Goal: Information Seeking & Learning: Learn about a topic

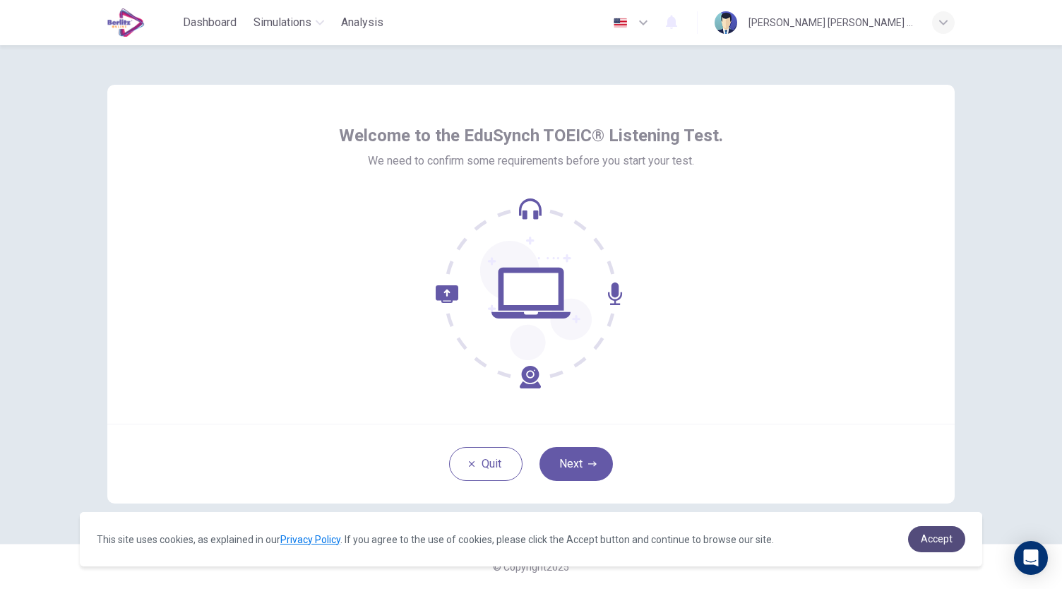
click at [949, 537] on span "Accept" at bounding box center [937, 538] width 32 height 11
click at [925, 537] on span "Accept" at bounding box center [937, 538] width 32 height 11
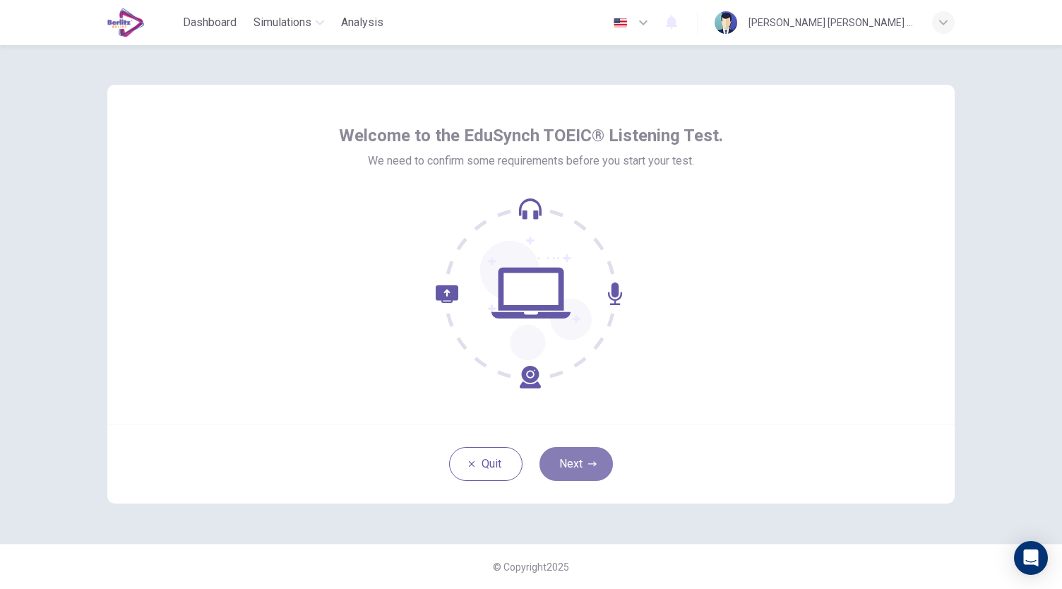
click at [600, 464] on button "Next" at bounding box center [576, 464] width 73 height 34
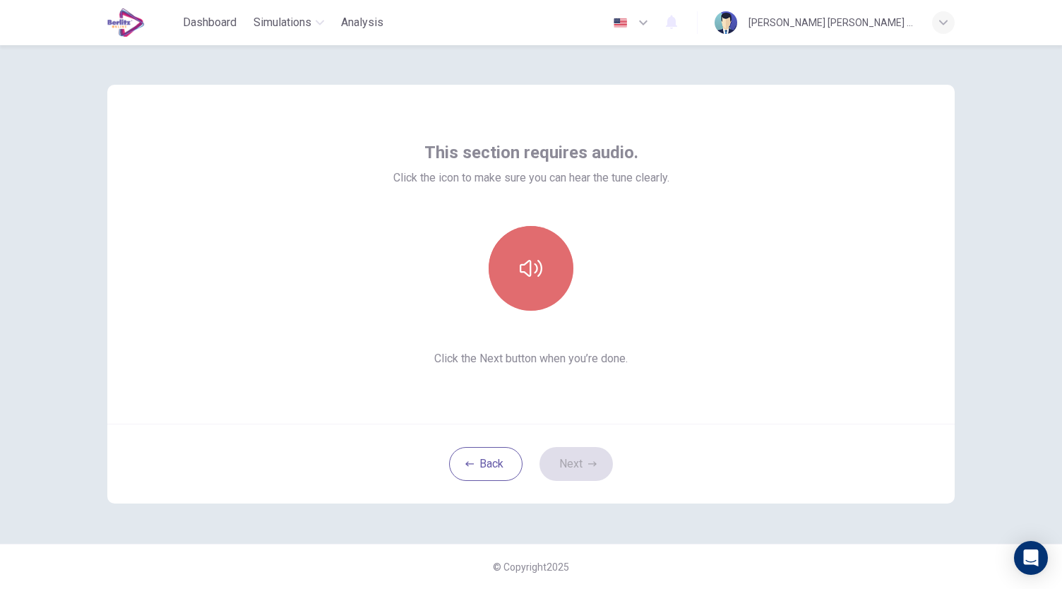
click at [545, 304] on button "button" at bounding box center [531, 268] width 85 height 85
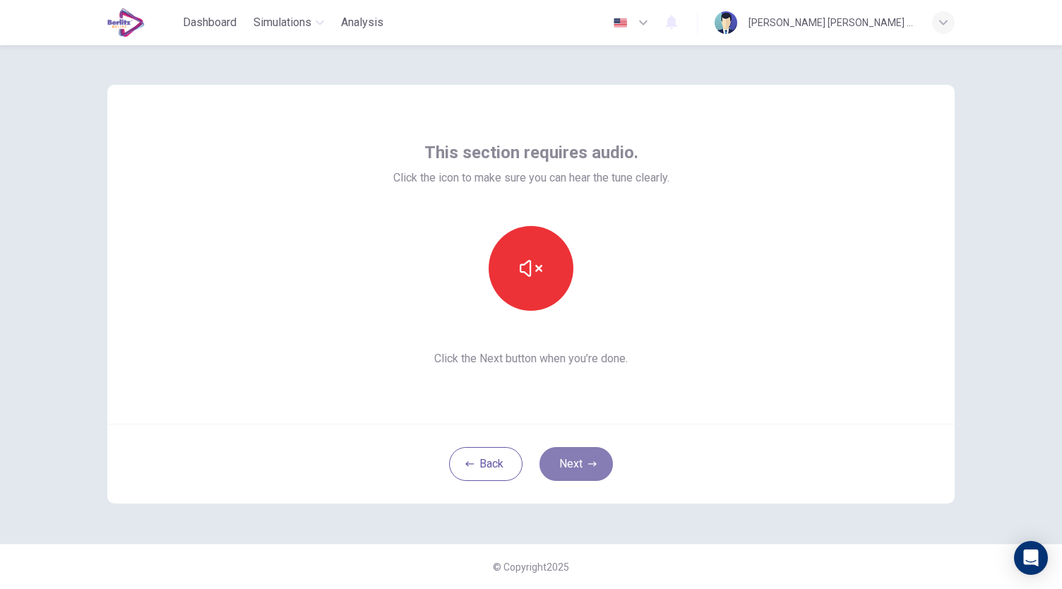
click at [579, 458] on button "Next" at bounding box center [576, 464] width 73 height 34
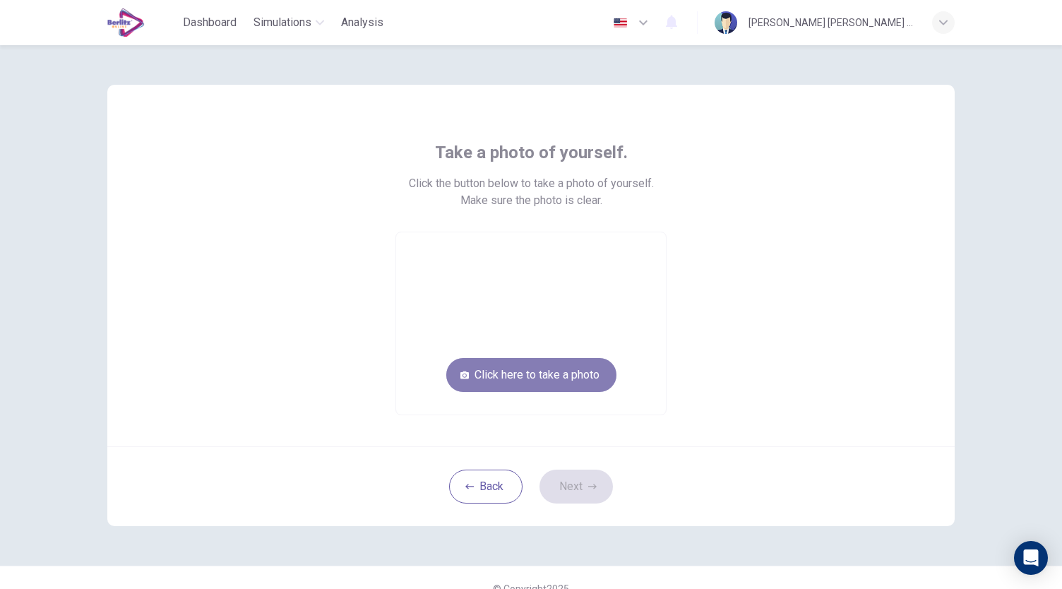
click at [523, 380] on button "Click here to take a photo" at bounding box center [531, 375] width 170 height 34
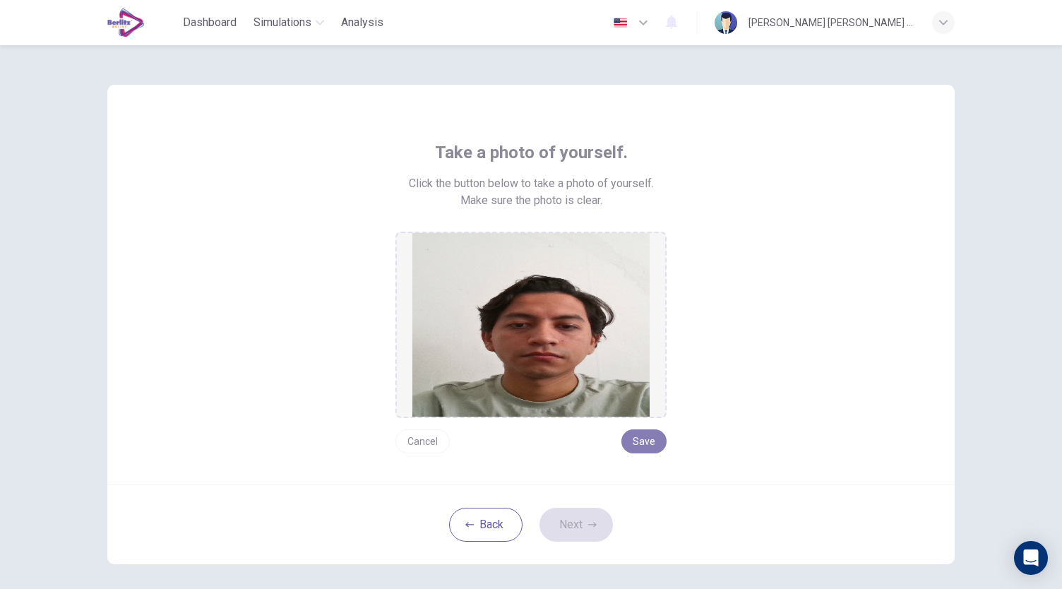
click at [643, 449] on button "Save" at bounding box center [644, 441] width 45 height 24
click at [578, 523] on button "Next" at bounding box center [576, 525] width 73 height 34
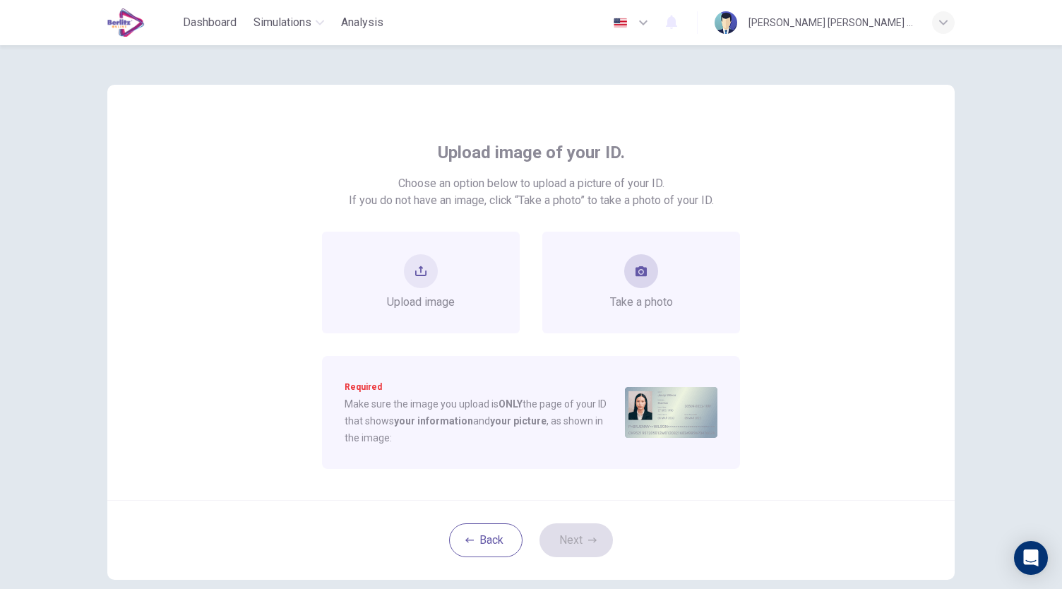
click at [640, 272] on icon "take photo" at bounding box center [641, 271] width 11 height 11
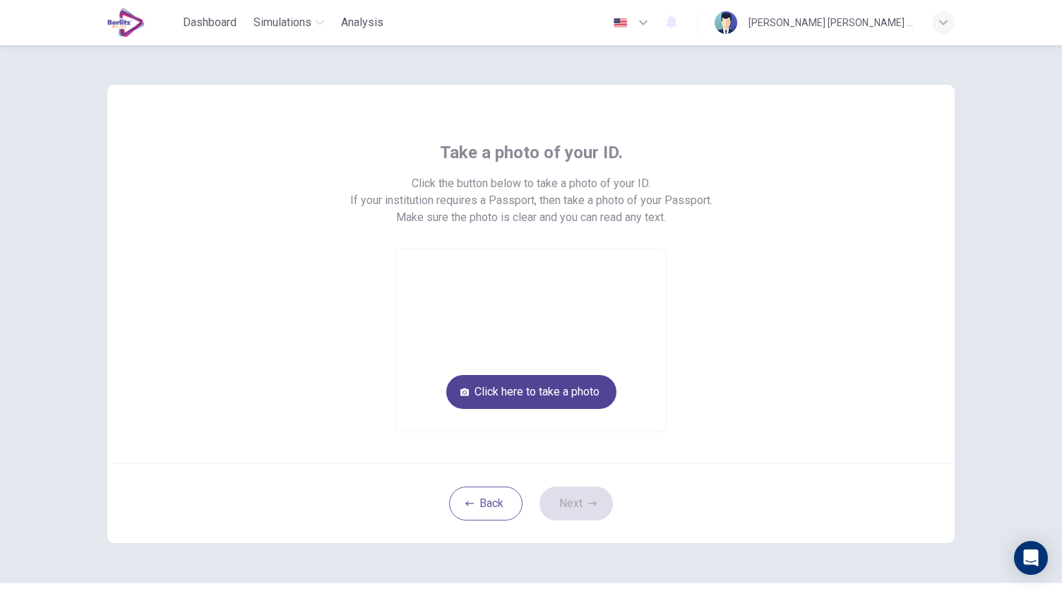
click at [543, 385] on button "Click here to take a photo" at bounding box center [531, 392] width 170 height 34
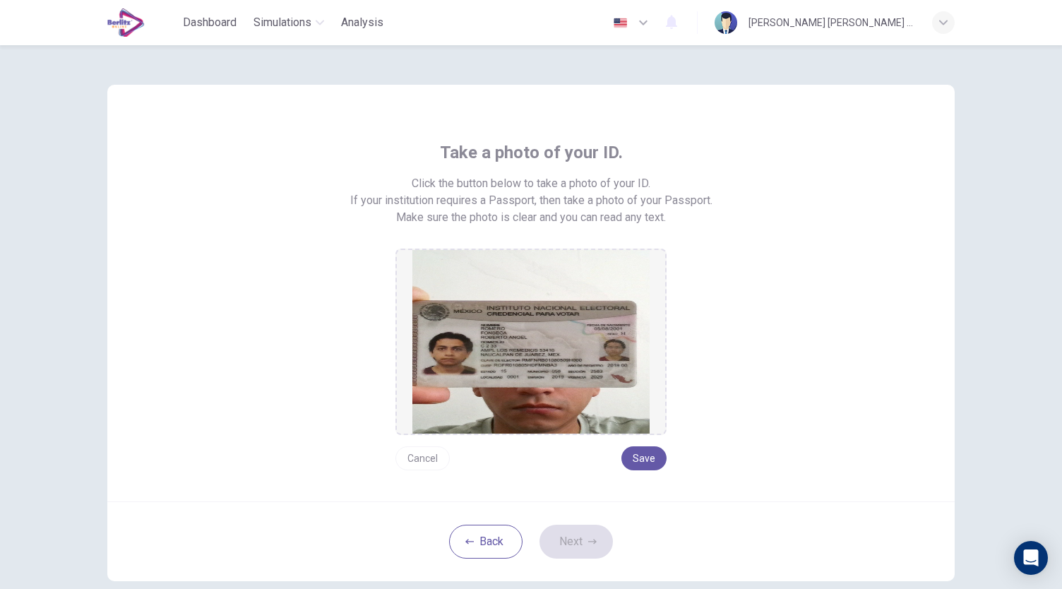
click at [425, 459] on button "Cancel" at bounding box center [423, 458] width 54 height 24
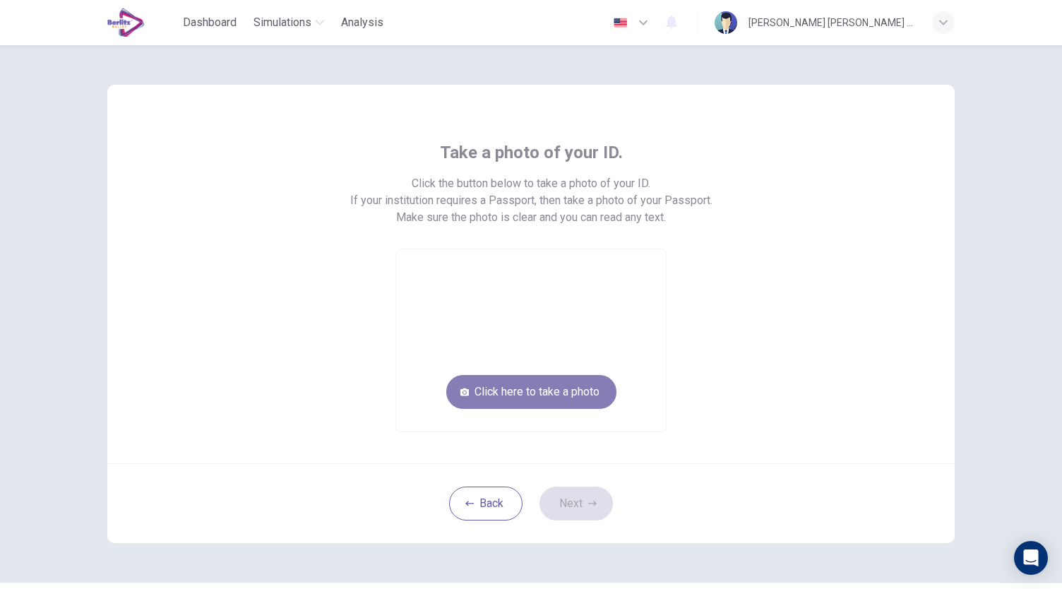
click at [509, 394] on button "Click here to take a photo" at bounding box center [531, 392] width 170 height 34
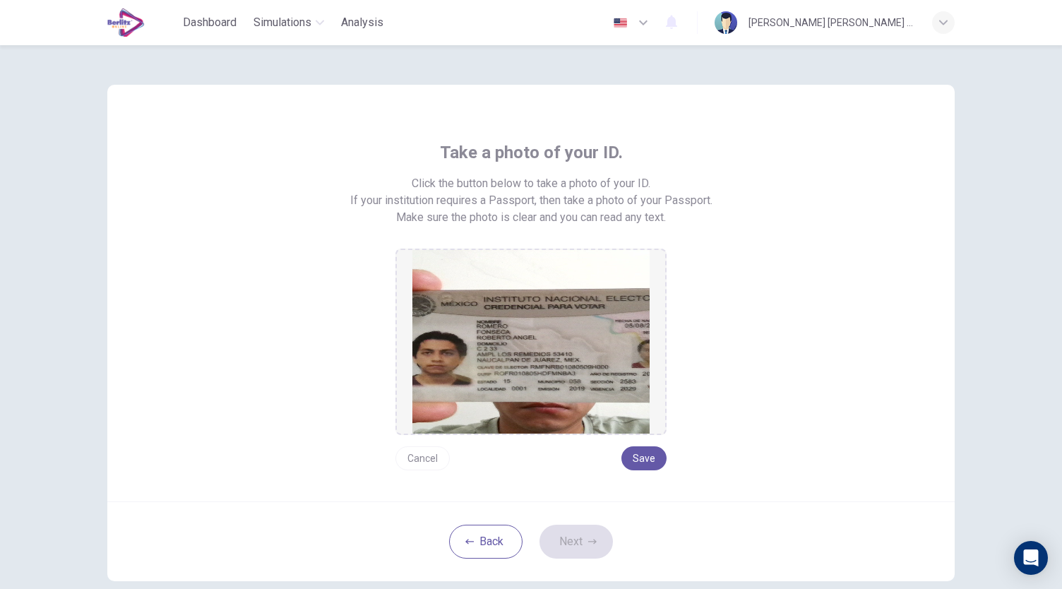
click at [421, 456] on button "Cancel" at bounding box center [423, 458] width 54 height 24
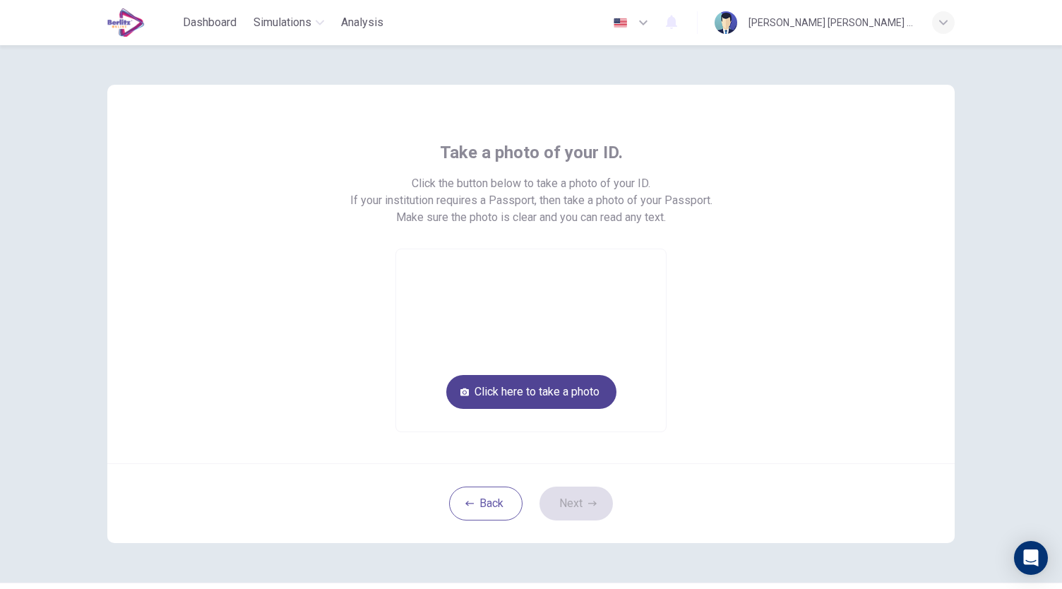
click at [479, 395] on button "Click here to take a photo" at bounding box center [531, 392] width 170 height 34
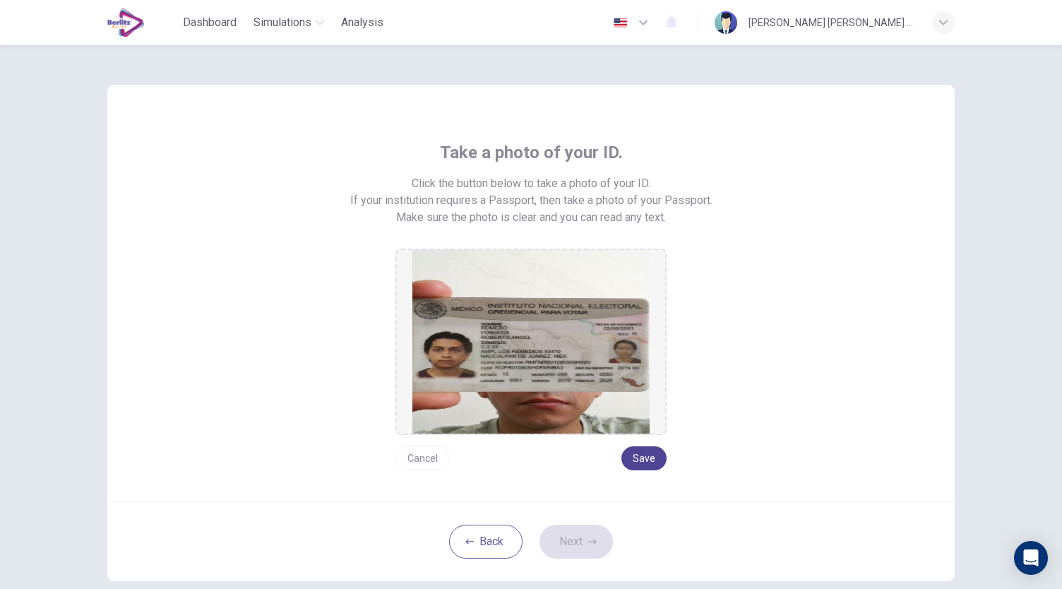
click at [635, 466] on button "Save" at bounding box center [644, 458] width 45 height 24
click at [558, 535] on button "Next" at bounding box center [576, 542] width 73 height 34
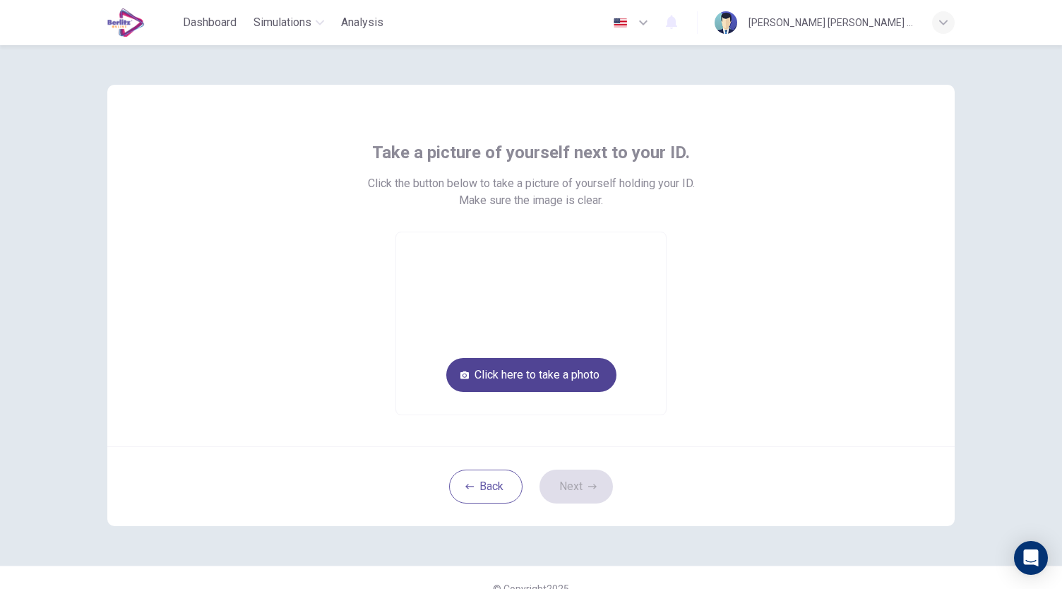
click at [528, 382] on button "Click here to take a photo" at bounding box center [531, 375] width 170 height 34
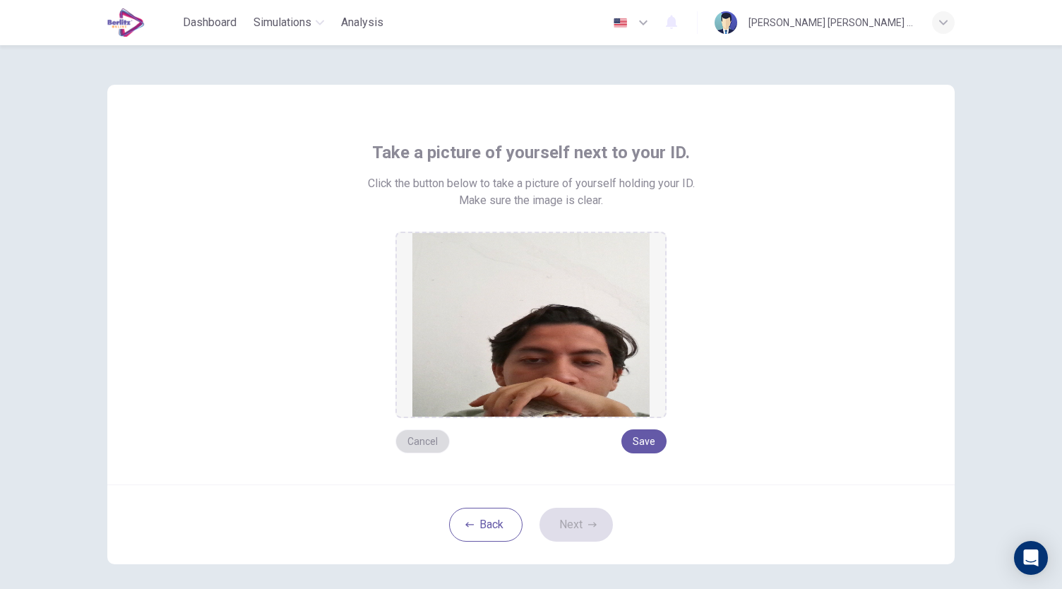
click at [419, 446] on button "Cancel" at bounding box center [423, 441] width 54 height 24
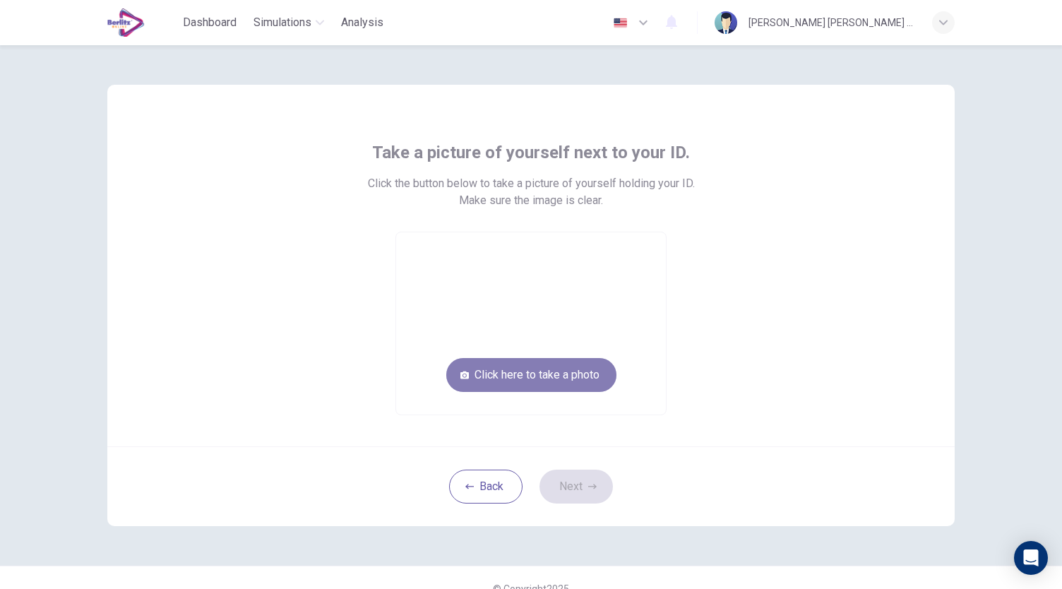
click at [482, 381] on button "Click here to take a photo" at bounding box center [531, 375] width 170 height 34
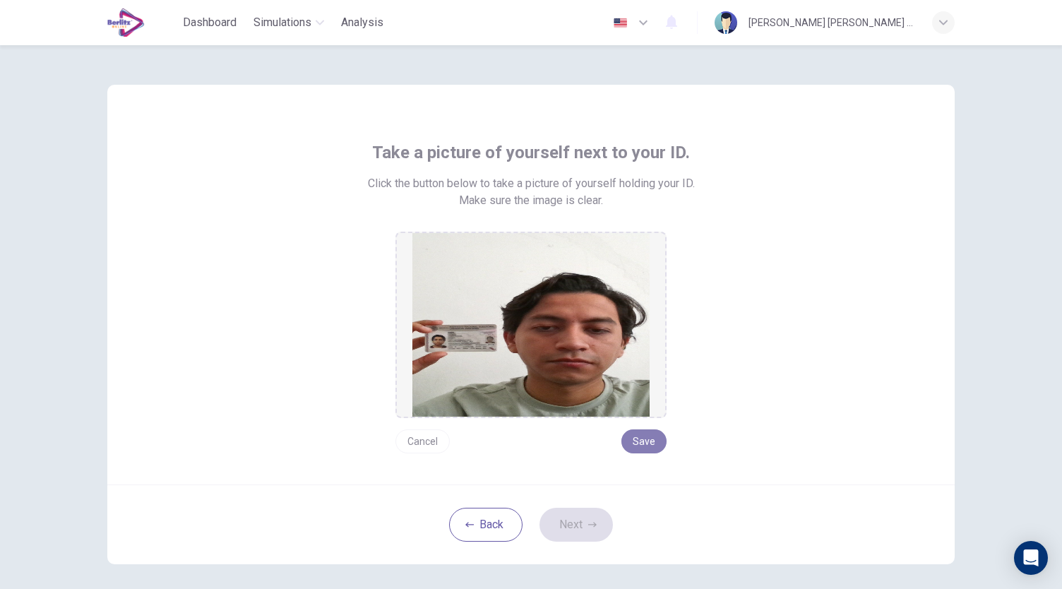
click at [643, 442] on button "Save" at bounding box center [644, 441] width 45 height 24
click at [588, 525] on icon "button" at bounding box center [592, 525] width 8 height 8
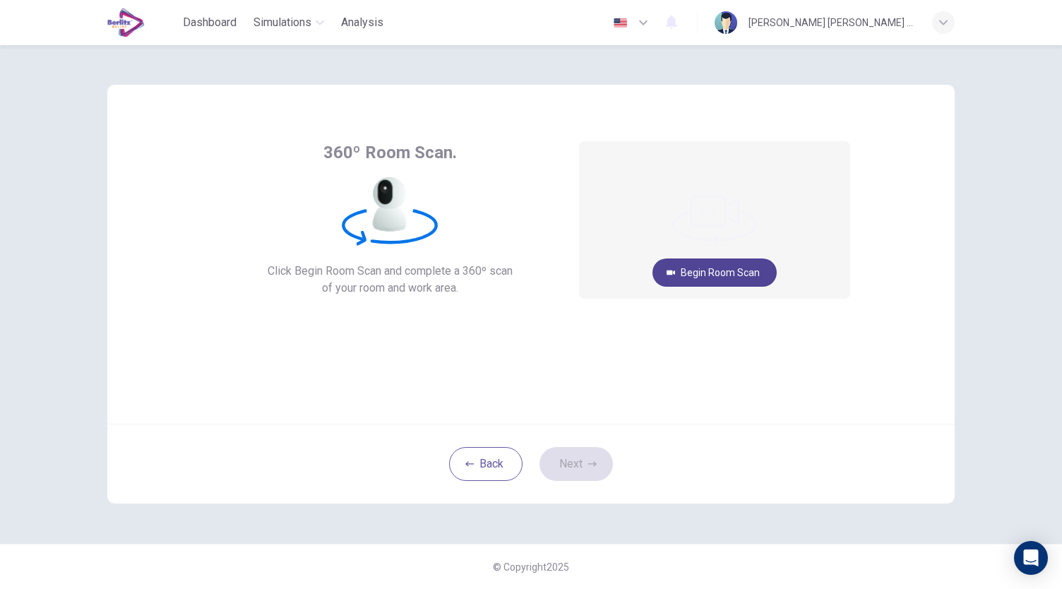
click at [692, 273] on button "Begin Room Scan" at bounding box center [715, 273] width 124 height 28
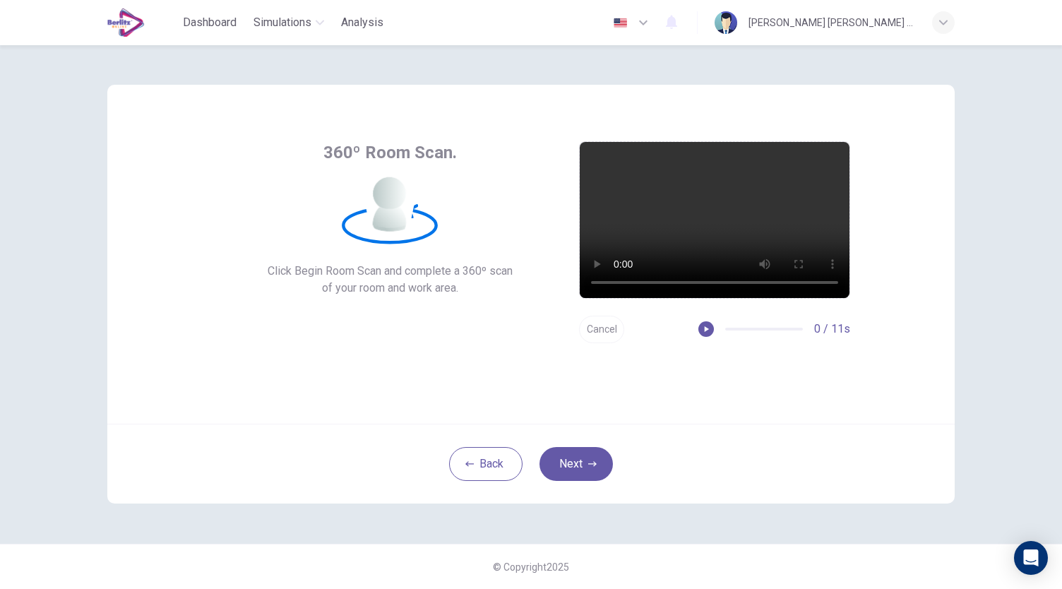
click at [592, 334] on button "Cancel" at bounding box center [601, 330] width 45 height 28
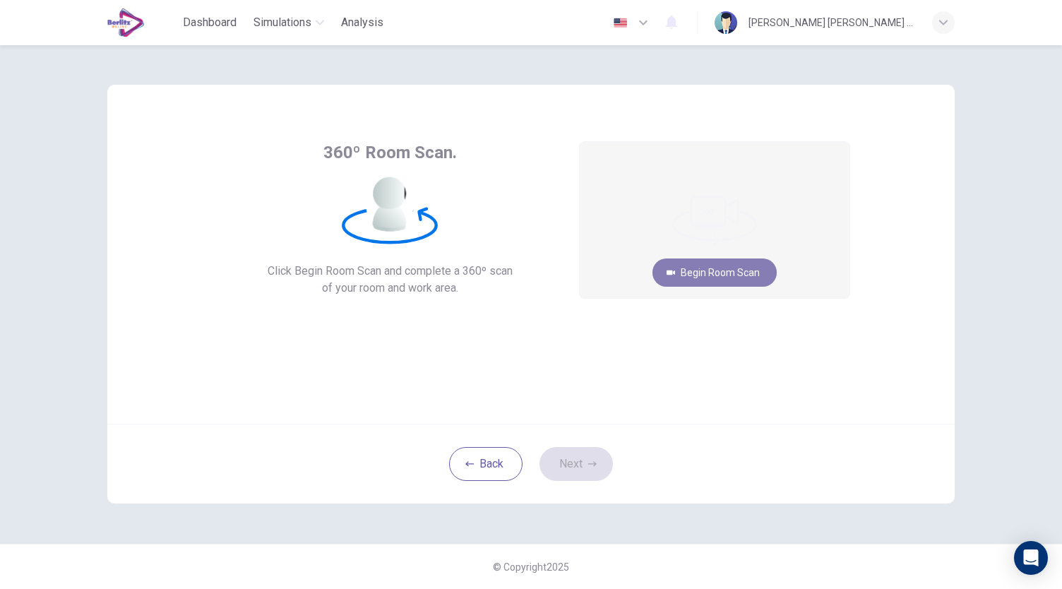
click at [721, 273] on button "Begin Room Scan" at bounding box center [715, 273] width 124 height 28
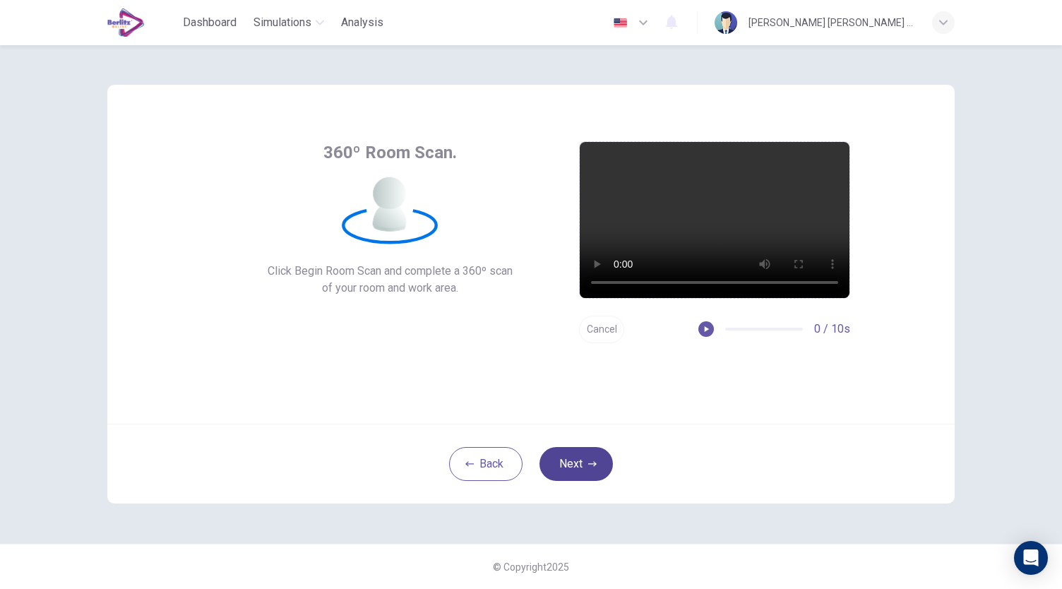
click at [593, 458] on button "Next" at bounding box center [576, 464] width 73 height 34
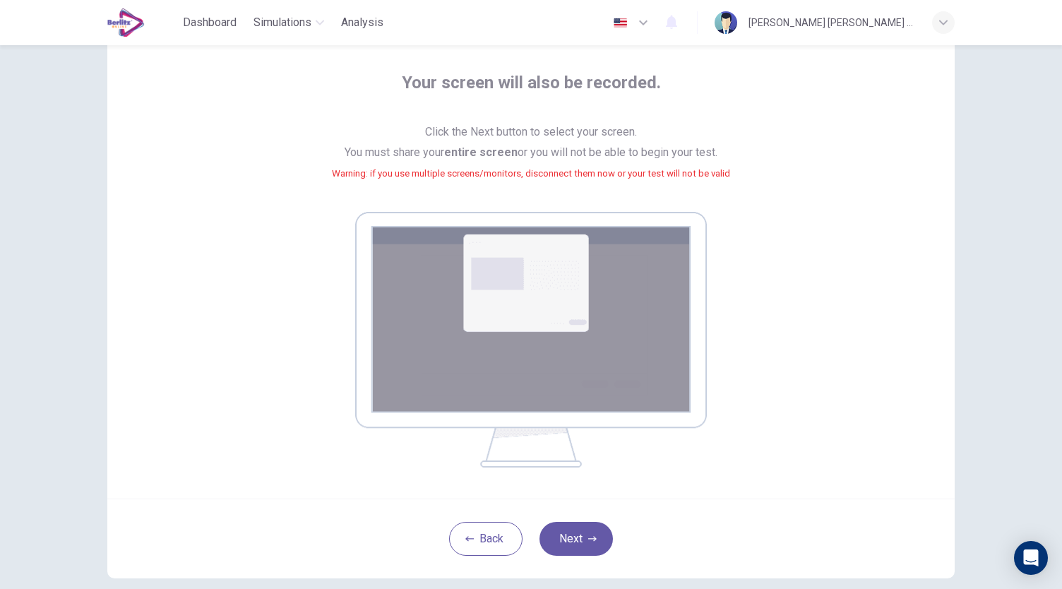
scroll to position [104, 0]
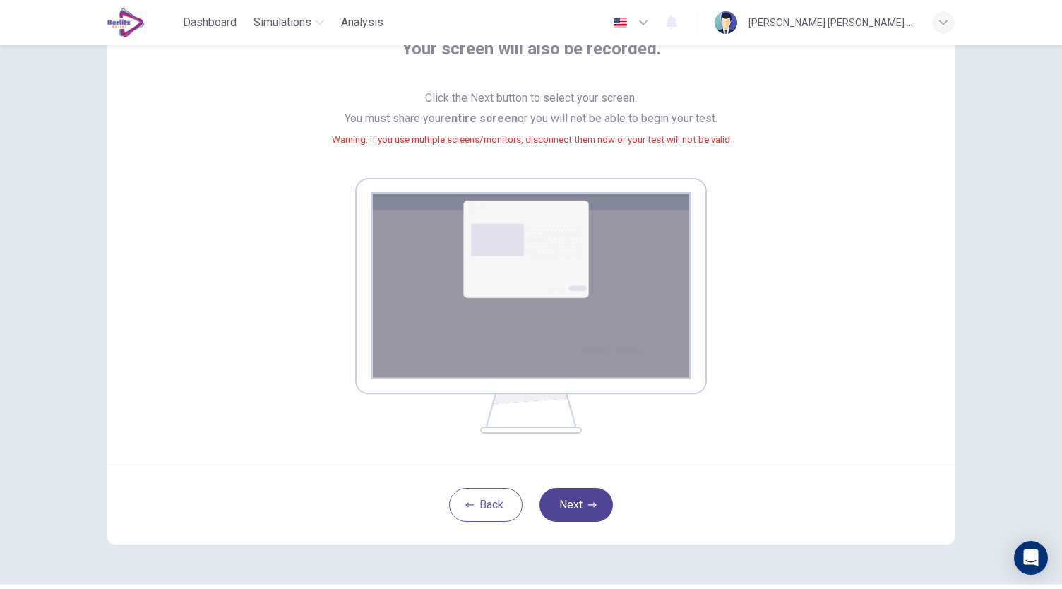
click at [605, 498] on button "Next" at bounding box center [576, 505] width 73 height 34
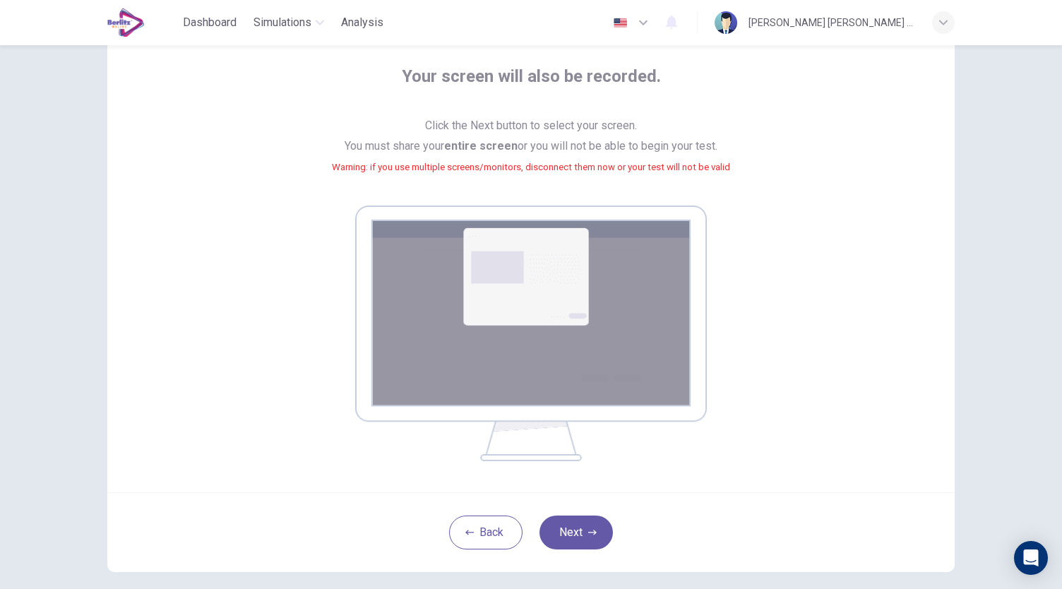
scroll to position [77, 0]
click at [562, 537] on button "Next" at bounding box center [576, 532] width 73 height 34
click at [562, 530] on button "Next" at bounding box center [576, 532] width 73 height 34
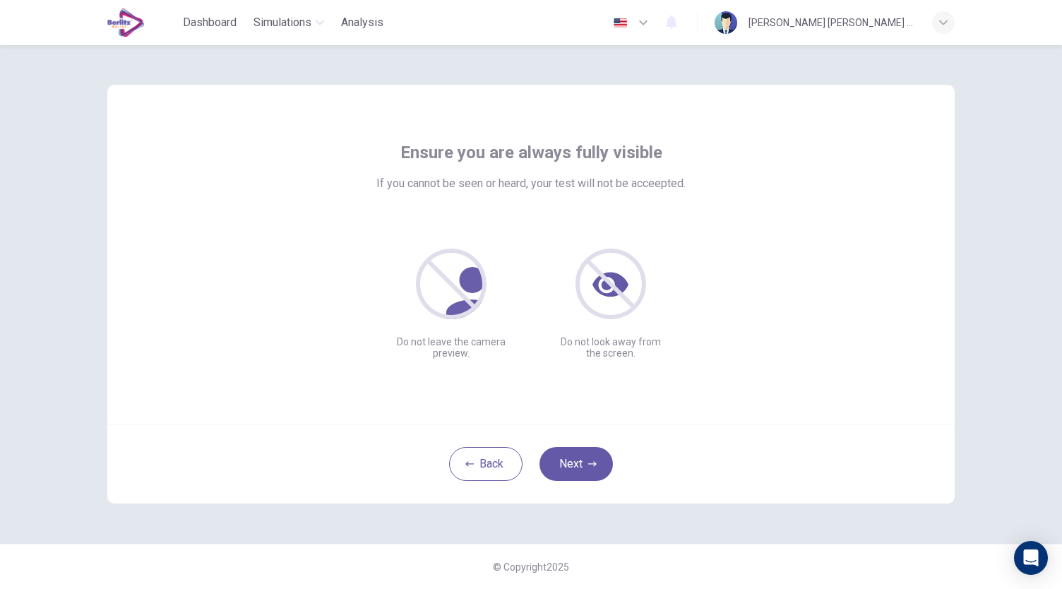
scroll to position [0, 0]
click at [596, 474] on button "Next" at bounding box center [576, 464] width 73 height 34
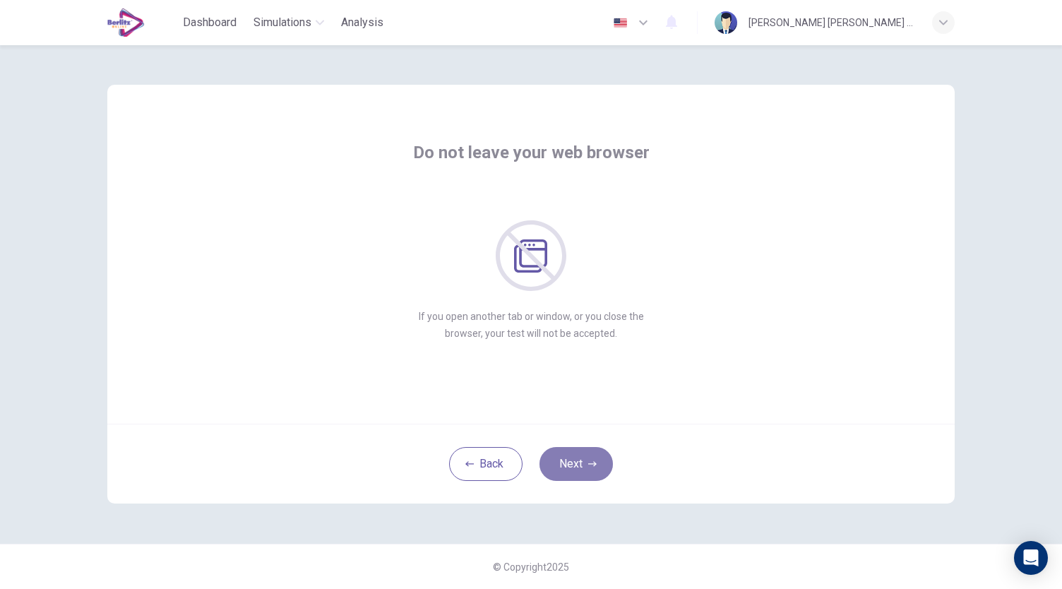
click at [564, 461] on button "Next" at bounding box center [576, 464] width 73 height 34
click at [583, 460] on button "Next" at bounding box center [576, 464] width 73 height 34
click at [565, 468] on button "Next" at bounding box center [576, 464] width 73 height 34
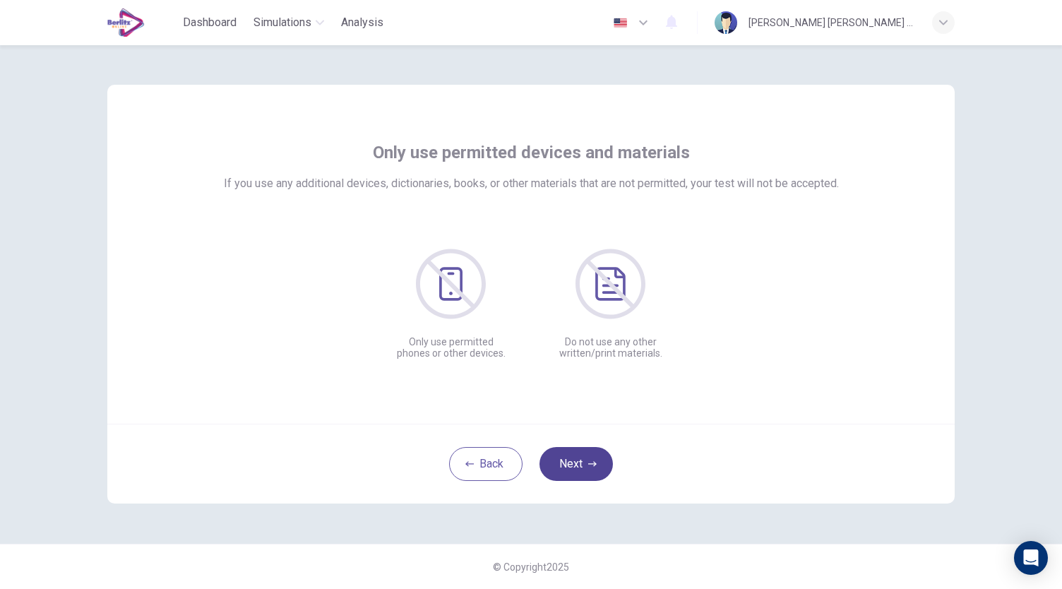
click at [579, 466] on button "Next" at bounding box center [576, 464] width 73 height 34
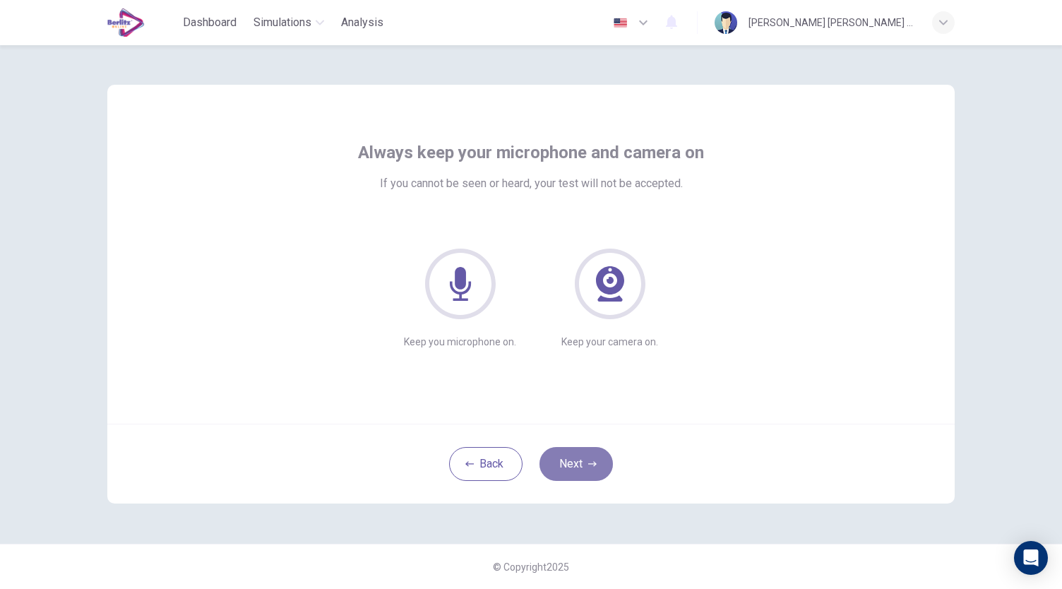
click at [591, 468] on icon "button" at bounding box center [592, 464] width 8 height 8
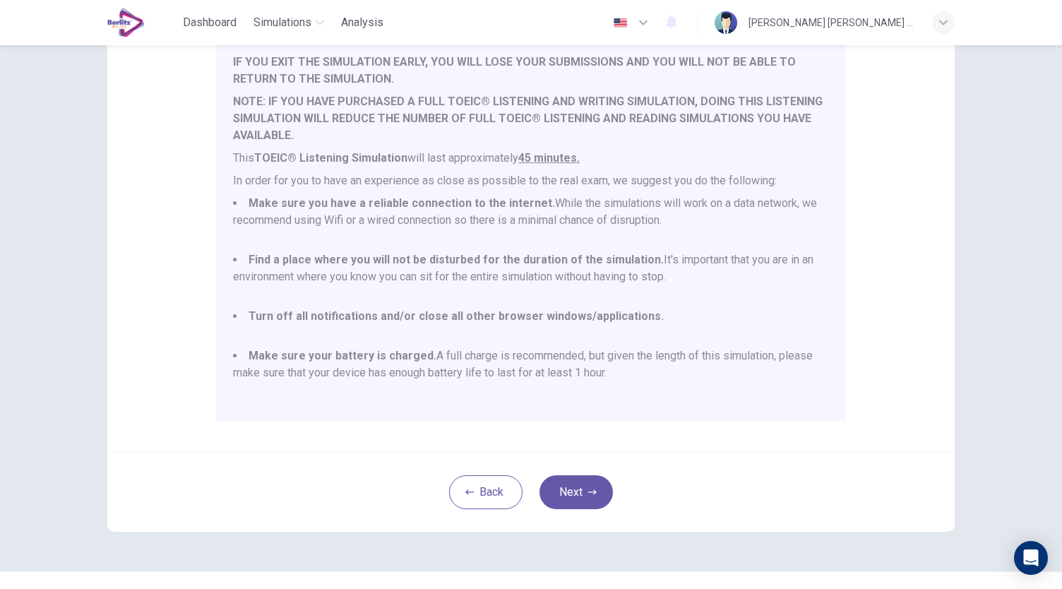
scroll to position [196, 0]
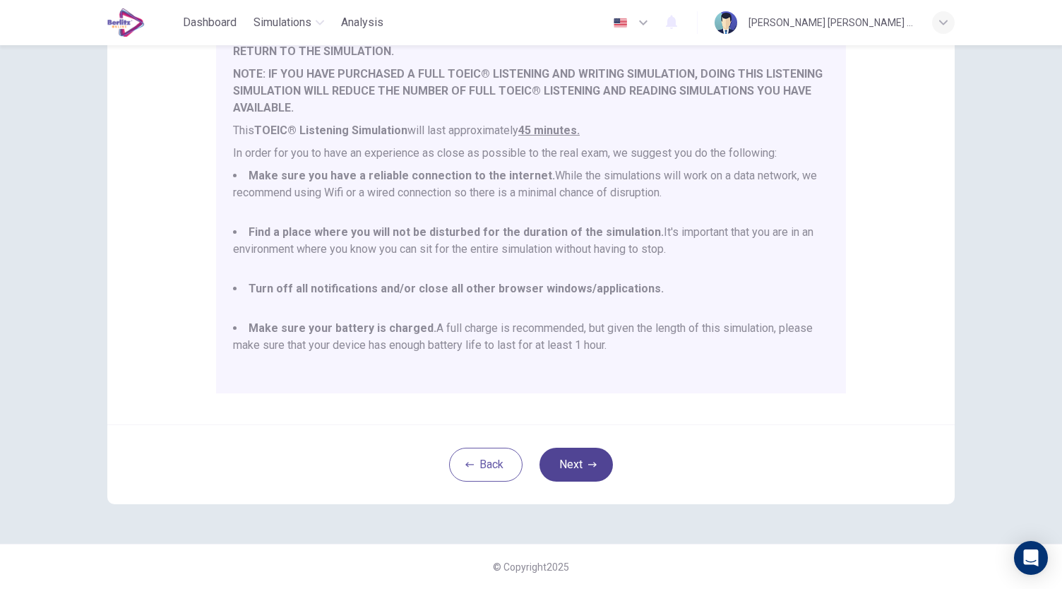
click at [571, 462] on button "Next" at bounding box center [576, 465] width 73 height 34
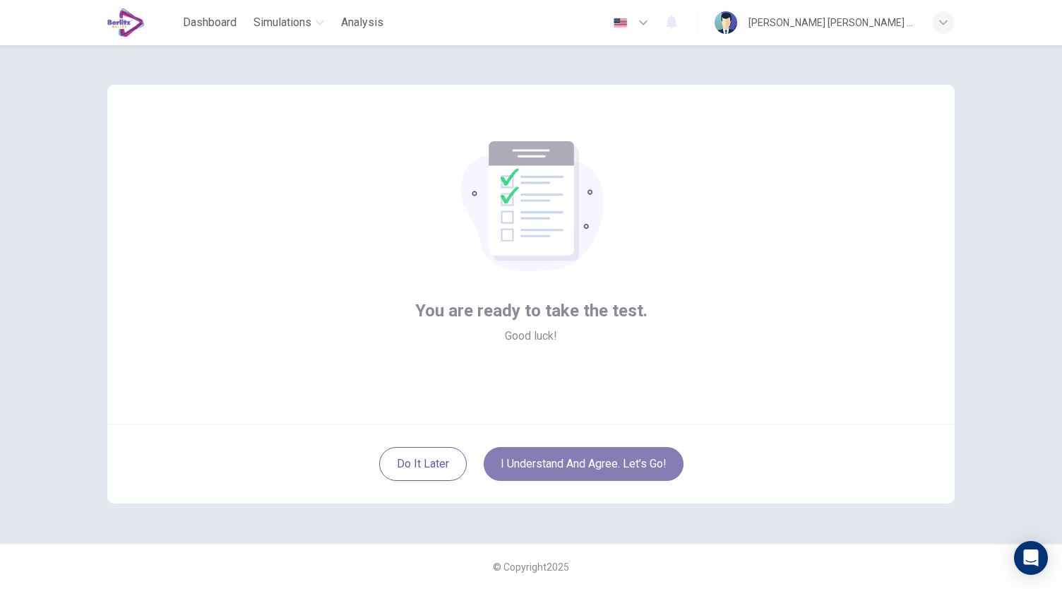
click at [591, 461] on button "I understand and agree. Let’s go!" at bounding box center [584, 464] width 200 height 34
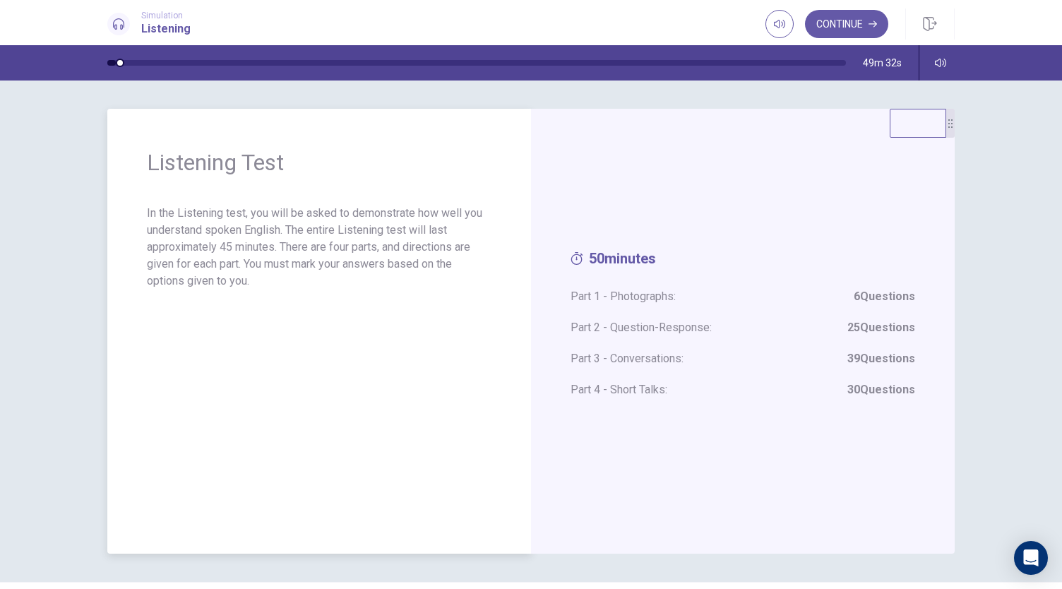
click at [404, 254] on p "In the Listening test, you will be asked to demonstrate how well you understand…" at bounding box center [319, 247] width 345 height 85
click at [846, 16] on button "Continue" at bounding box center [846, 24] width 83 height 28
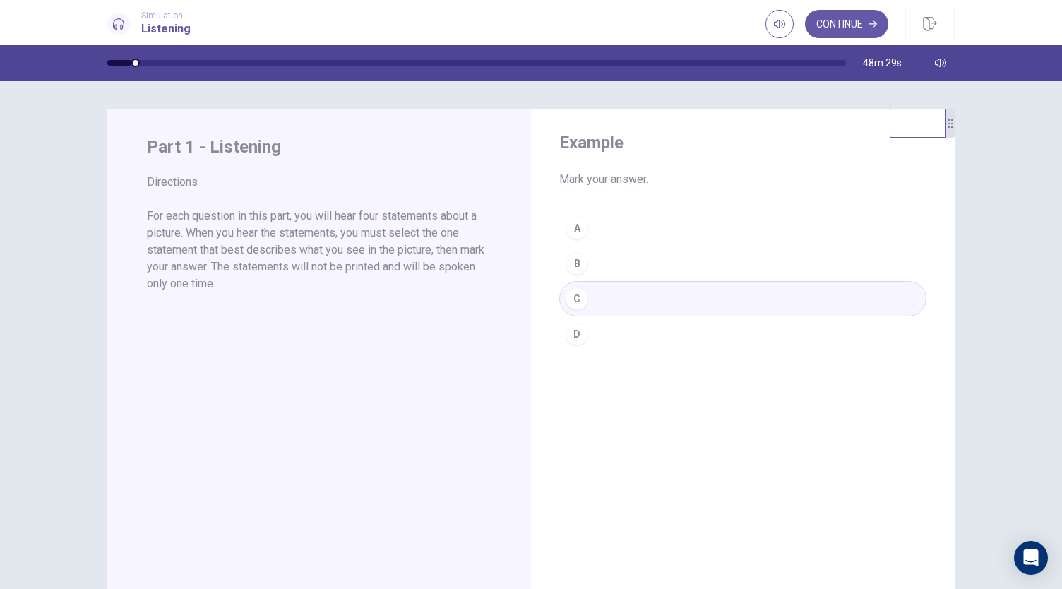
click at [575, 263] on div "A B C D" at bounding box center [742, 281] width 367 height 141
click at [596, 263] on div "A B C D" at bounding box center [742, 281] width 367 height 141
click at [574, 224] on div "A B C D" at bounding box center [742, 281] width 367 height 141
click at [571, 276] on div "A B C D" at bounding box center [742, 281] width 367 height 141
drag, startPoint x: 843, startPoint y: 23, endPoint x: 585, endPoint y: 280, distance: 364.1
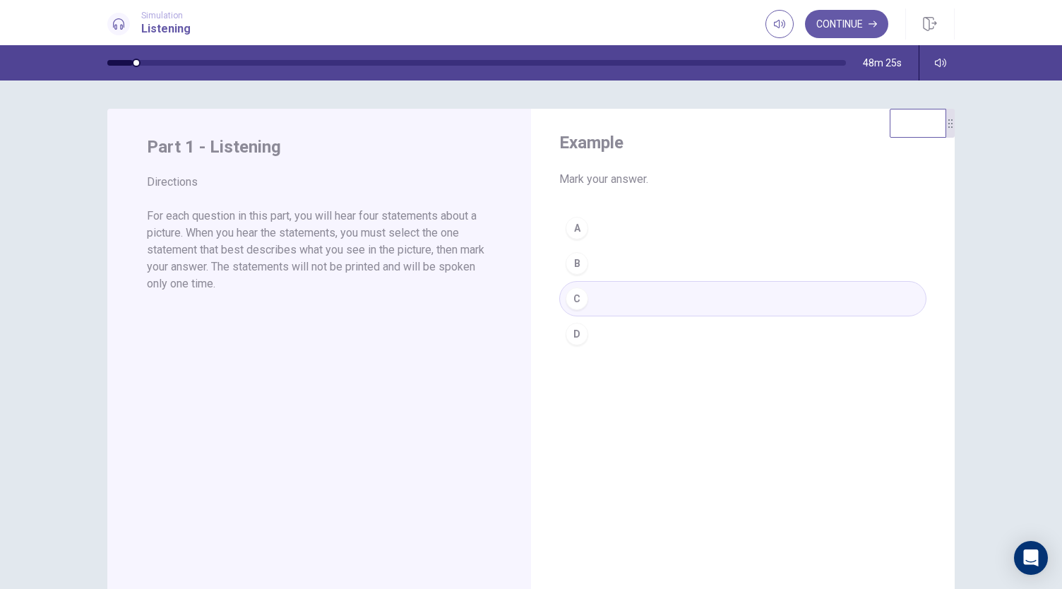
click at [585, 280] on div "Simulation Listening Continue Continue 48m 25s Example Mark your answer. A B C …" at bounding box center [531, 294] width 1062 height 589
click at [577, 306] on div "A B C D" at bounding box center [742, 281] width 367 height 141
click at [577, 279] on div "A B C D" at bounding box center [742, 281] width 367 height 141
click at [576, 271] on div "A B C D" at bounding box center [742, 281] width 367 height 141
click at [841, 29] on button "Continue" at bounding box center [846, 24] width 83 height 28
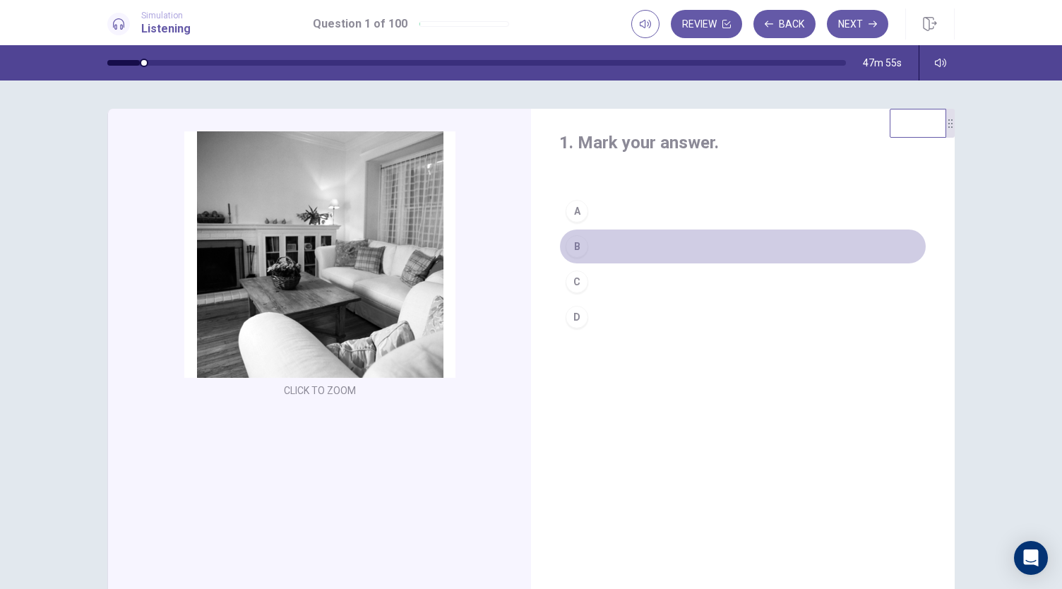
click at [578, 240] on div "B" at bounding box center [577, 246] width 23 height 23
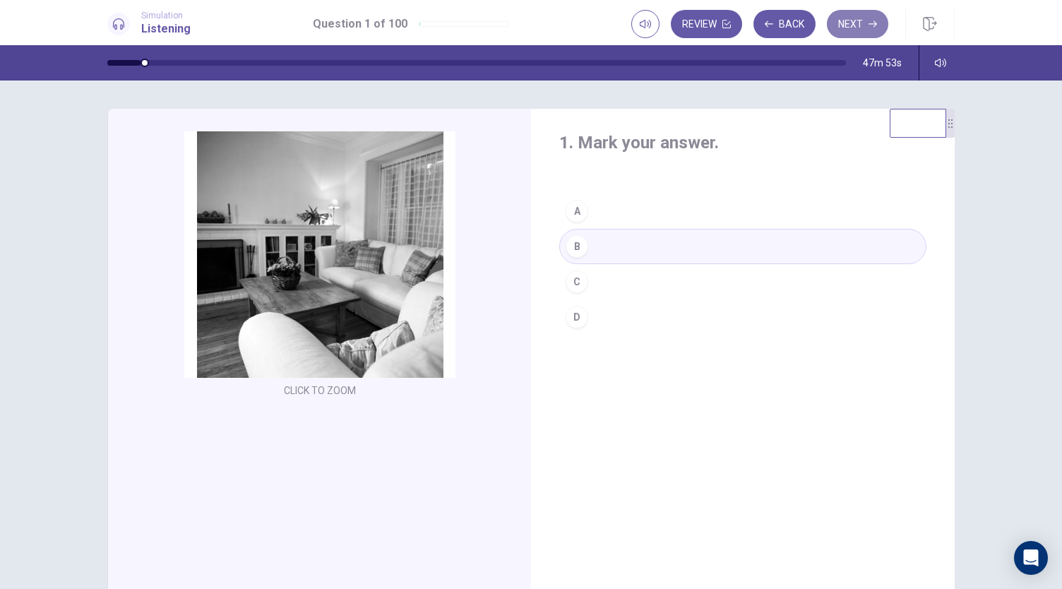
click at [861, 30] on button "Next" at bounding box center [857, 24] width 61 height 28
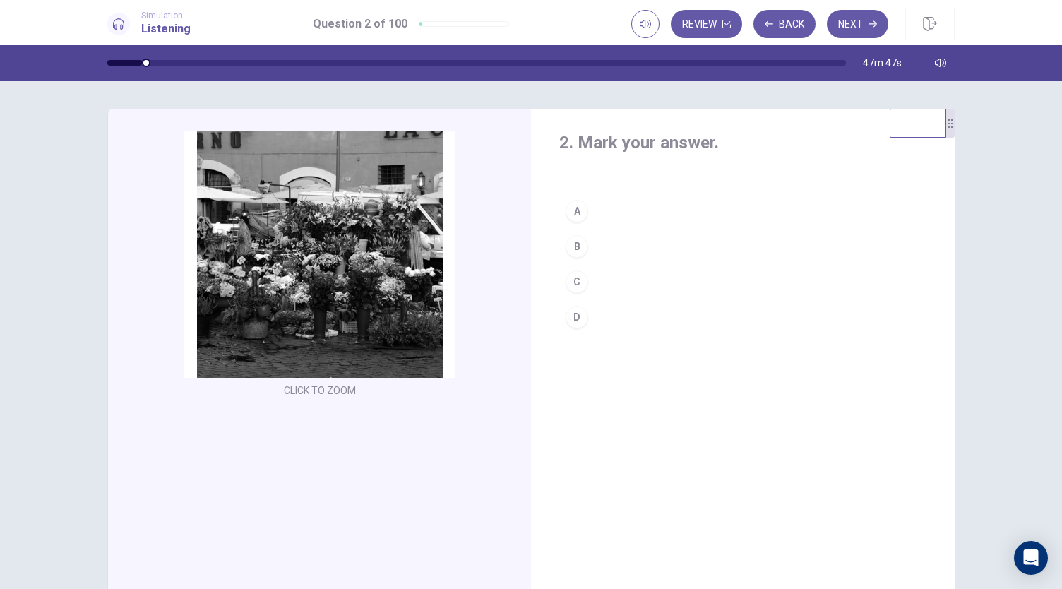
click at [576, 213] on div "A" at bounding box center [577, 211] width 23 height 23
click at [867, 25] on button "Next" at bounding box center [857, 24] width 61 height 28
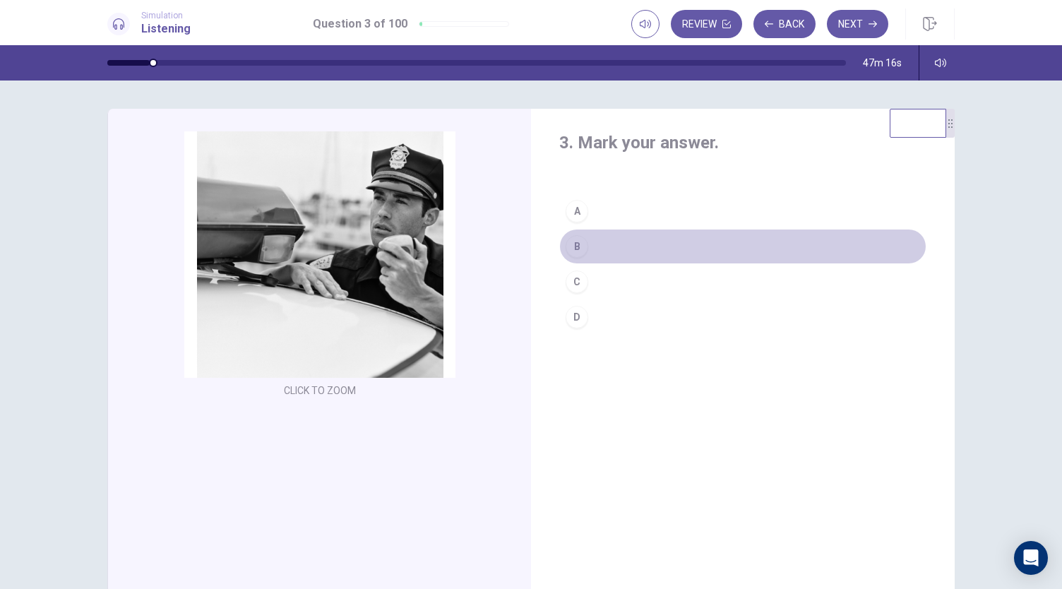
click at [577, 247] on div "B" at bounding box center [577, 246] width 23 height 23
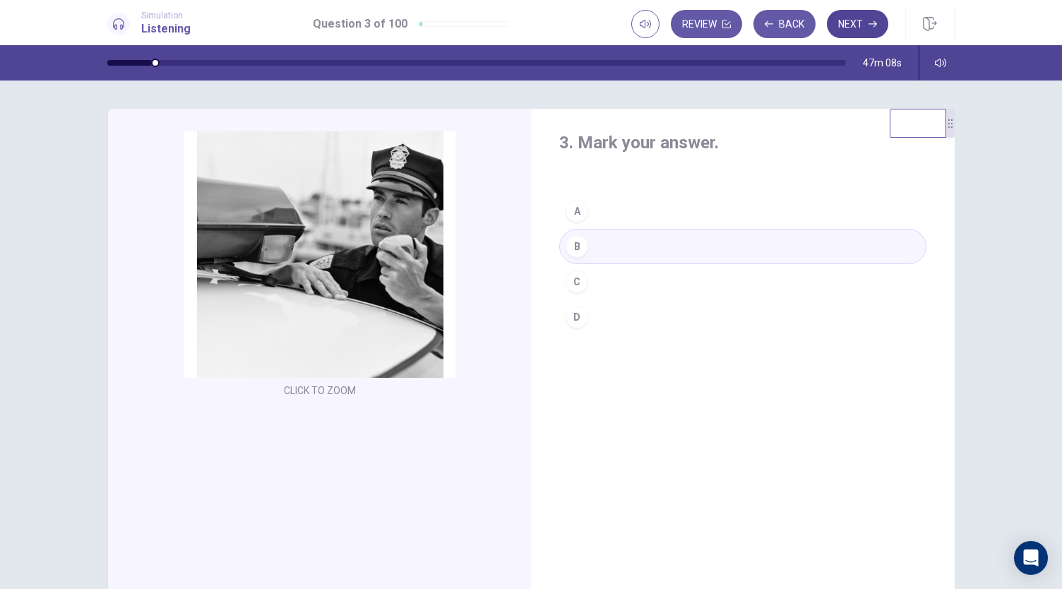
click at [853, 28] on button "Next" at bounding box center [857, 24] width 61 height 28
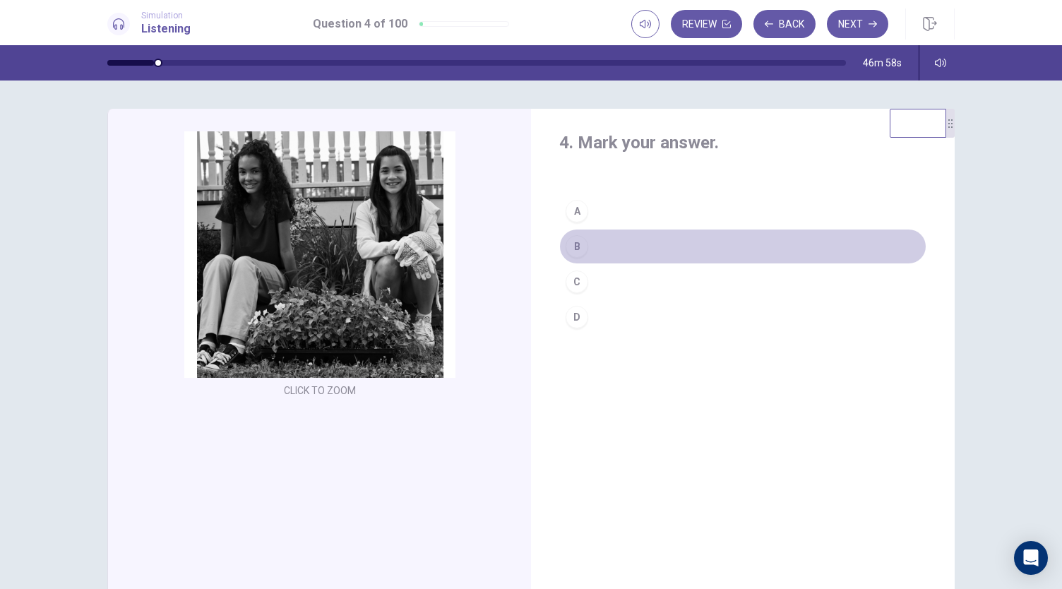
click at [569, 248] on div "B" at bounding box center [577, 246] width 23 height 23
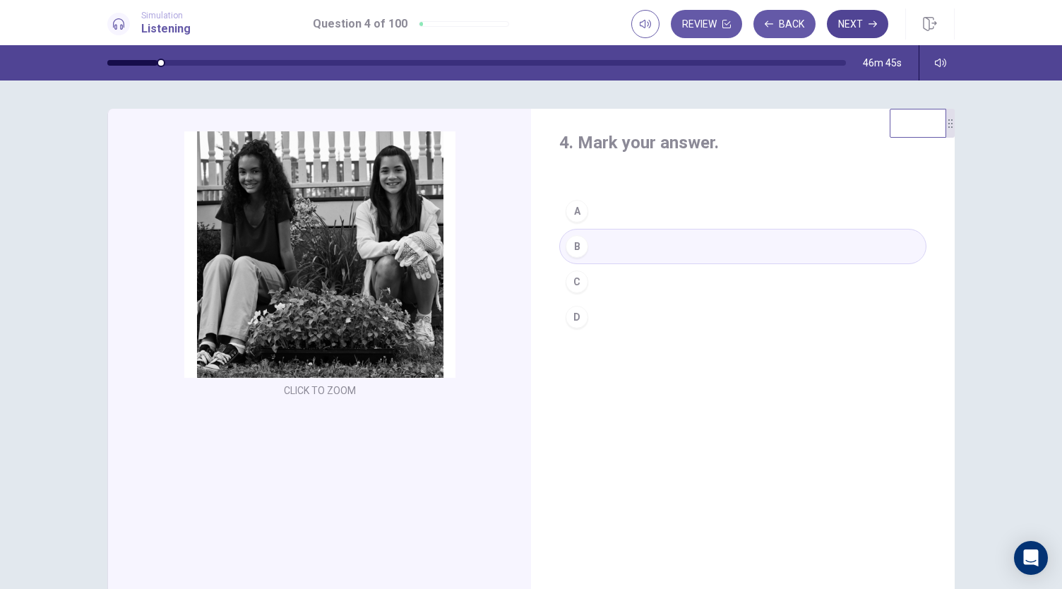
click at [857, 20] on button "Next" at bounding box center [857, 24] width 61 height 28
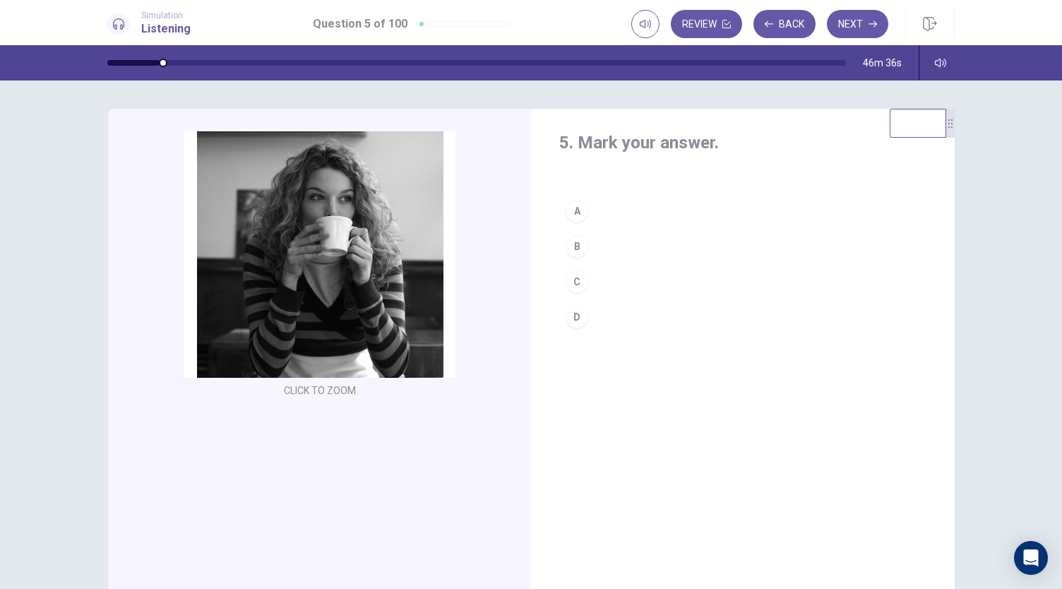
click at [576, 209] on div "A" at bounding box center [577, 211] width 23 height 23
click at [855, 28] on button "Next" at bounding box center [857, 24] width 61 height 28
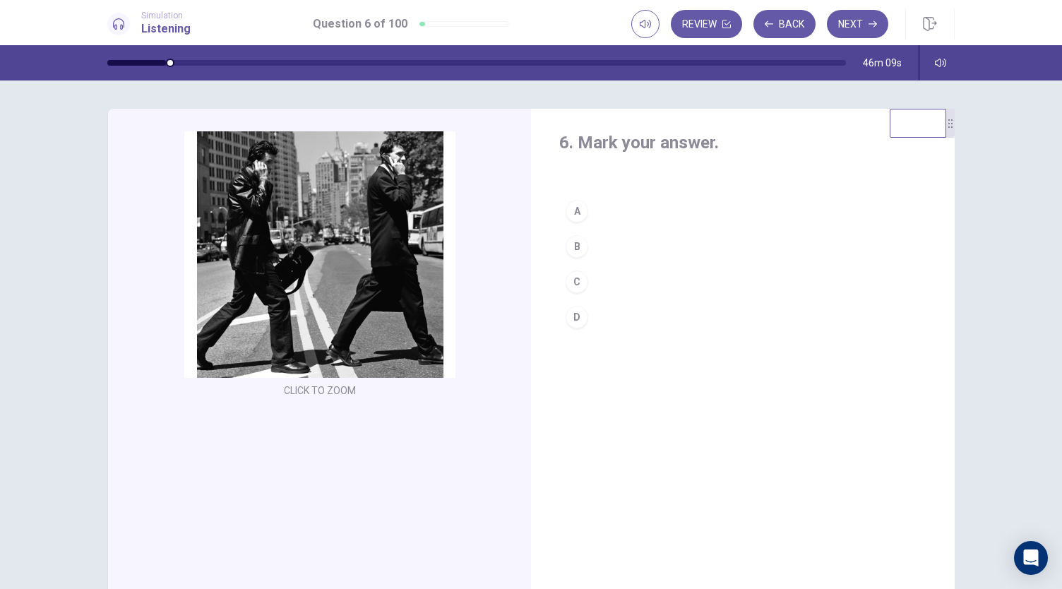
click at [585, 237] on button "B" at bounding box center [742, 246] width 367 height 35
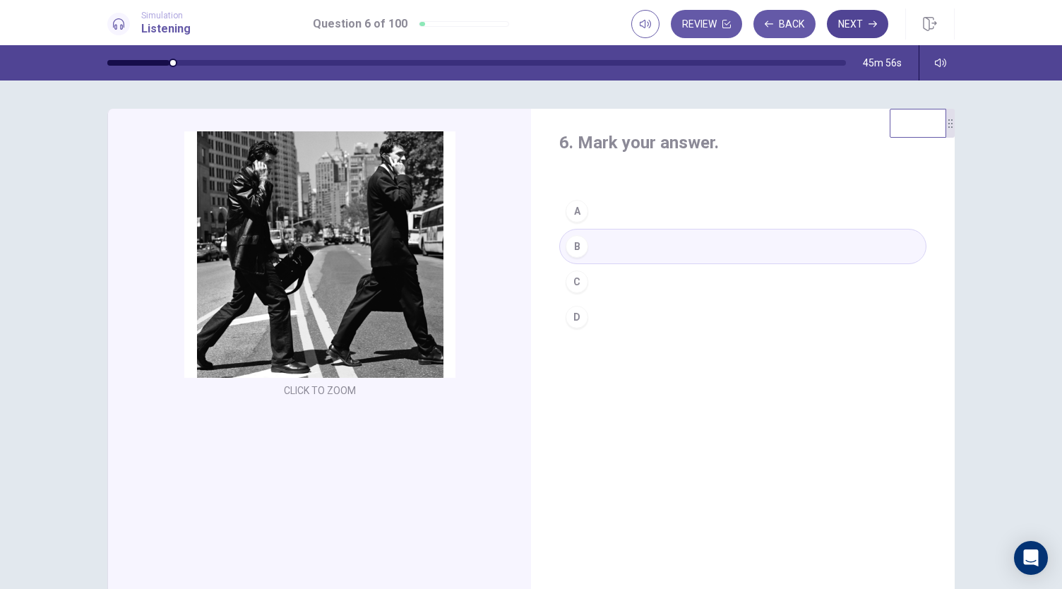
click at [855, 29] on button "Next" at bounding box center [857, 24] width 61 height 28
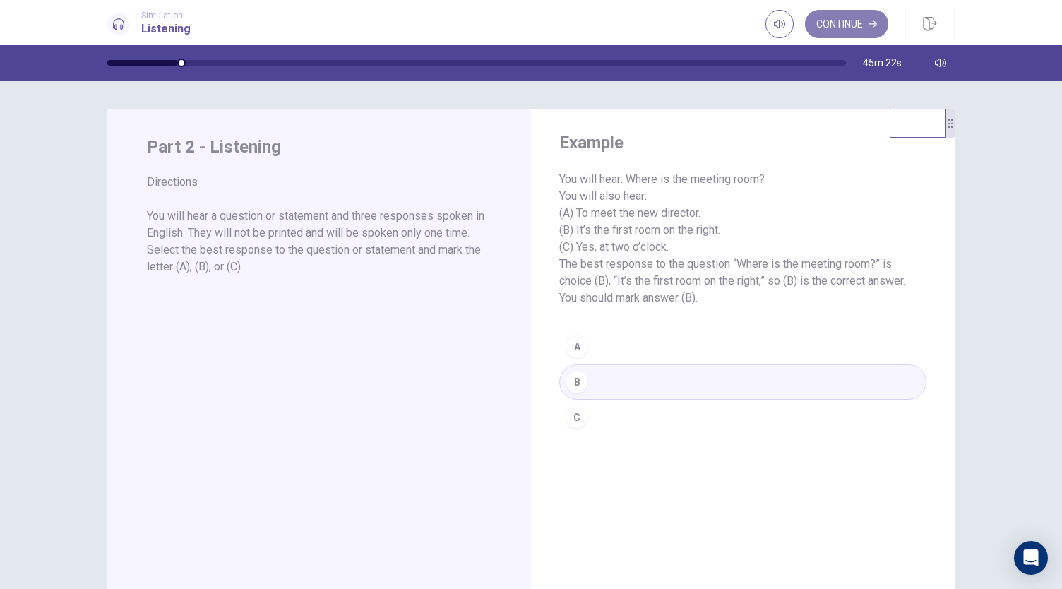
click at [841, 25] on button "Continue" at bounding box center [846, 24] width 83 height 28
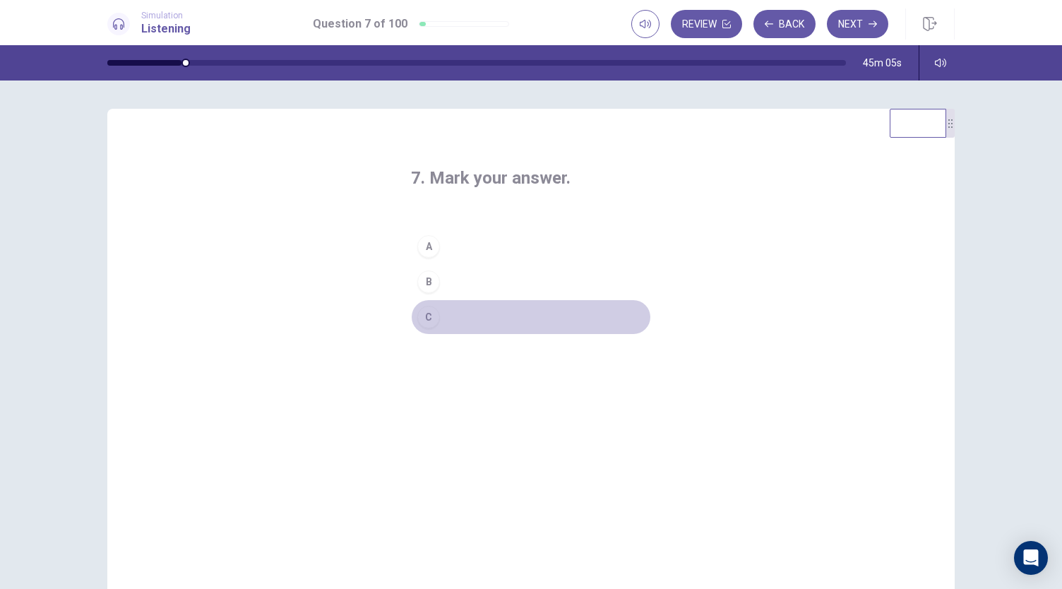
click at [435, 327] on button "C" at bounding box center [531, 317] width 240 height 35
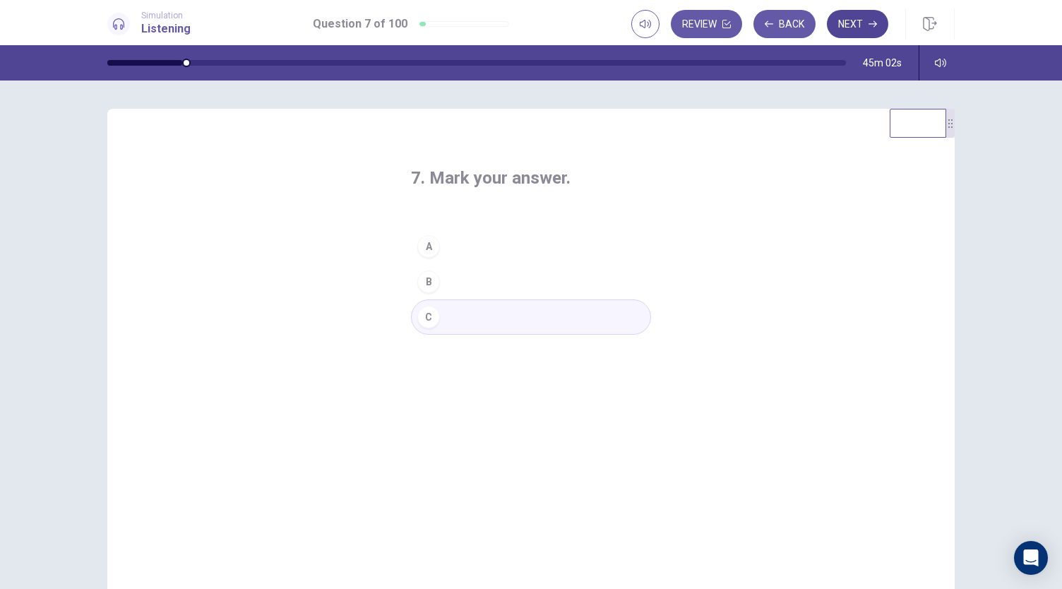
click at [865, 22] on button "Next" at bounding box center [857, 24] width 61 height 28
click at [426, 319] on div "C" at bounding box center [428, 317] width 23 height 23
click at [869, 25] on button "Next" at bounding box center [857, 24] width 61 height 28
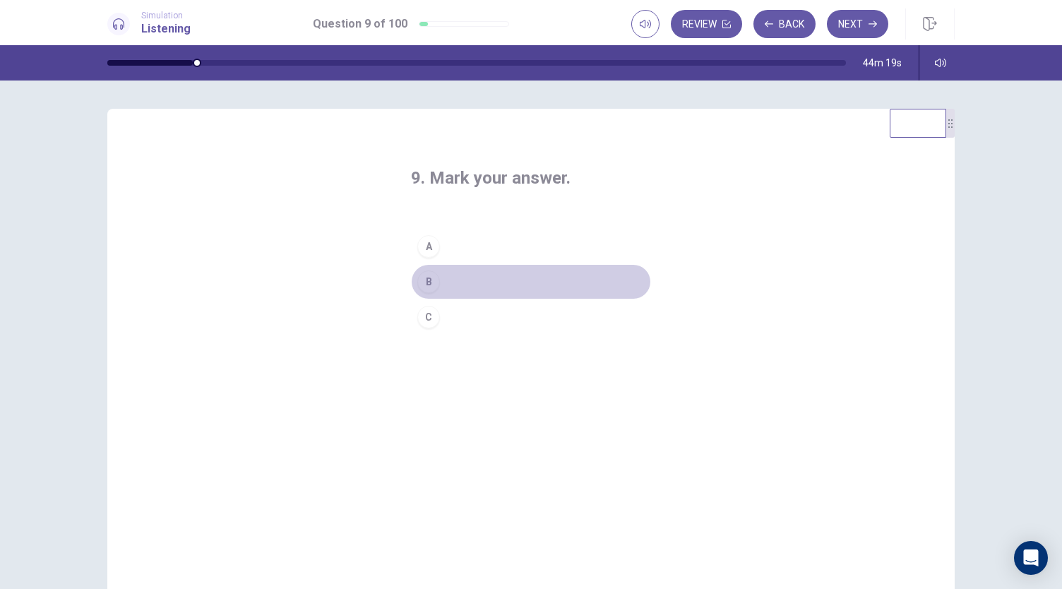
click at [432, 283] on div "B" at bounding box center [428, 282] width 23 height 23
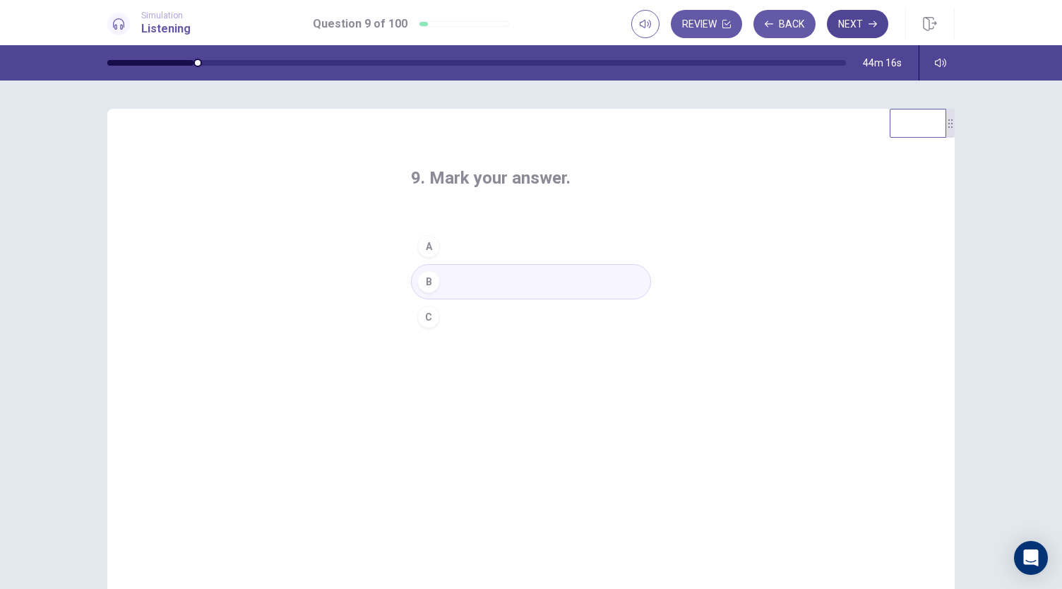
click at [858, 20] on button "Next" at bounding box center [857, 24] width 61 height 28
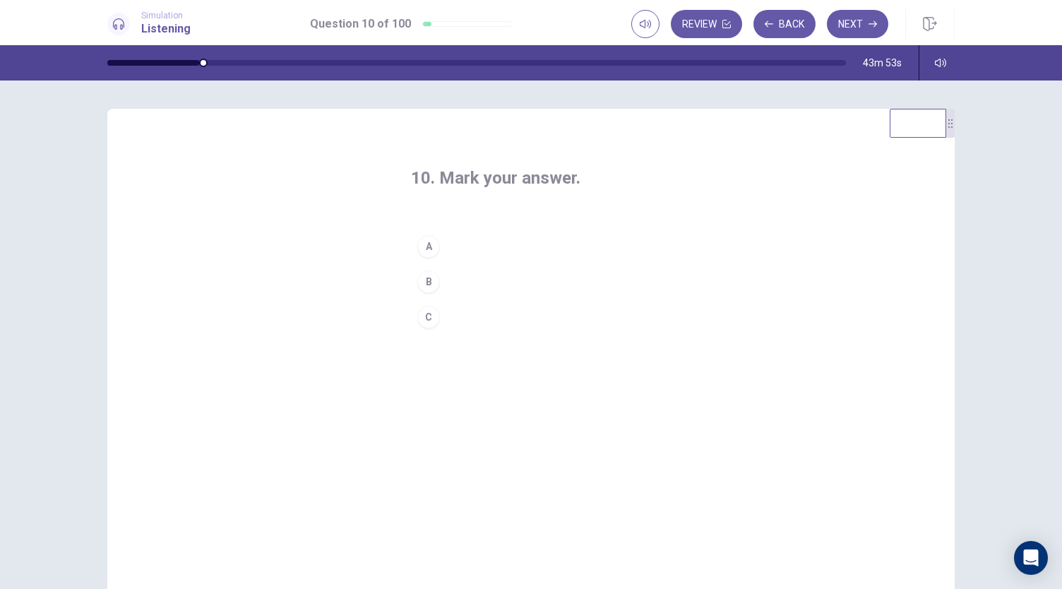
click at [431, 283] on div "B" at bounding box center [428, 282] width 23 height 23
click at [836, 23] on button "Next" at bounding box center [857, 24] width 61 height 28
click at [427, 323] on div "C" at bounding box center [428, 317] width 23 height 23
click at [863, 25] on button "Next" at bounding box center [857, 24] width 61 height 28
click at [427, 322] on div "C" at bounding box center [428, 317] width 23 height 23
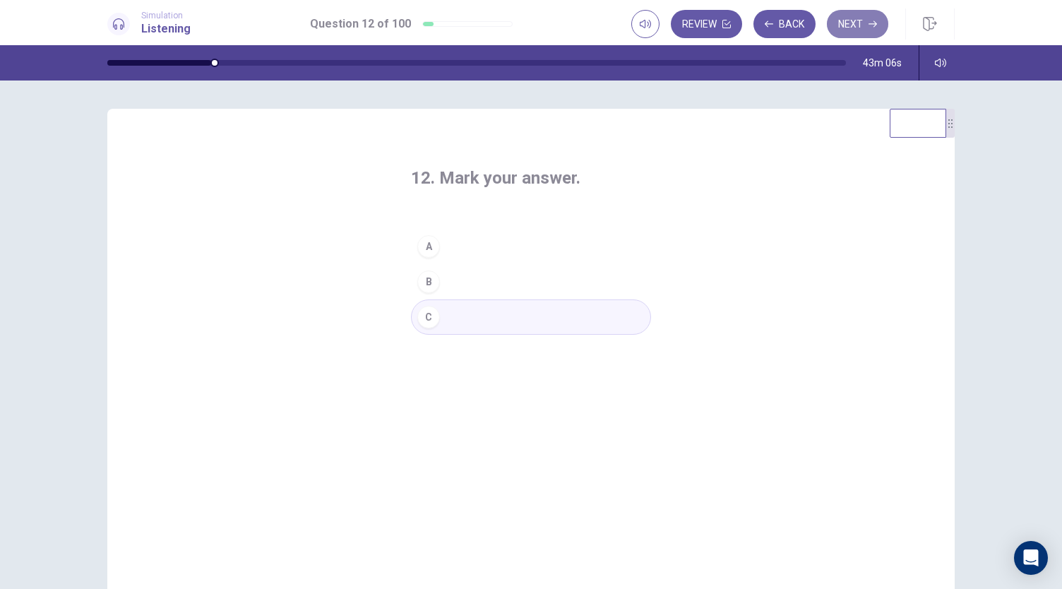
click at [854, 22] on button "Next" at bounding box center [857, 24] width 61 height 28
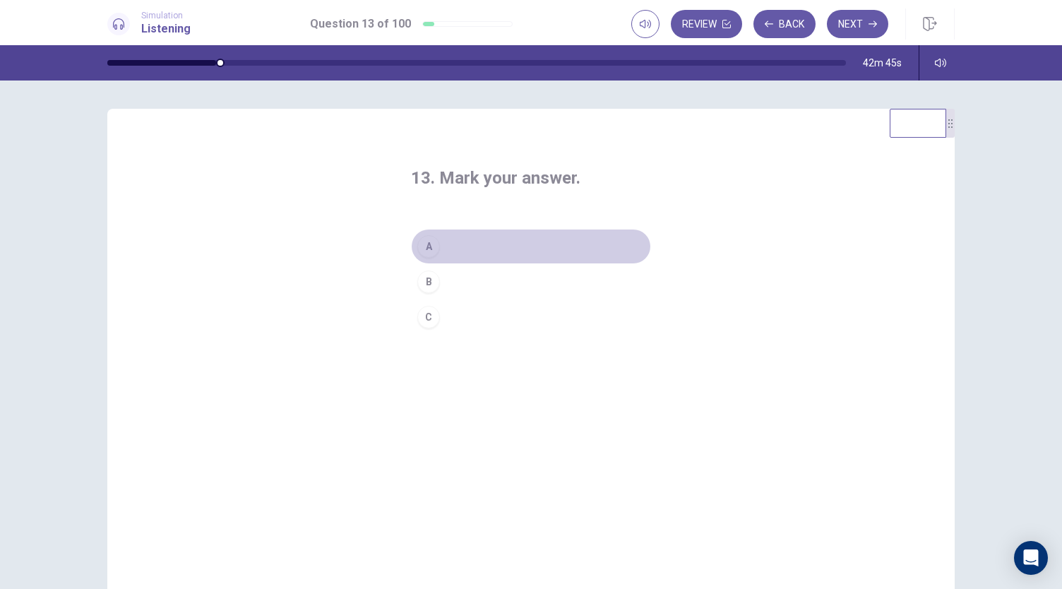
click at [429, 259] on button "A" at bounding box center [531, 246] width 240 height 35
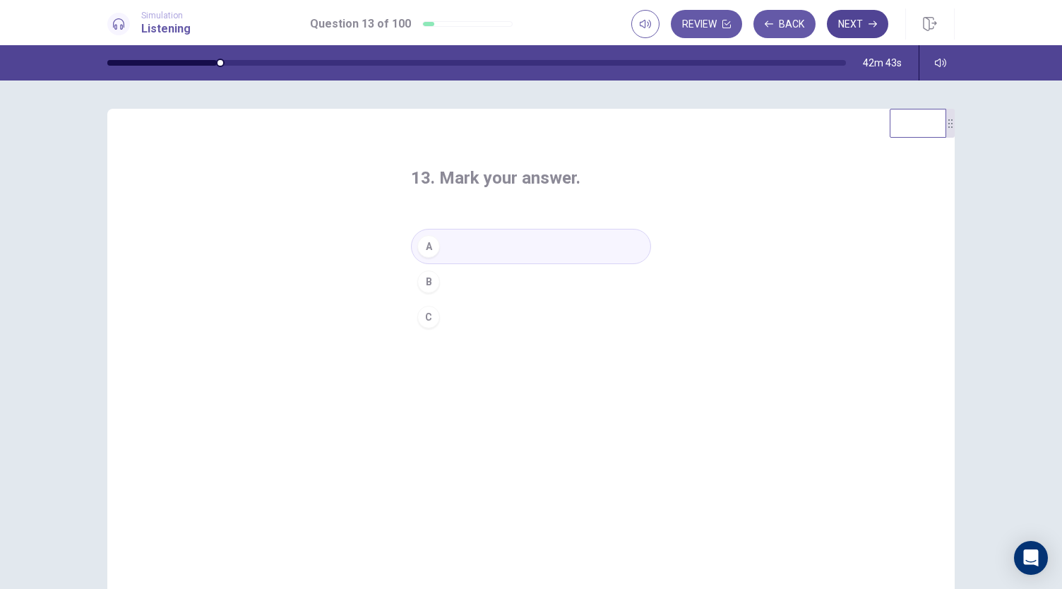
click at [855, 23] on button "Next" at bounding box center [857, 24] width 61 height 28
click at [422, 290] on div "B" at bounding box center [428, 282] width 23 height 23
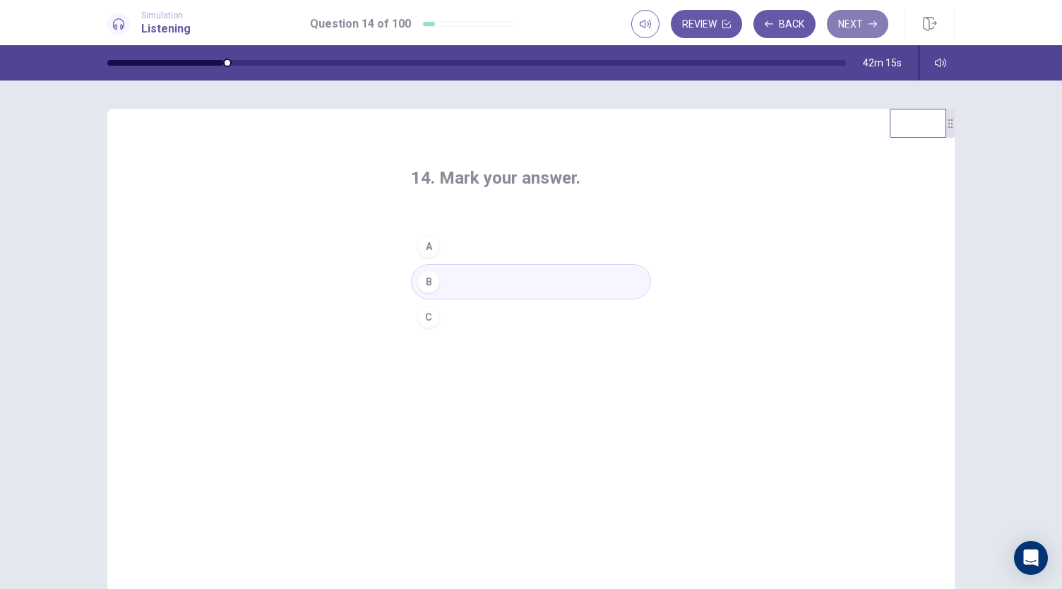
click at [846, 25] on button "Next" at bounding box center [857, 24] width 61 height 28
click at [432, 241] on div "A" at bounding box center [428, 246] width 23 height 23
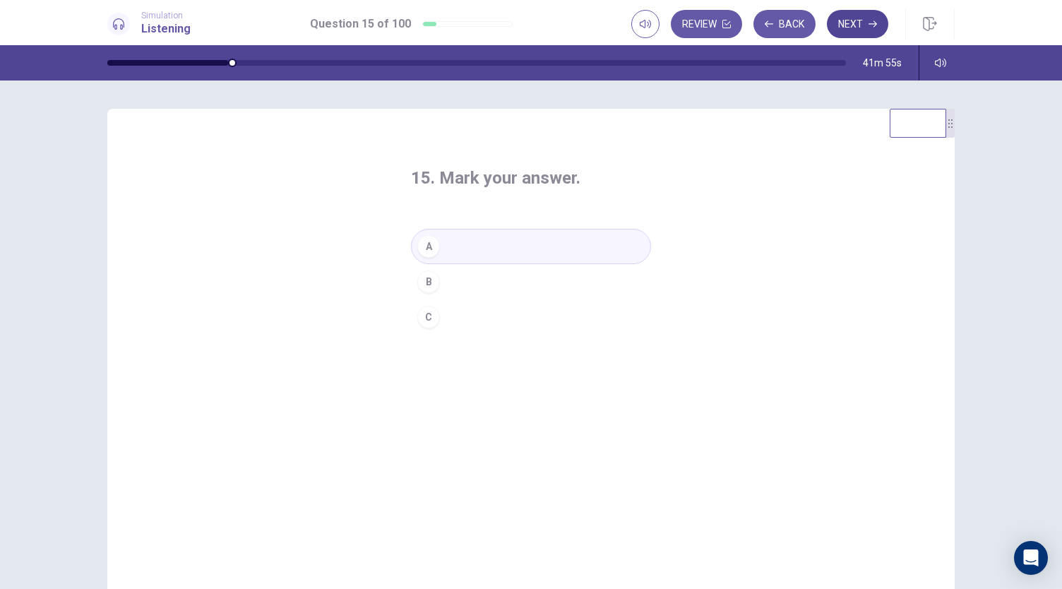
click at [853, 28] on button "Next" at bounding box center [857, 24] width 61 height 28
click at [432, 285] on div "B" at bounding box center [428, 282] width 23 height 23
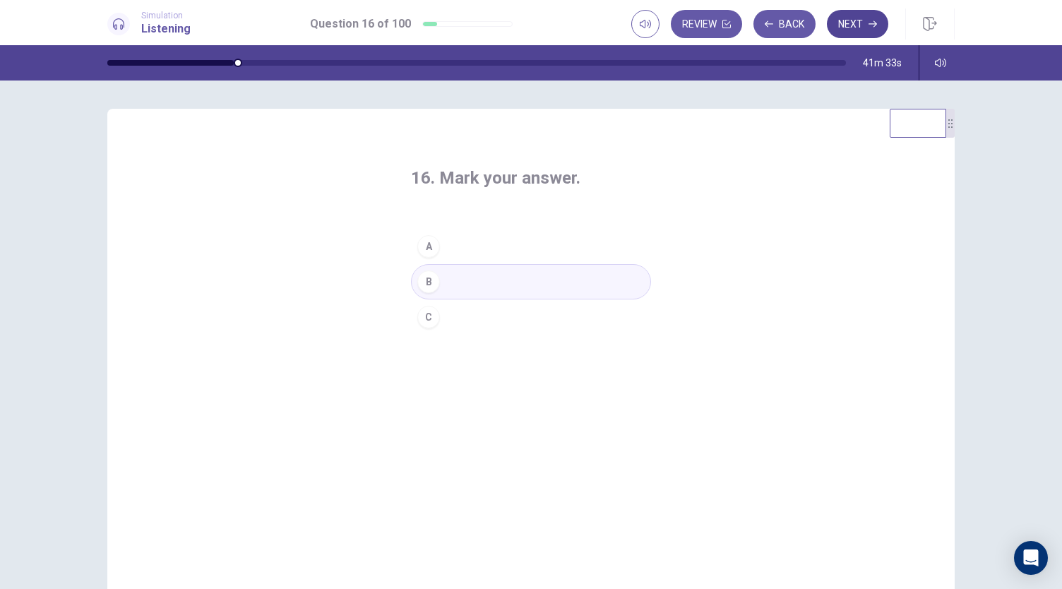
click at [852, 25] on button "Next" at bounding box center [857, 24] width 61 height 28
click at [420, 247] on div "A" at bounding box center [428, 246] width 23 height 23
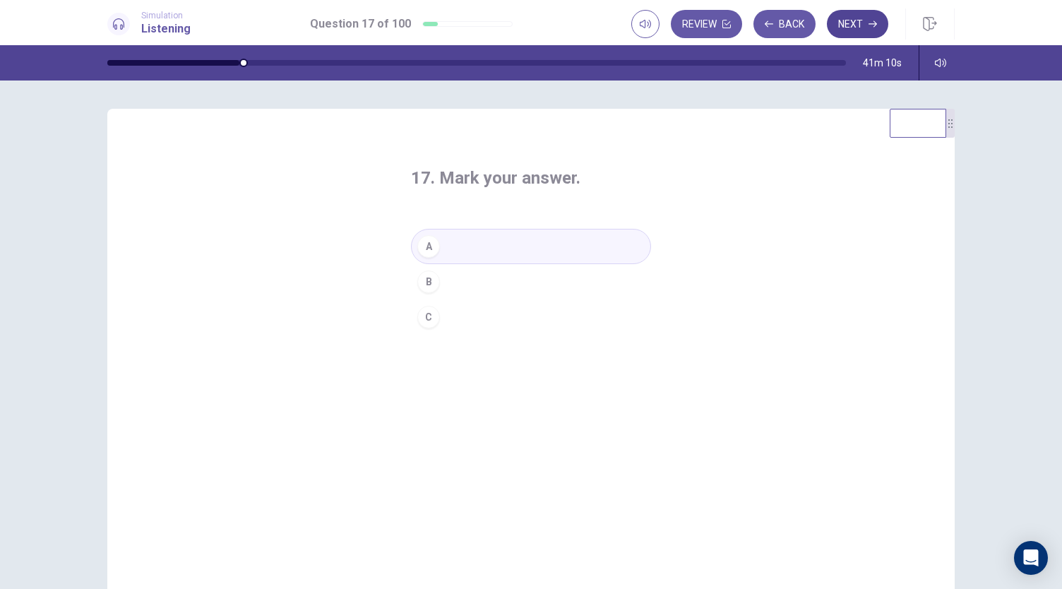
click at [858, 27] on button "Next" at bounding box center [857, 24] width 61 height 28
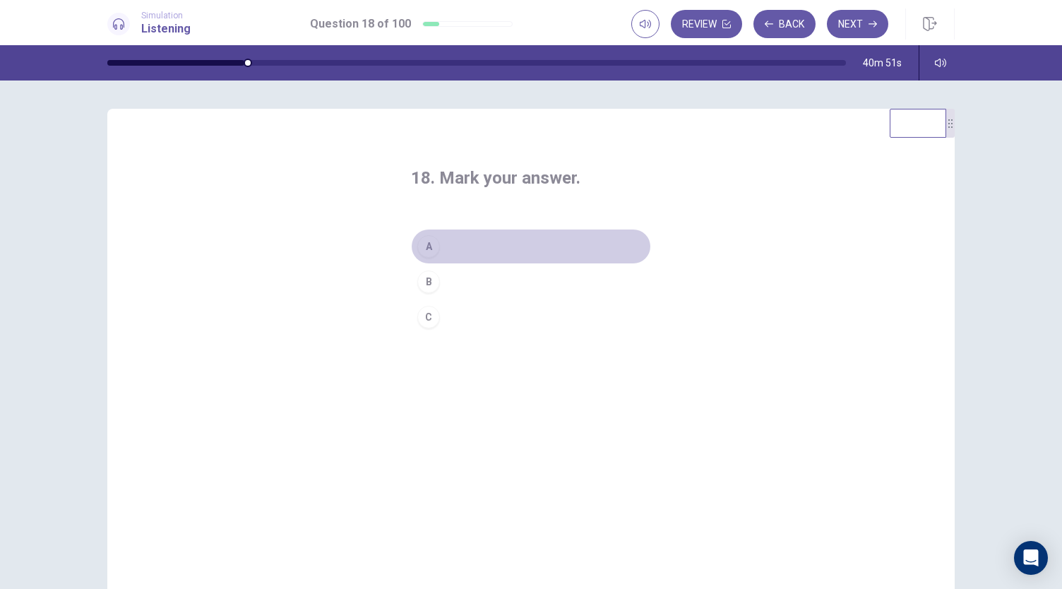
click at [432, 241] on div "A" at bounding box center [428, 246] width 23 height 23
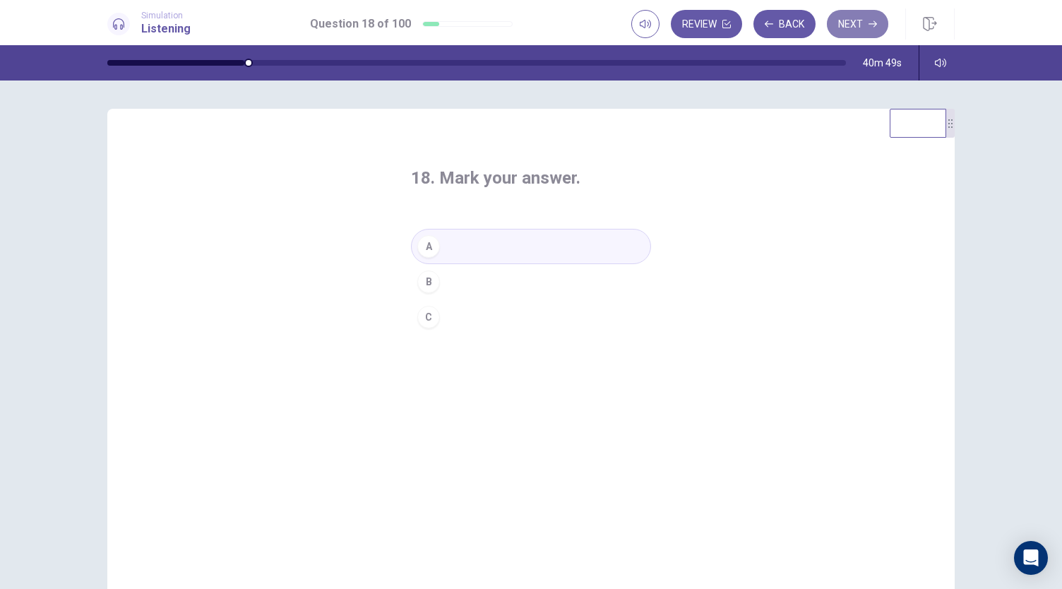
click at [868, 25] on button "Next" at bounding box center [857, 24] width 61 height 28
click at [429, 249] on div "A" at bounding box center [428, 246] width 23 height 23
click at [865, 19] on button "Next" at bounding box center [857, 24] width 61 height 28
click at [428, 316] on div "C" at bounding box center [428, 317] width 23 height 23
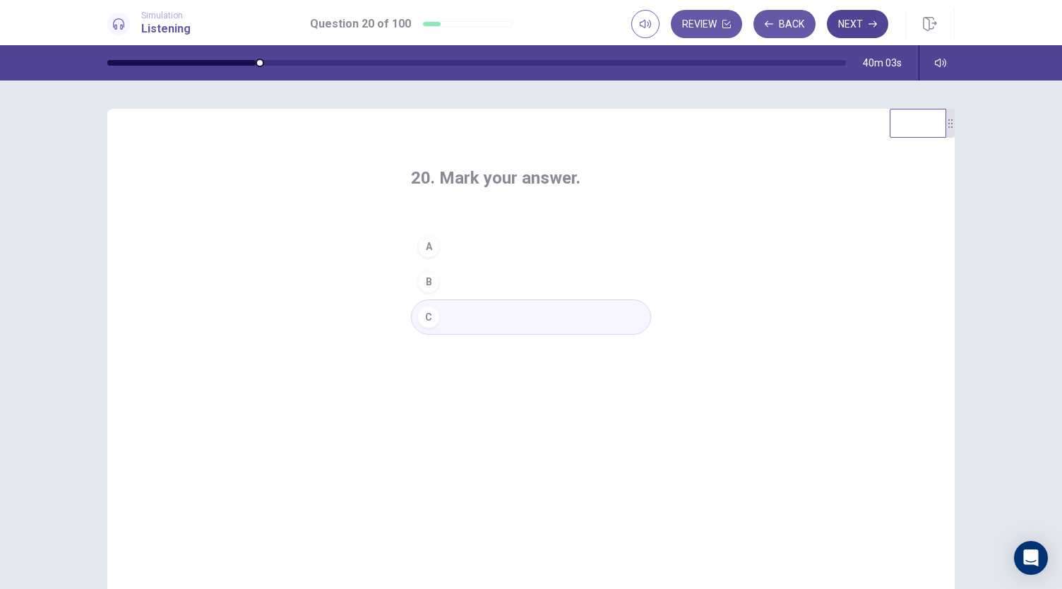
click at [859, 26] on button "Next" at bounding box center [857, 24] width 61 height 28
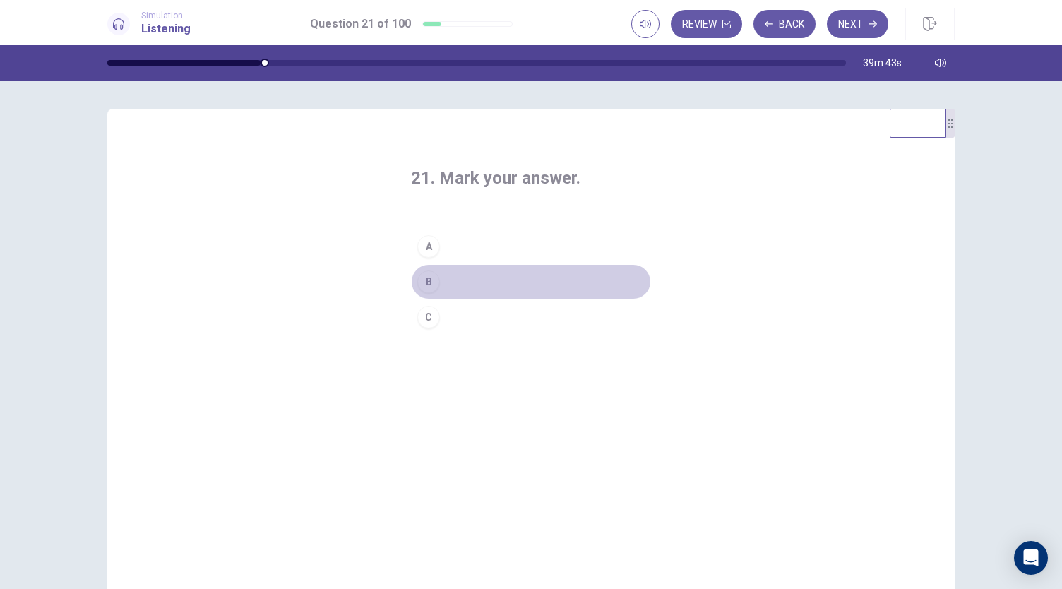
click at [427, 276] on div "B" at bounding box center [428, 282] width 23 height 23
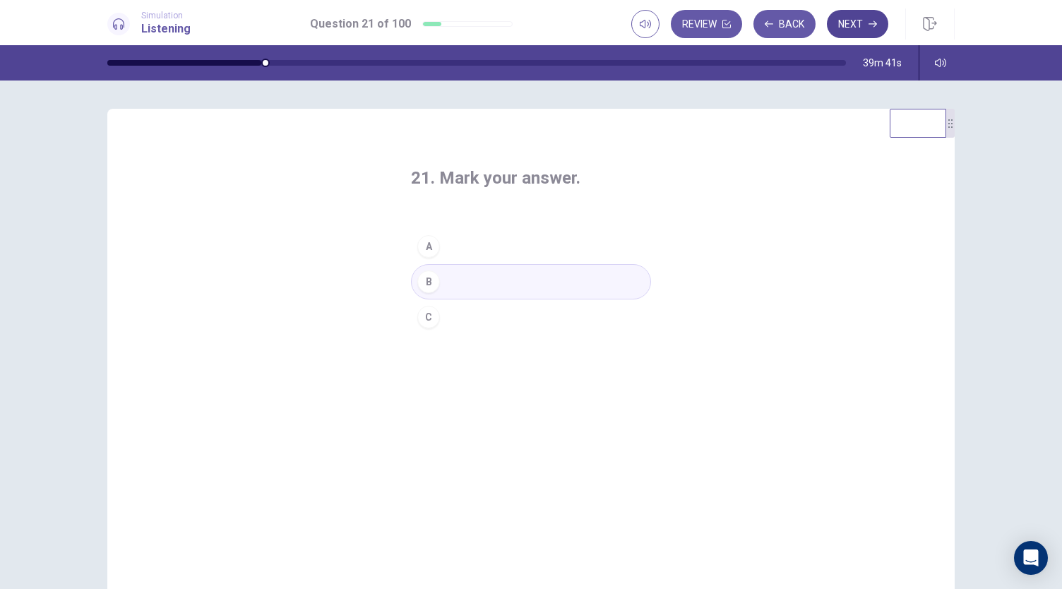
click at [867, 20] on button "Next" at bounding box center [857, 24] width 61 height 28
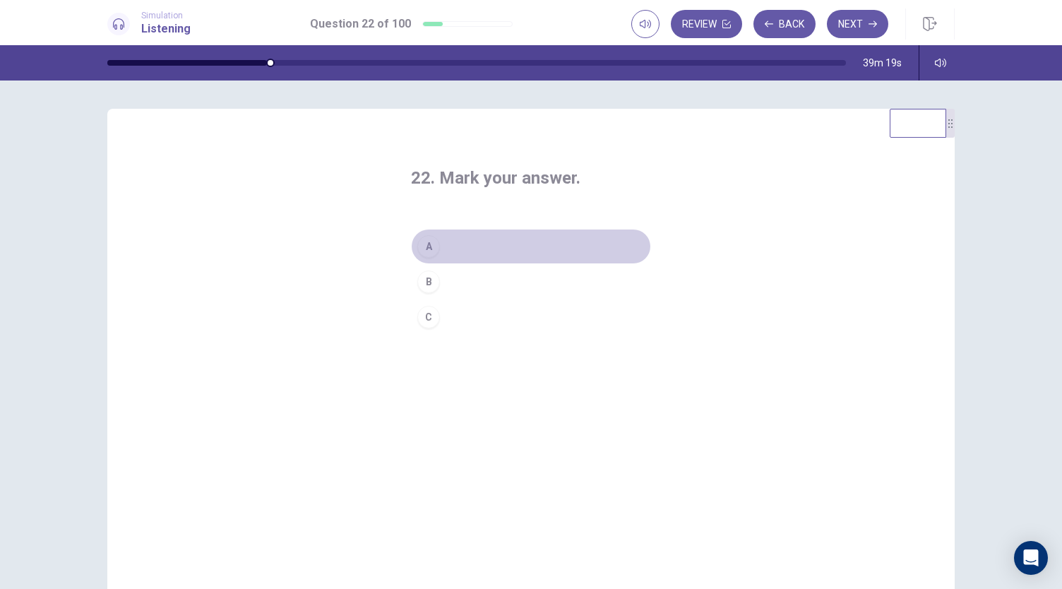
click at [422, 245] on div "A" at bounding box center [428, 246] width 23 height 23
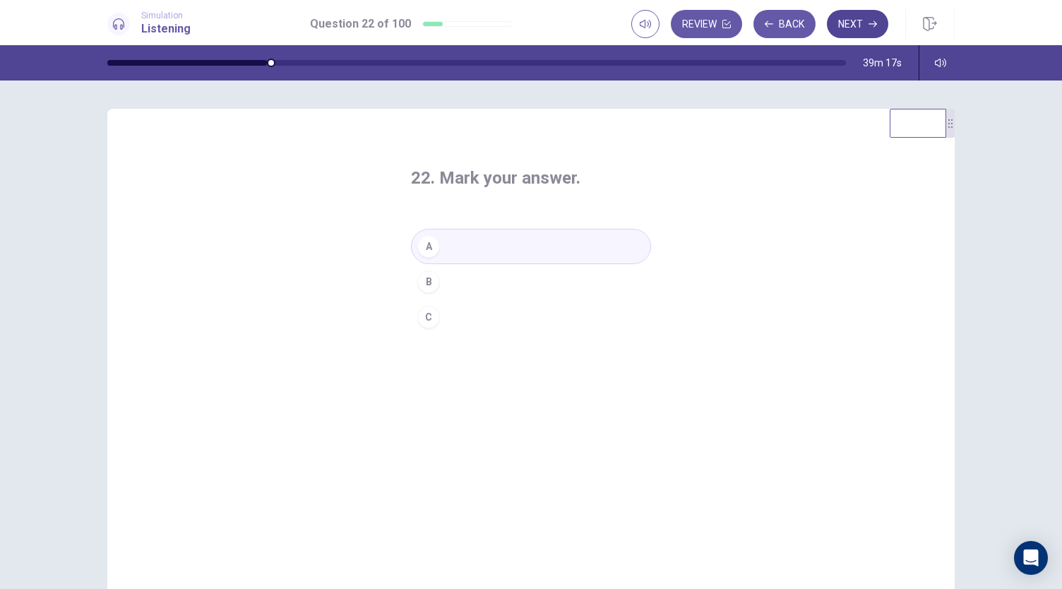
click at [879, 22] on button "Next" at bounding box center [857, 24] width 61 height 28
click at [433, 288] on div "B" at bounding box center [428, 282] width 23 height 23
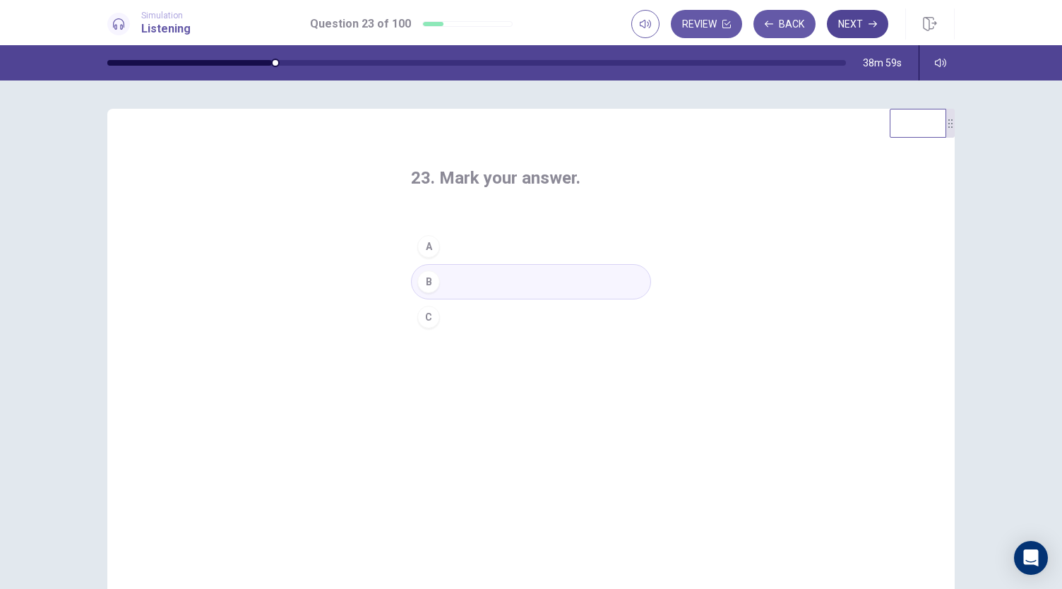
click at [848, 18] on button "Next" at bounding box center [857, 24] width 61 height 28
click at [431, 280] on div "B" at bounding box center [428, 282] width 23 height 23
click at [863, 13] on button "Next" at bounding box center [857, 24] width 61 height 28
click at [426, 281] on div "B" at bounding box center [428, 282] width 23 height 23
click at [858, 29] on button "Next" at bounding box center [857, 24] width 61 height 28
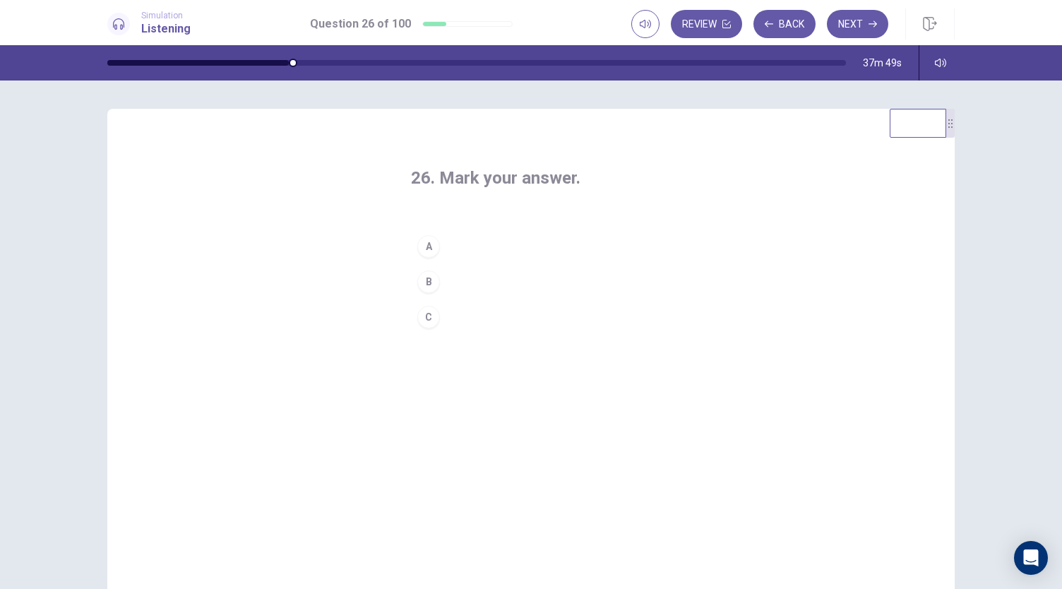
click at [419, 299] on div "A B C" at bounding box center [531, 282] width 240 height 106
click at [431, 285] on div "B" at bounding box center [428, 282] width 23 height 23
click at [846, 32] on button "Next" at bounding box center [857, 24] width 61 height 28
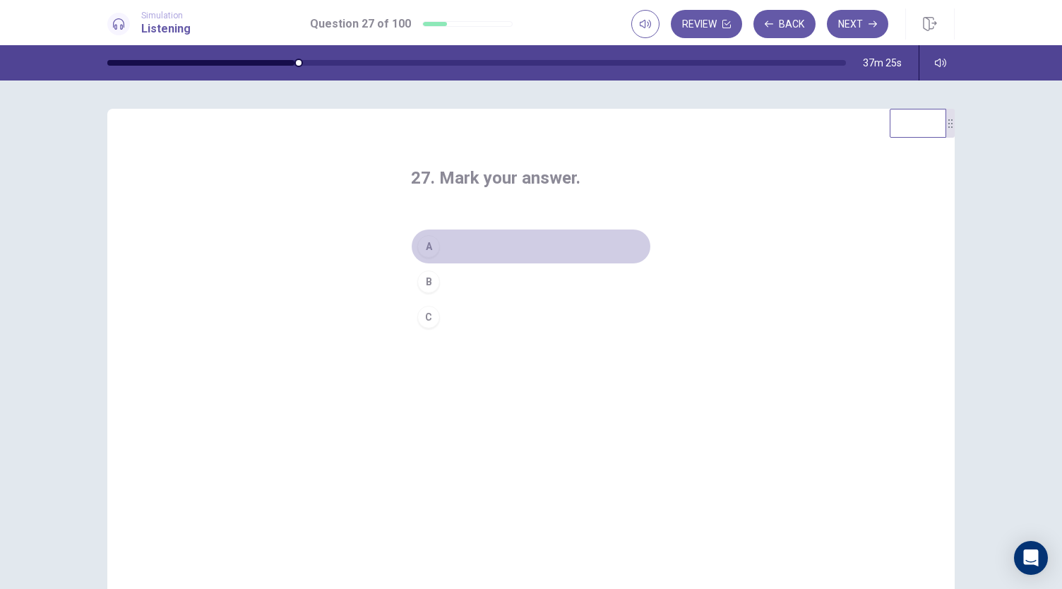
click at [432, 247] on div "A" at bounding box center [428, 246] width 23 height 23
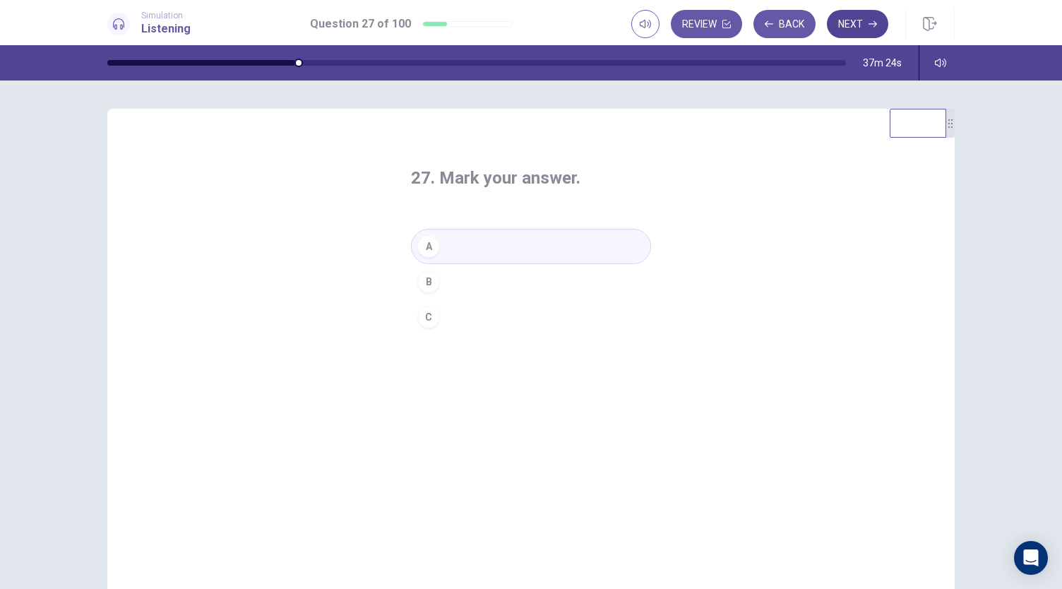
click at [856, 30] on button "Next" at bounding box center [857, 24] width 61 height 28
click at [434, 288] on div "B" at bounding box center [428, 282] width 23 height 23
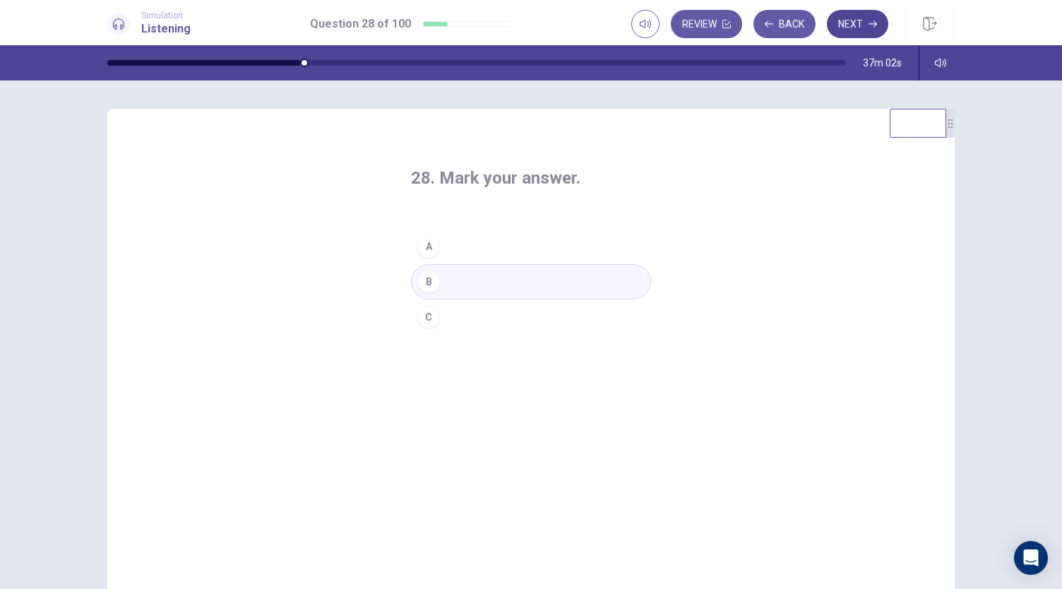
click at [867, 25] on button "Next" at bounding box center [857, 24] width 61 height 28
click at [434, 316] on div "C" at bounding box center [428, 317] width 23 height 23
click at [861, 30] on button "Next" at bounding box center [857, 24] width 61 height 28
click at [424, 237] on div "A" at bounding box center [428, 246] width 23 height 23
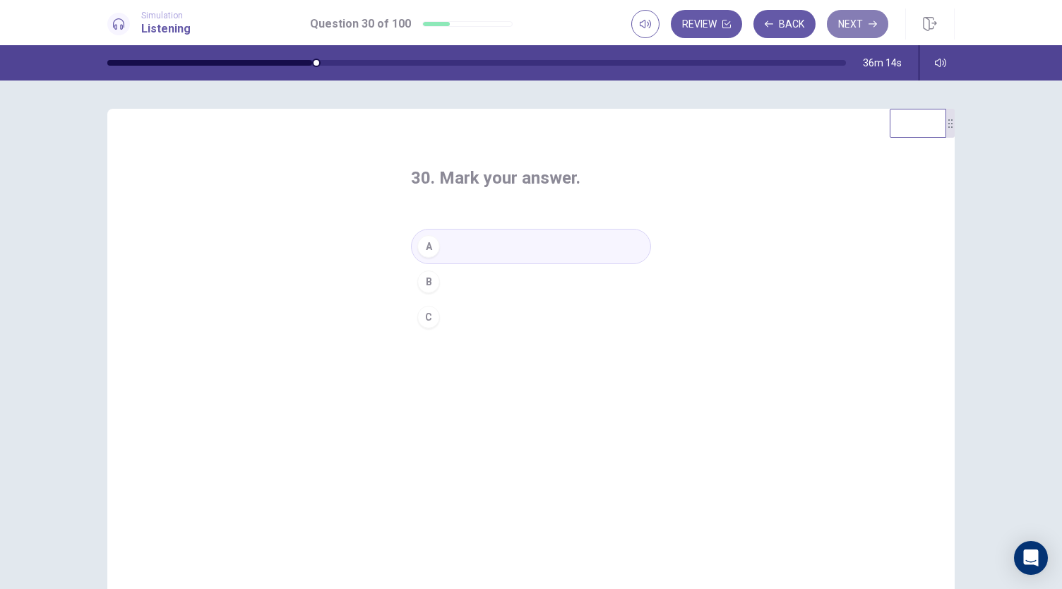
click at [858, 18] on button "Next" at bounding box center [857, 24] width 61 height 28
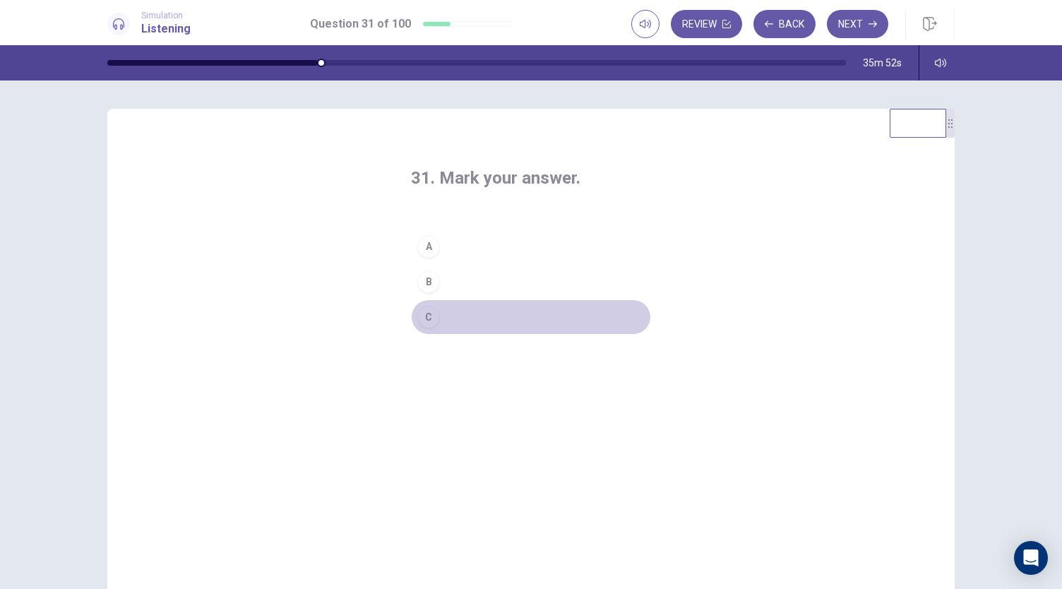
click at [424, 321] on div "C" at bounding box center [428, 317] width 23 height 23
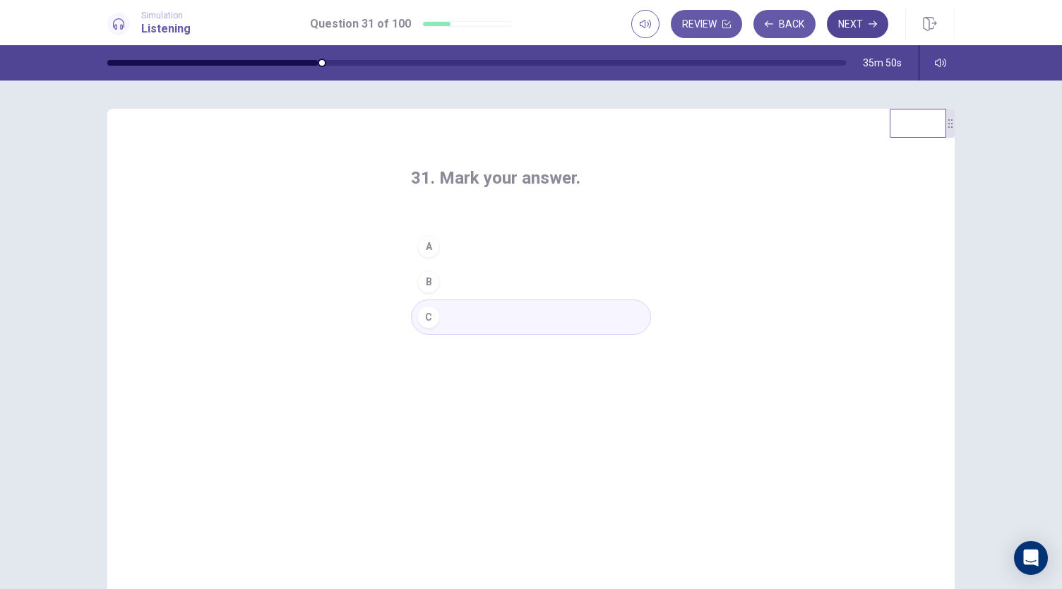
click at [849, 34] on button "Next" at bounding box center [857, 24] width 61 height 28
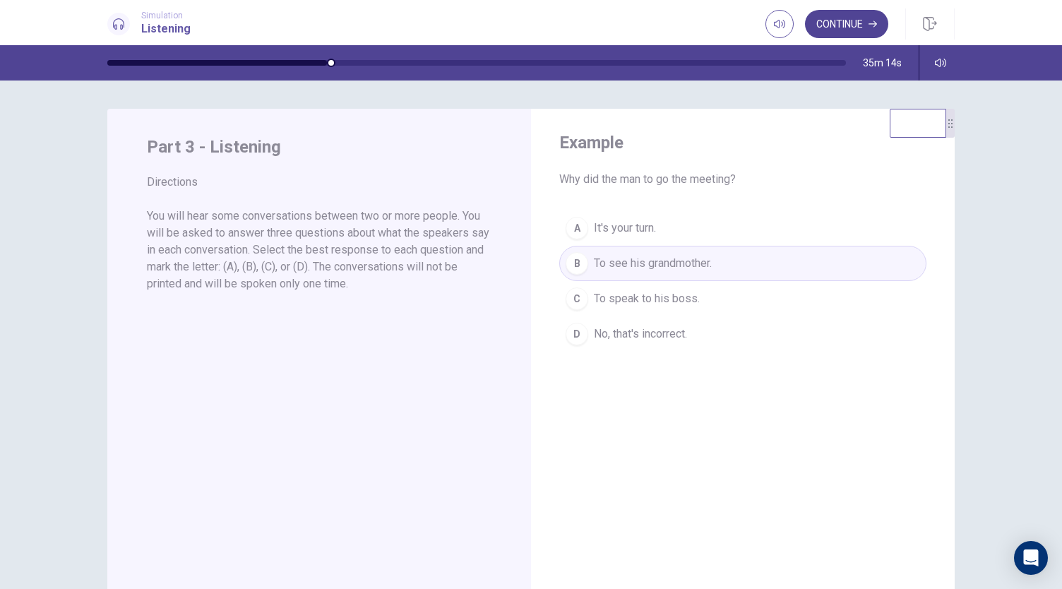
click at [845, 20] on button "Continue" at bounding box center [846, 24] width 83 height 28
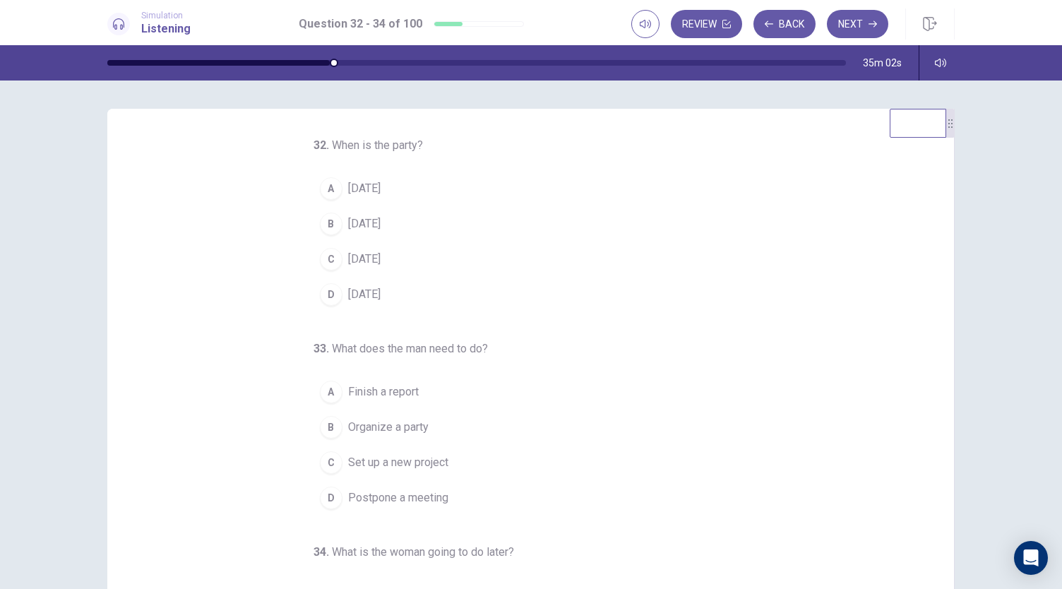
click at [322, 228] on div "B" at bounding box center [331, 224] width 23 height 23
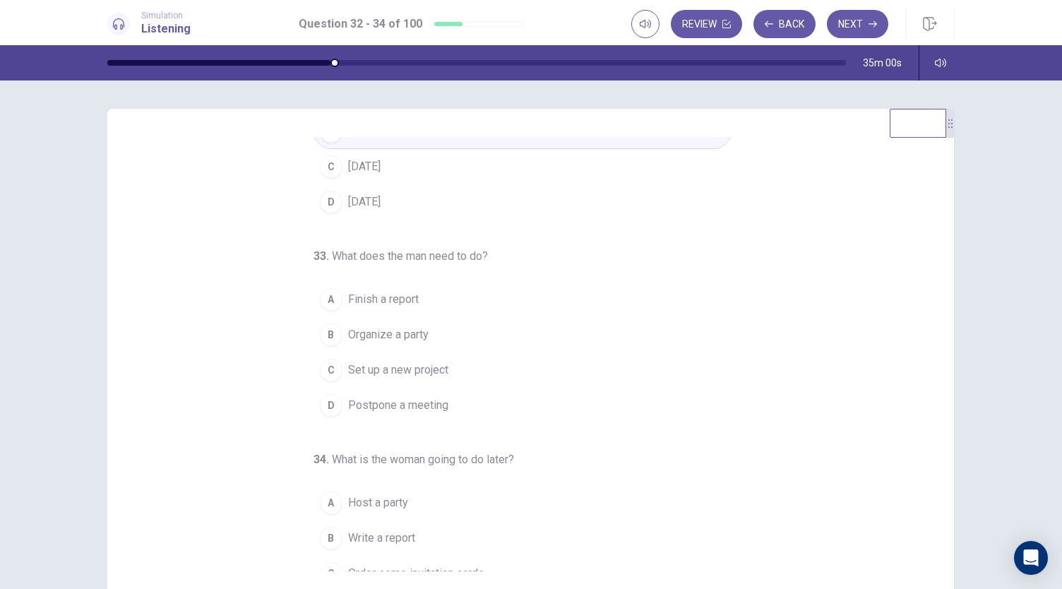
scroll to position [104, 0]
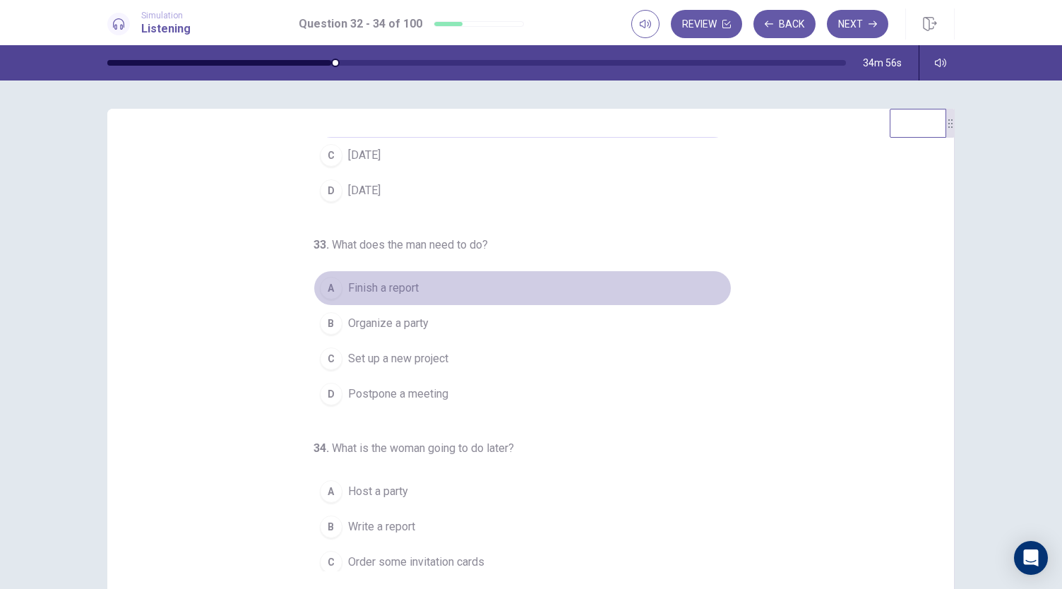
click at [330, 287] on div "A" at bounding box center [331, 288] width 23 height 23
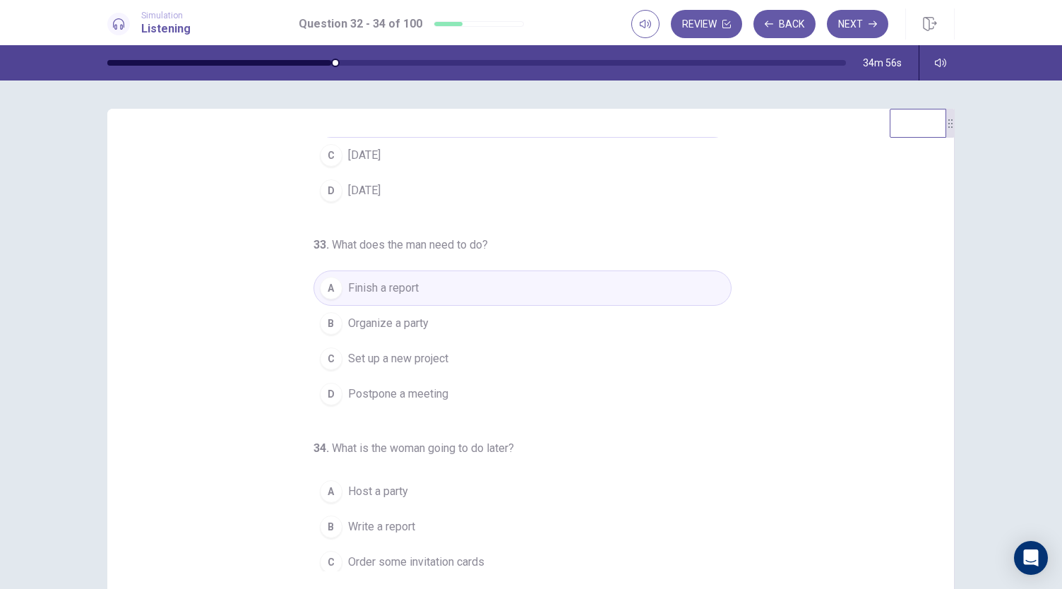
scroll to position [141, 0]
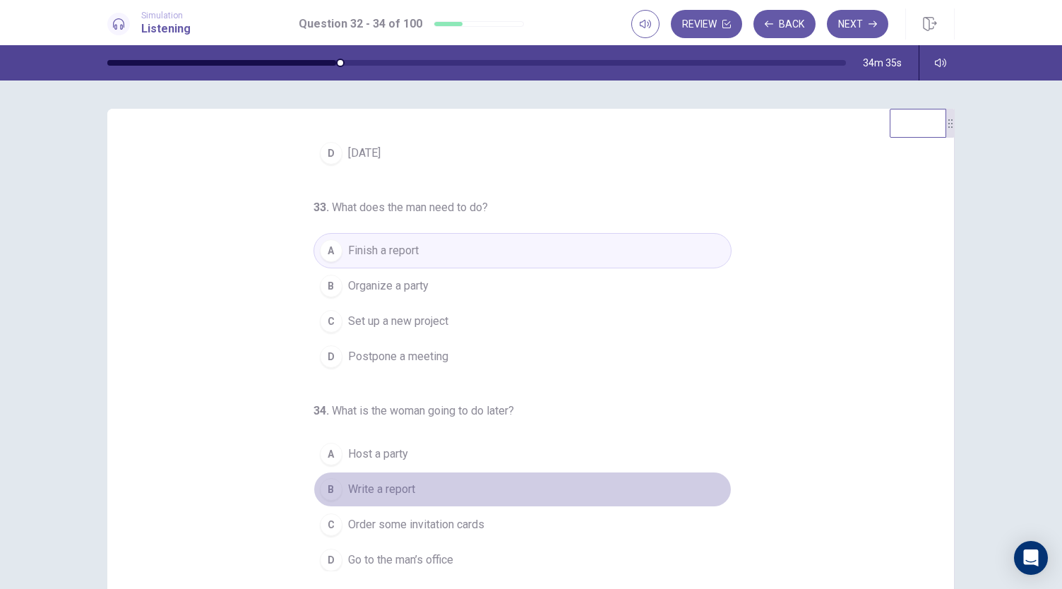
click at [334, 486] on div "B" at bounding box center [331, 489] width 23 height 23
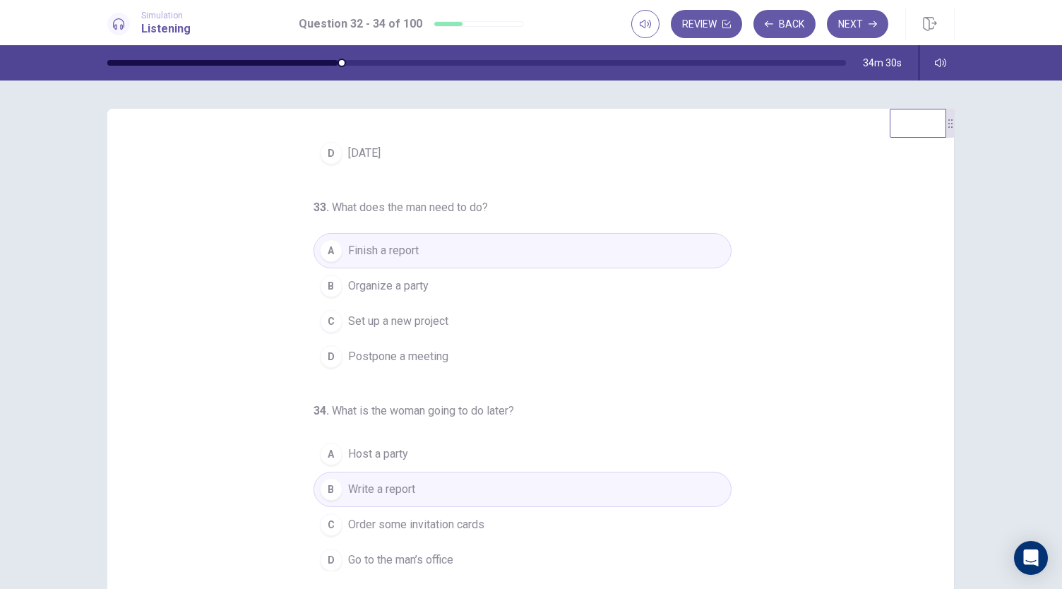
drag, startPoint x: 864, startPoint y: 20, endPoint x: 663, endPoint y: 306, distance: 348.8
click at [663, 306] on div "Simulation Listening Question 32 - 34 of 100 Review Back Next Question 32 - 34 …" at bounding box center [531, 294] width 1062 height 589
click at [875, 20] on icon "button" at bounding box center [873, 24] width 8 height 8
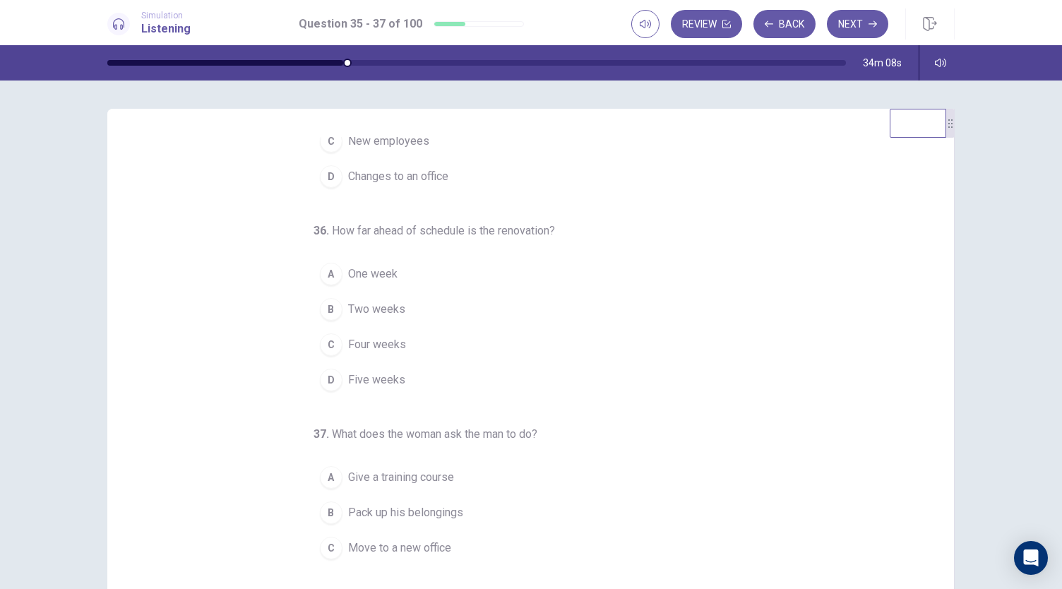
scroll to position [0, 0]
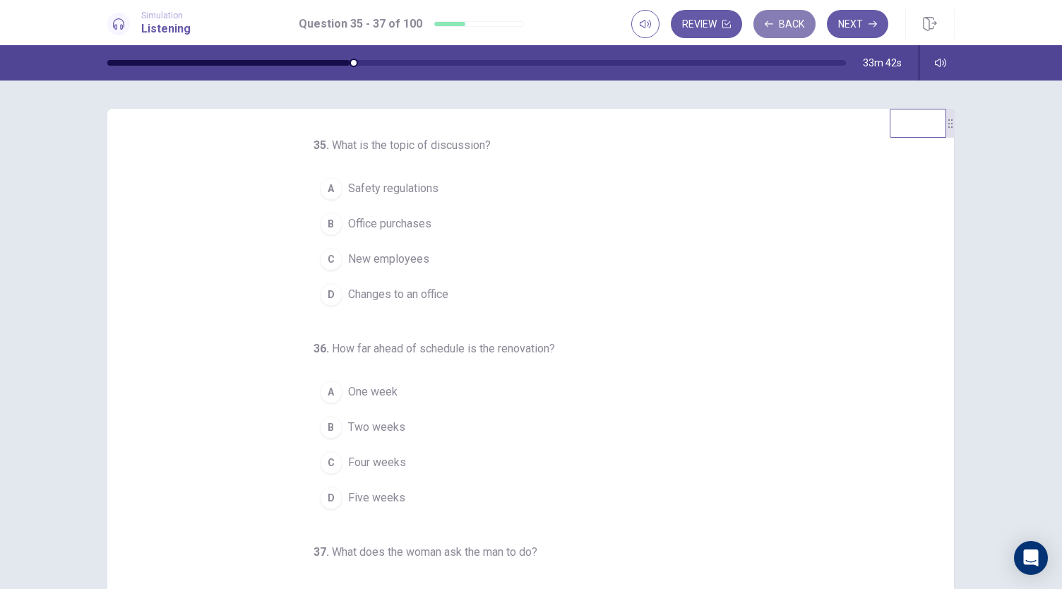
click at [790, 30] on button "Back" at bounding box center [785, 24] width 62 height 28
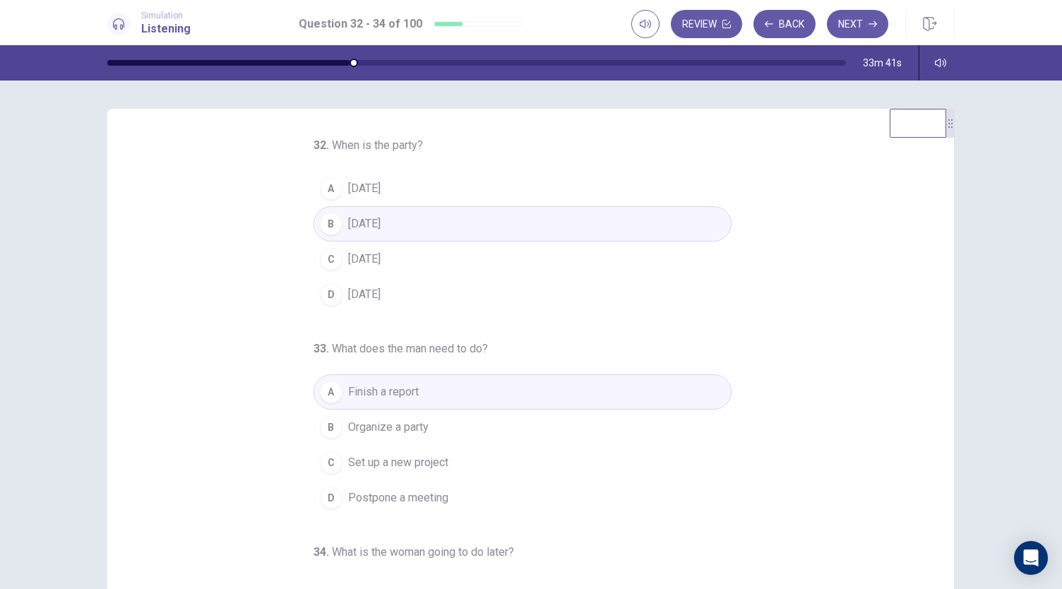
scroll to position [141, 0]
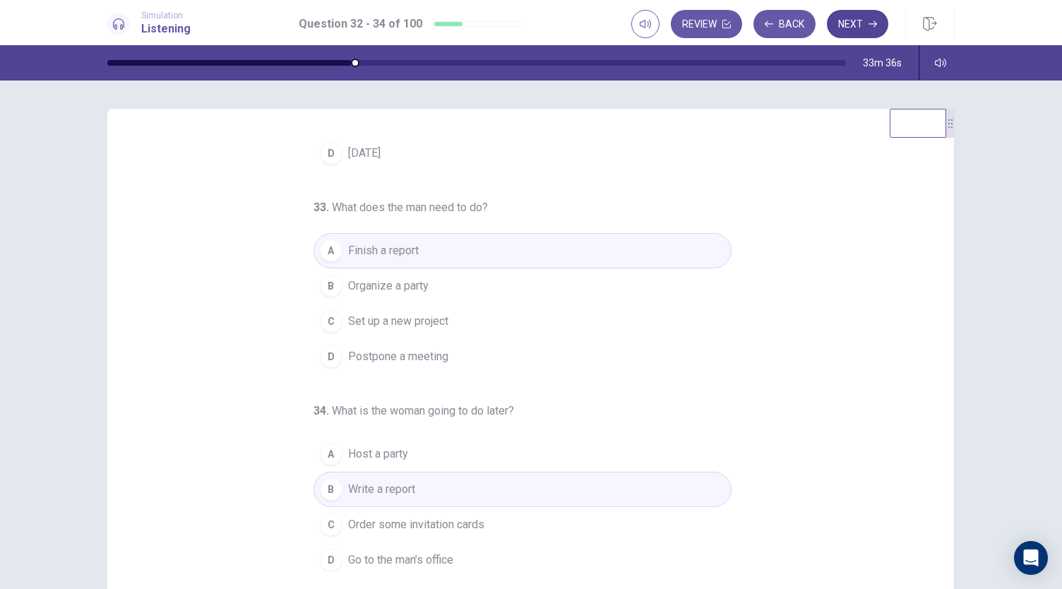
click at [861, 22] on button "Next" at bounding box center [857, 24] width 61 height 28
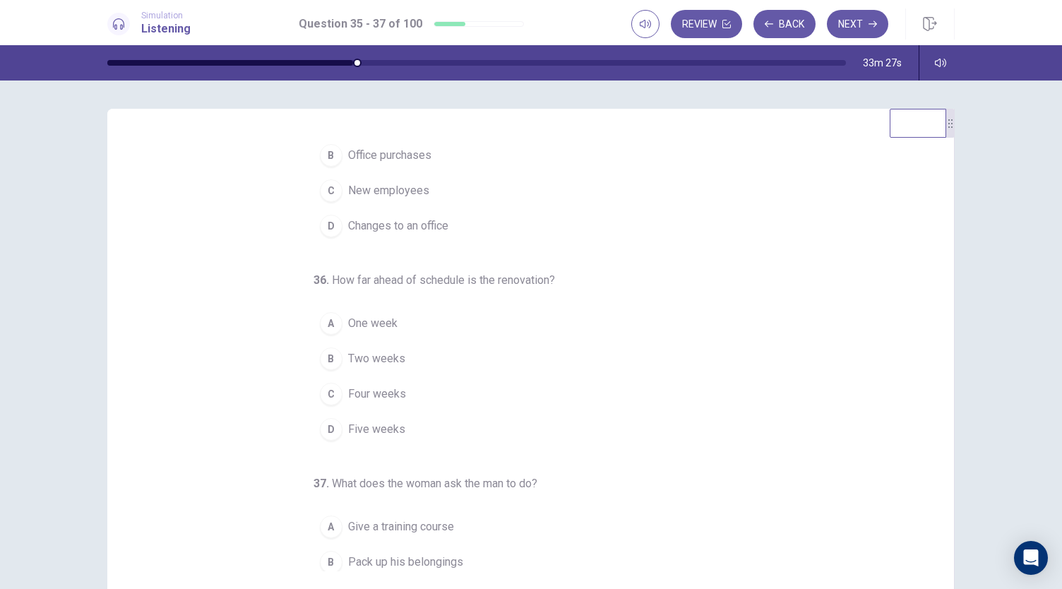
scroll to position [69, 0]
click at [323, 393] on div "C" at bounding box center [331, 393] width 23 height 23
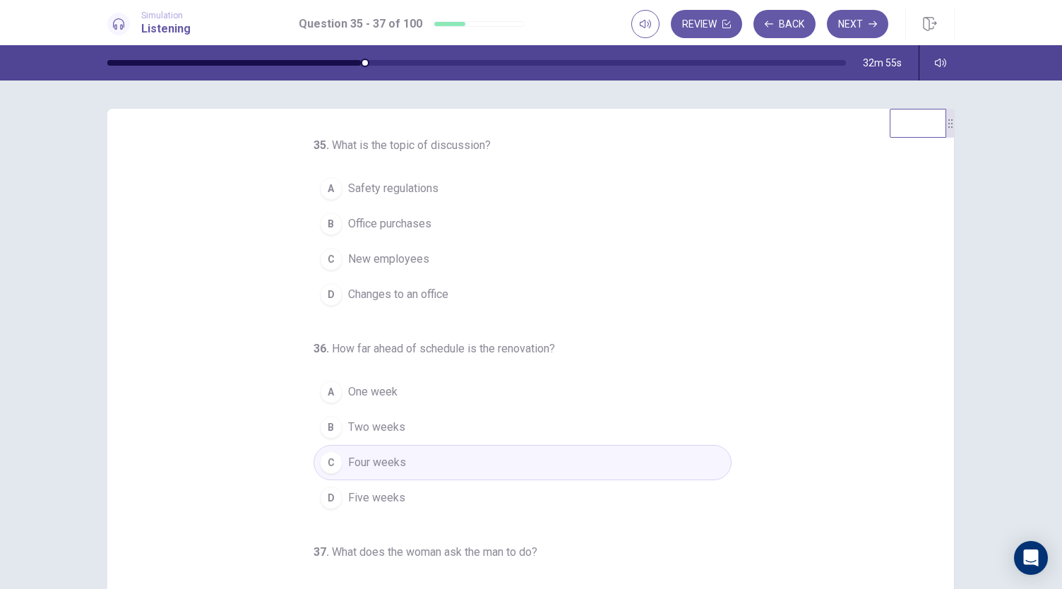
scroll to position [25, 0]
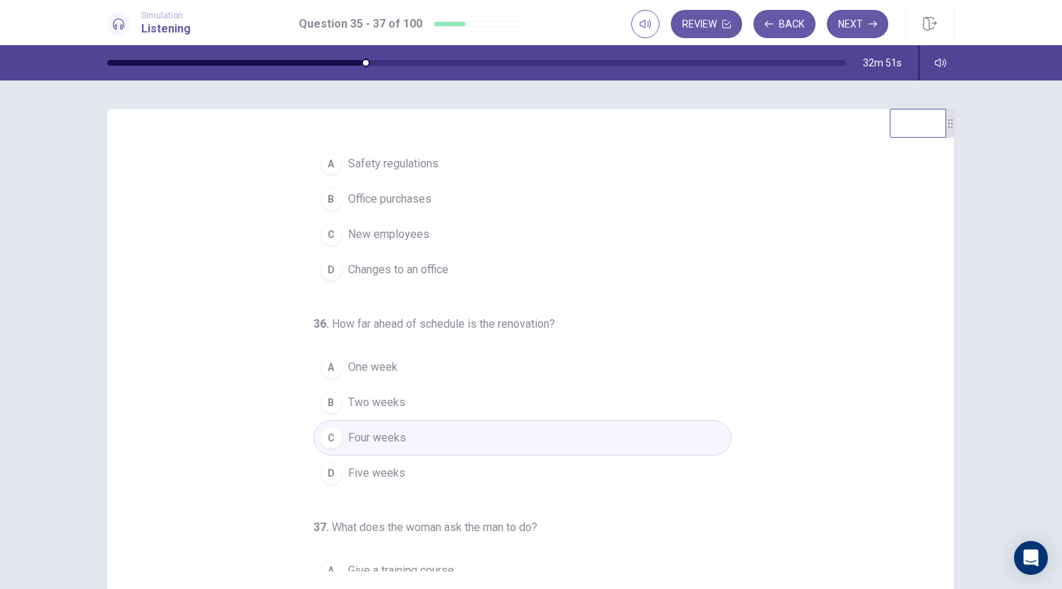
click at [330, 241] on div "C" at bounding box center [331, 234] width 23 height 23
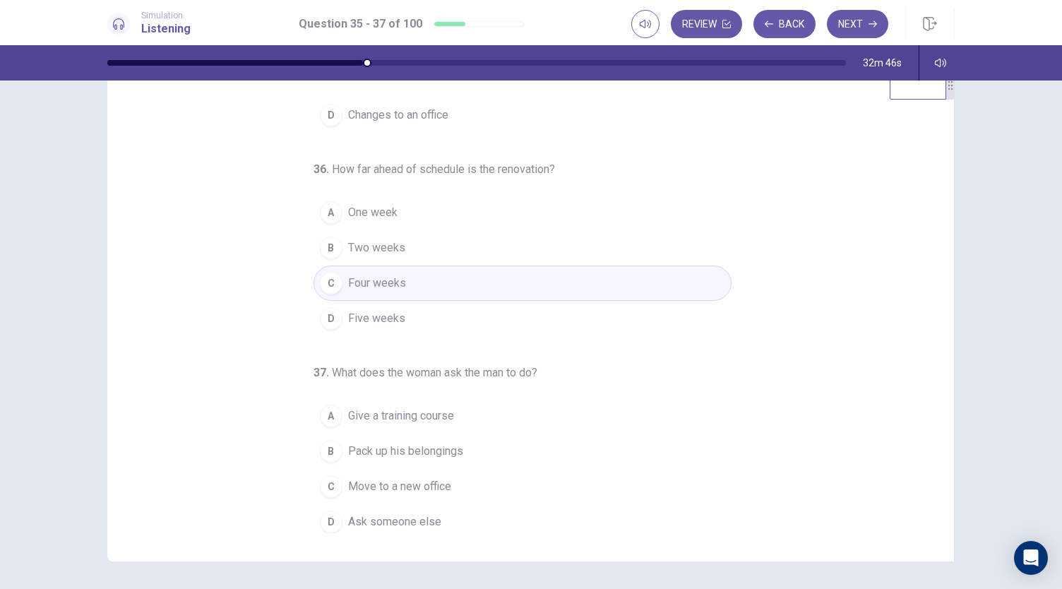
scroll to position [84, 0]
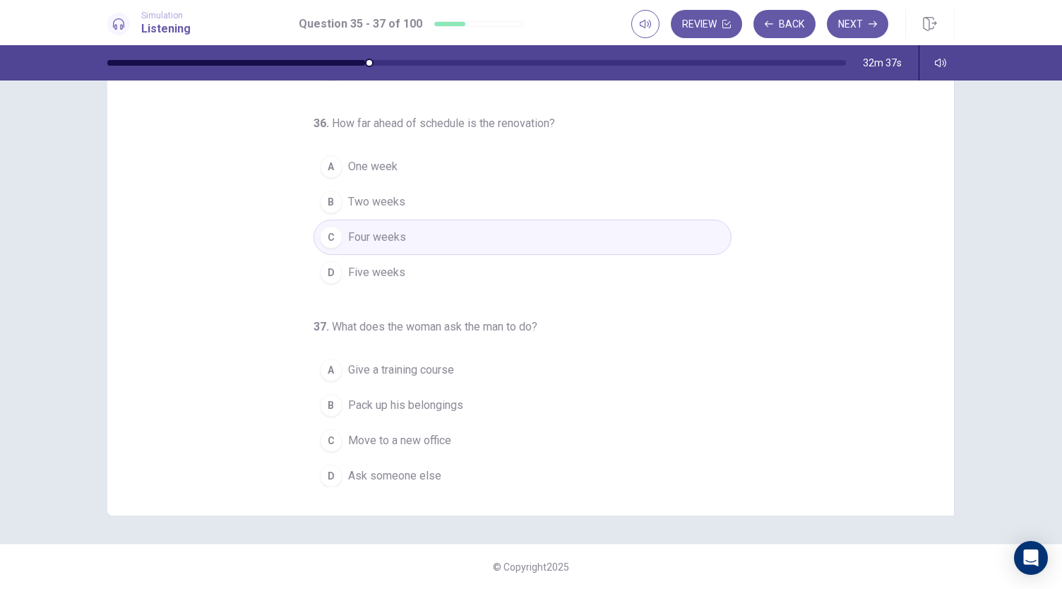
click at [319, 450] on button "C Move to a new office" at bounding box center [523, 440] width 418 height 35
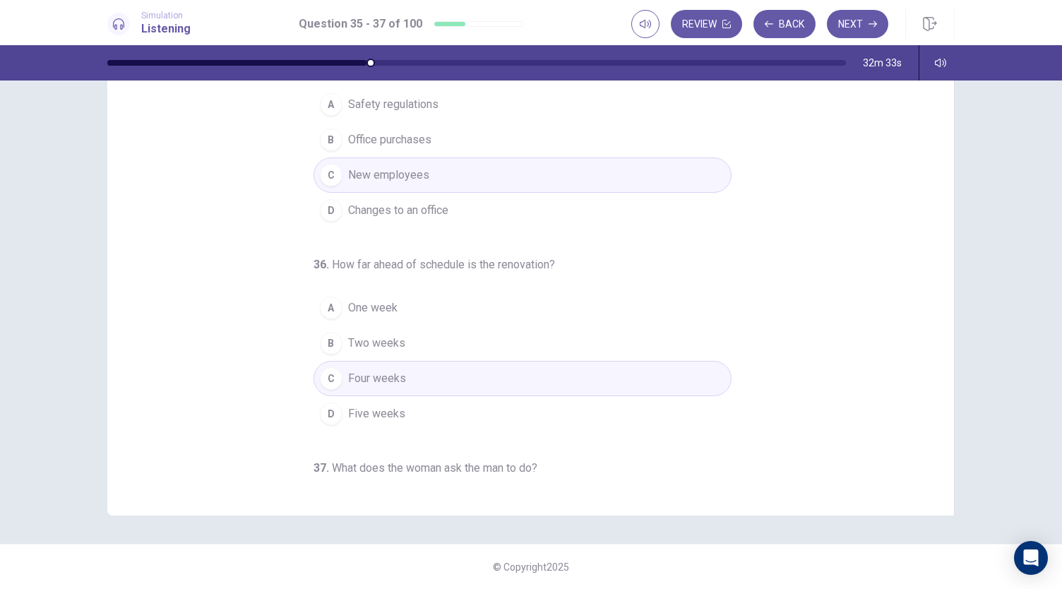
scroll to position [141, 0]
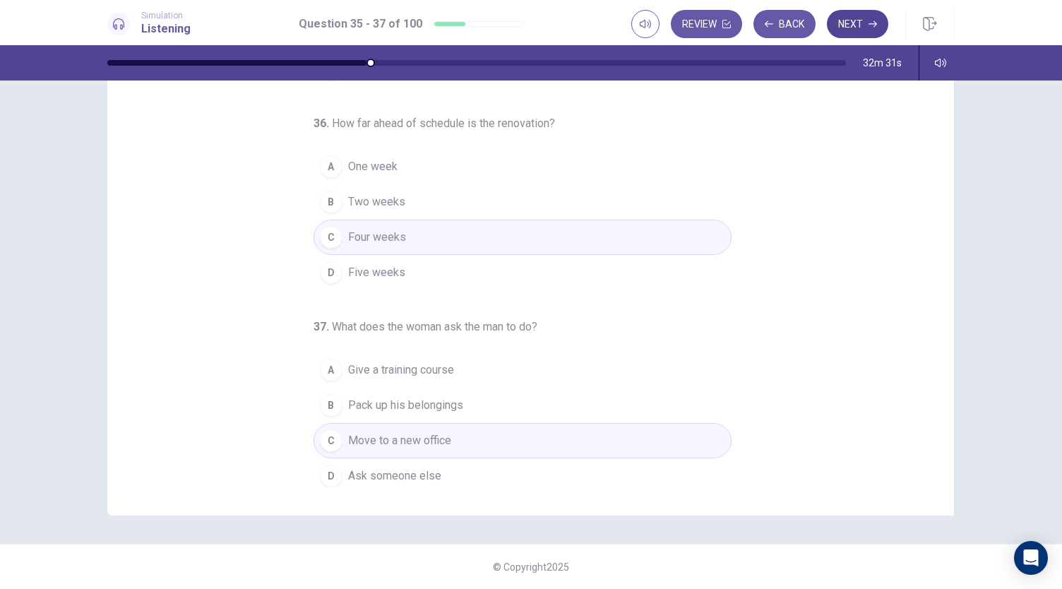
click at [863, 22] on button "Next" at bounding box center [857, 24] width 61 height 28
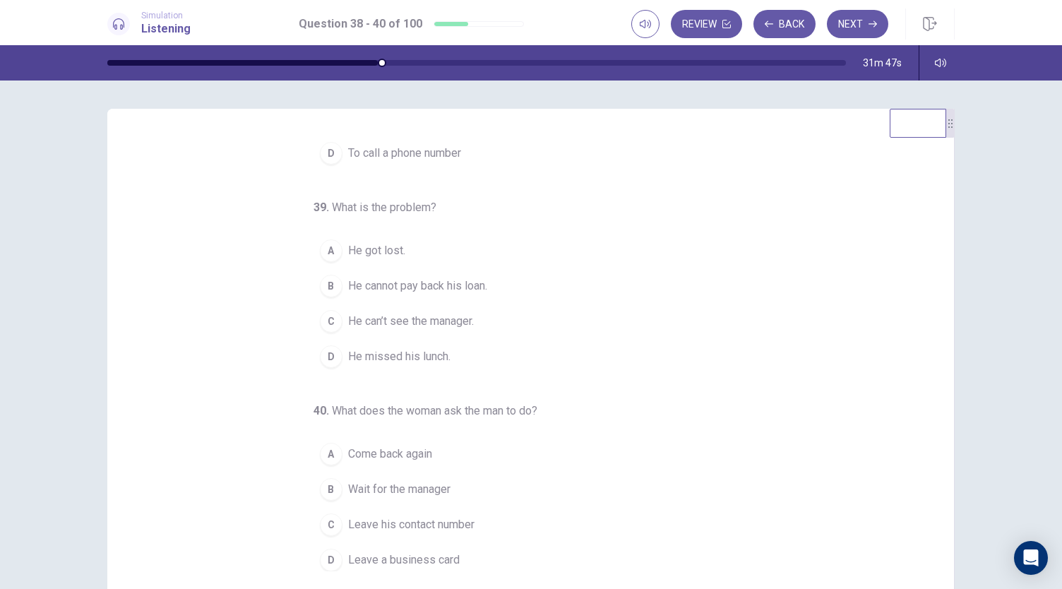
click at [324, 524] on div "C" at bounding box center [331, 525] width 23 height 23
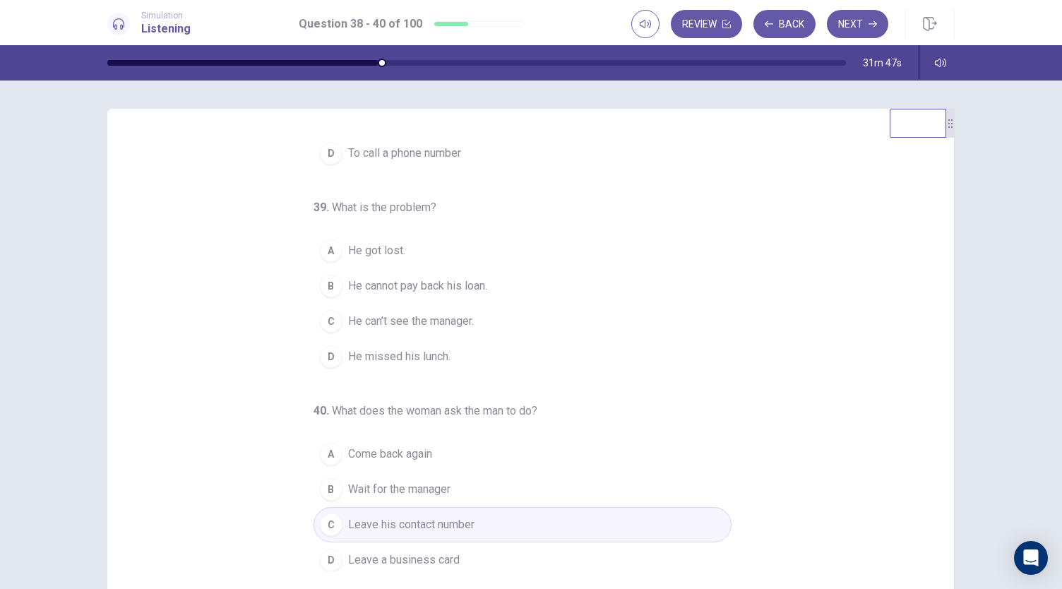
scroll to position [0, 0]
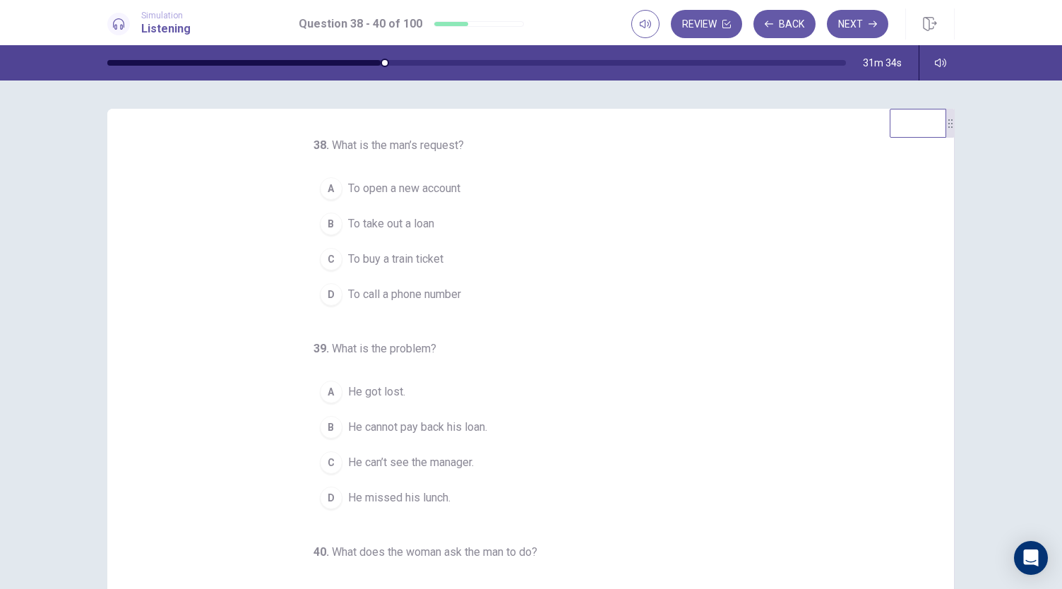
click at [326, 187] on div "A" at bounding box center [331, 188] width 23 height 23
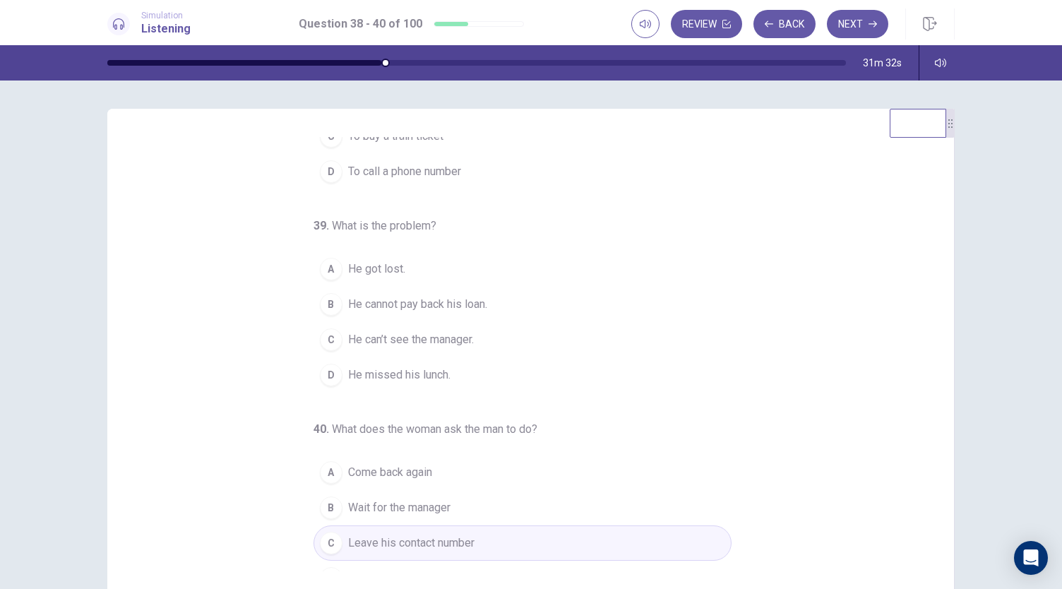
scroll to position [124, 0]
click at [321, 336] on div "C" at bounding box center [331, 338] width 23 height 23
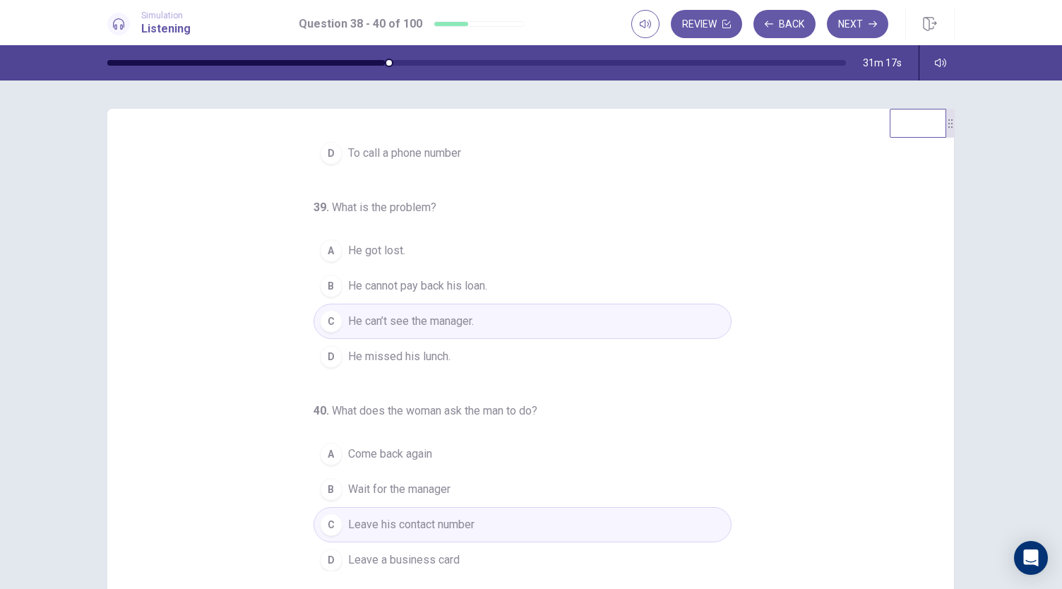
scroll to position [84, 0]
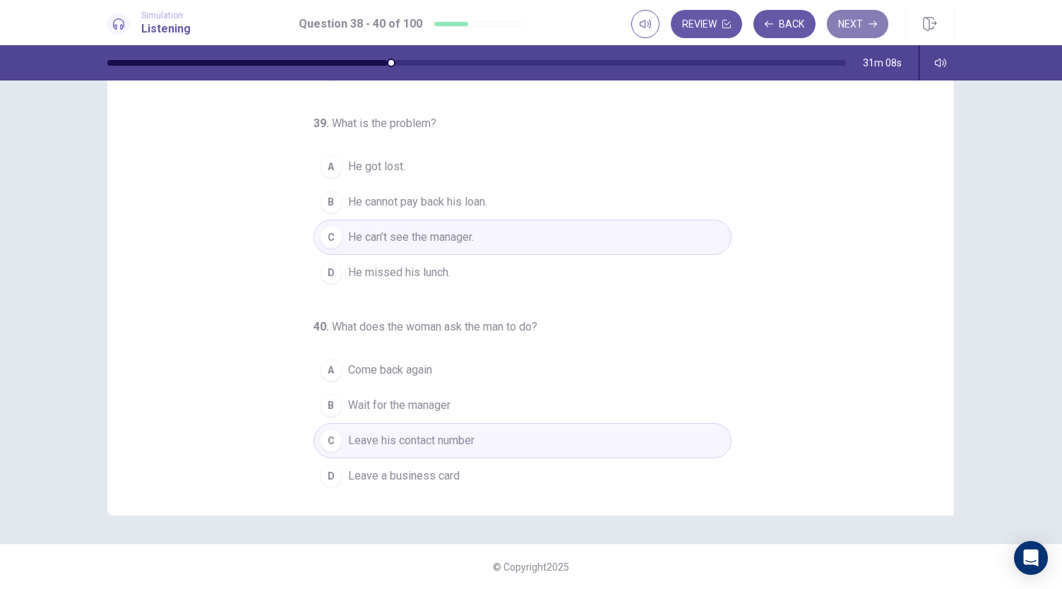
click at [852, 29] on button "Next" at bounding box center [857, 24] width 61 height 28
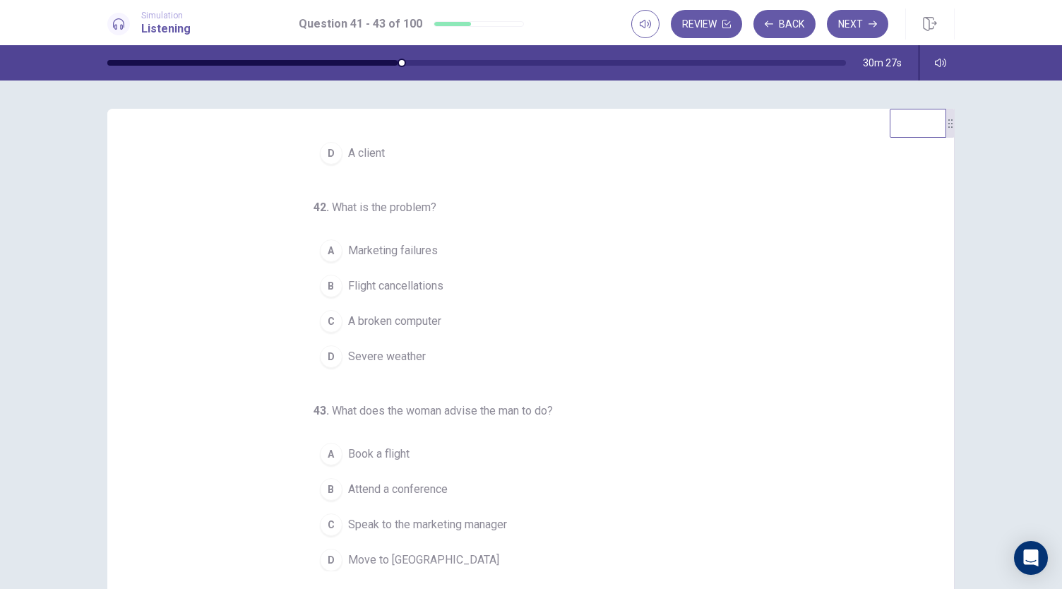
scroll to position [0, 0]
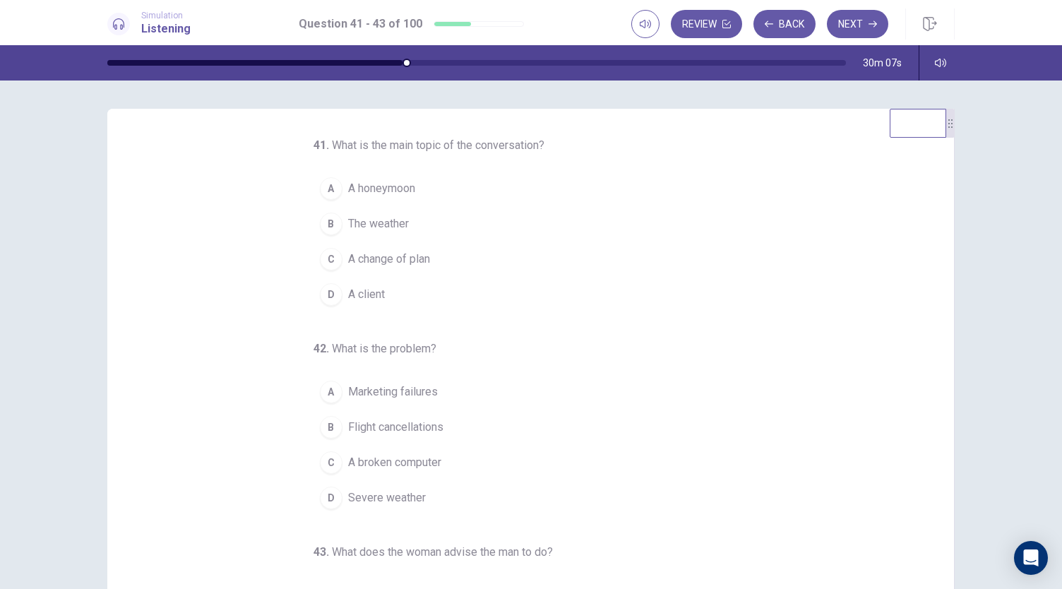
click at [315, 304] on button "D A client" at bounding box center [523, 294] width 418 height 35
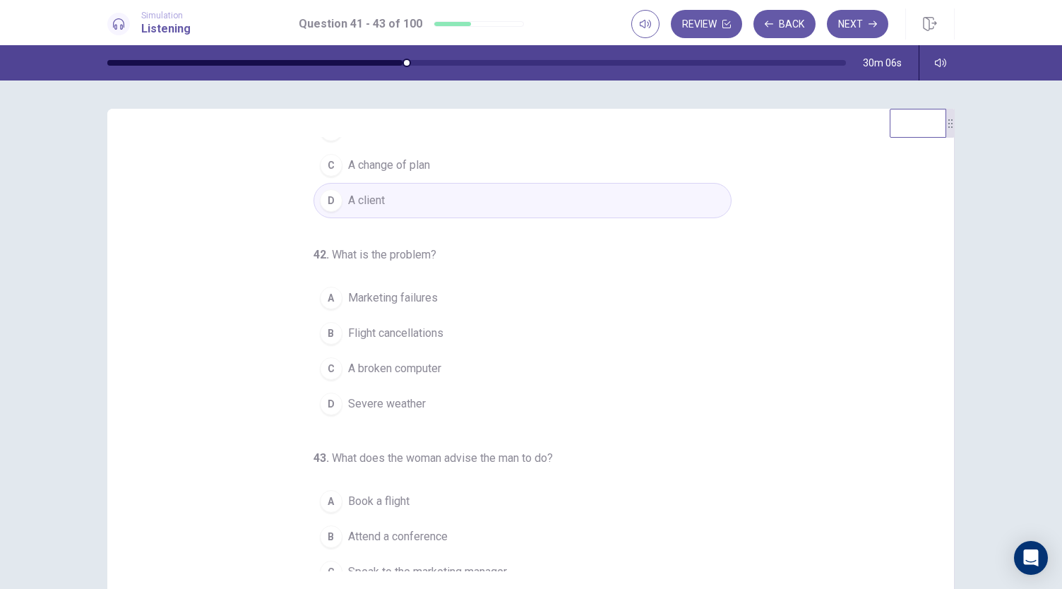
scroll to position [95, 0]
click at [331, 372] on div "C" at bounding box center [331, 368] width 23 height 23
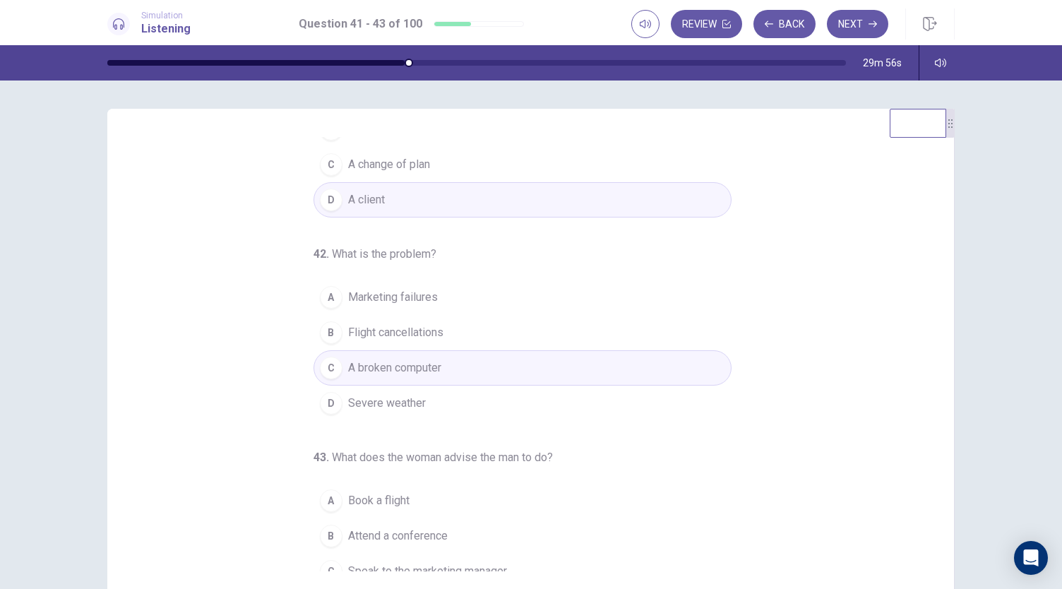
scroll to position [141, 0]
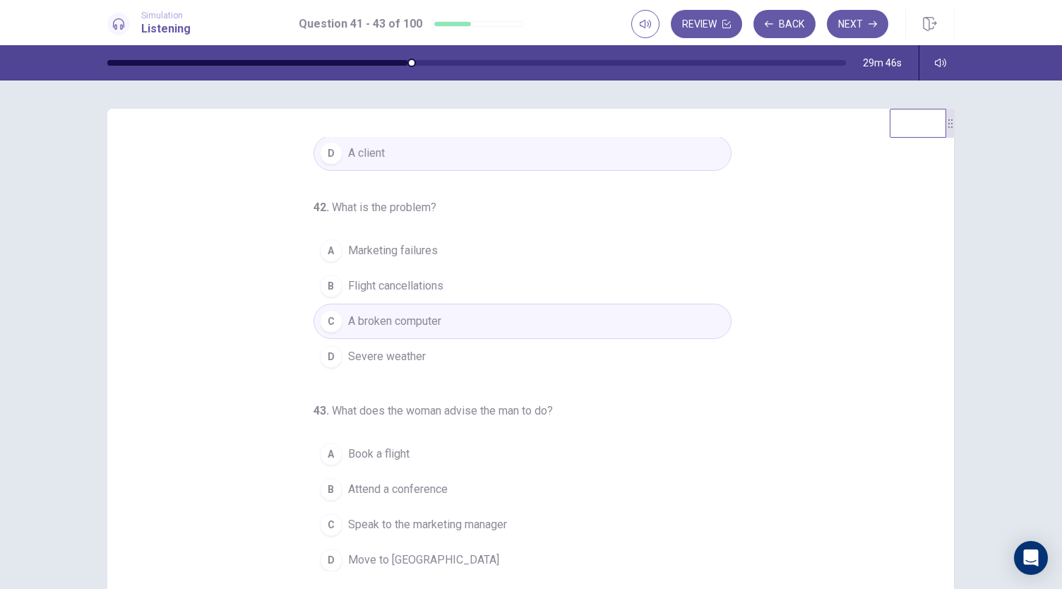
click at [336, 515] on button "C Speak to the marketing manager" at bounding box center [523, 524] width 418 height 35
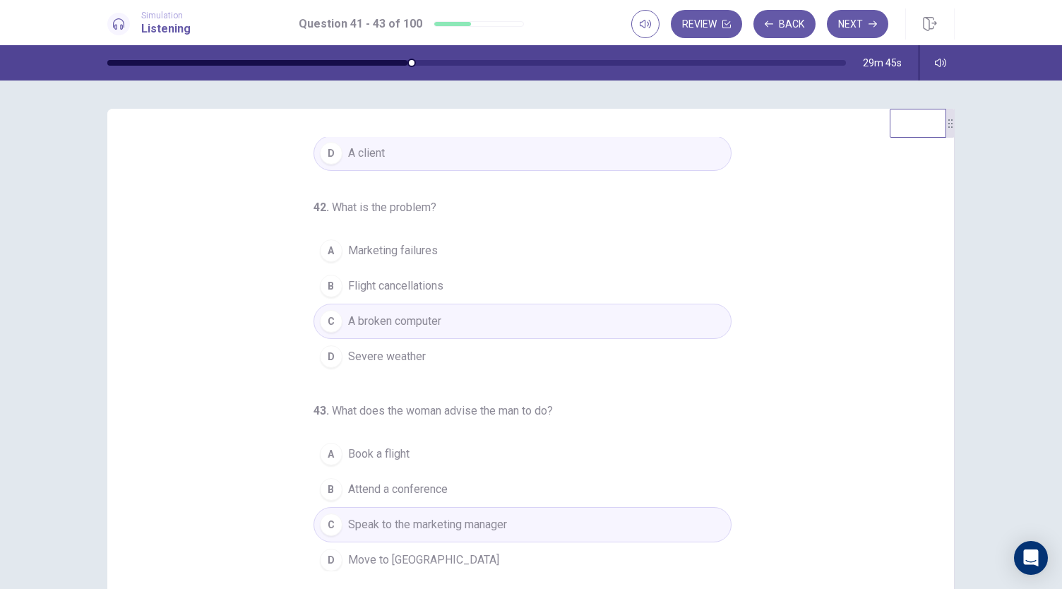
scroll to position [0, 0]
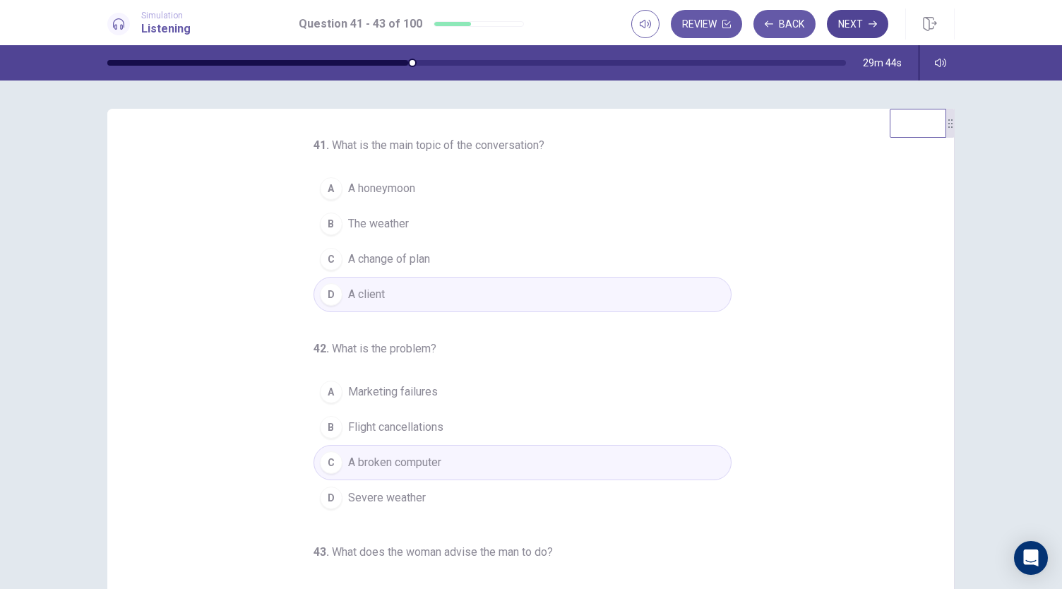
click at [846, 17] on button "Next" at bounding box center [857, 24] width 61 height 28
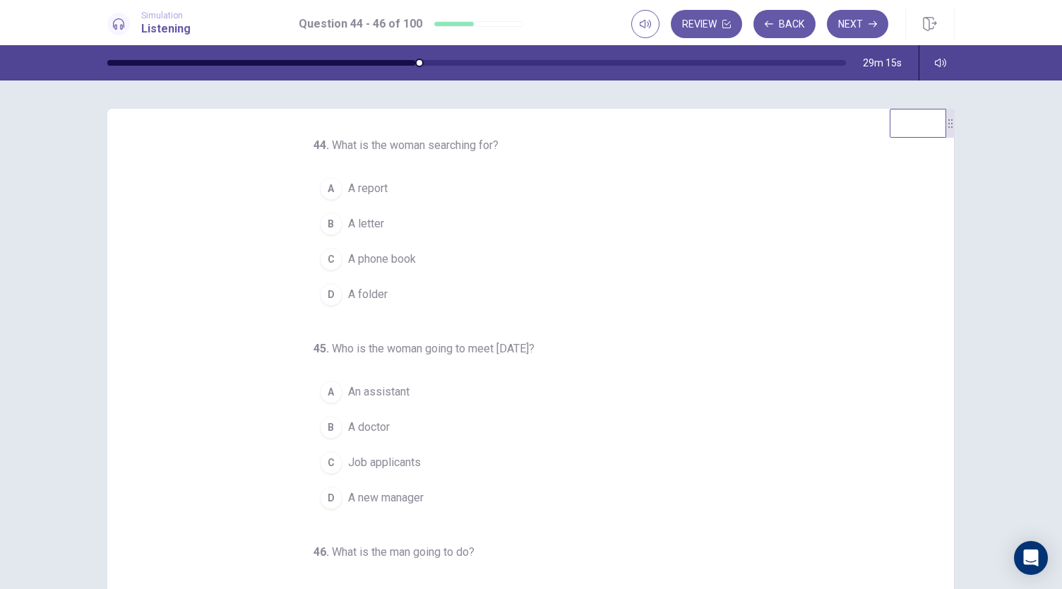
click at [328, 295] on div "D" at bounding box center [331, 294] width 23 height 23
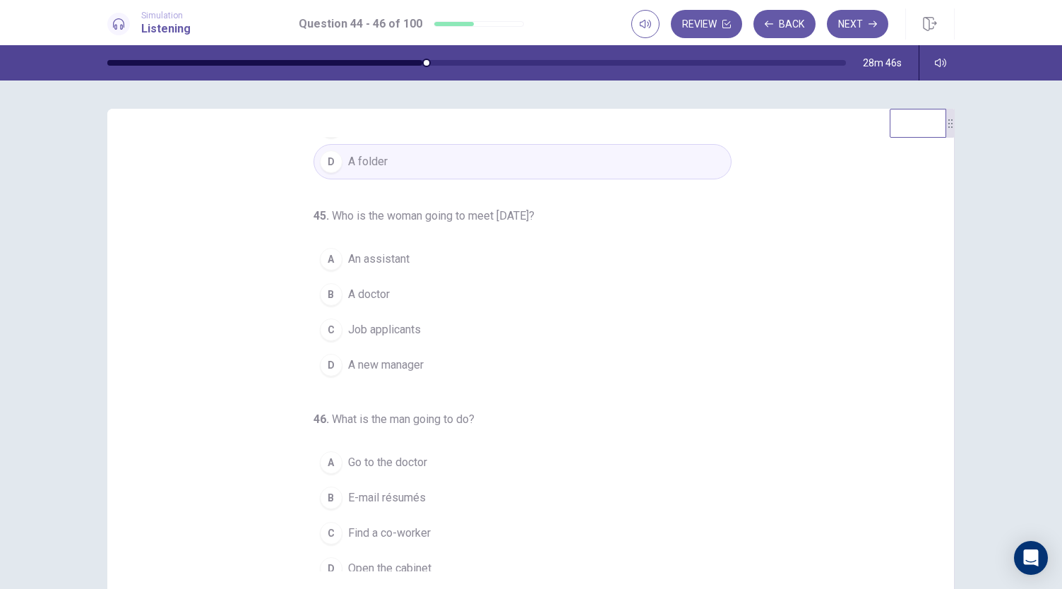
scroll to position [135, 0]
click at [321, 292] on div "B" at bounding box center [331, 292] width 23 height 23
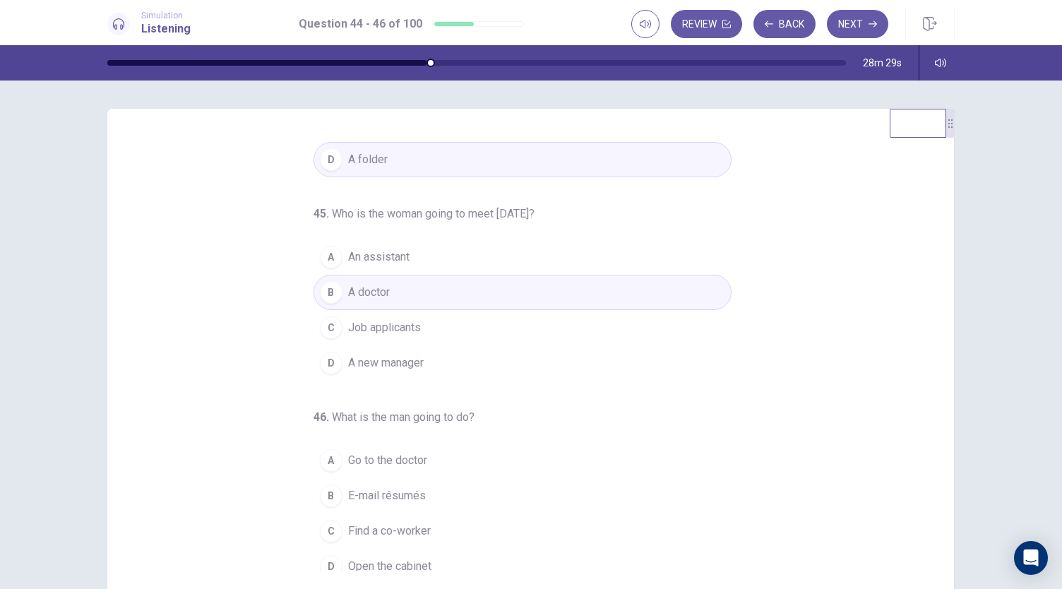
click at [320, 333] on div "C" at bounding box center [331, 327] width 23 height 23
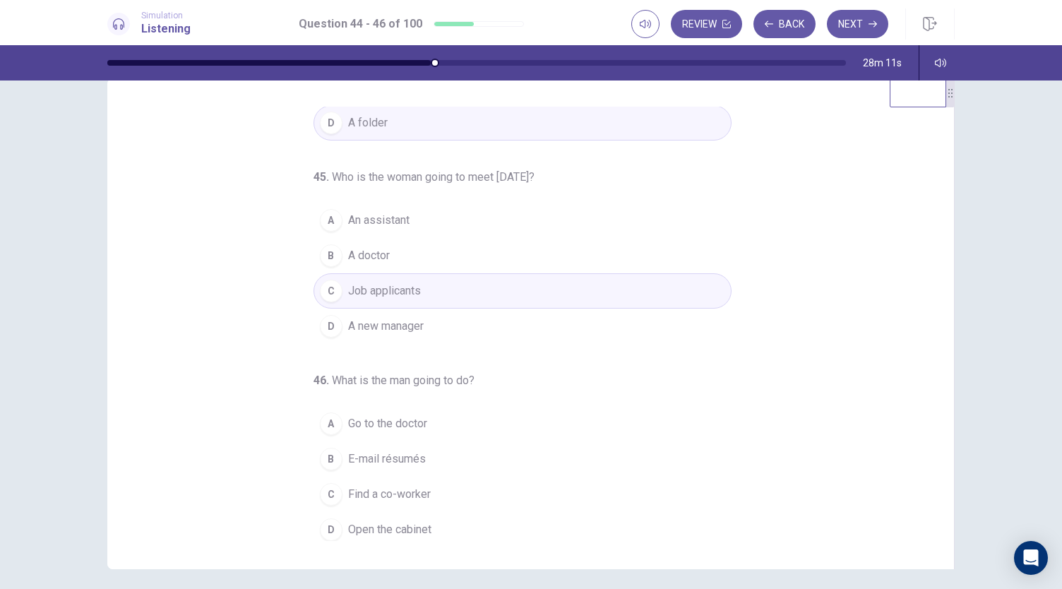
scroll to position [84, 0]
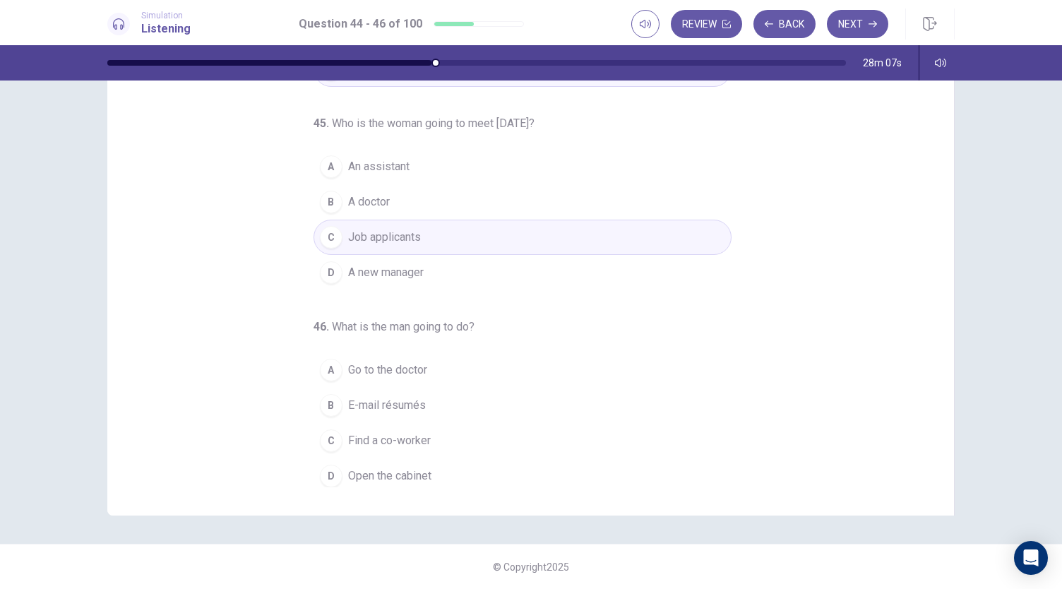
click at [327, 362] on div "A" at bounding box center [331, 370] width 23 height 23
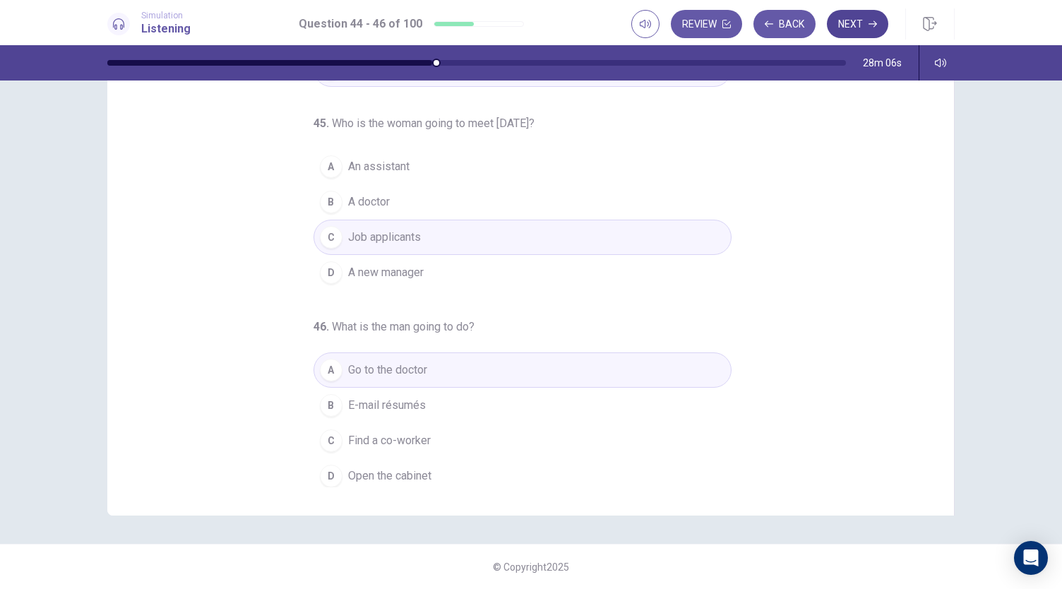
click at [853, 18] on button "Next" at bounding box center [857, 24] width 61 height 28
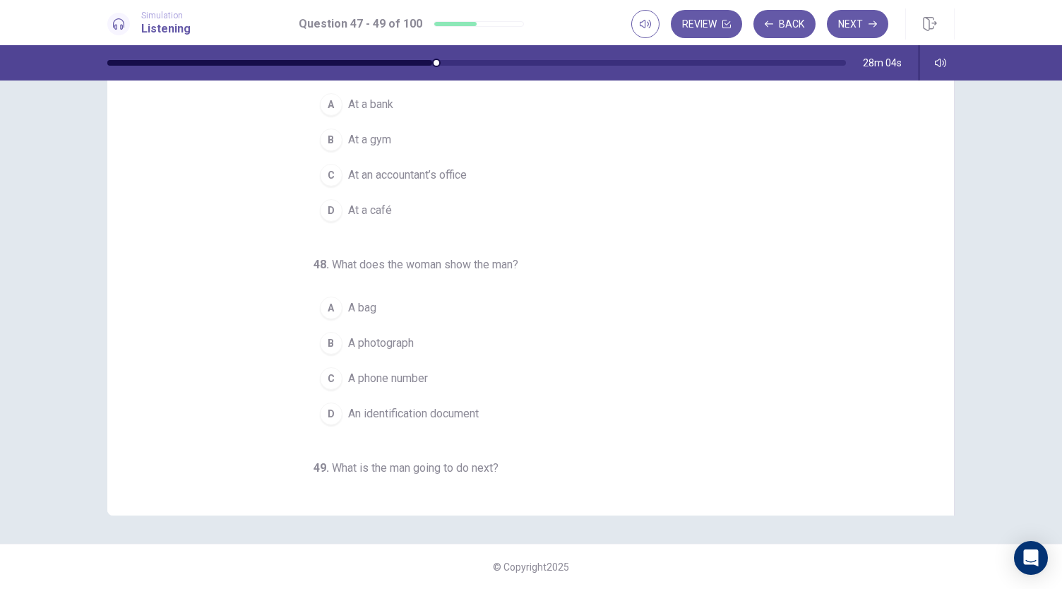
scroll to position [0, 0]
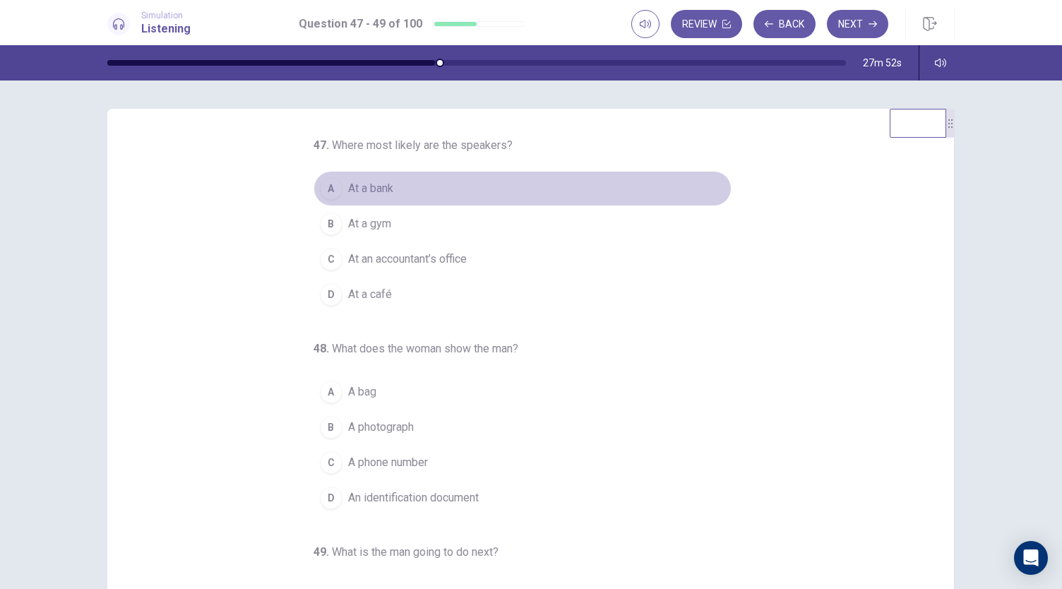
click at [324, 188] on div "A" at bounding box center [331, 188] width 23 height 23
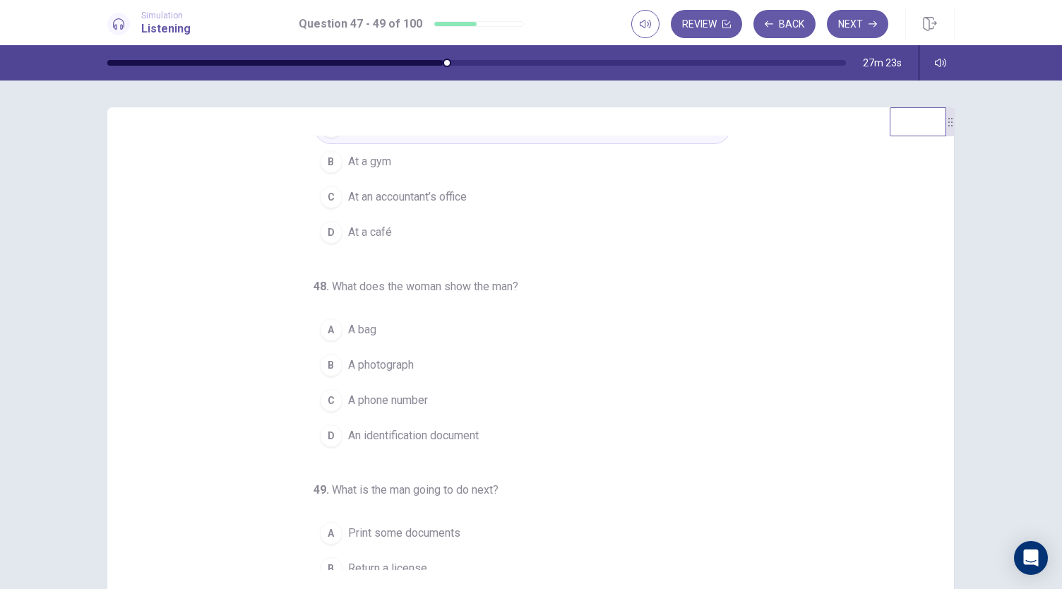
scroll to position [79, 0]
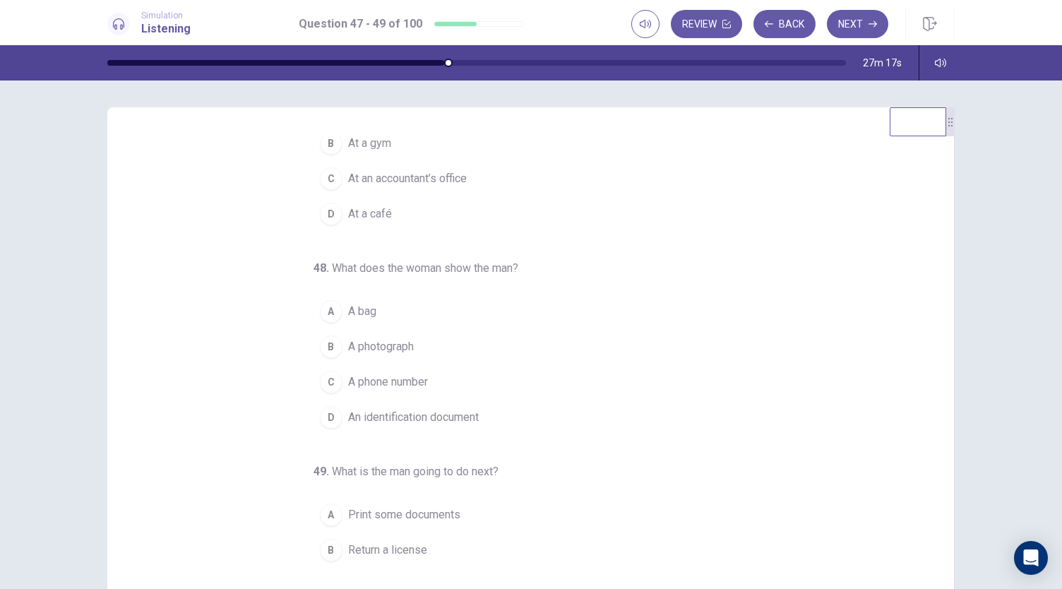
click at [328, 420] on div "D" at bounding box center [331, 417] width 23 height 23
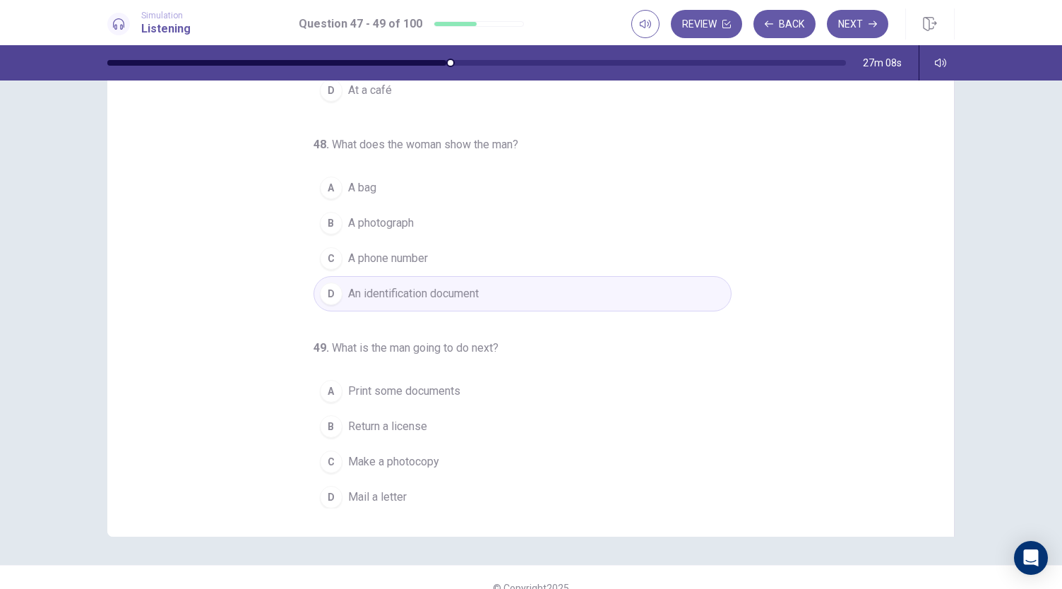
scroll to position [73, 0]
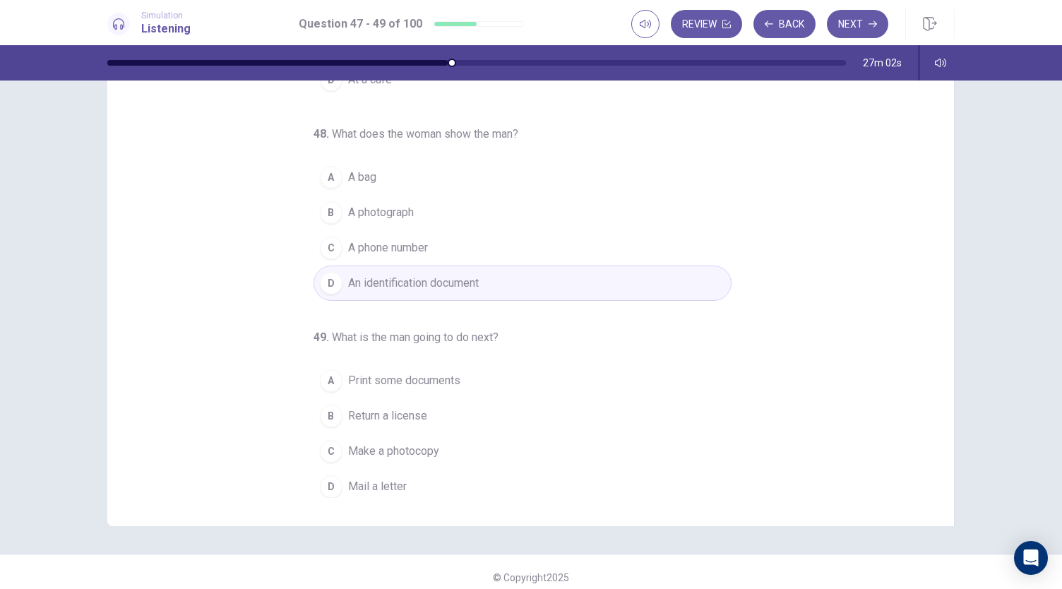
click at [329, 450] on div "C" at bounding box center [331, 451] width 23 height 23
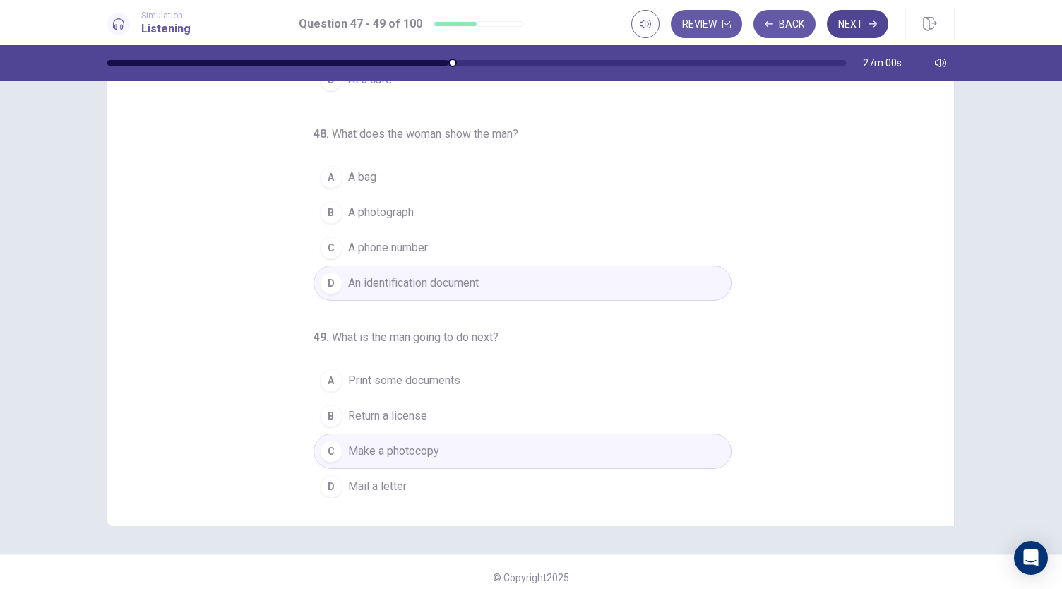
click at [855, 33] on button "Next" at bounding box center [857, 24] width 61 height 28
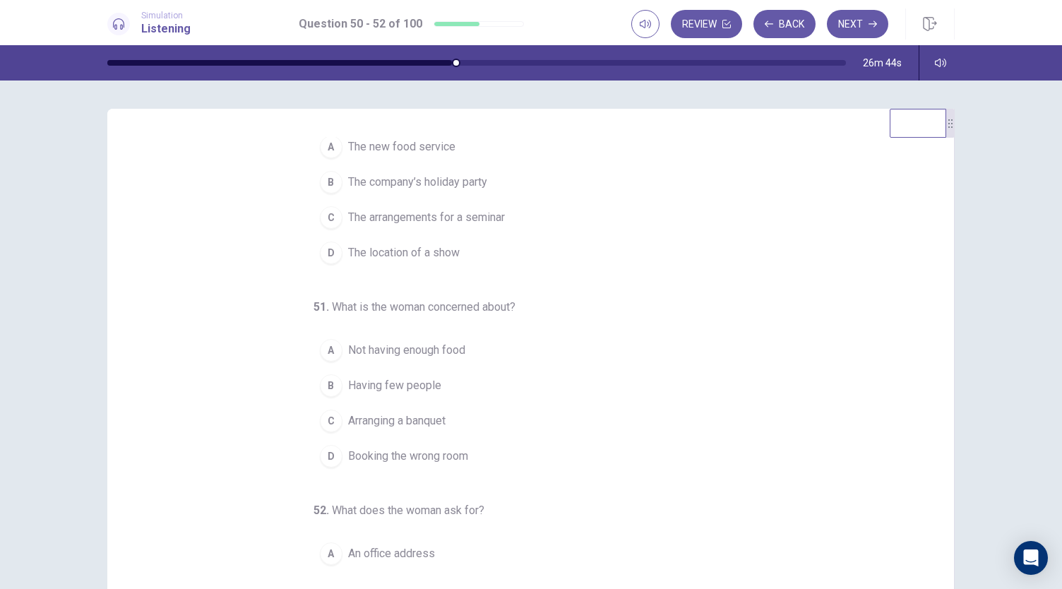
scroll to position [0, 0]
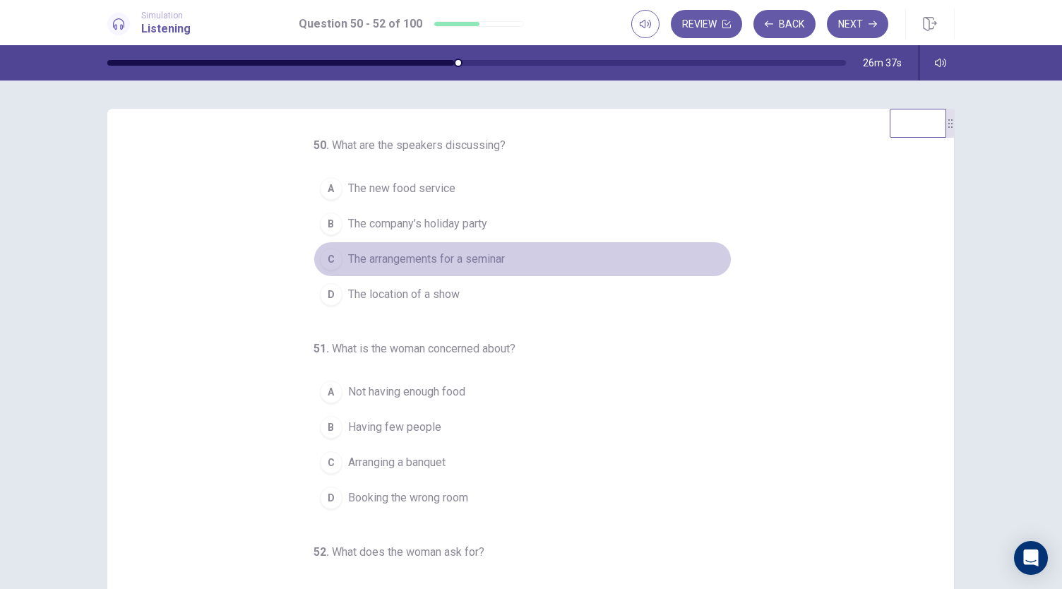
click at [321, 265] on div "C" at bounding box center [331, 259] width 23 height 23
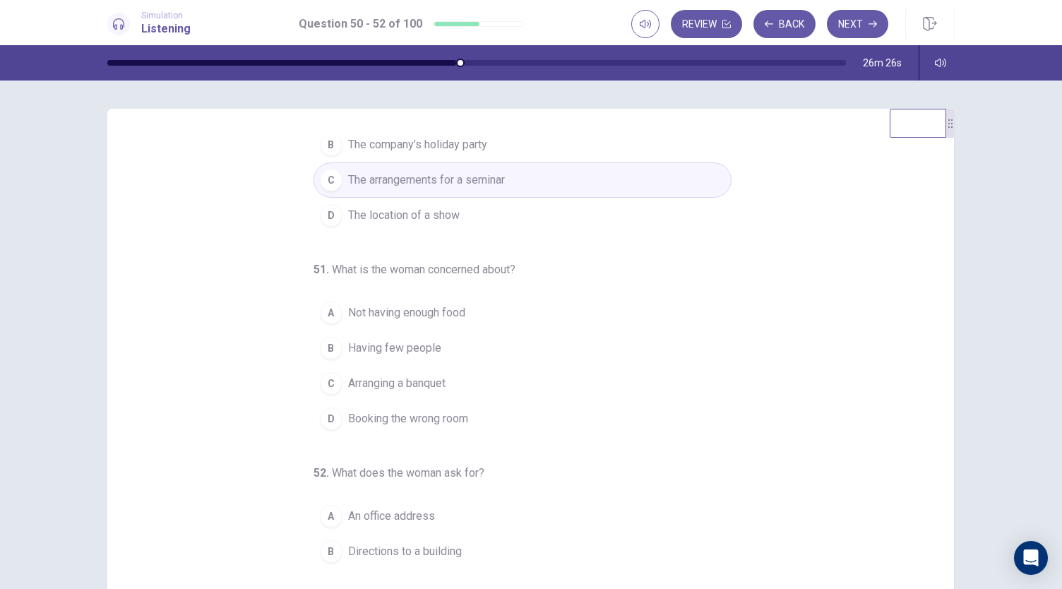
scroll to position [141, 0]
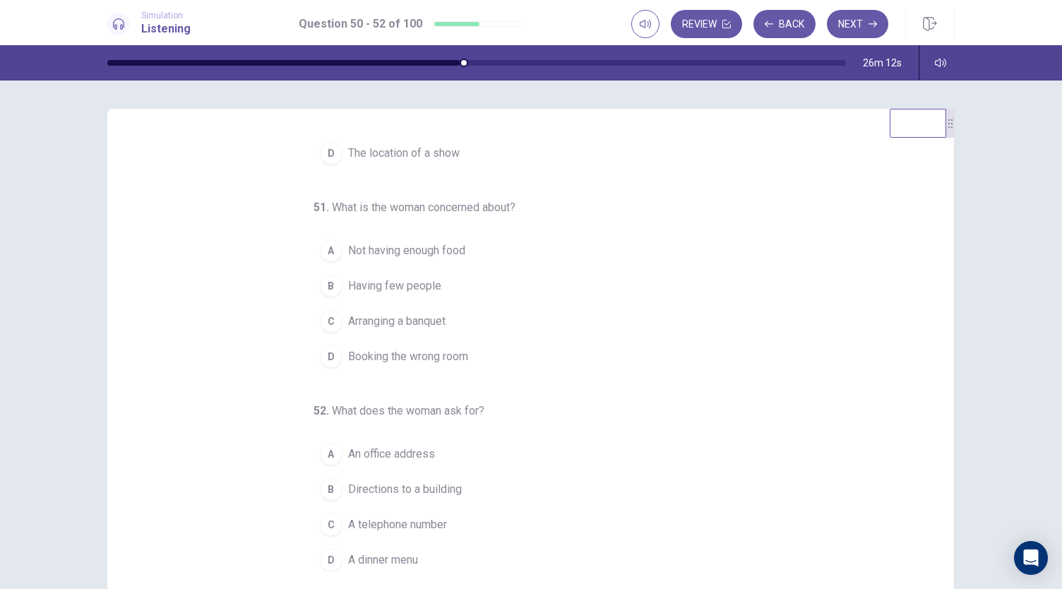
click at [324, 521] on div "C" at bounding box center [331, 525] width 23 height 23
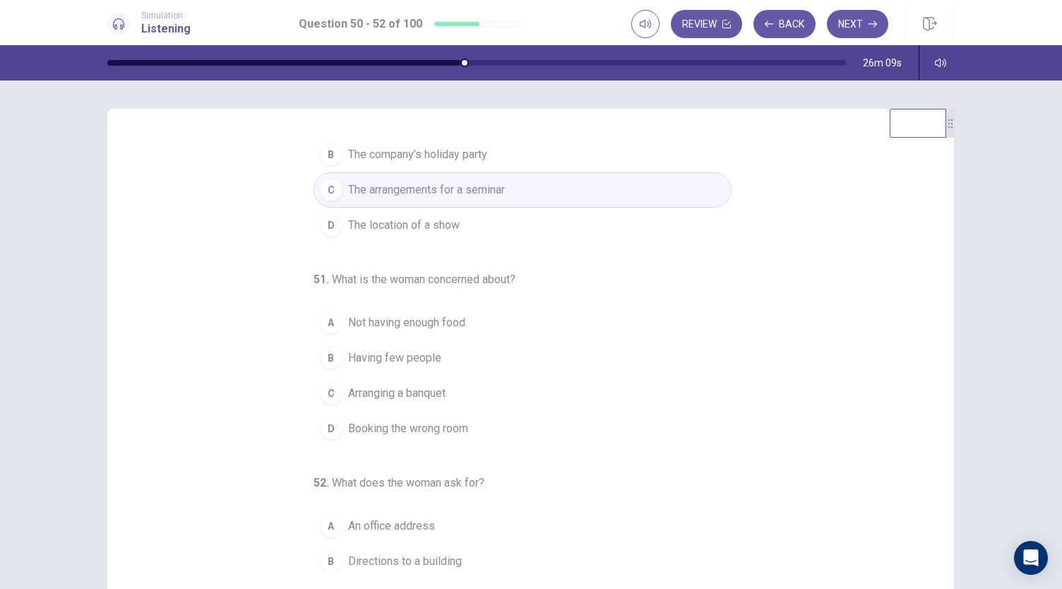
scroll to position [0, 0]
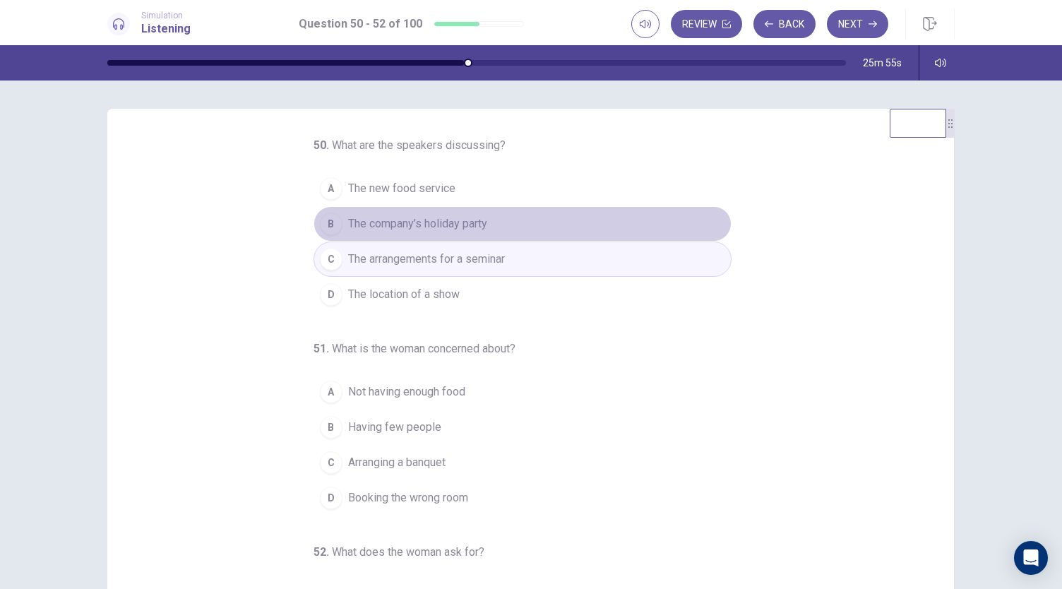
click at [329, 230] on div "B" at bounding box center [331, 224] width 23 height 23
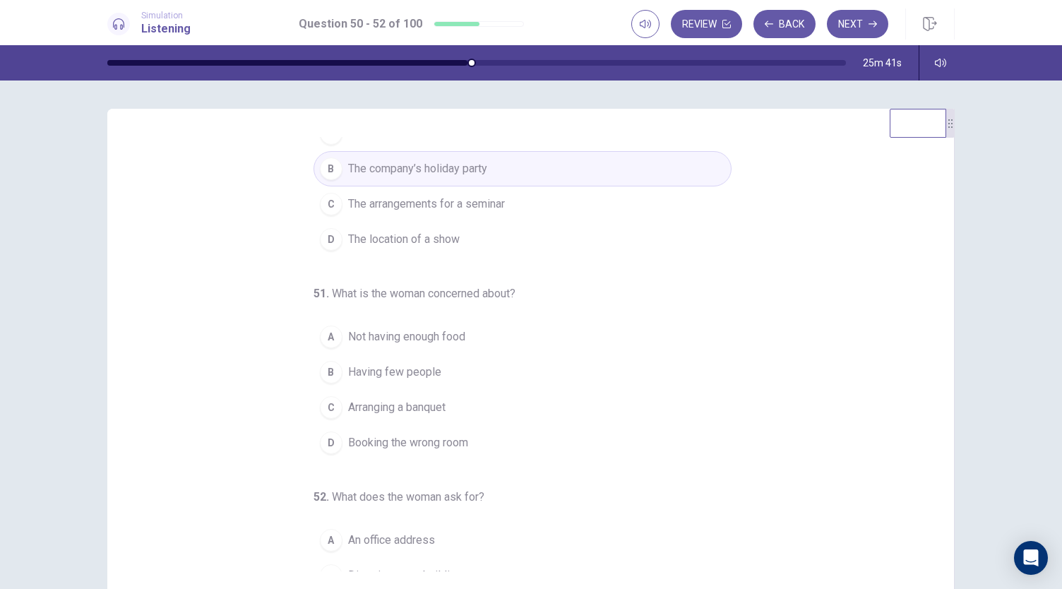
scroll to position [54, 0]
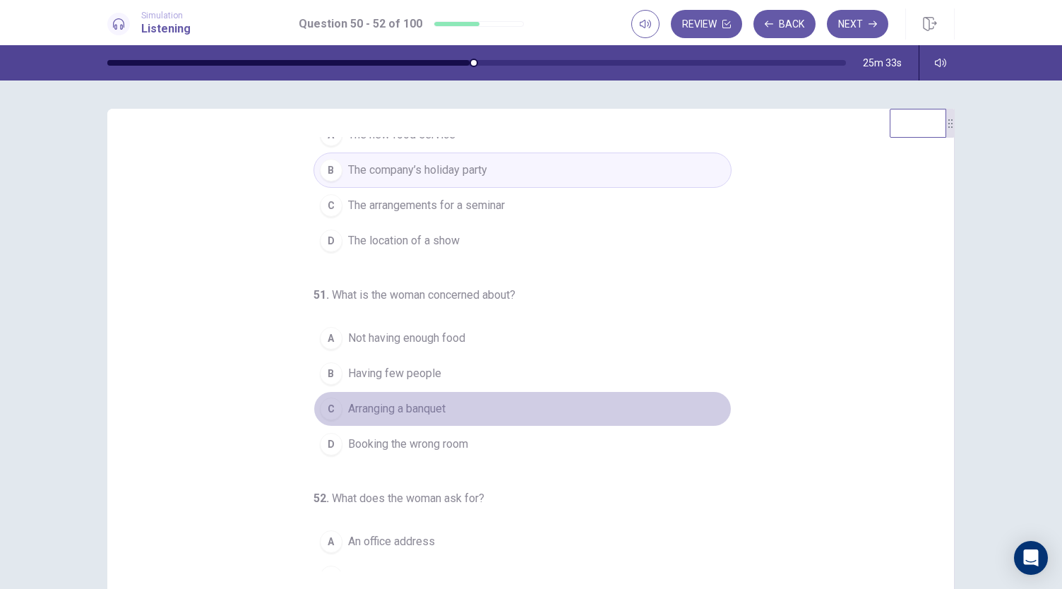
click at [333, 401] on div "C" at bounding box center [331, 409] width 23 height 23
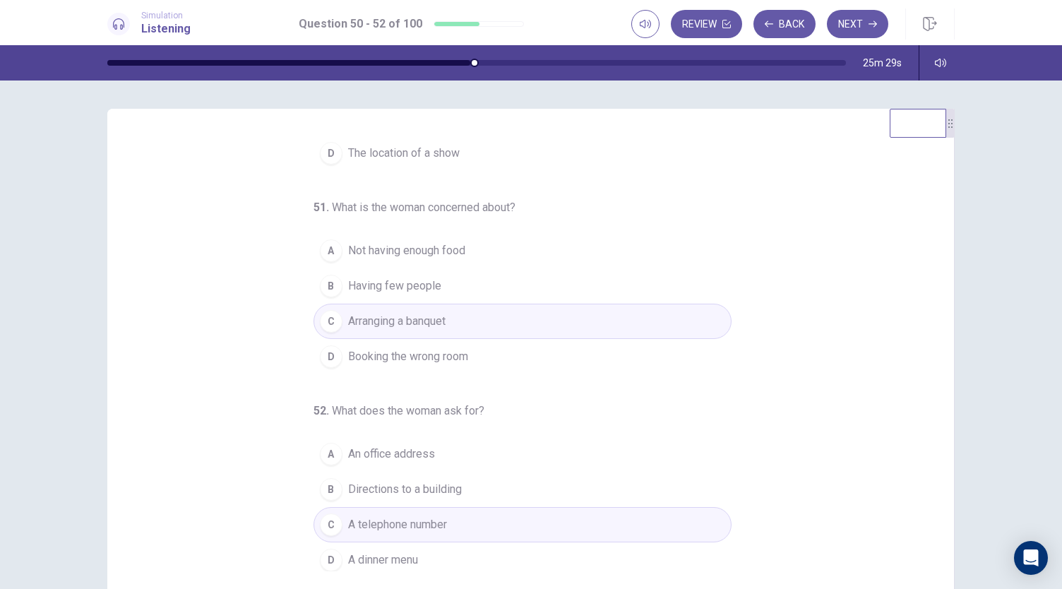
scroll to position [0, 0]
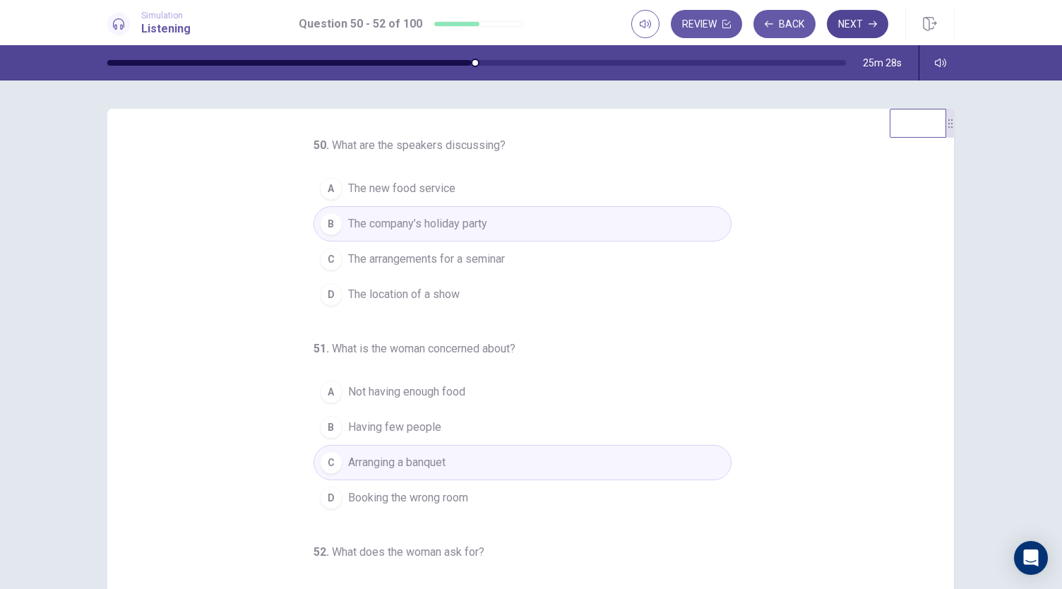
click at [846, 21] on button "Next" at bounding box center [857, 24] width 61 height 28
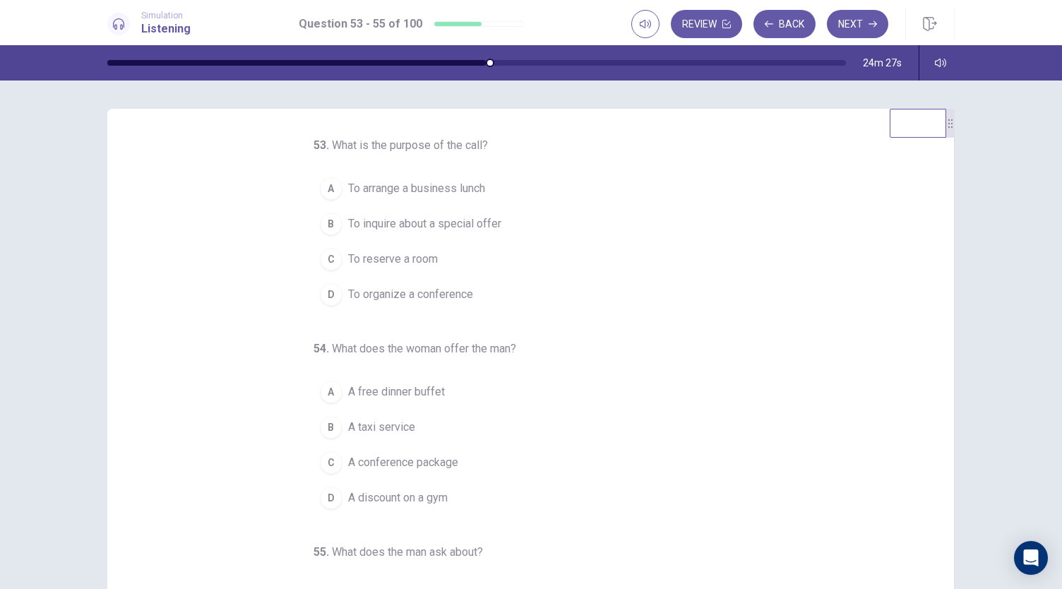
click at [326, 265] on div "C" at bounding box center [331, 259] width 23 height 23
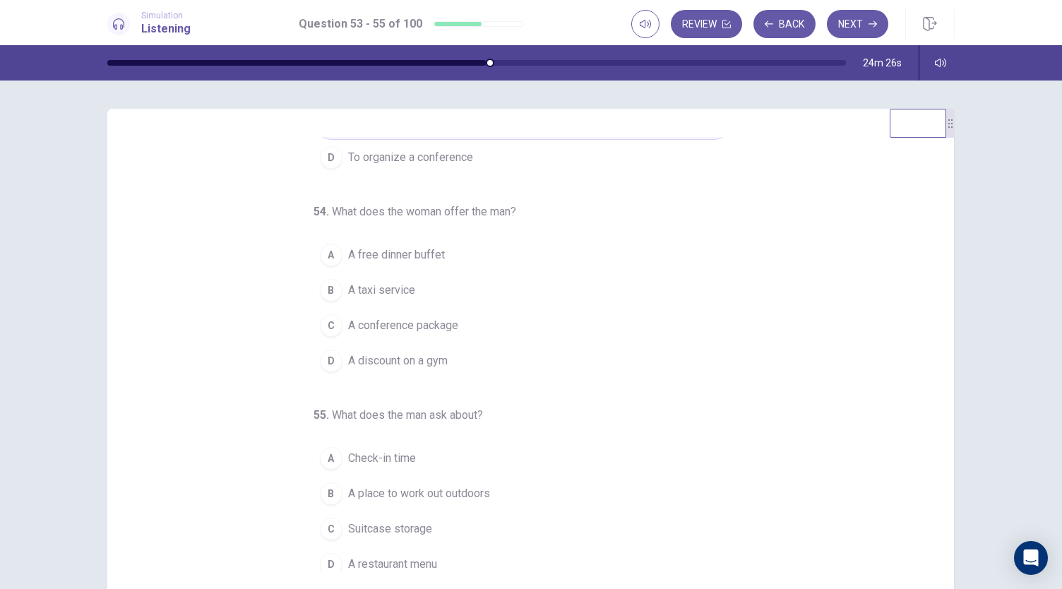
scroll to position [138, 0]
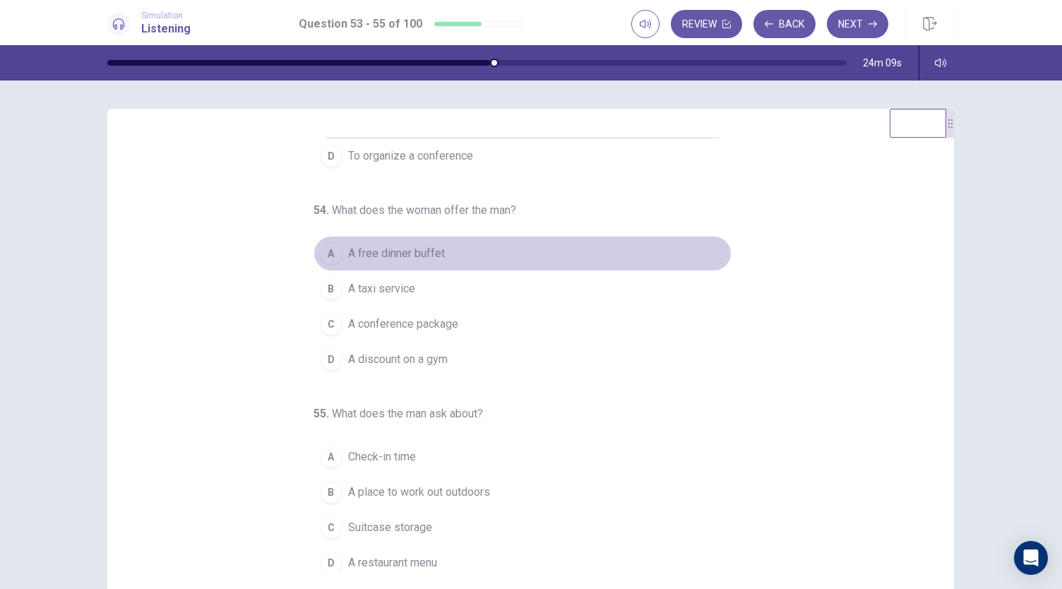
click at [320, 243] on div "A" at bounding box center [331, 253] width 23 height 23
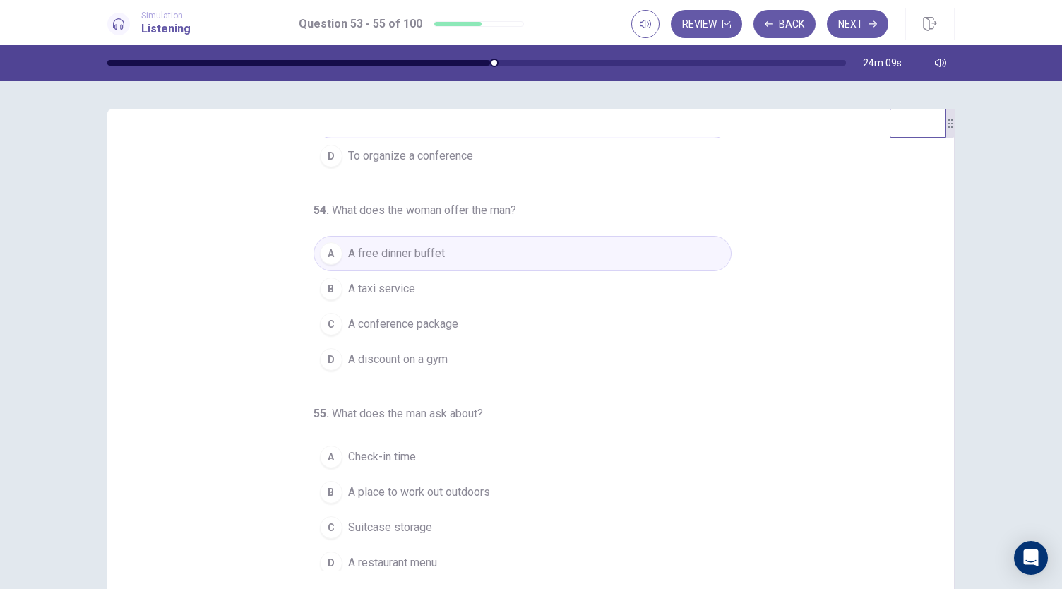
scroll to position [141, 0]
click at [331, 452] on div "A" at bounding box center [331, 454] width 23 height 23
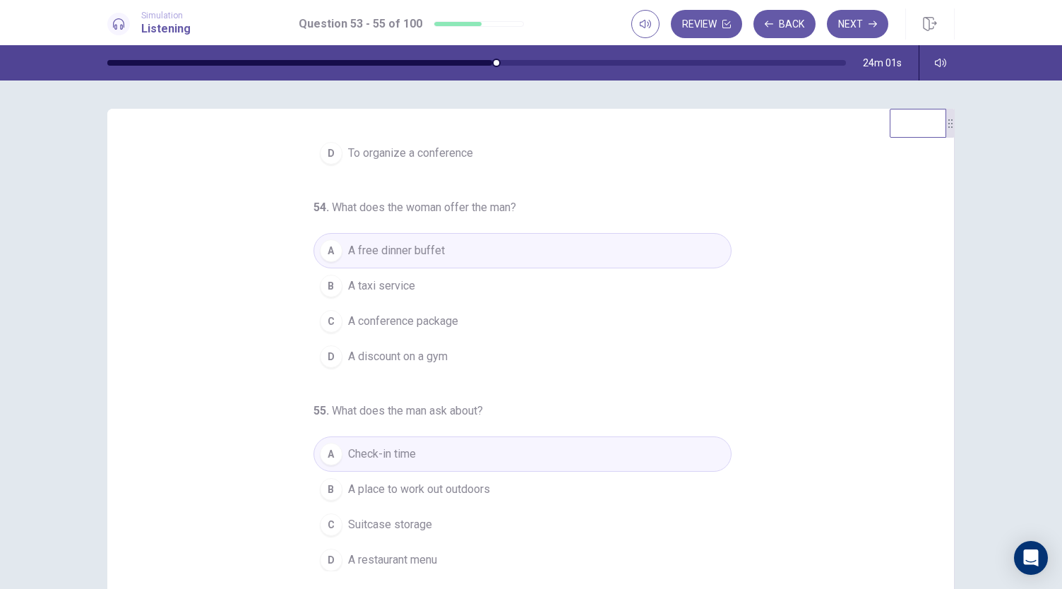
scroll to position [84, 0]
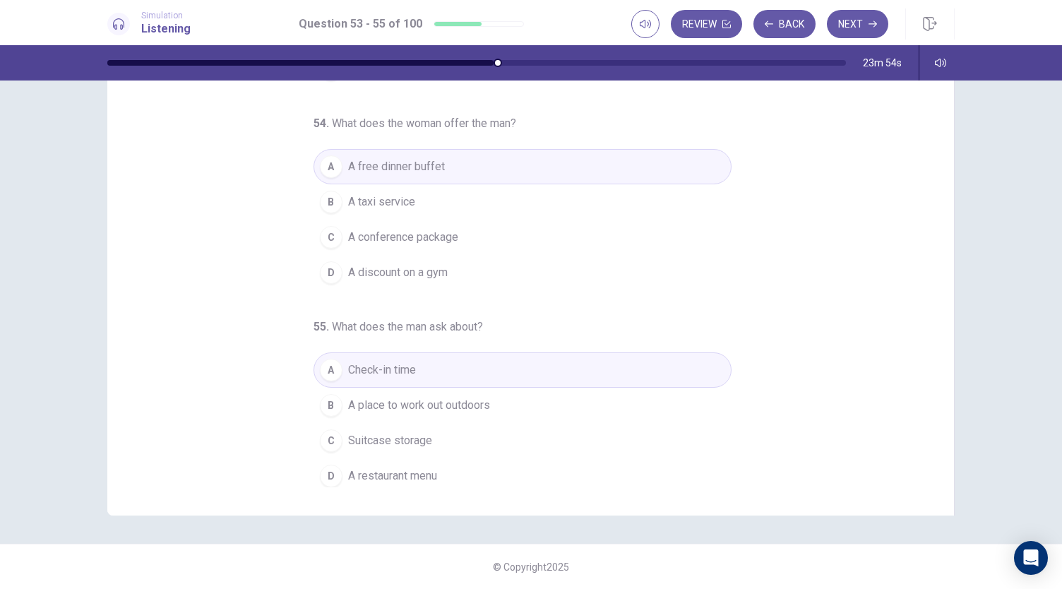
click at [333, 399] on div "B" at bounding box center [331, 405] width 23 height 23
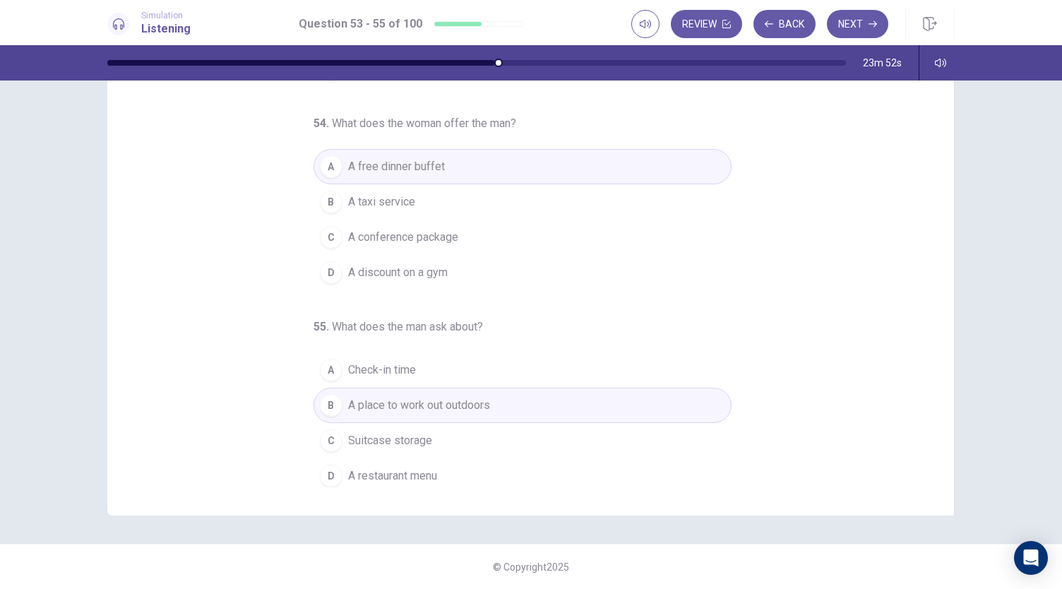
click at [829, 398] on div "53 . What is the purpose of the call? A To arrange a business lunch B To inquir…" at bounding box center [536, 270] width 813 height 434
click at [861, 15] on button "Next" at bounding box center [857, 24] width 61 height 28
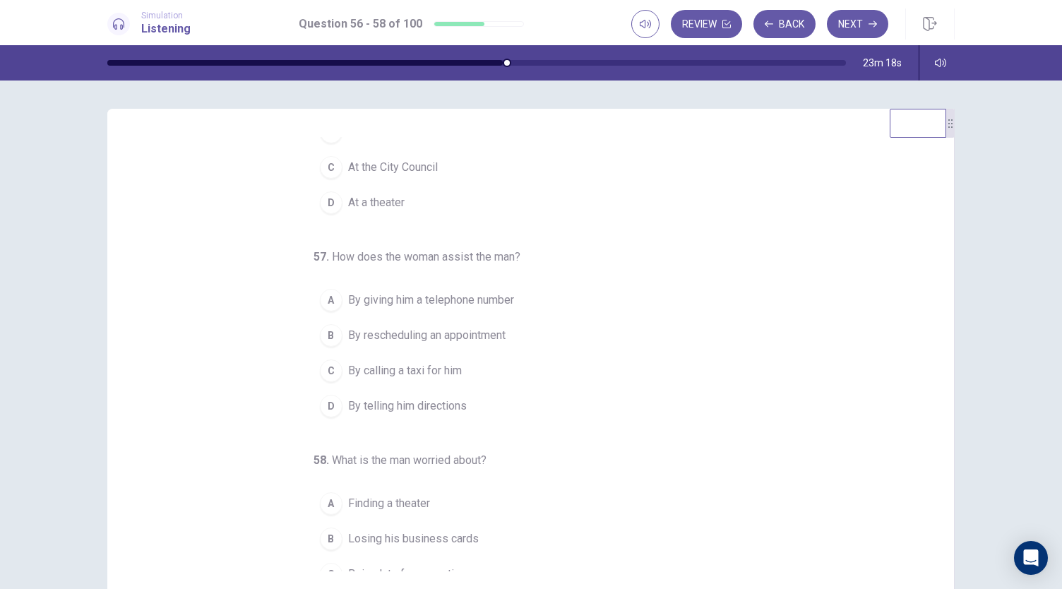
scroll to position [158, 0]
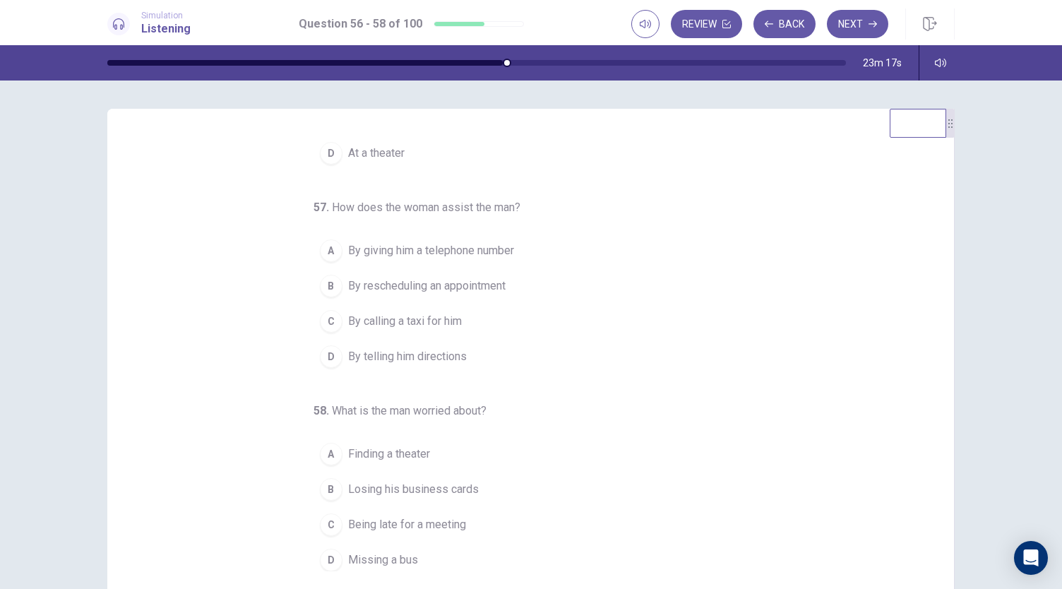
click at [338, 341] on button "D By telling him directions" at bounding box center [523, 356] width 418 height 35
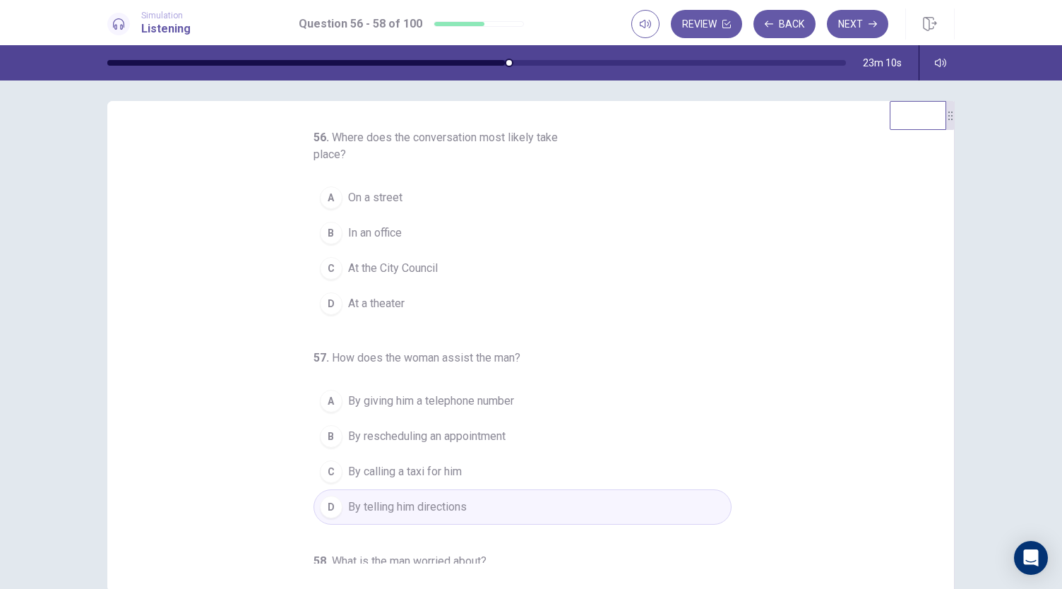
scroll to position [0, 0]
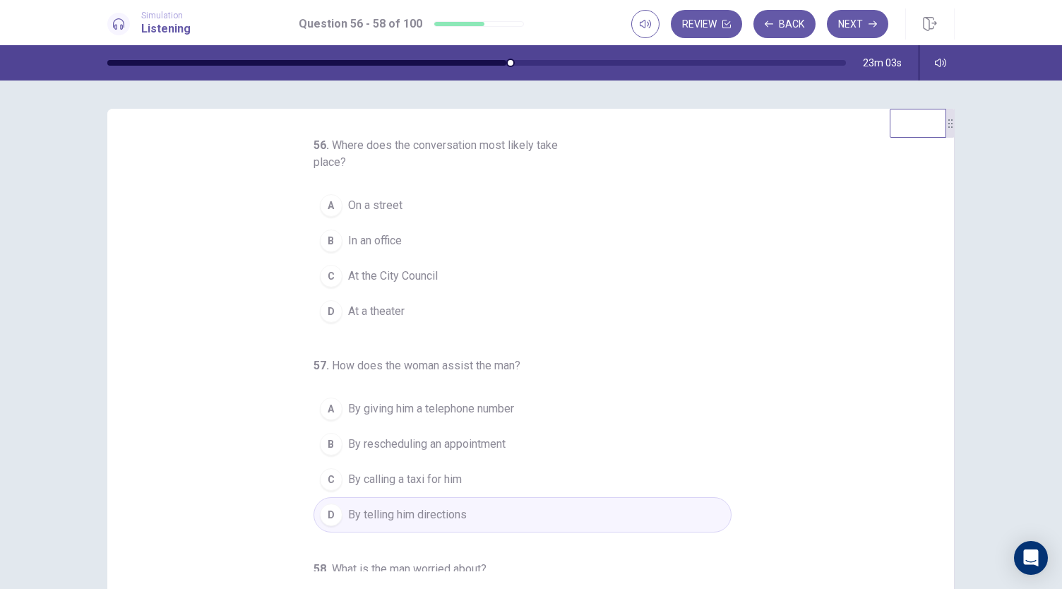
click at [325, 286] on button "C At the City Council" at bounding box center [523, 276] width 418 height 35
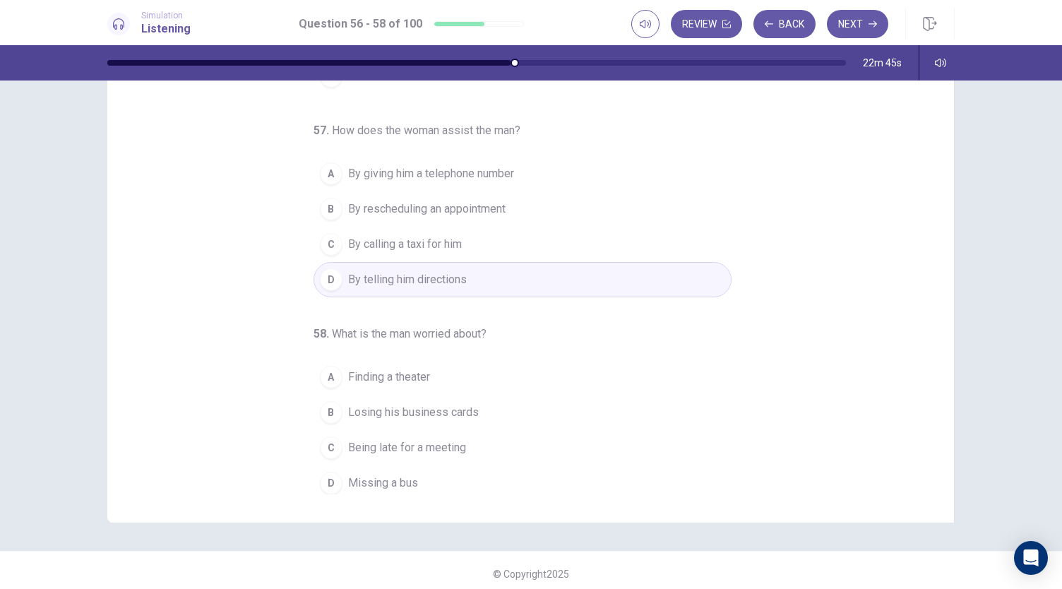
scroll to position [78, 0]
click at [331, 456] on button "C Being late for a meeting" at bounding box center [523, 446] width 418 height 35
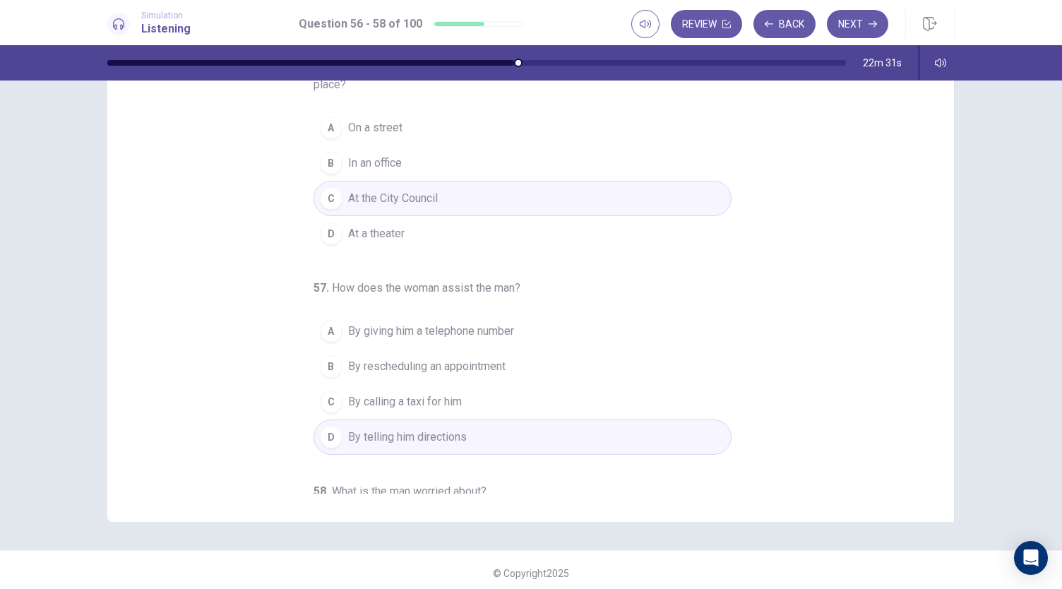
scroll to position [0, 0]
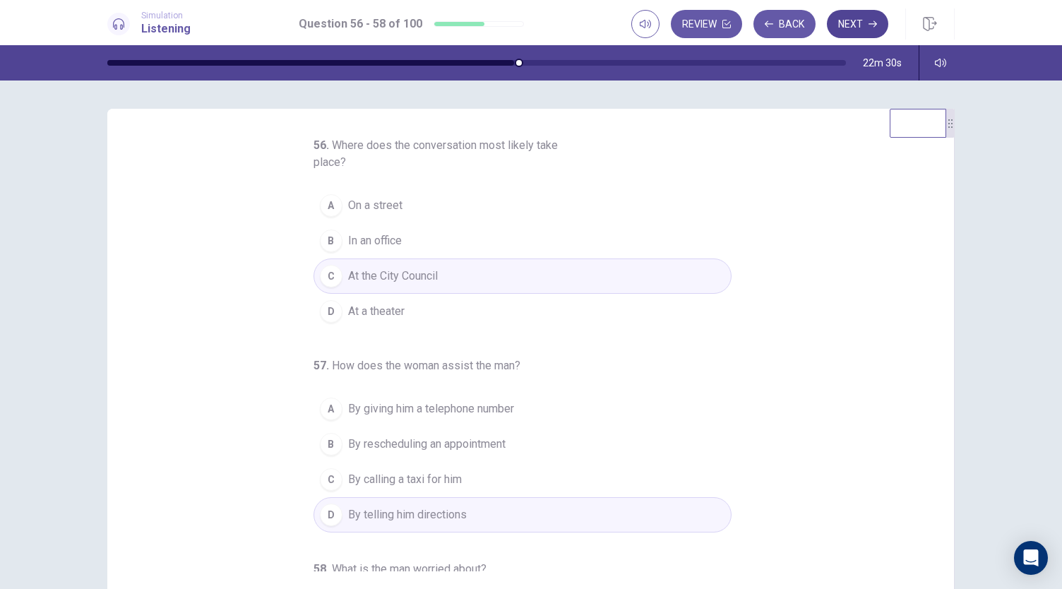
click at [851, 24] on button "Next" at bounding box center [857, 24] width 61 height 28
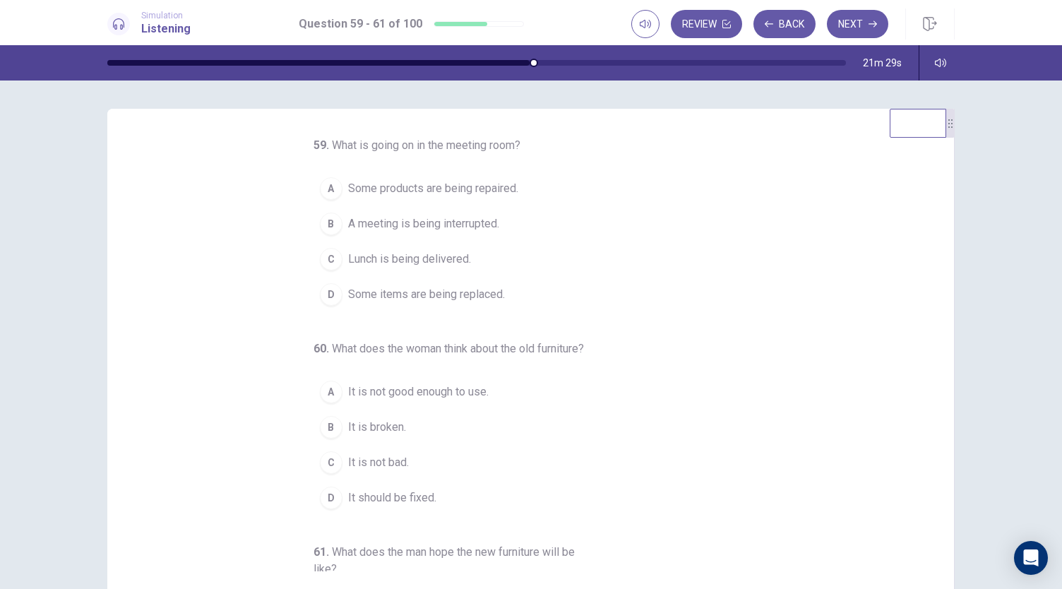
click at [356, 225] on span "A meeting is being interrupted." at bounding box center [423, 223] width 151 height 17
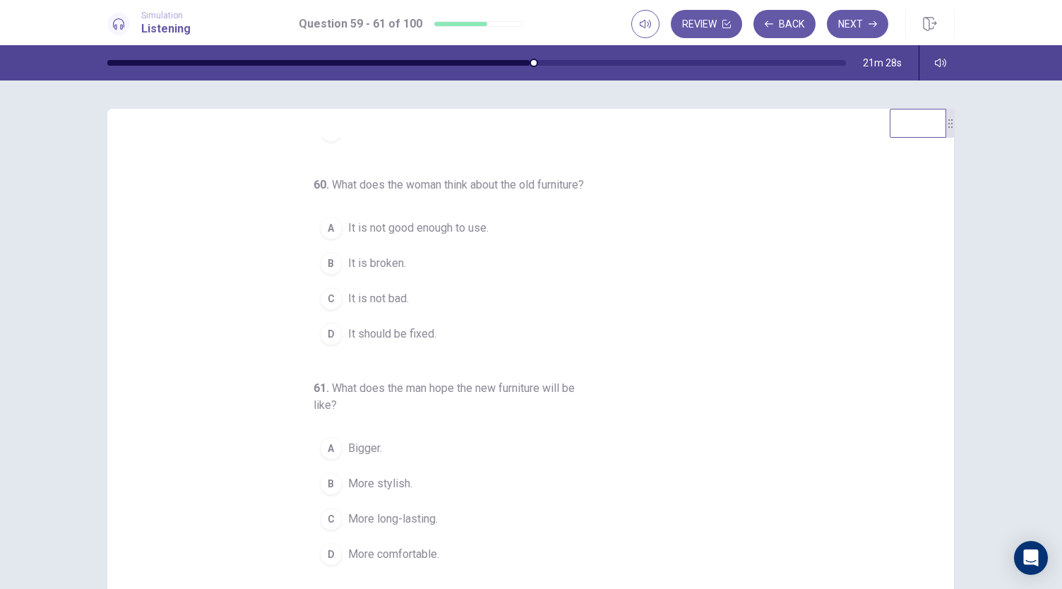
scroll to position [165, 0]
click at [365, 236] on span "It is not good enough to use." at bounding box center [418, 227] width 141 height 17
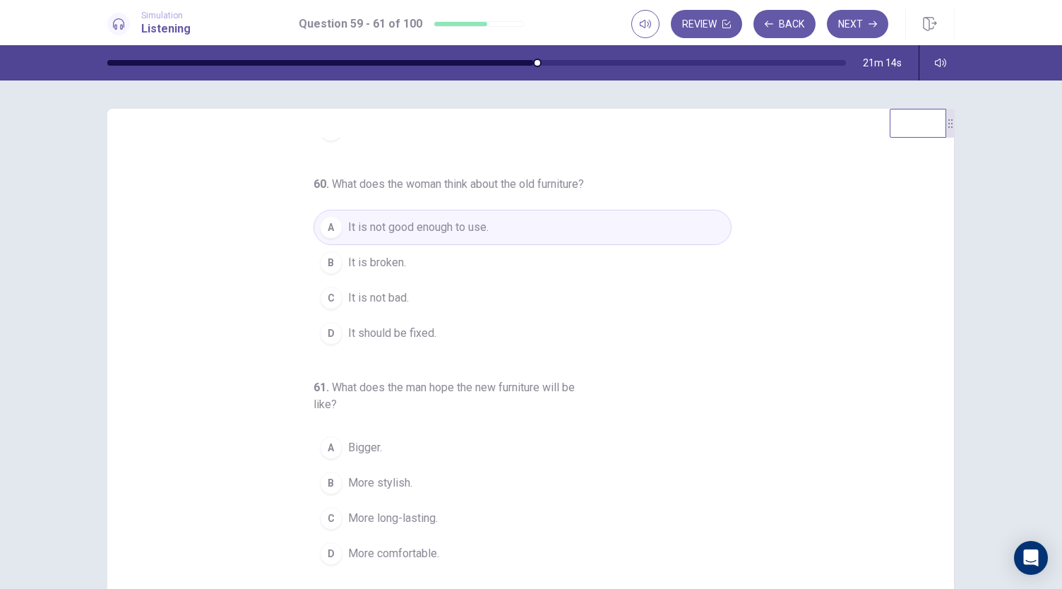
scroll to position [175, 0]
click at [365, 559] on span "More comfortable." at bounding box center [393, 553] width 91 height 17
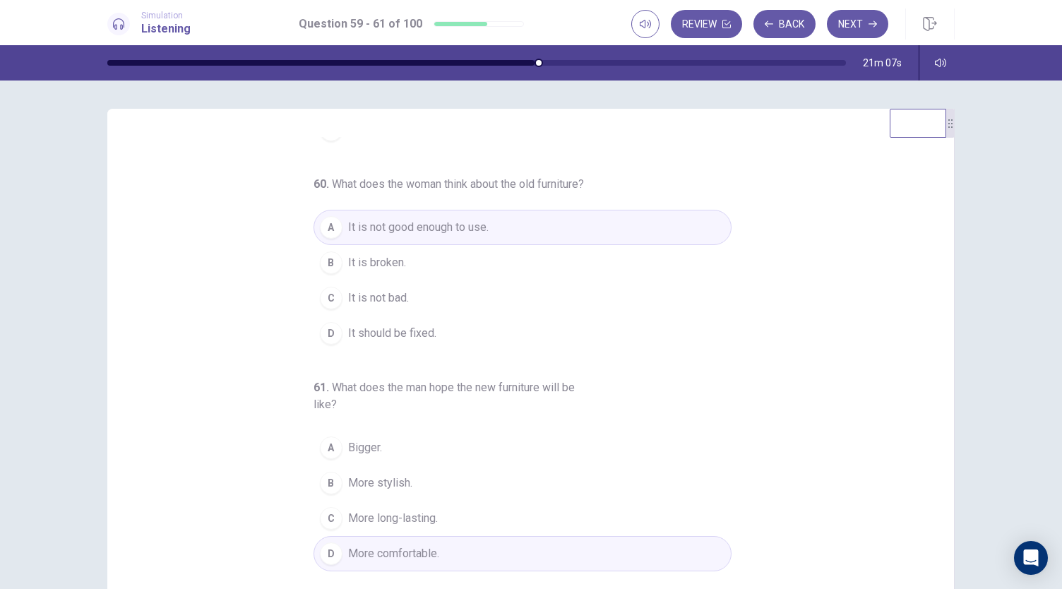
scroll to position [0, 0]
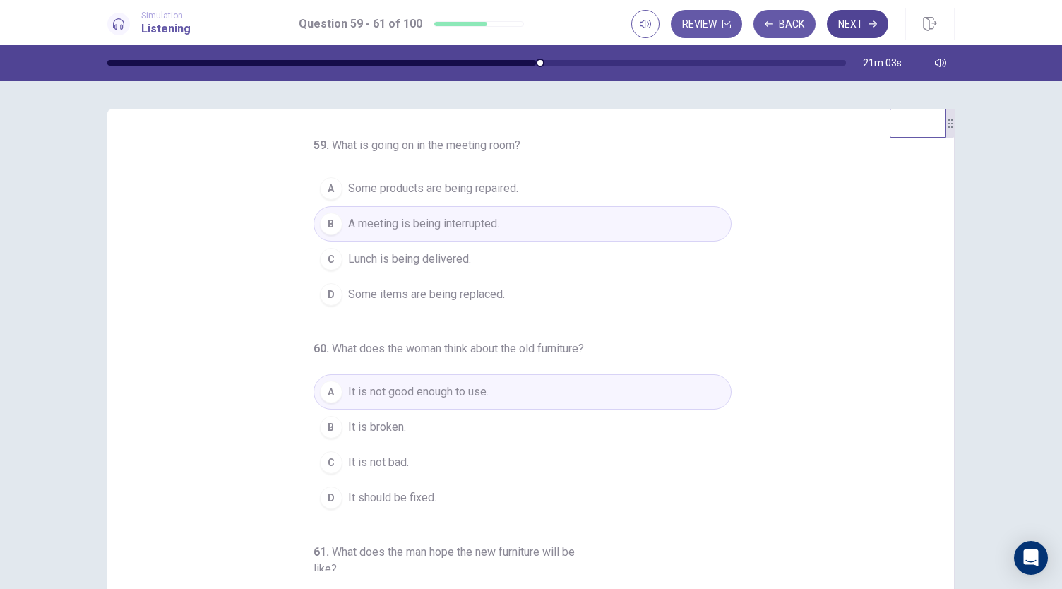
click at [858, 21] on button "Next" at bounding box center [857, 24] width 61 height 28
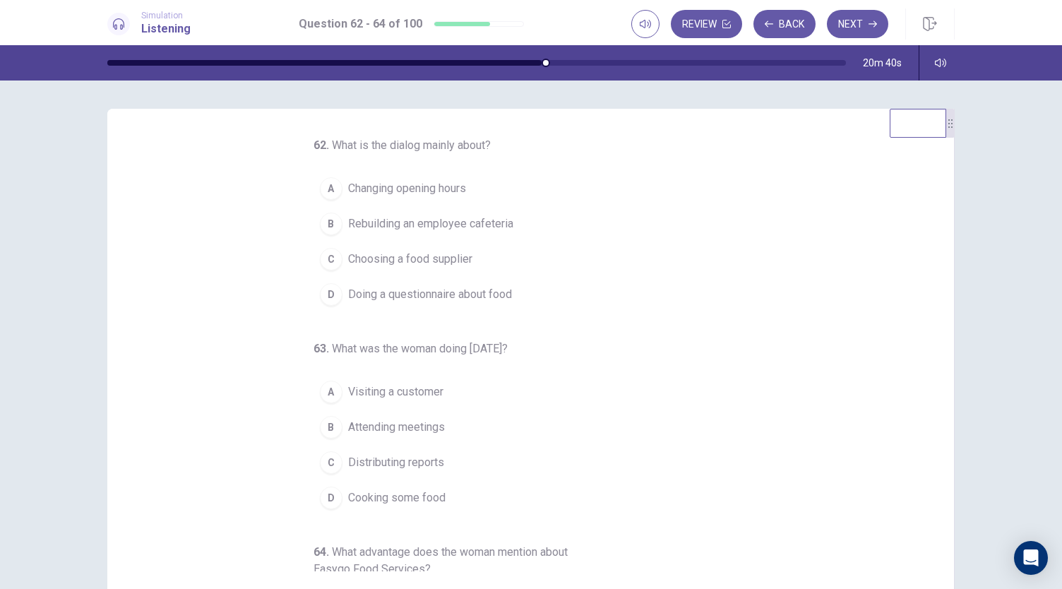
click at [333, 230] on button "B Rebuilding an employee cafeteria" at bounding box center [523, 223] width 418 height 35
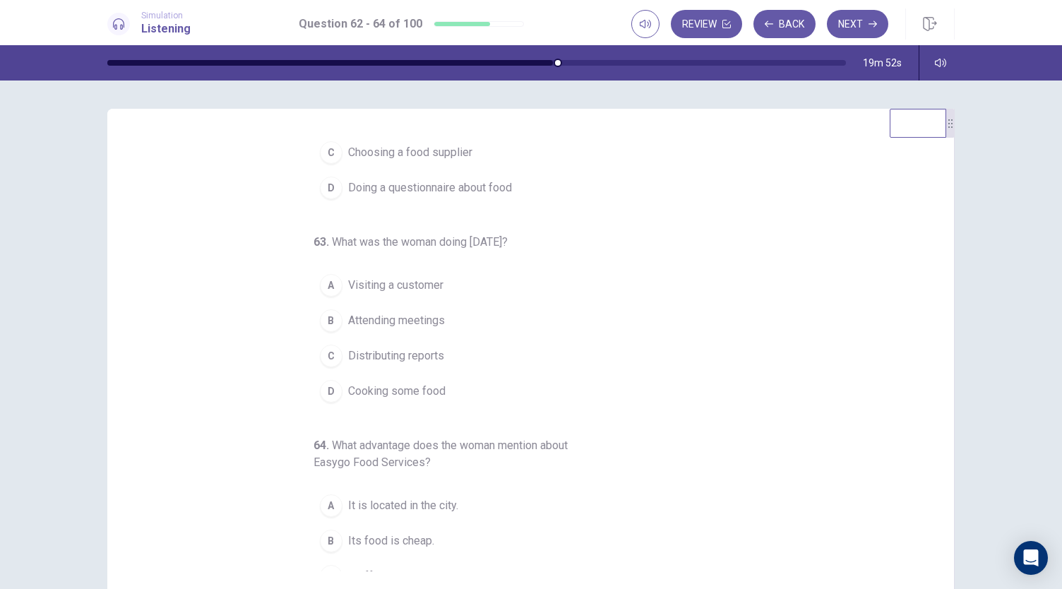
scroll to position [109, 0]
click at [348, 315] on span "Attending meetings" at bounding box center [396, 318] width 97 height 17
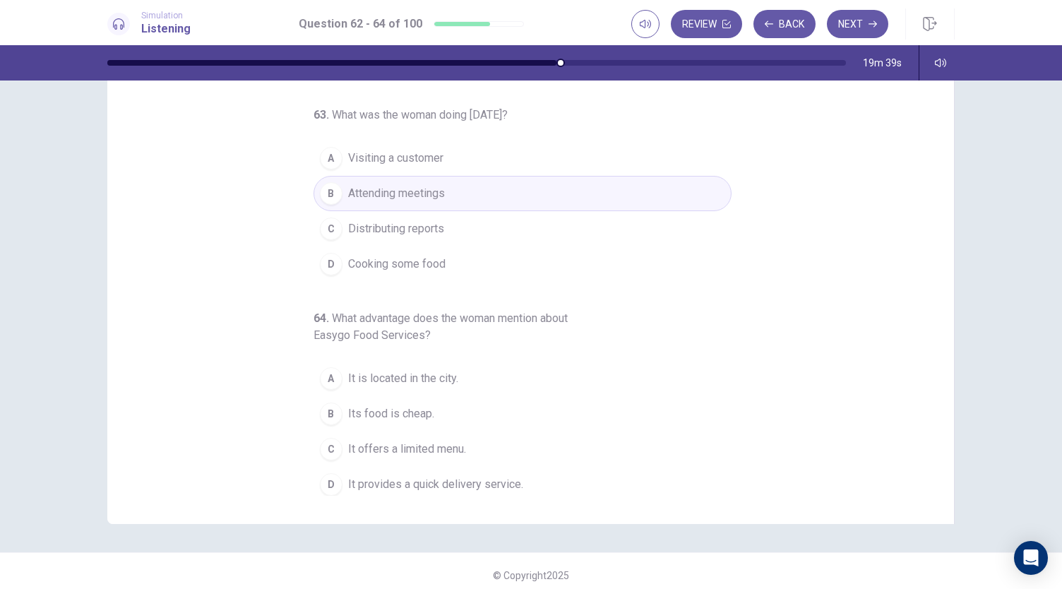
scroll to position [84, 0]
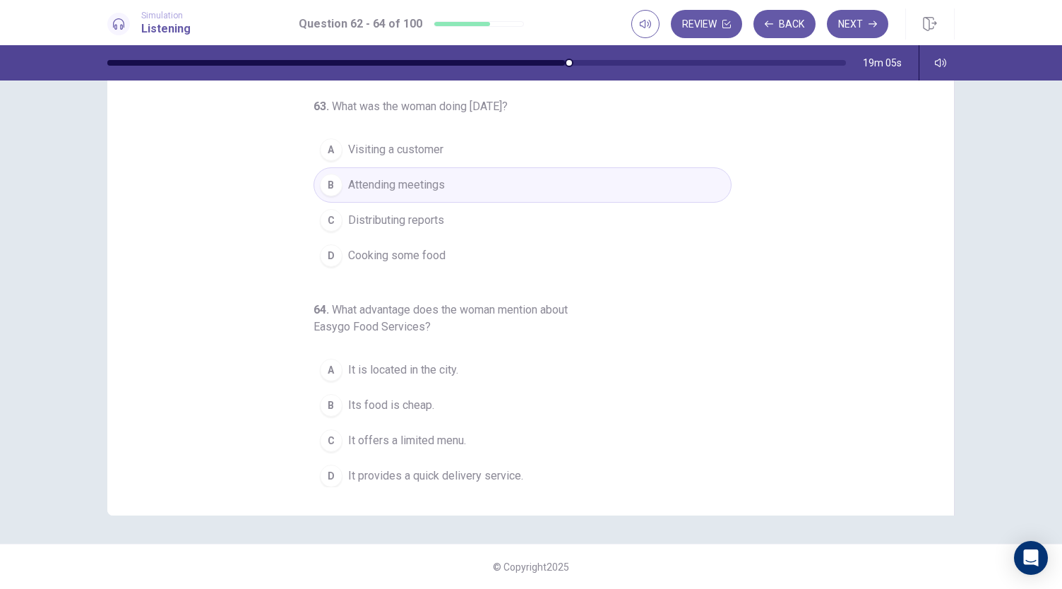
click at [370, 473] on span "It provides a quick delivery service." at bounding box center [435, 476] width 175 height 17
click at [859, 19] on button "Next" at bounding box center [857, 24] width 61 height 28
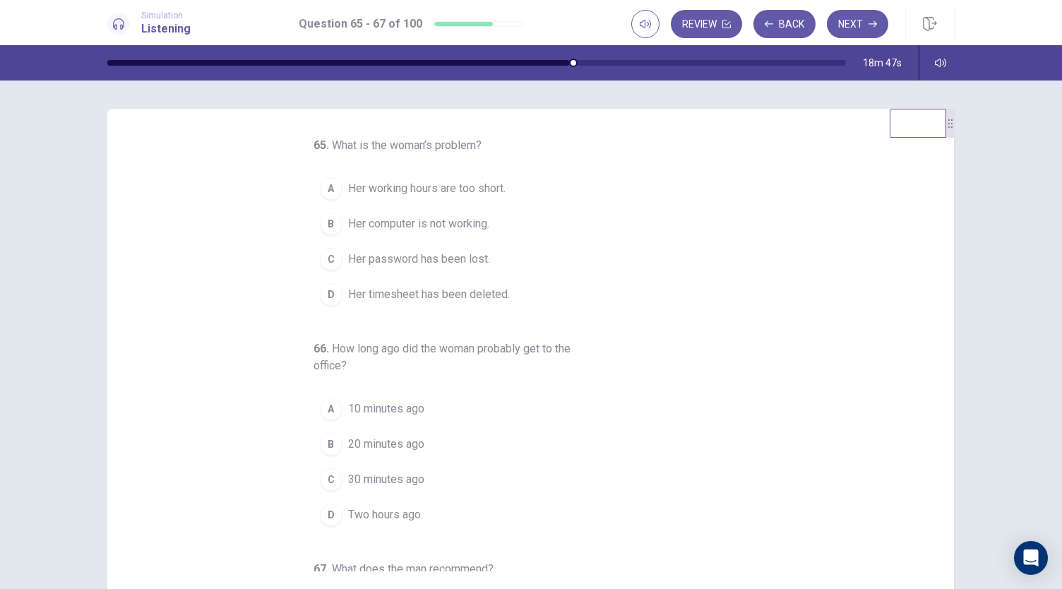
scroll to position [158, 0]
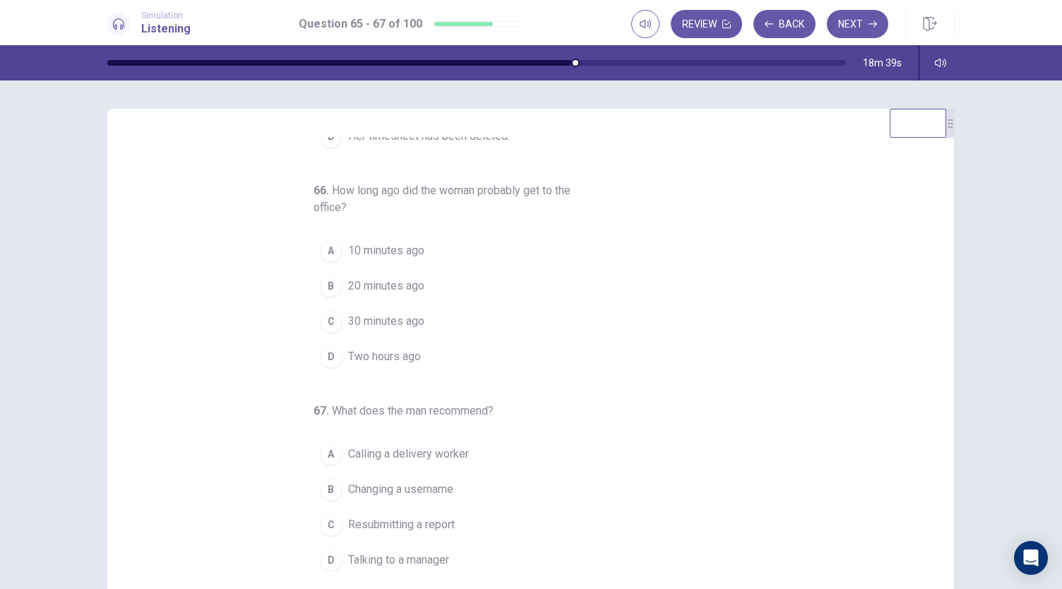
click at [349, 454] on span "Calling a delivery worker" at bounding box center [408, 454] width 121 height 17
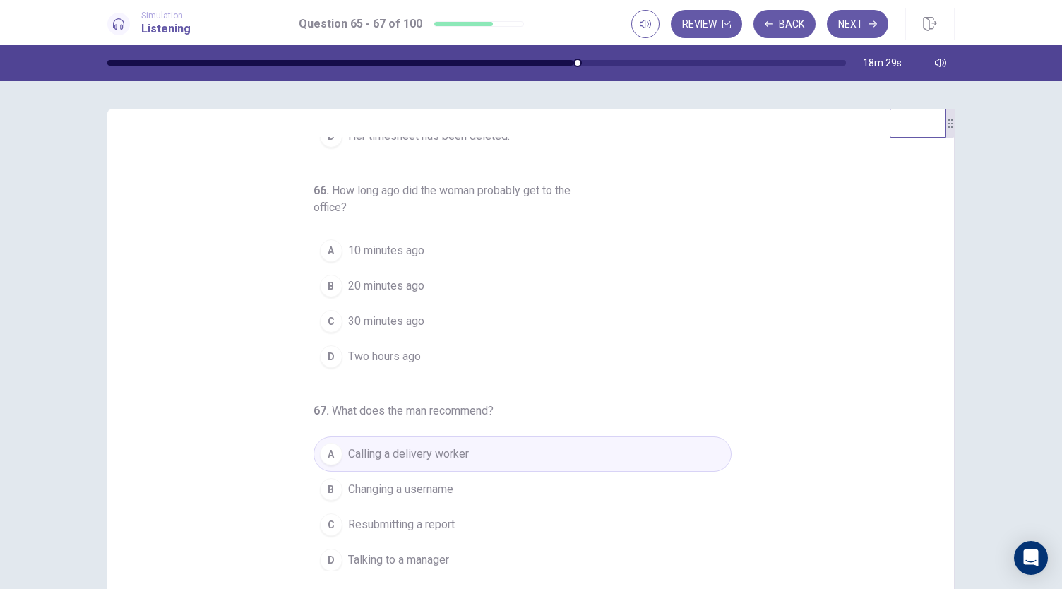
click at [348, 243] on span "10 minutes ago" at bounding box center [386, 250] width 76 height 17
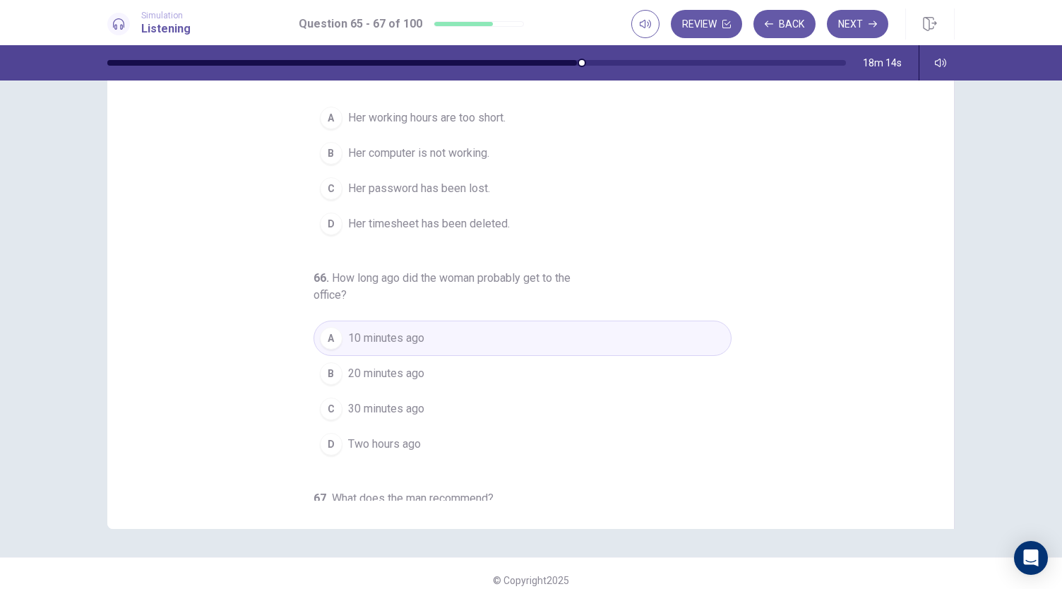
scroll to position [0, 0]
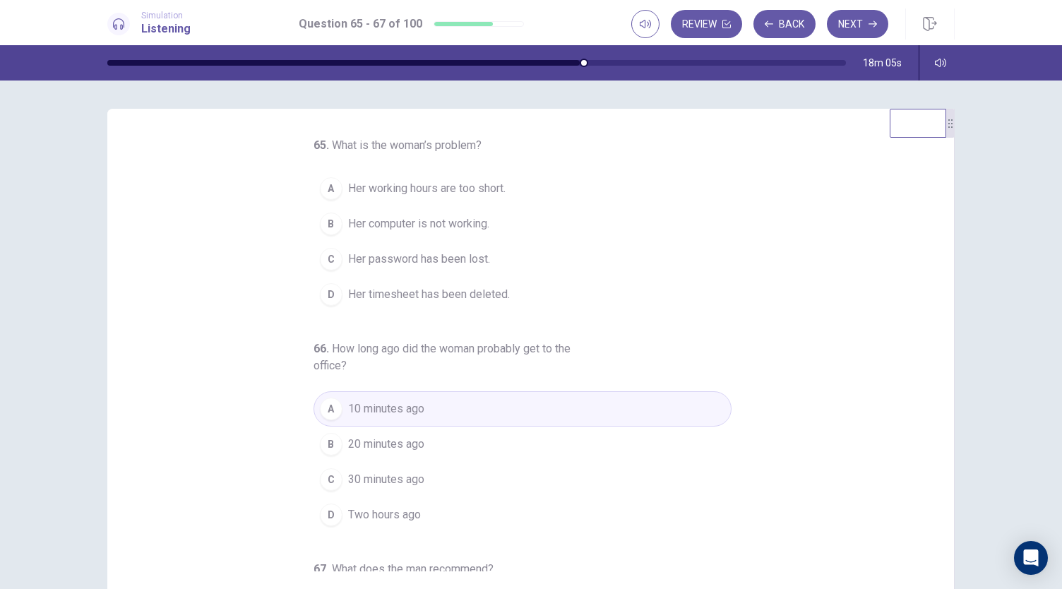
click at [376, 218] on span "Her computer is not working." at bounding box center [418, 223] width 141 height 17
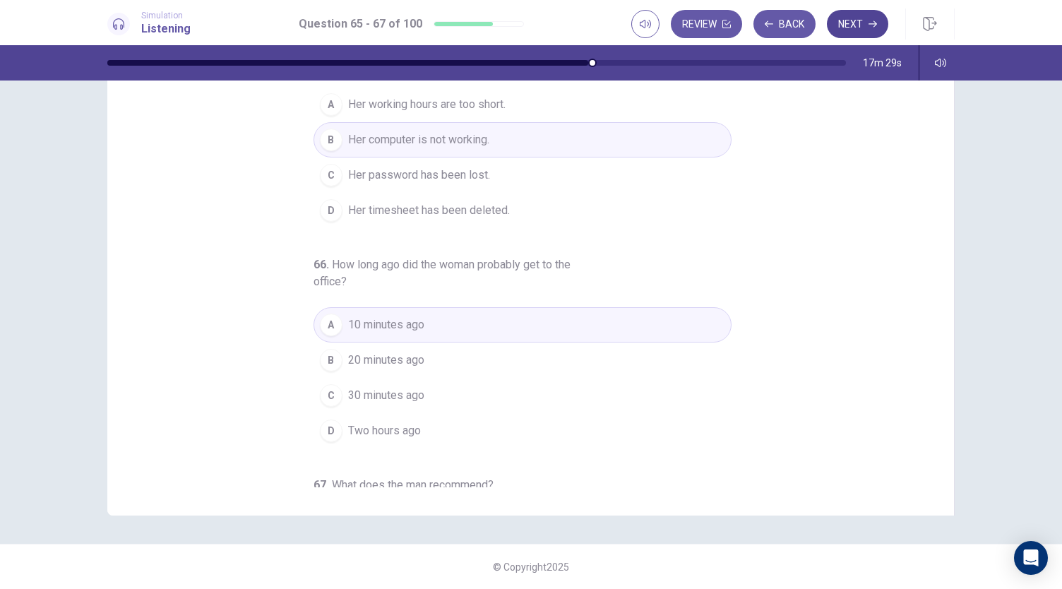
click at [857, 18] on button "Next" at bounding box center [857, 24] width 61 height 28
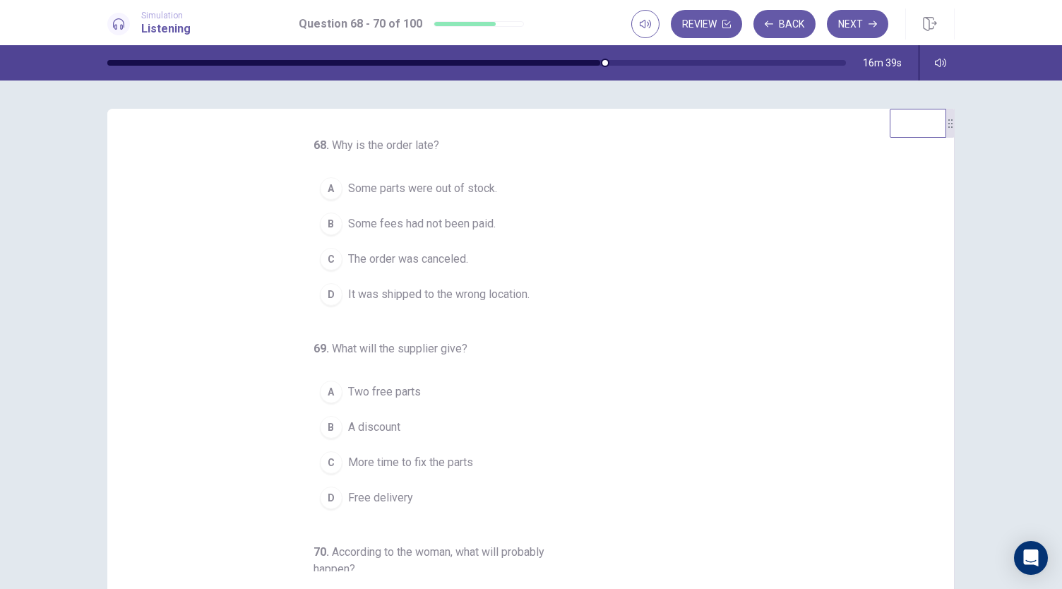
click at [325, 220] on div "B" at bounding box center [331, 224] width 23 height 23
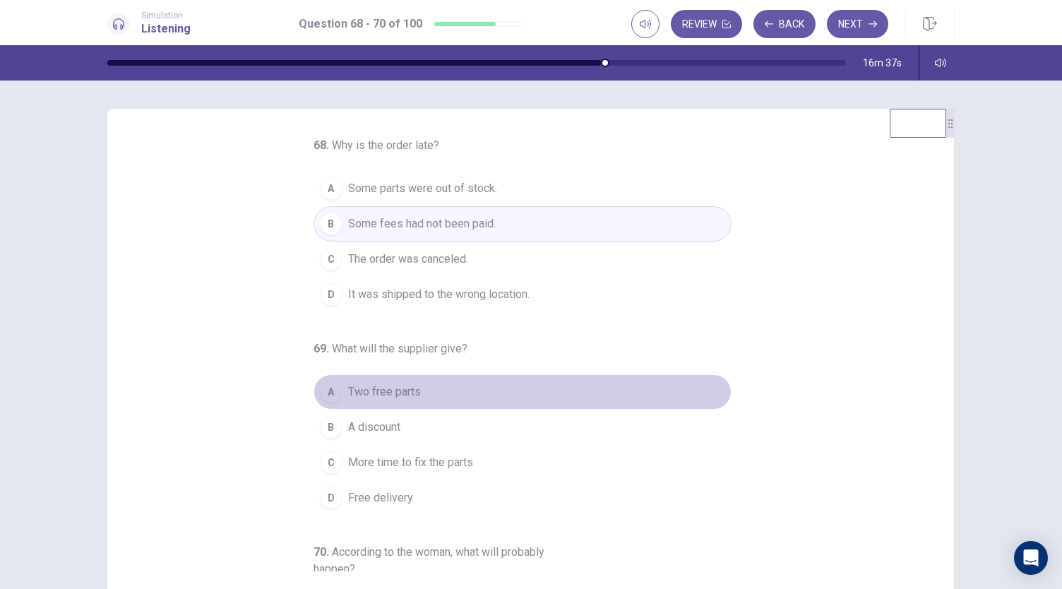
click at [326, 391] on div "A" at bounding box center [331, 392] width 23 height 23
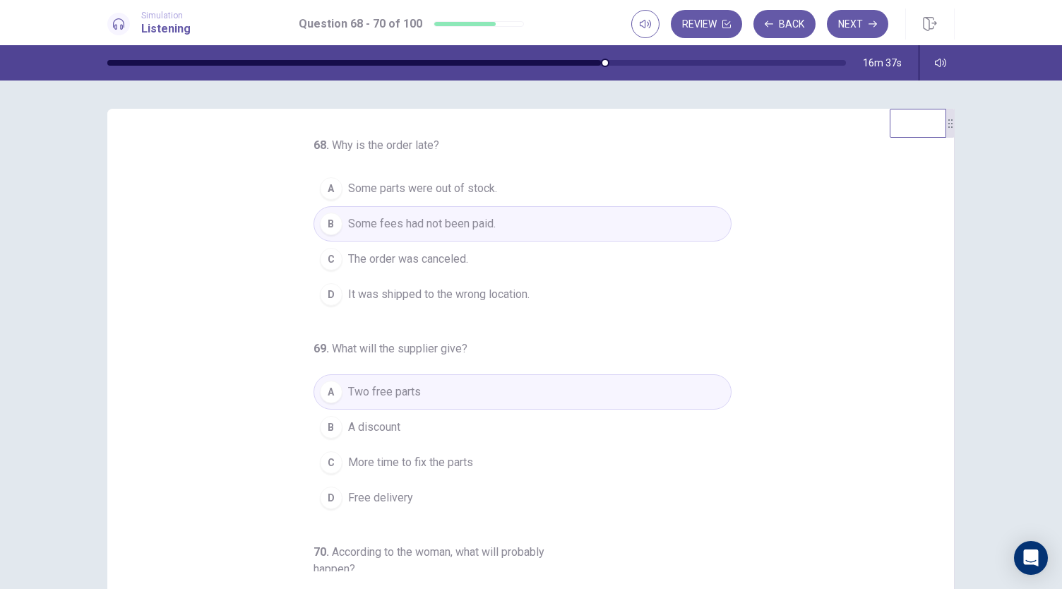
scroll to position [158, 0]
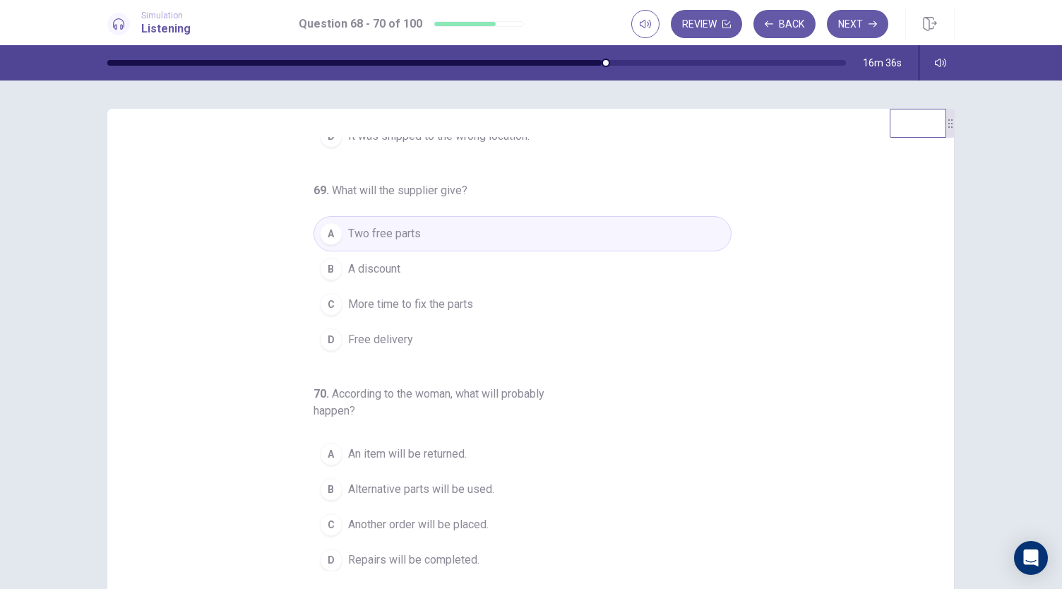
click at [321, 526] on div "C" at bounding box center [331, 525] width 23 height 23
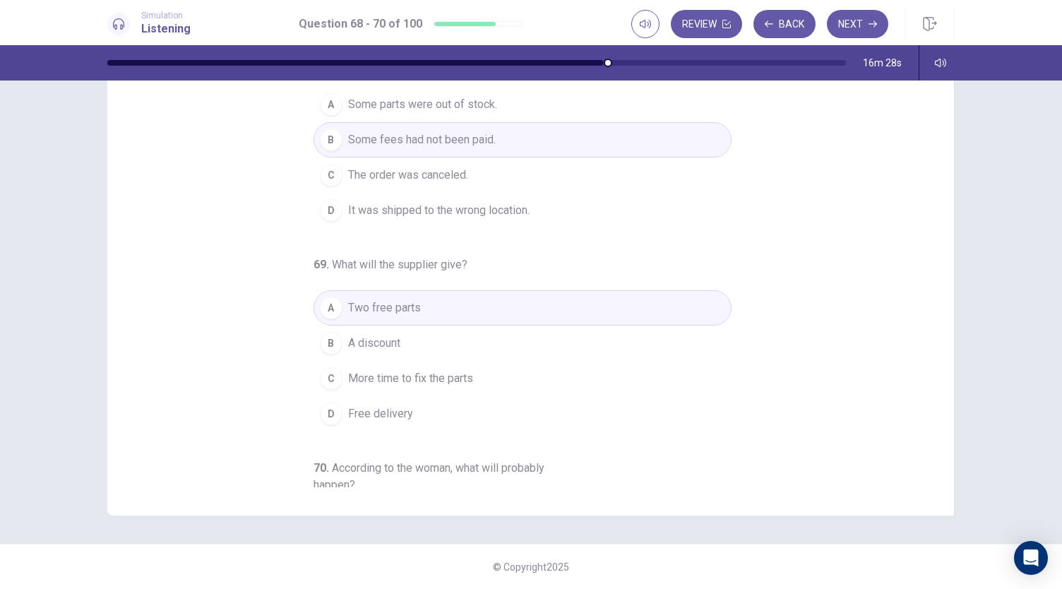
scroll to position [0, 0]
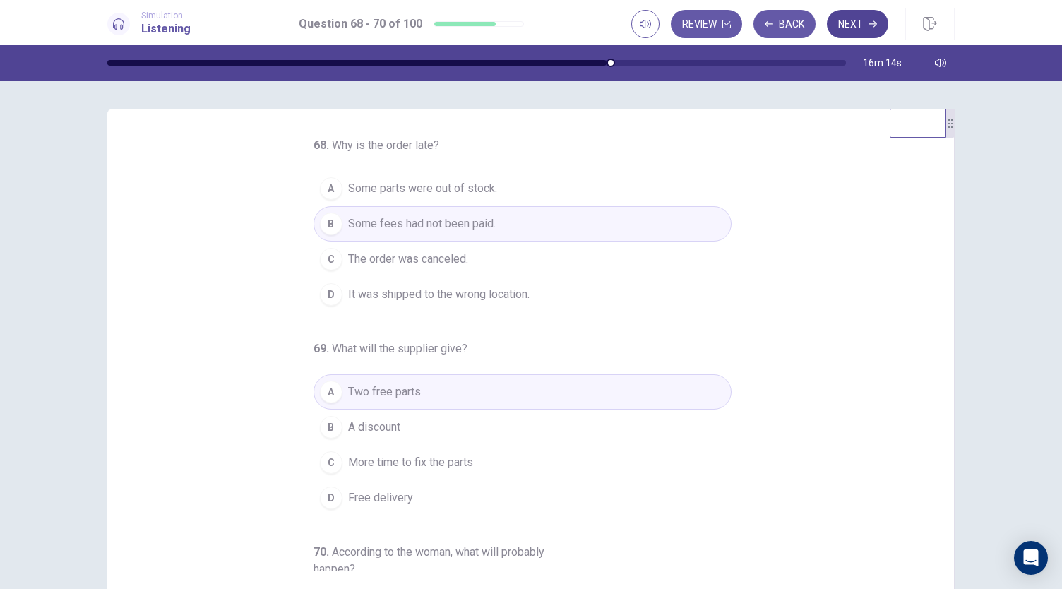
click at [859, 32] on button "Next" at bounding box center [857, 24] width 61 height 28
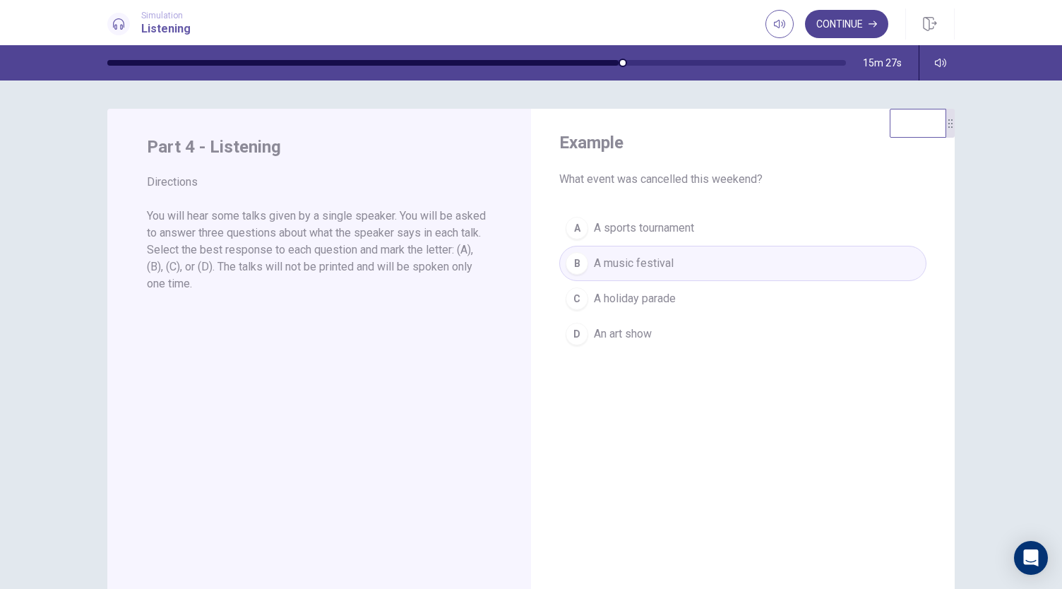
click at [831, 19] on button "Continue" at bounding box center [846, 24] width 83 height 28
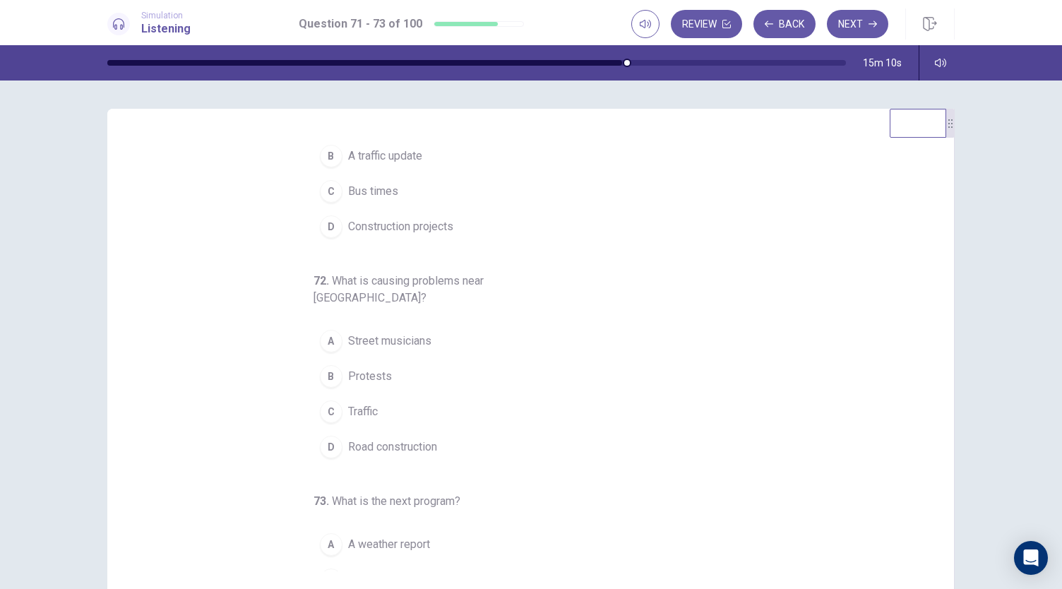
scroll to position [76, 0]
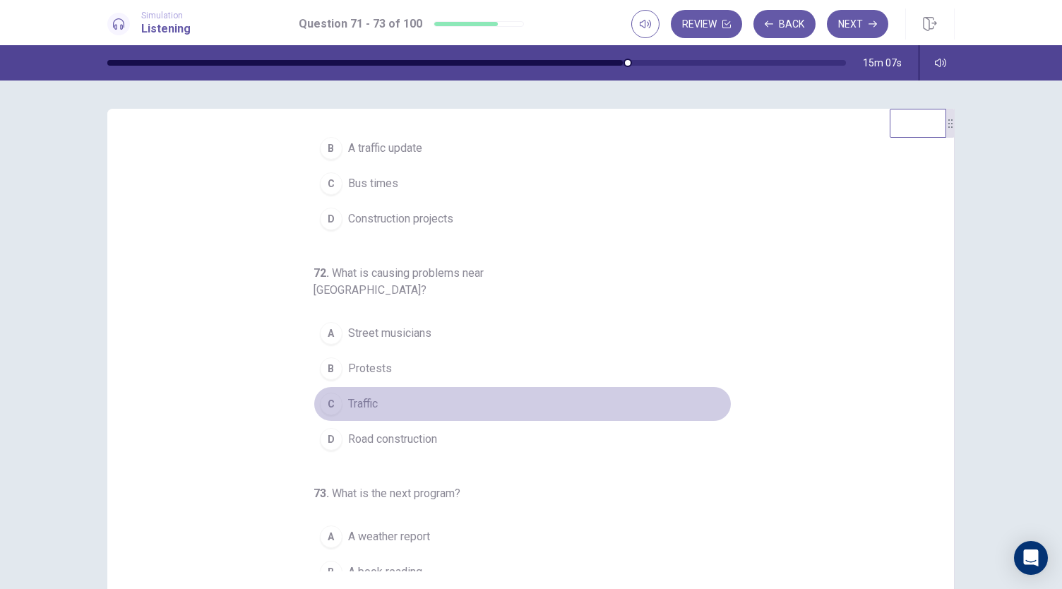
click at [324, 393] on div "C" at bounding box center [331, 404] width 23 height 23
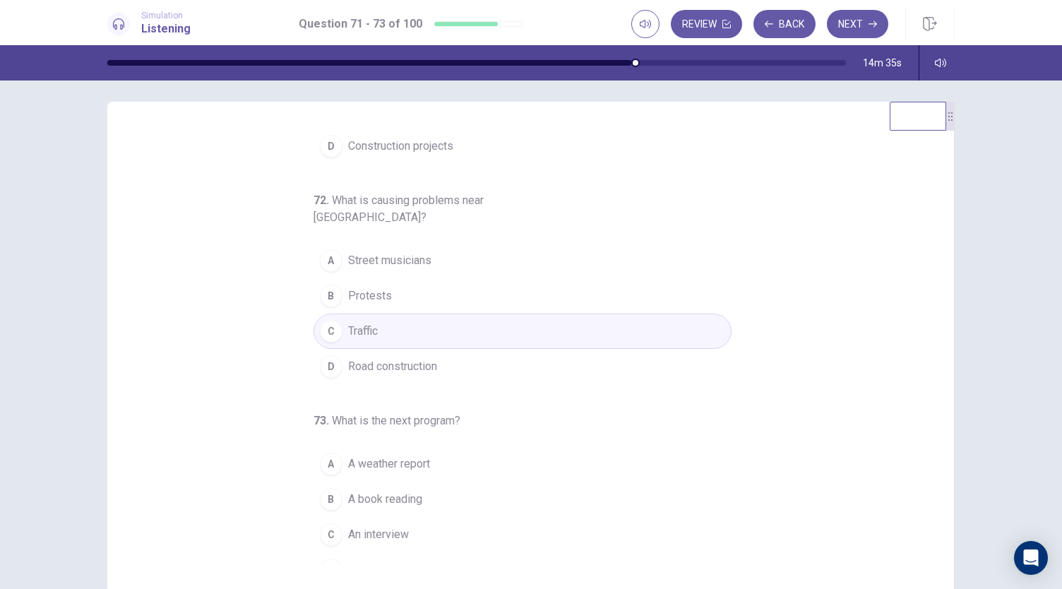
scroll to position [6, 0]
click at [359, 563] on span "A music show" at bounding box center [382, 571] width 69 height 17
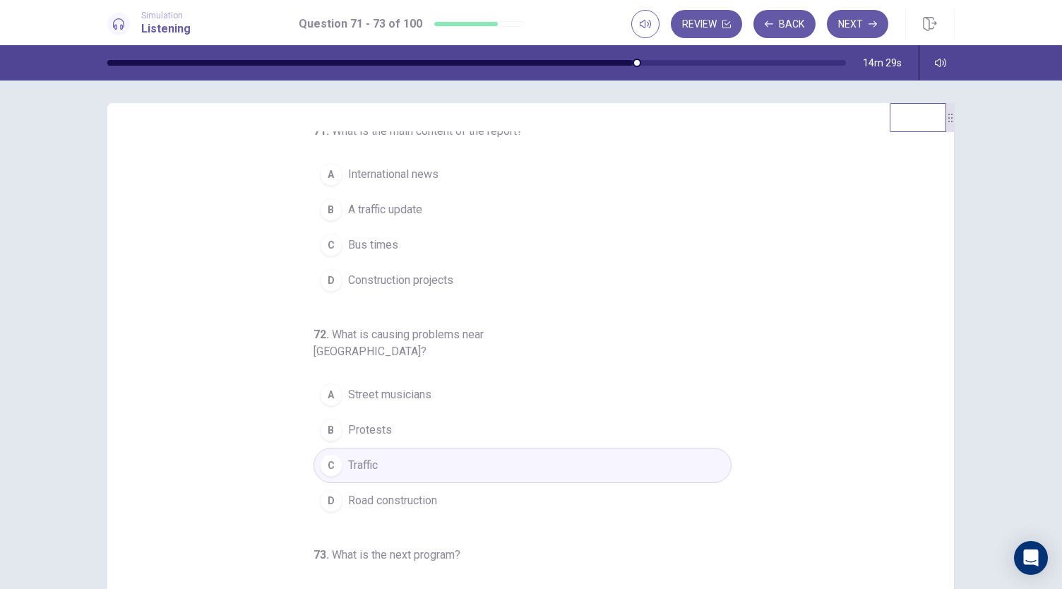
scroll to position [0, 0]
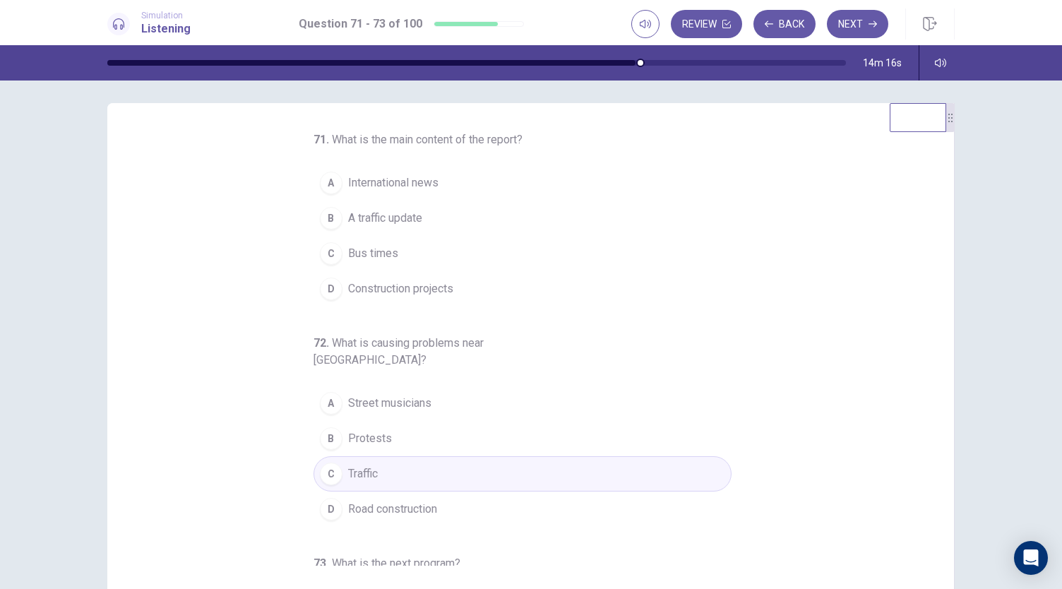
click at [353, 208] on button "B A traffic update" at bounding box center [523, 218] width 418 height 35
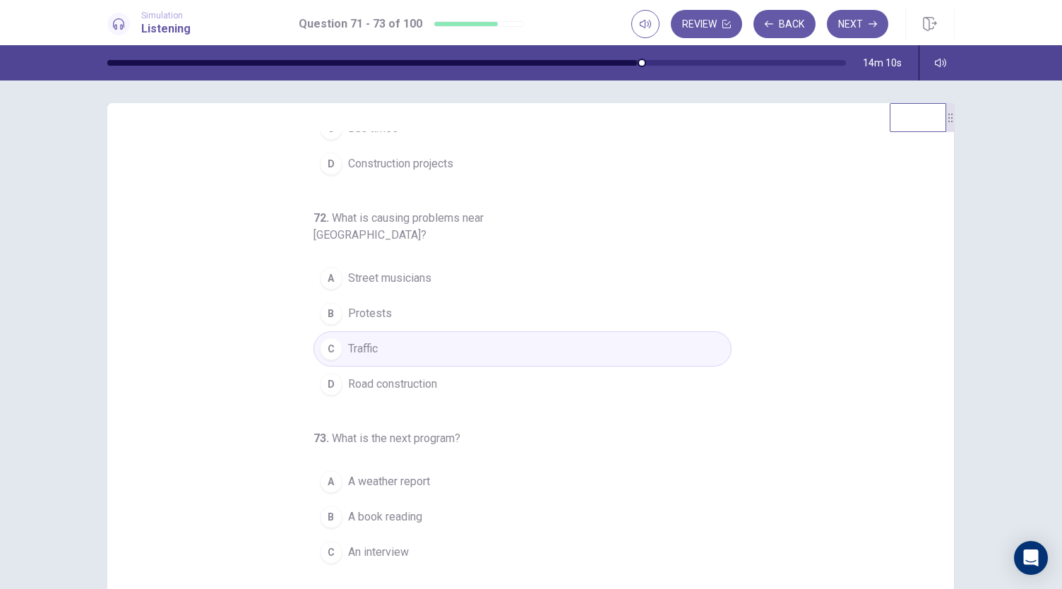
scroll to position [129, 0]
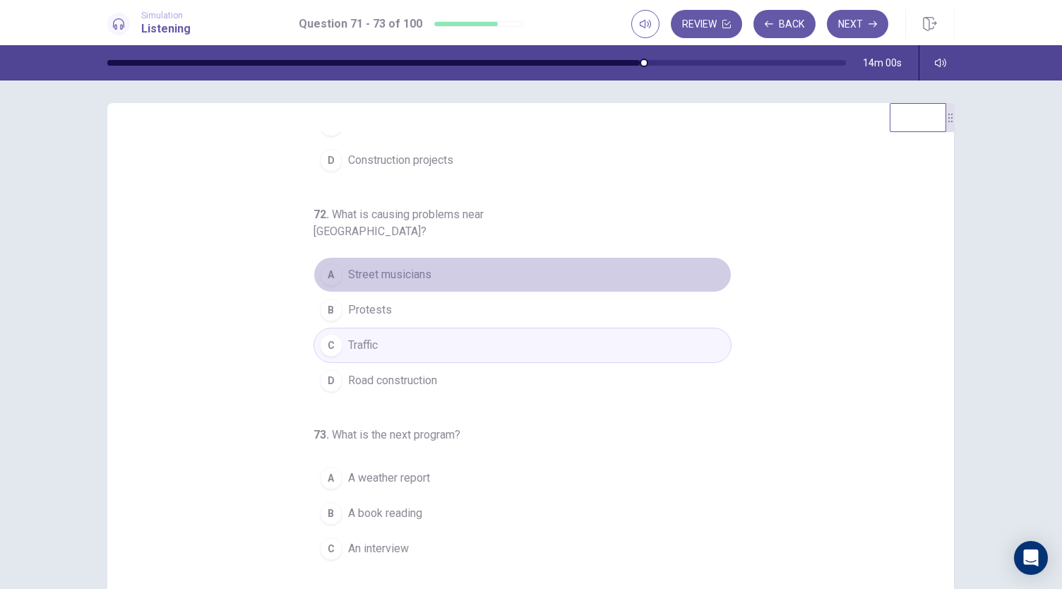
click at [372, 266] on span "Street musicians" at bounding box center [389, 274] width 83 height 17
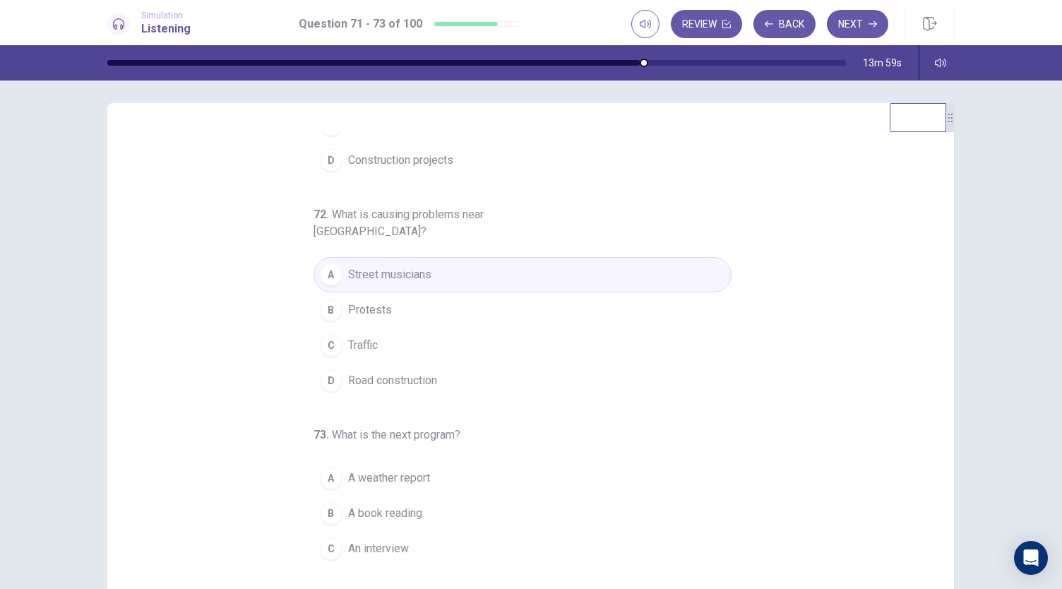
scroll to position [141, 0]
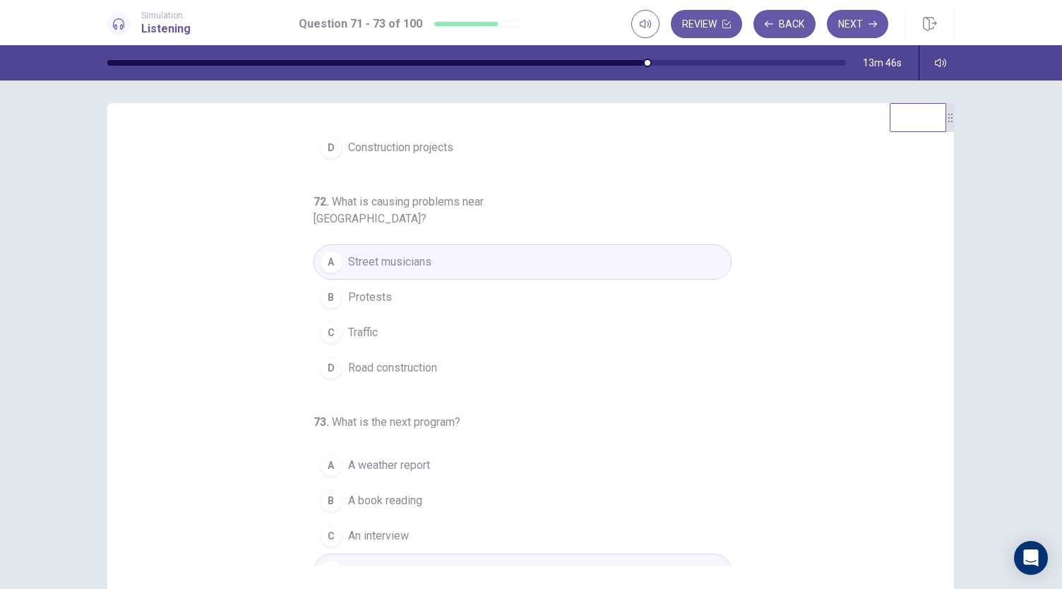
click at [397, 315] on button "C Traffic" at bounding box center [523, 332] width 418 height 35
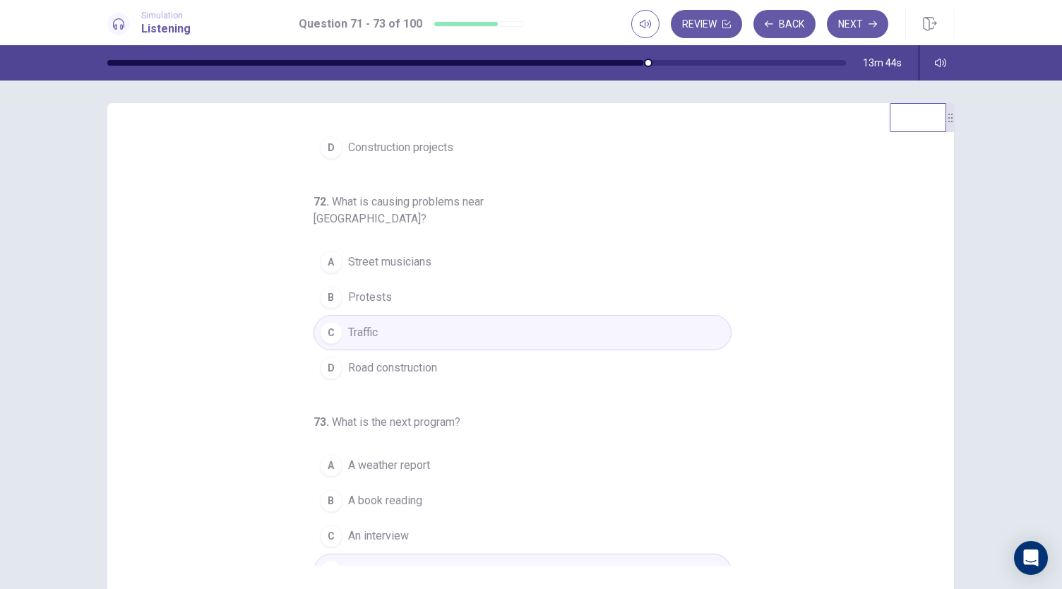
scroll to position [0, 0]
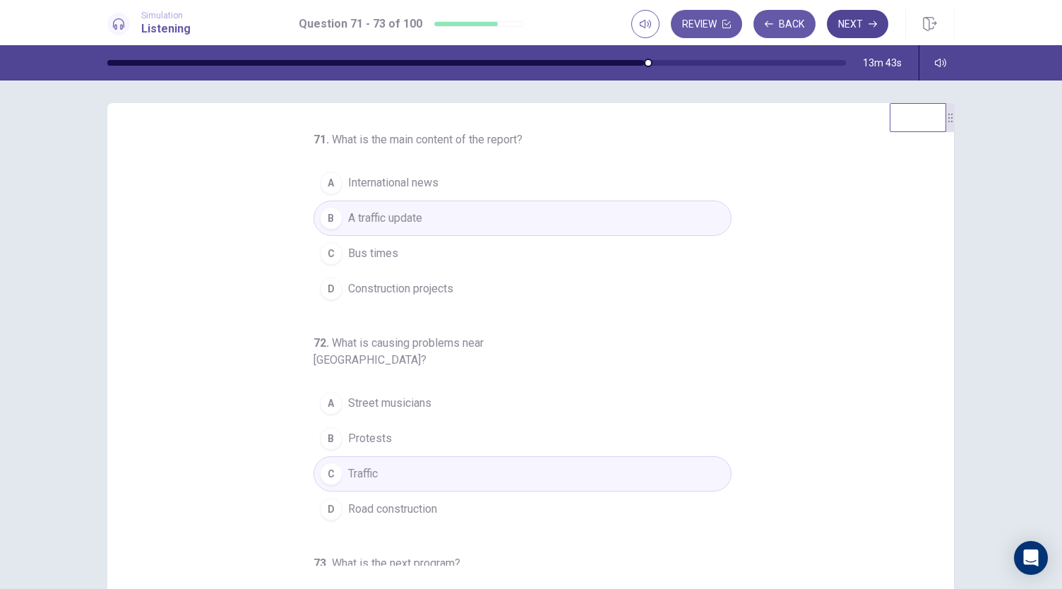
click at [851, 23] on button "Next" at bounding box center [857, 24] width 61 height 28
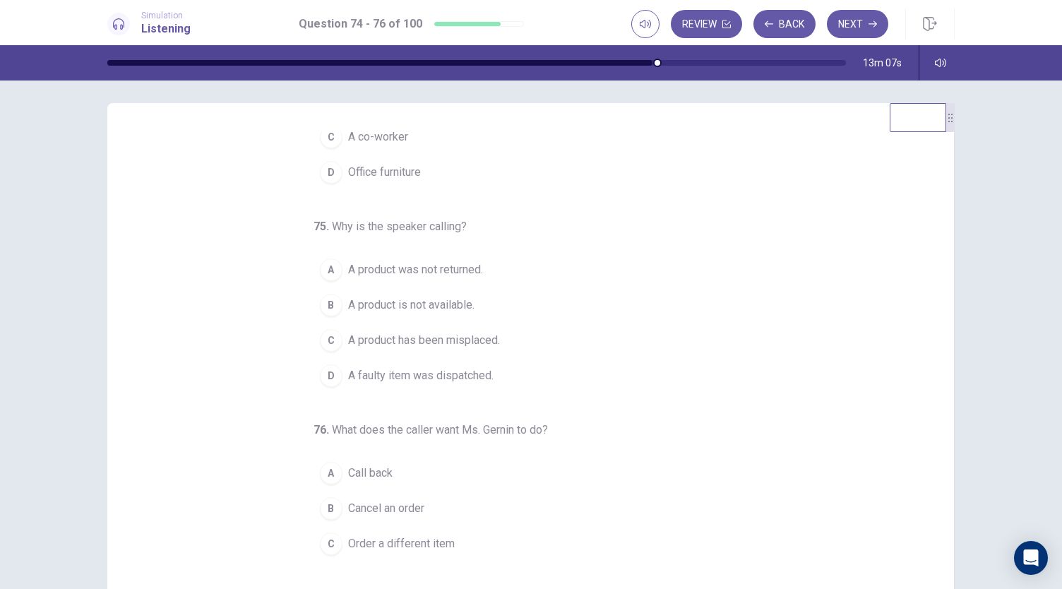
scroll to position [141, 0]
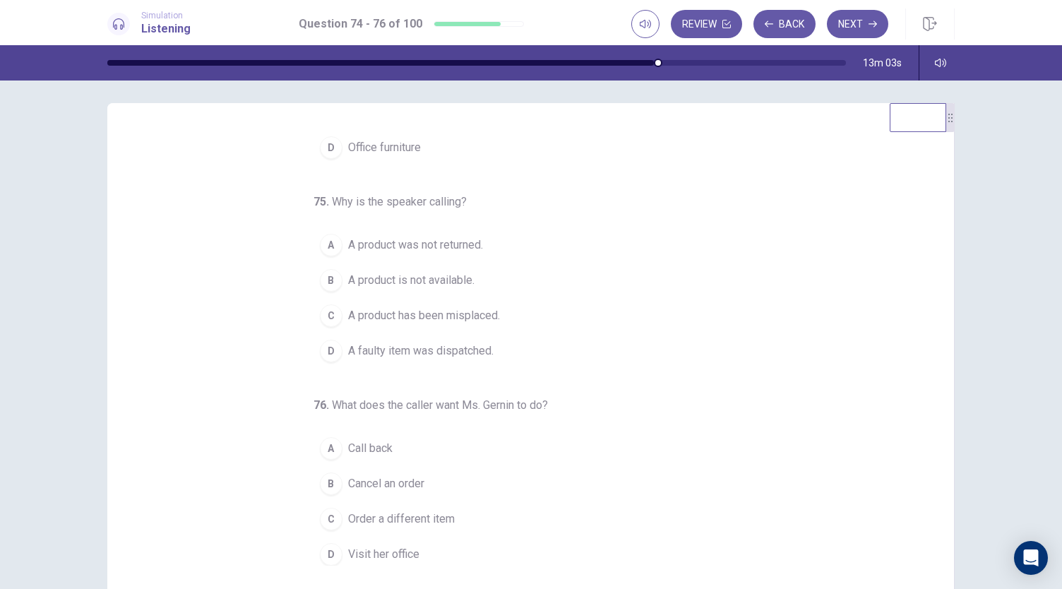
click at [356, 440] on span "Call back" at bounding box center [370, 448] width 45 height 17
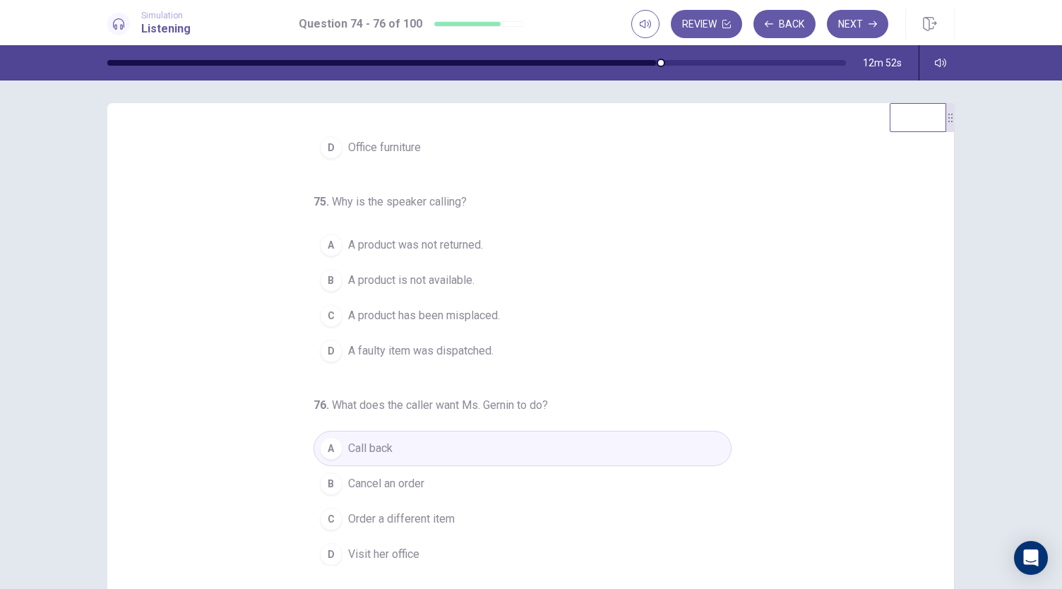
scroll to position [0, 0]
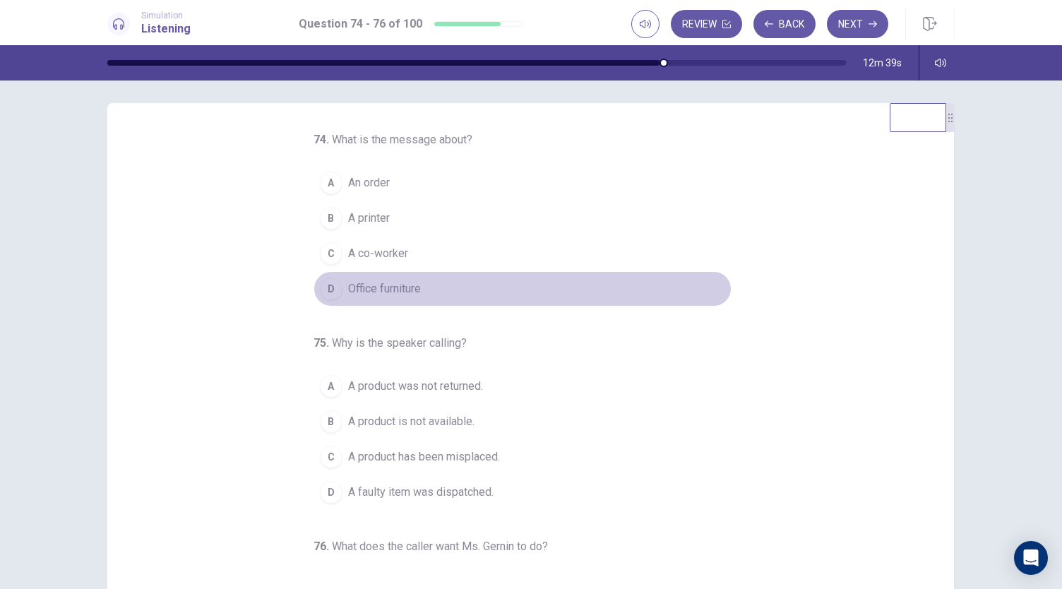
click at [334, 286] on div "D" at bounding box center [331, 289] width 23 height 23
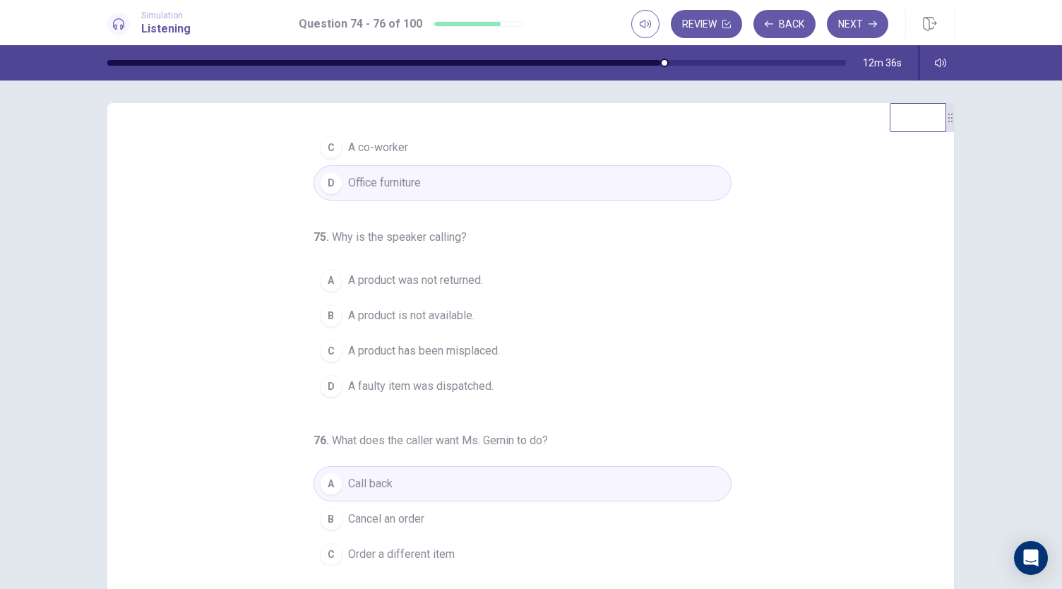
scroll to position [108, 0]
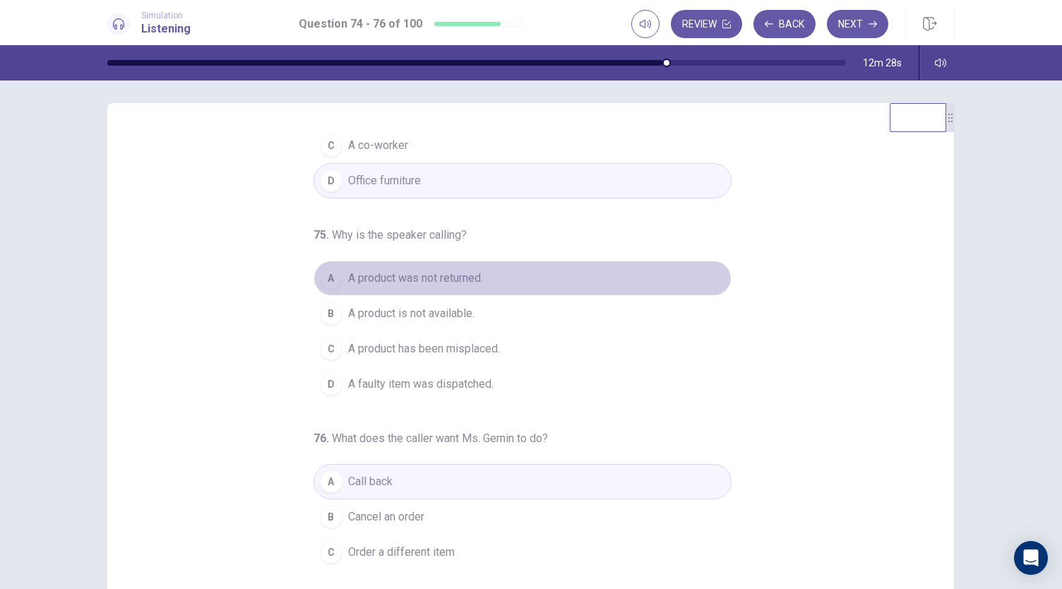
click at [374, 278] on span "A product was not returned." at bounding box center [415, 278] width 135 height 17
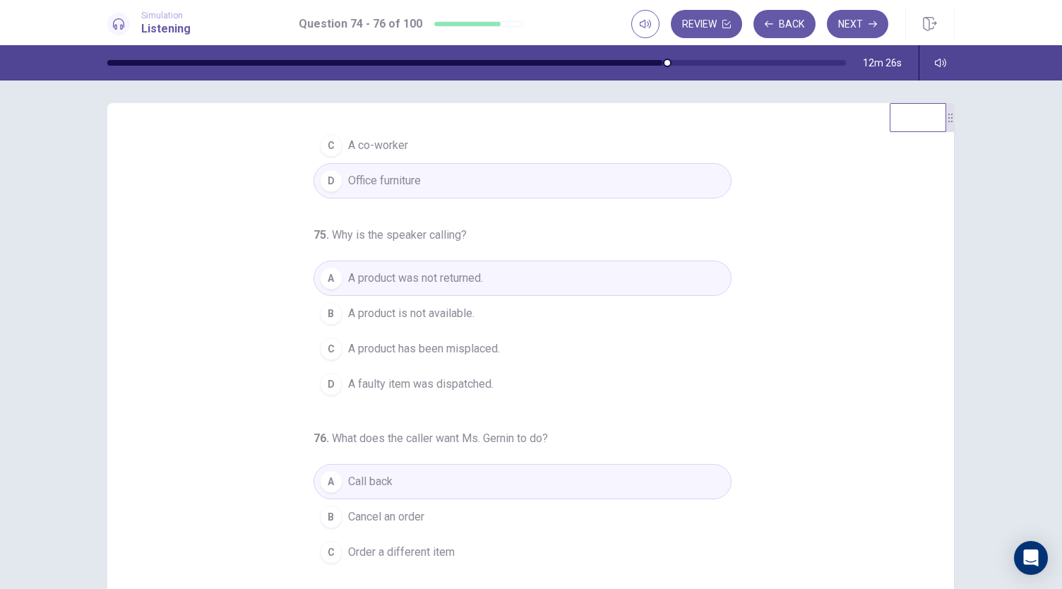
scroll to position [141, 0]
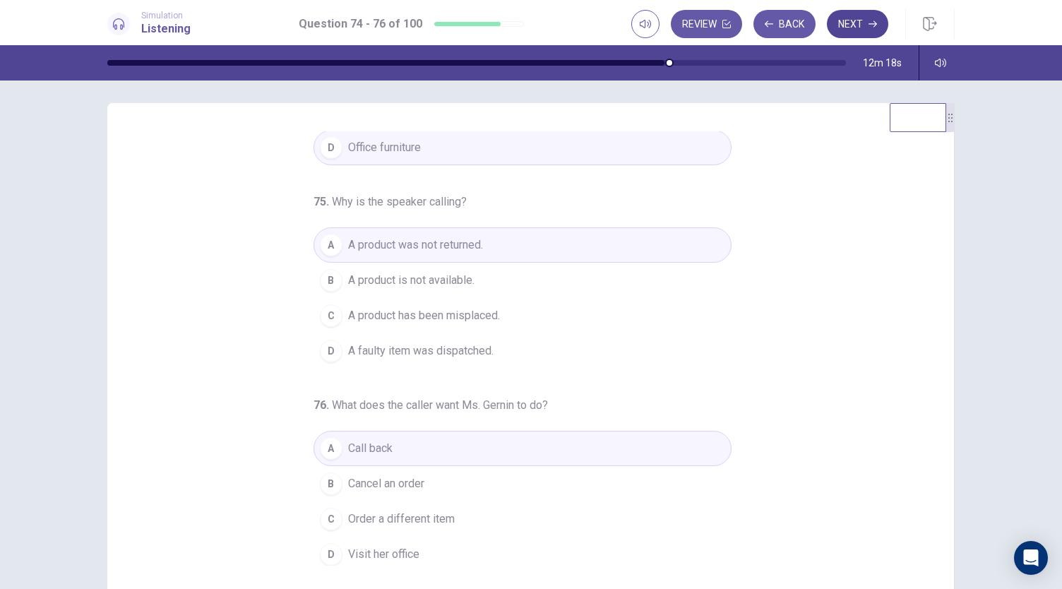
click at [862, 26] on button "Next" at bounding box center [857, 24] width 61 height 28
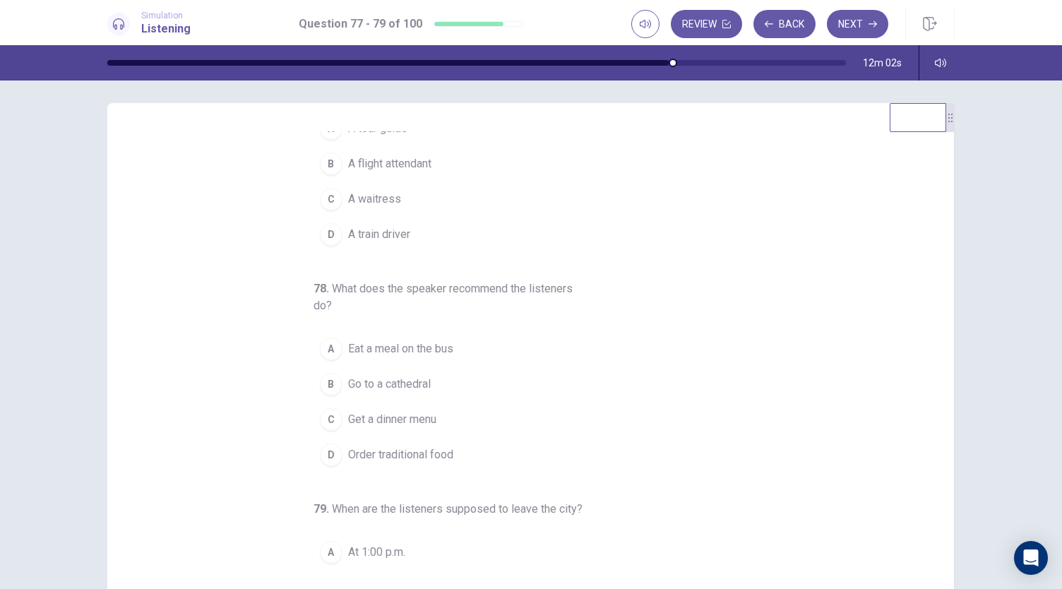
scroll to position [74, 0]
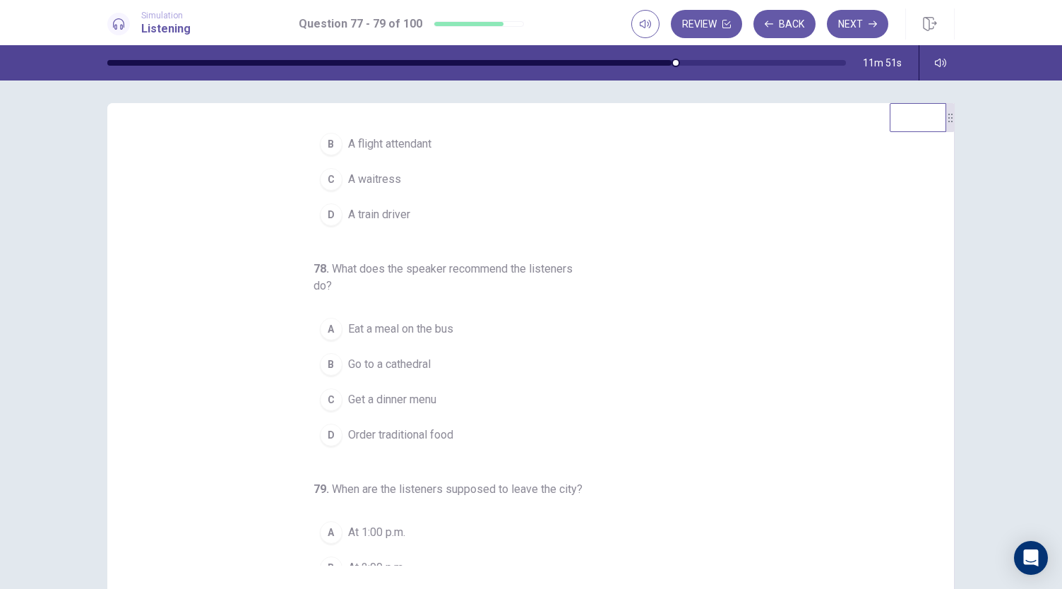
click at [336, 402] on button "C Get a dinner menu" at bounding box center [523, 399] width 418 height 35
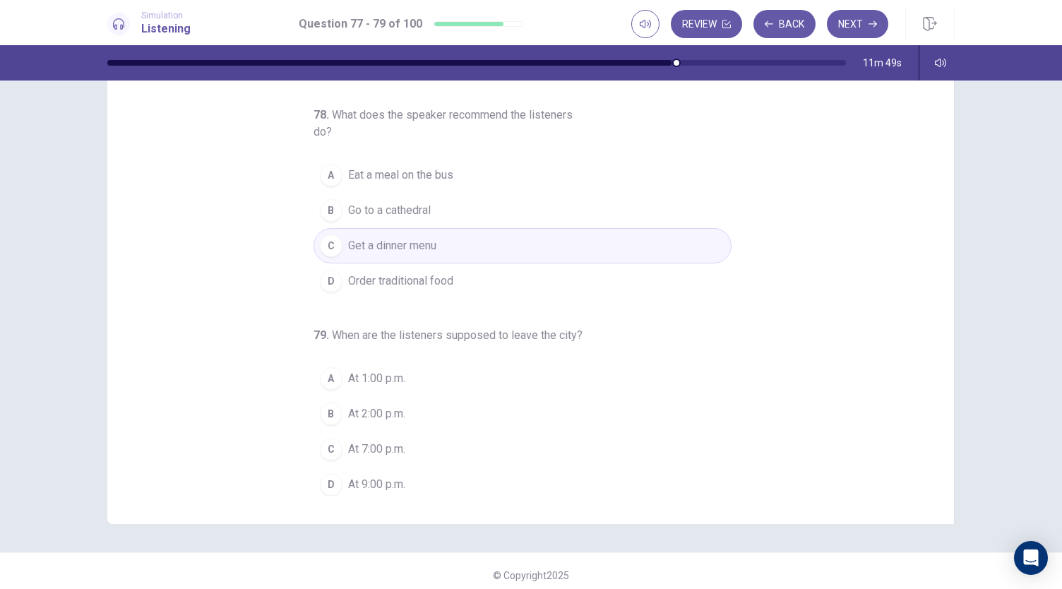
scroll to position [78, 0]
click at [332, 436] on div "C" at bounding box center [331, 447] width 23 height 23
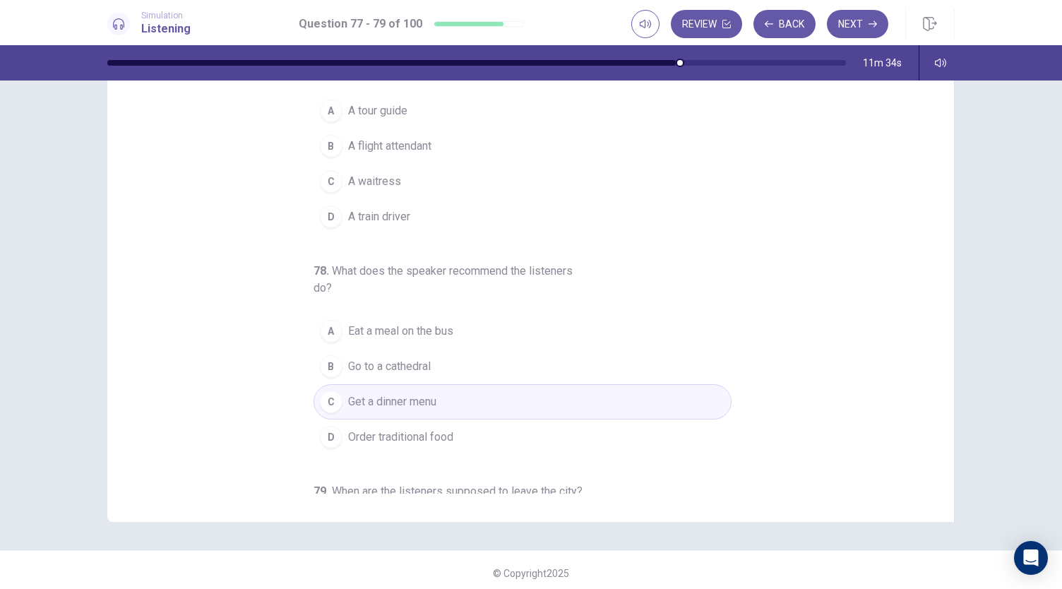
scroll to position [0, 0]
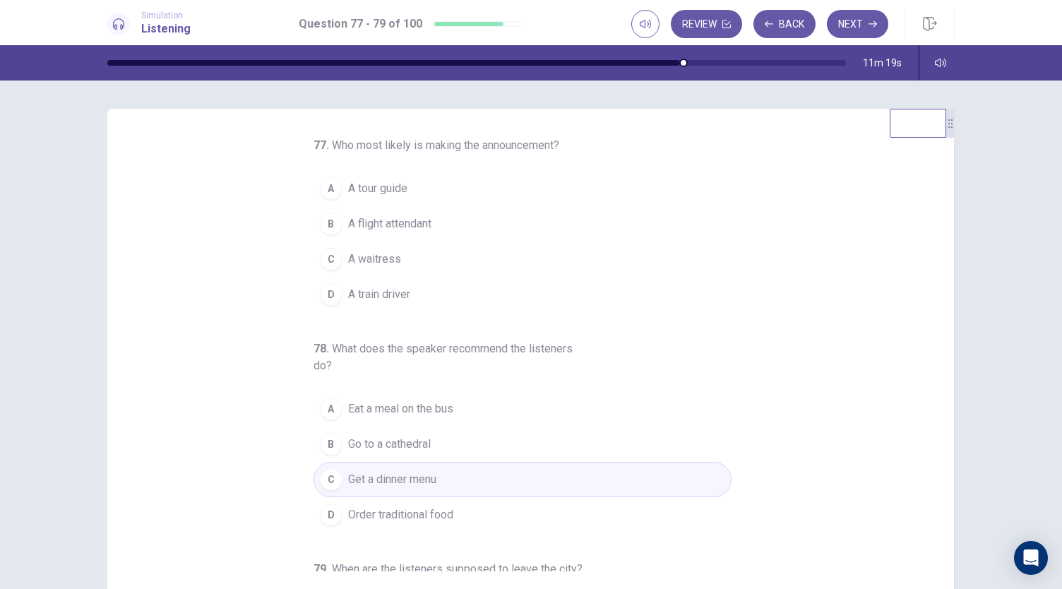
click at [328, 190] on div "A" at bounding box center [331, 188] width 23 height 23
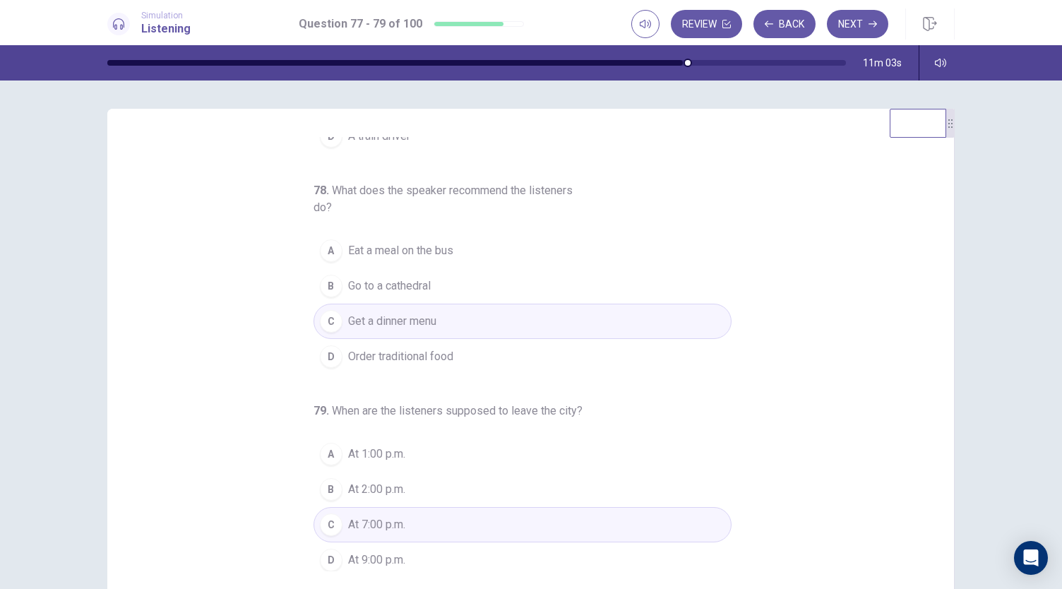
scroll to position [84, 0]
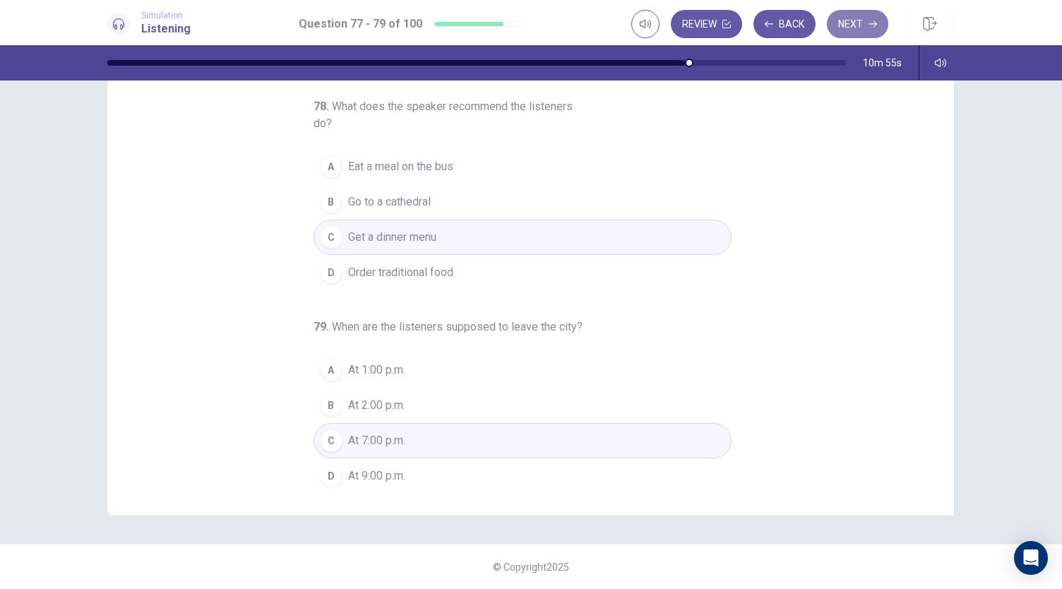
click at [858, 23] on button "Next" at bounding box center [857, 24] width 61 height 28
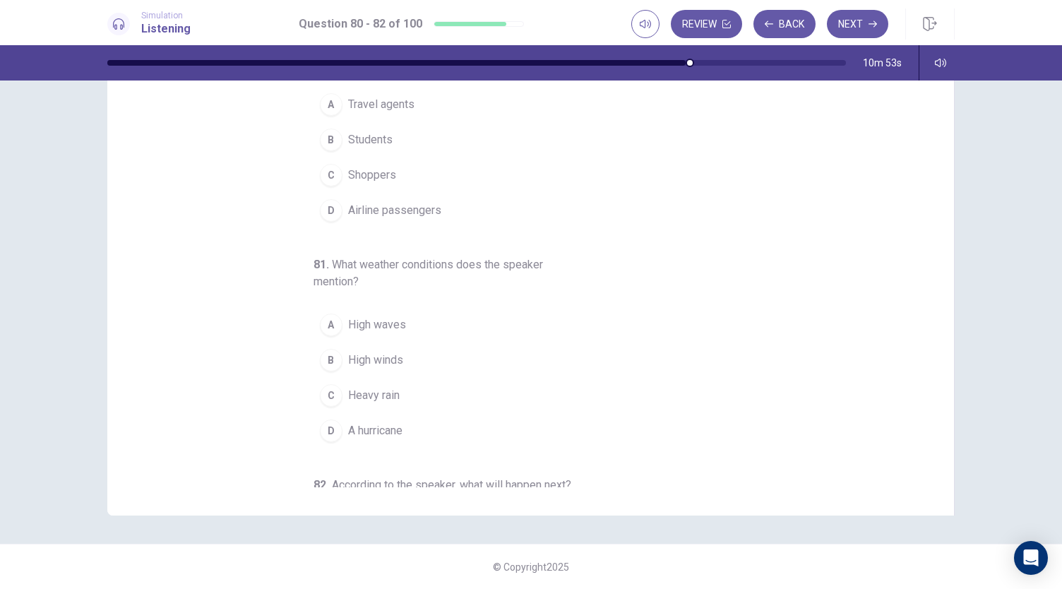
scroll to position [0, 0]
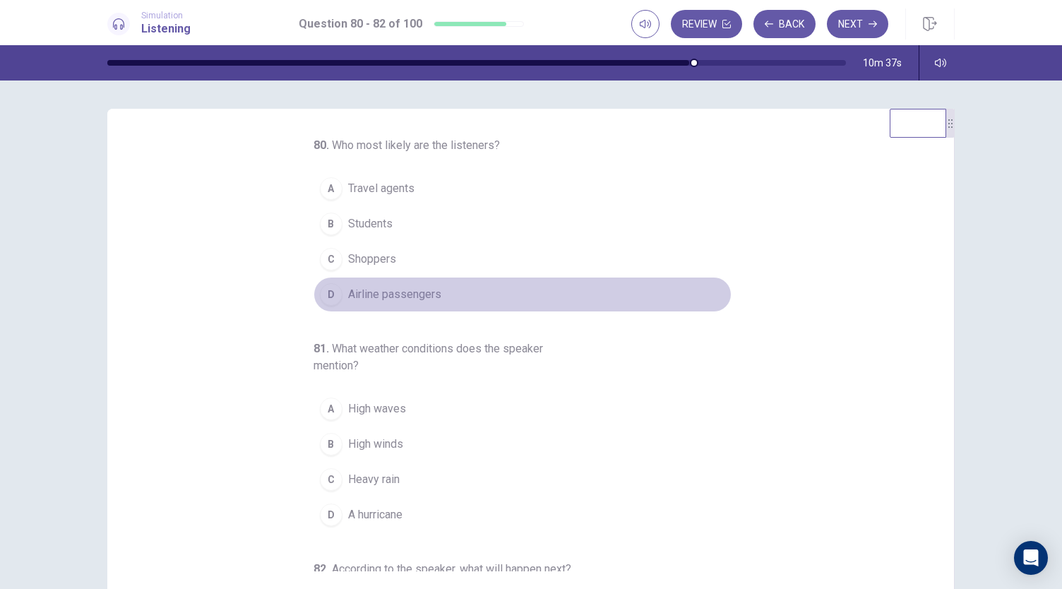
click at [366, 301] on span "Airline passengers" at bounding box center [394, 294] width 93 height 17
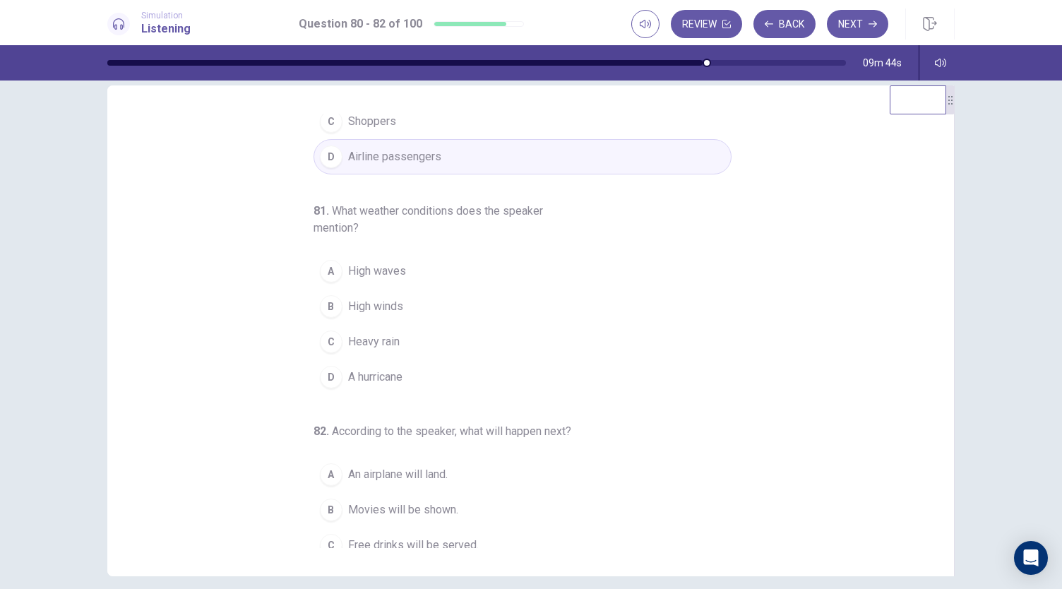
scroll to position [117, 0]
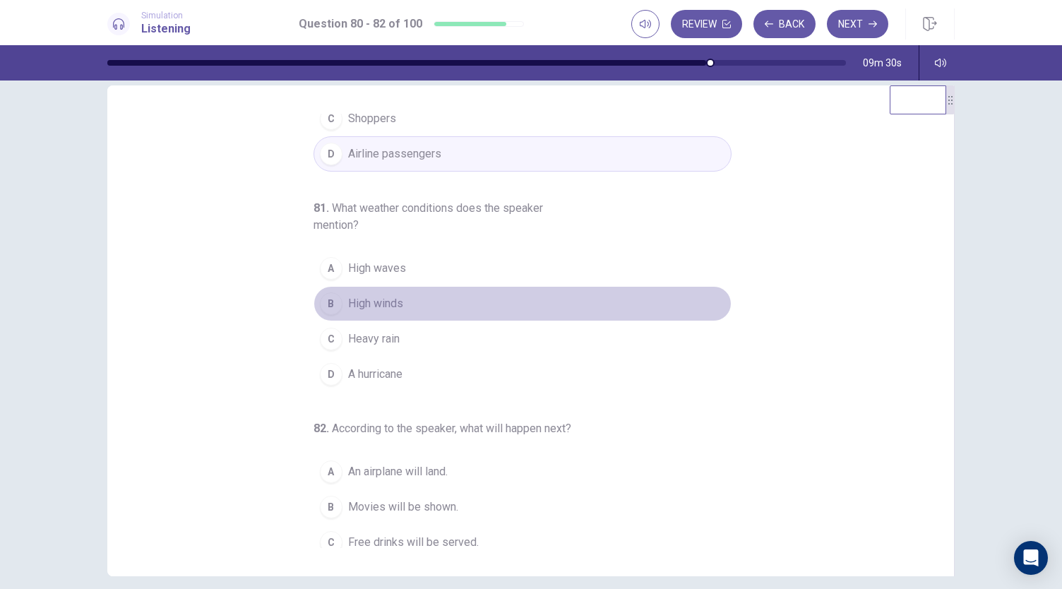
click at [324, 296] on div "B" at bounding box center [331, 303] width 23 height 23
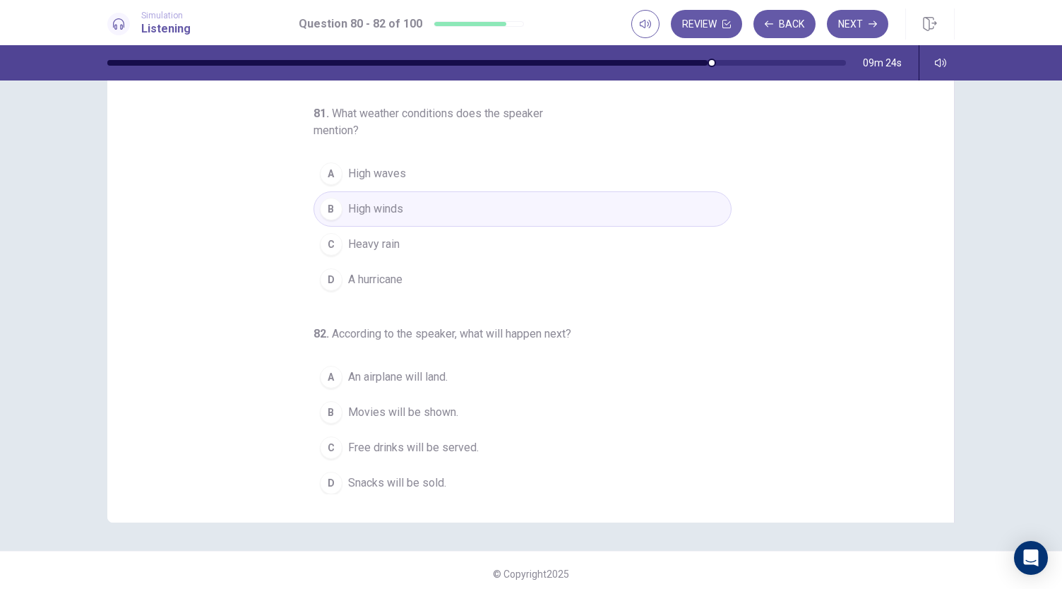
scroll to position [84, 0]
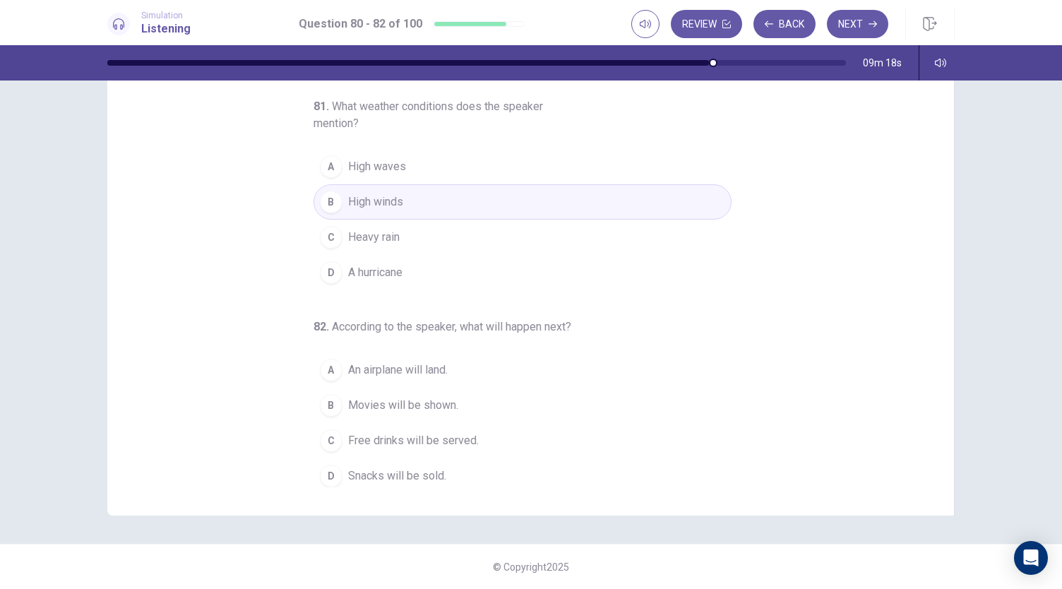
click at [321, 478] on div "D" at bounding box center [331, 476] width 23 height 23
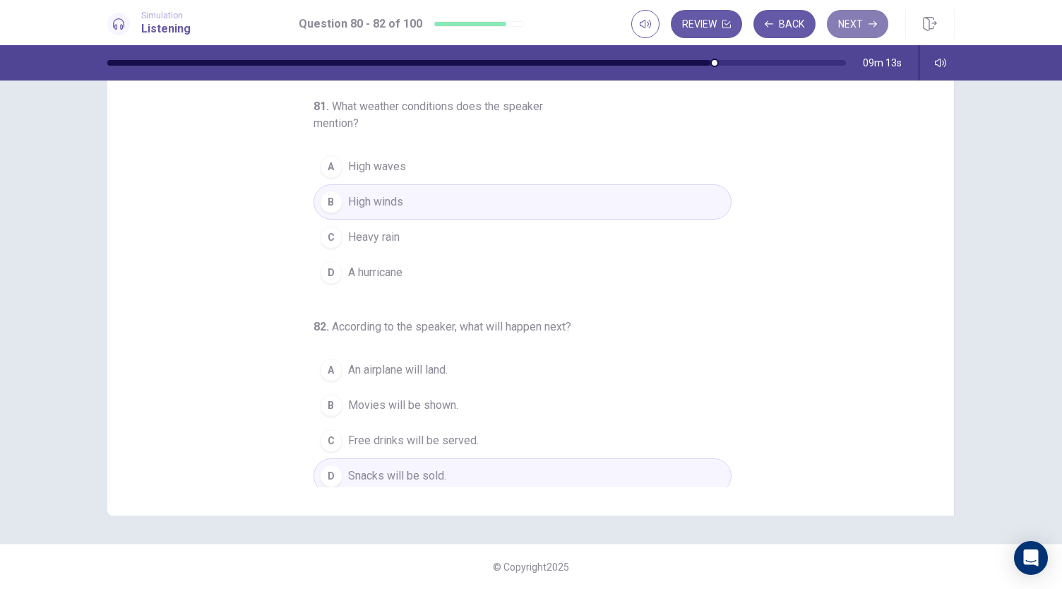
click at [866, 20] on button "Next" at bounding box center [857, 24] width 61 height 28
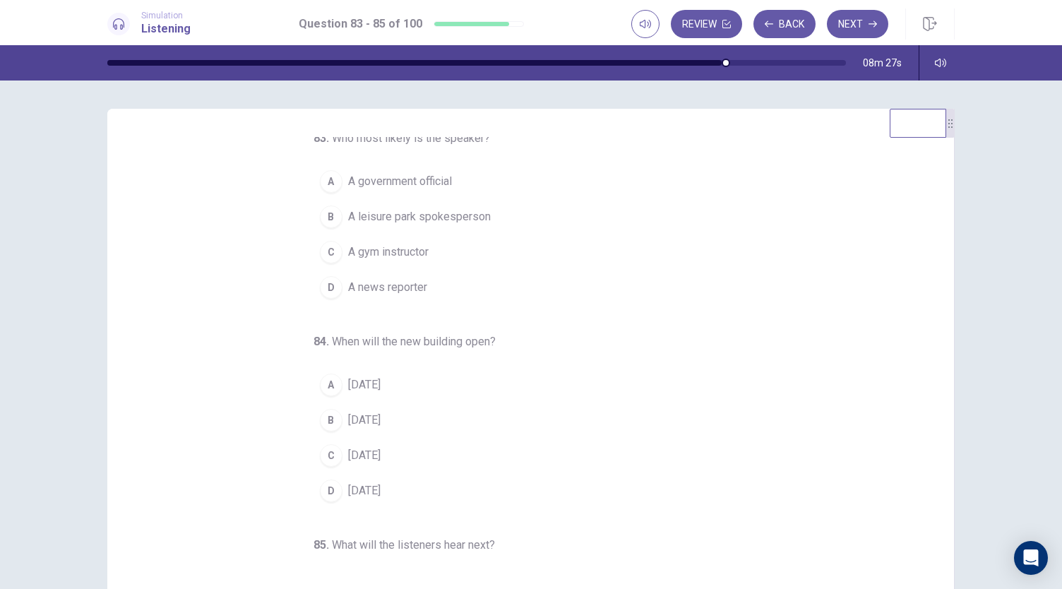
scroll to position [0, 0]
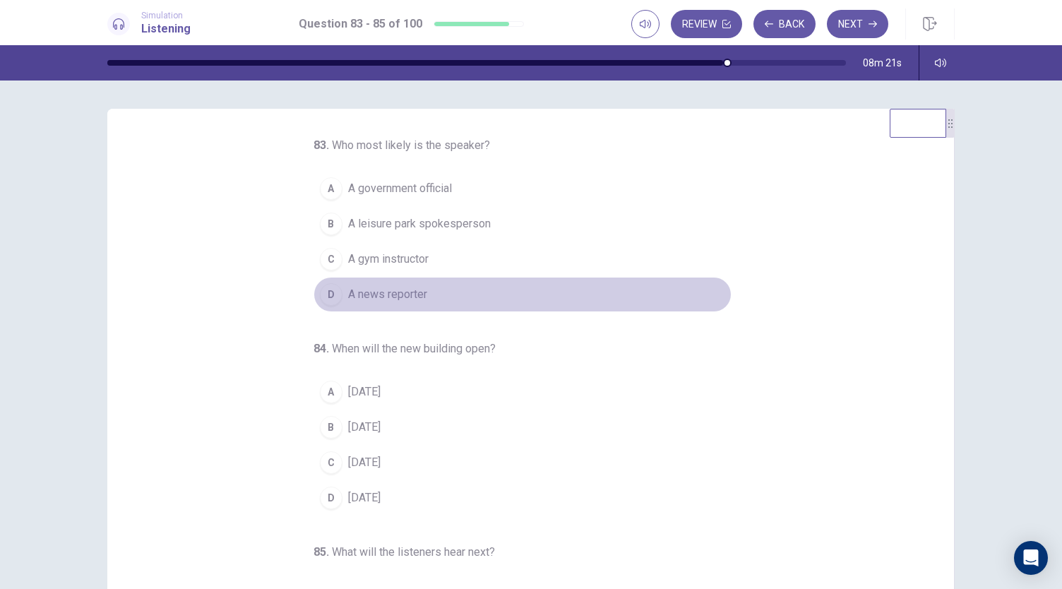
click at [371, 299] on span "A news reporter" at bounding box center [387, 294] width 79 height 17
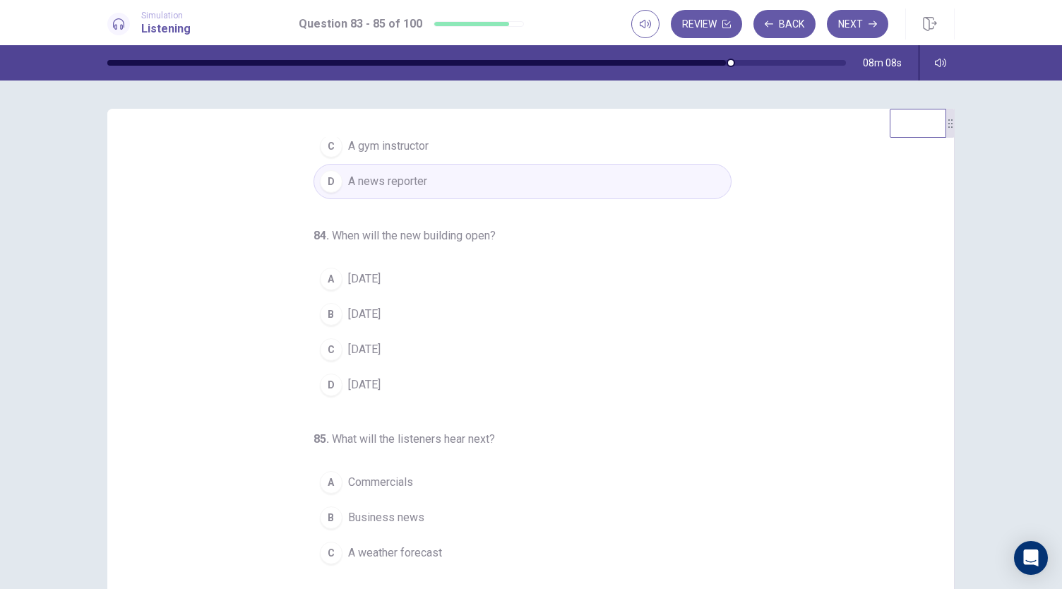
scroll to position [141, 0]
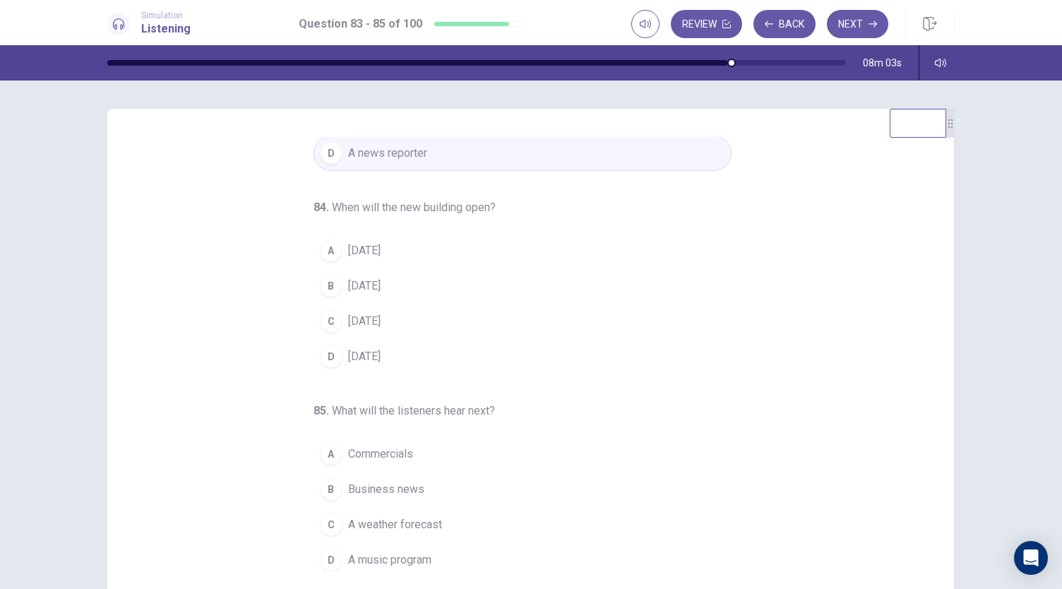
click at [332, 247] on div "A" at bounding box center [331, 250] width 23 height 23
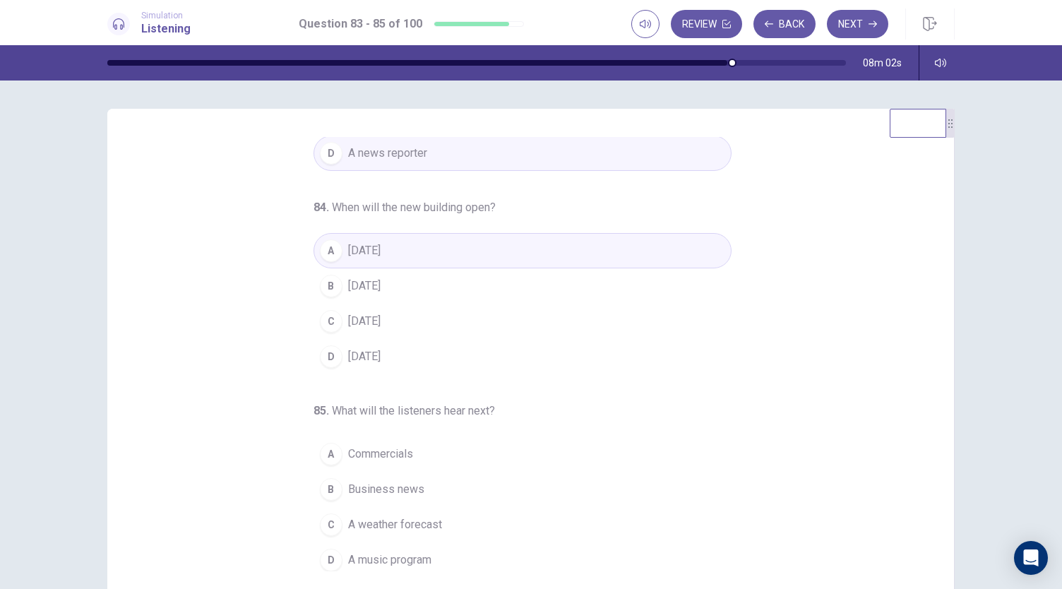
scroll to position [84, 0]
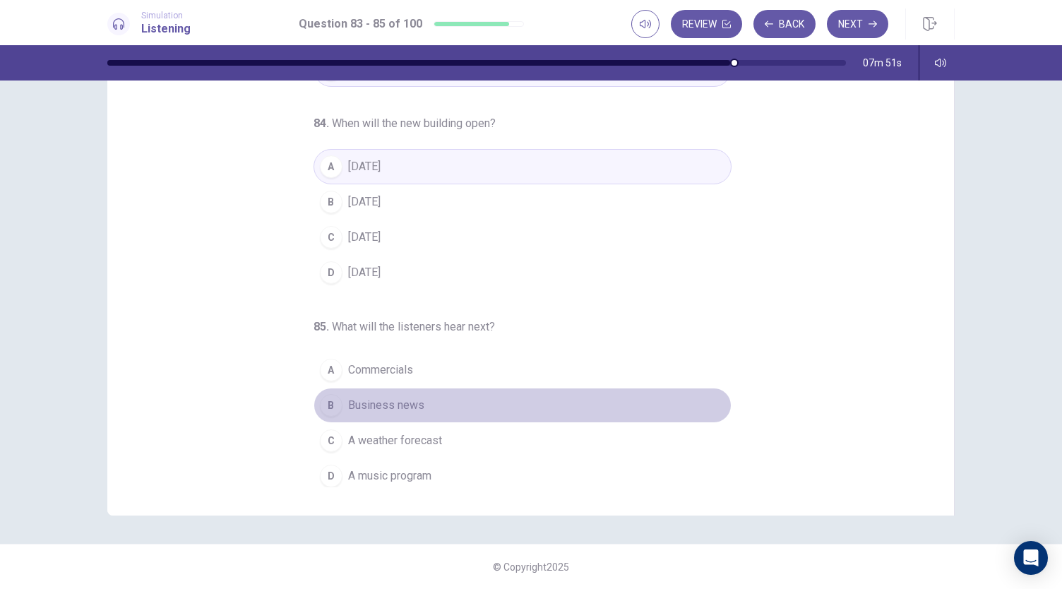
click at [381, 399] on span "Business news" at bounding box center [386, 405] width 76 height 17
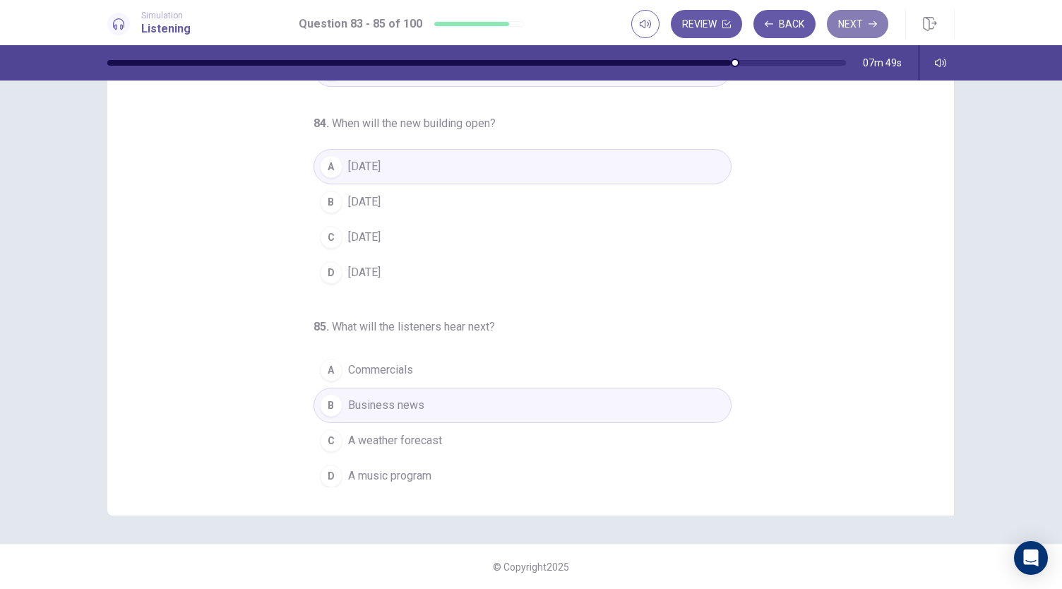
click at [871, 22] on icon "button" at bounding box center [873, 24] width 8 height 8
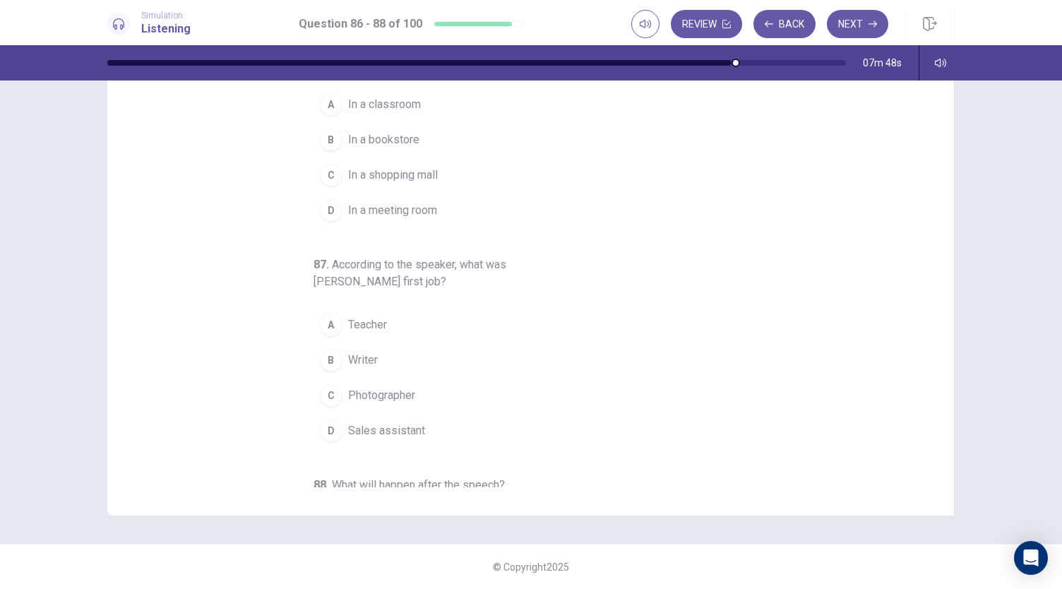
scroll to position [0, 0]
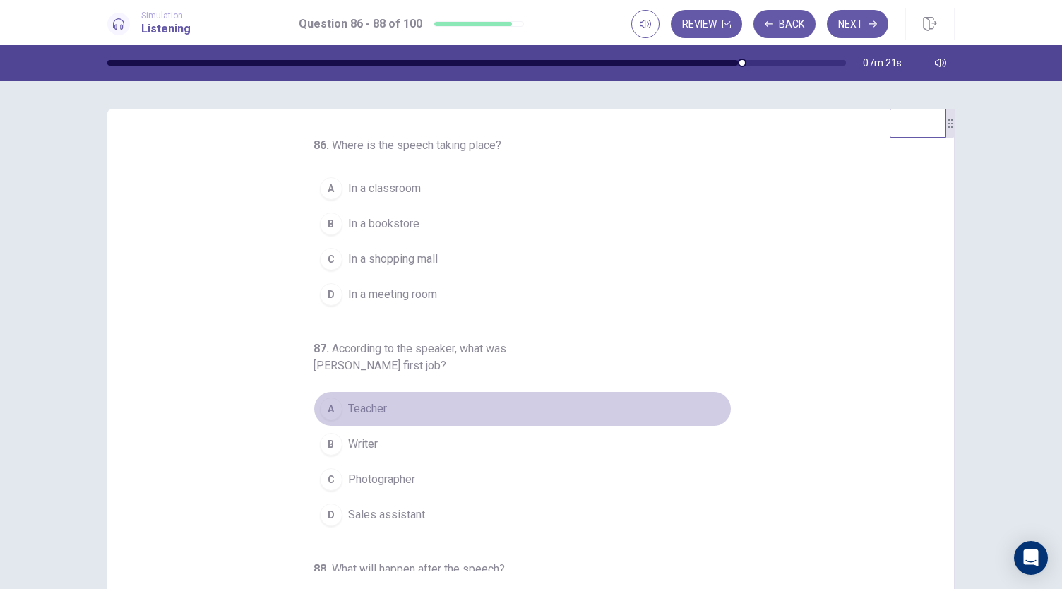
click at [348, 414] on span "Teacher" at bounding box center [367, 409] width 39 height 17
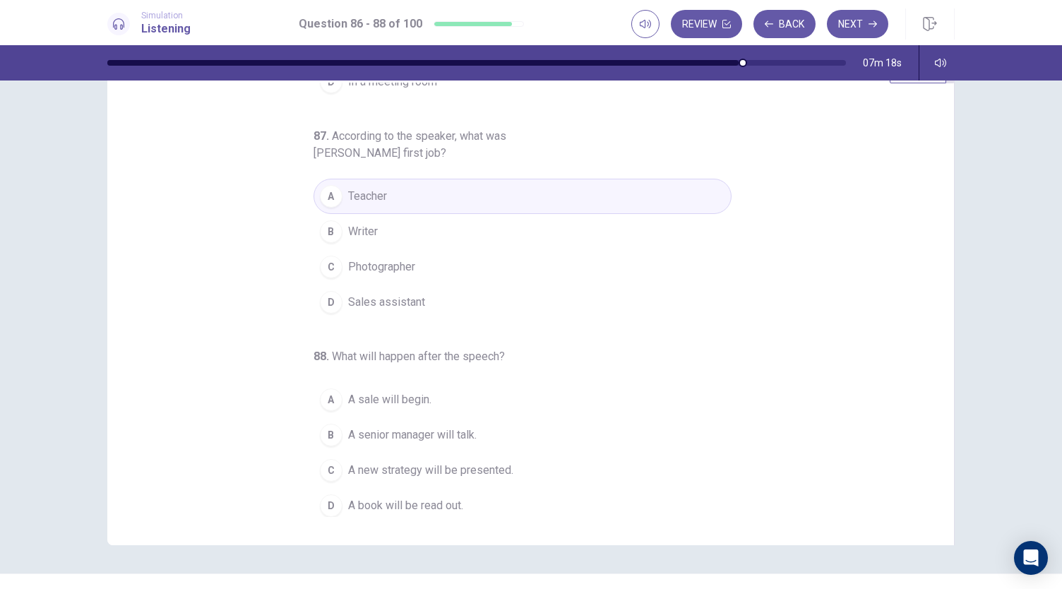
scroll to position [64, 0]
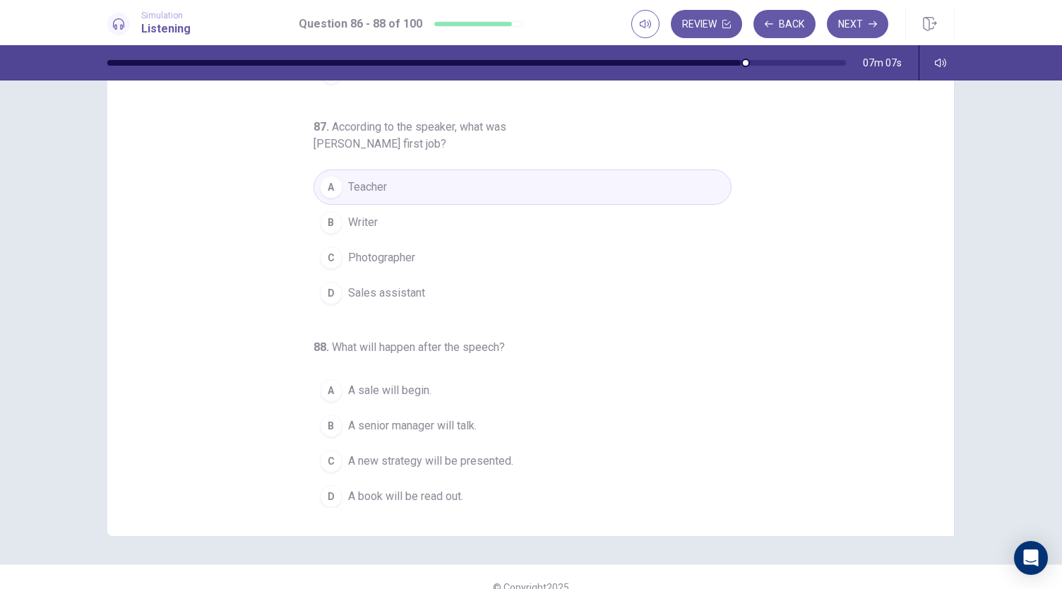
click at [748, 469] on div "86 . Where is the speech taking place? A In a classroom B In a bookstore C In a…" at bounding box center [536, 290] width 813 height 434
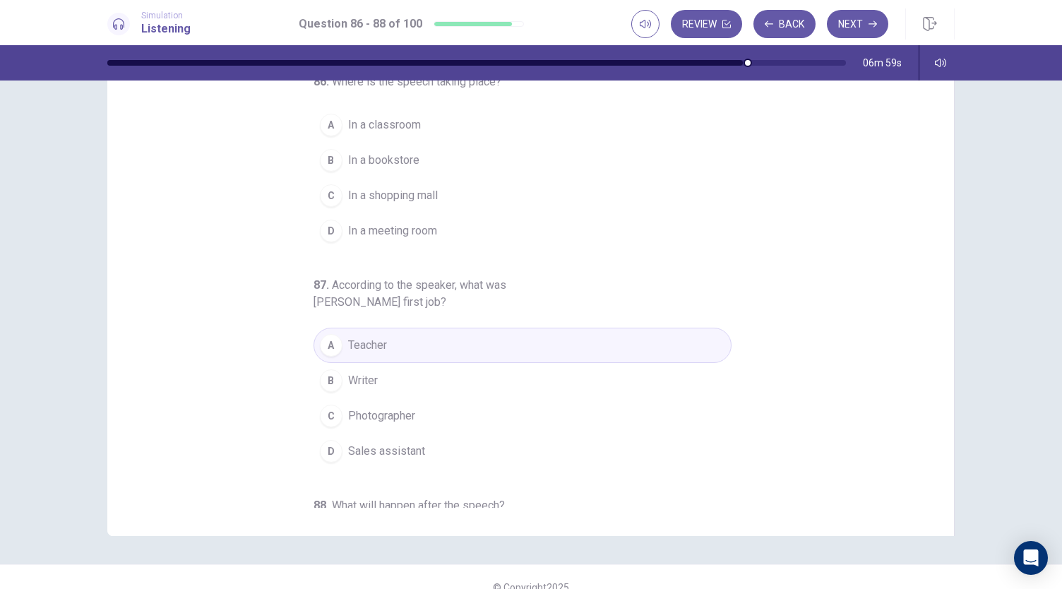
scroll to position [0, 0]
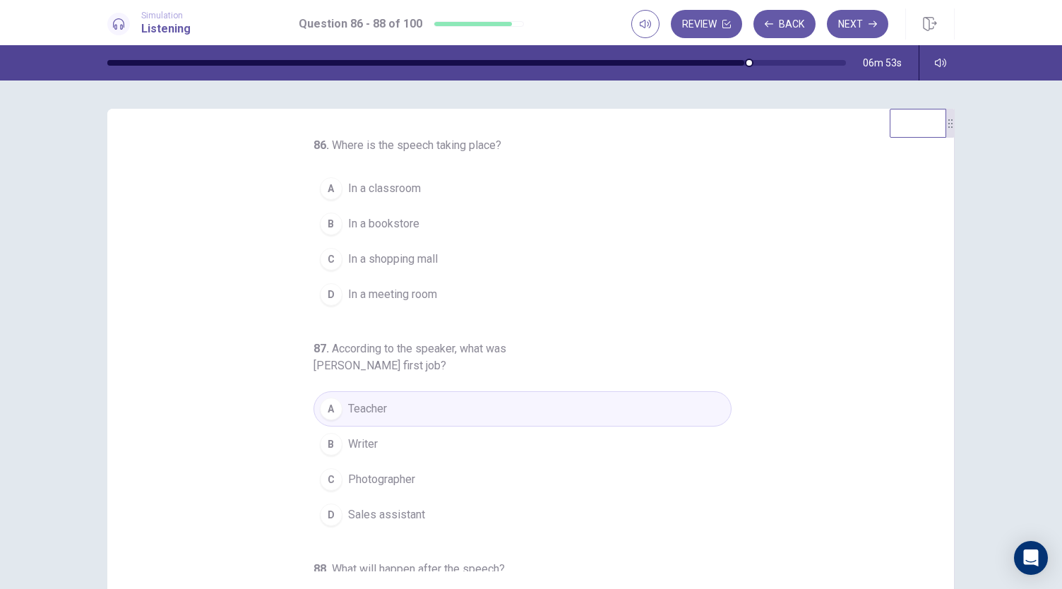
click at [326, 188] on div "A" at bounding box center [331, 188] width 23 height 23
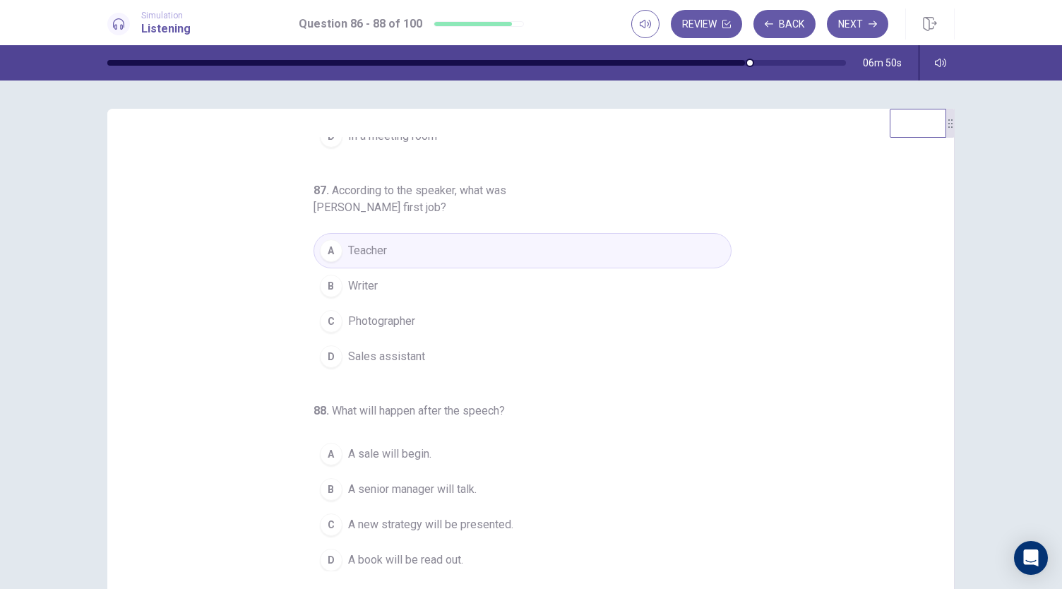
scroll to position [84, 0]
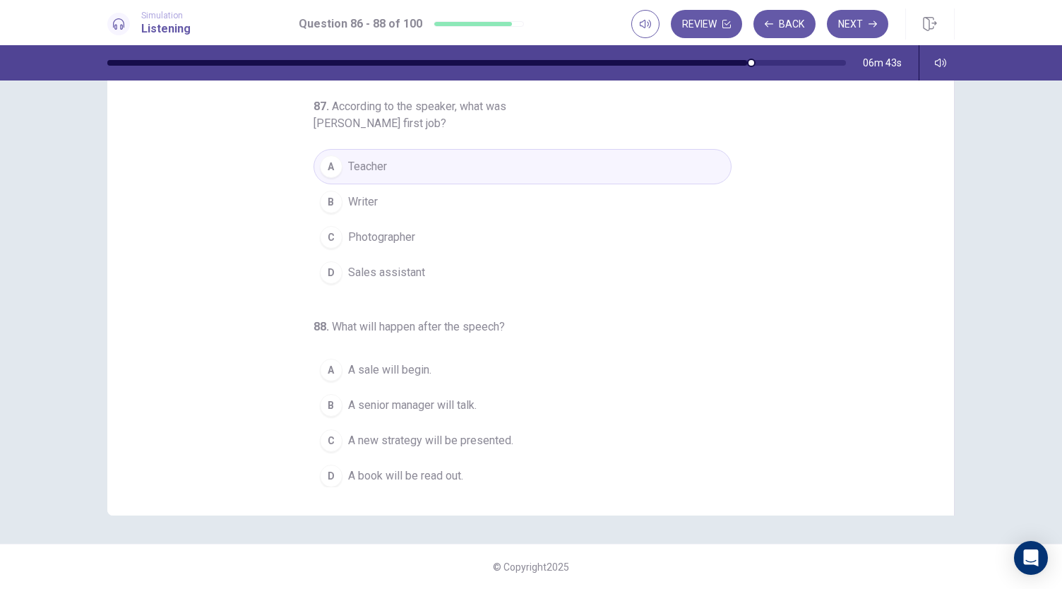
click at [328, 446] on button "C A new strategy will be presented." at bounding box center [523, 440] width 418 height 35
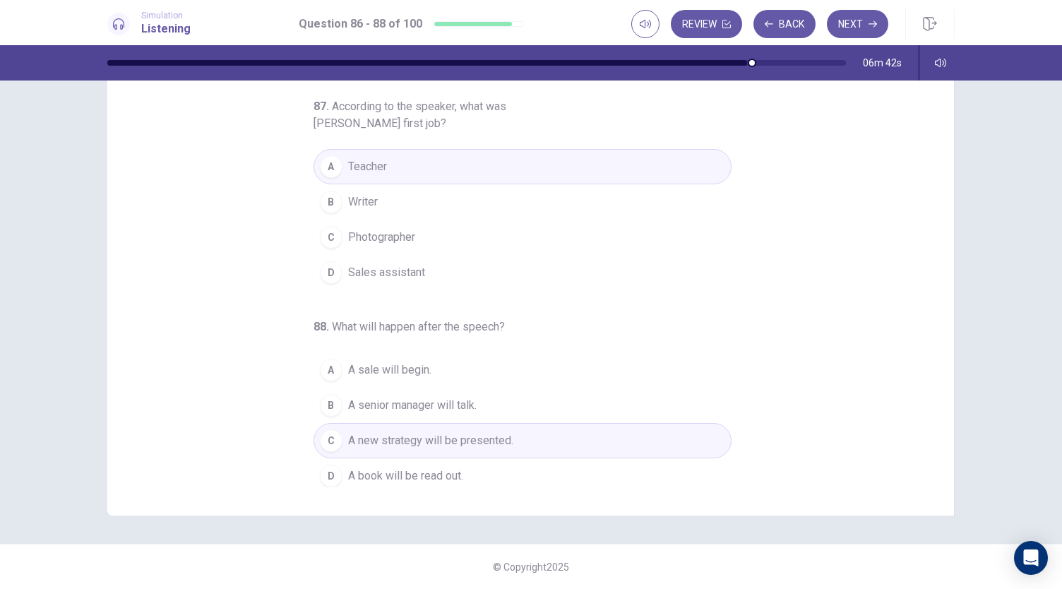
click at [348, 475] on span "A book will be read out." at bounding box center [405, 476] width 115 height 17
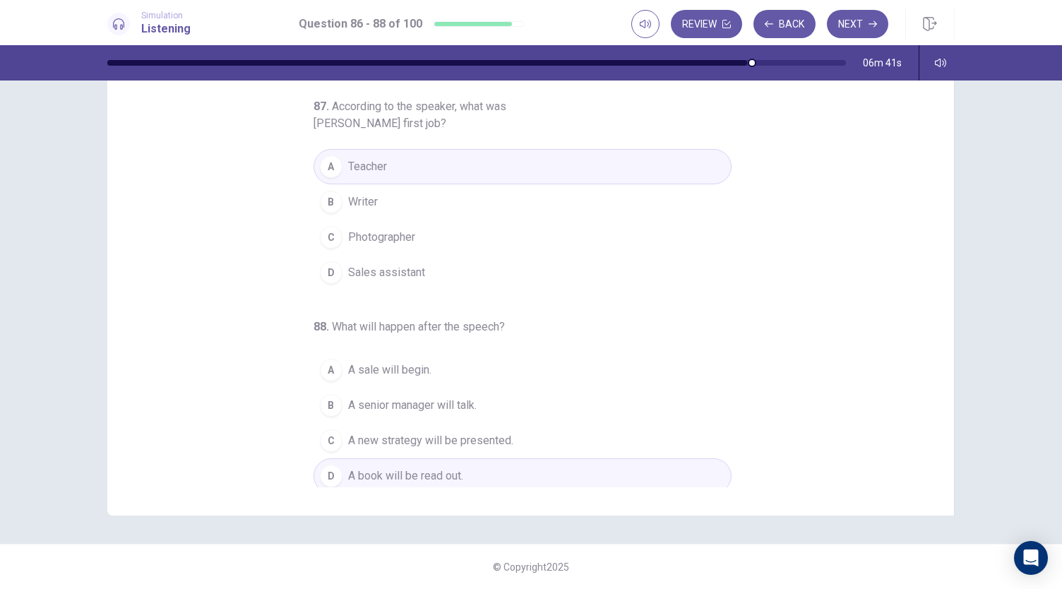
click at [335, 360] on button "A A sale will begin." at bounding box center [523, 369] width 418 height 35
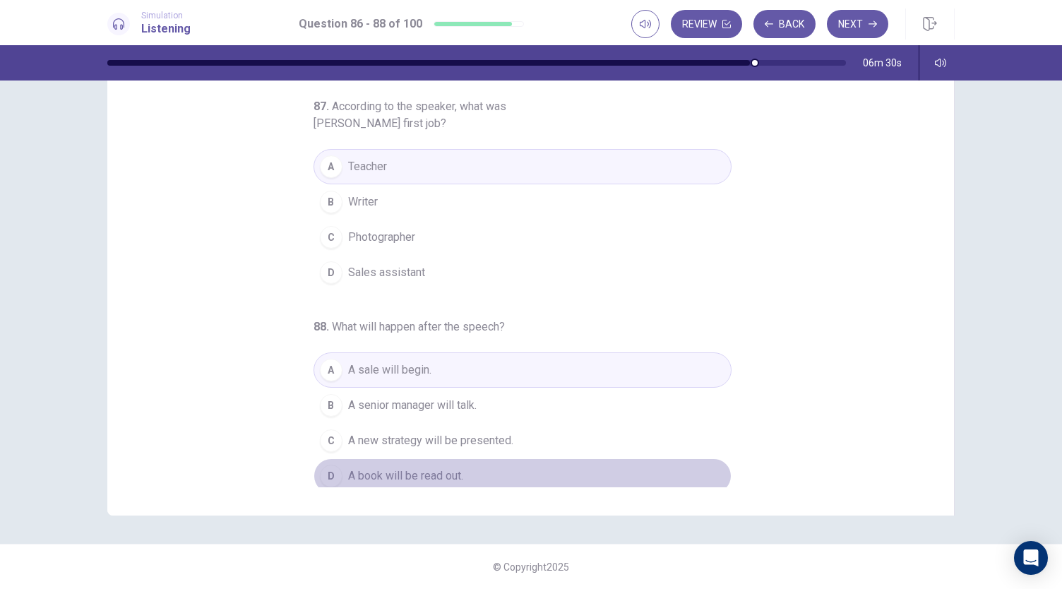
click at [355, 468] on span "A book will be read out." at bounding box center [405, 476] width 115 height 17
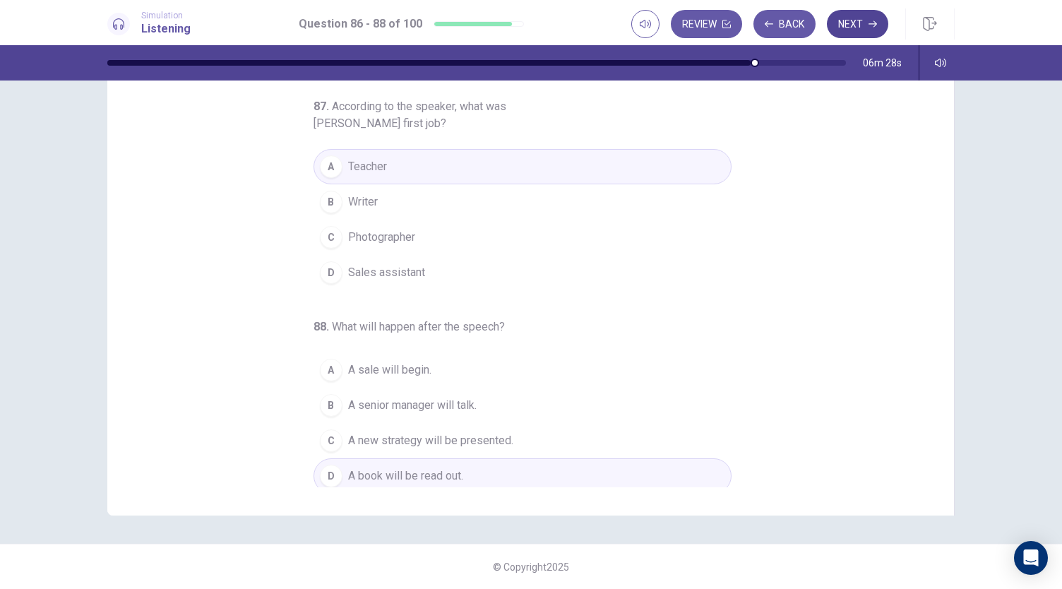
click at [859, 36] on button "Next" at bounding box center [857, 24] width 61 height 28
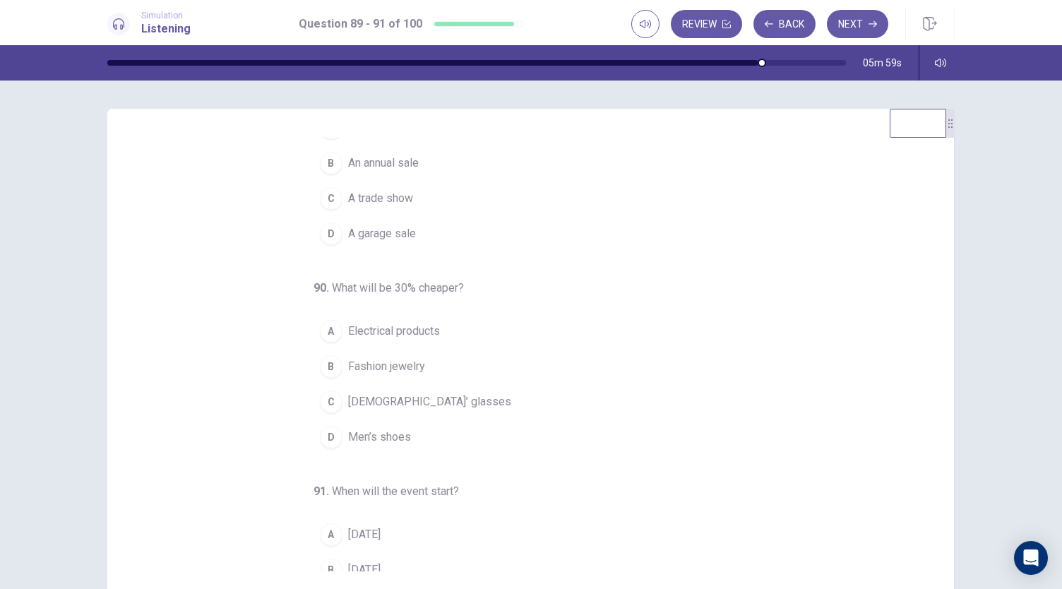
scroll to position [61, 0]
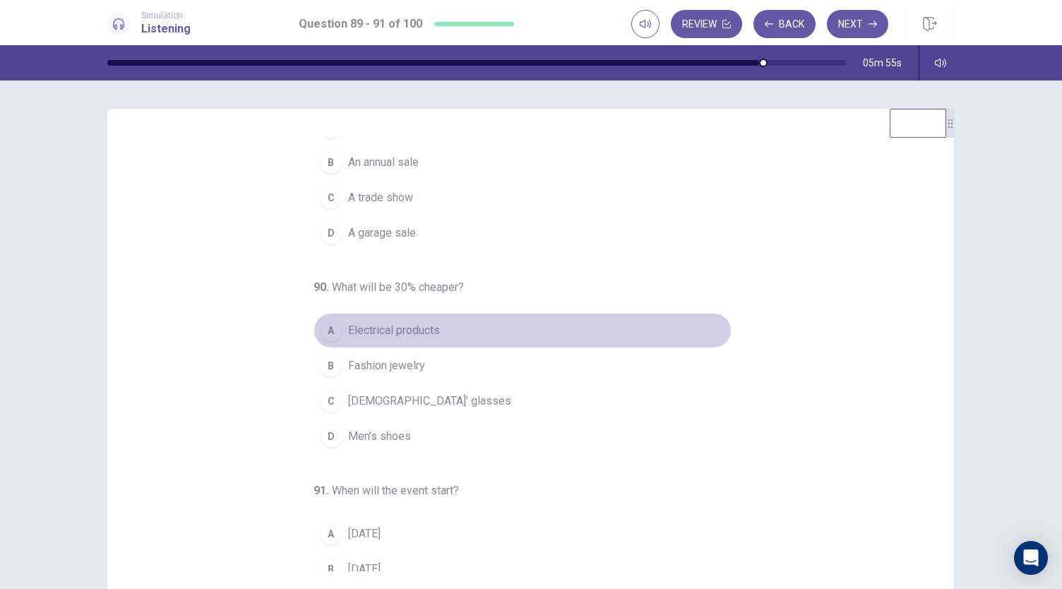
click at [332, 333] on div "A" at bounding box center [331, 330] width 23 height 23
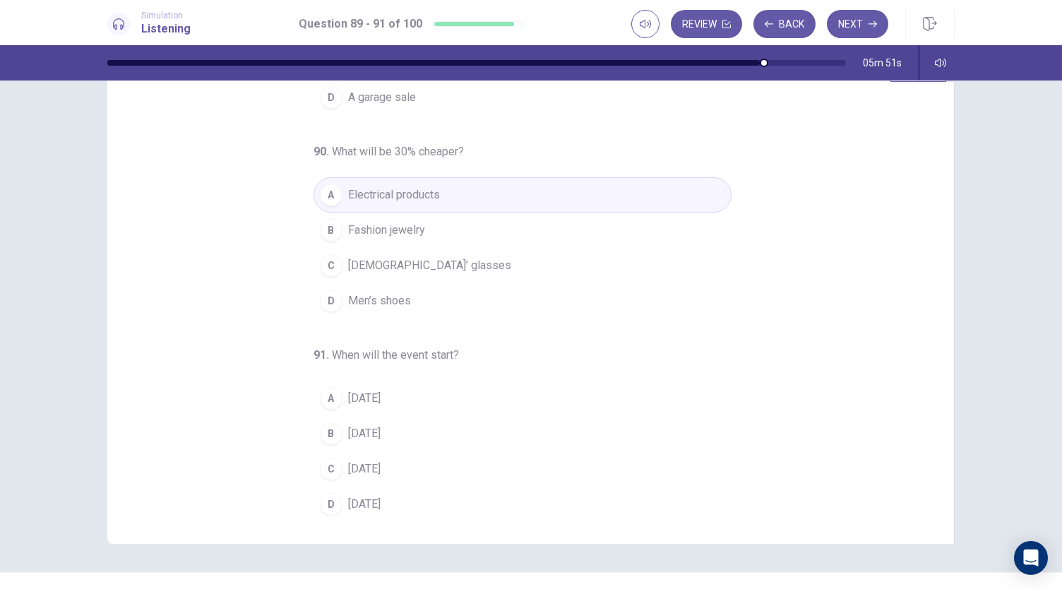
scroll to position [59, 0]
click at [325, 427] on div "B" at bounding box center [331, 430] width 23 height 23
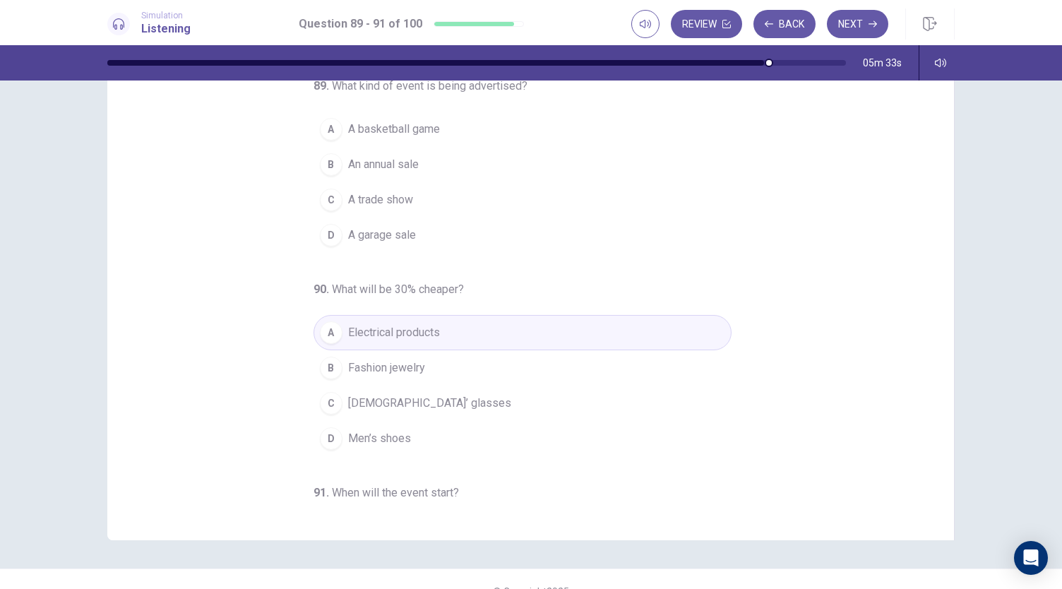
scroll to position [0, 0]
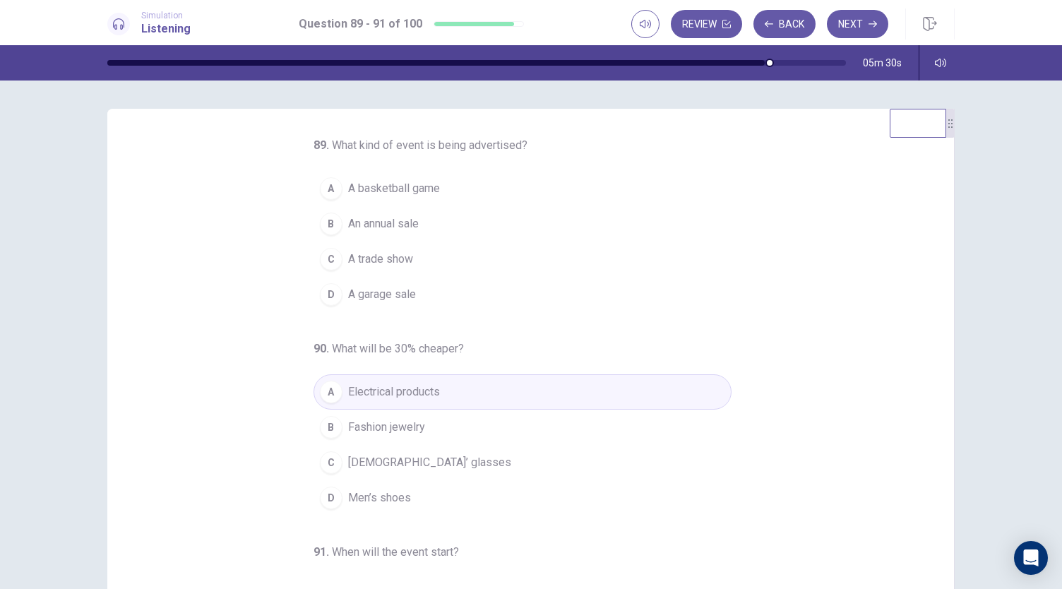
click at [314, 307] on button "D A garage sale" at bounding box center [523, 294] width 418 height 35
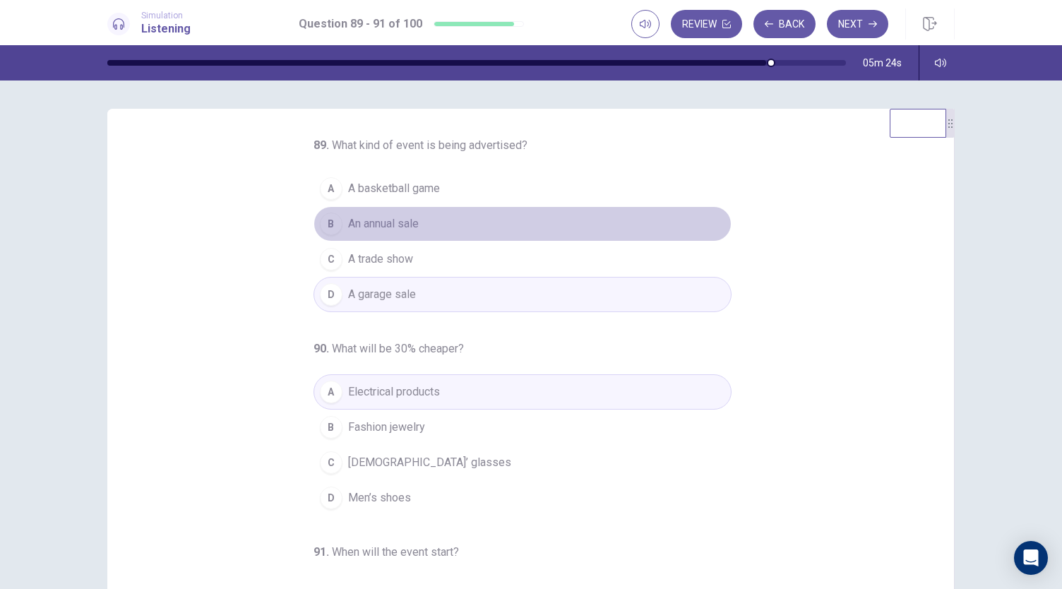
click at [324, 229] on div "B" at bounding box center [331, 224] width 23 height 23
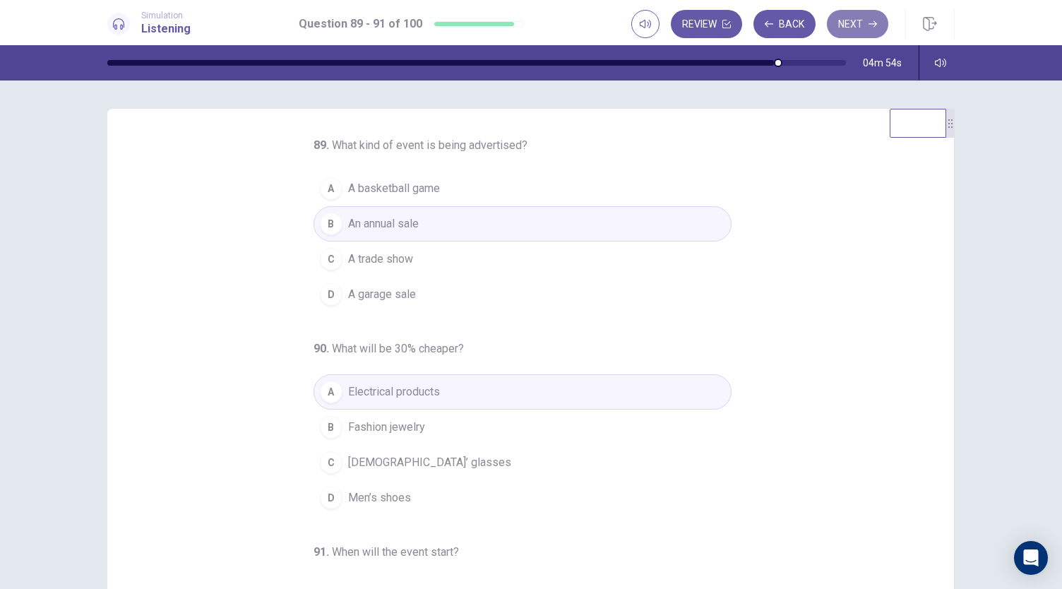
click at [853, 24] on button "Next" at bounding box center [857, 24] width 61 height 28
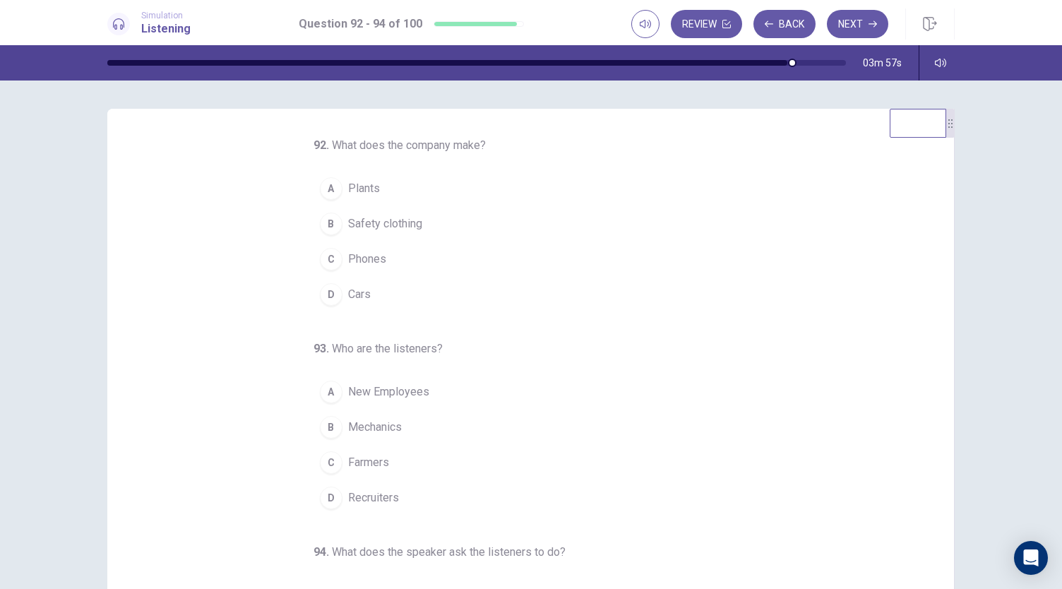
click at [333, 227] on div "B" at bounding box center [331, 224] width 23 height 23
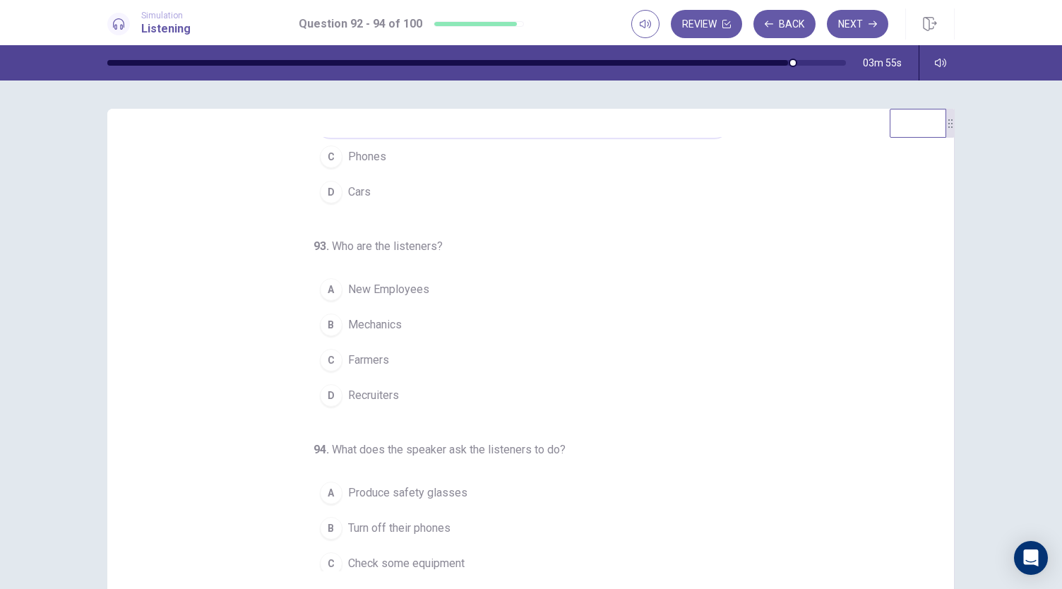
scroll to position [107, 0]
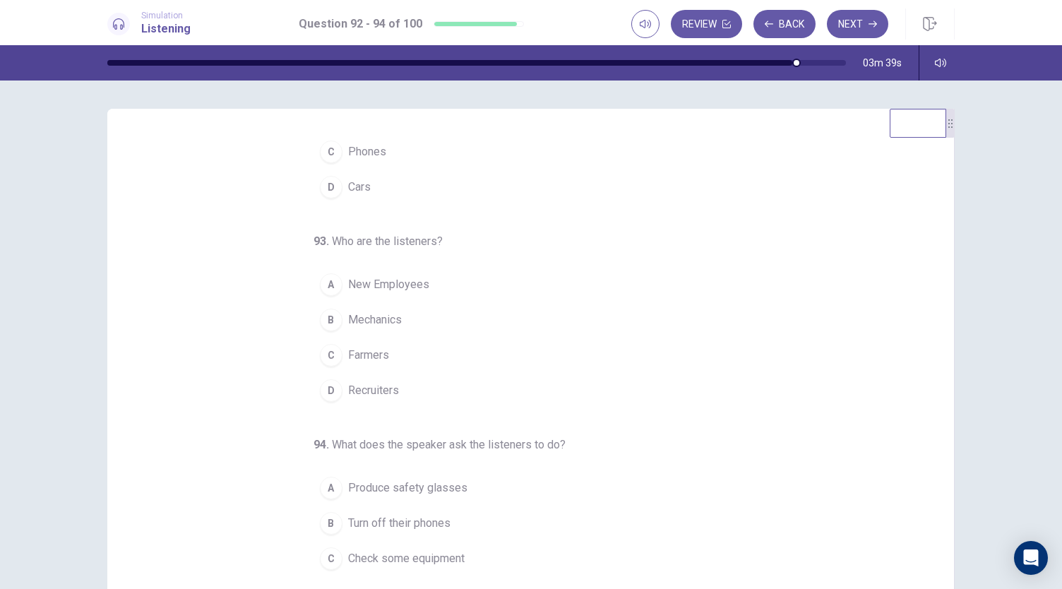
click at [331, 388] on div "D" at bounding box center [331, 390] width 23 height 23
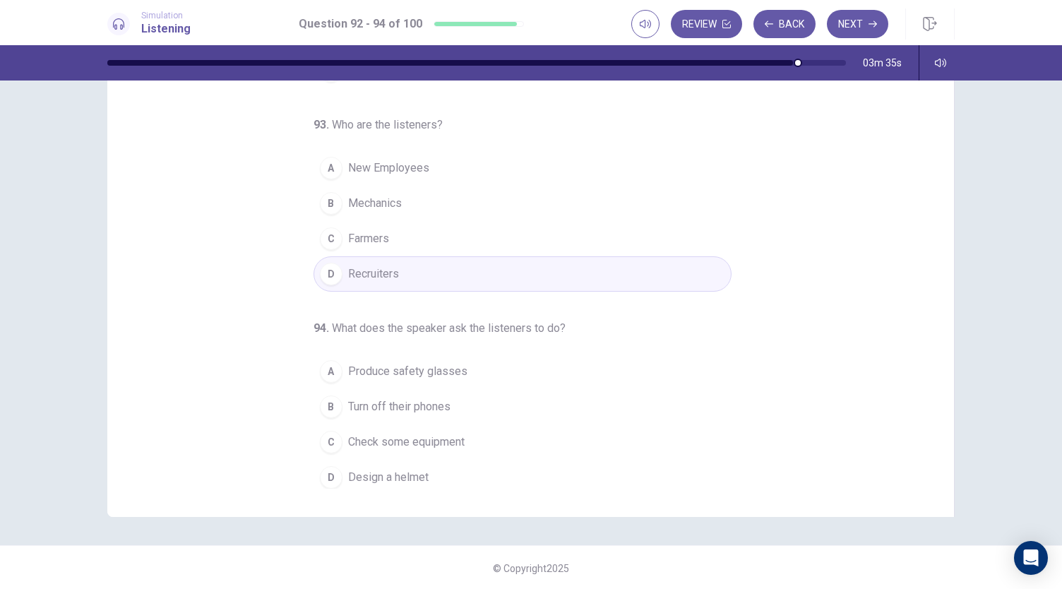
scroll to position [83, 0]
click at [348, 372] on span "Produce safety glasses" at bounding box center [407, 370] width 119 height 17
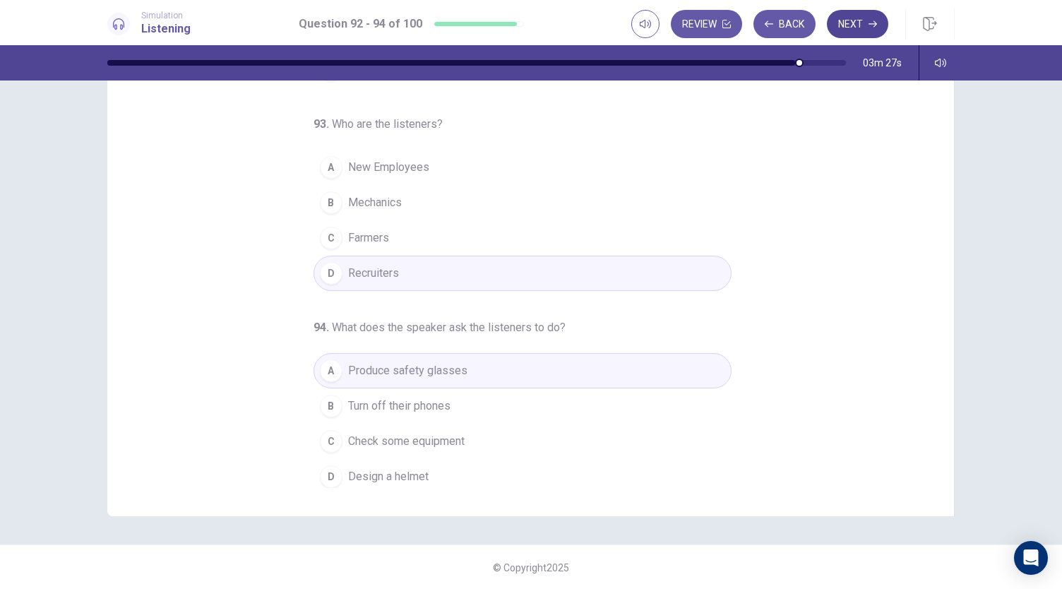
click at [860, 24] on button "Next" at bounding box center [857, 24] width 61 height 28
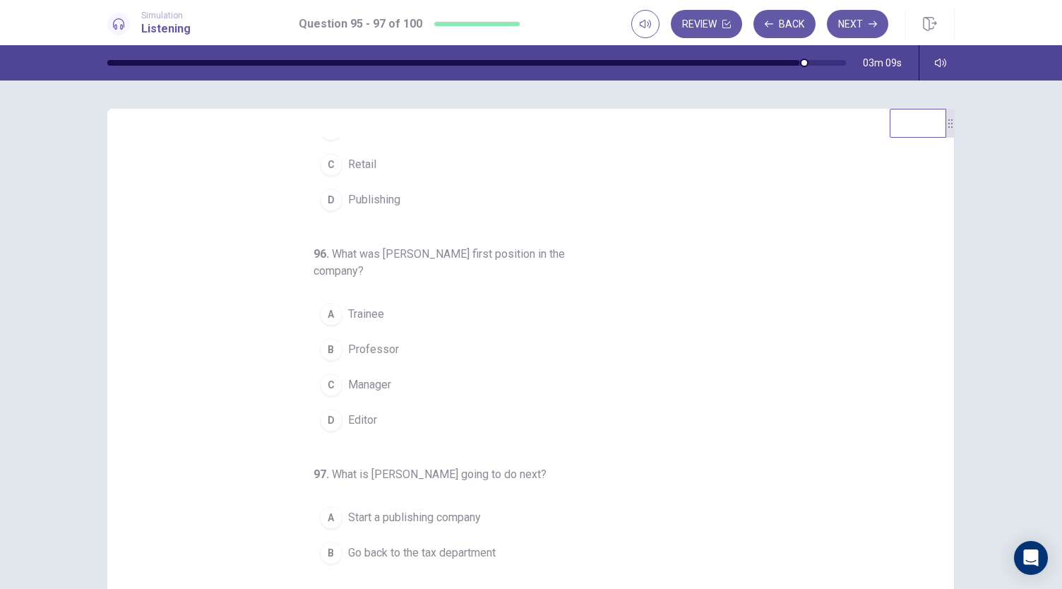
scroll to position [96, 0]
click at [332, 316] on div "A" at bounding box center [331, 313] width 23 height 23
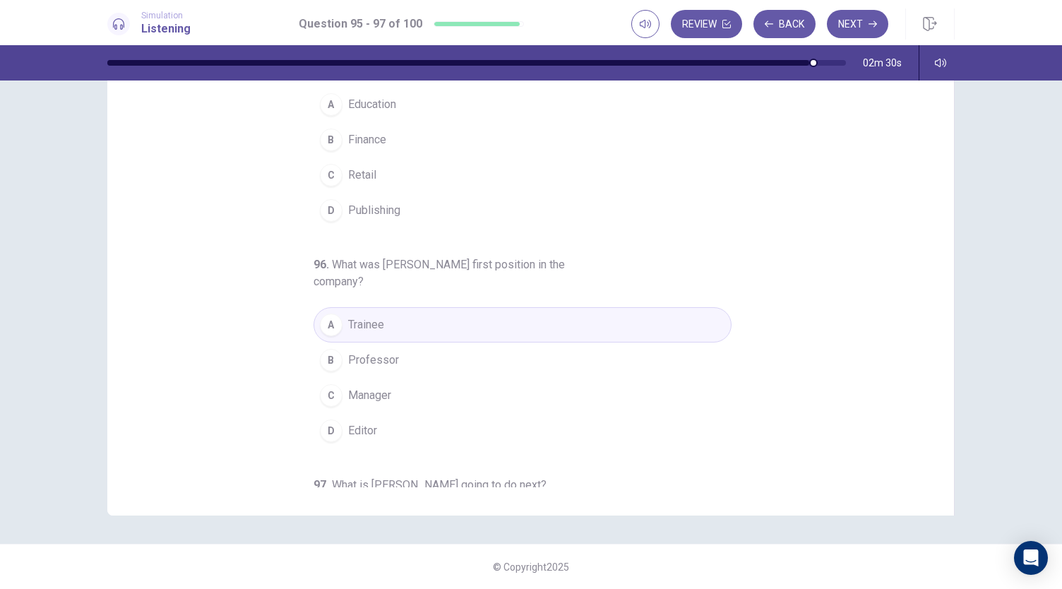
scroll to position [0, 0]
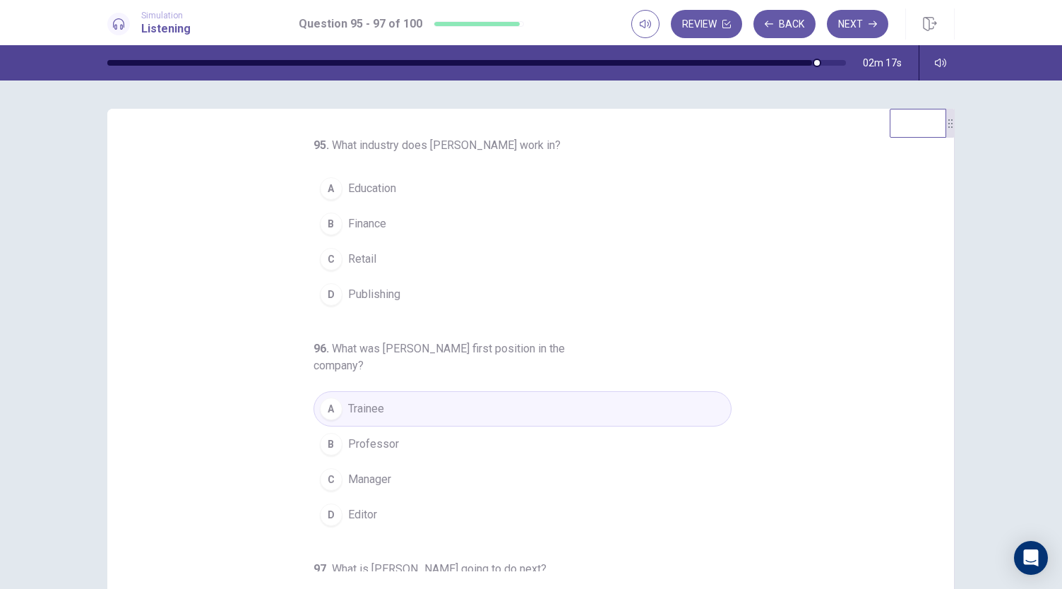
click at [324, 299] on div "D" at bounding box center [331, 294] width 23 height 23
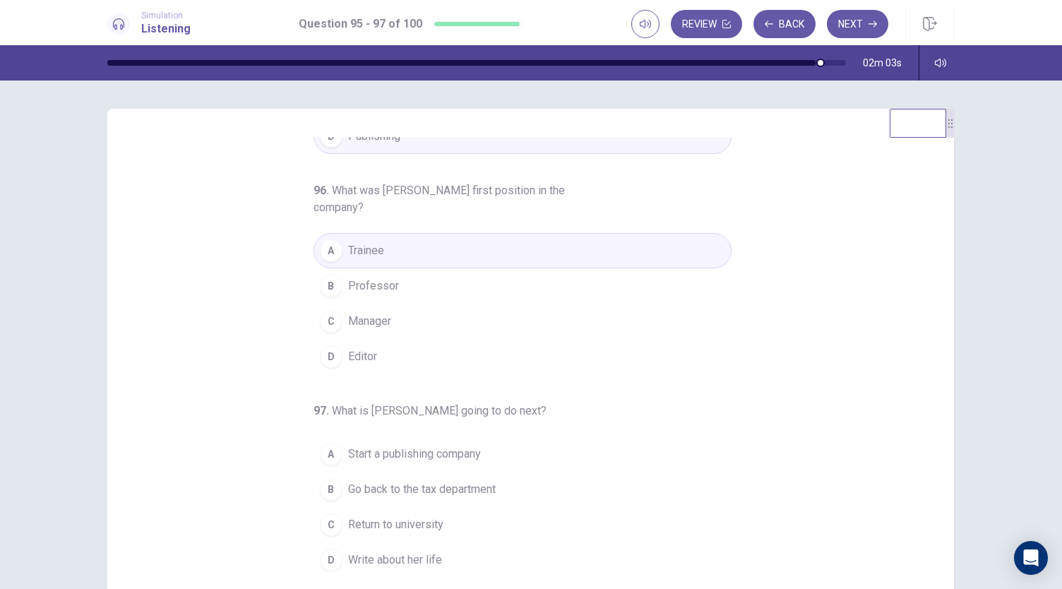
scroll to position [84, 0]
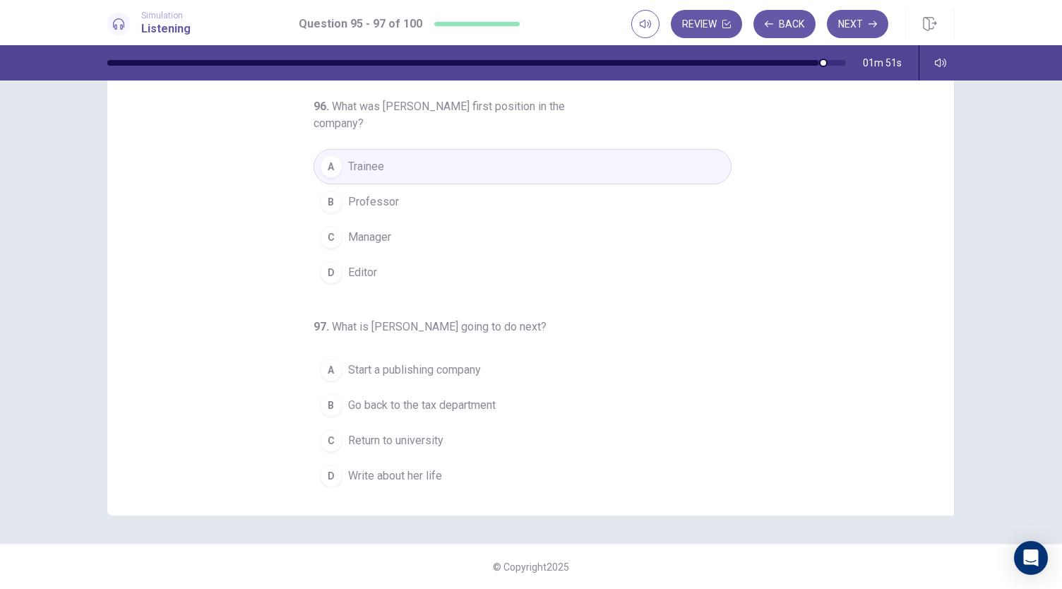
click at [325, 365] on div "A" at bounding box center [331, 370] width 23 height 23
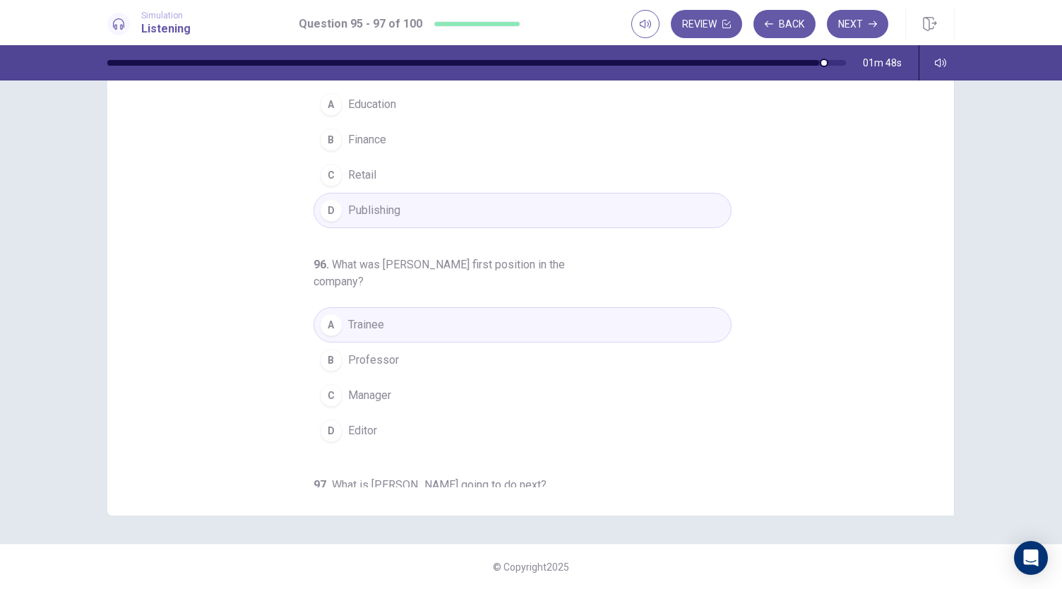
scroll to position [158, 0]
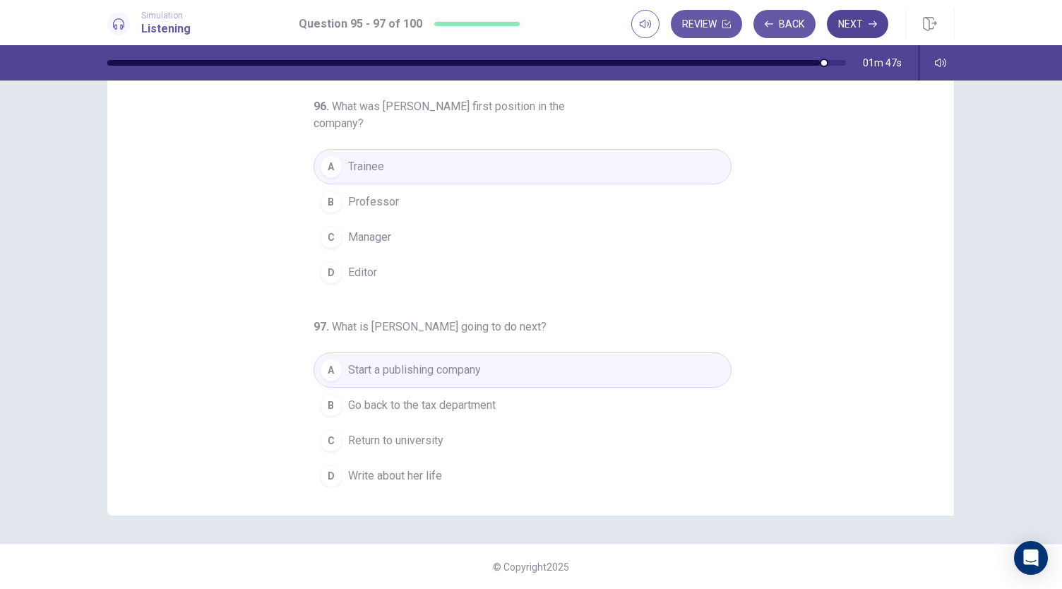
click at [859, 13] on button "Next" at bounding box center [857, 24] width 61 height 28
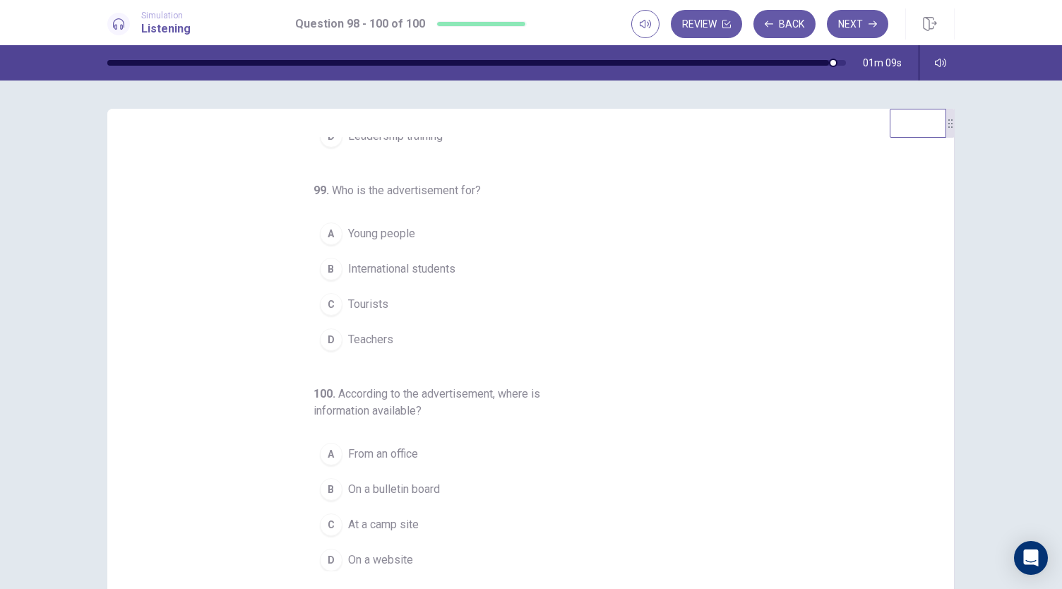
scroll to position [84, 0]
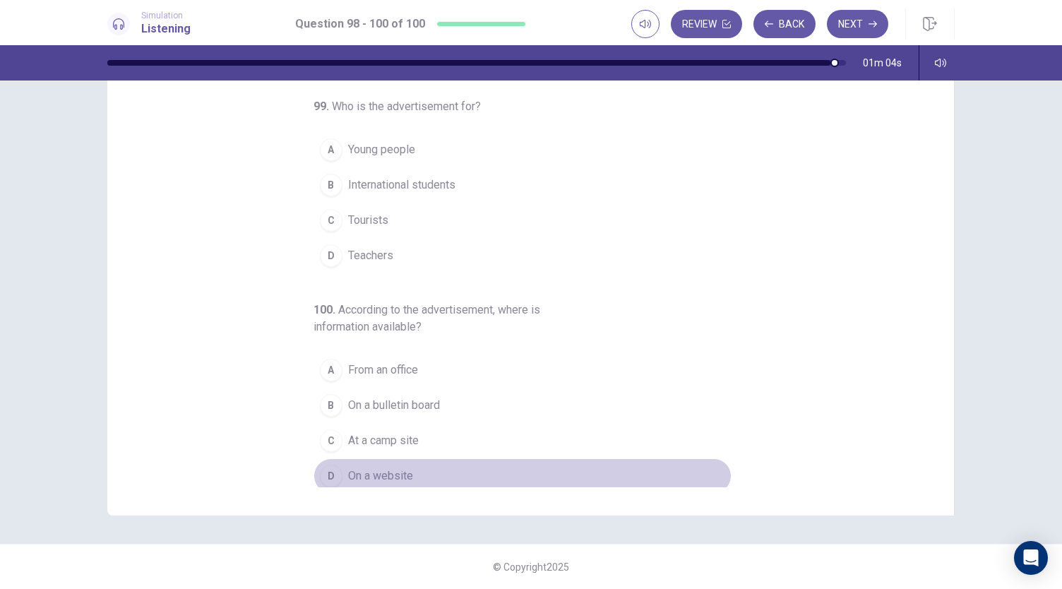
click at [338, 474] on button "D On a website" at bounding box center [523, 475] width 418 height 35
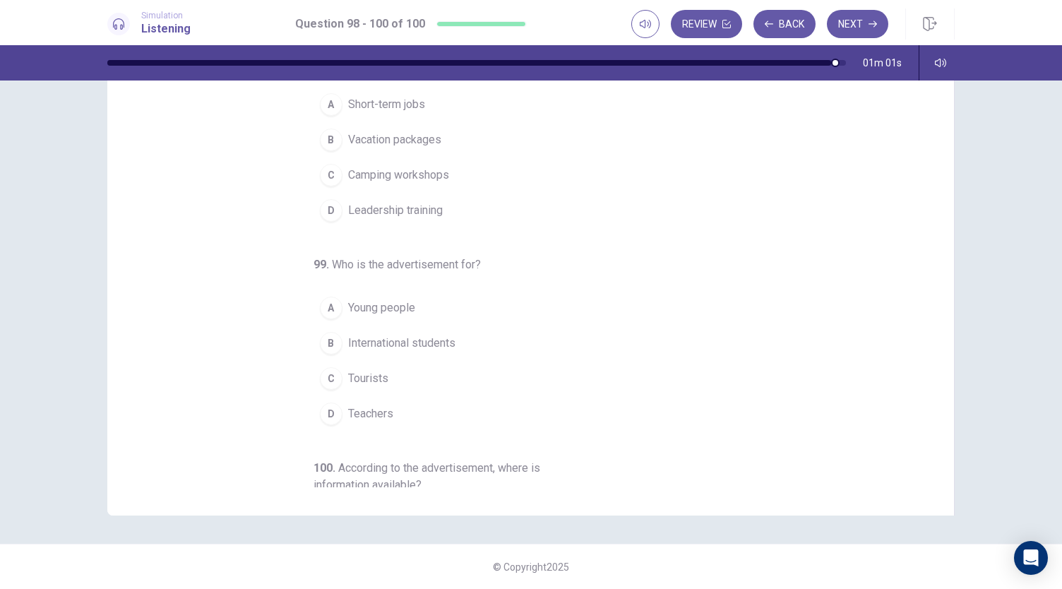
scroll to position [0, 0]
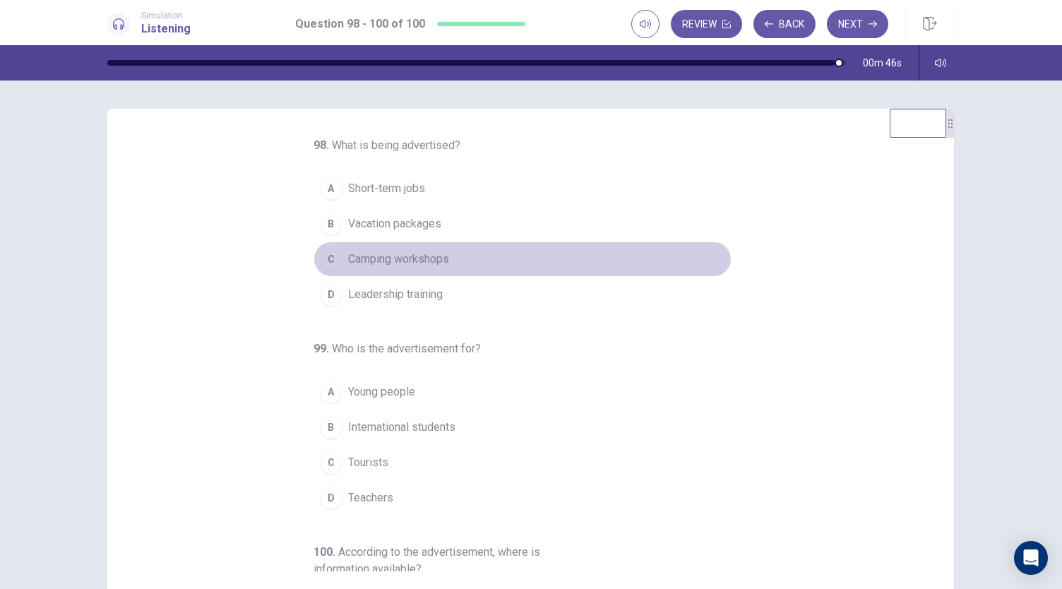
click at [369, 251] on span "Camping workshops" at bounding box center [398, 259] width 101 height 17
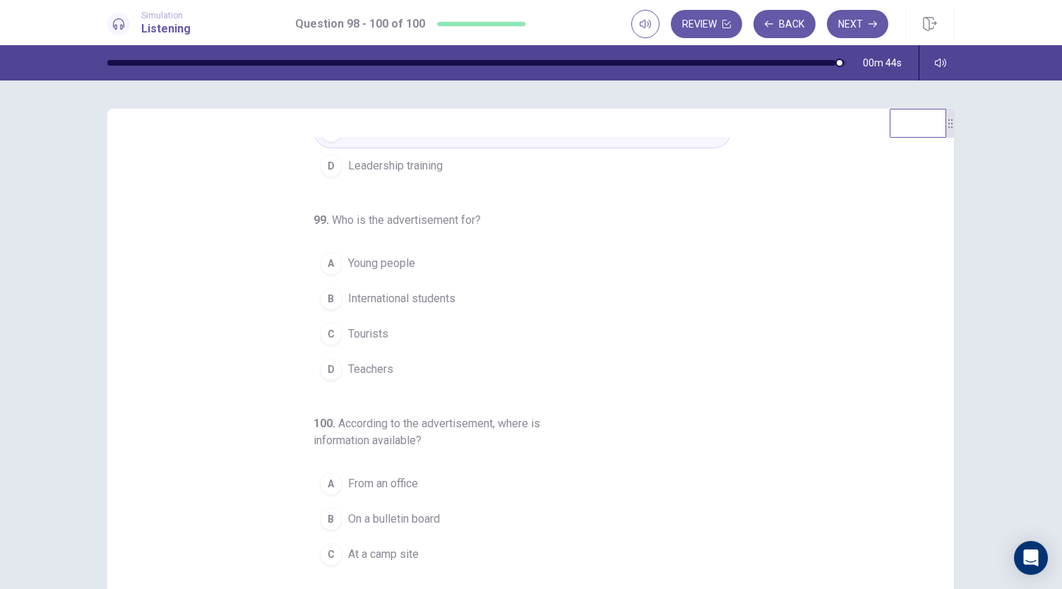
scroll to position [133, 0]
click at [336, 333] on button "C Tourists" at bounding box center [523, 329] width 418 height 35
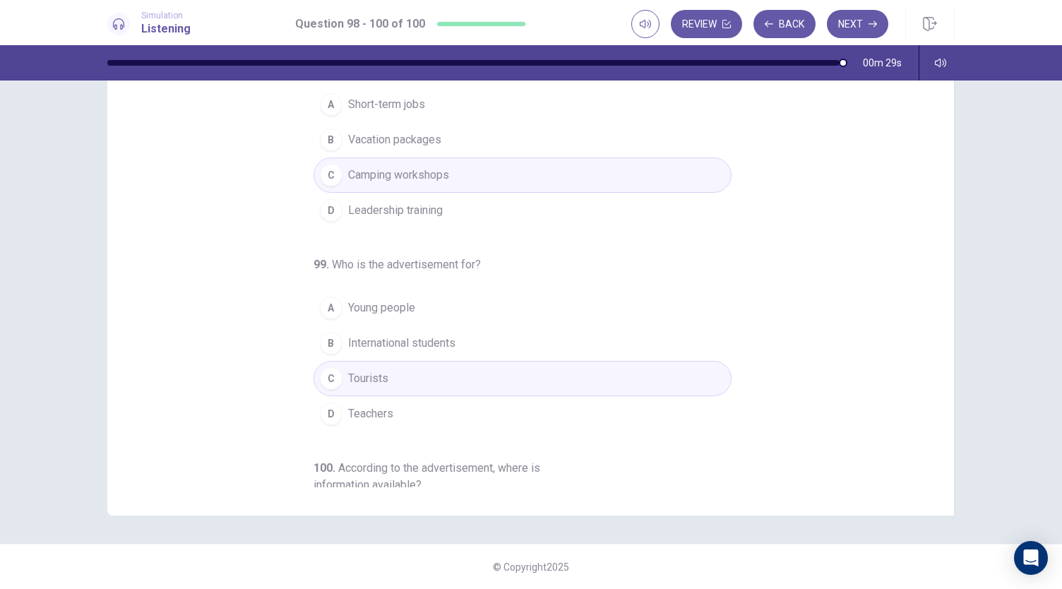
scroll to position [0, 0]
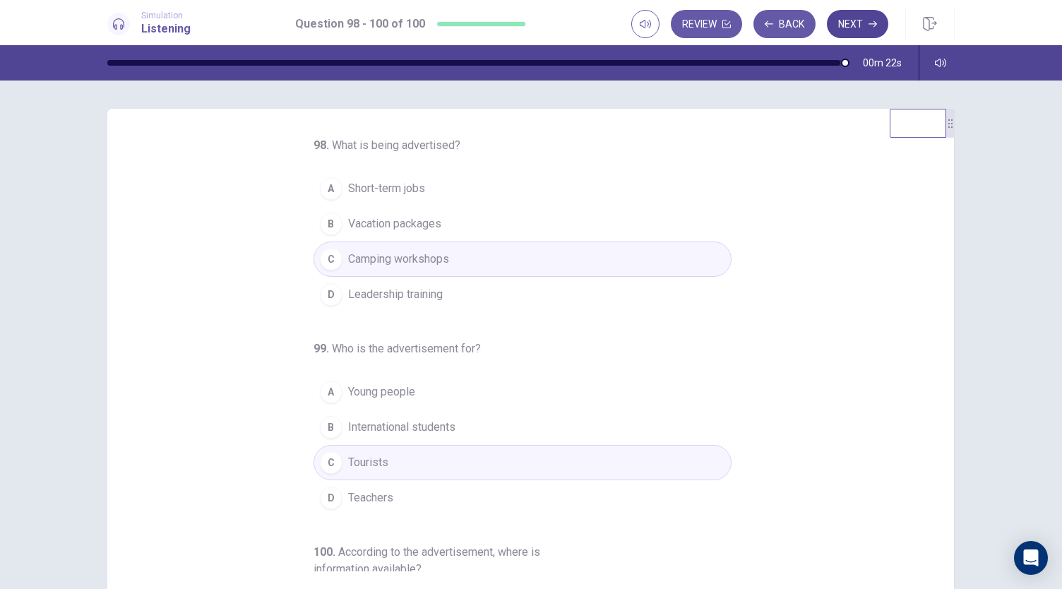
click at [859, 16] on button "Next" at bounding box center [857, 24] width 61 height 28
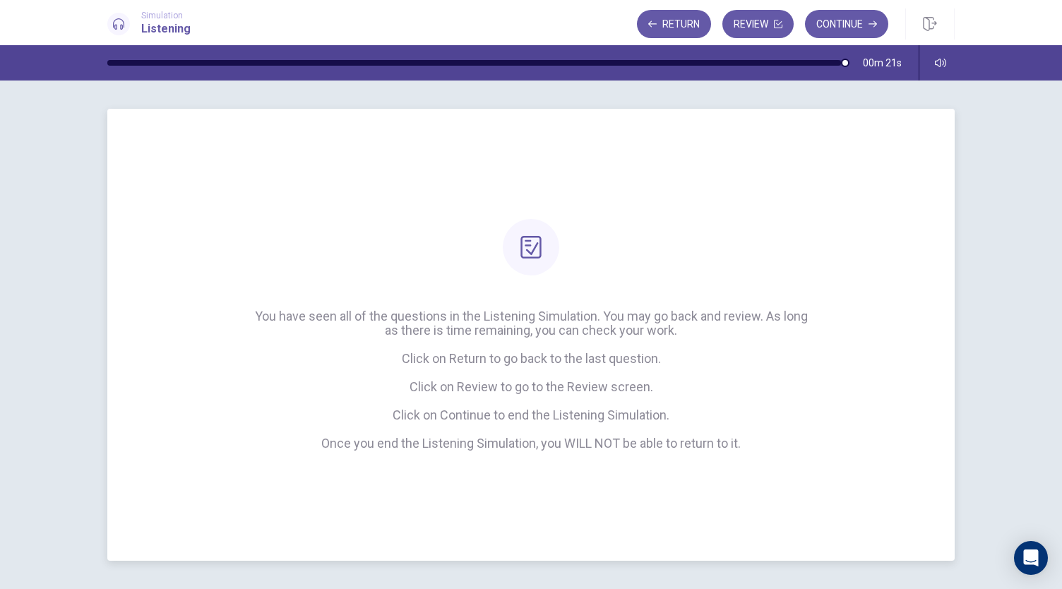
scroll to position [45, 0]
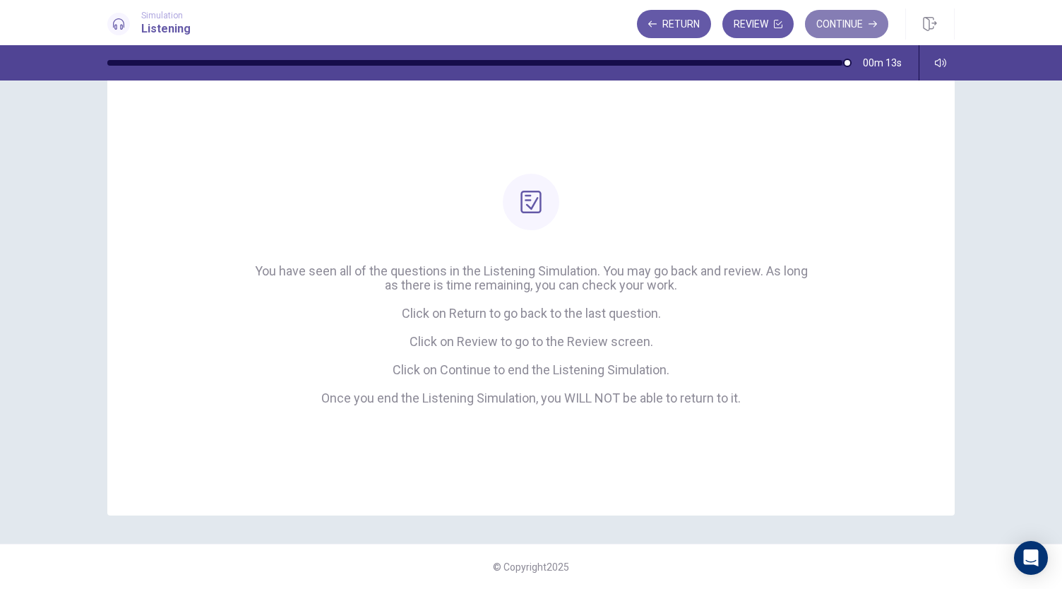
click at [836, 25] on button "Continue" at bounding box center [846, 24] width 83 height 28
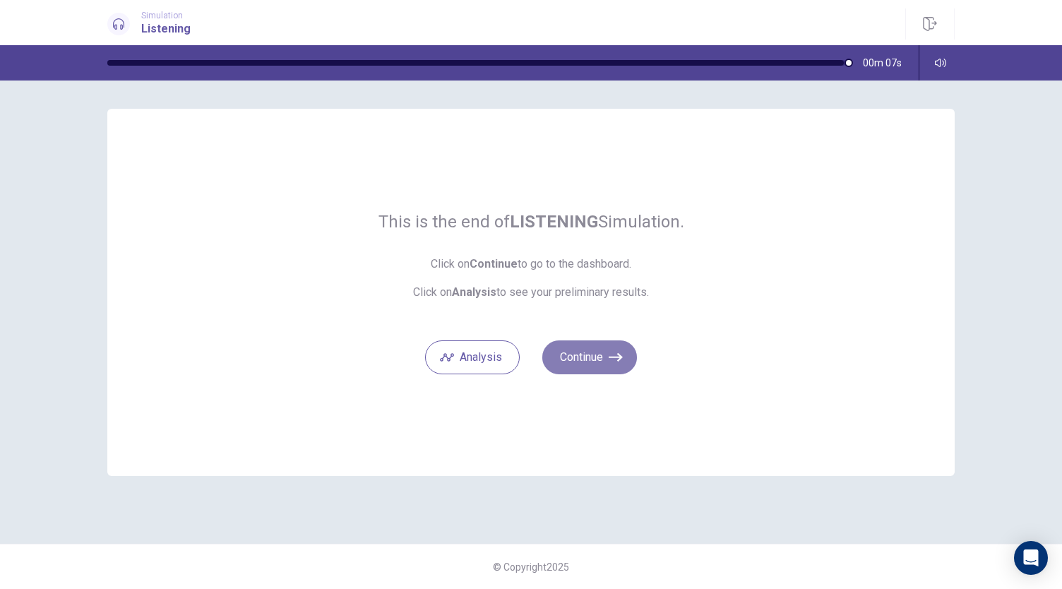
click at [606, 368] on button "Continue" at bounding box center [590, 357] width 95 height 34
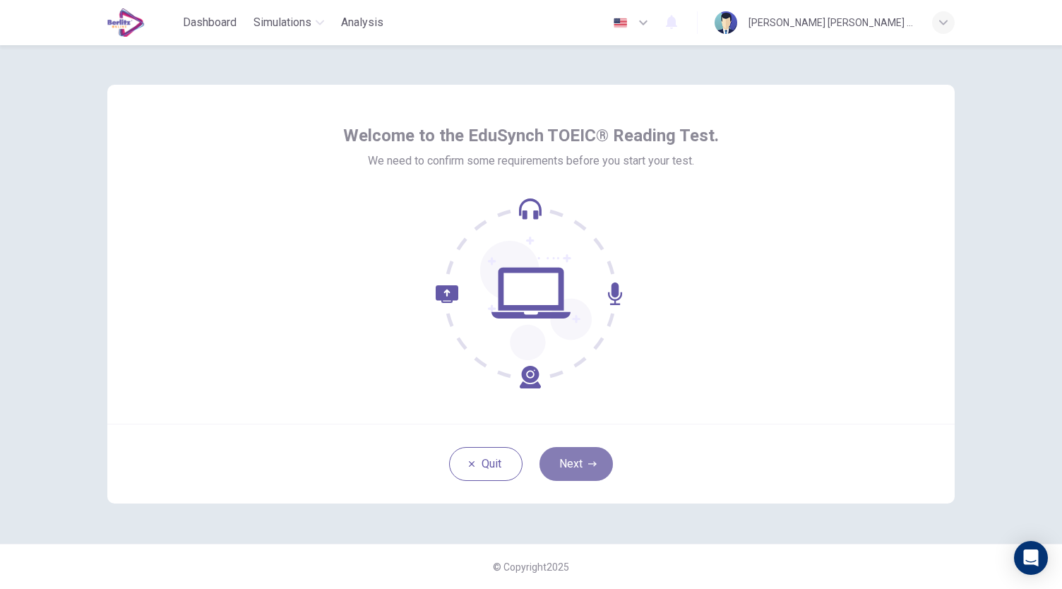
click at [574, 456] on button "Next" at bounding box center [576, 464] width 73 height 34
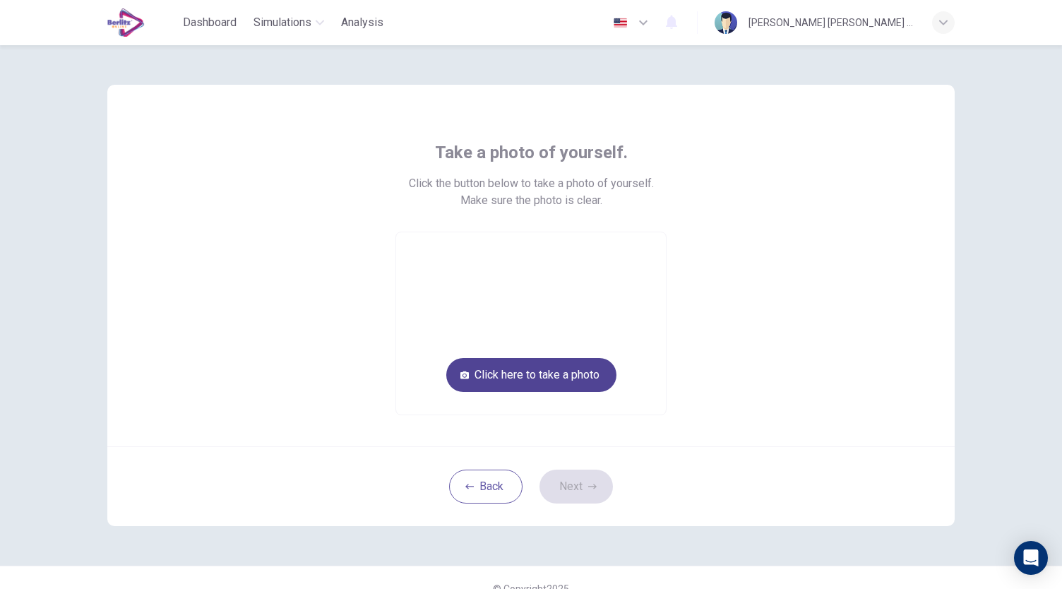
click at [506, 384] on button "Click here to take a photo" at bounding box center [531, 375] width 170 height 34
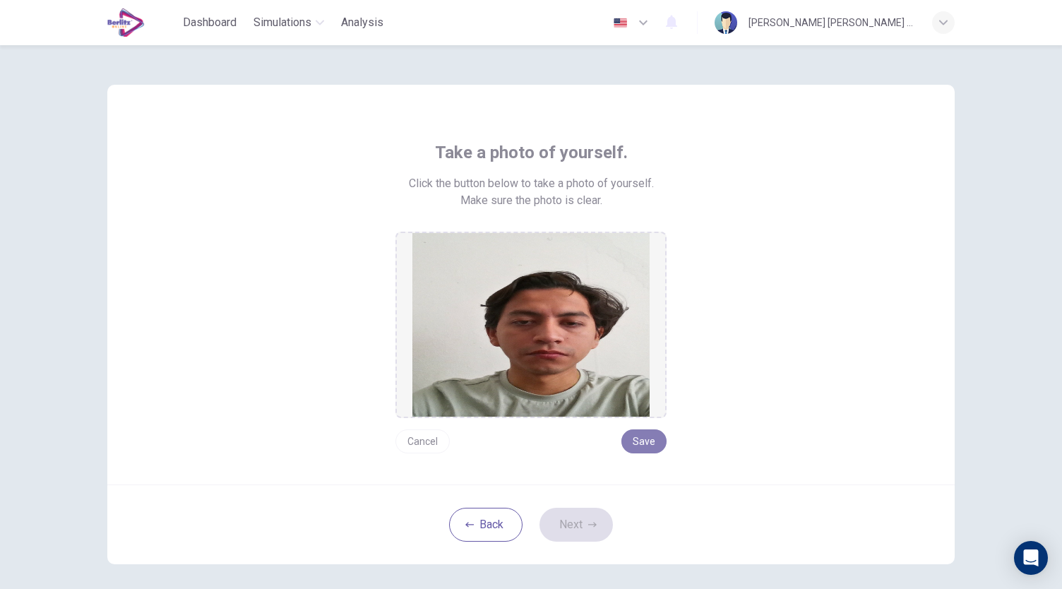
click at [643, 444] on button "Save" at bounding box center [644, 441] width 45 height 24
click at [588, 527] on icon "button" at bounding box center [592, 525] width 8 height 8
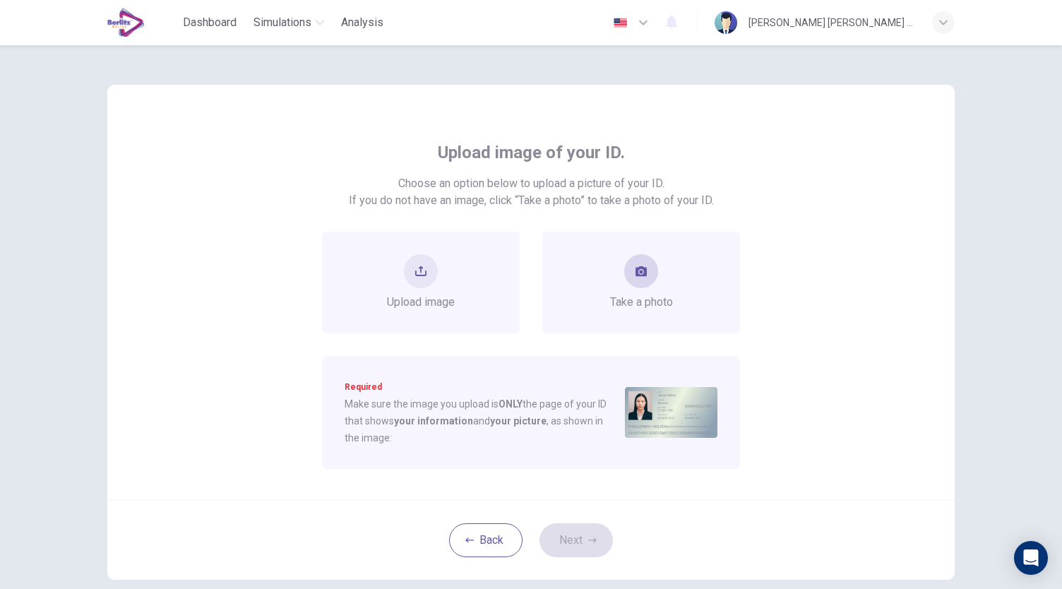
click at [629, 269] on button "take photo" at bounding box center [641, 271] width 34 height 34
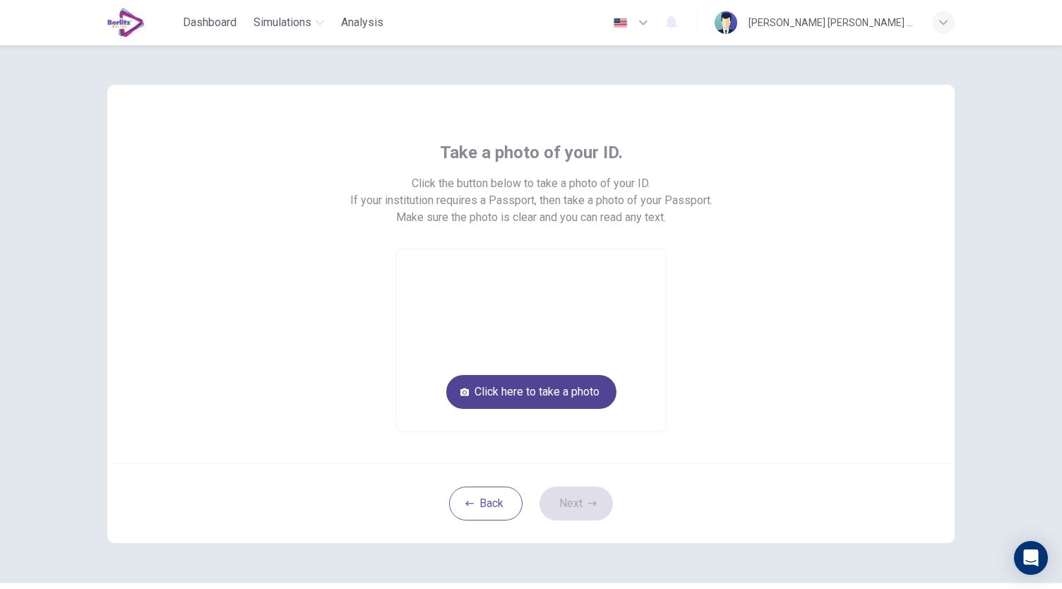
click at [559, 386] on button "Click here to take a photo" at bounding box center [531, 392] width 170 height 34
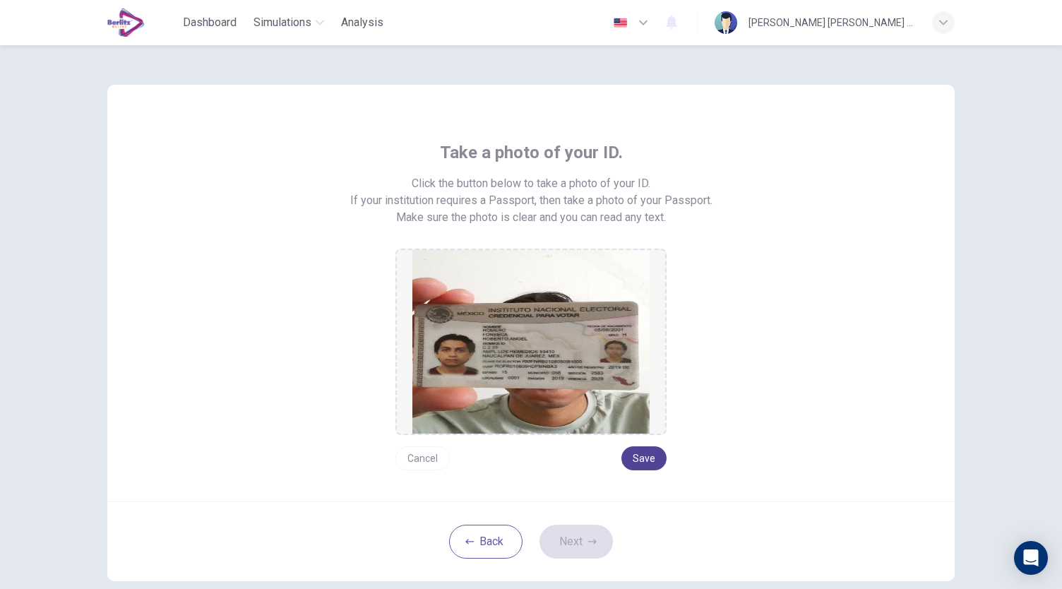
click at [648, 459] on button "Save" at bounding box center [644, 458] width 45 height 24
click at [581, 554] on button "Next" at bounding box center [576, 542] width 73 height 34
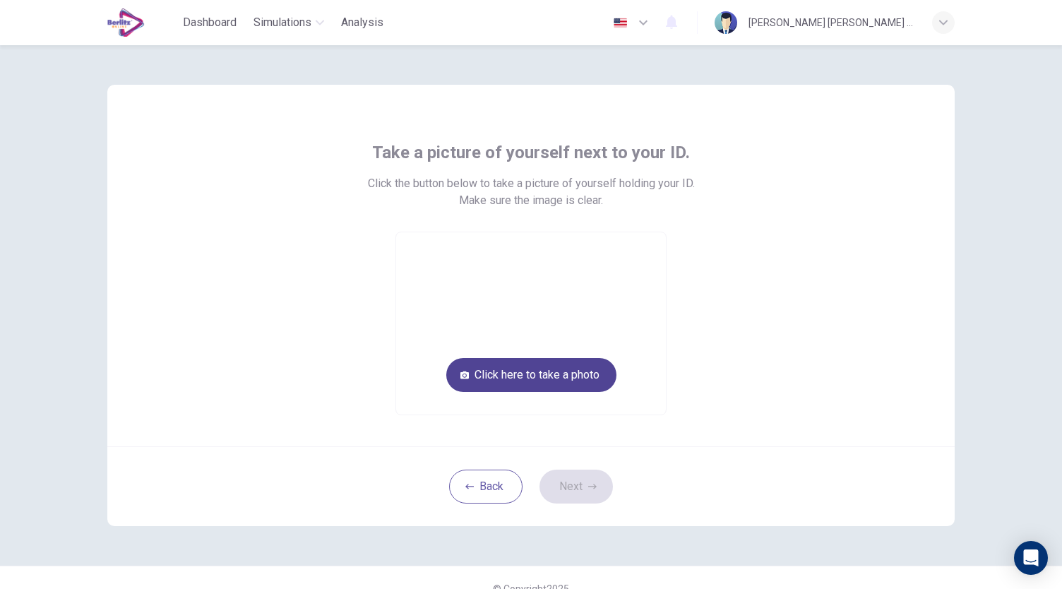
click at [500, 374] on button "Click here to take a photo" at bounding box center [531, 375] width 170 height 34
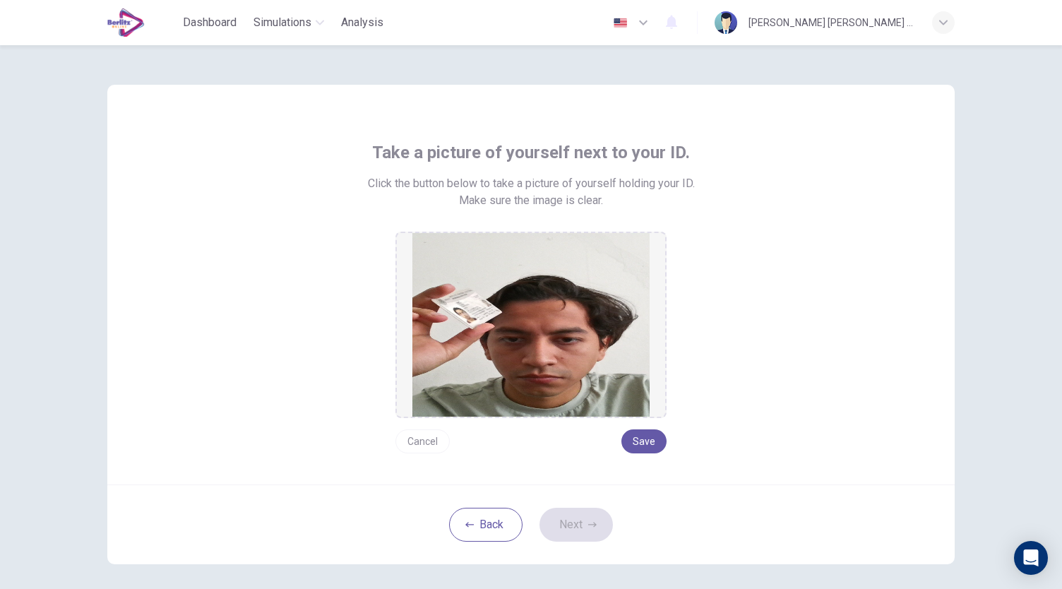
click at [424, 435] on button "Cancel" at bounding box center [423, 441] width 54 height 24
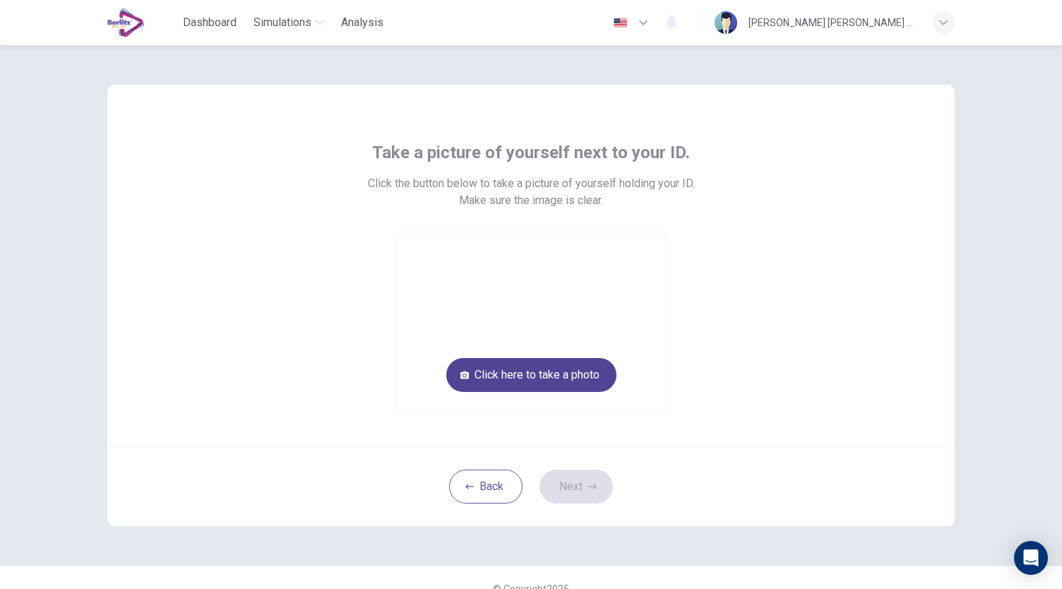
click at [516, 373] on button "Click here to take a photo" at bounding box center [531, 375] width 170 height 34
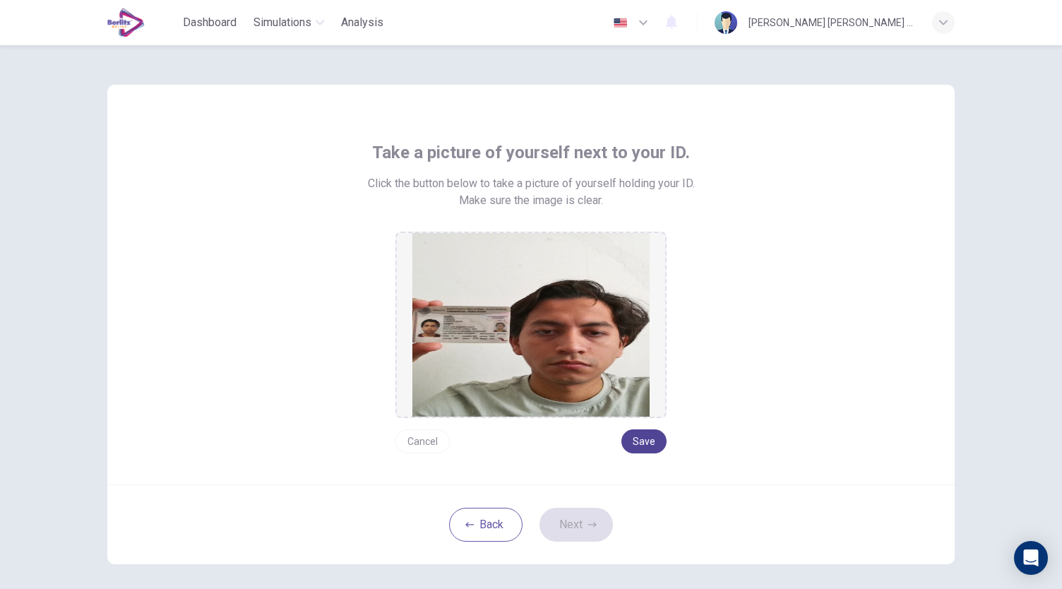
click at [654, 442] on button "Save" at bounding box center [644, 441] width 45 height 24
click at [564, 536] on button "Next" at bounding box center [576, 525] width 73 height 34
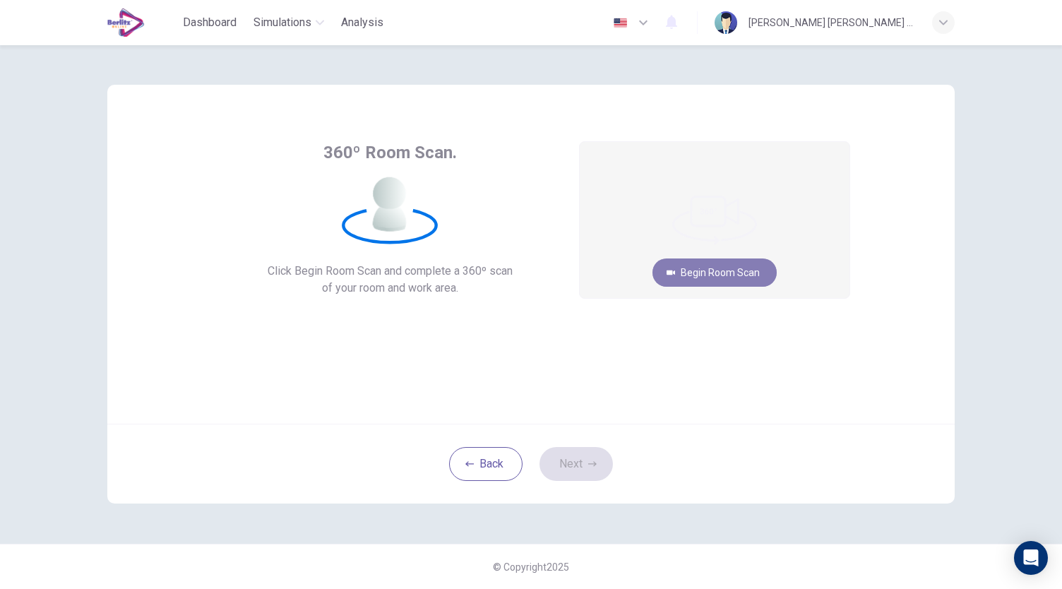
click at [736, 265] on button "Begin Room Scan" at bounding box center [715, 273] width 124 height 28
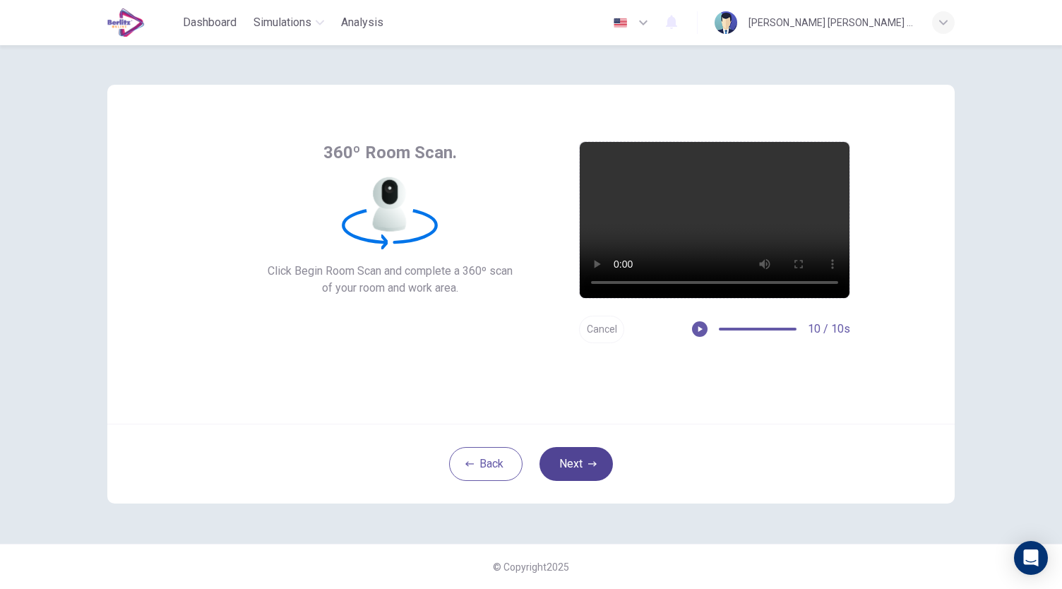
click at [570, 475] on button "Next" at bounding box center [576, 464] width 73 height 34
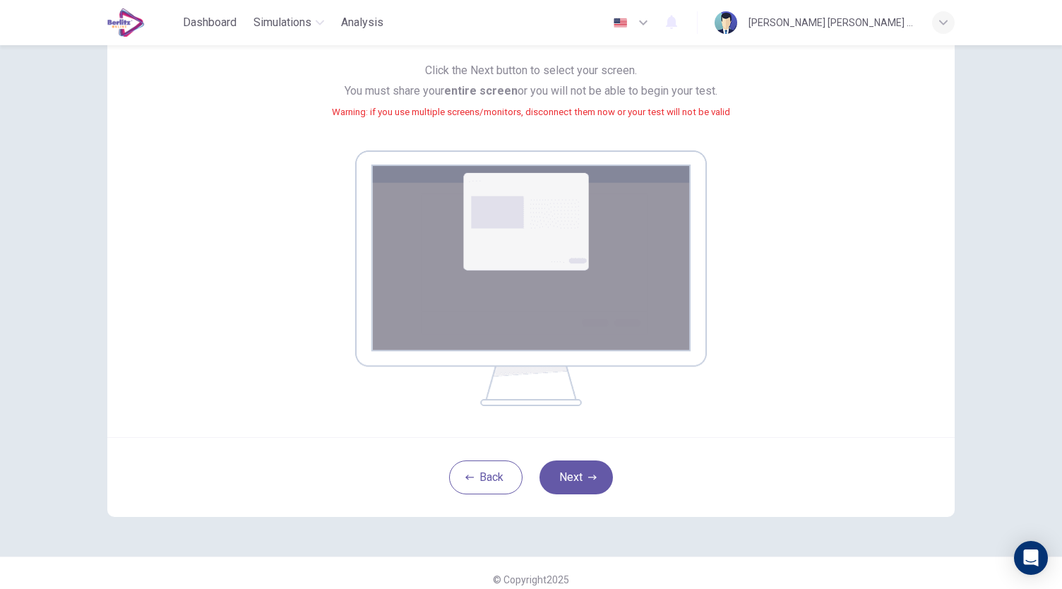
scroll to position [144, 0]
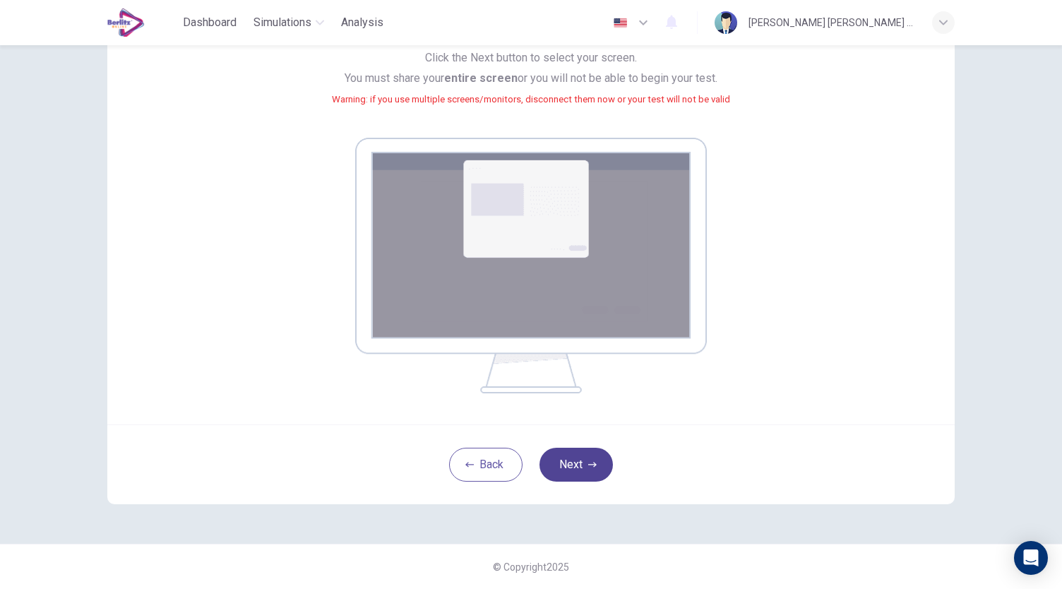
click at [575, 476] on button "Next" at bounding box center [576, 465] width 73 height 34
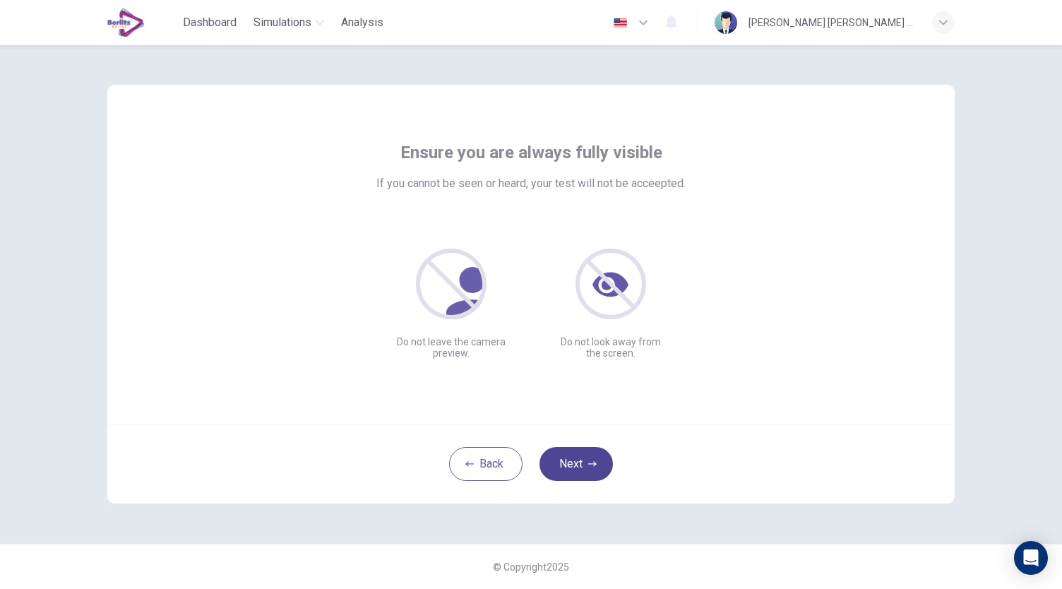
click at [586, 463] on button "Next" at bounding box center [576, 464] width 73 height 34
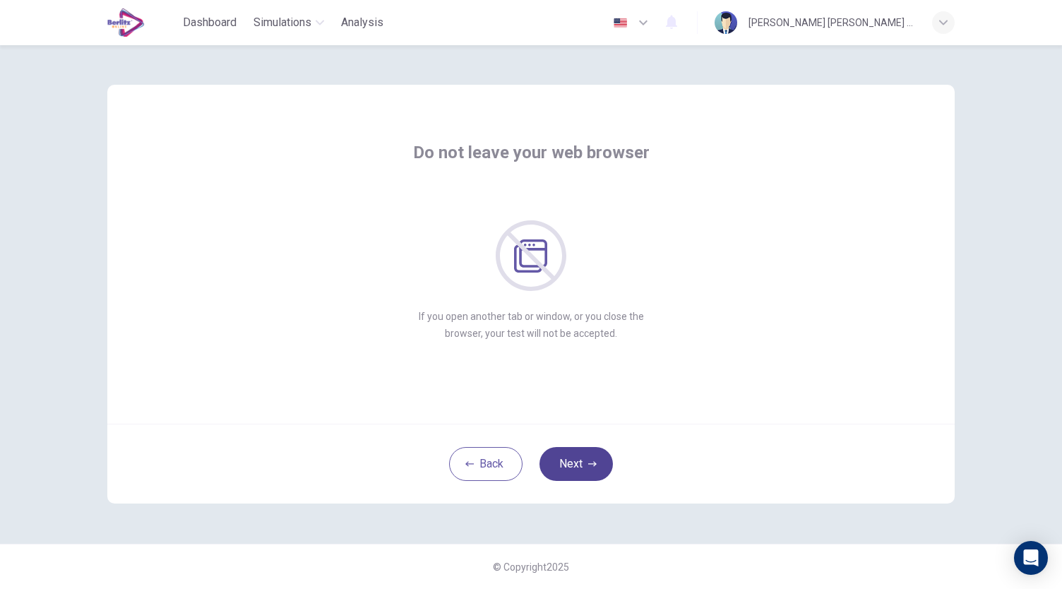
click at [570, 461] on button "Next" at bounding box center [576, 464] width 73 height 34
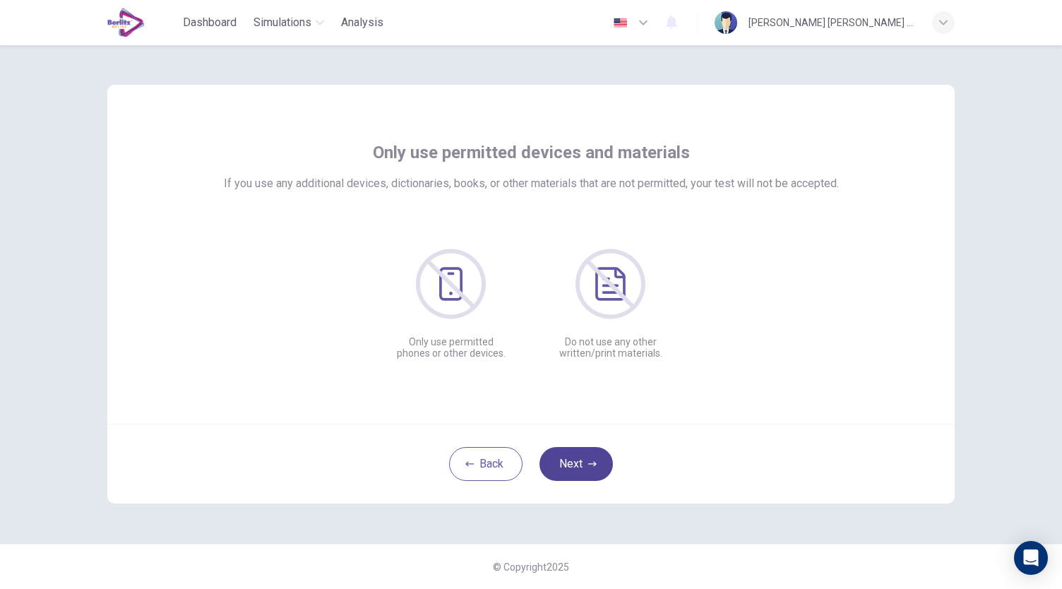
click at [570, 461] on button "Next" at bounding box center [576, 464] width 73 height 34
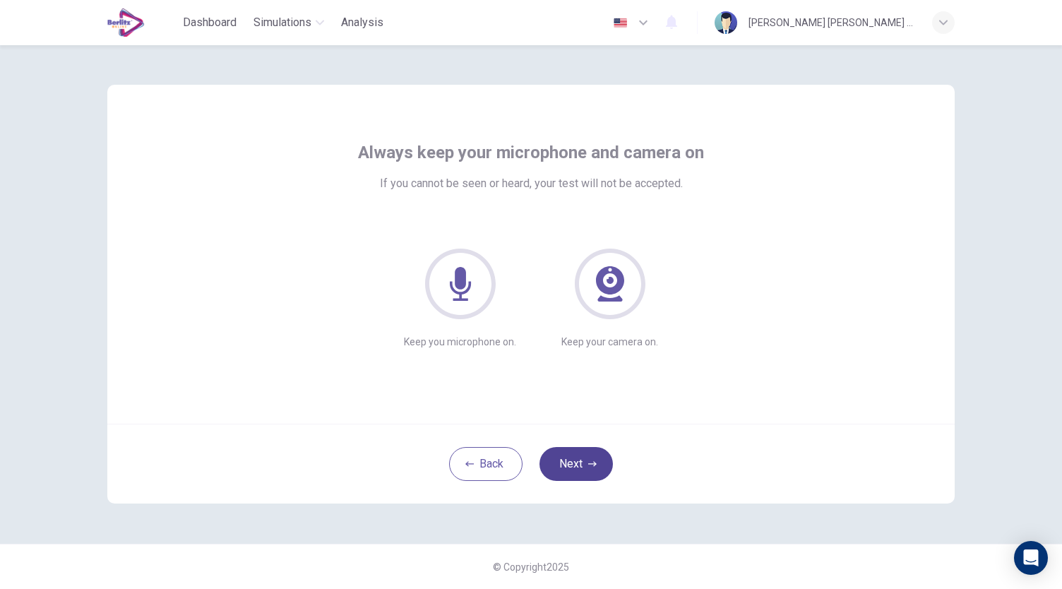
click at [570, 461] on button "Next" at bounding box center [576, 464] width 73 height 34
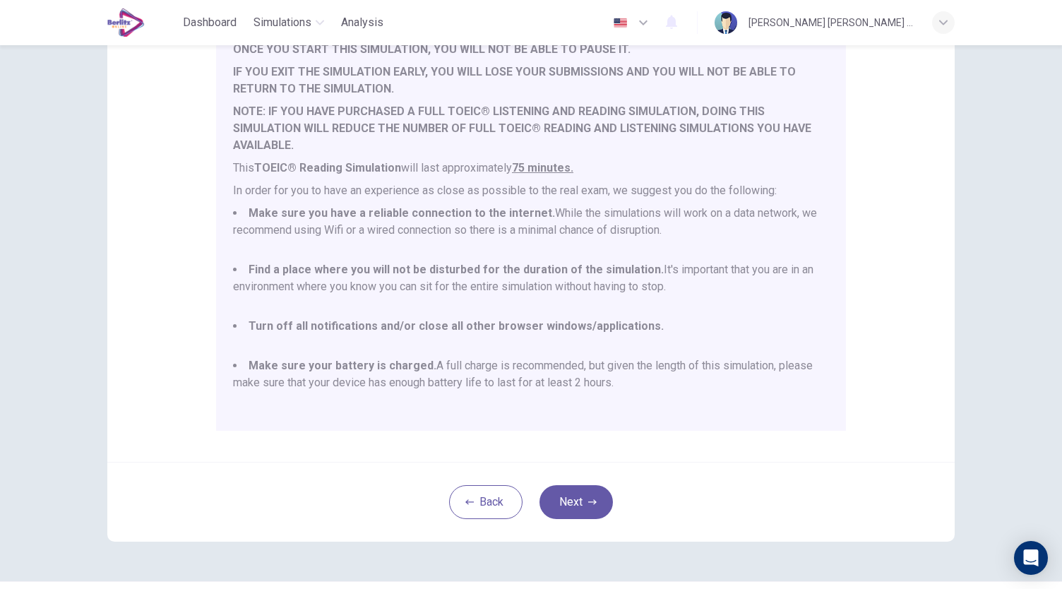
scroll to position [196, 0]
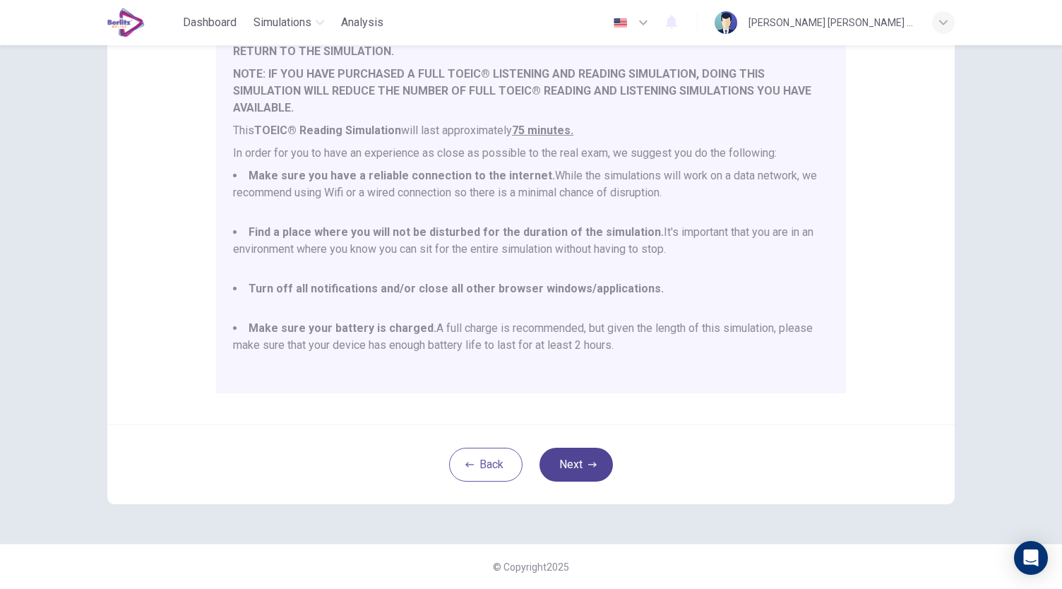
click at [579, 478] on button "Next" at bounding box center [576, 465] width 73 height 34
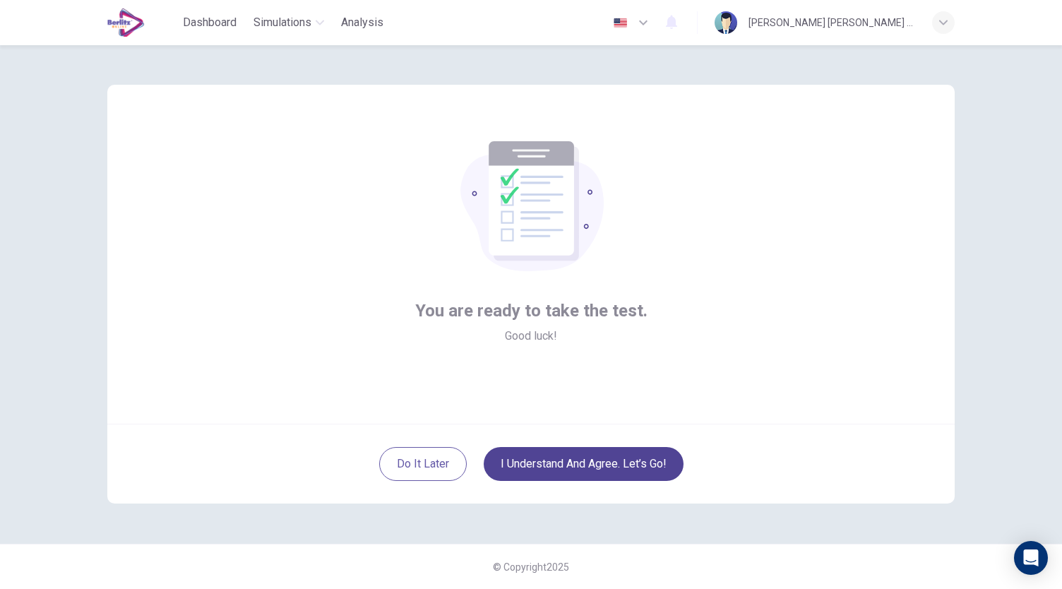
scroll to position [0, 0]
click at [605, 468] on button "I understand and agree. Let’s go!" at bounding box center [584, 464] width 200 height 34
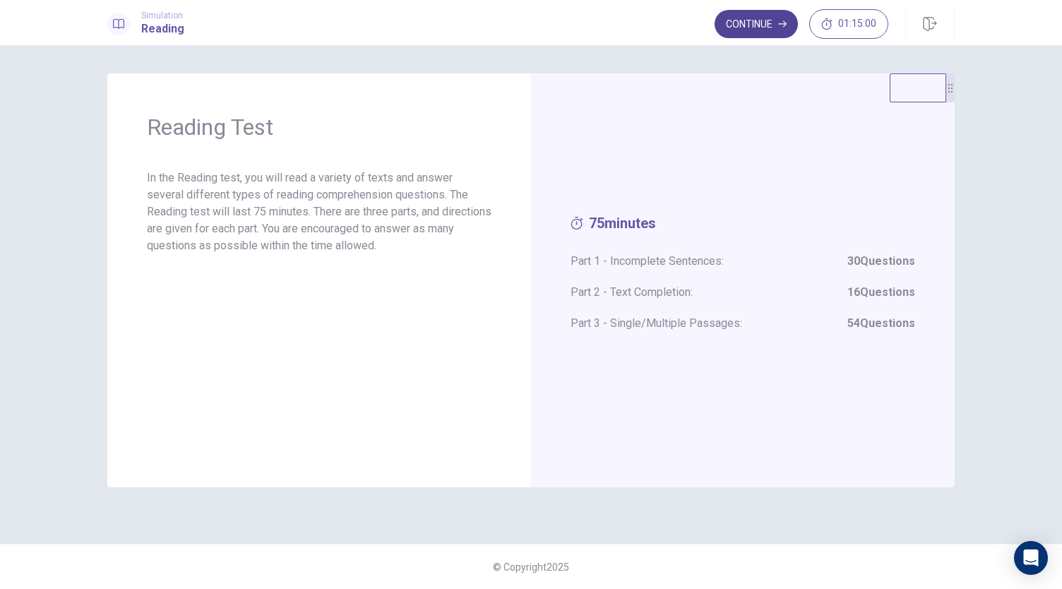
click at [764, 32] on button "Continue" at bounding box center [756, 24] width 83 height 28
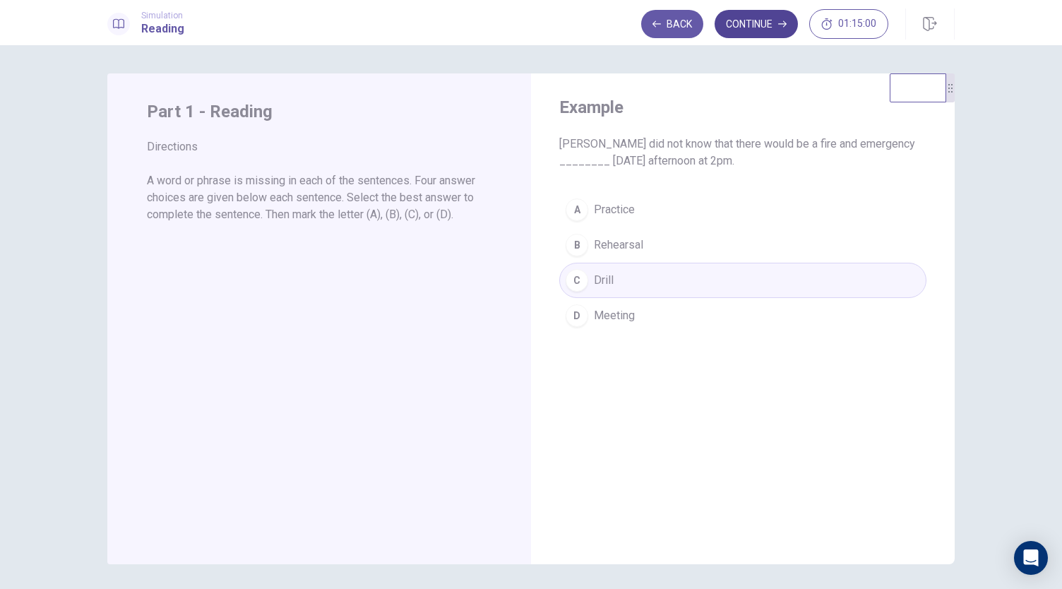
click at [769, 25] on button "Continue" at bounding box center [756, 24] width 83 height 28
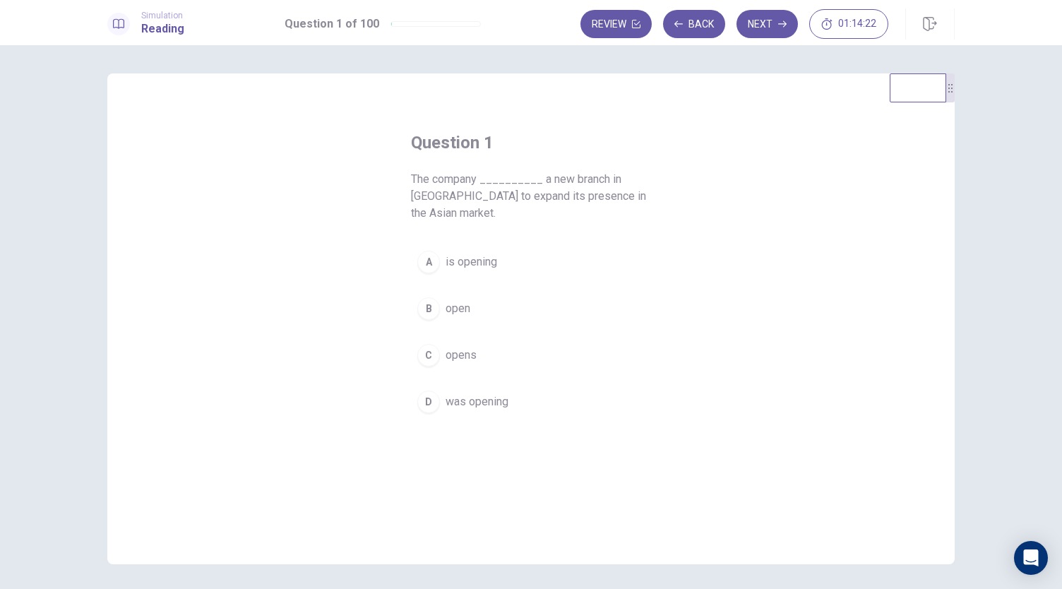
click at [456, 350] on span "opens" at bounding box center [461, 355] width 31 height 17
click at [774, 35] on button "Next" at bounding box center [767, 24] width 61 height 28
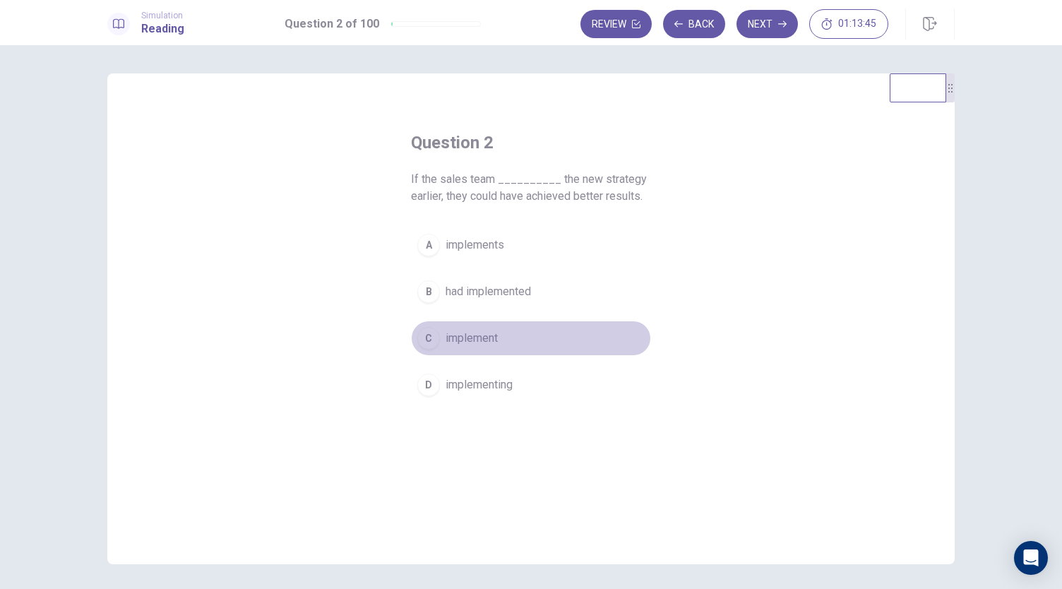
click at [454, 338] on span "implement" at bounding box center [472, 338] width 52 height 17
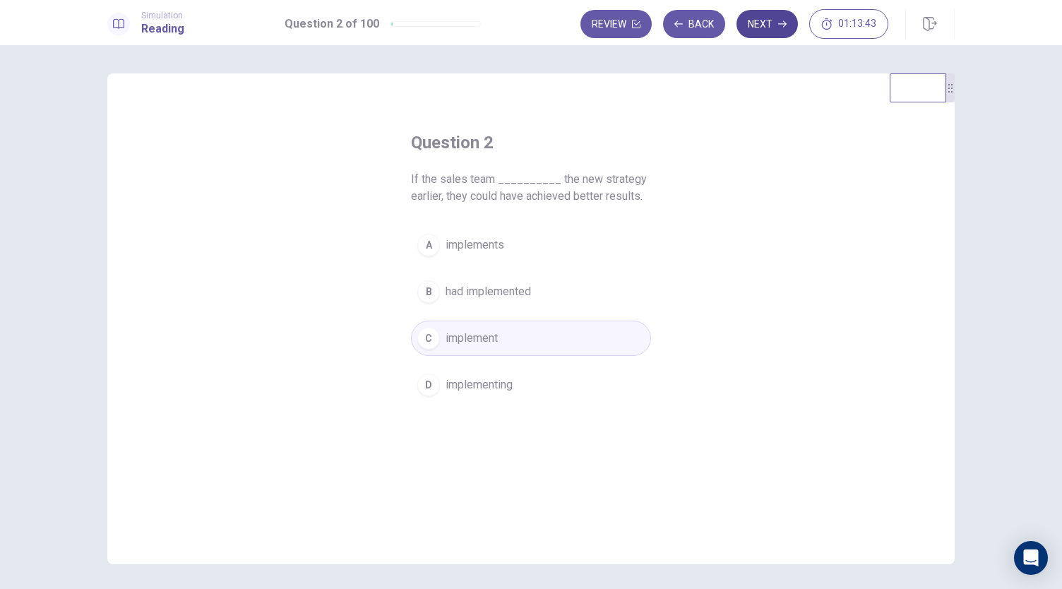
click at [773, 28] on button "Next" at bounding box center [767, 24] width 61 height 28
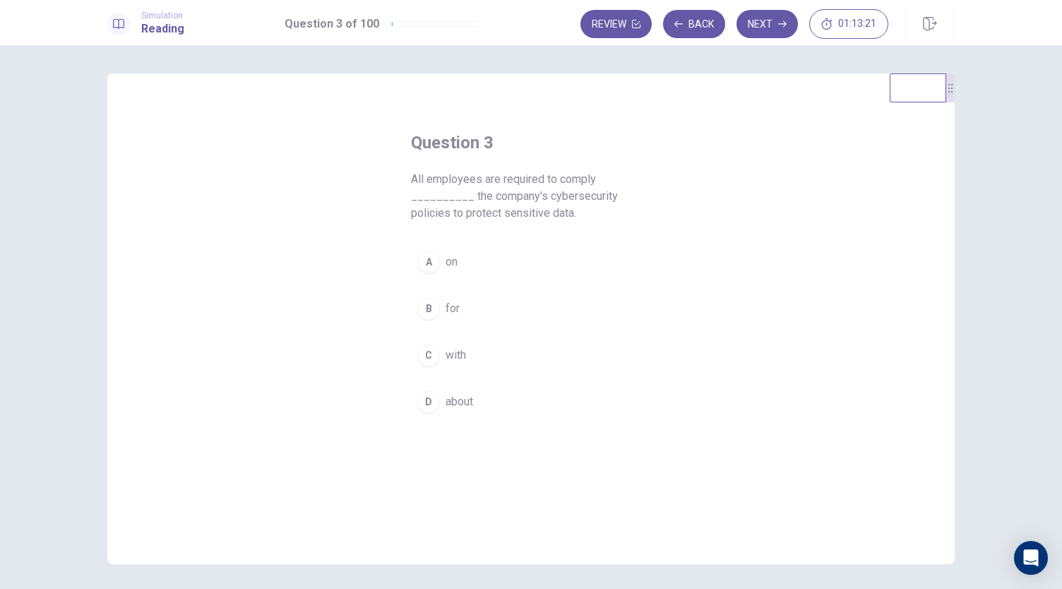
click at [437, 403] on button "D about" at bounding box center [531, 401] width 240 height 35
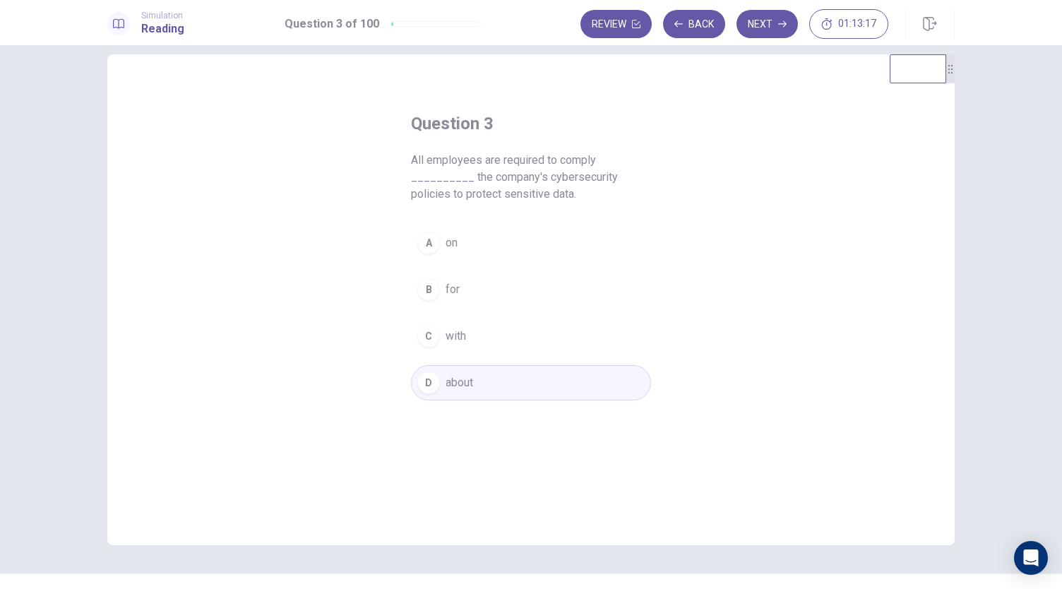
scroll to position [23, 0]
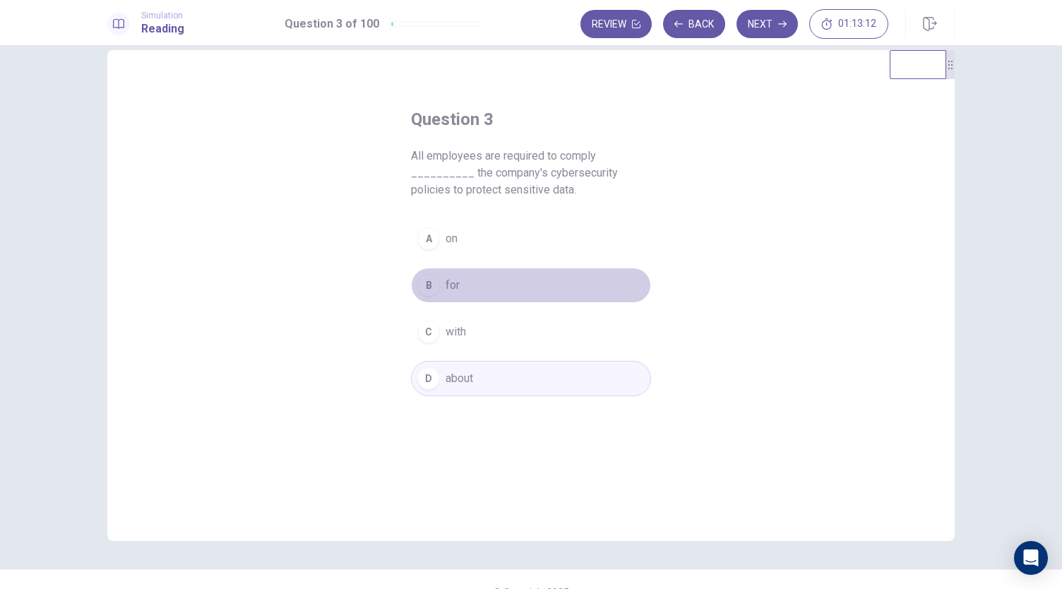
click at [429, 278] on div "B" at bounding box center [428, 285] width 23 height 23
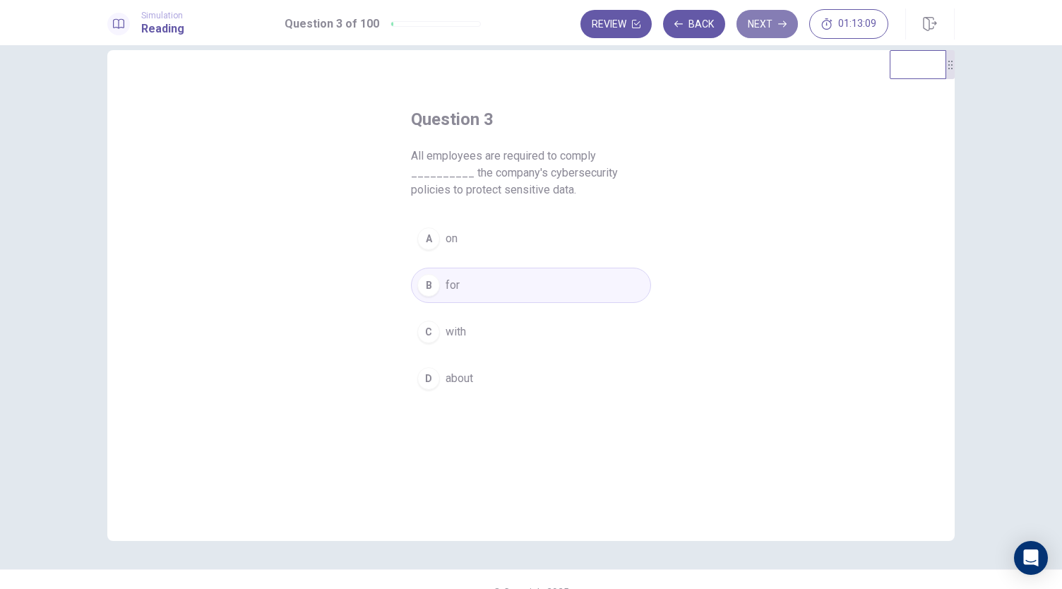
click at [747, 32] on button "Next" at bounding box center [767, 24] width 61 height 28
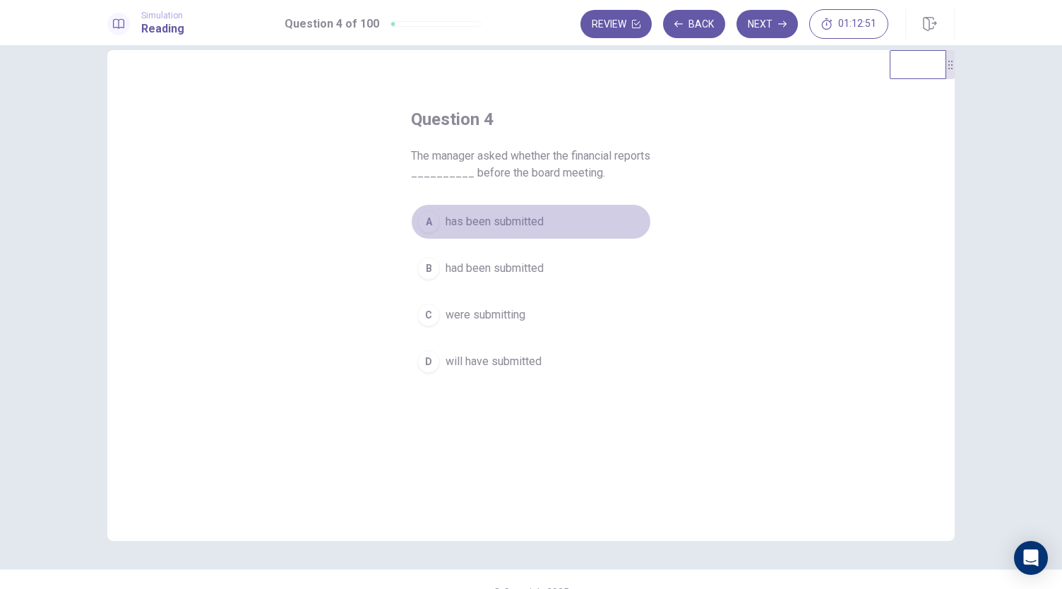
click at [463, 225] on span "has been submitted" at bounding box center [495, 221] width 98 height 17
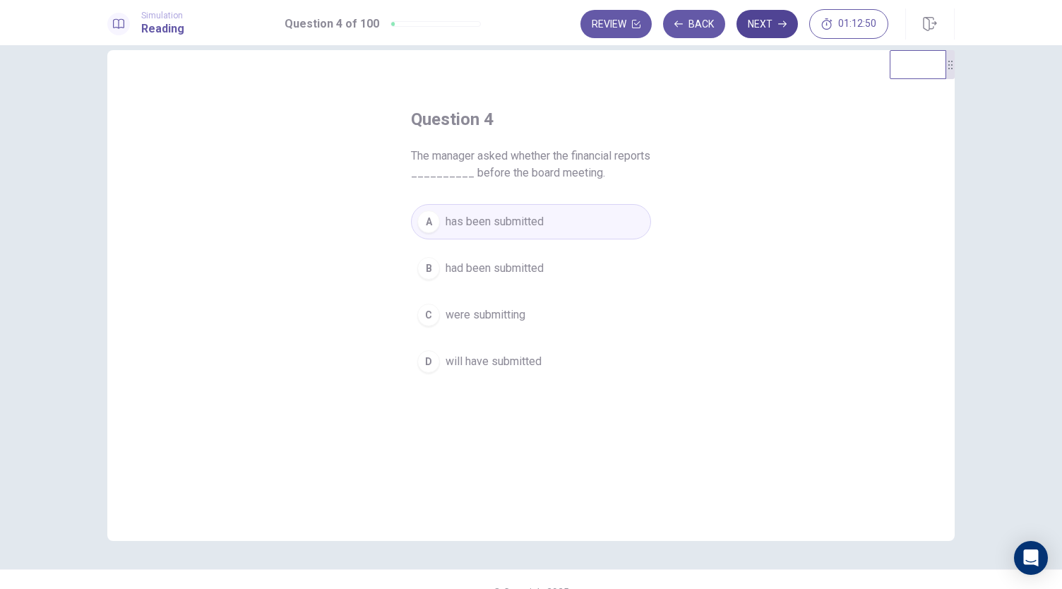
click at [760, 29] on button "Next" at bounding box center [767, 24] width 61 height 28
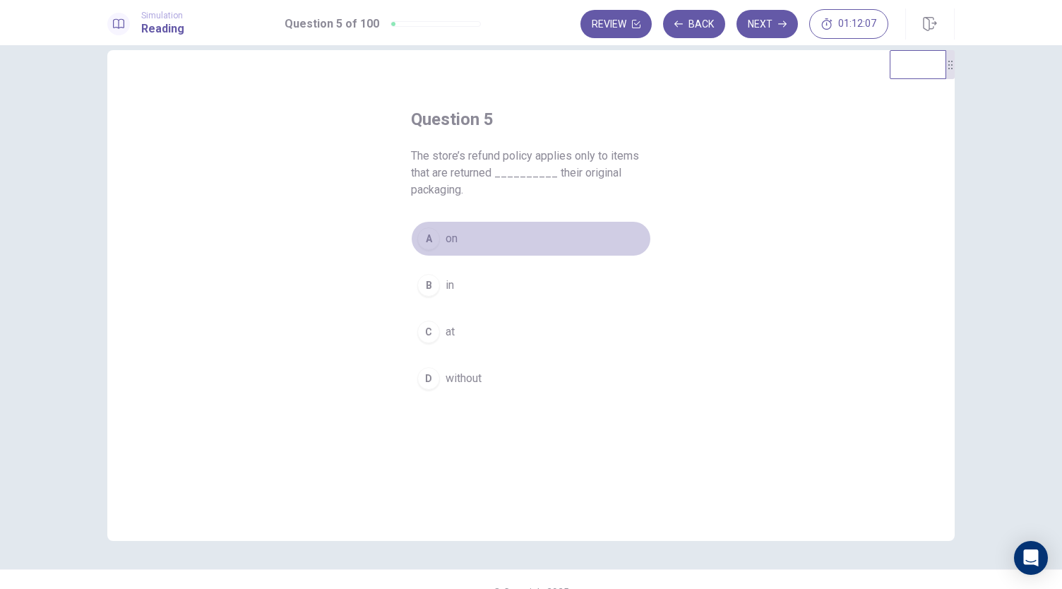
click at [432, 251] on button "A on" at bounding box center [531, 238] width 240 height 35
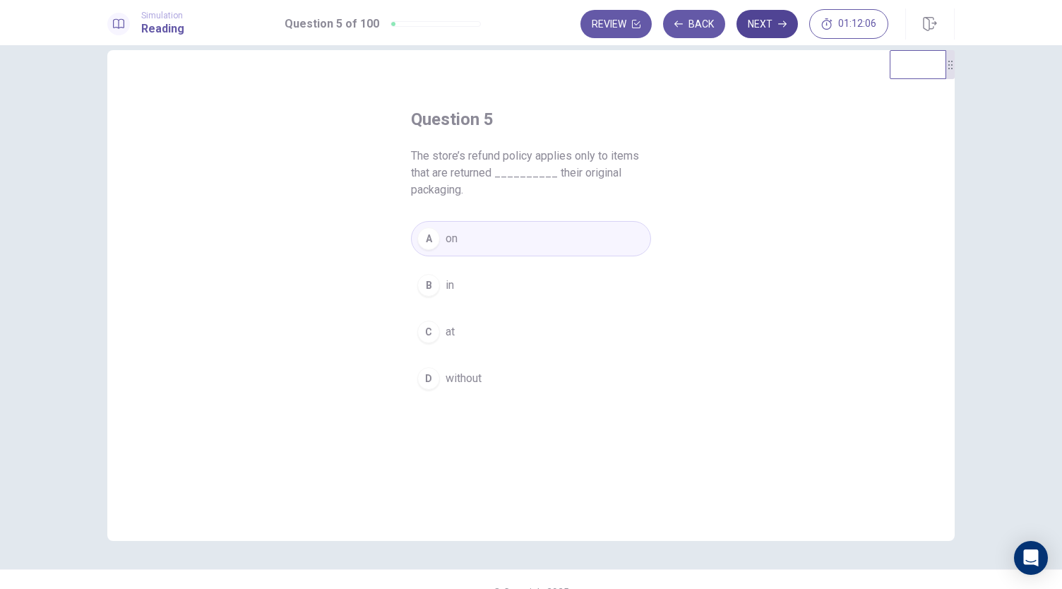
click at [768, 19] on button "Next" at bounding box center [767, 24] width 61 height 28
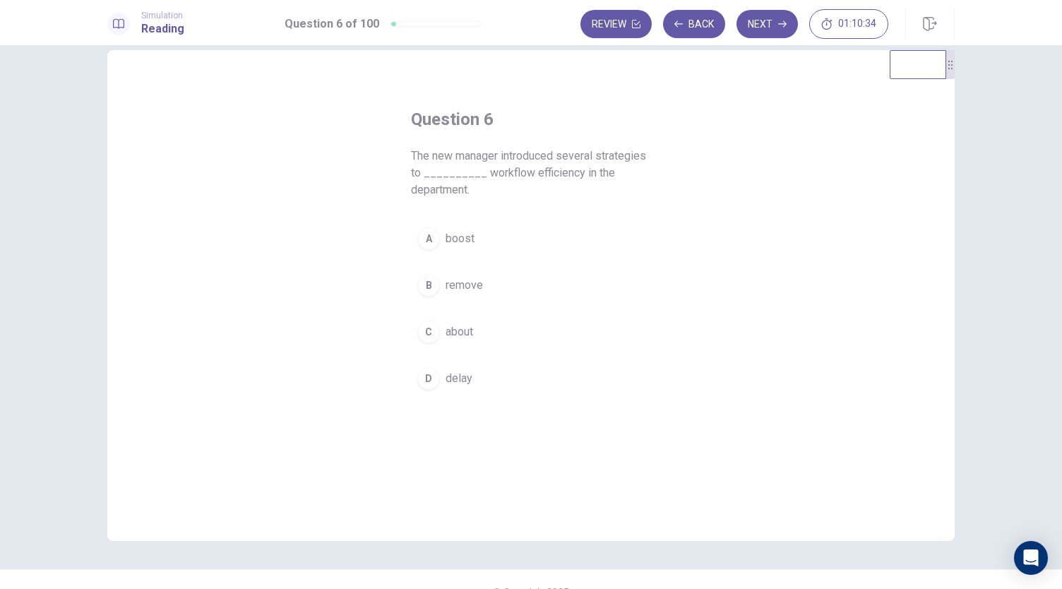
click at [428, 246] on div "A" at bounding box center [428, 238] width 23 height 23
click at [754, 28] on button "Next" at bounding box center [767, 24] width 61 height 28
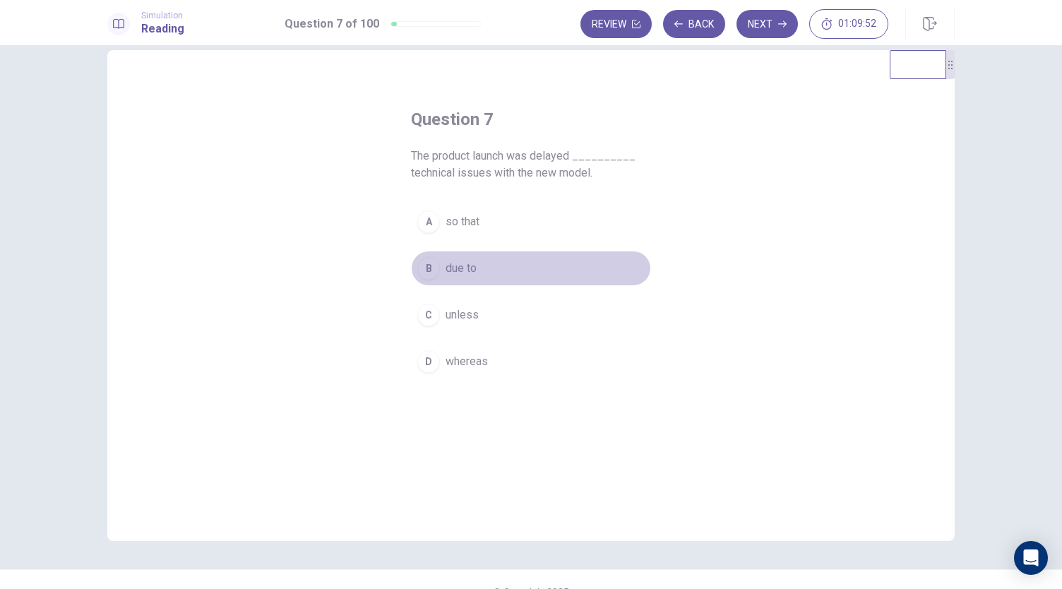
click at [435, 275] on button "B due to" at bounding box center [531, 268] width 240 height 35
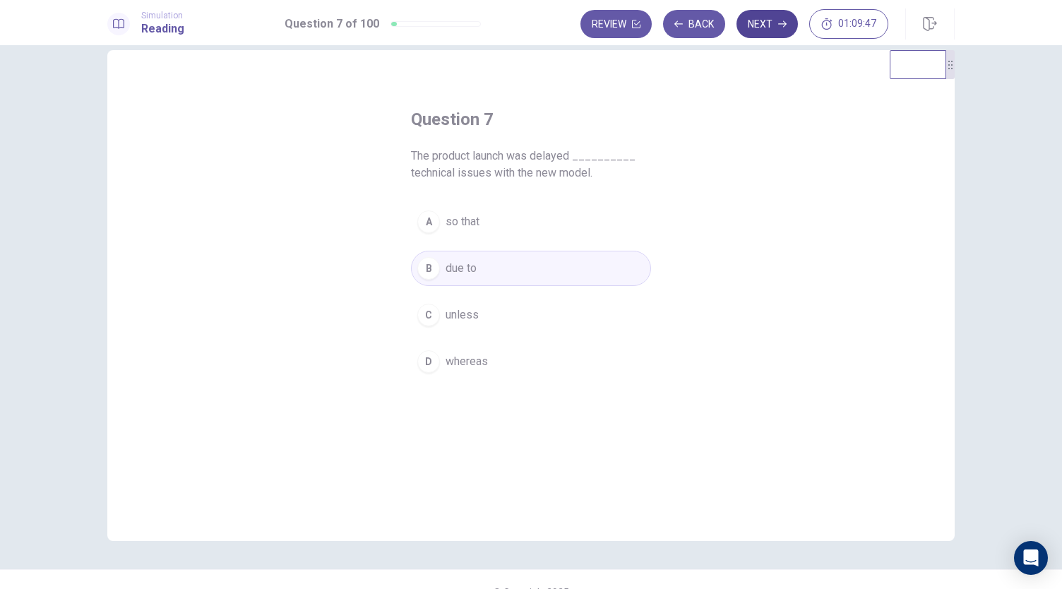
click at [762, 20] on button "Next" at bounding box center [767, 24] width 61 height 28
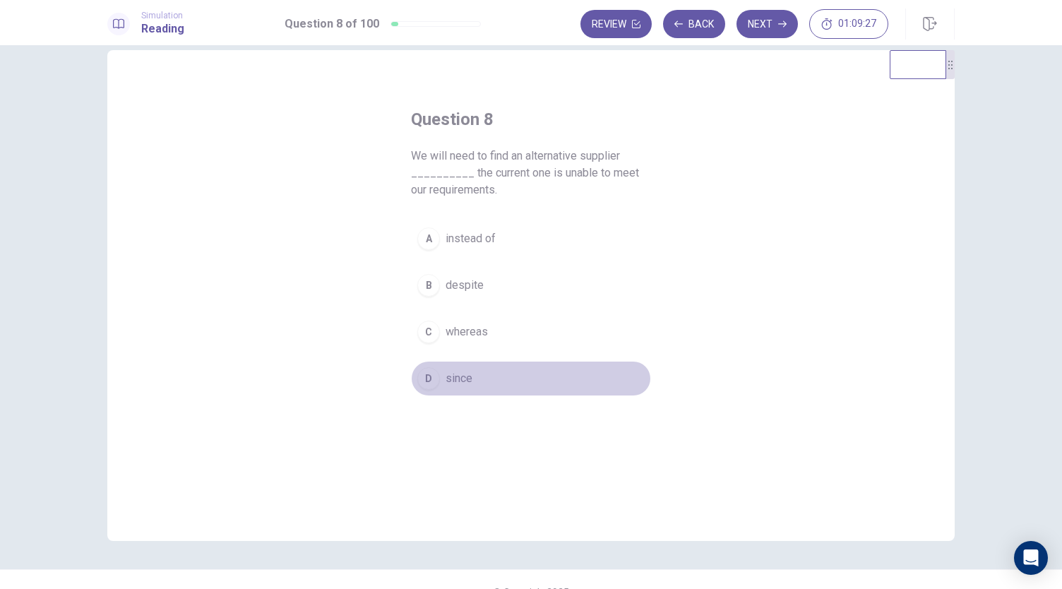
click at [432, 382] on div "D" at bounding box center [428, 378] width 23 height 23
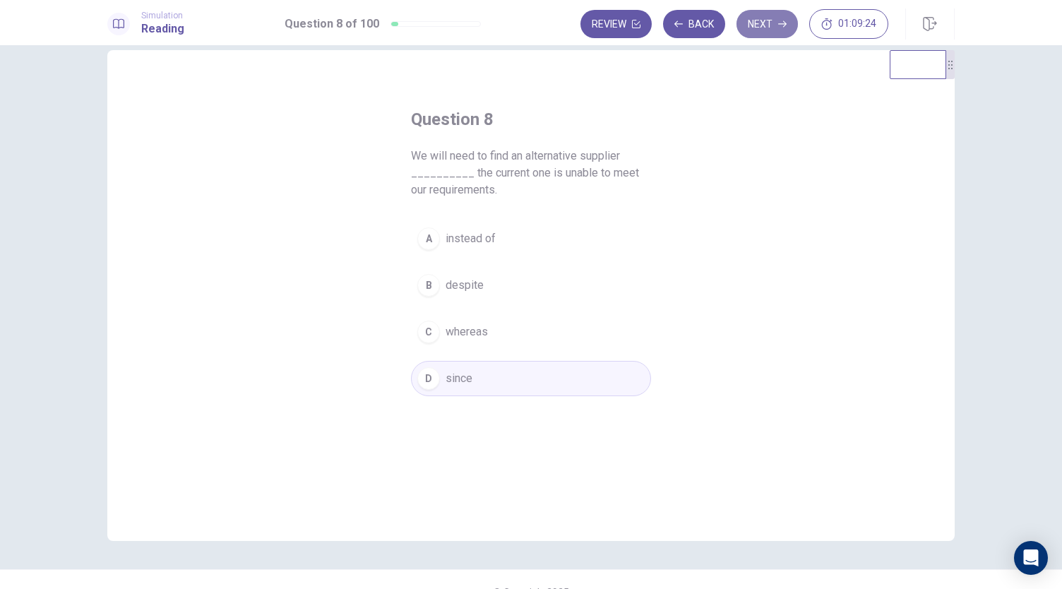
click at [772, 23] on button "Next" at bounding box center [767, 24] width 61 height 28
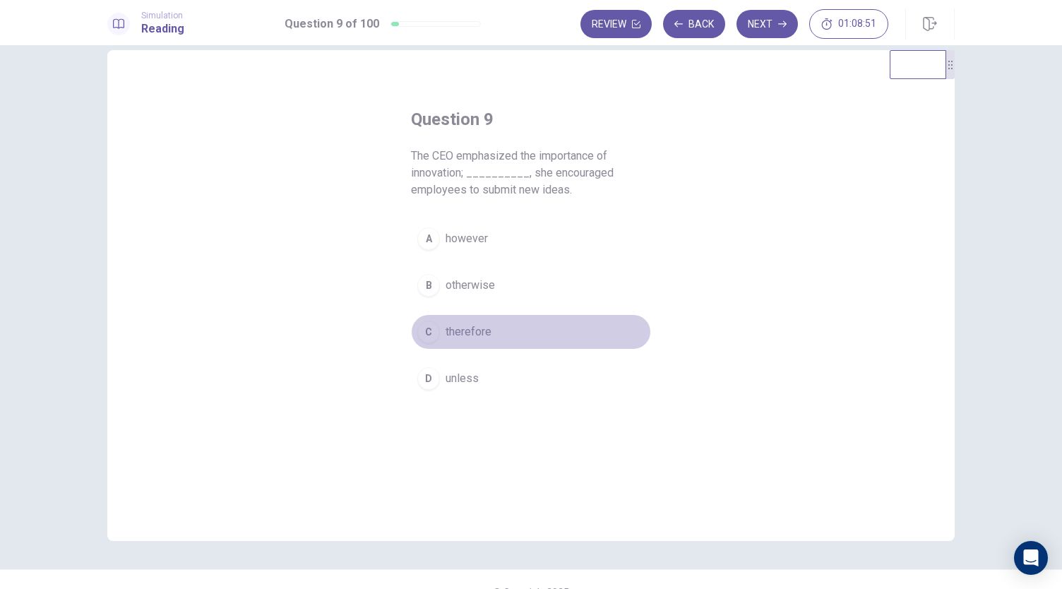
click at [424, 321] on div "C" at bounding box center [428, 332] width 23 height 23
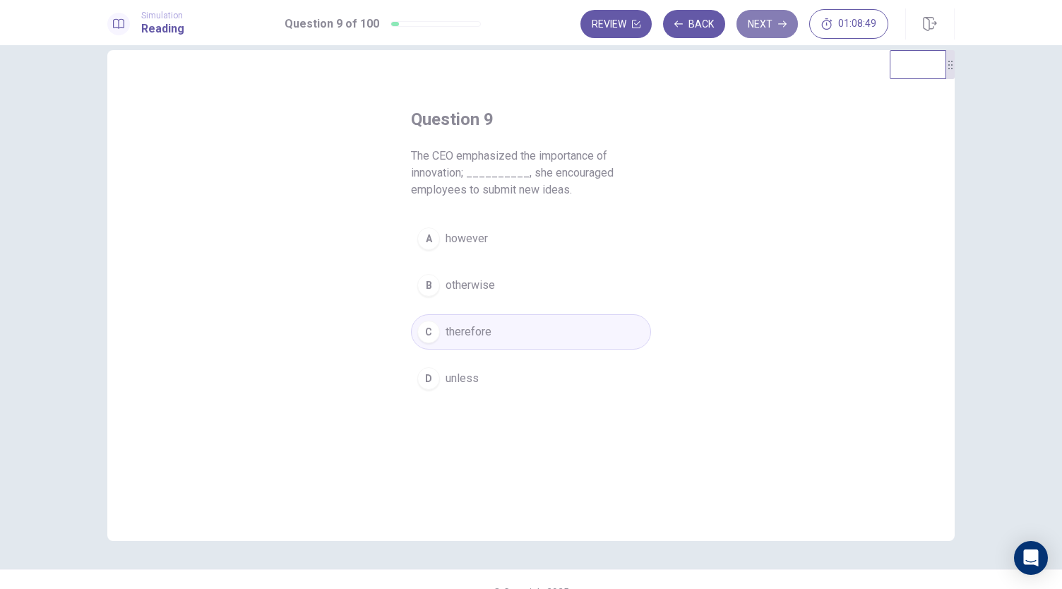
click at [771, 33] on button "Next" at bounding box center [767, 24] width 61 height 28
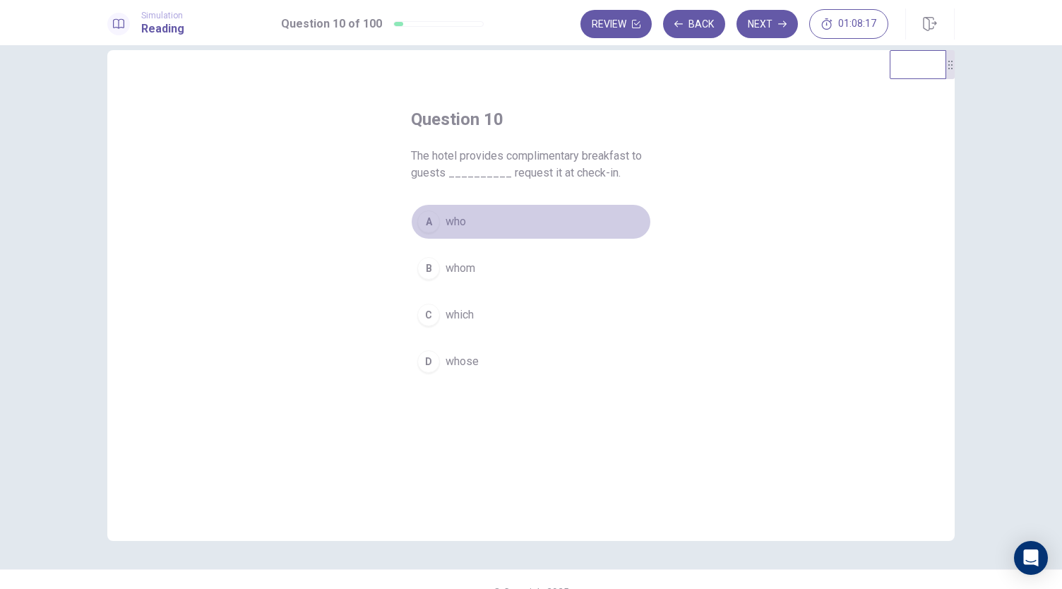
click at [439, 217] on button "A who" at bounding box center [531, 221] width 240 height 35
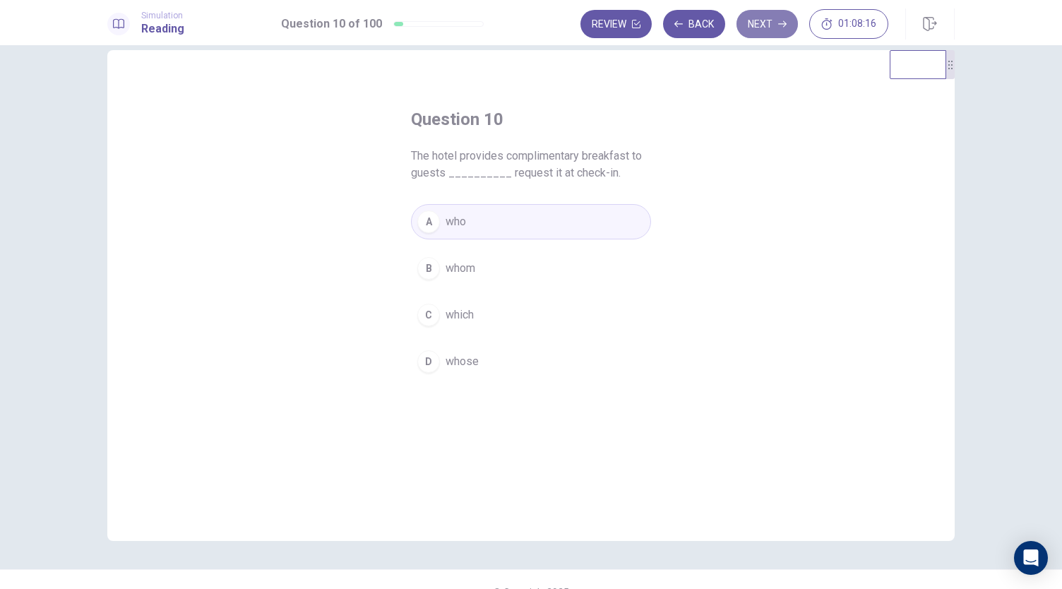
click at [764, 30] on button "Next" at bounding box center [767, 24] width 61 height 28
click at [436, 274] on button "B responsibility" at bounding box center [531, 268] width 240 height 35
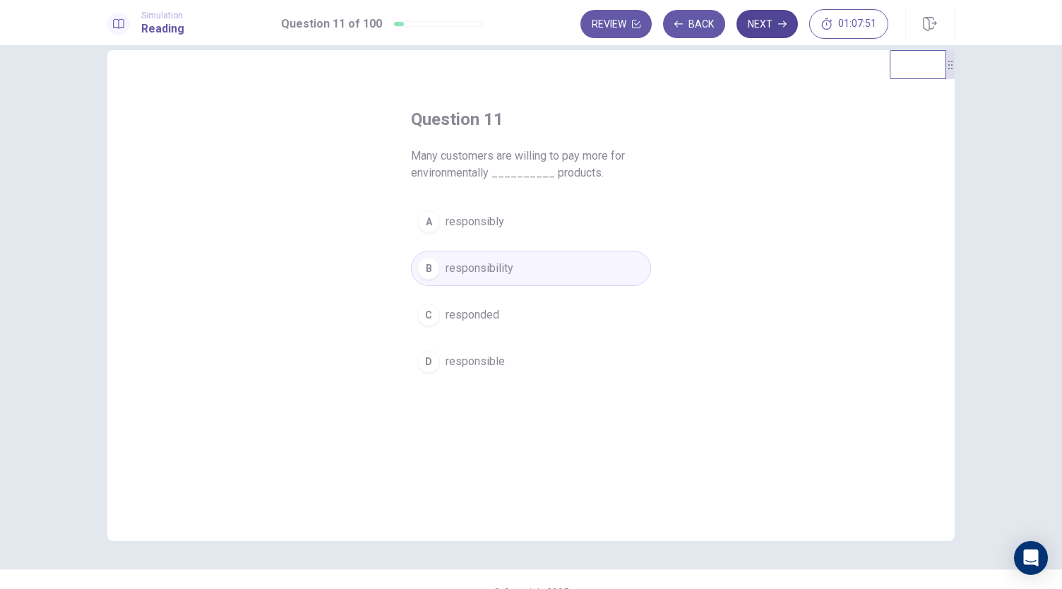
click at [767, 33] on button "Next" at bounding box center [767, 24] width 61 height 28
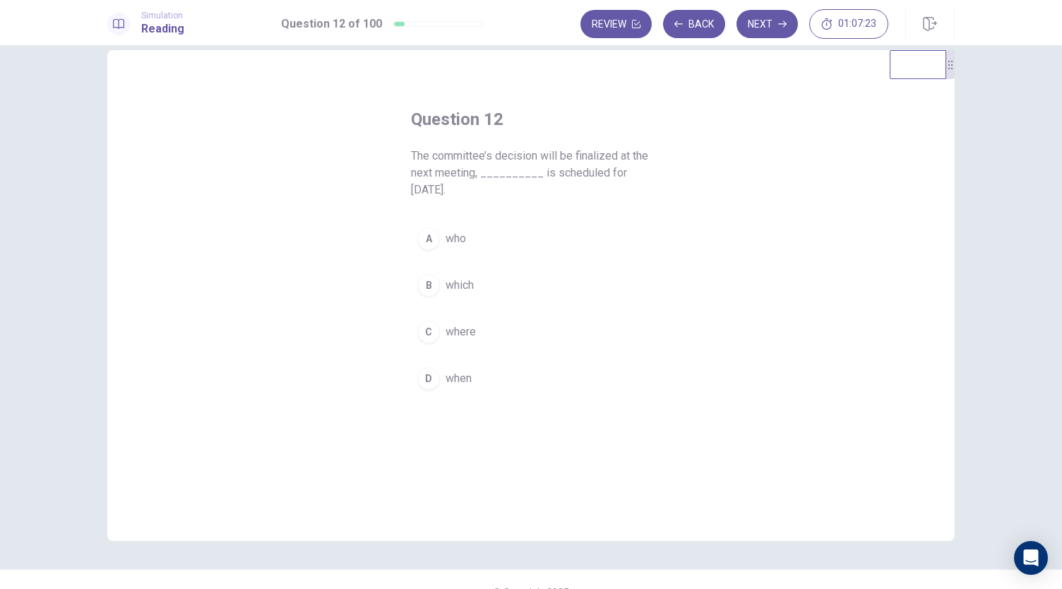
click at [426, 274] on div "B" at bounding box center [428, 285] width 23 height 23
click at [766, 22] on button "Next" at bounding box center [767, 24] width 61 height 28
click at [431, 315] on div "C" at bounding box center [428, 315] width 23 height 23
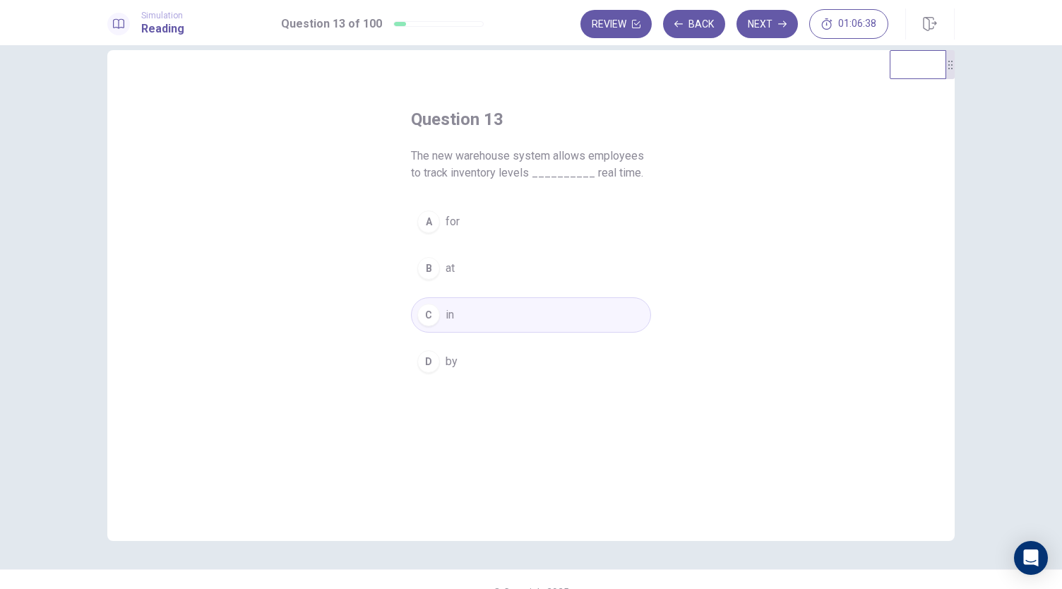
click at [420, 270] on div "B" at bounding box center [428, 268] width 23 height 23
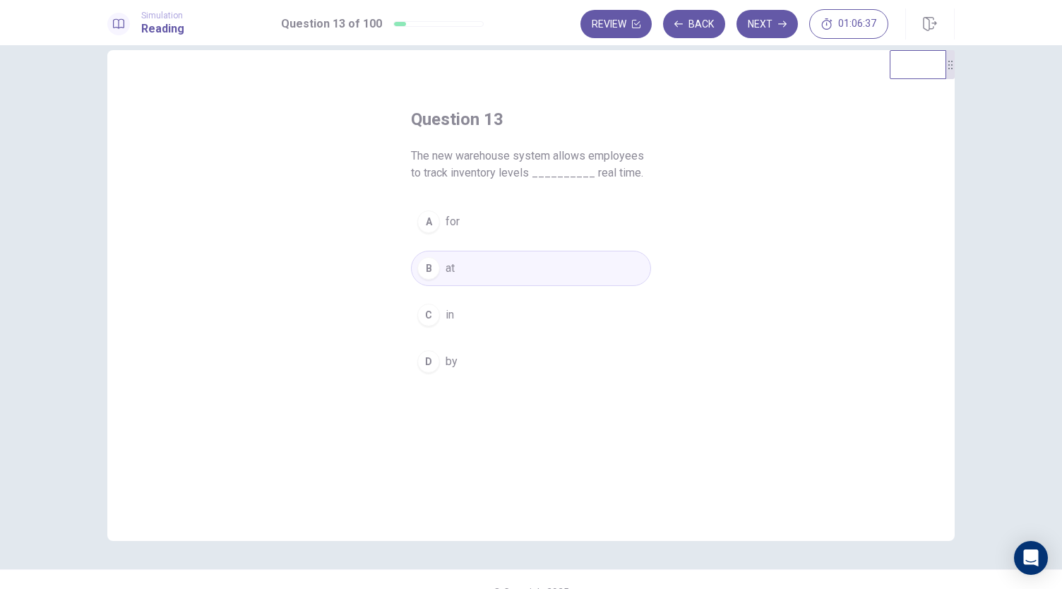
click at [459, 317] on button "C in" at bounding box center [531, 314] width 240 height 35
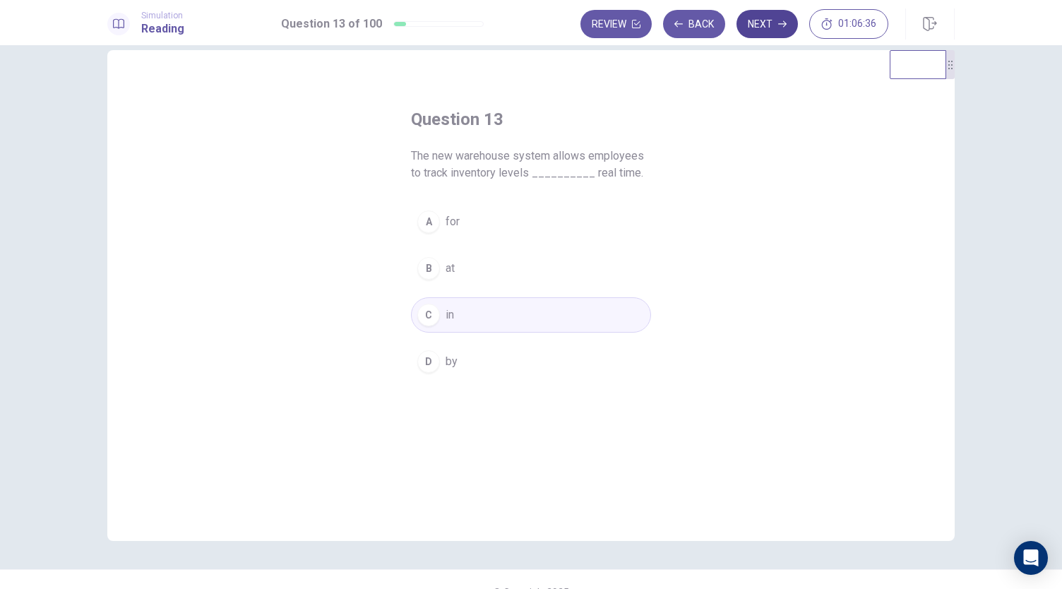
click at [764, 19] on button "Next" at bounding box center [767, 24] width 61 height 28
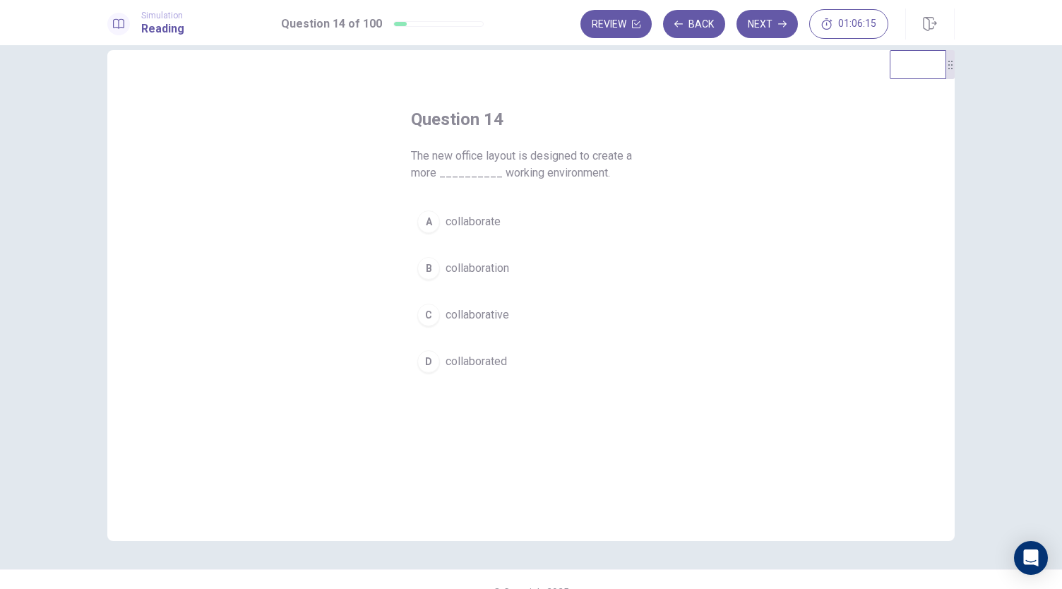
click at [436, 310] on div "C" at bounding box center [428, 315] width 23 height 23
click at [764, 32] on button "Next" at bounding box center [767, 24] width 61 height 28
click at [431, 237] on div "A" at bounding box center [428, 238] width 23 height 23
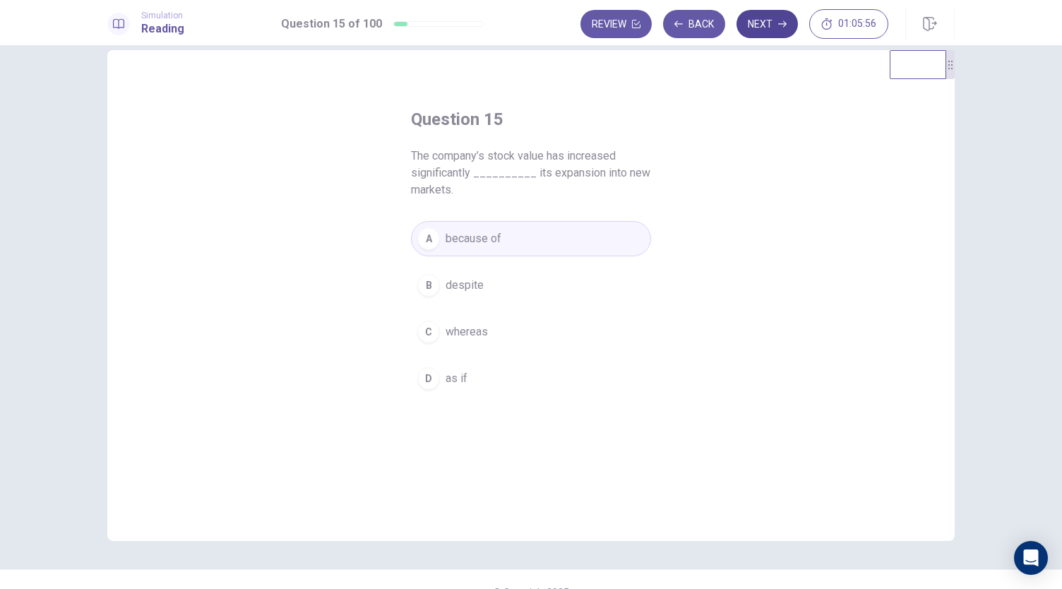
click at [767, 26] on button "Next" at bounding box center [767, 24] width 61 height 28
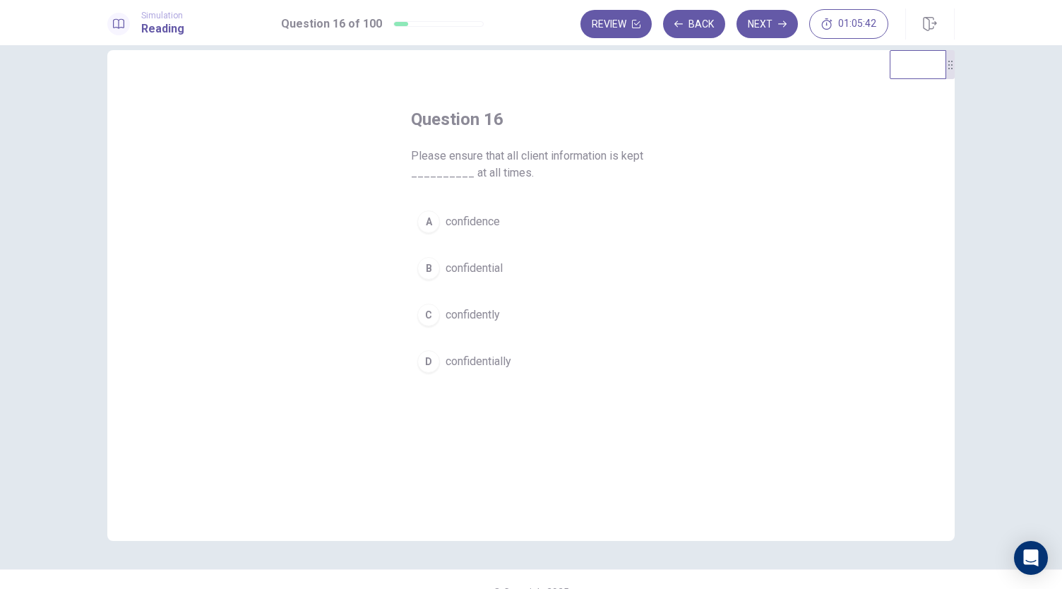
click at [429, 268] on div "B" at bounding box center [428, 268] width 23 height 23
click at [774, 26] on button "Next" at bounding box center [767, 24] width 61 height 28
click at [437, 363] on button "D dramatically" at bounding box center [531, 361] width 240 height 35
click at [761, 32] on button "Next" at bounding box center [767, 24] width 61 height 28
click at [439, 225] on button "A absence" at bounding box center [531, 221] width 240 height 35
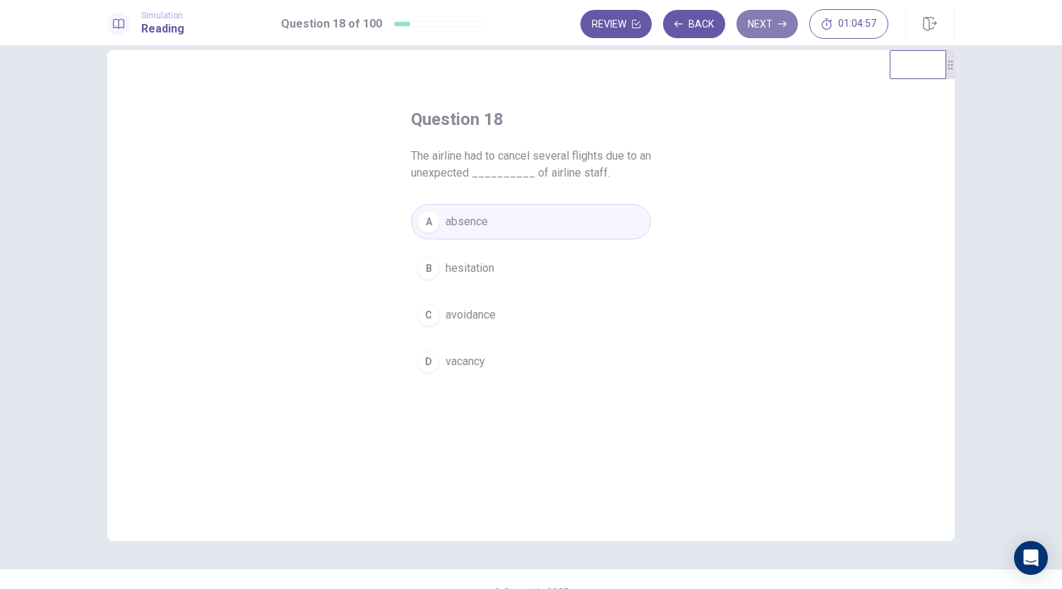
click at [765, 26] on button "Next" at bounding box center [767, 24] width 61 height 28
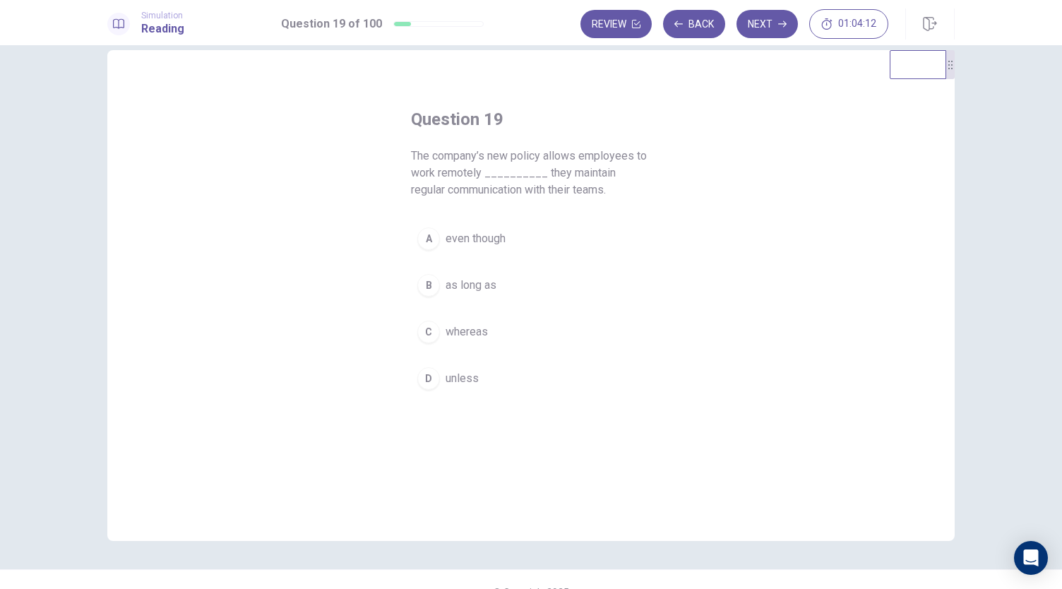
click at [431, 239] on div "A" at bounding box center [428, 238] width 23 height 23
click at [762, 21] on button "Next" at bounding box center [767, 24] width 61 height 28
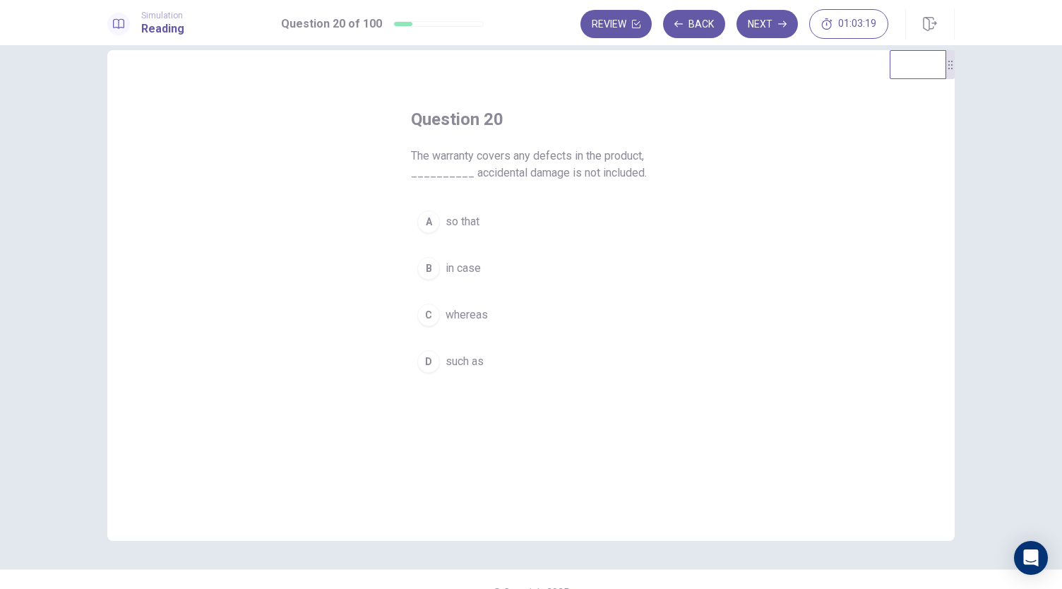
click at [425, 275] on div "B" at bounding box center [428, 268] width 23 height 23
click at [764, 18] on button "Next" at bounding box center [767, 24] width 61 height 28
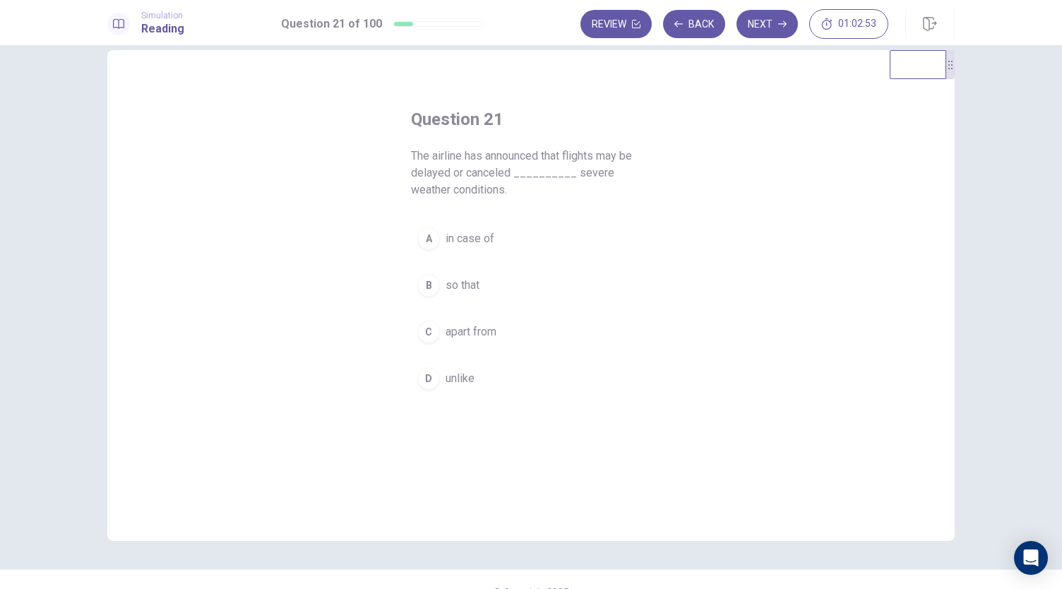
click at [448, 248] on button "A in case of" at bounding box center [531, 238] width 240 height 35
click at [776, 20] on button "Next" at bounding box center [767, 24] width 61 height 28
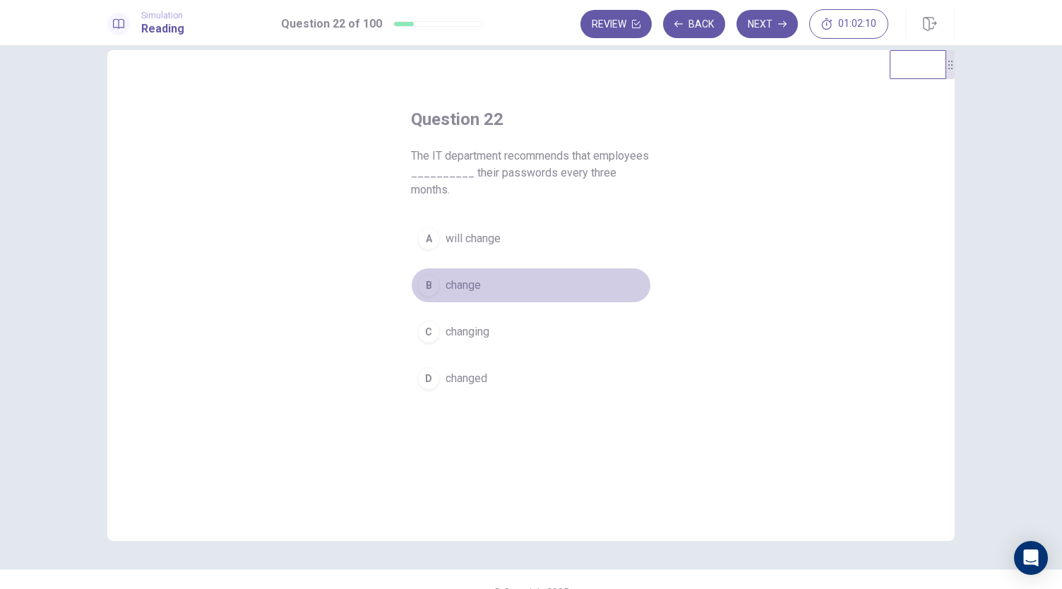
click at [428, 287] on div "B" at bounding box center [428, 285] width 23 height 23
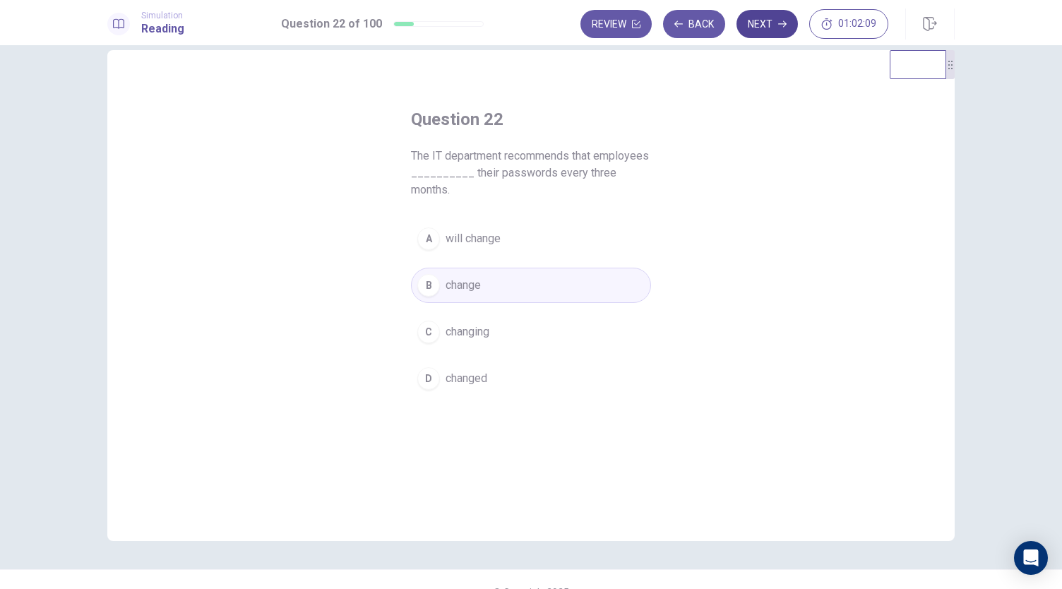
click at [760, 37] on button "Next" at bounding box center [767, 24] width 61 height 28
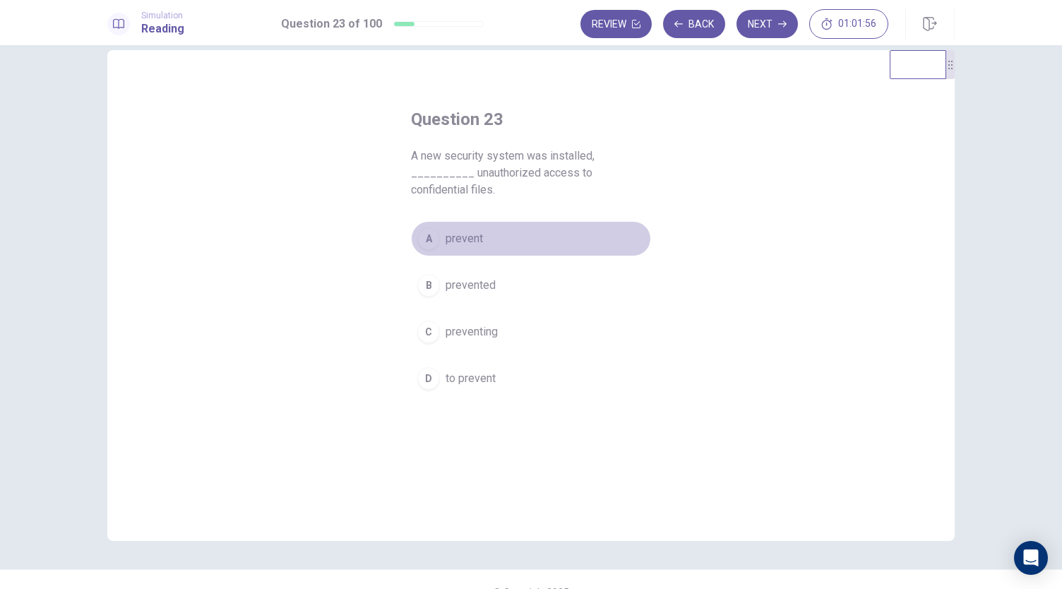
click at [425, 227] on div "A" at bounding box center [428, 238] width 23 height 23
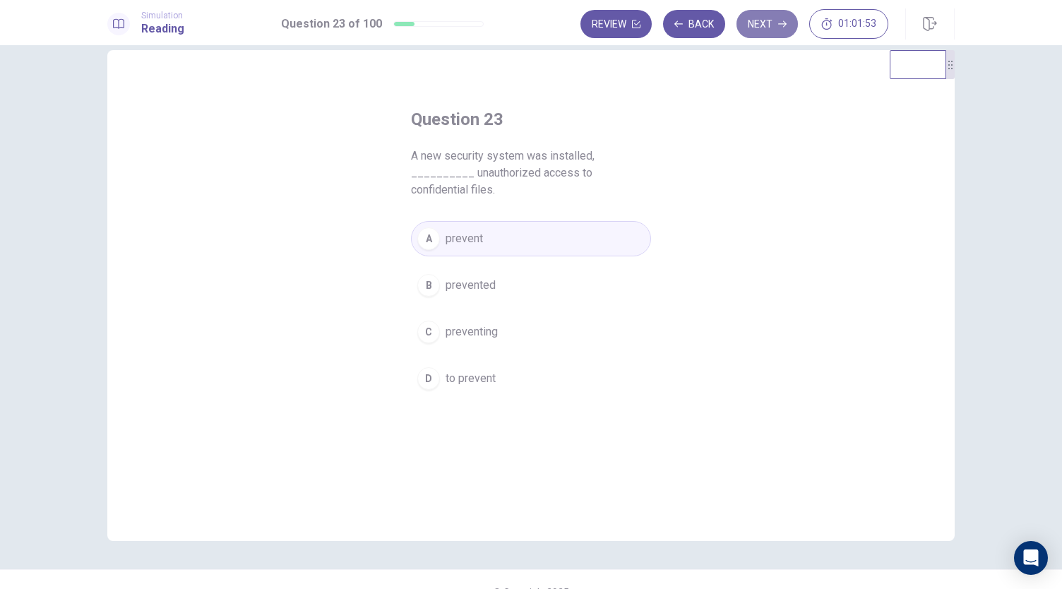
click at [767, 32] on button "Next" at bounding box center [767, 24] width 61 height 28
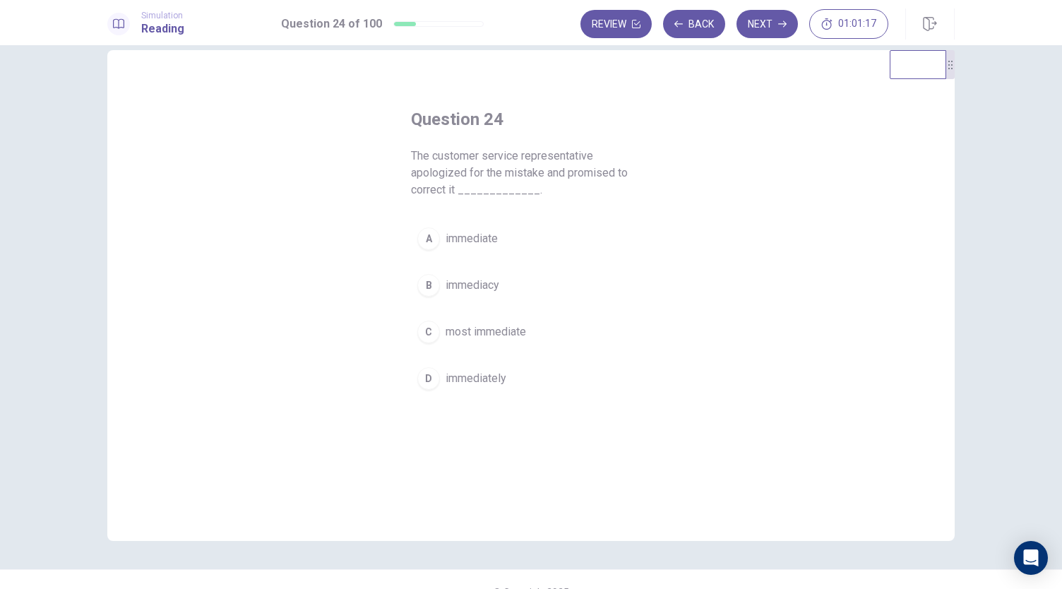
click at [433, 375] on div "D" at bounding box center [428, 378] width 23 height 23
click at [771, 25] on button "Next" at bounding box center [767, 24] width 61 height 28
click at [435, 224] on div "A" at bounding box center [428, 222] width 23 height 23
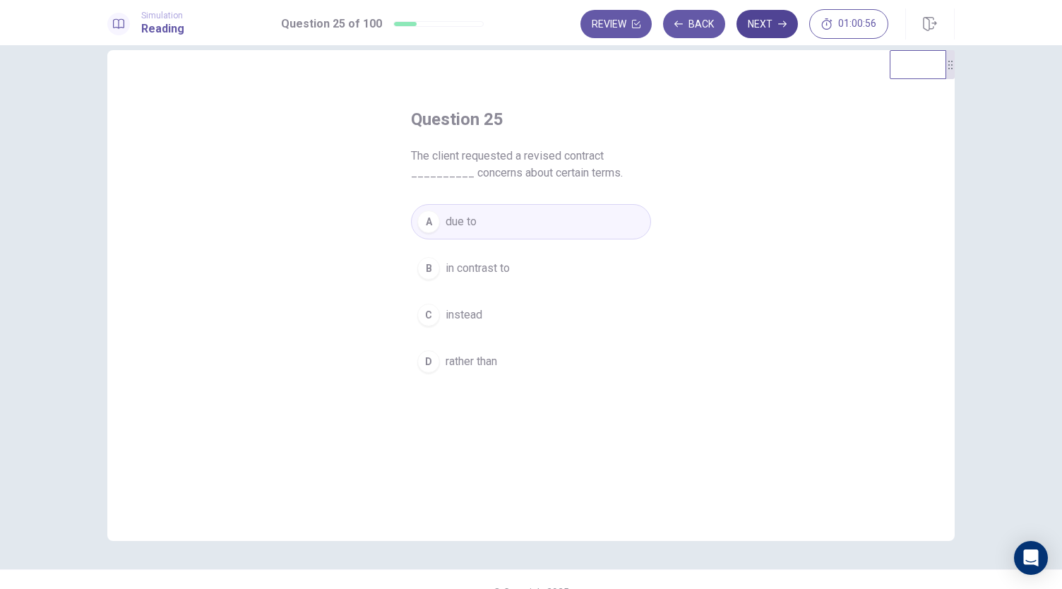
click at [786, 29] on button "Next" at bounding box center [767, 24] width 61 height 28
click at [437, 316] on button "C would have been" at bounding box center [531, 314] width 240 height 35
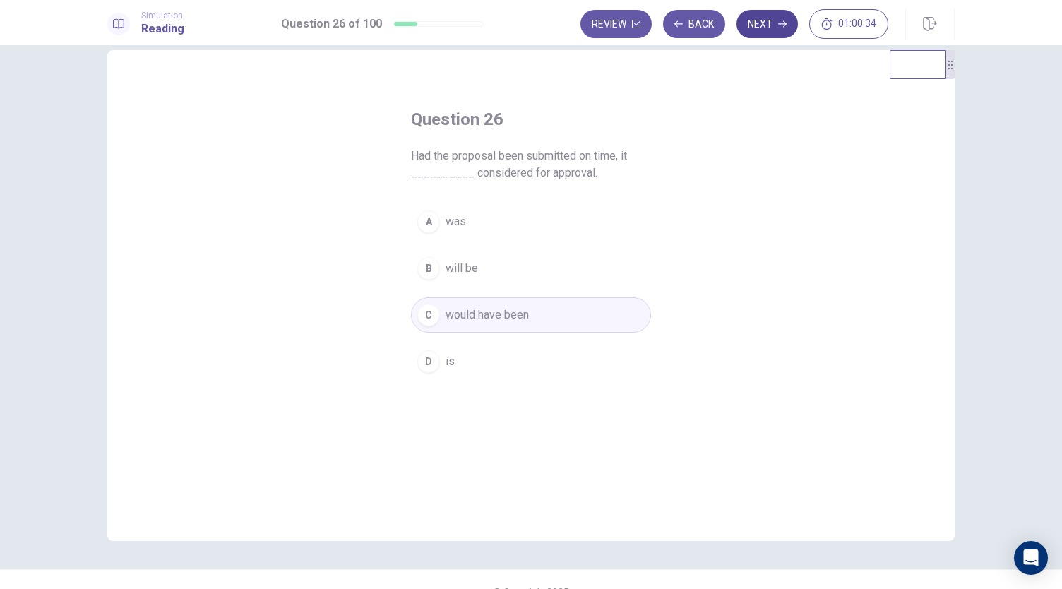
click at [773, 24] on button "Next" at bounding box center [767, 24] width 61 height 28
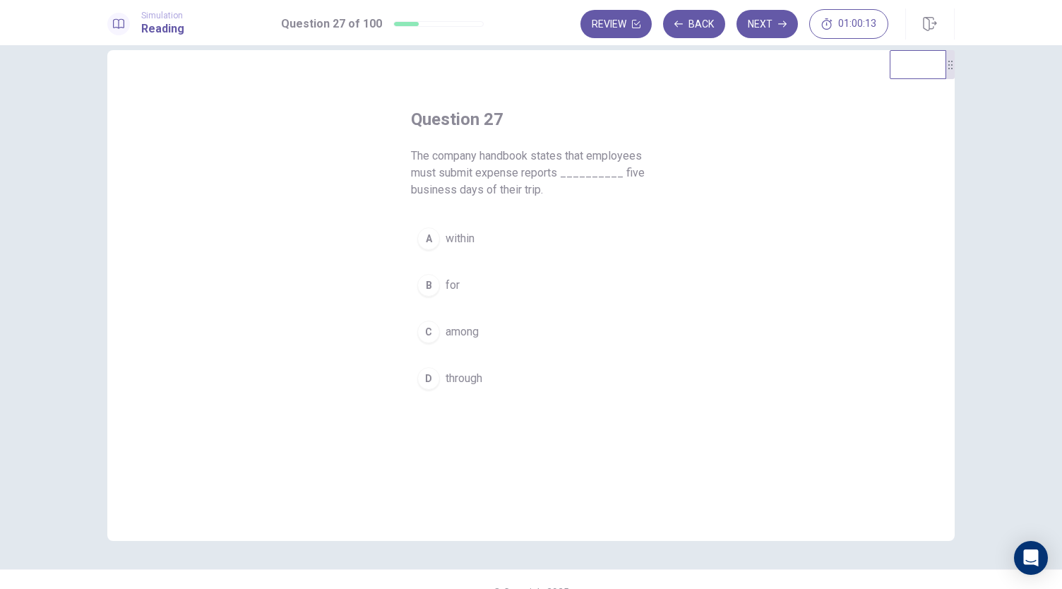
click at [444, 247] on button "A within" at bounding box center [531, 238] width 240 height 35
click at [783, 29] on button "Next" at bounding box center [767, 24] width 61 height 28
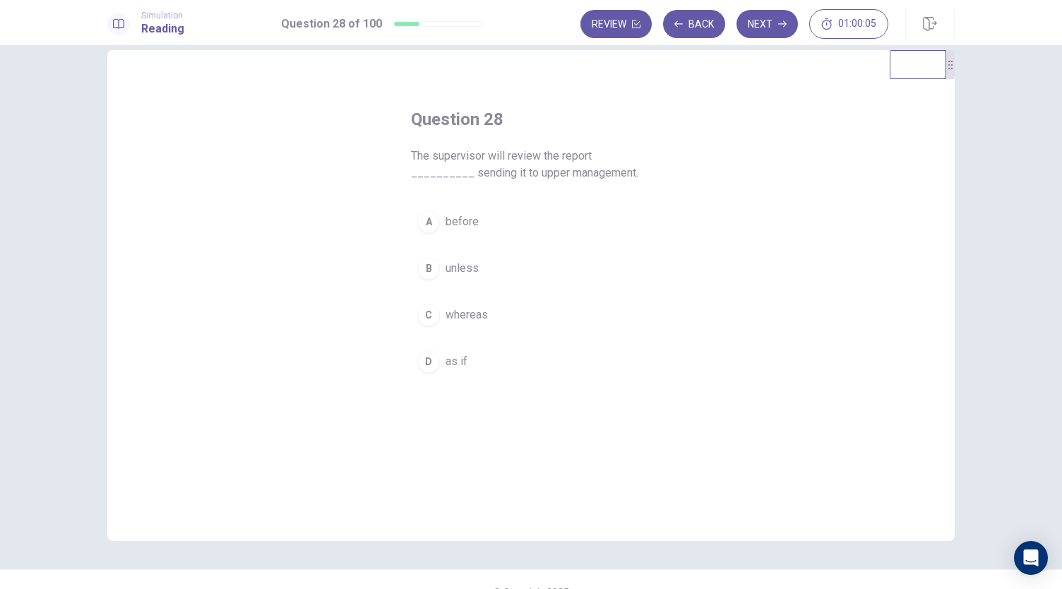
click at [822, 320] on div "Question 28 The supervisor will review the report __________ sending it to uppe…" at bounding box center [531, 295] width 848 height 491
click at [434, 223] on div "A" at bounding box center [428, 222] width 23 height 23
click at [771, 32] on button "Next" at bounding box center [767, 24] width 61 height 28
click at [462, 353] on span "ethical" at bounding box center [462, 361] width 32 height 17
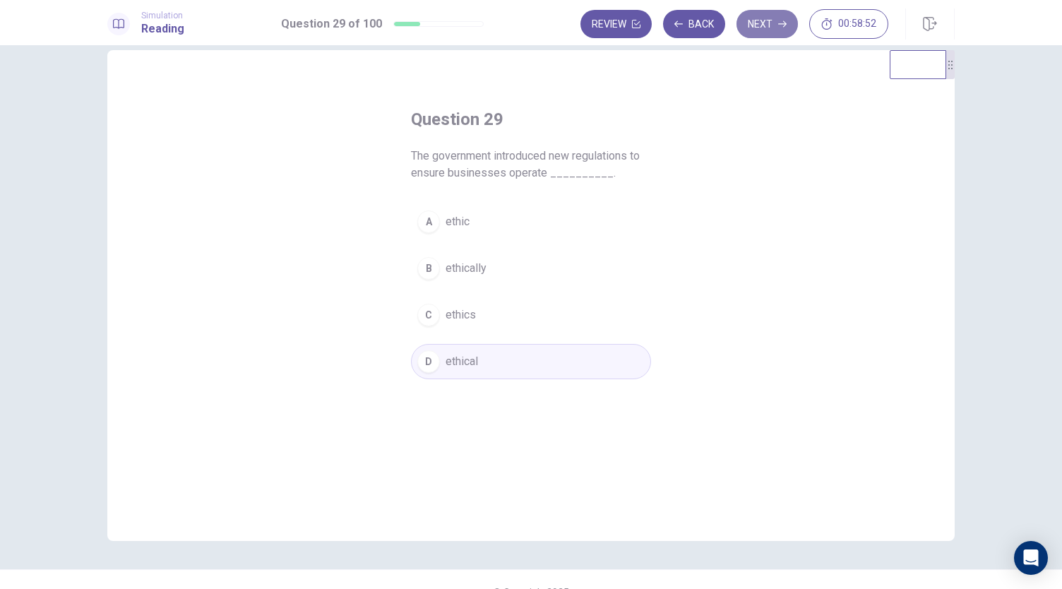
click at [776, 33] on button "Next" at bounding box center [767, 24] width 61 height 28
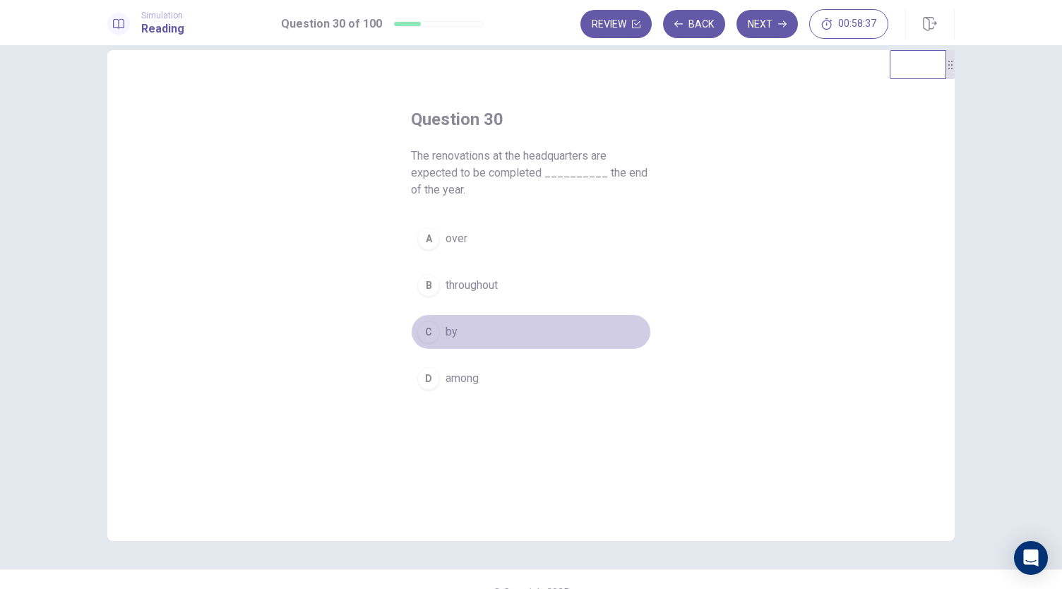
click at [439, 336] on button "C by" at bounding box center [531, 331] width 240 height 35
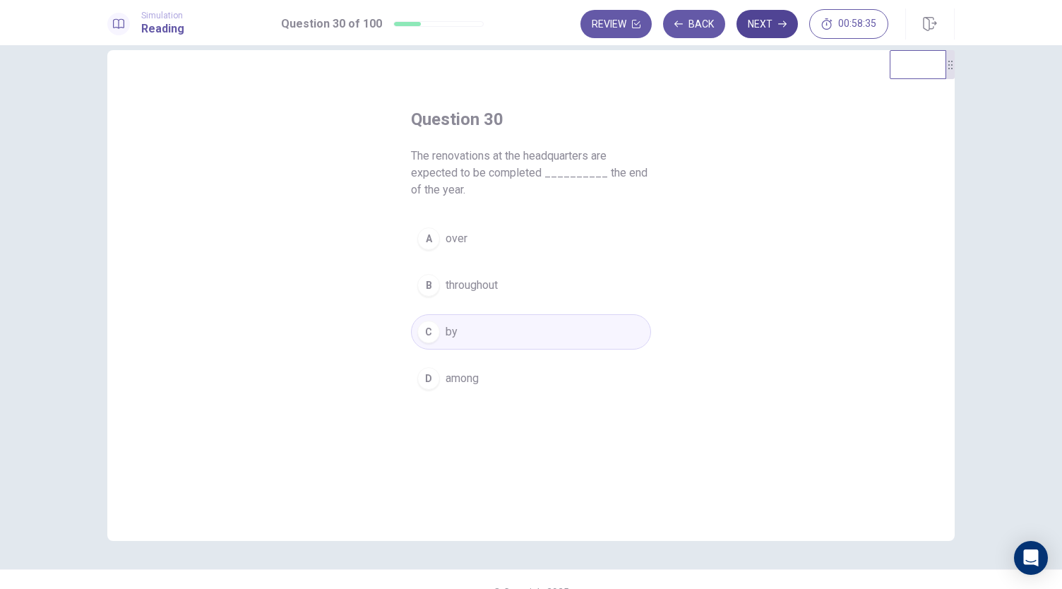
click at [753, 31] on button "Next" at bounding box center [767, 24] width 61 height 28
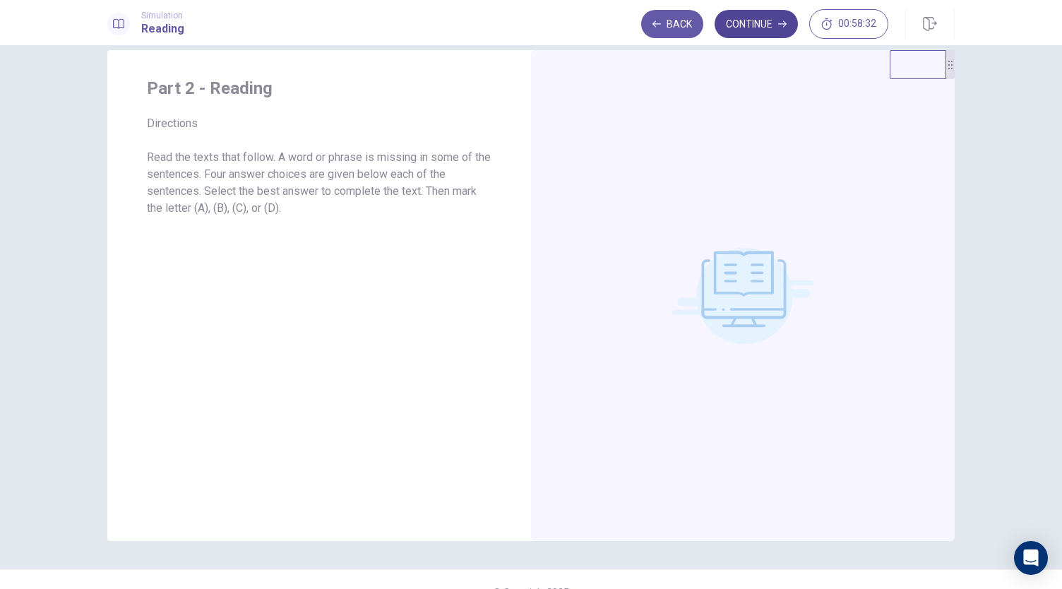
click at [767, 30] on button "Continue" at bounding box center [756, 24] width 83 height 28
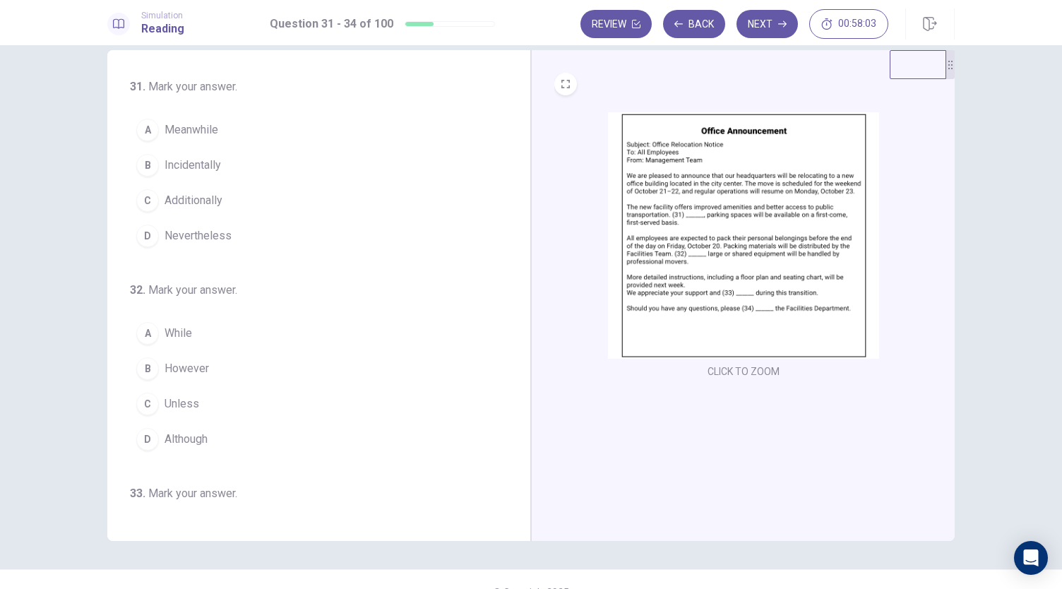
click at [147, 202] on div "C" at bounding box center [147, 200] width 23 height 23
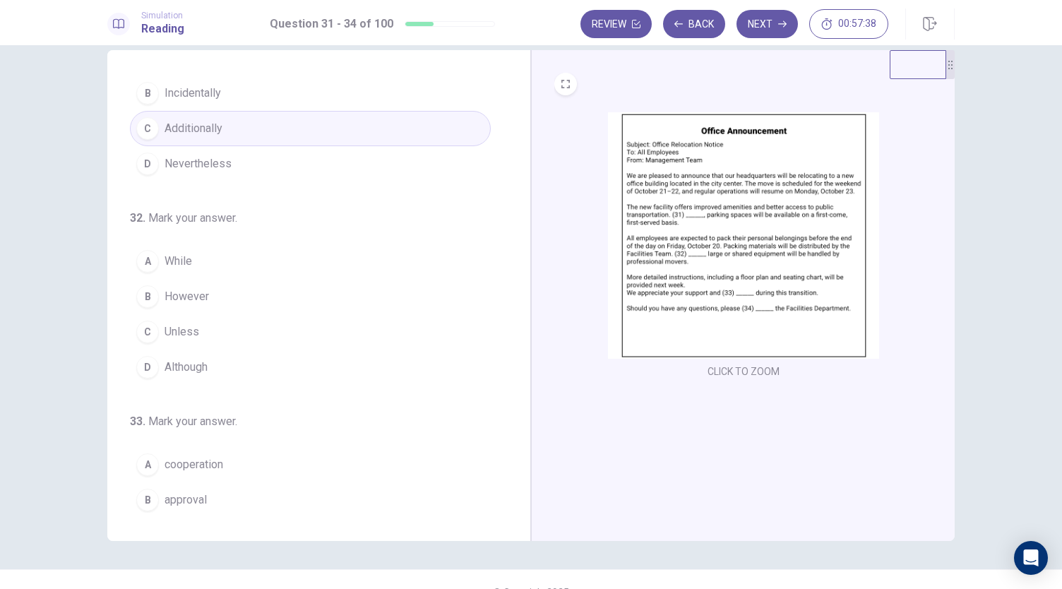
scroll to position [73, 0]
click at [148, 336] on div "C" at bounding box center [147, 330] width 23 height 23
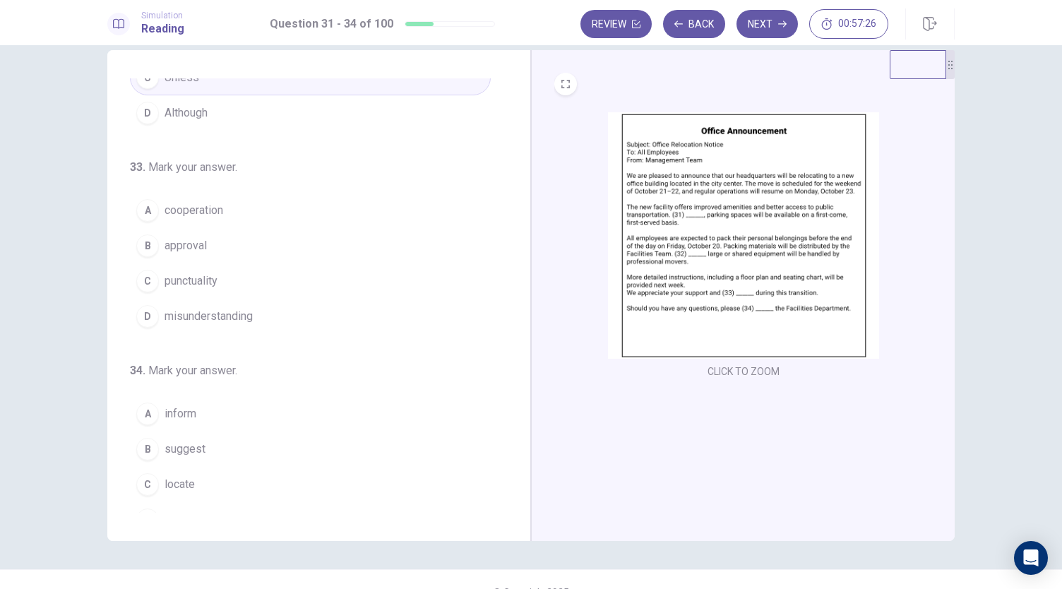
scroll to position [324, 0]
click at [207, 209] on span "cooperation" at bounding box center [194, 212] width 59 height 17
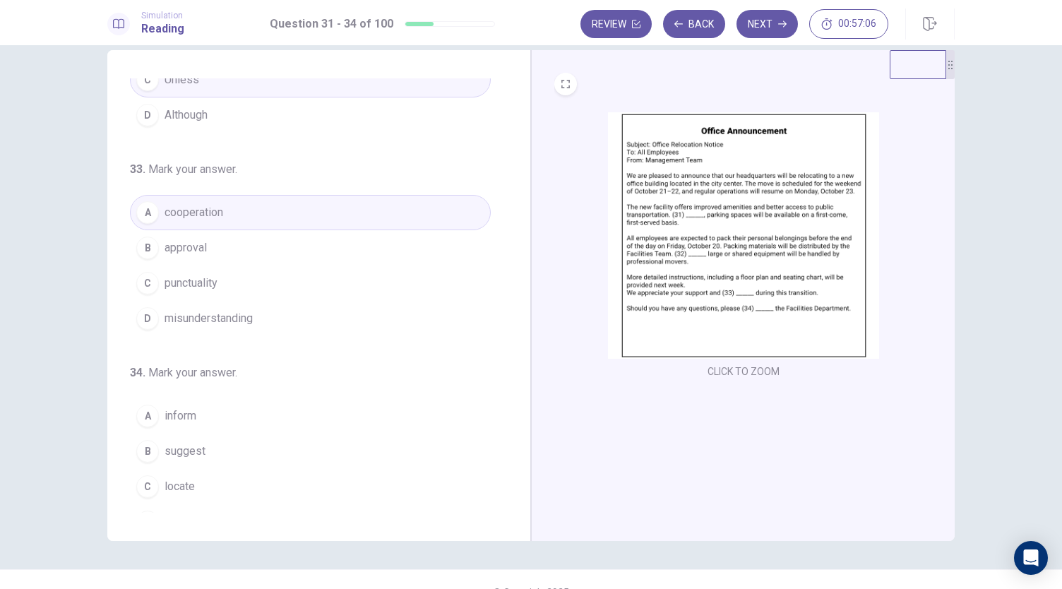
scroll to position [343, 0]
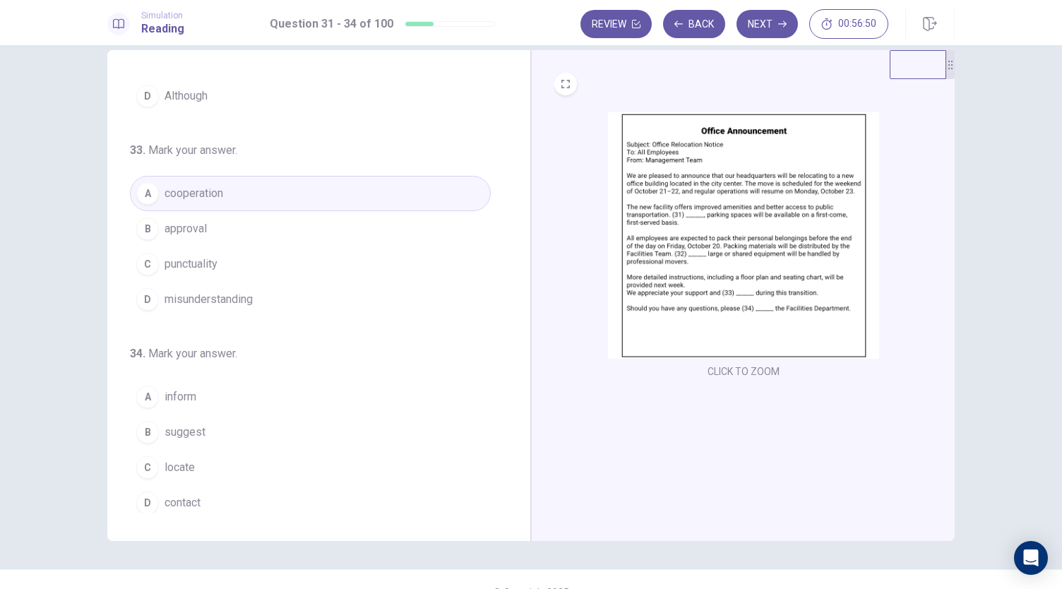
click at [183, 494] on span "contact" at bounding box center [183, 502] width 36 height 17
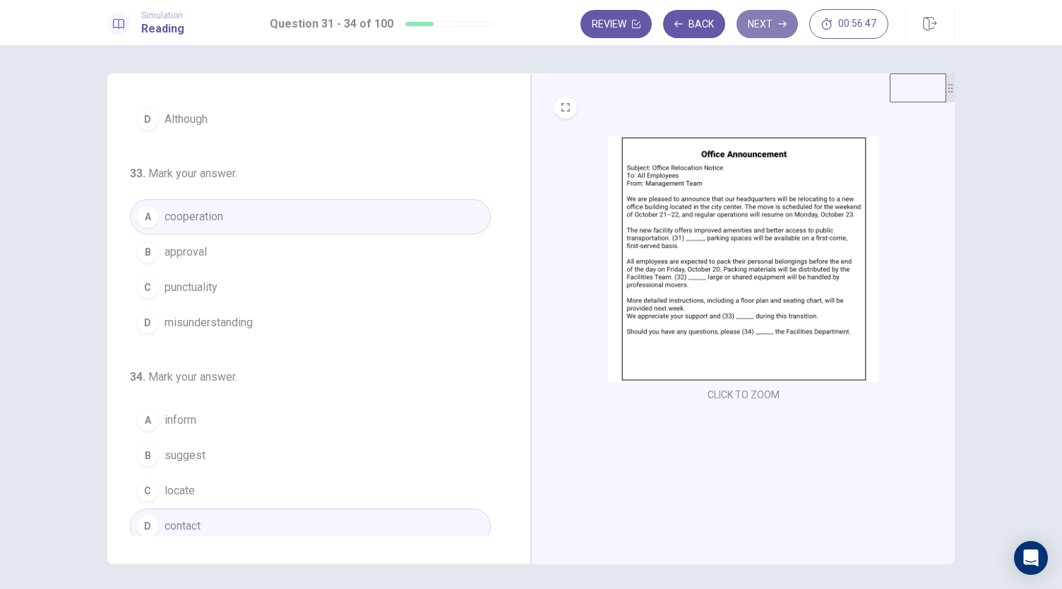
click at [757, 14] on button "Next" at bounding box center [767, 24] width 61 height 28
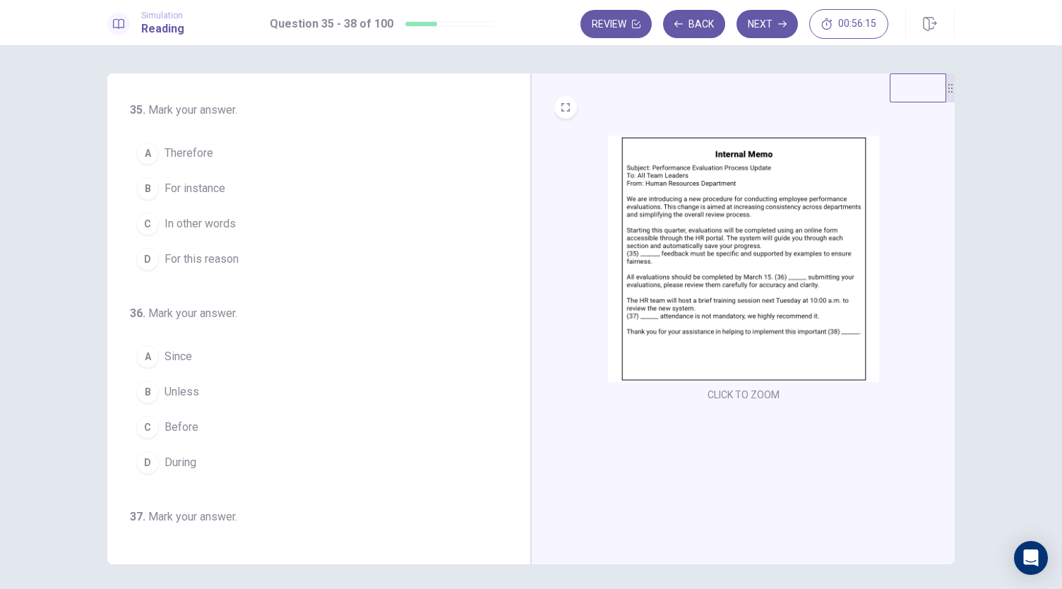
click at [211, 192] on span "For instance" at bounding box center [195, 188] width 61 height 17
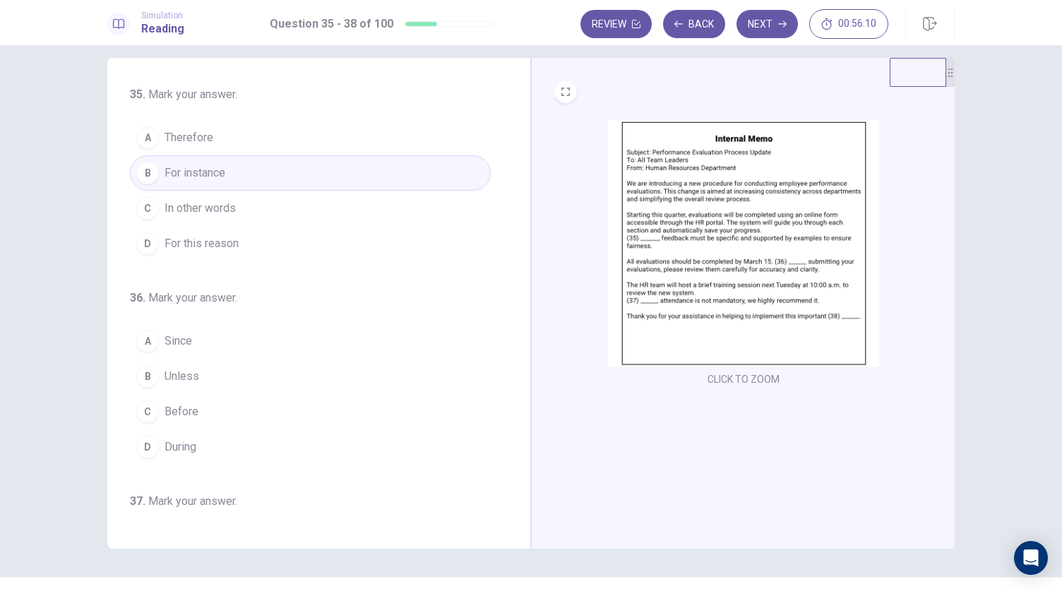
scroll to position [19, 0]
click at [184, 439] on span "During" at bounding box center [181, 443] width 32 height 17
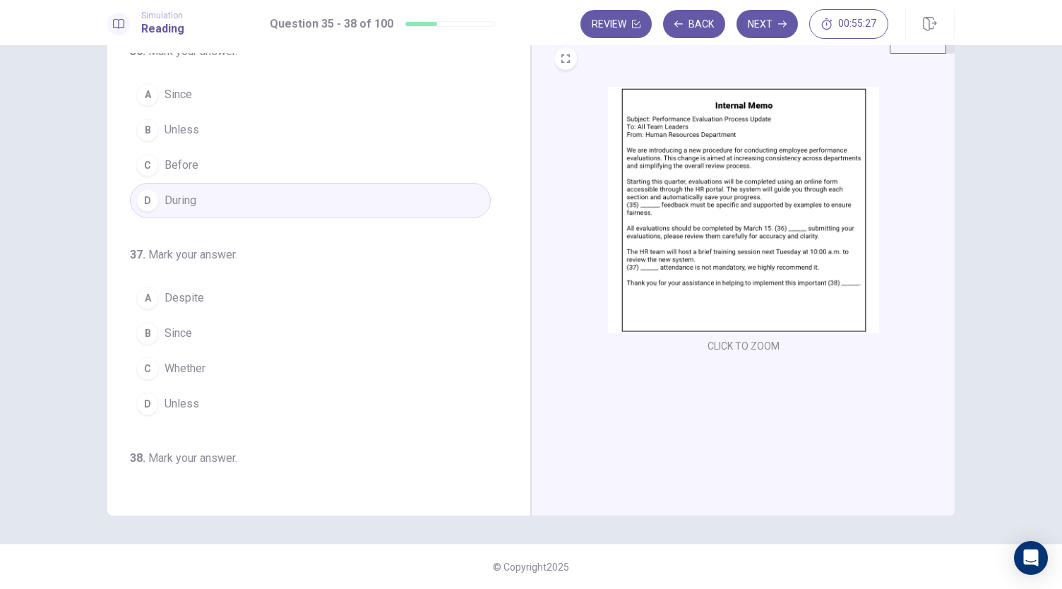
scroll to position [236, 0]
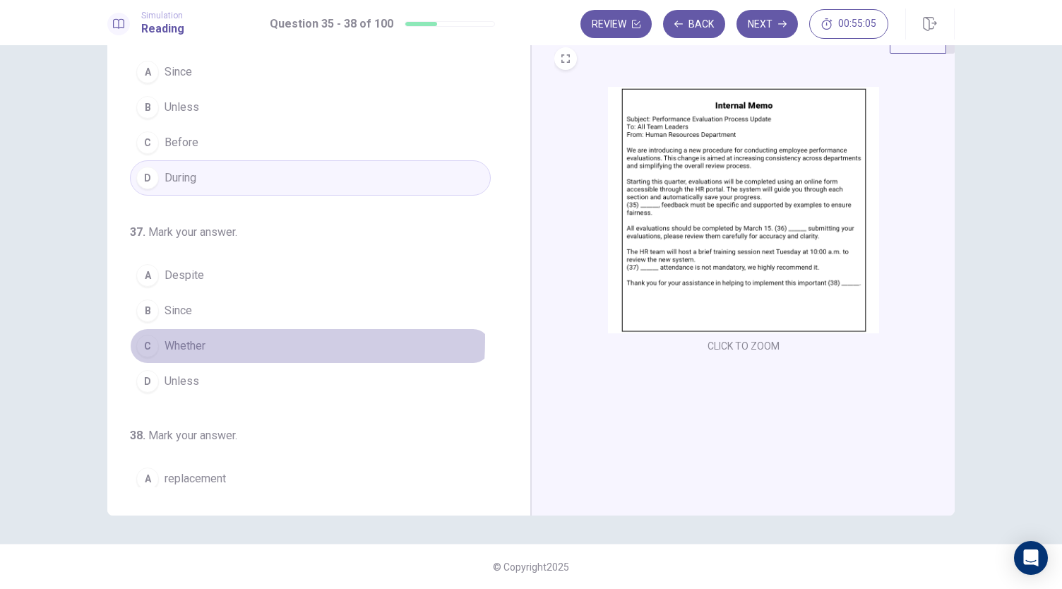
click at [145, 335] on div "C" at bounding box center [147, 346] width 23 height 23
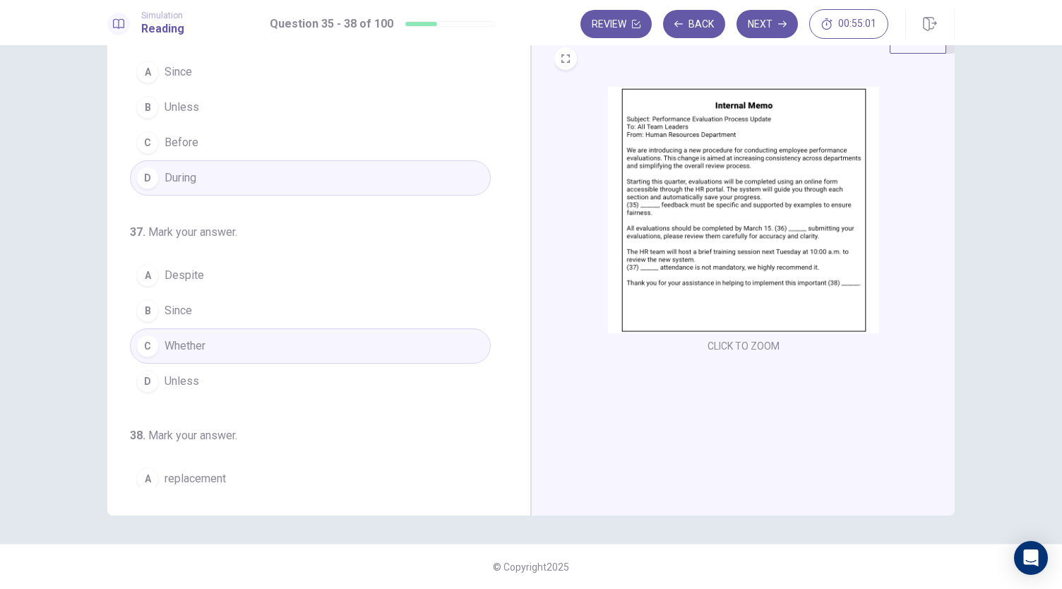
scroll to position [343, 0]
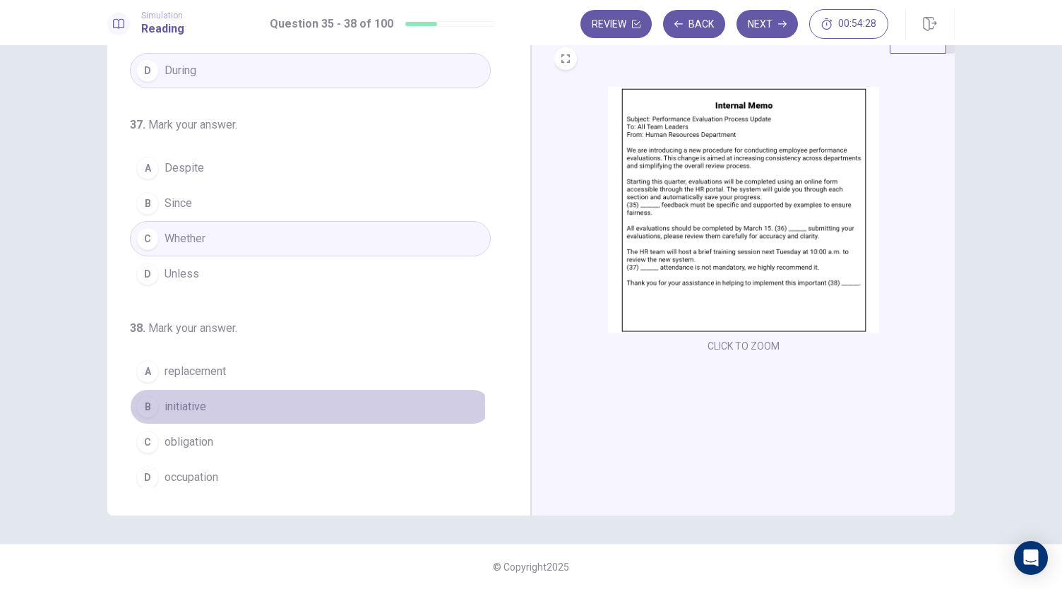
click at [140, 402] on div "B" at bounding box center [147, 407] width 23 height 23
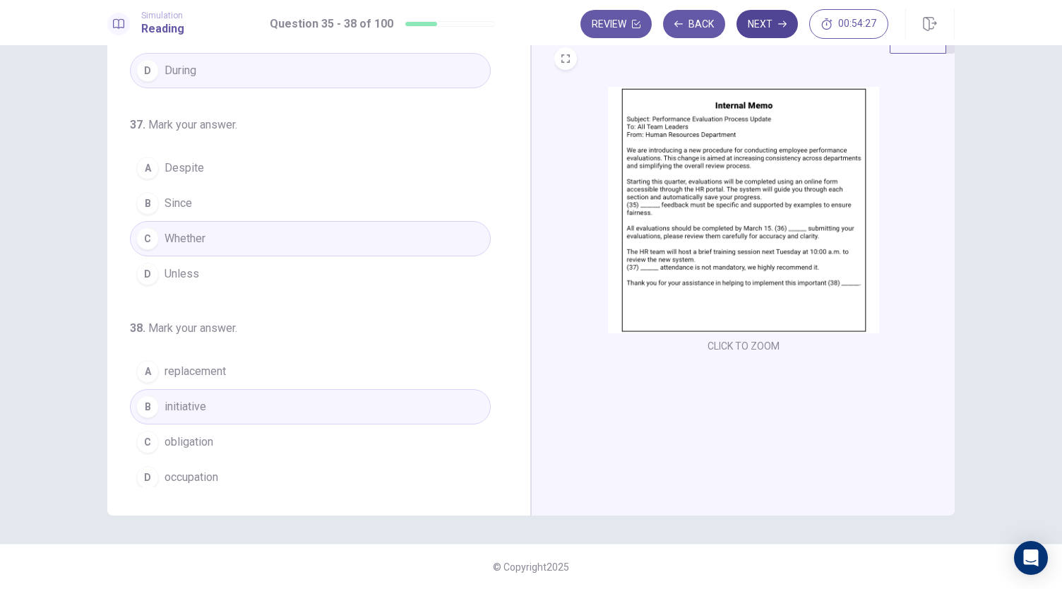
click at [783, 18] on button "Next" at bounding box center [767, 24] width 61 height 28
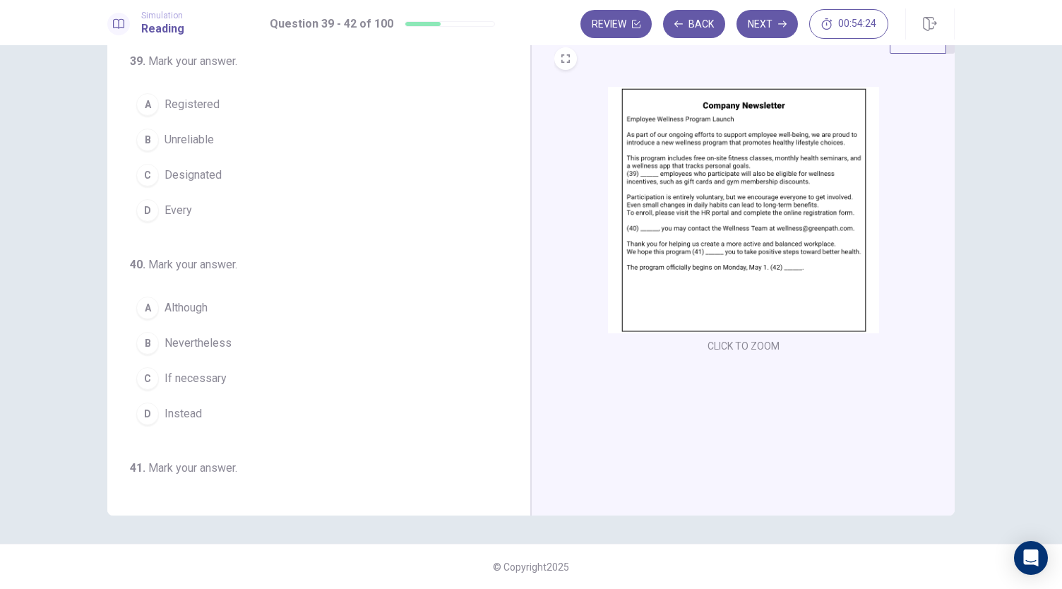
scroll to position [0, 0]
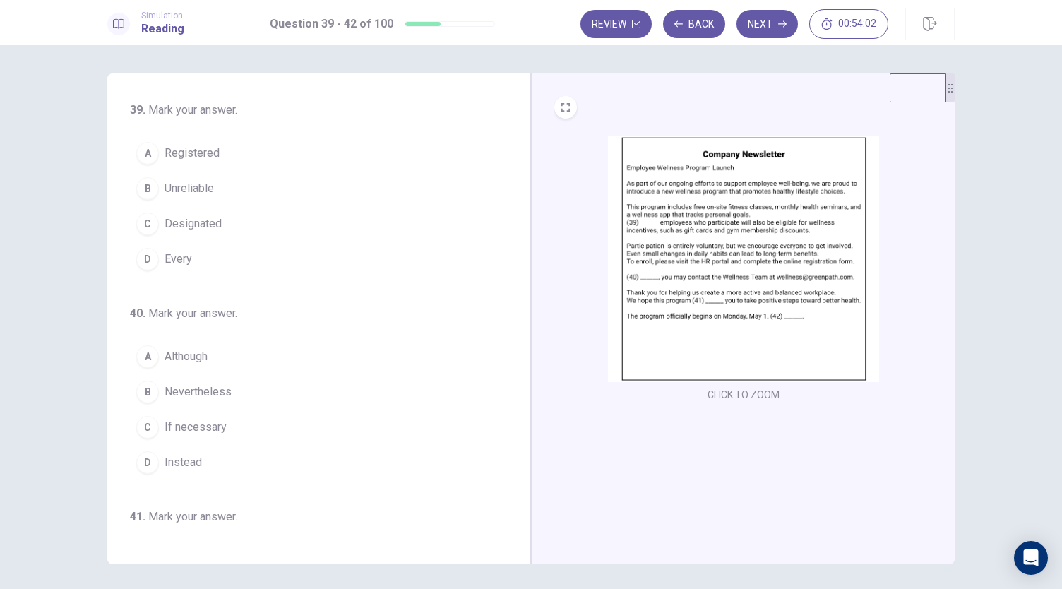
click at [143, 263] on div "D" at bounding box center [147, 259] width 23 height 23
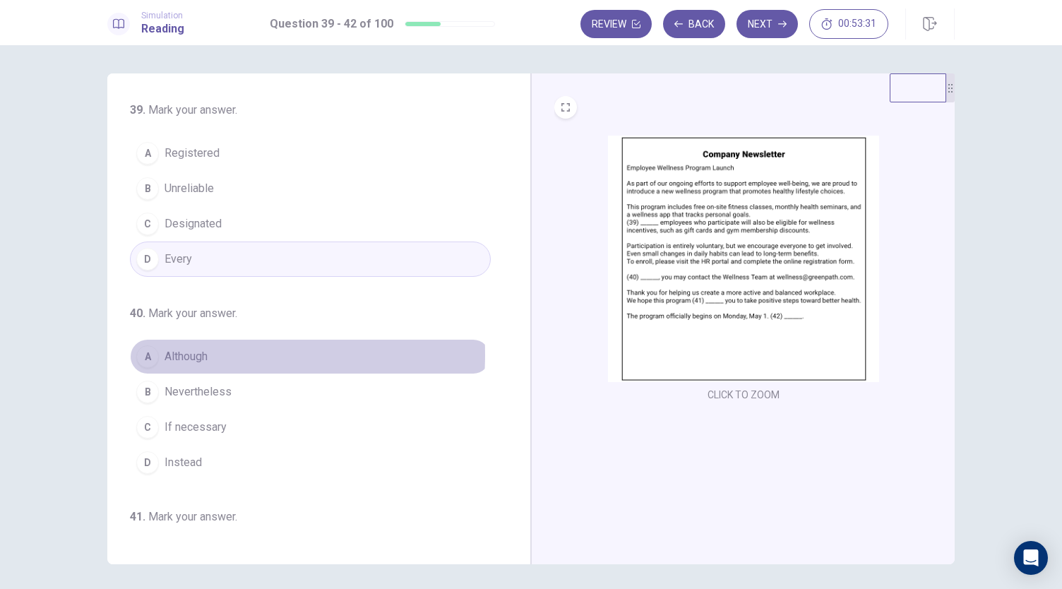
click at [188, 352] on span "Although" at bounding box center [186, 356] width 43 height 17
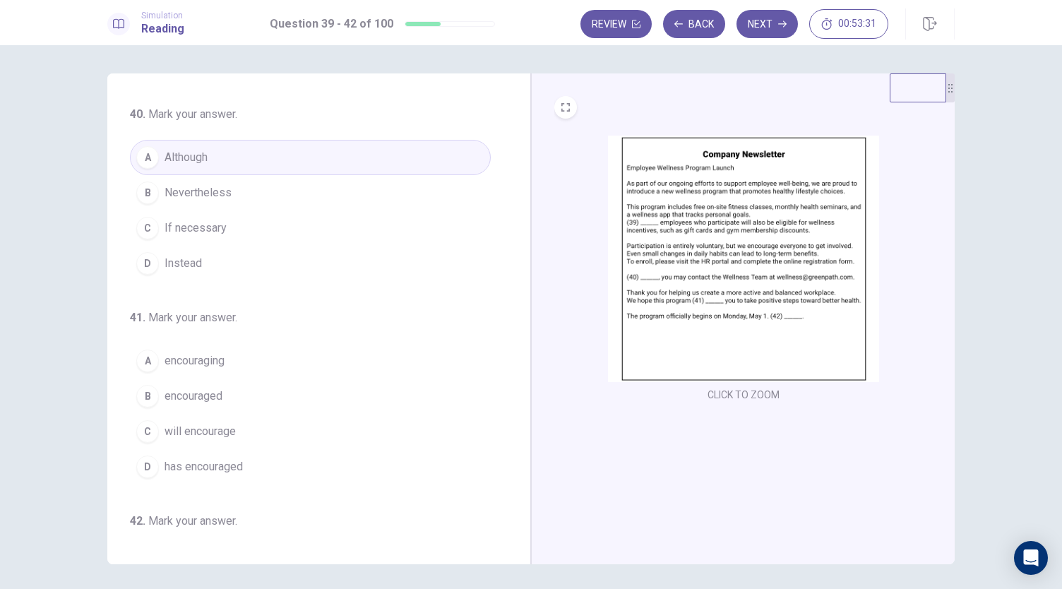
scroll to position [223, 0]
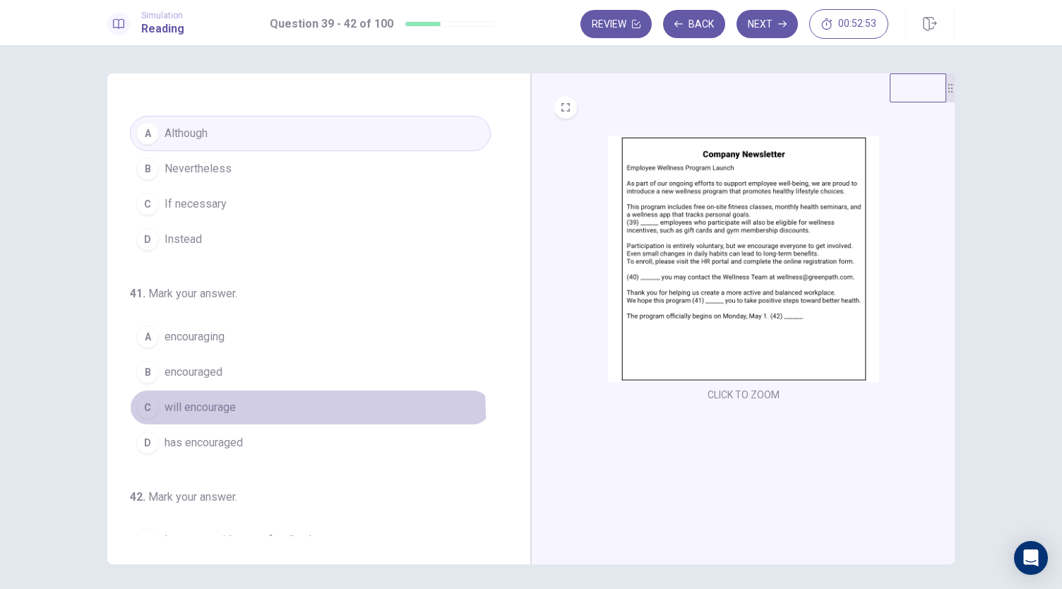
click at [191, 410] on span "will encourage" at bounding box center [200, 407] width 71 height 17
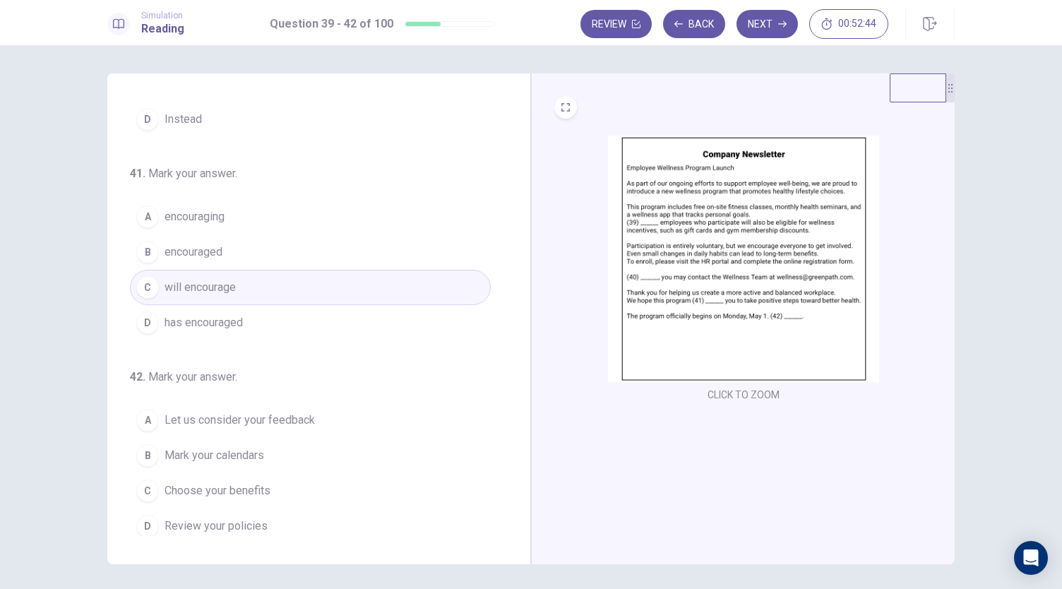
scroll to position [49, 0]
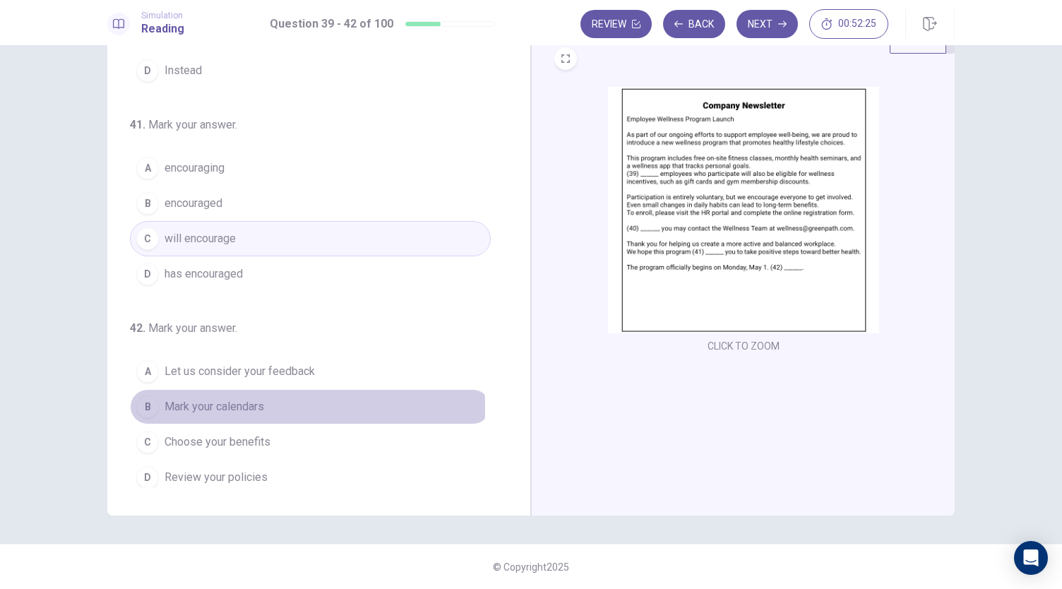
click at [186, 402] on span "Mark your calendars" at bounding box center [215, 406] width 100 height 17
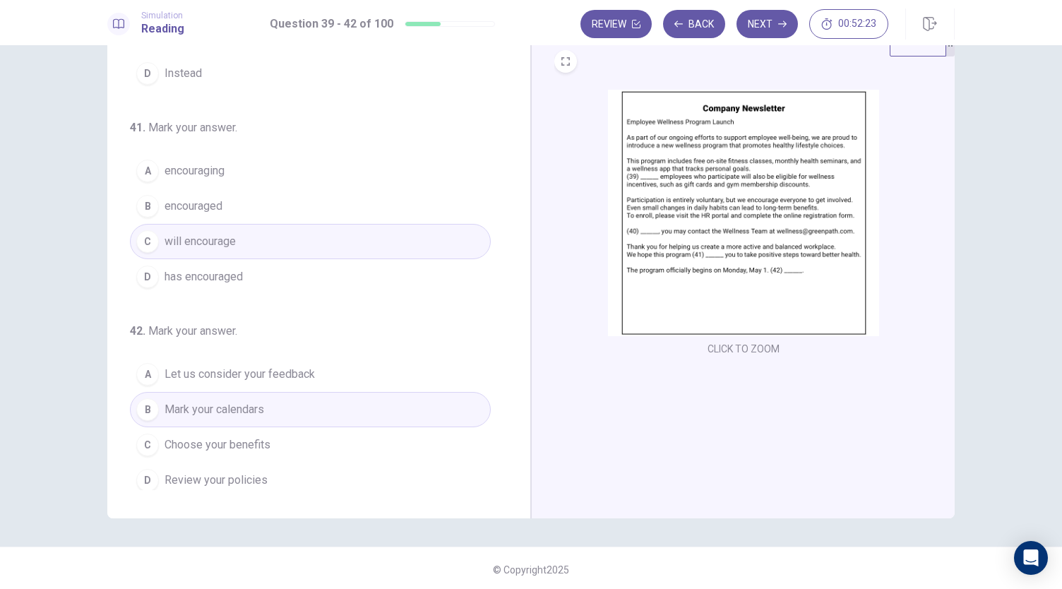
scroll to position [0, 0]
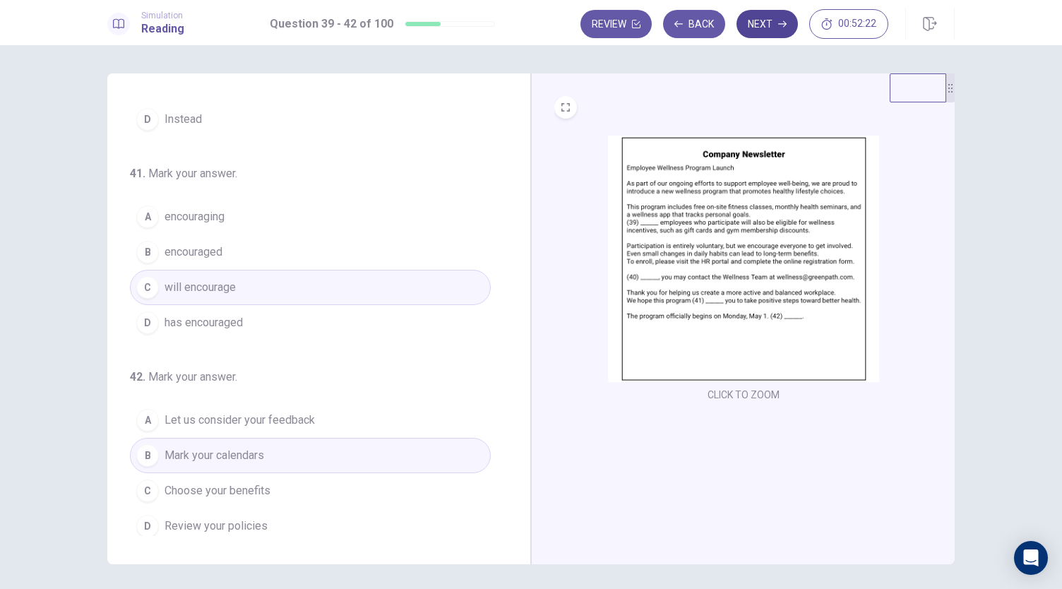
click at [769, 25] on button "Next" at bounding box center [767, 24] width 61 height 28
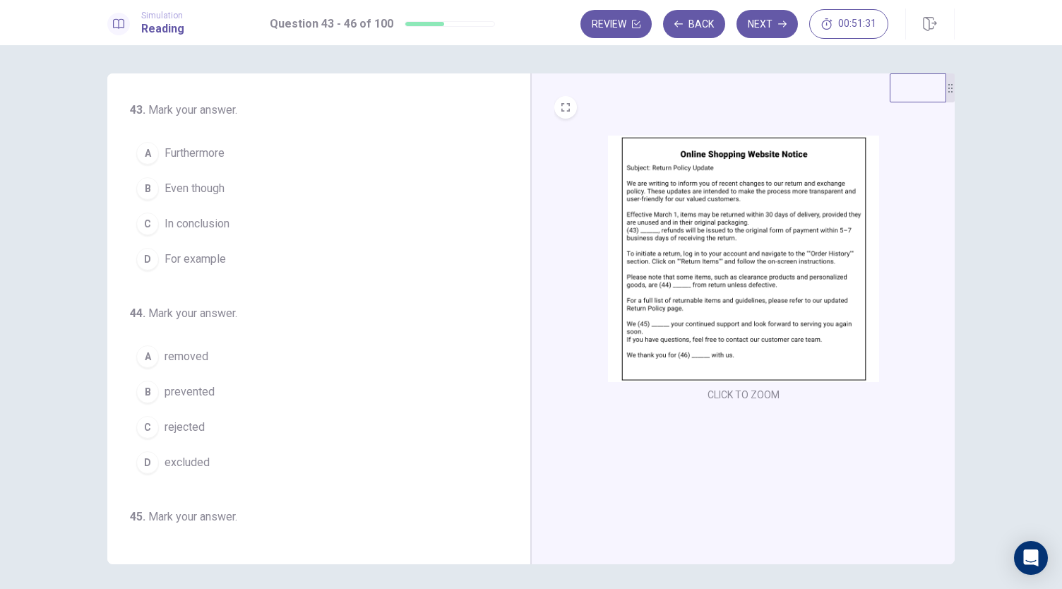
click at [189, 261] on span "For example" at bounding box center [195, 259] width 61 height 17
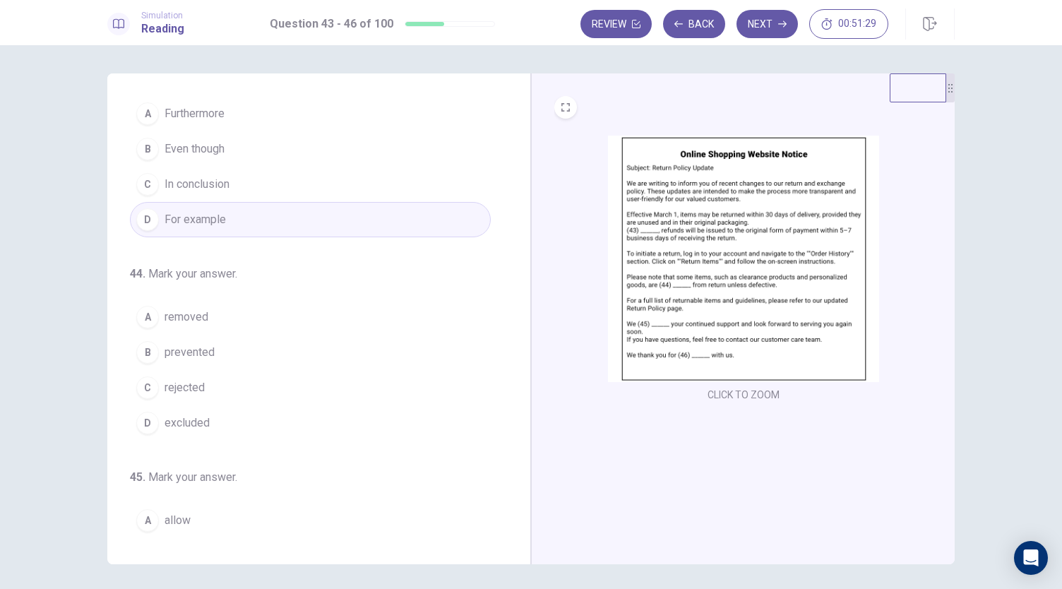
scroll to position [52, 0]
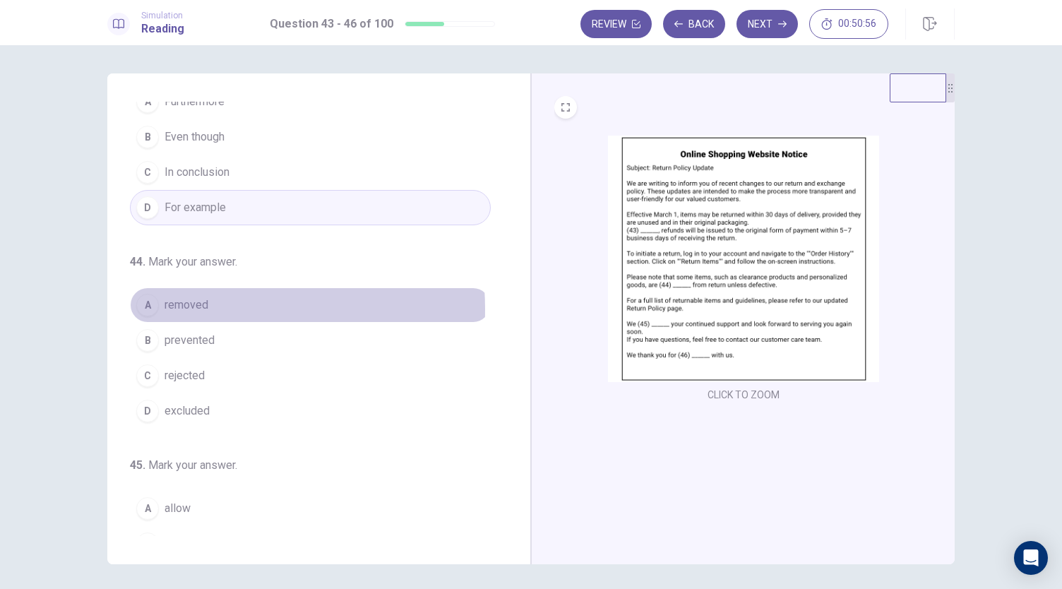
click at [175, 307] on span "removed" at bounding box center [187, 305] width 44 height 17
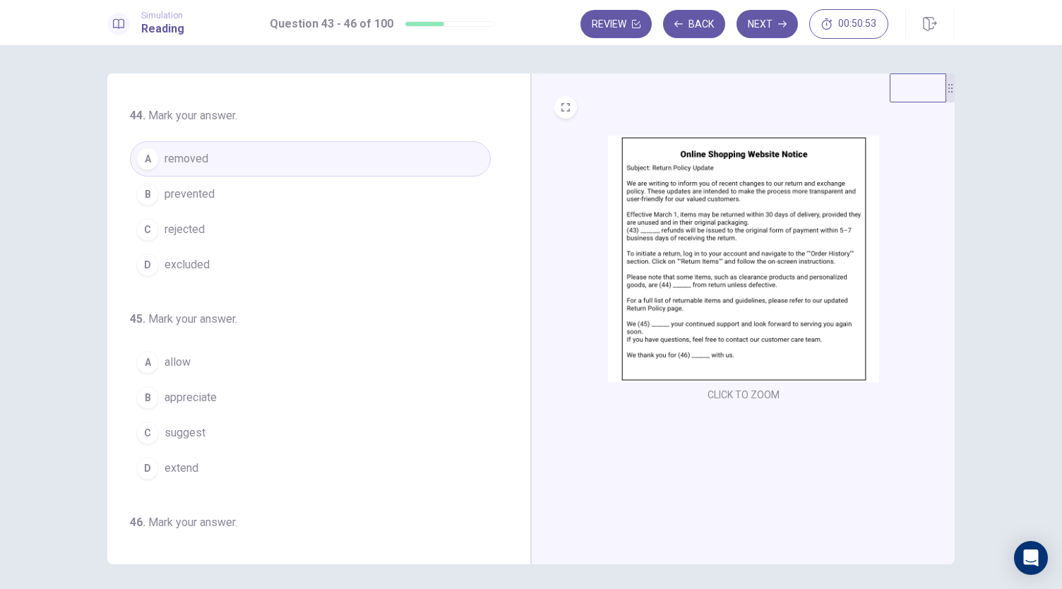
scroll to position [199, 0]
click at [203, 379] on button "B appreciate" at bounding box center [310, 396] width 361 height 35
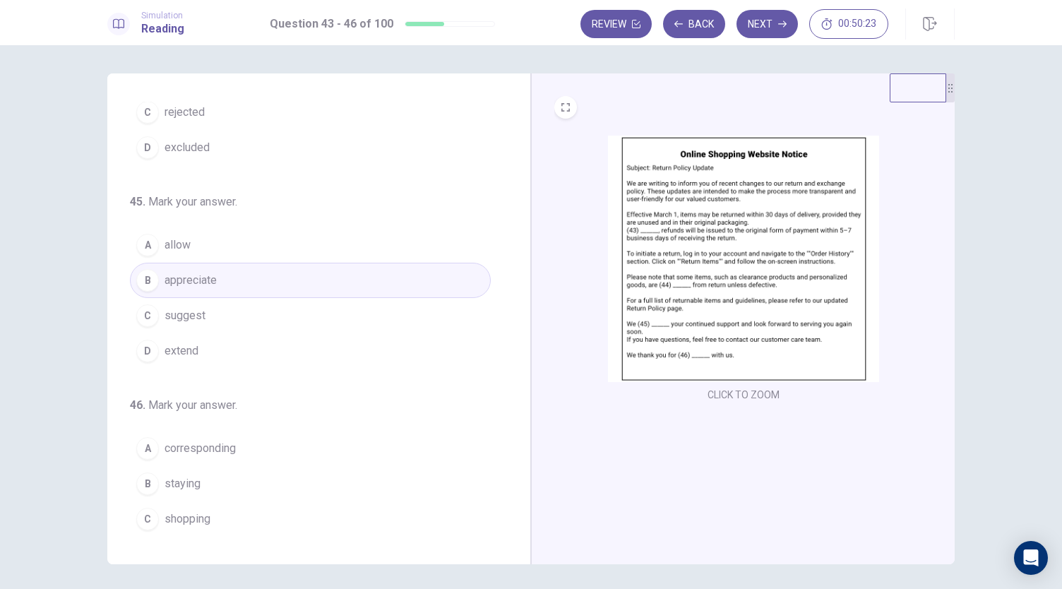
scroll to position [343, 0]
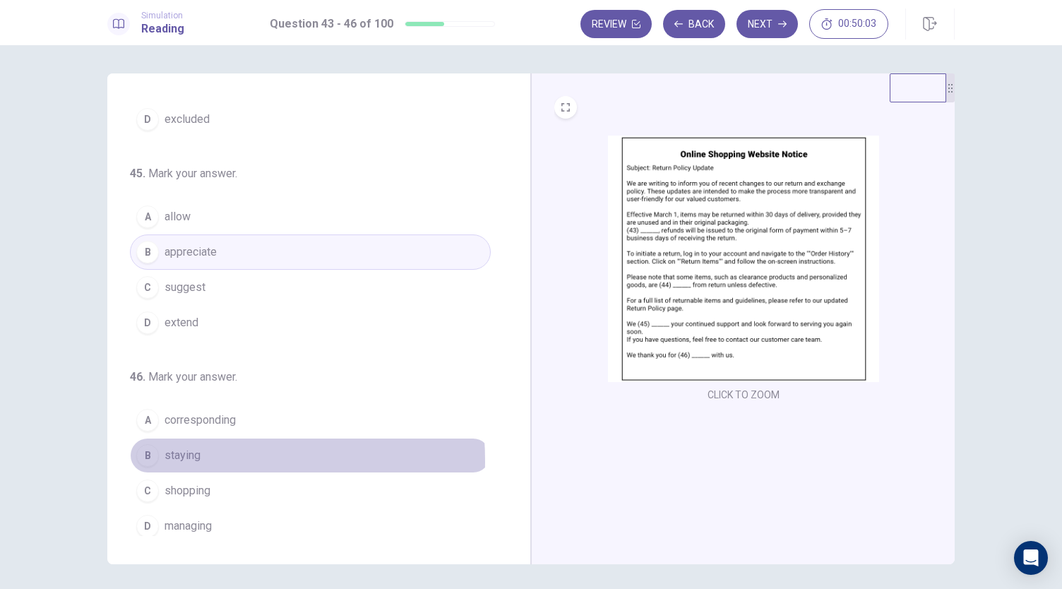
click at [151, 455] on div "B" at bounding box center [147, 455] width 23 height 23
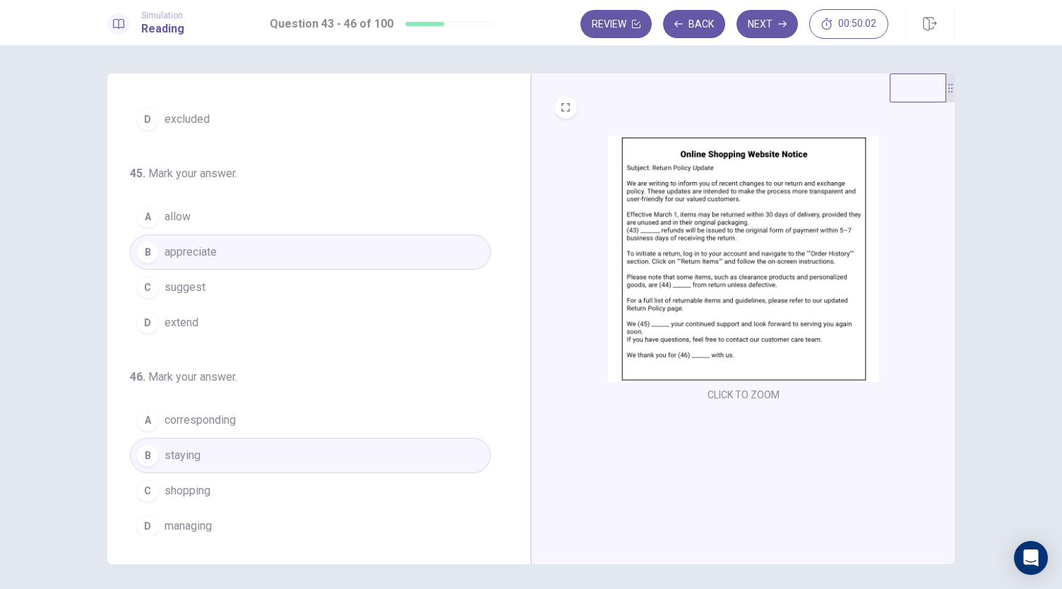
scroll to position [49, 0]
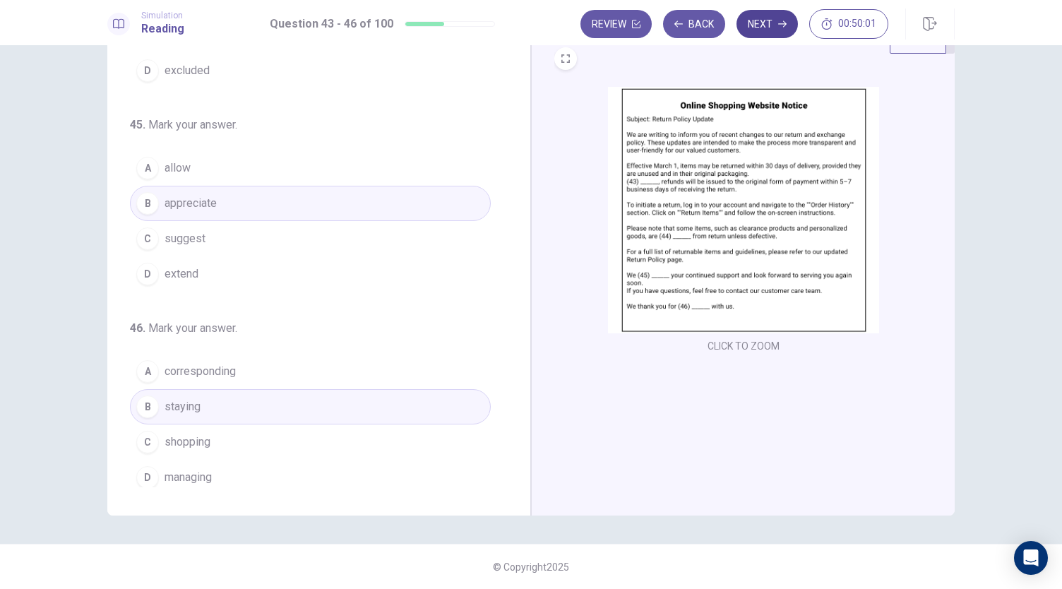
click at [788, 24] on button "Next" at bounding box center [767, 24] width 61 height 28
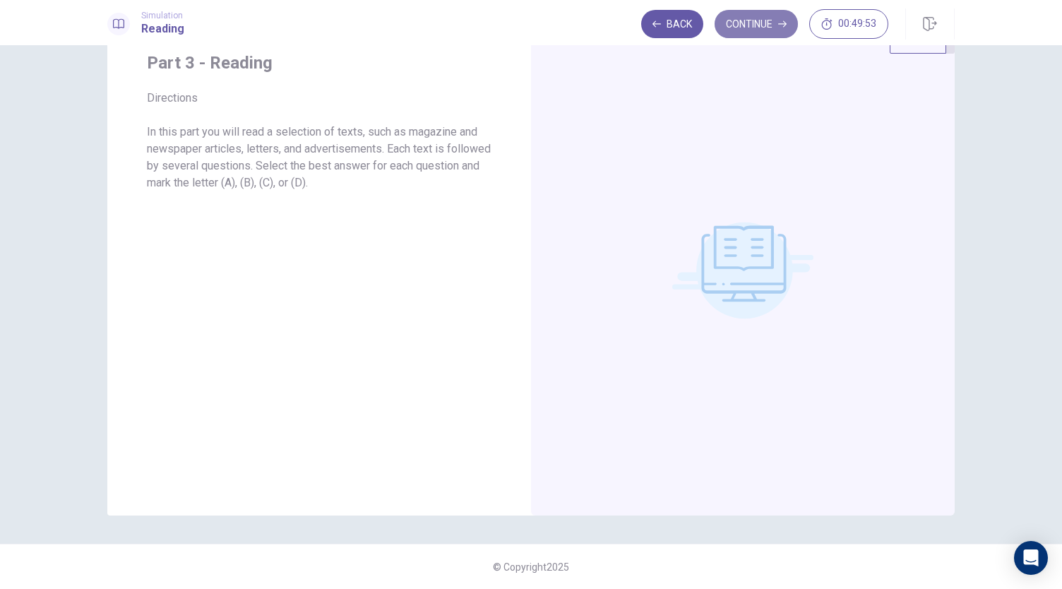
click at [747, 20] on button "Continue" at bounding box center [756, 24] width 83 height 28
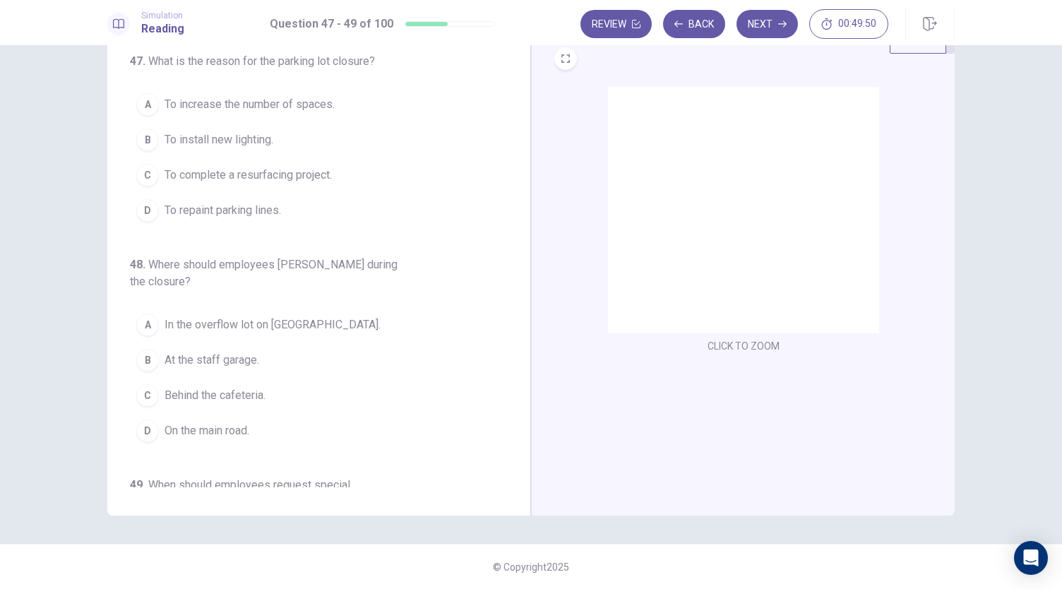
scroll to position [0, 0]
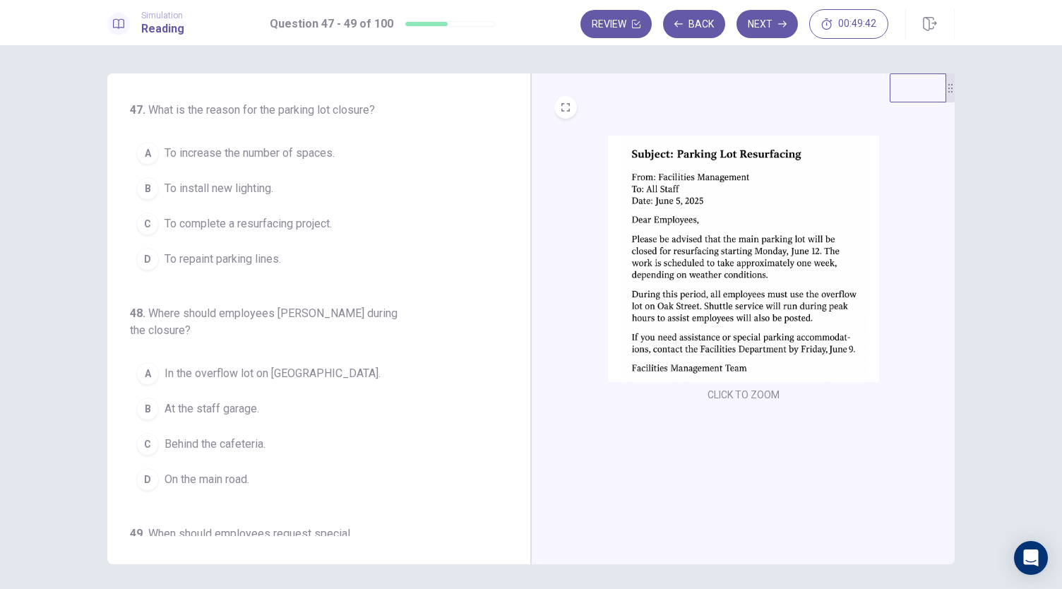
click at [714, 346] on img at bounding box center [743, 259] width 271 height 247
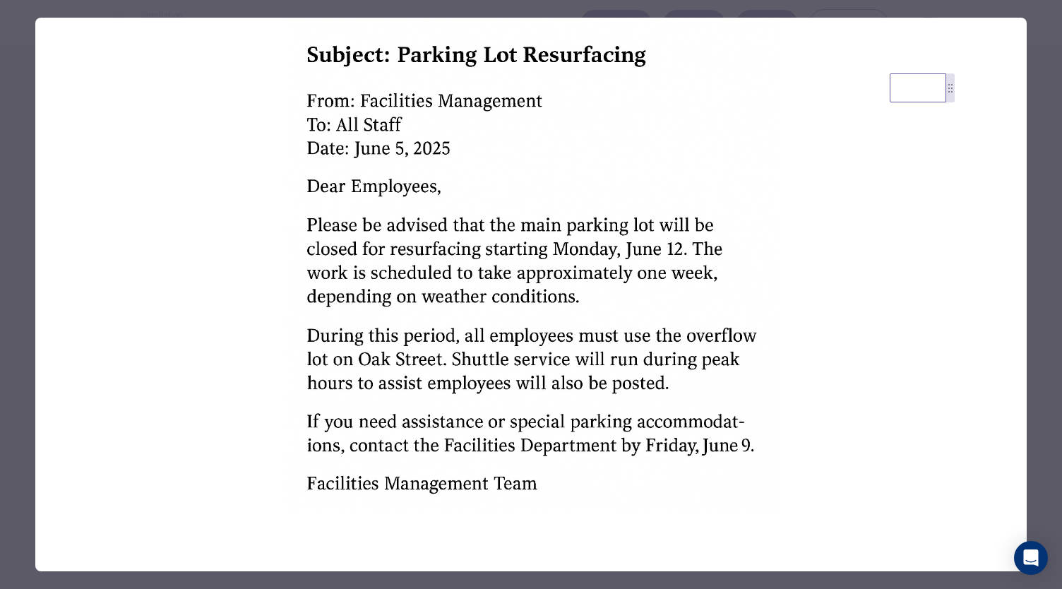
click at [502, 244] on img at bounding box center [531, 265] width 992 height 494
click at [17, 252] on div at bounding box center [531, 294] width 1062 height 589
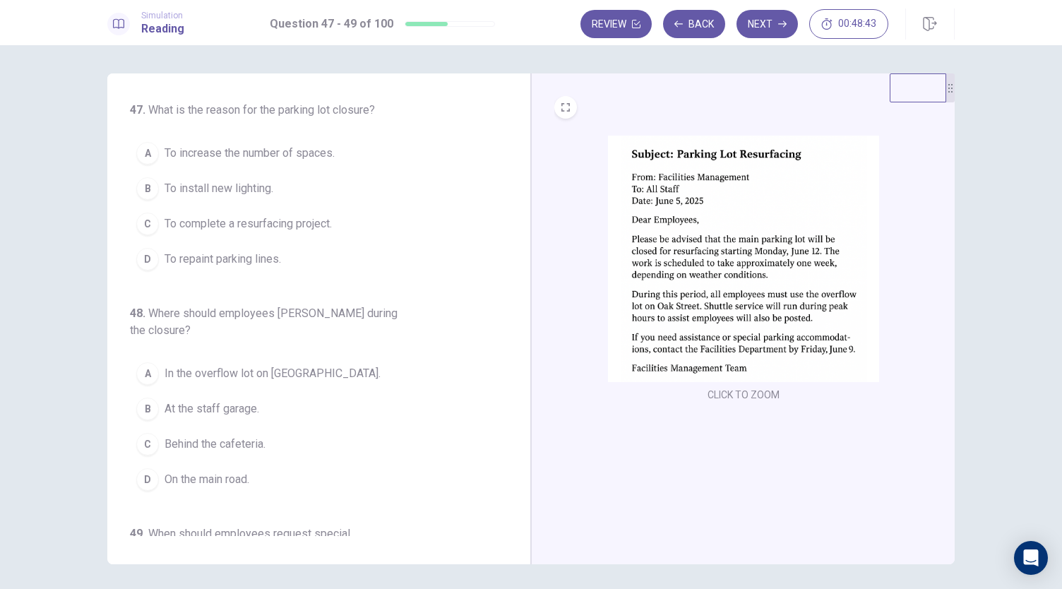
click at [186, 219] on span "To complete a resurfacing project." at bounding box center [248, 223] width 167 height 17
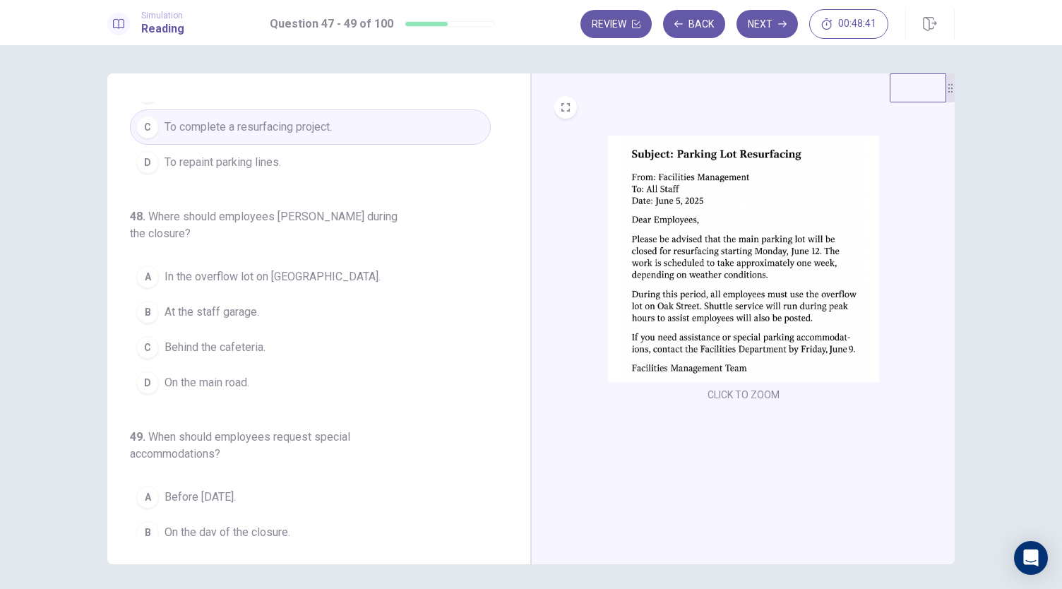
scroll to position [125, 0]
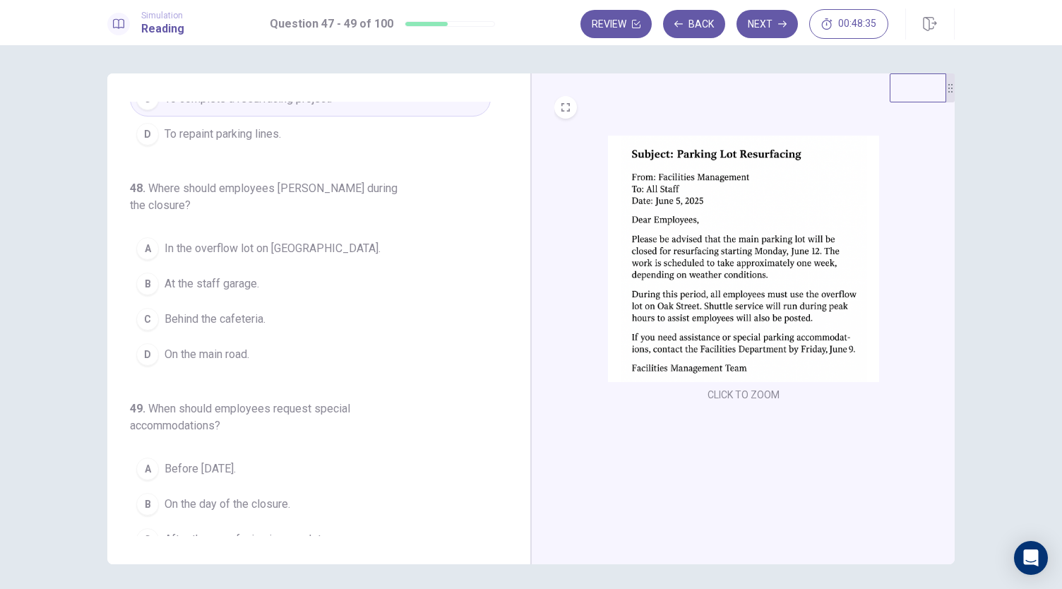
click at [188, 240] on span "In the overflow lot on [GEOGRAPHIC_DATA]." at bounding box center [273, 248] width 216 height 17
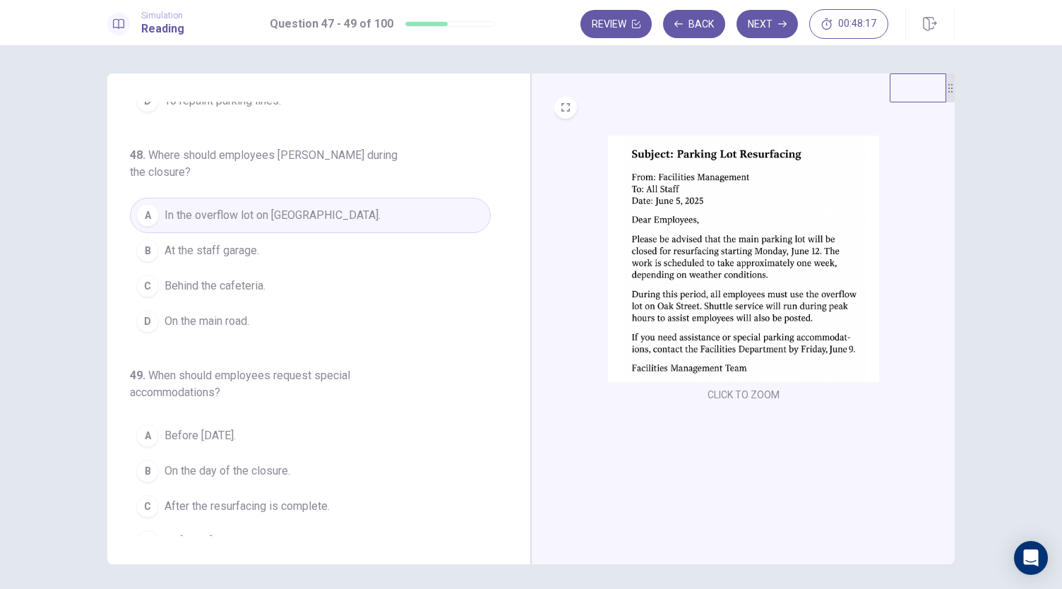
scroll to position [49, 0]
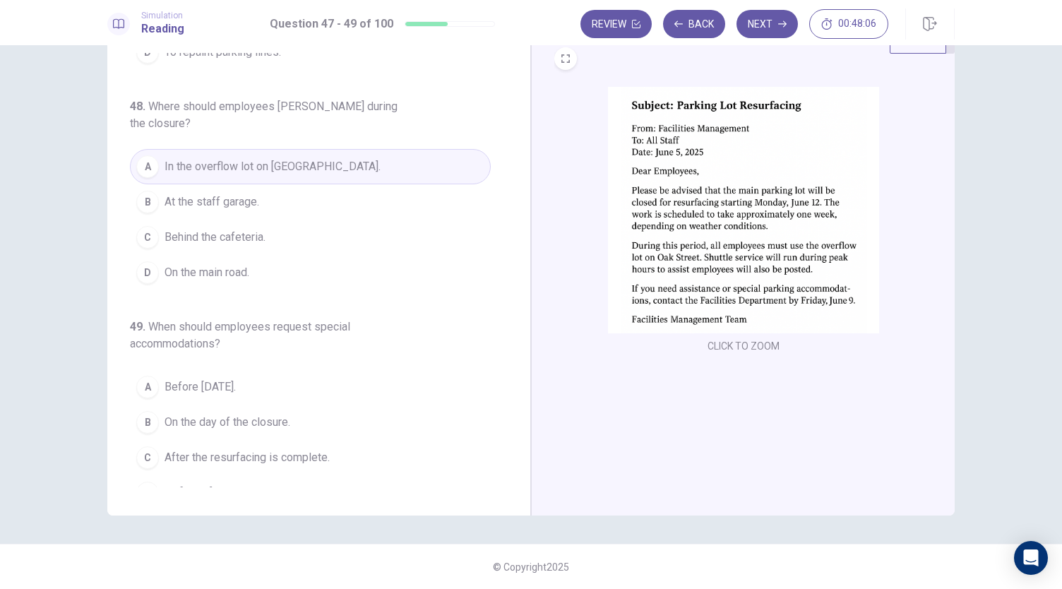
click at [763, 215] on img at bounding box center [743, 210] width 271 height 247
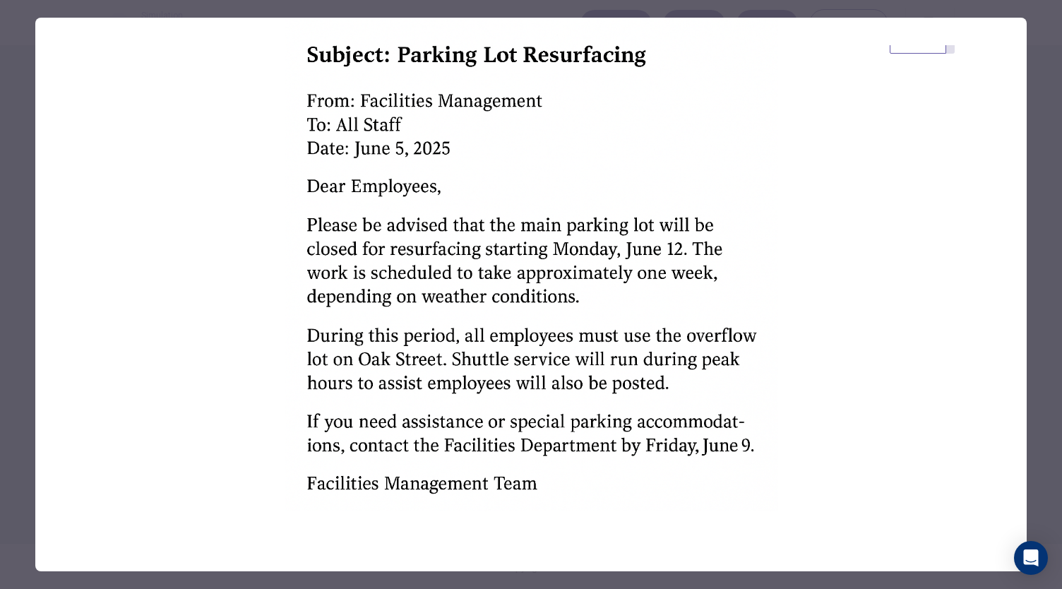
click at [1047, 173] on div at bounding box center [531, 294] width 1062 height 589
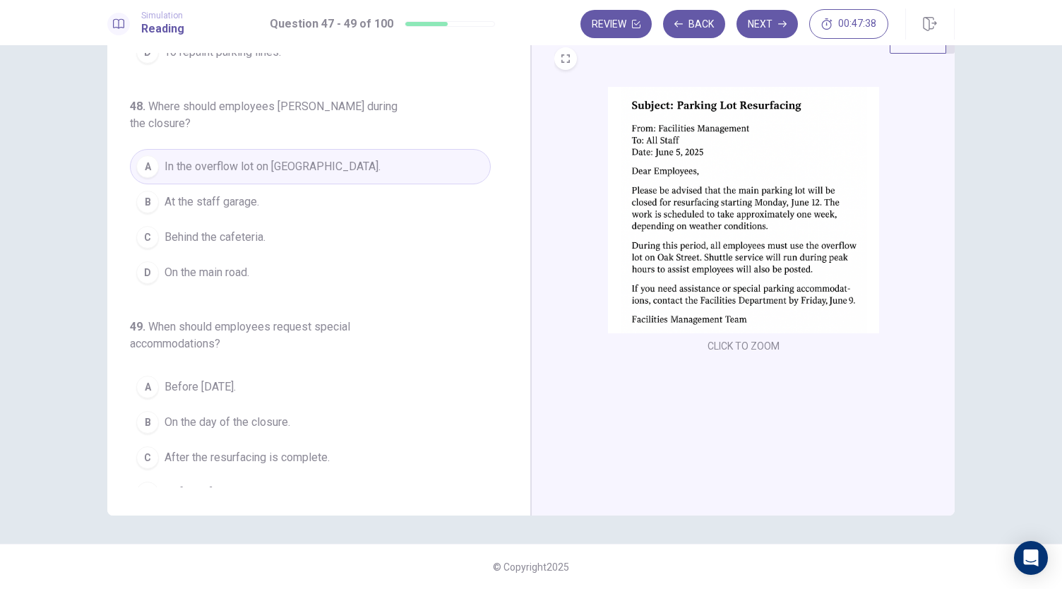
click at [215, 414] on span "On the day of the closure." at bounding box center [228, 422] width 126 height 17
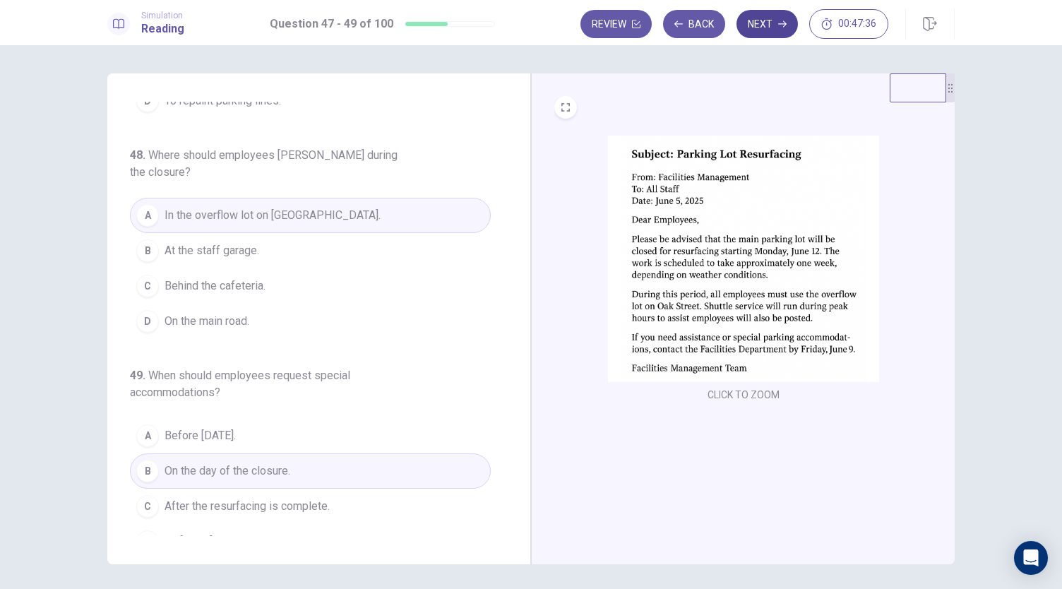
click at [759, 32] on button "Next" at bounding box center [767, 24] width 61 height 28
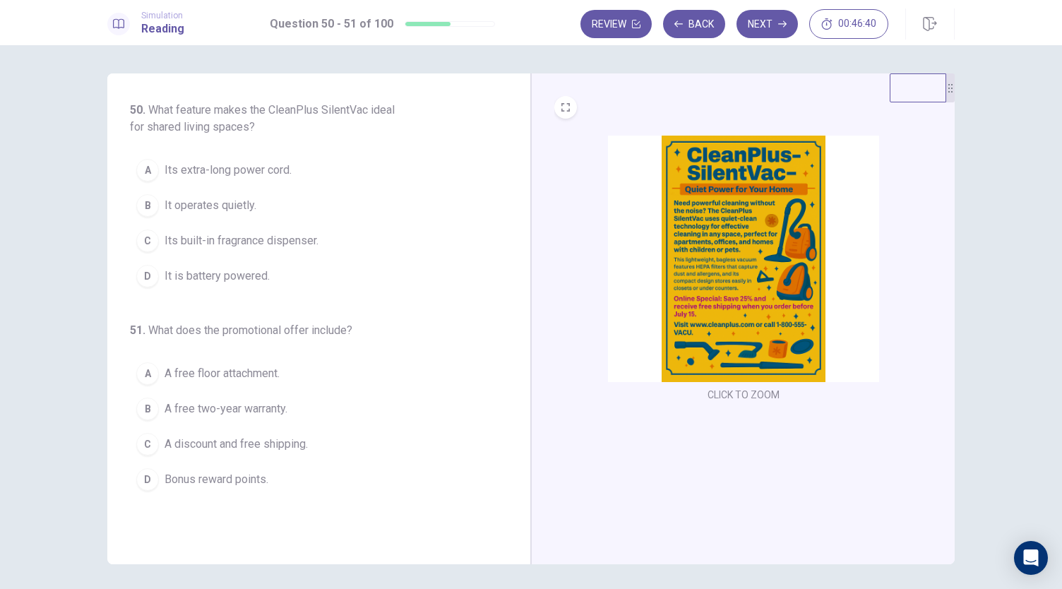
click at [186, 206] on span "It operates quietly." at bounding box center [211, 205] width 92 height 17
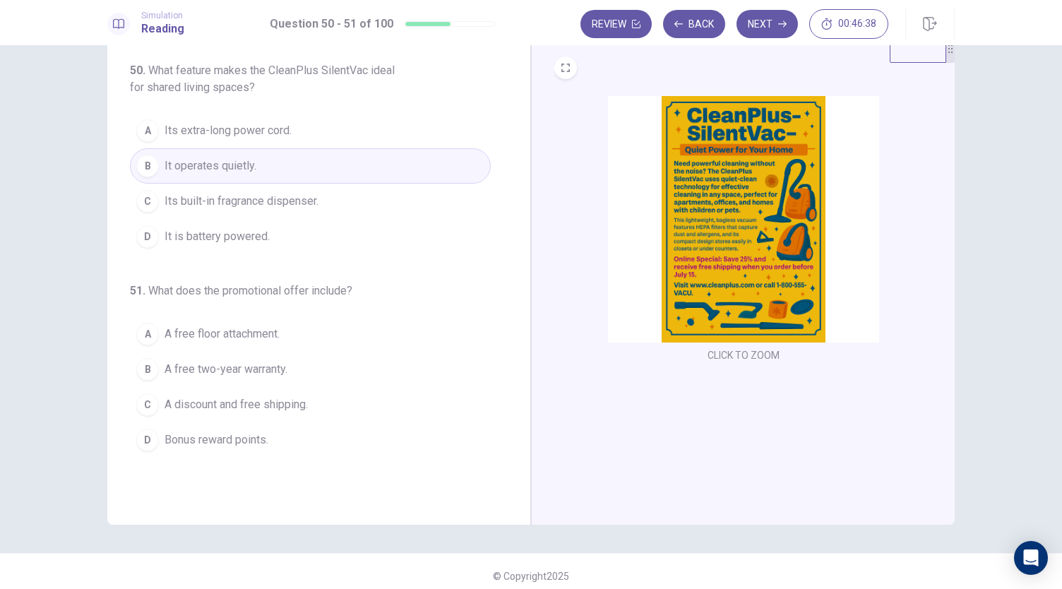
scroll to position [49, 0]
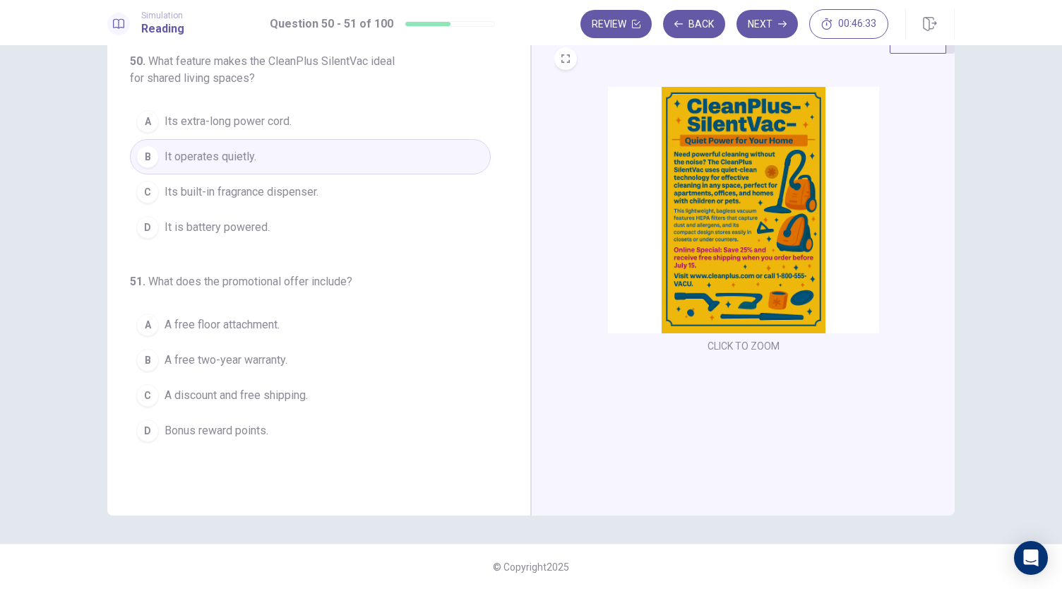
click at [172, 399] on span "A discount and free shipping." at bounding box center [236, 395] width 143 height 17
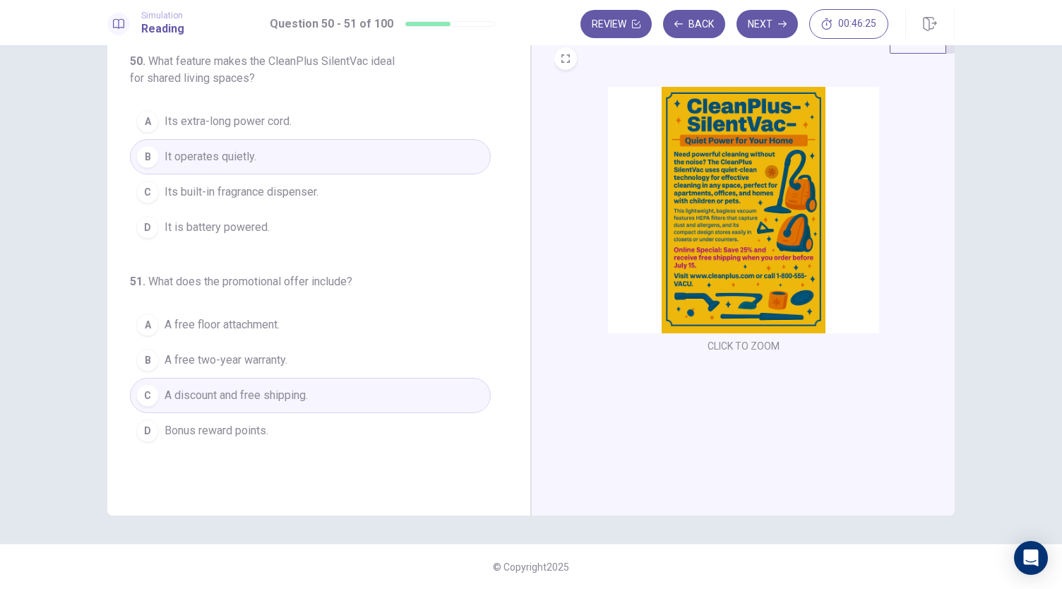
scroll to position [0, 0]
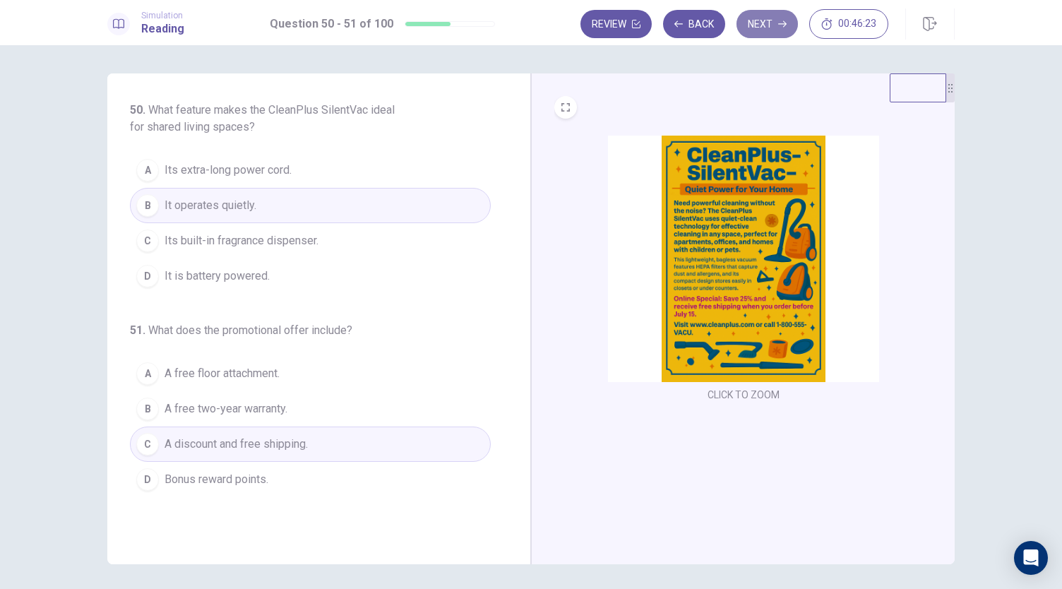
click at [766, 32] on button "Next" at bounding box center [767, 24] width 61 height 28
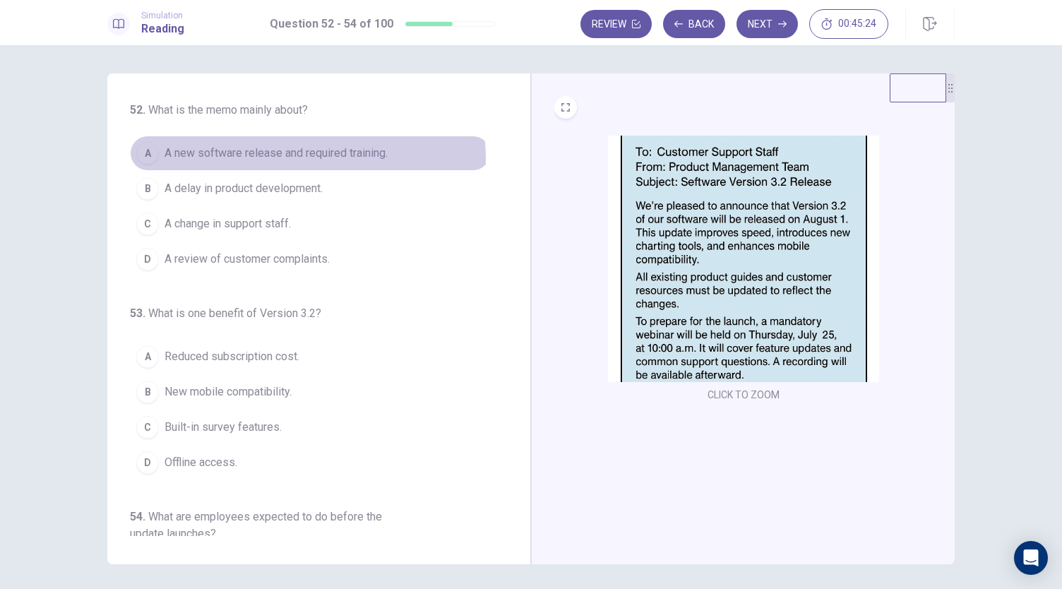
click at [271, 159] on span "A new software release and required training." at bounding box center [276, 153] width 223 height 17
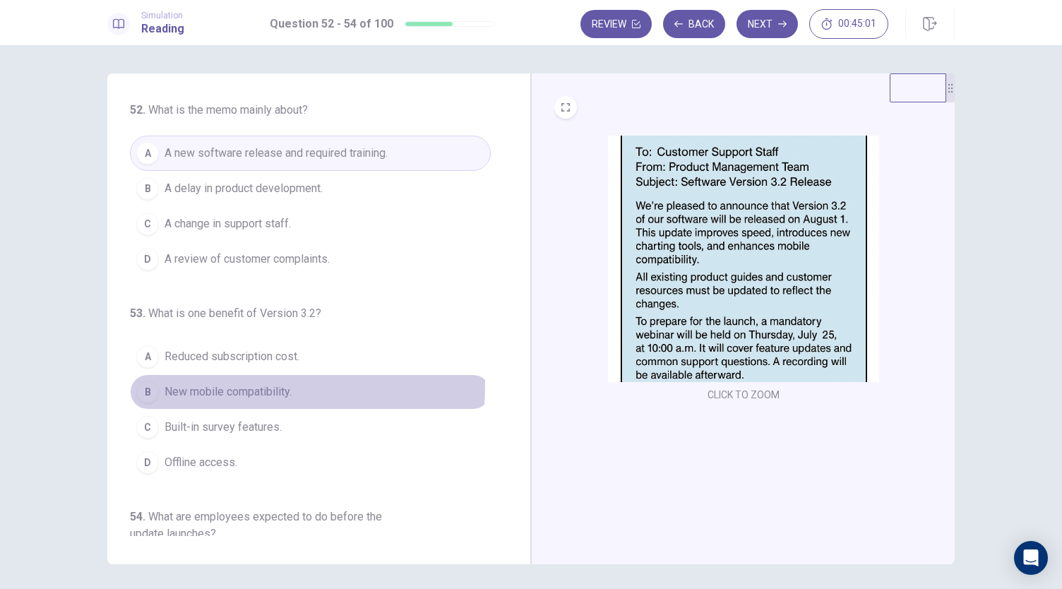
click at [165, 384] on span "New mobile compatibility." at bounding box center [228, 392] width 127 height 17
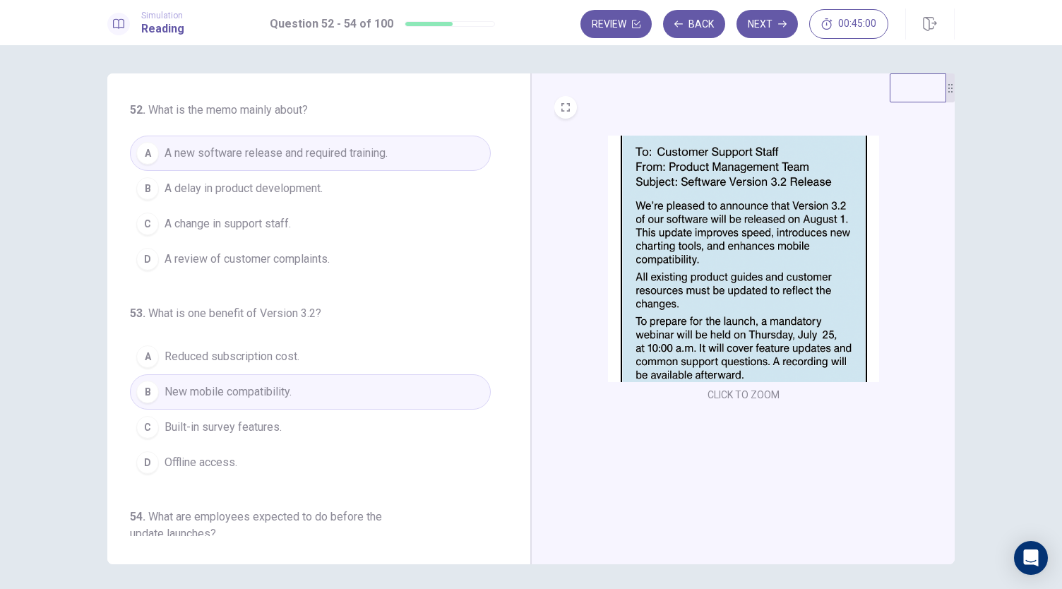
scroll to position [158, 0]
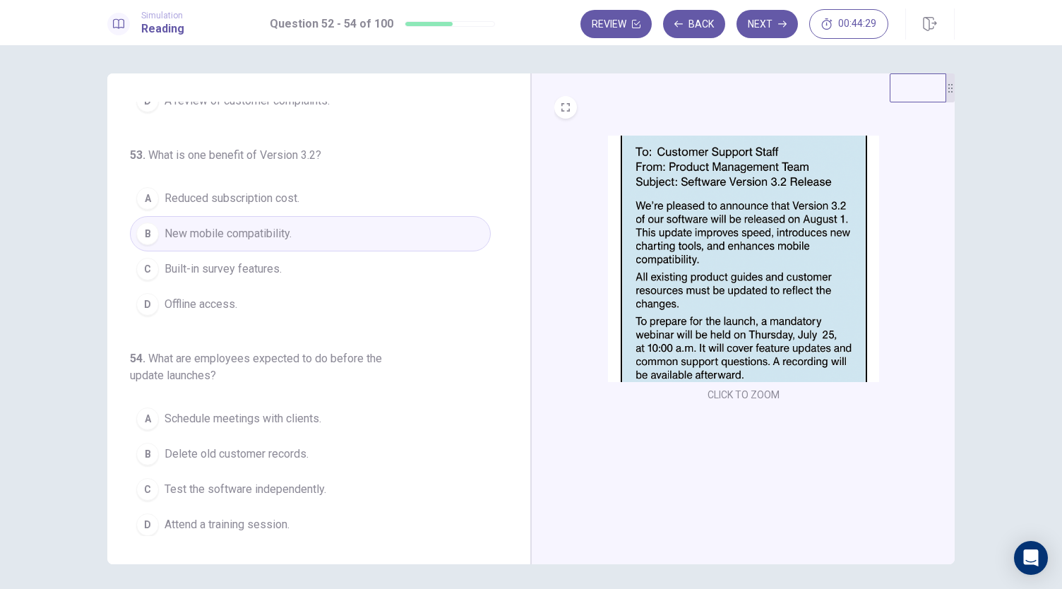
click at [191, 516] on span "Attend a training session." at bounding box center [227, 524] width 125 height 17
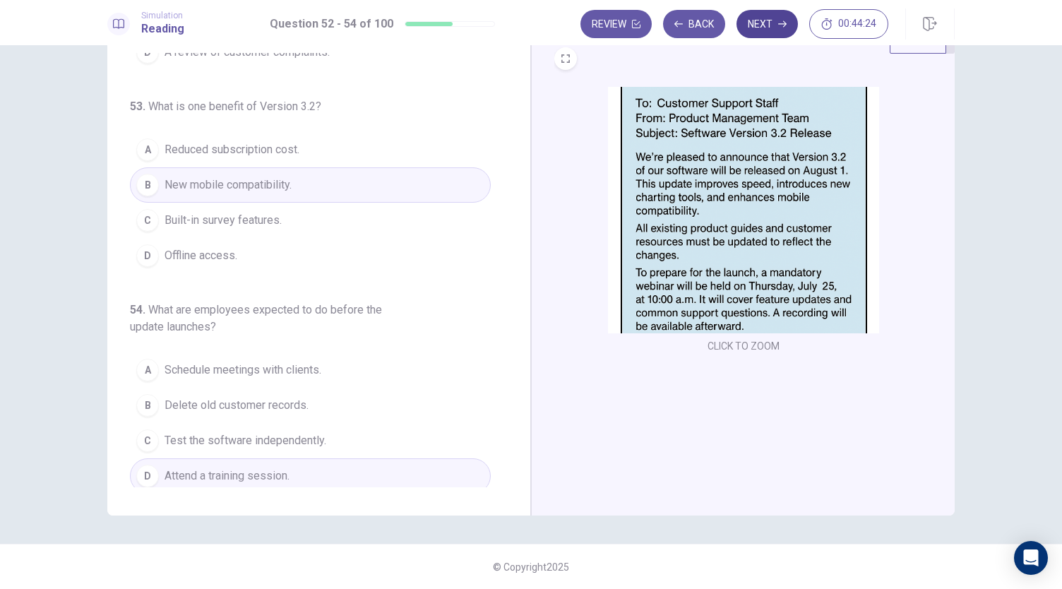
click at [774, 26] on button "Next" at bounding box center [767, 24] width 61 height 28
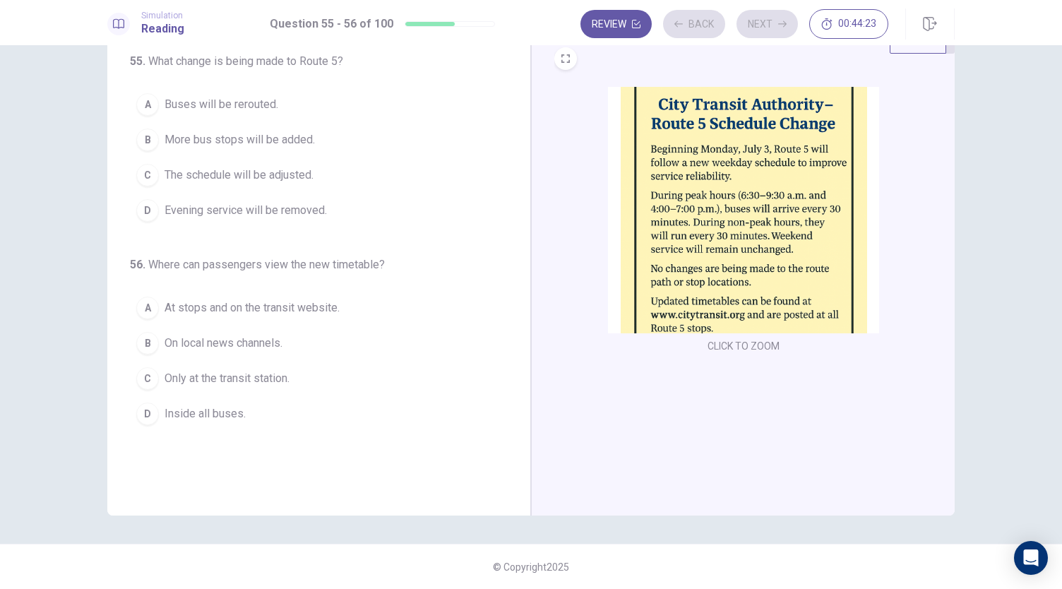
scroll to position [0, 0]
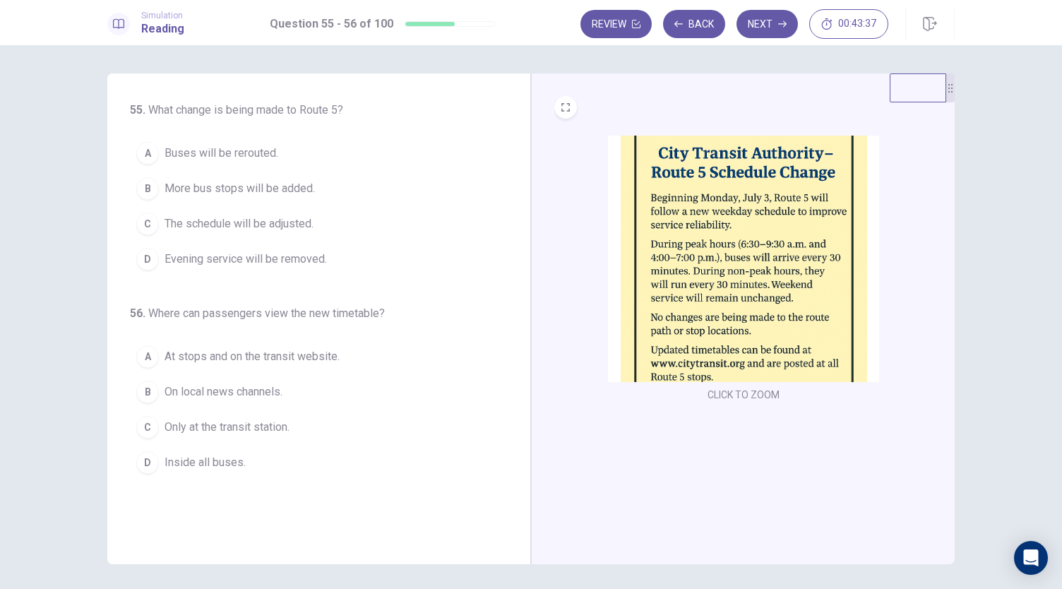
click at [291, 228] on span "The schedule will be adjusted." at bounding box center [239, 223] width 149 height 17
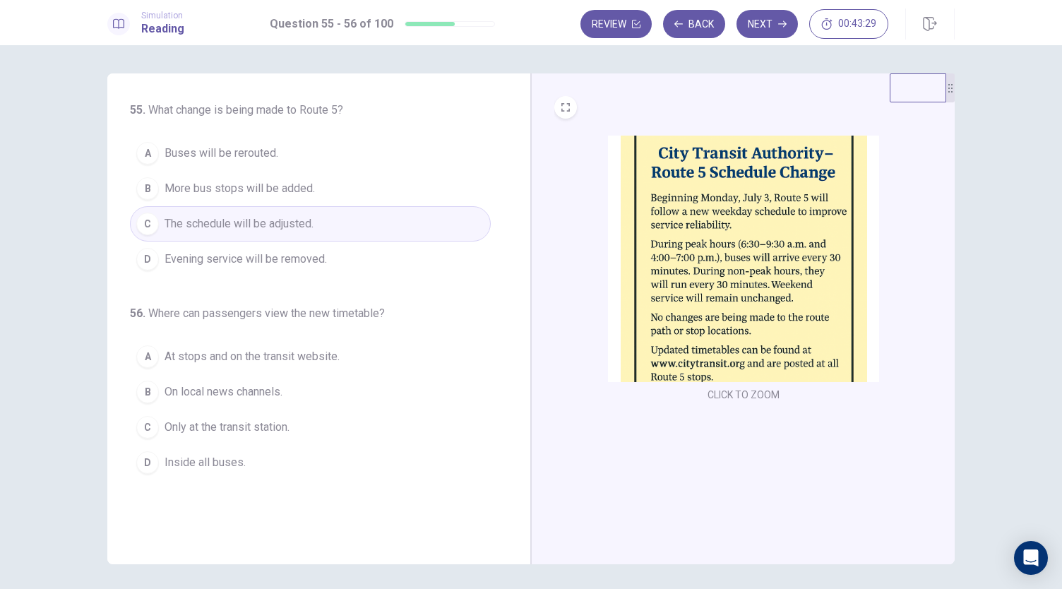
click at [179, 352] on span "At stops and on the transit website." at bounding box center [252, 356] width 175 height 17
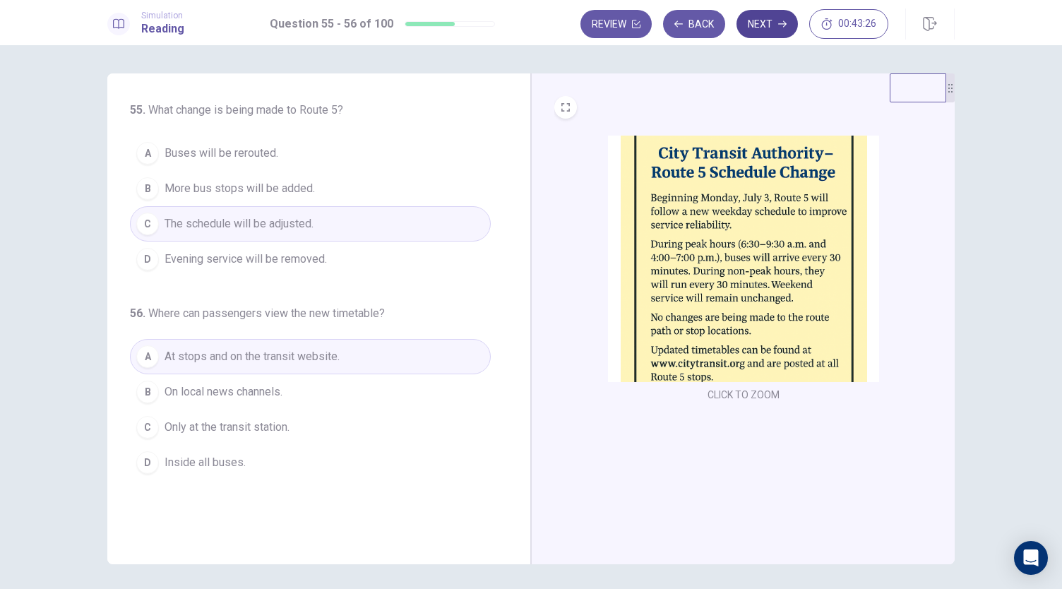
click at [781, 22] on icon "button" at bounding box center [782, 24] width 8 height 8
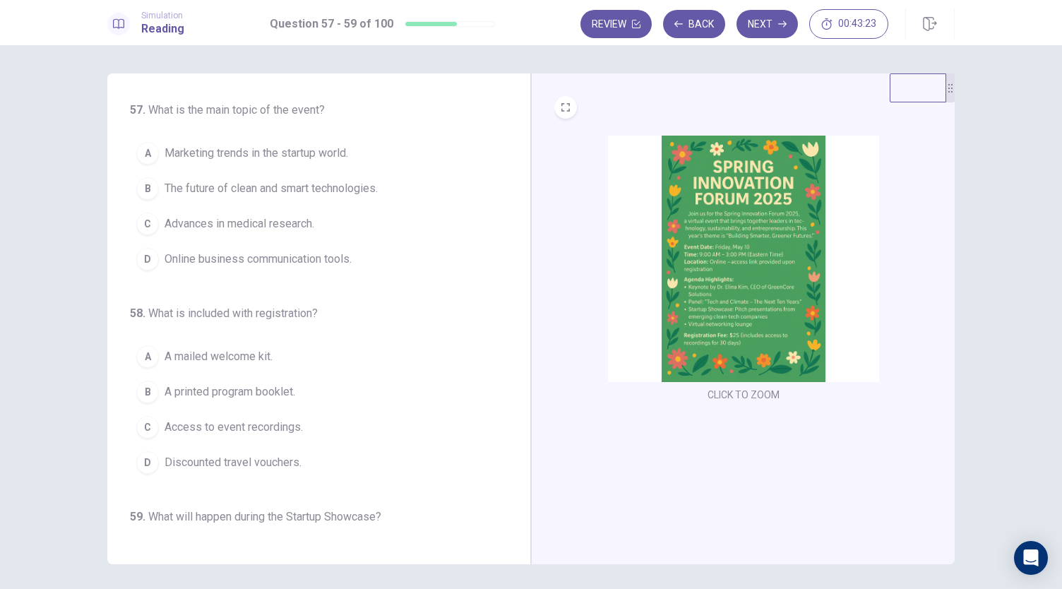
click at [721, 251] on img at bounding box center [743, 259] width 271 height 247
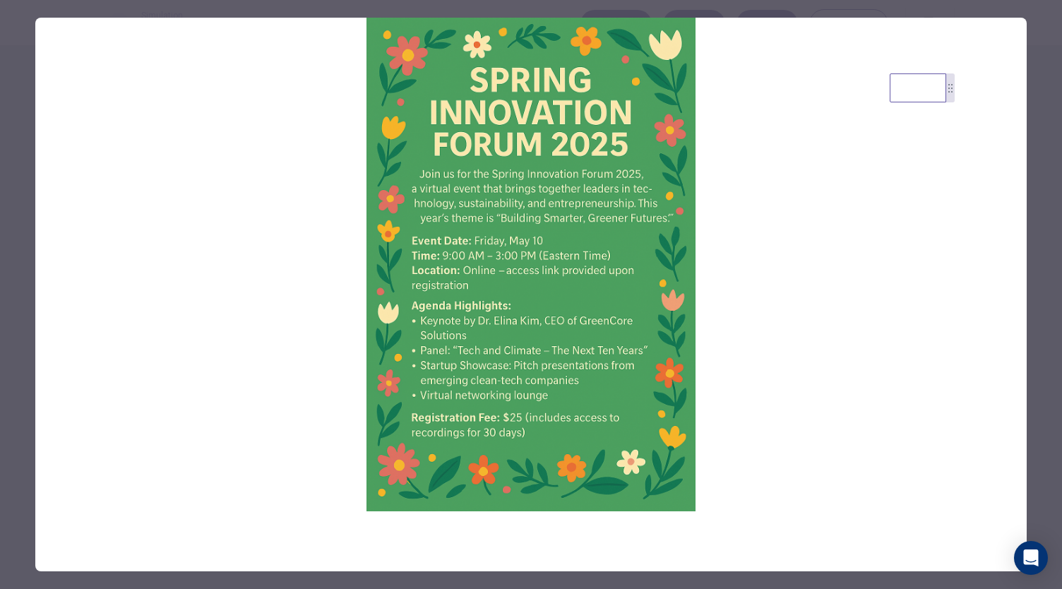
click at [11, 268] on div at bounding box center [531, 294] width 1062 height 589
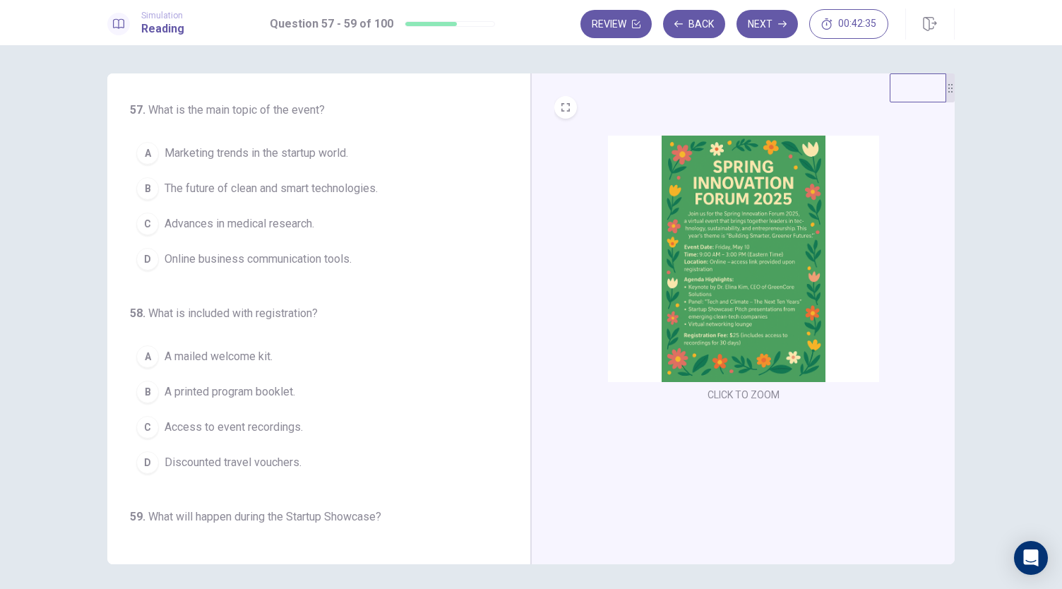
click at [230, 183] on span "The future of clean and smart technologies." at bounding box center [271, 188] width 213 height 17
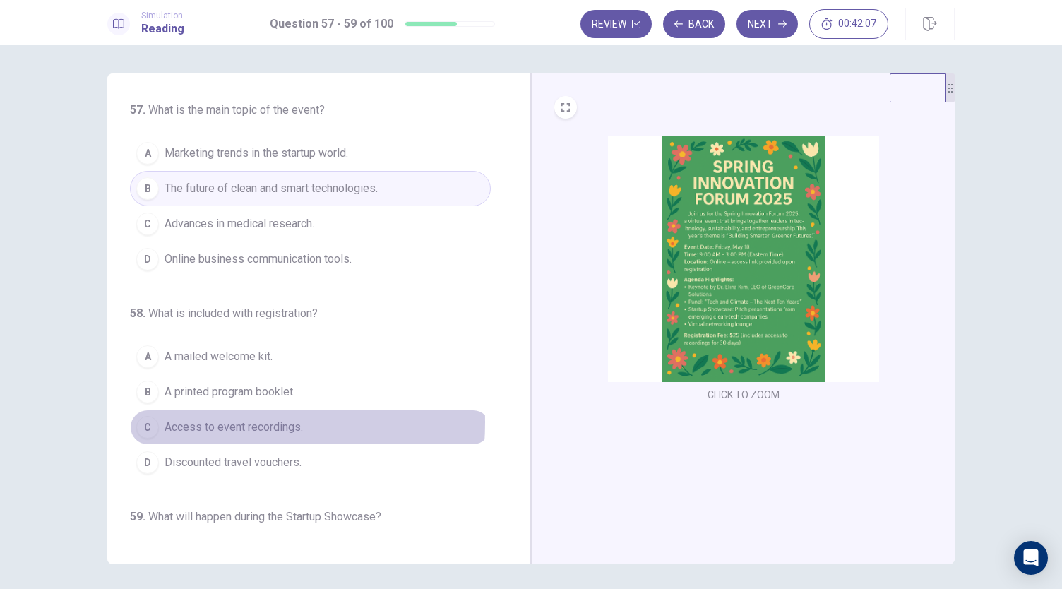
click at [189, 420] on span "Access to event recordings." at bounding box center [234, 427] width 138 height 17
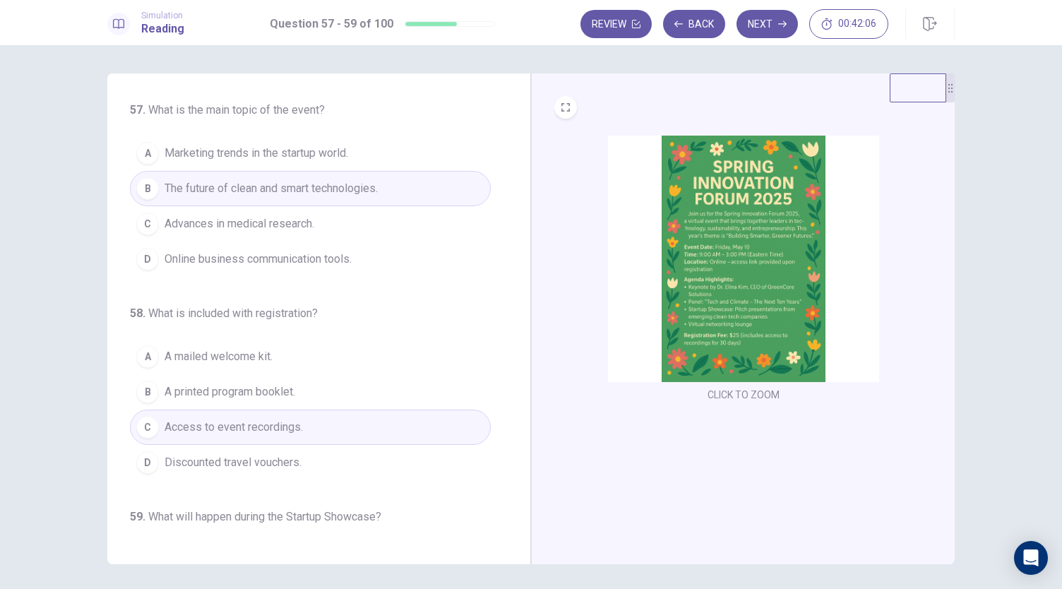
scroll to position [141, 0]
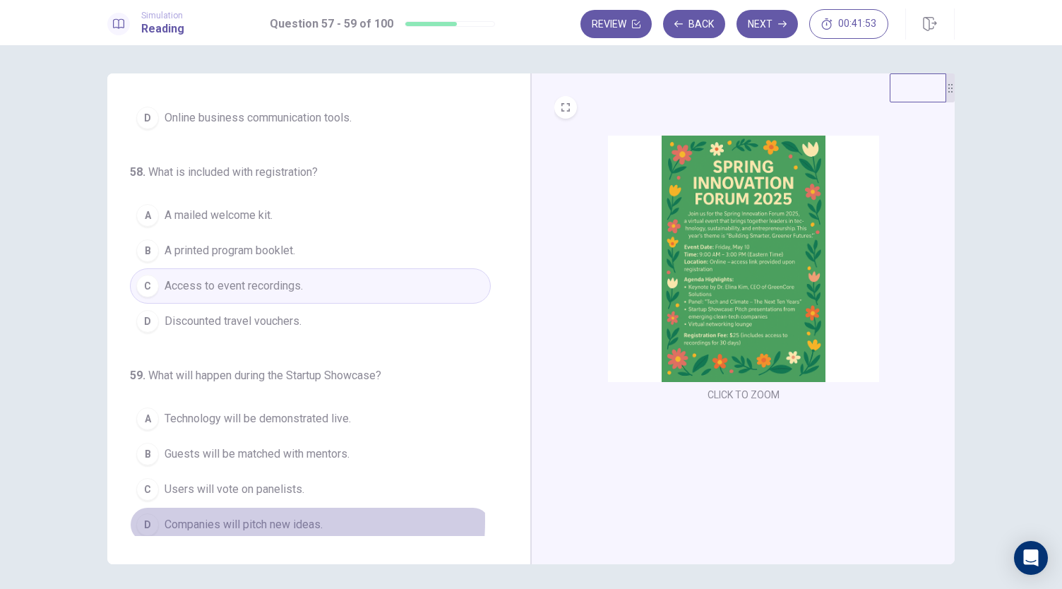
click at [209, 516] on span "Companies will pitch new ideas." at bounding box center [244, 524] width 158 height 17
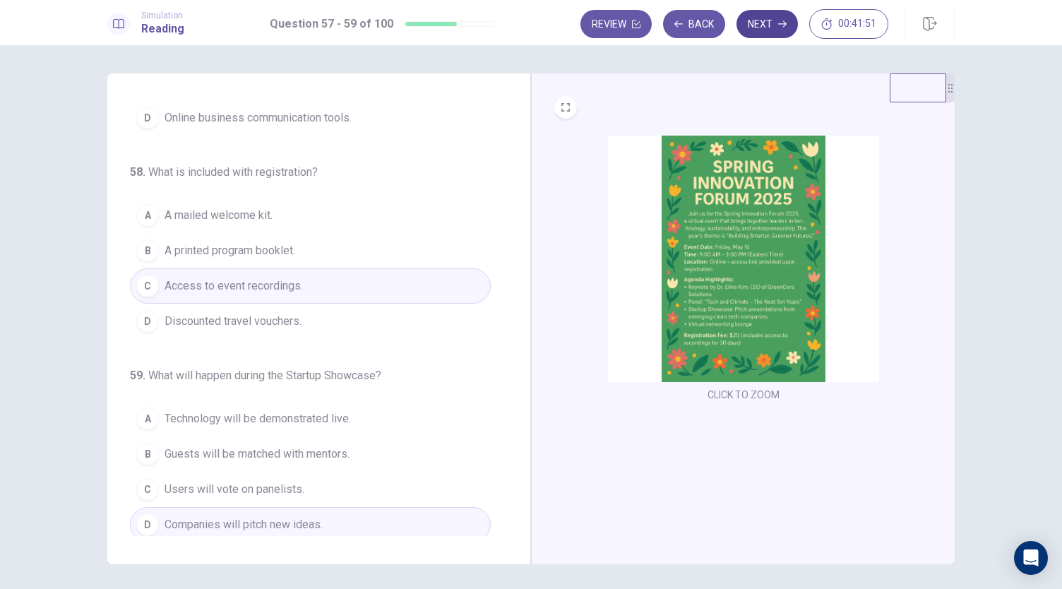
click at [771, 25] on button "Next" at bounding box center [767, 24] width 61 height 28
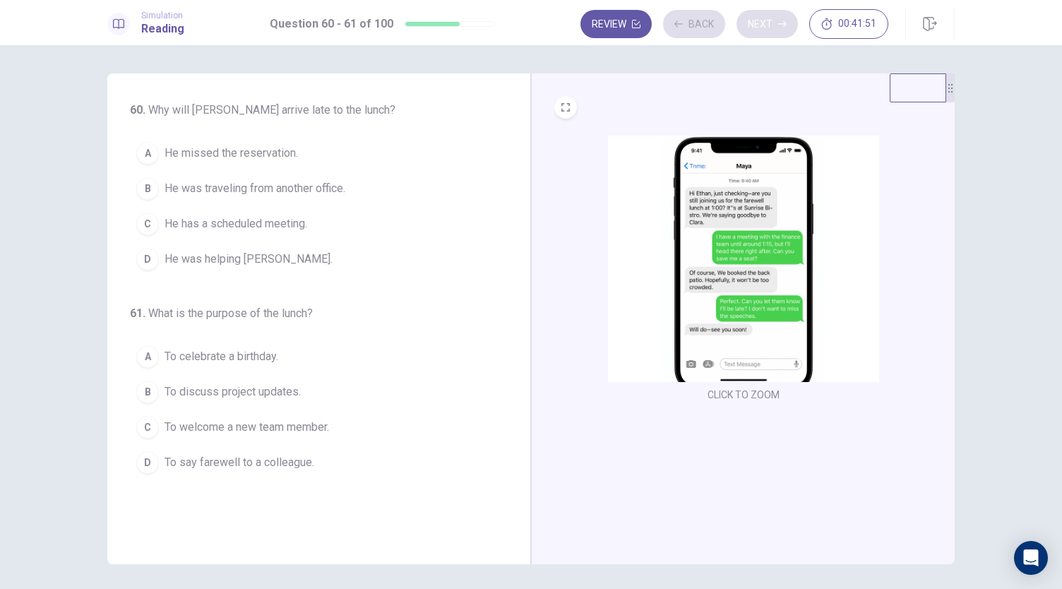
scroll to position [0, 0]
click at [776, 251] on img at bounding box center [743, 259] width 271 height 247
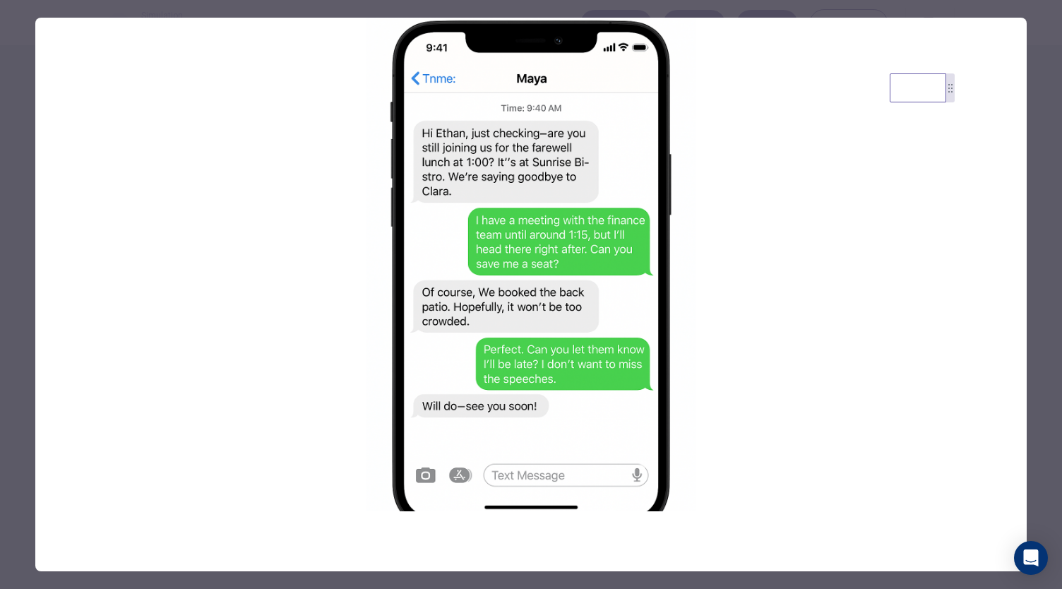
click at [0, 286] on div at bounding box center [531, 294] width 1062 height 589
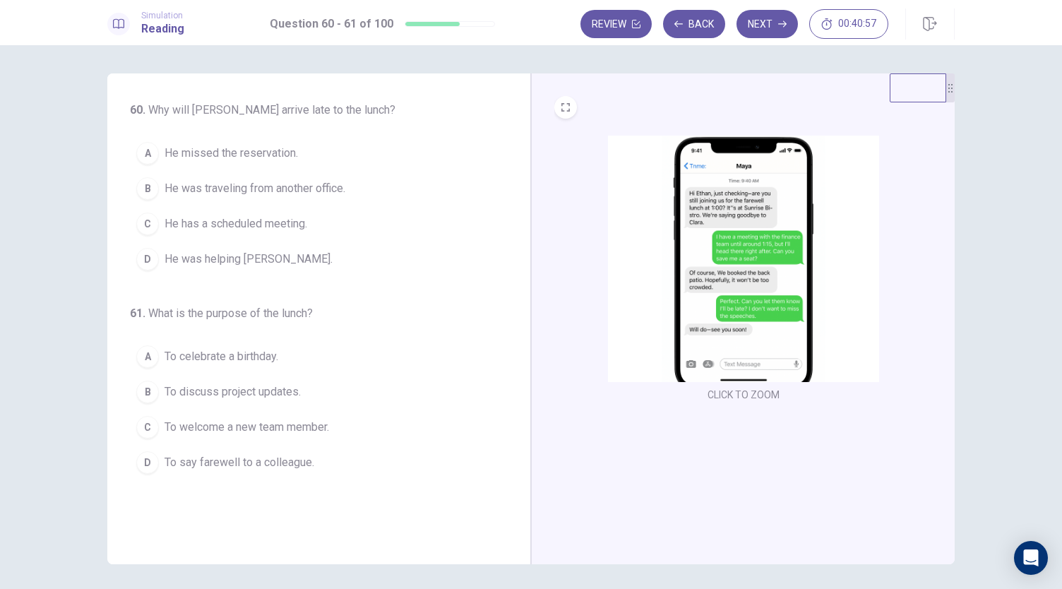
click at [179, 223] on span "He has a scheduled meeting." at bounding box center [236, 223] width 143 height 17
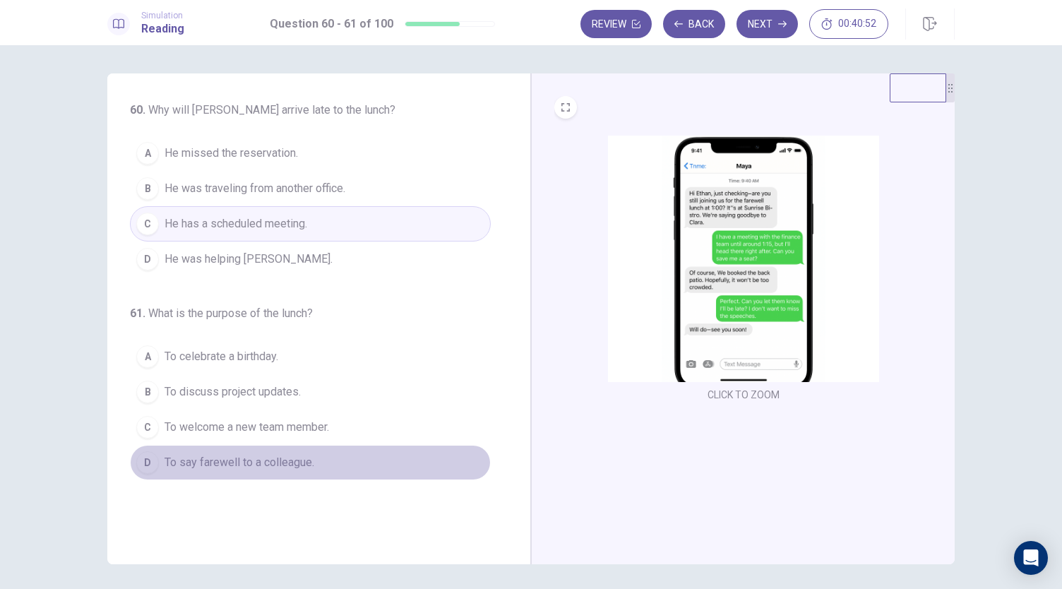
click at [224, 466] on span "To say farewell to a colleague." at bounding box center [240, 462] width 150 height 17
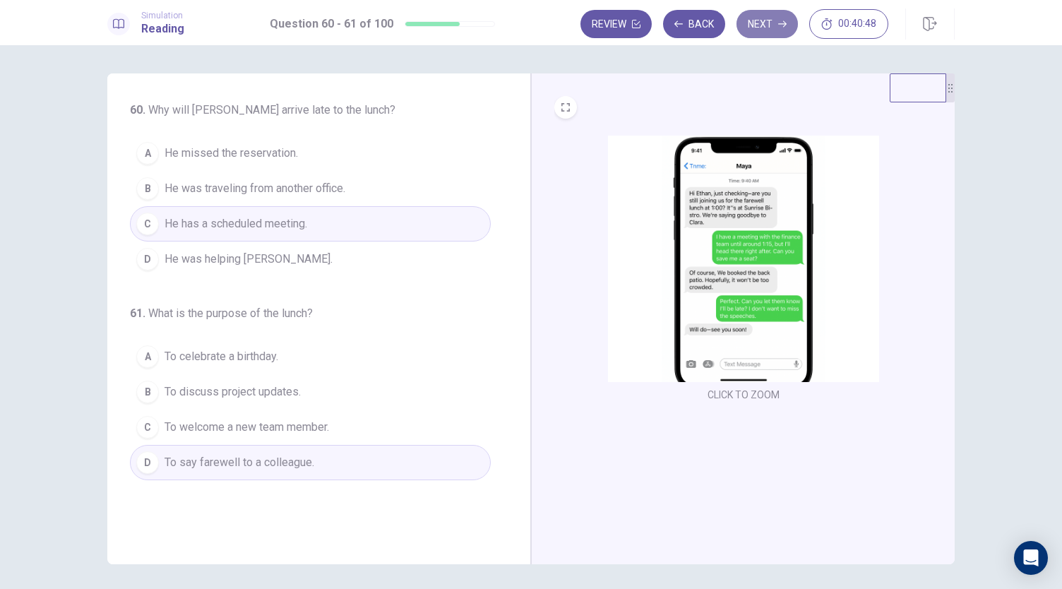
click at [795, 29] on button "Next" at bounding box center [767, 24] width 61 height 28
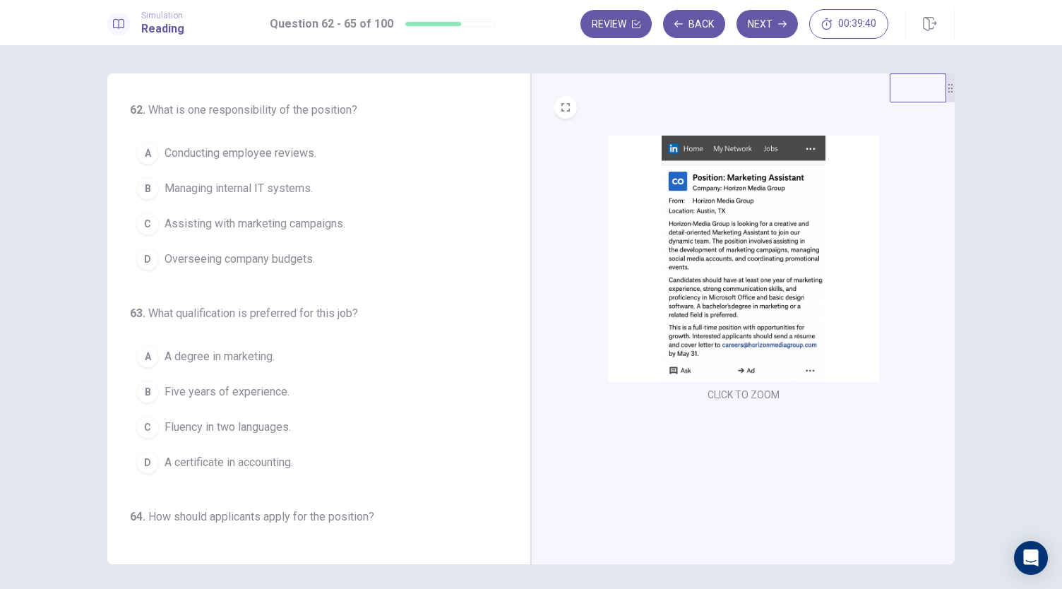
click at [220, 227] on span "Assisting with marketing campaigns." at bounding box center [255, 223] width 181 height 17
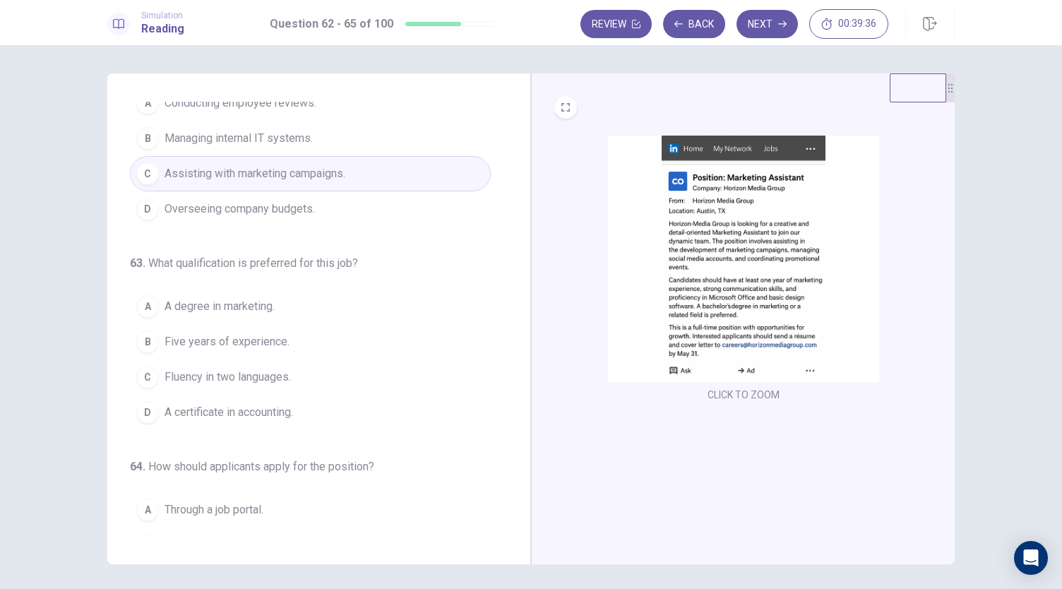
scroll to position [65, 0]
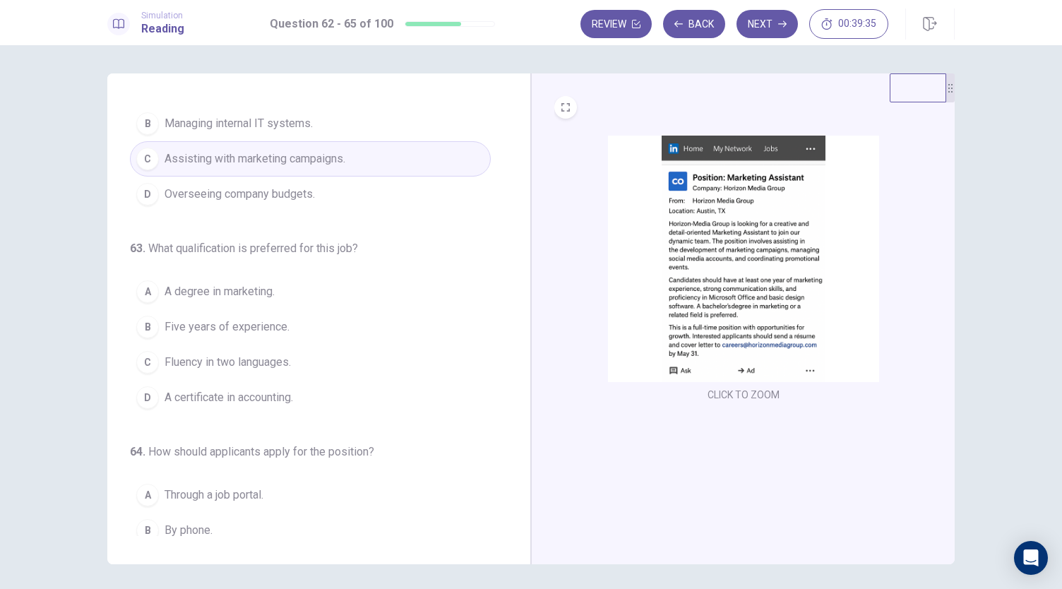
click at [209, 289] on span "A degree in marketing." at bounding box center [220, 291] width 110 height 17
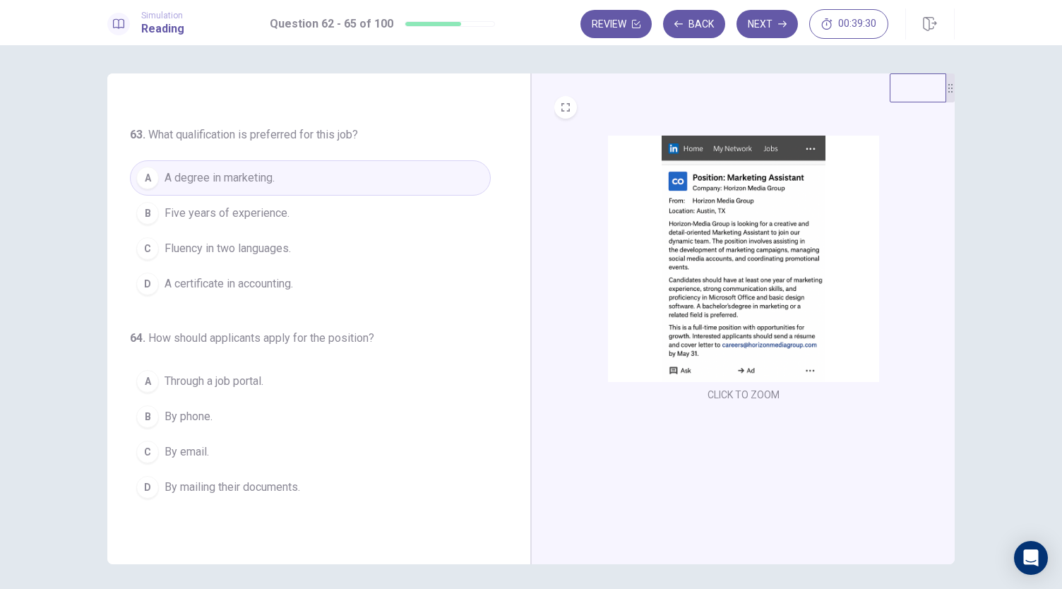
scroll to position [178, 0]
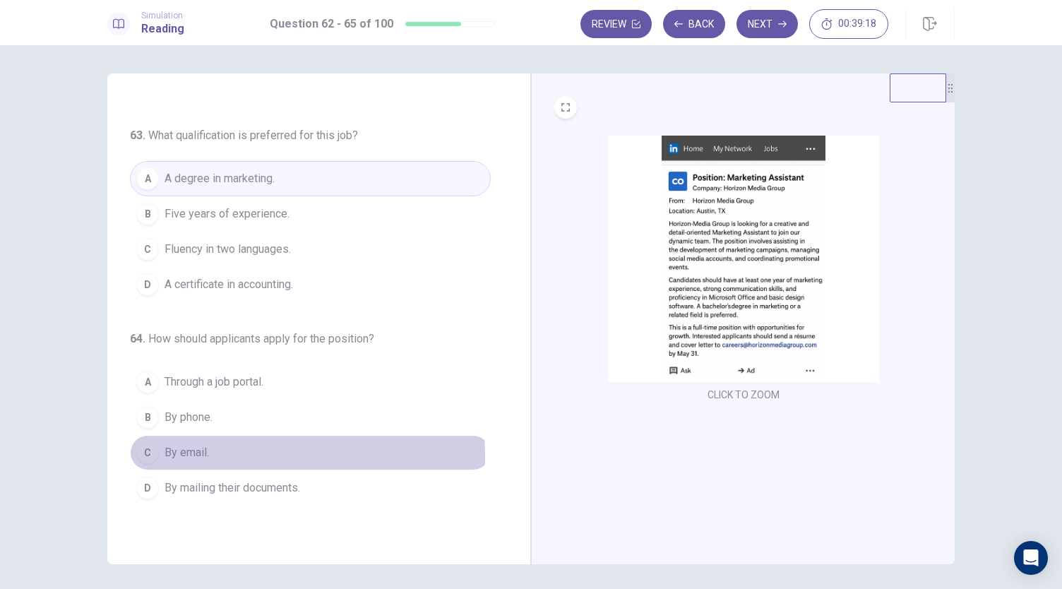
click at [165, 451] on span "By email." at bounding box center [187, 452] width 45 height 17
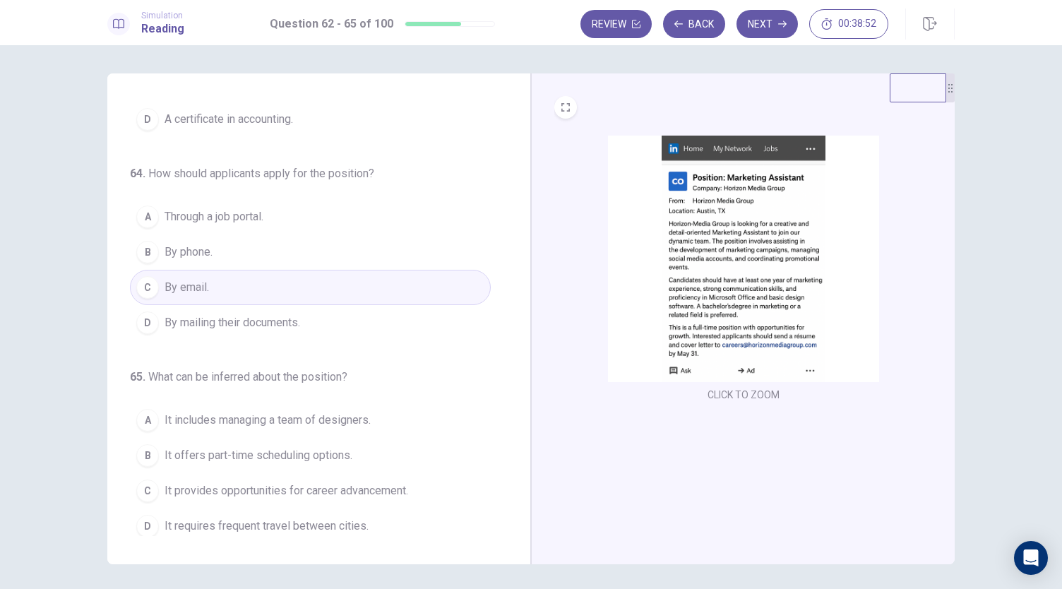
scroll to position [49, 0]
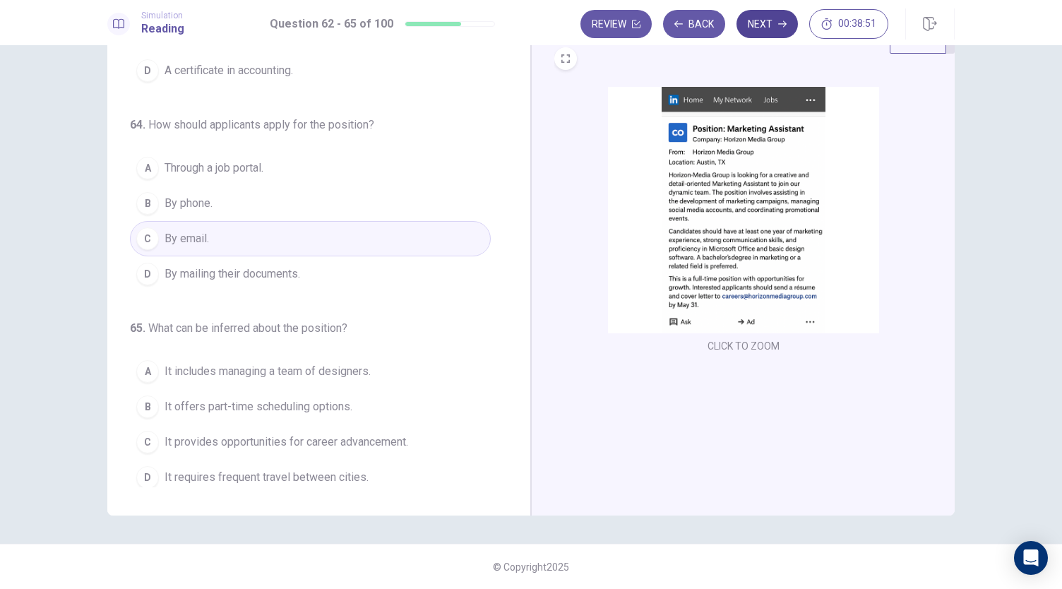
click at [757, 17] on button "Next" at bounding box center [767, 24] width 61 height 28
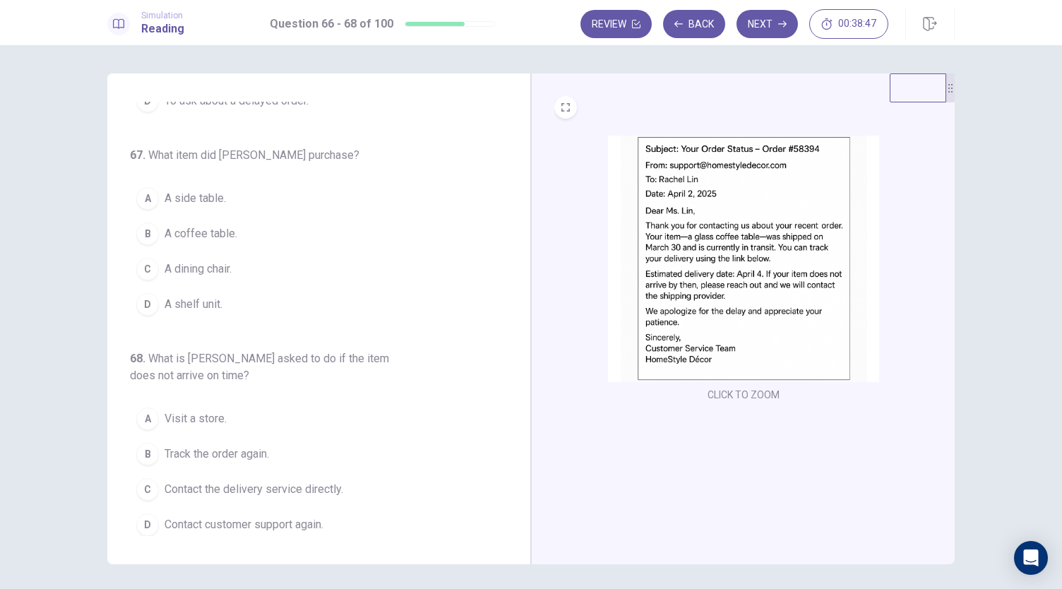
scroll to position [0, 0]
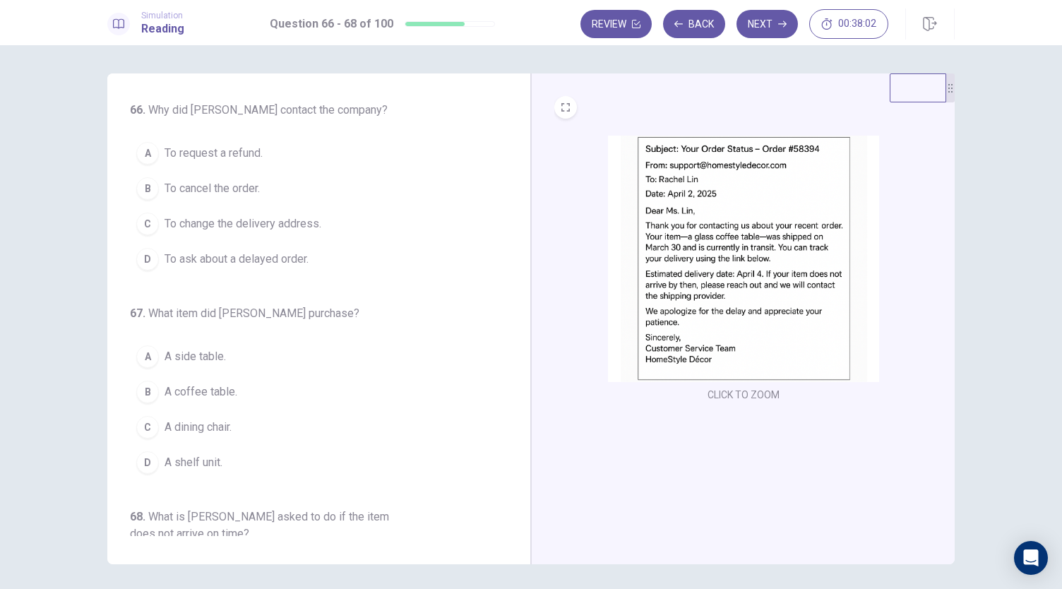
click at [234, 254] on span "To ask about a delayed order." at bounding box center [237, 259] width 144 height 17
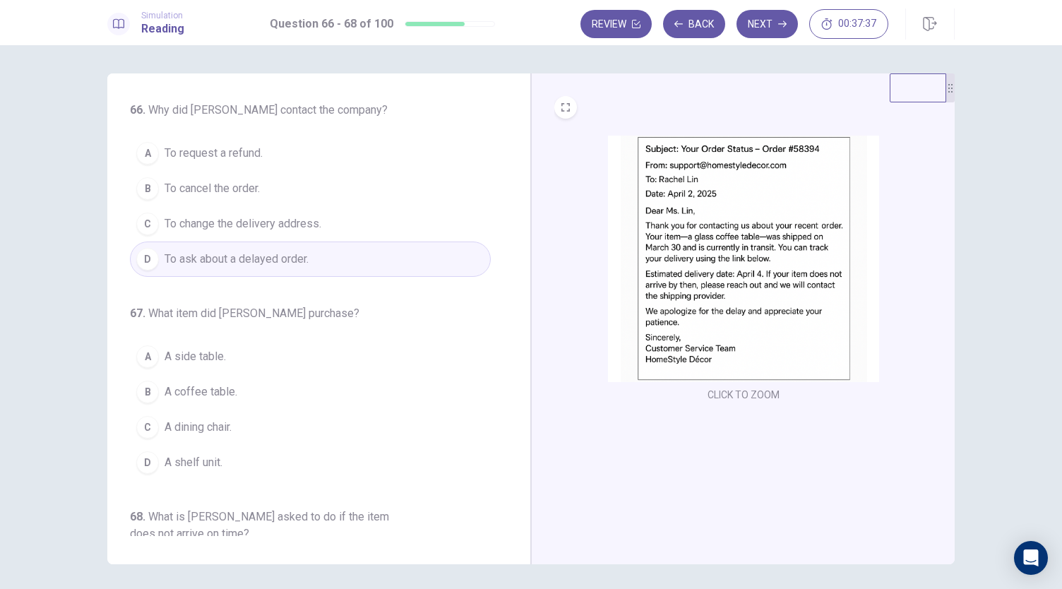
click at [182, 393] on span "A coffee table." at bounding box center [201, 392] width 73 height 17
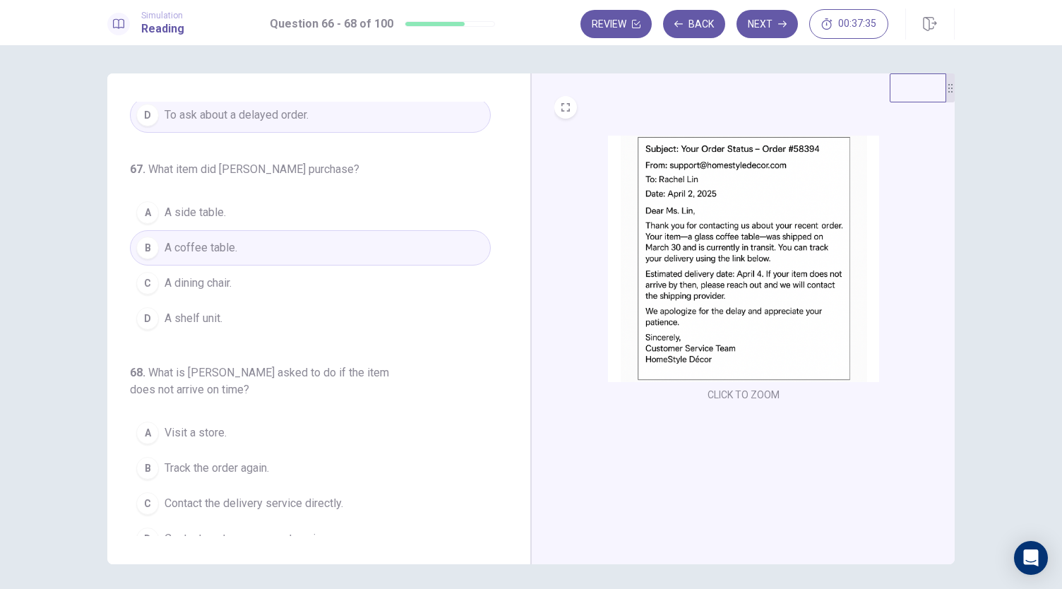
scroll to position [158, 0]
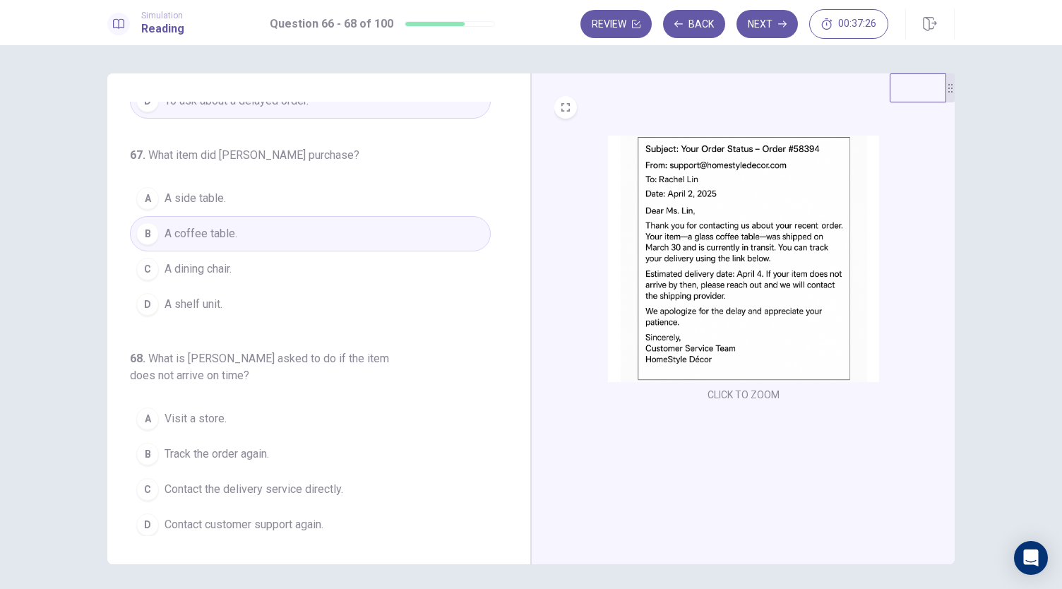
click at [247, 516] on span "Contact customer support again." at bounding box center [244, 524] width 159 height 17
click at [773, 20] on button "Next" at bounding box center [767, 24] width 61 height 28
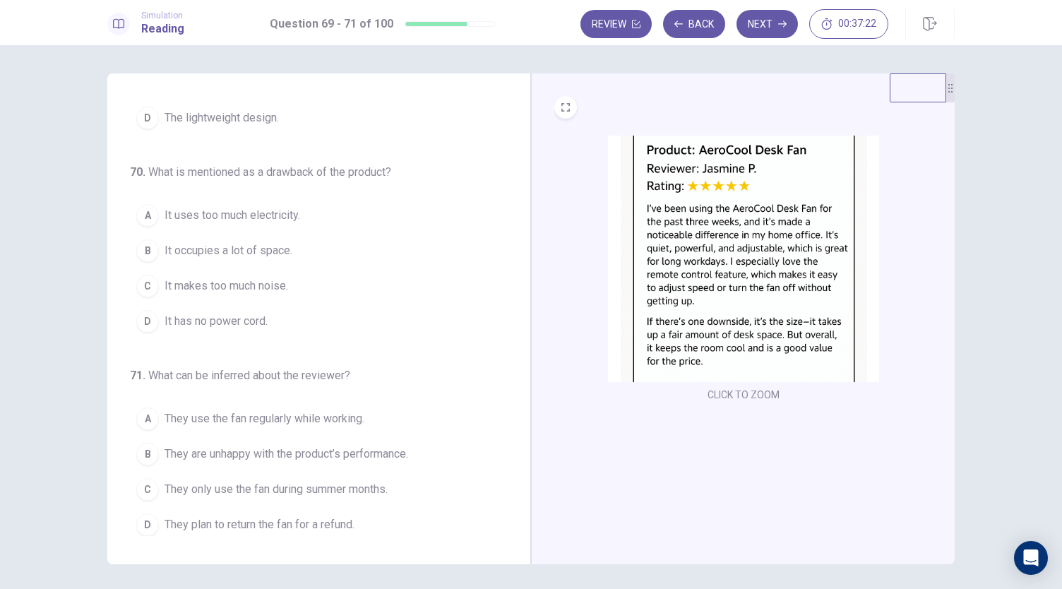
scroll to position [0, 0]
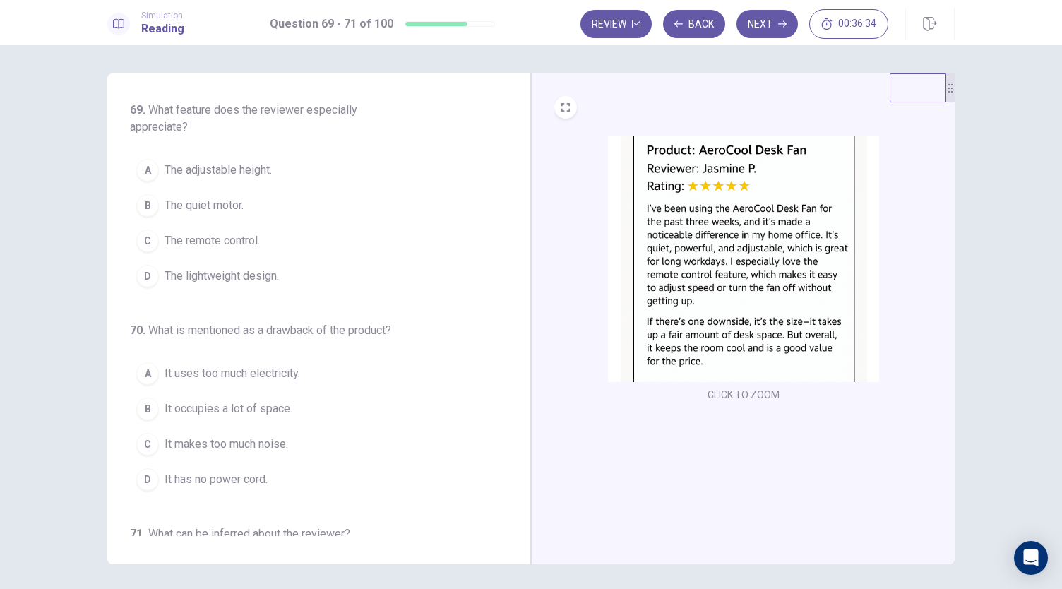
click at [179, 241] on span "The remote control." at bounding box center [212, 240] width 95 height 17
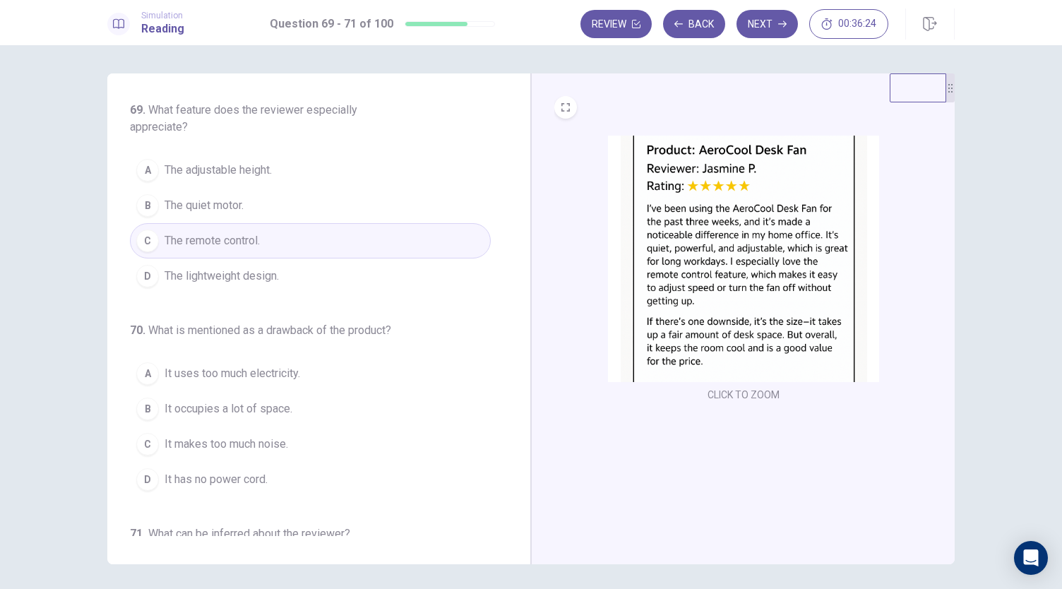
click at [165, 408] on span "It occupies a lot of space." at bounding box center [229, 409] width 128 height 17
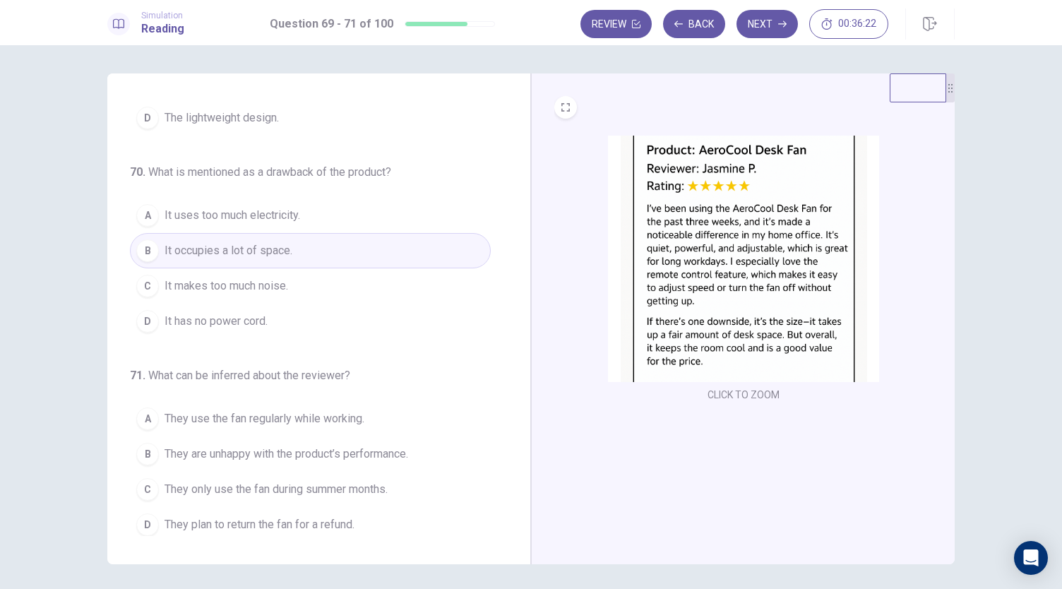
scroll to position [49, 0]
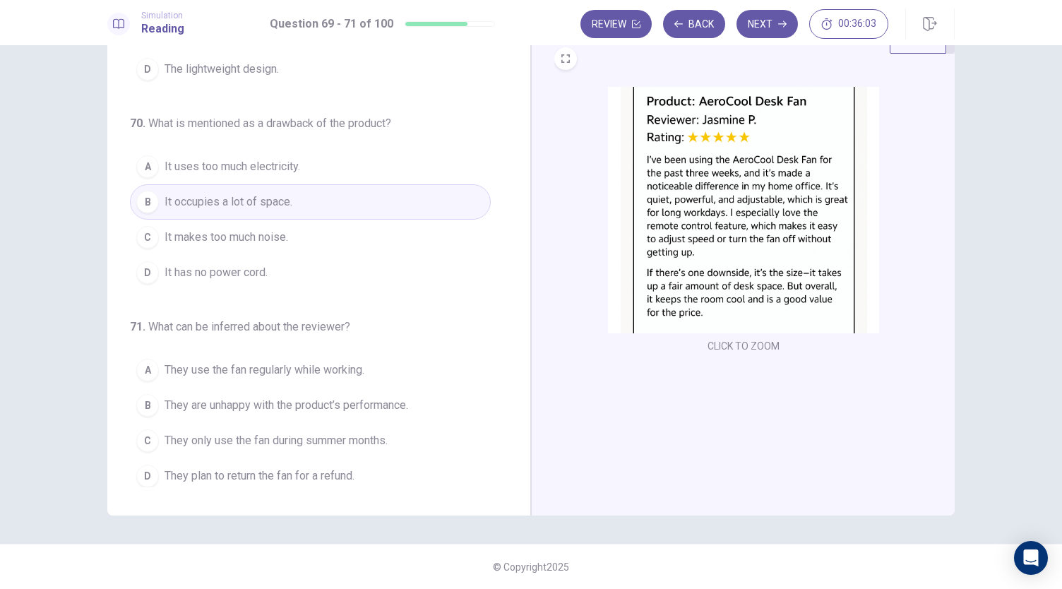
click at [256, 371] on span "They use the fan regularly while working." at bounding box center [265, 370] width 200 height 17
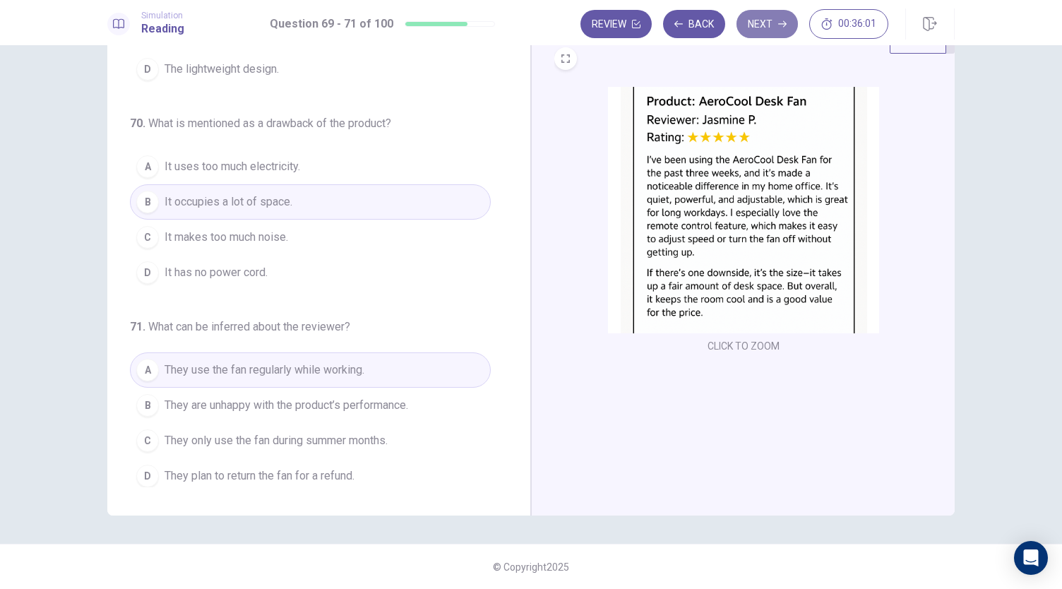
click at [764, 35] on button "Next" at bounding box center [767, 24] width 61 height 28
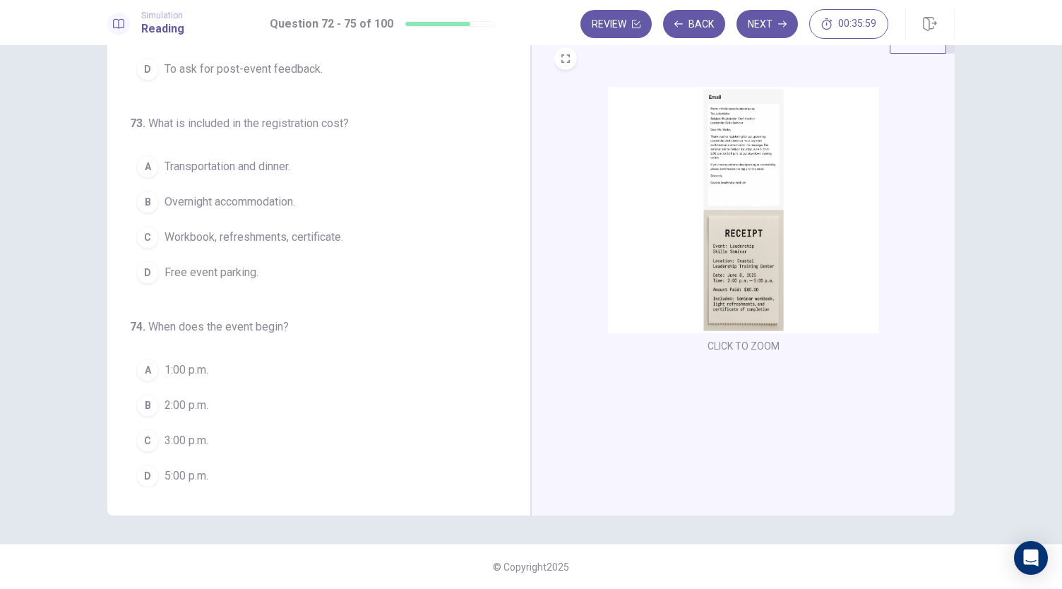
scroll to position [0, 0]
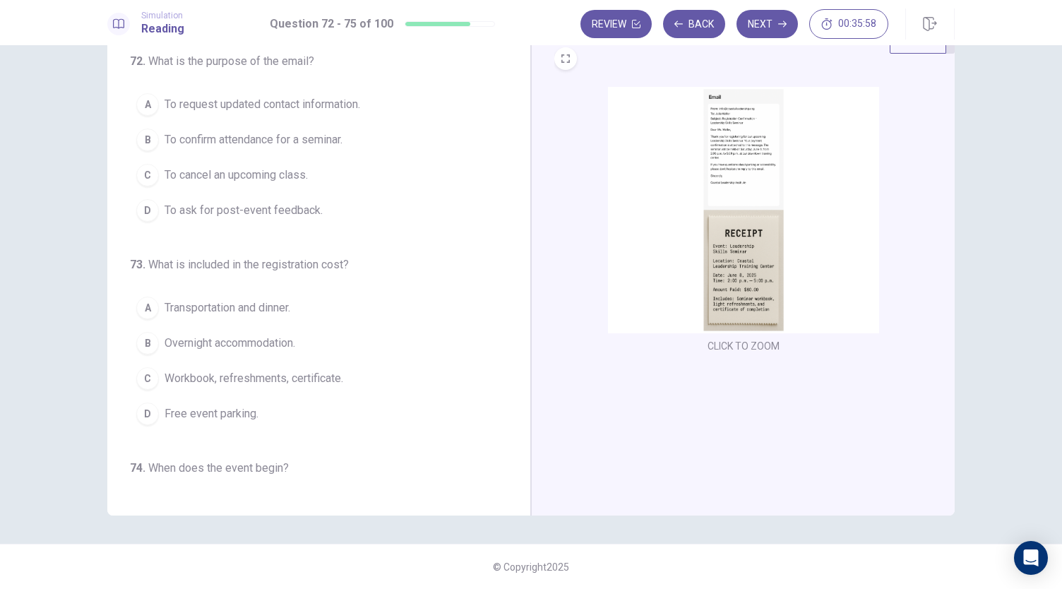
click at [716, 277] on img at bounding box center [743, 210] width 271 height 247
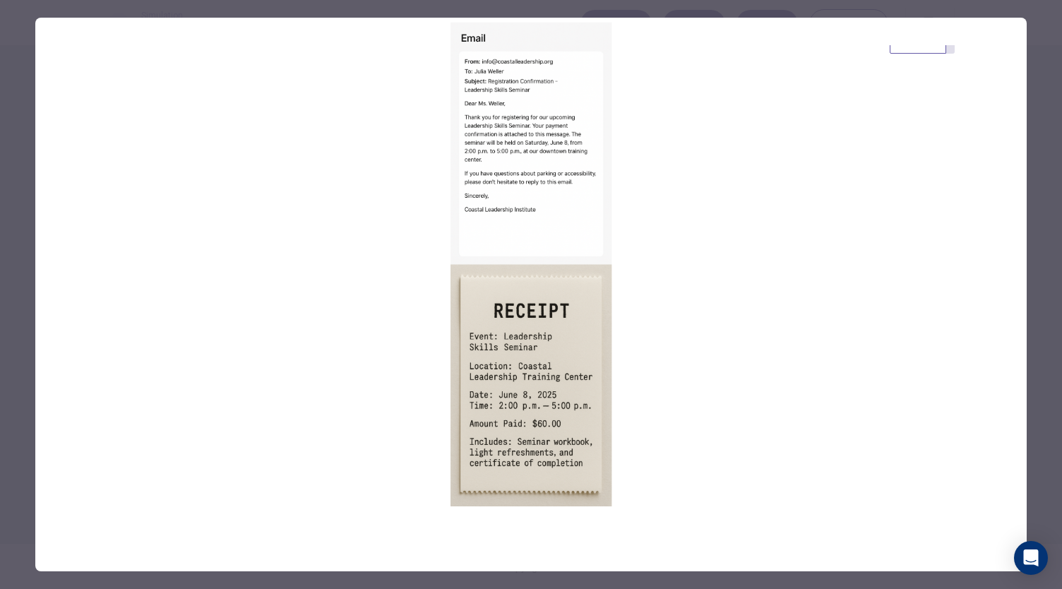
click at [112, 198] on img at bounding box center [531, 265] width 992 height 494
click at [10, 210] on div at bounding box center [531, 294] width 1062 height 589
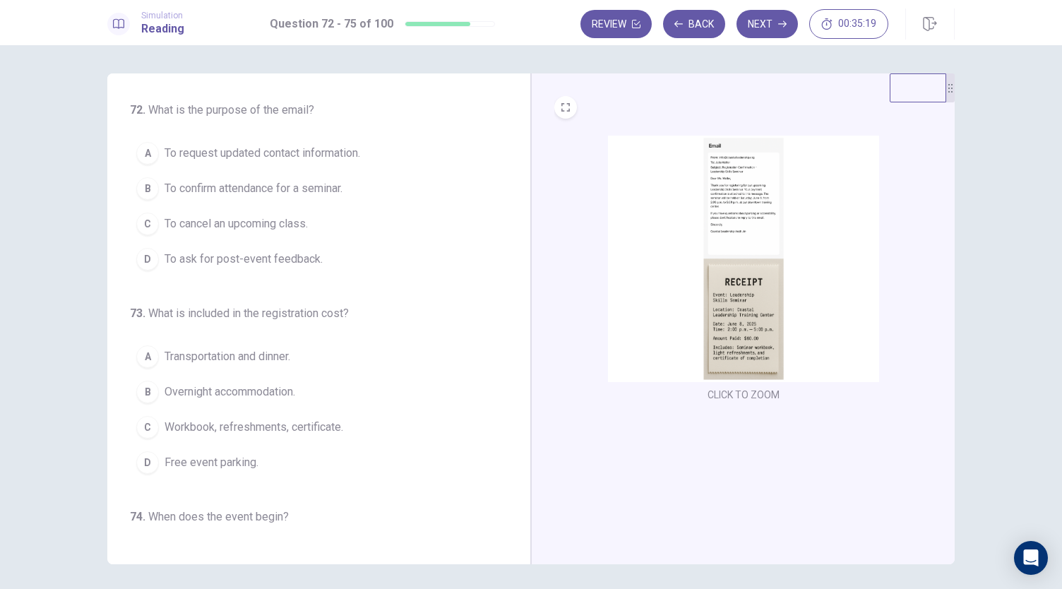
click at [196, 185] on span "To confirm attendance for a seminar." at bounding box center [254, 188] width 178 height 17
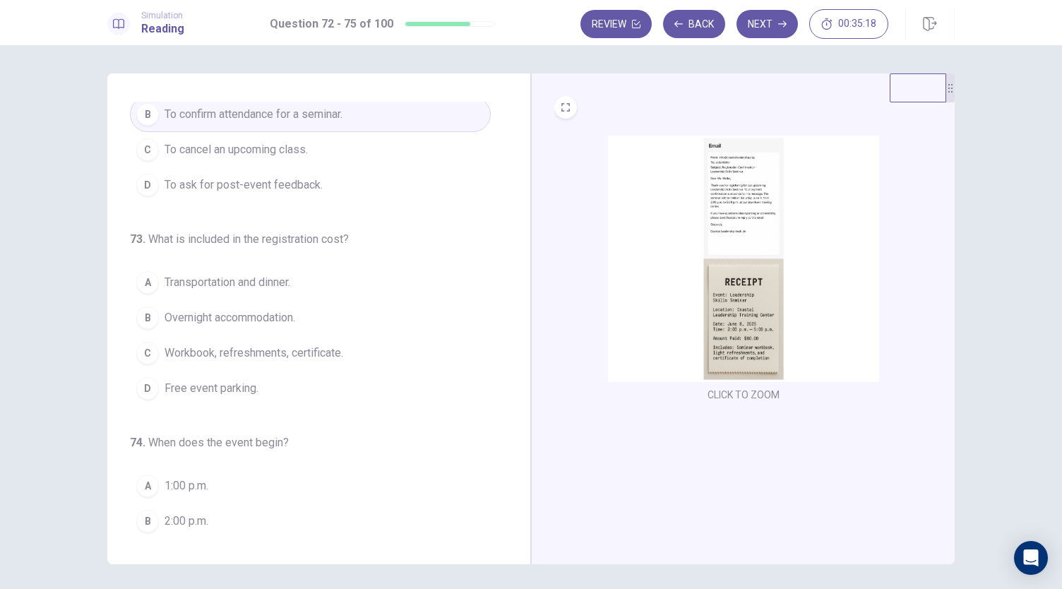
scroll to position [109, 0]
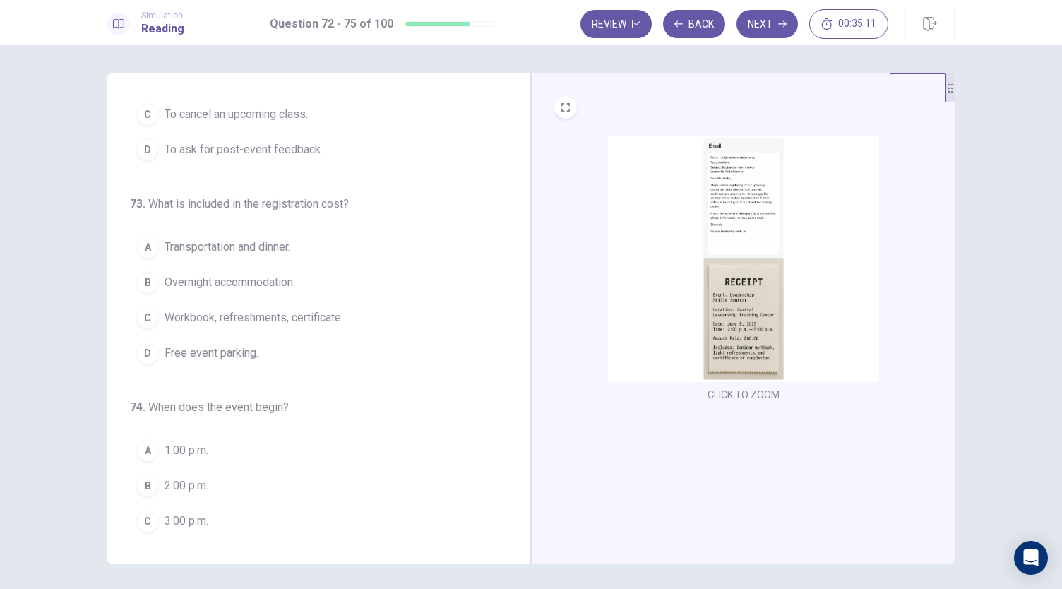
click at [195, 319] on span "Workbook, refreshments, certificate." at bounding box center [254, 317] width 179 height 17
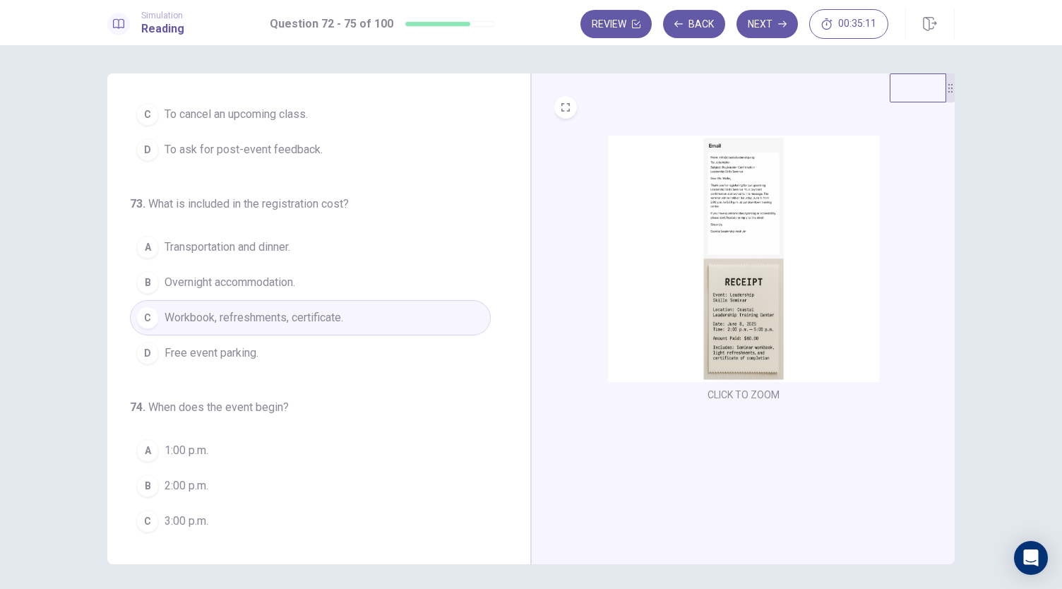
scroll to position [233, 0]
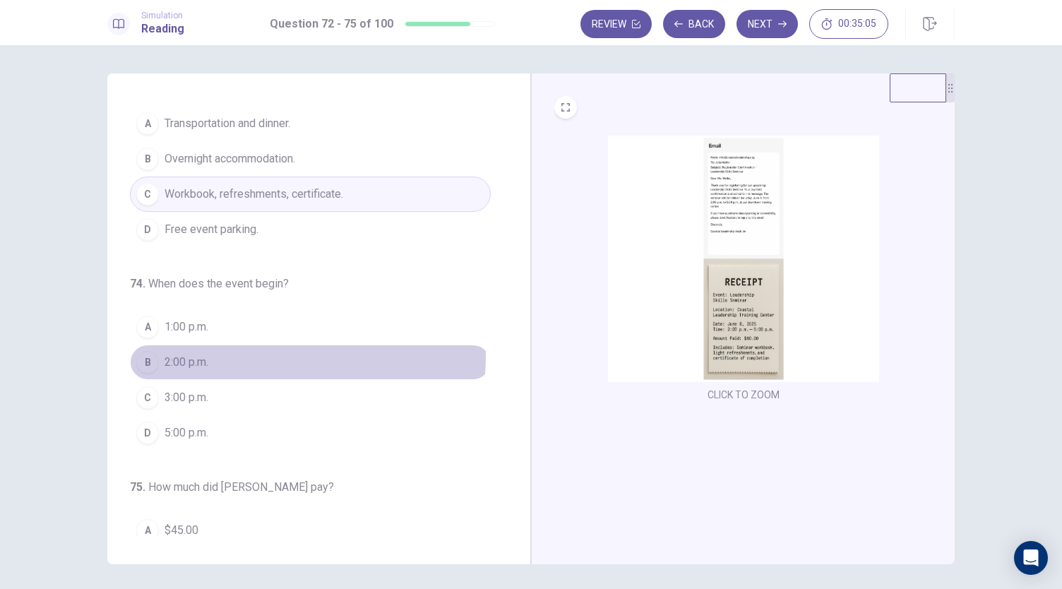
click at [182, 354] on span "2:00 p.m." at bounding box center [187, 362] width 44 height 17
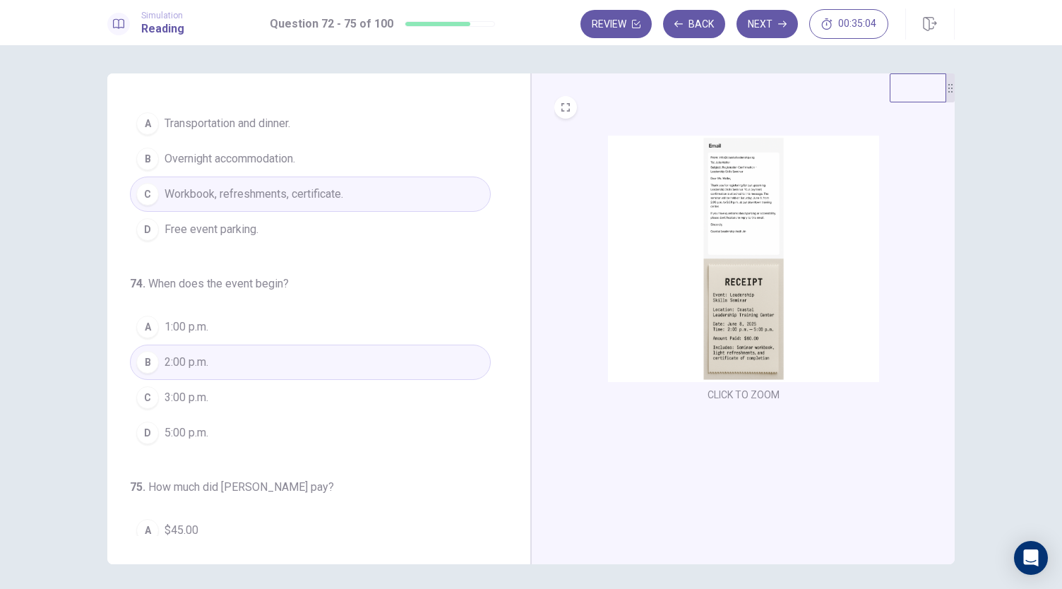
scroll to position [343, 0]
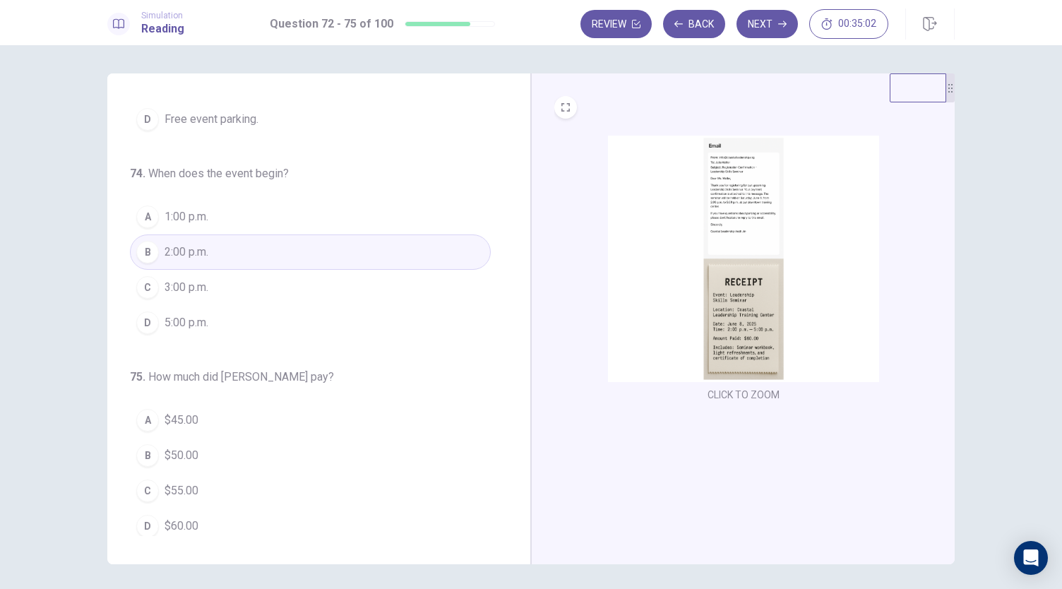
click at [181, 518] on span "$60.00" at bounding box center [182, 526] width 34 height 17
click at [764, 16] on button "Next" at bounding box center [767, 24] width 61 height 28
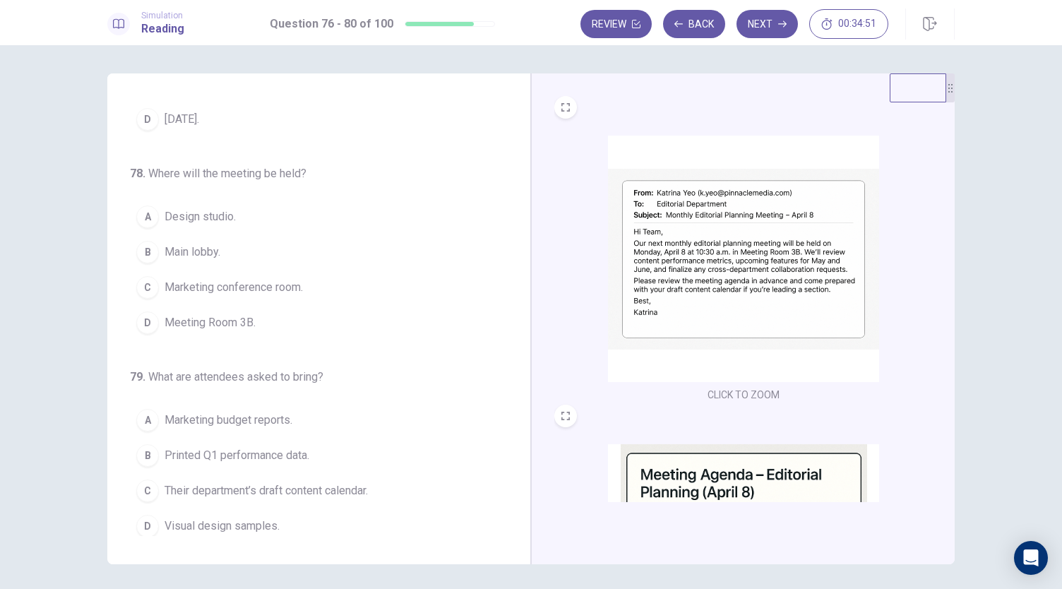
scroll to position [0, 0]
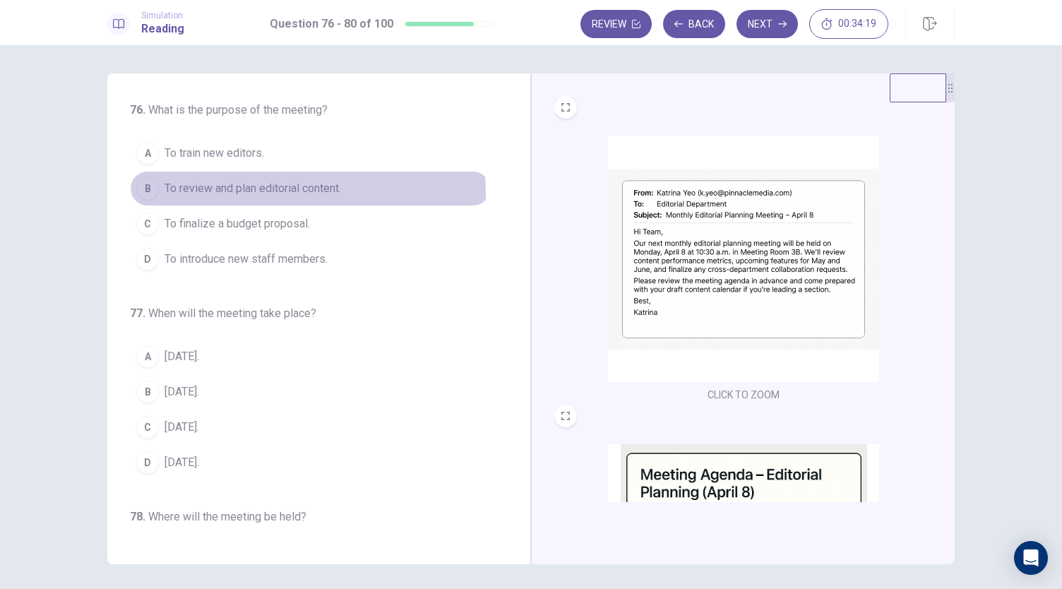
click at [194, 196] on span "To review and plan editorial content." at bounding box center [253, 188] width 177 height 17
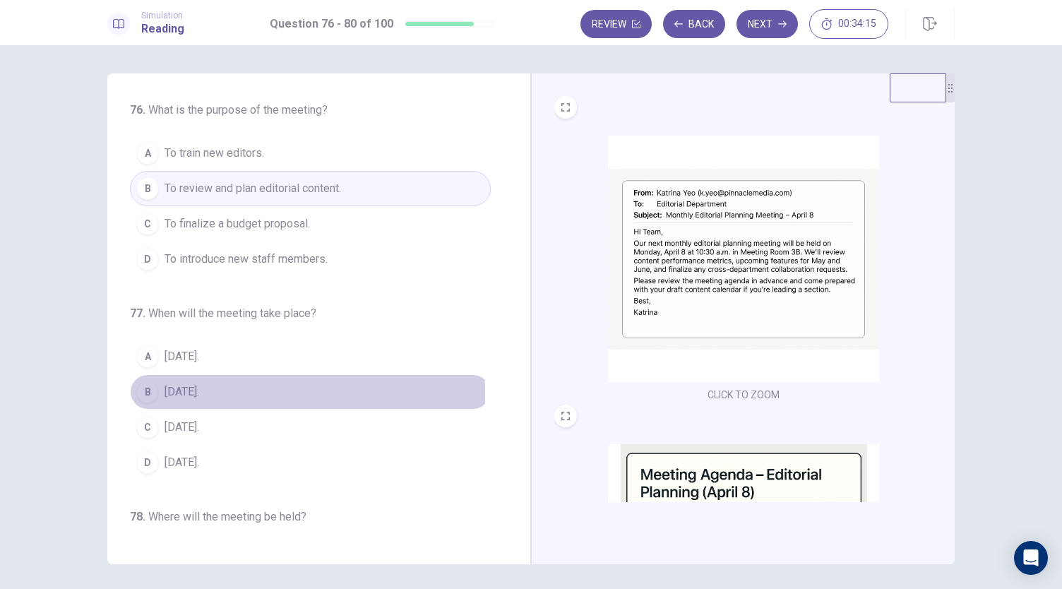
click at [165, 391] on span "[DATE]." at bounding box center [182, 392] width 35 height 17
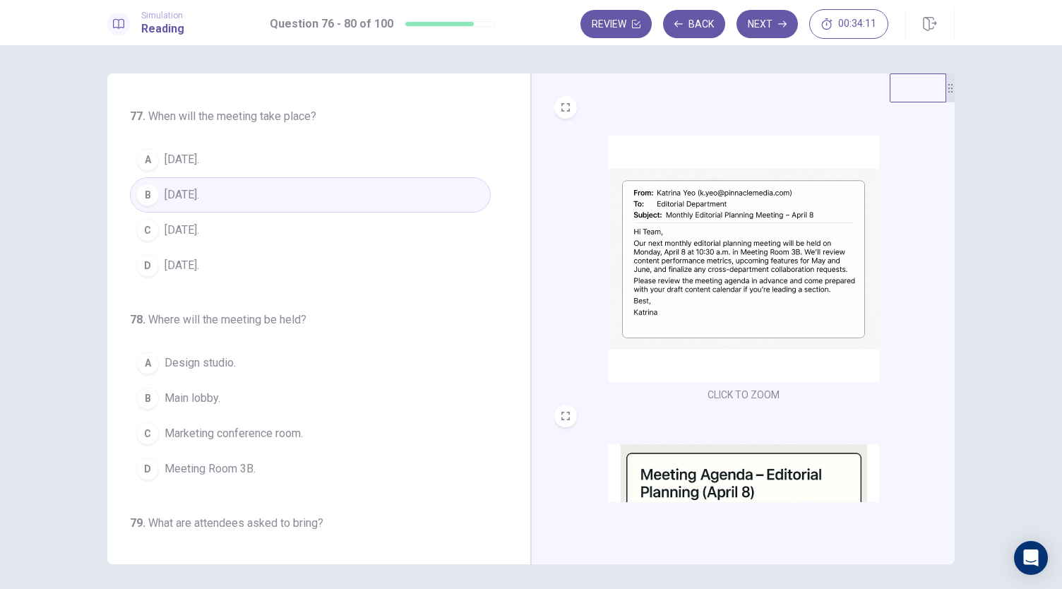
scroll to position [198, 0]
click at [205, 471] on button "D Meeting Room 3B." at bounding box center [310, 468] width 361 height 35
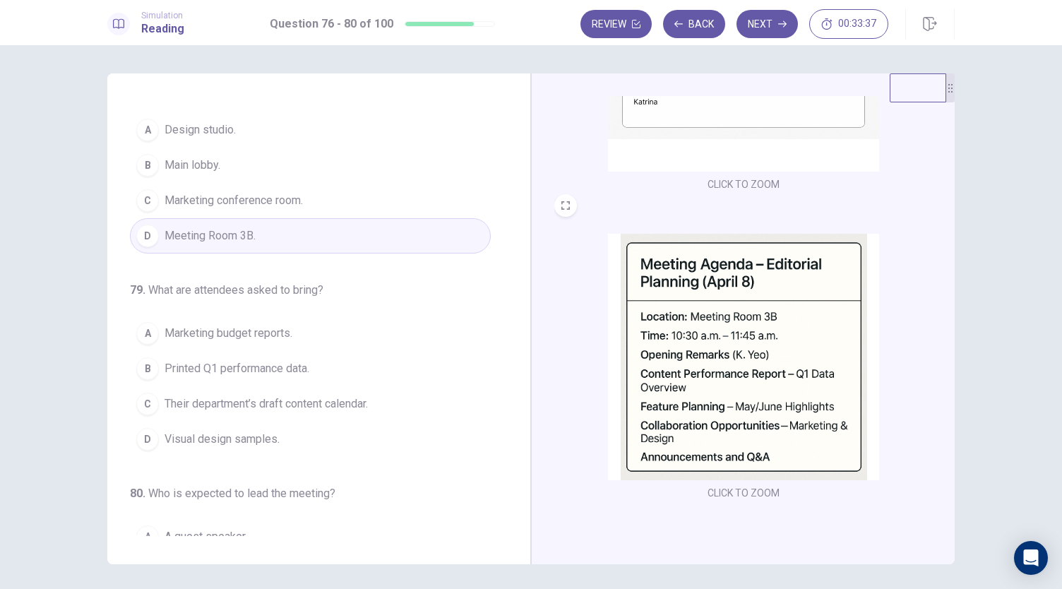
scroll to position [0, 0]
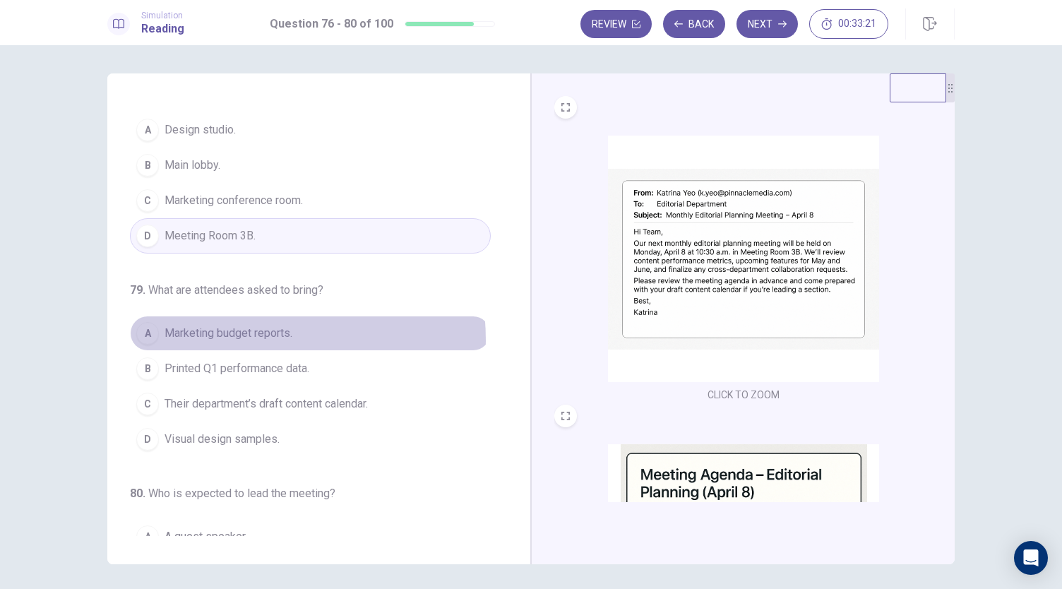
click at [227, 334] on span "Marketing budget reports." at bounding box center [229, 333] width 128 height 17
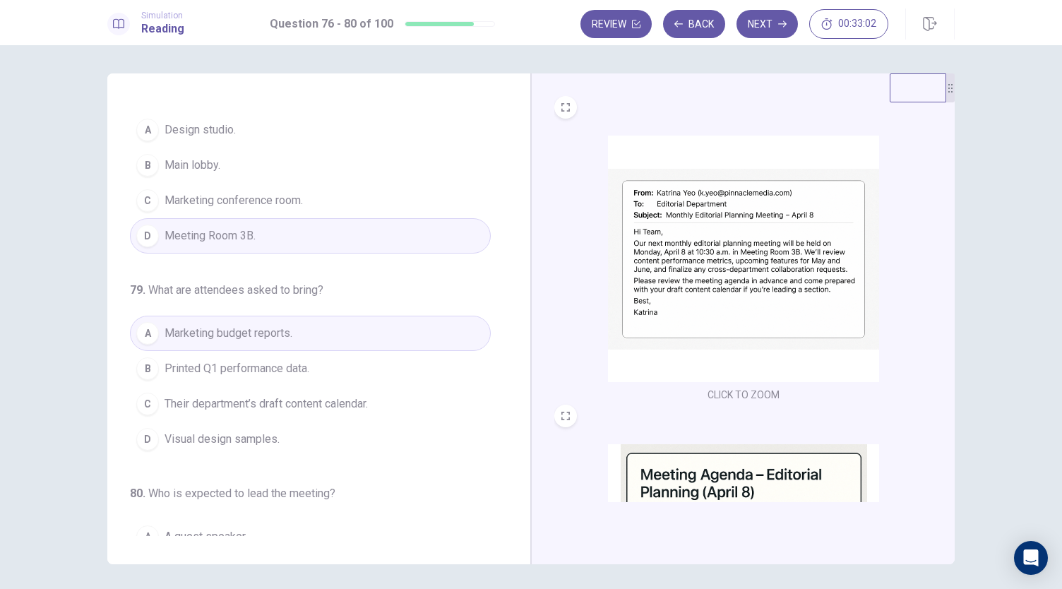
click at [201, 386] on button "C Their department’s draft content calendar." at bounding box center [310, 403] width 361 height 35
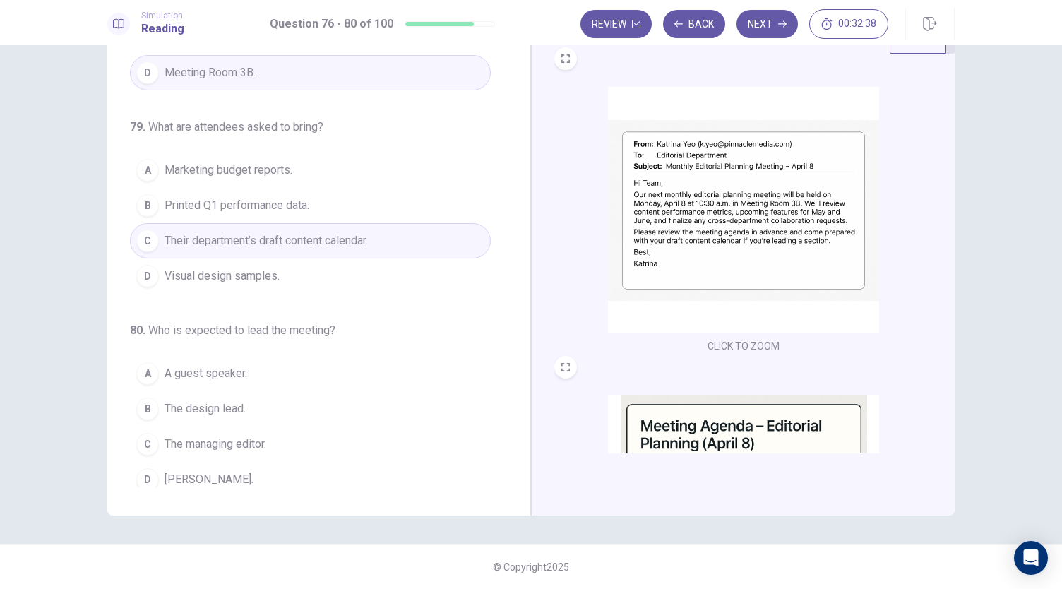
click at [192, 471] on span "[PERSON_NAME]." at bounding box center [209, 479] width 89 height 17
click at [771, 32] on button "Next" at bounding box center [767, 24] width 61 height 28
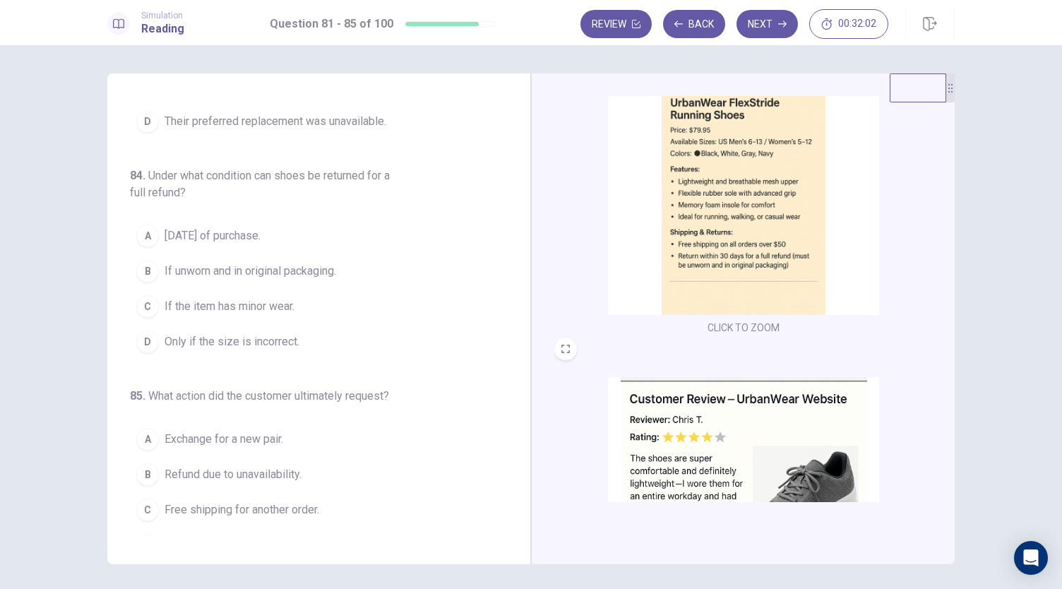
scroll to position [66, 0]
click at [259, 265] on span "If unworn and in original packaging." at bounding box center [251, 271] width 172 height 17
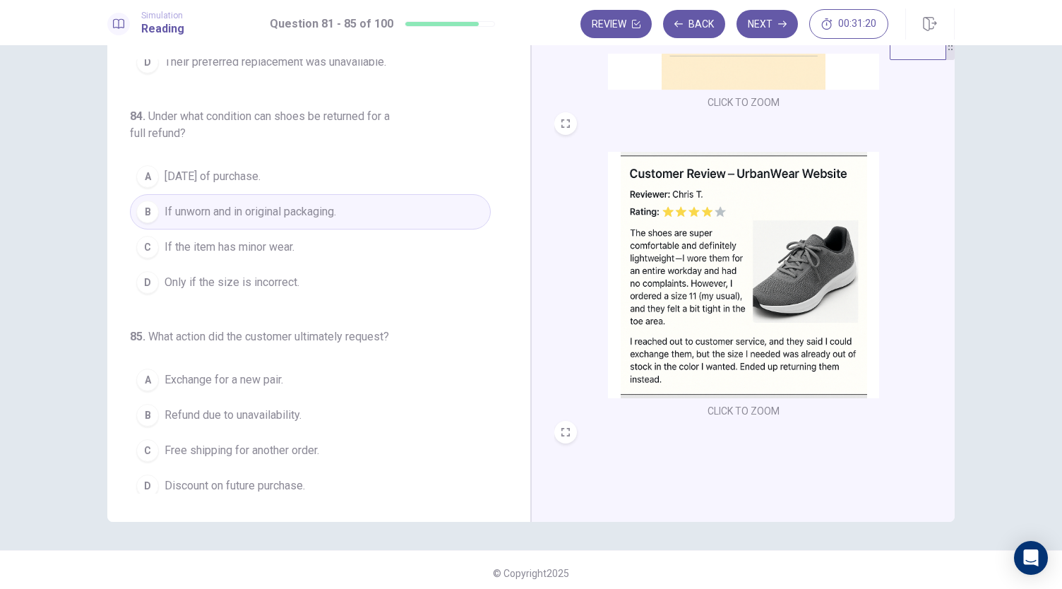
scroll to position [40, 0]
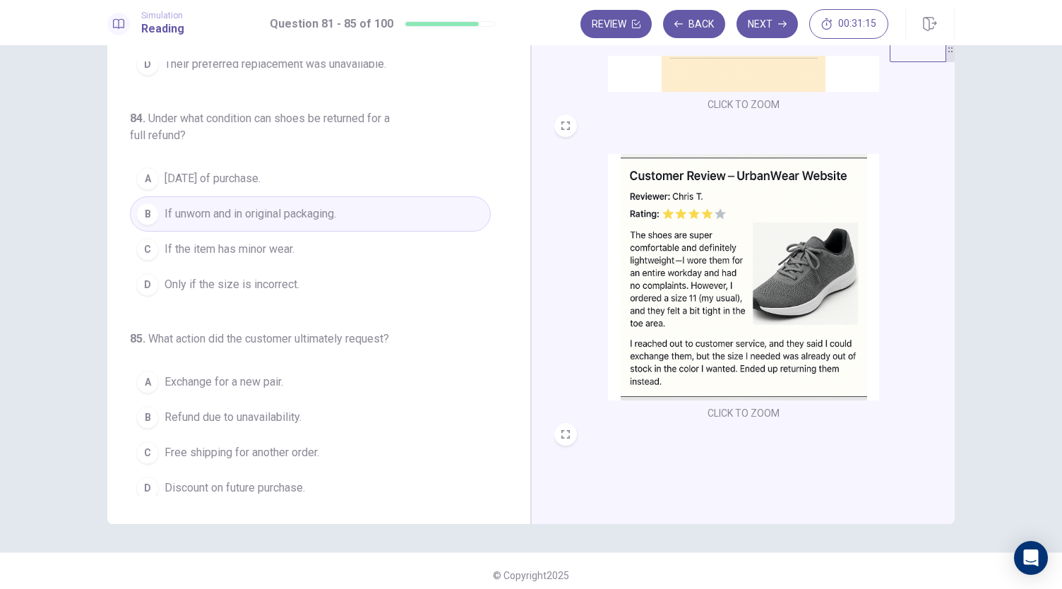
click at [212, 375] on span "Exchange for a new pair." at bounding box center [224, 382] width 119 height 17
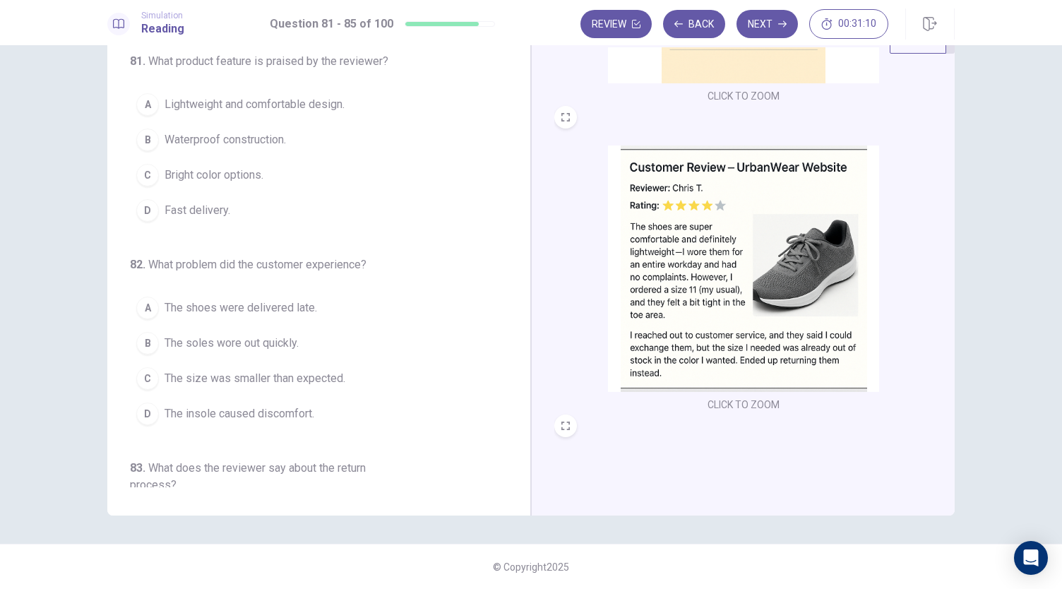
scroll to position [0, 0]
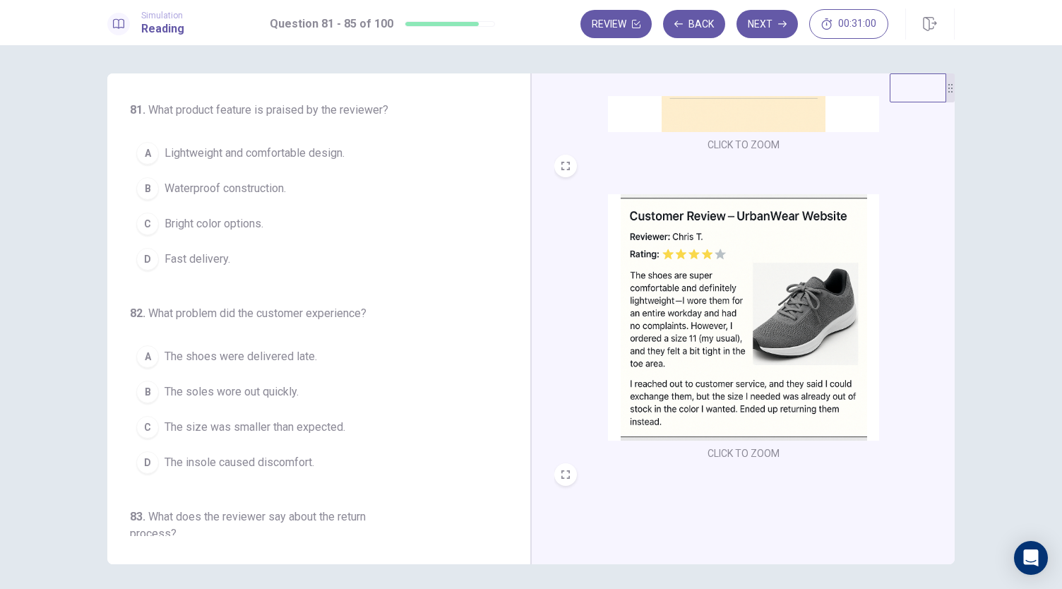
click at [239, 152] on span "Lightweight and comfortable design." at bounding box center [255, 153] width 180 height 17
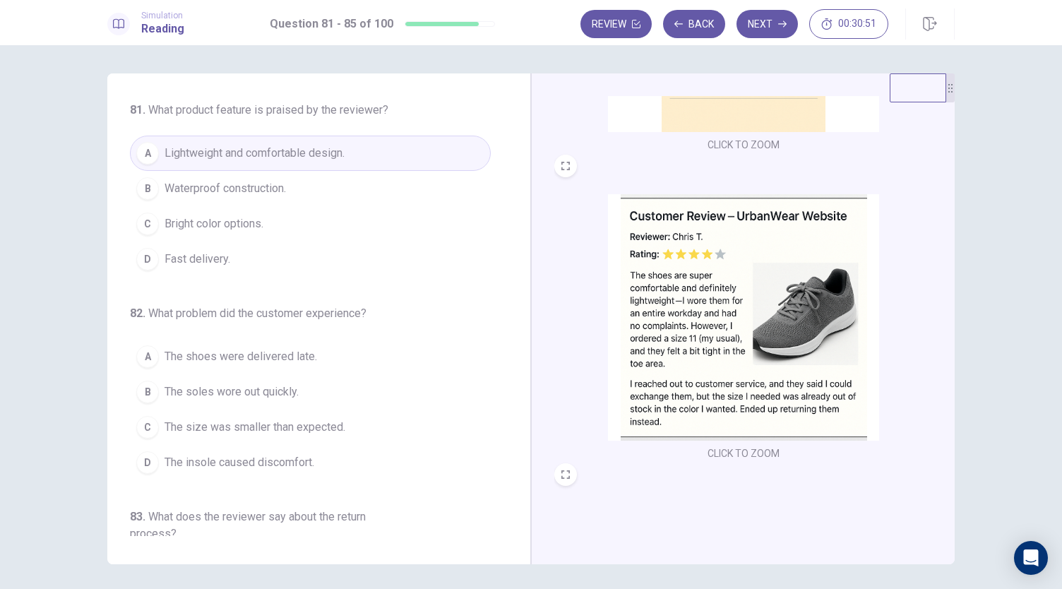
click at [271, 437] on button "C The size was smaller than expected." at bounding box center [310, 427] width 361 height 35
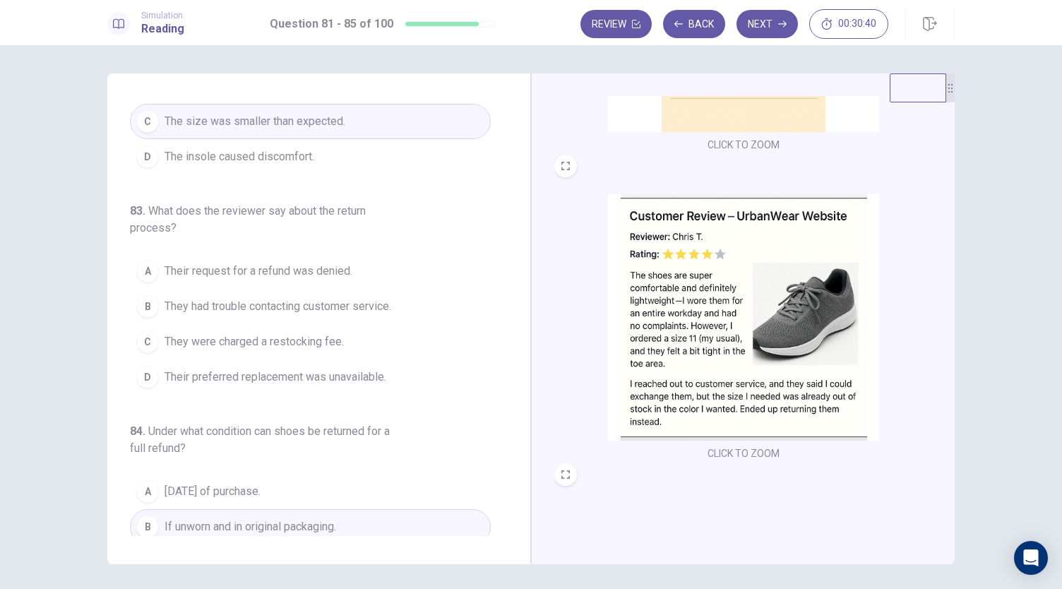
scroll to position [312, 0]
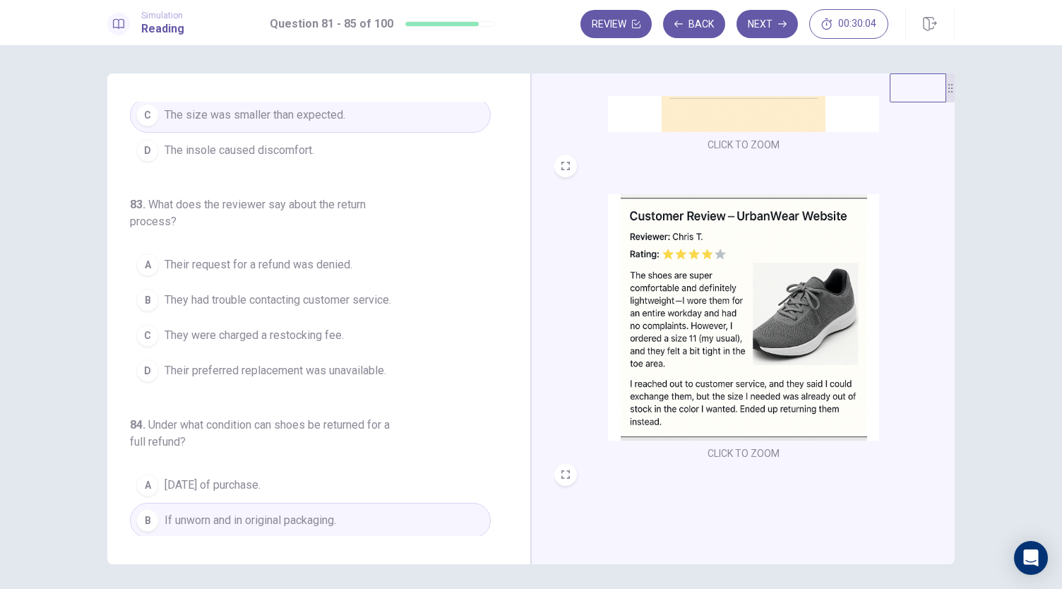
click at [225, 331] on span "They were charged a restocking fee." at bounding box center [254, 335] width 179 height 17
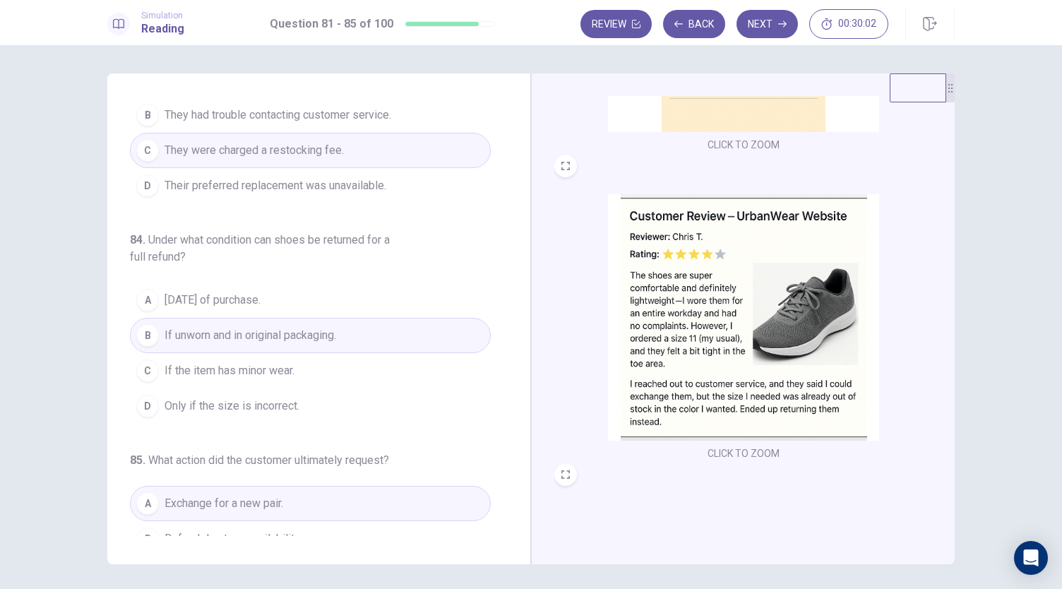
scroll to position [579, 0]
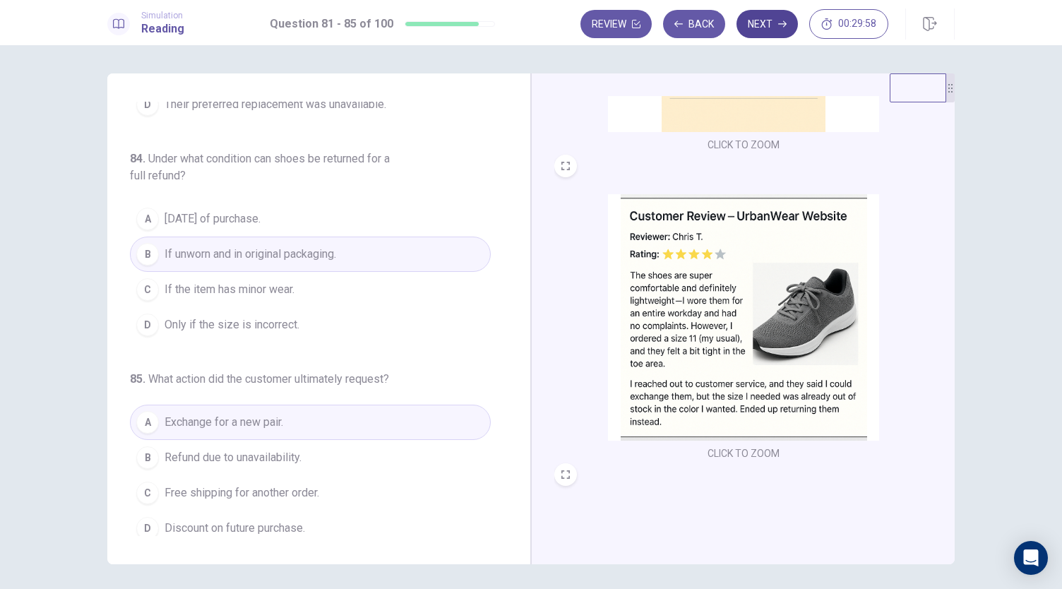
click at [766, 13] on button "Next" at bounding box center [767, 24] width 61 height 28
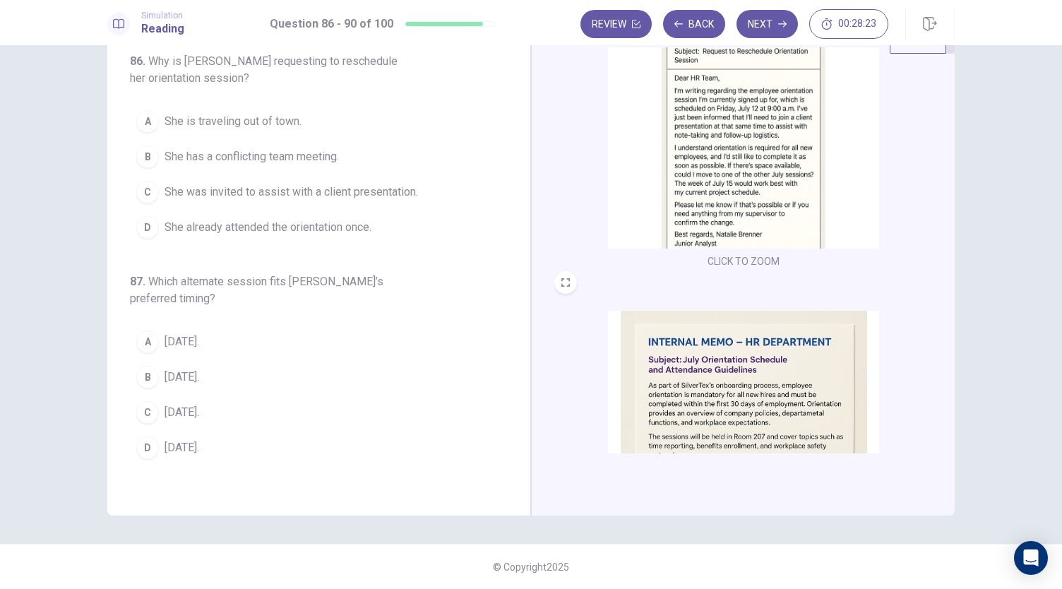
scroll to position [0, 0]
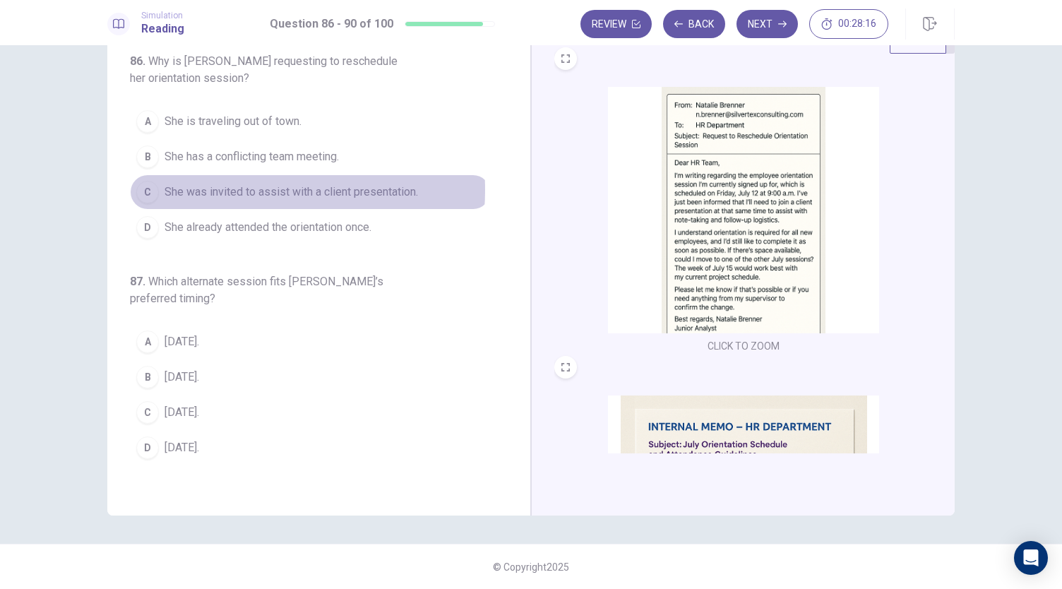
click at [222, 189] on span "She was invited to assist with a client presentation." at bounding box center [292, 192] width 254 height 17
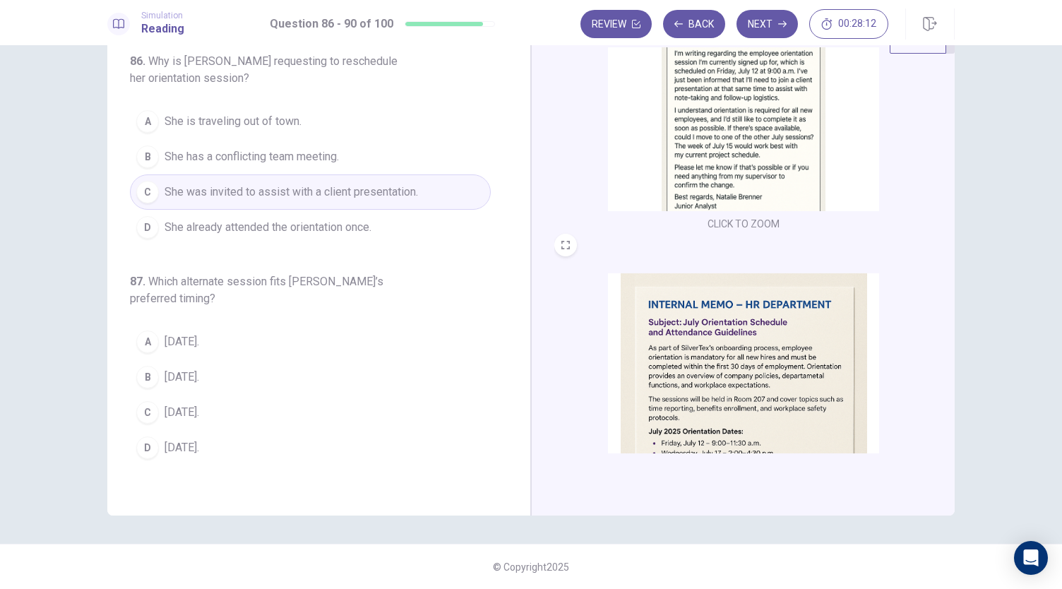
scroll to position [189, 0]
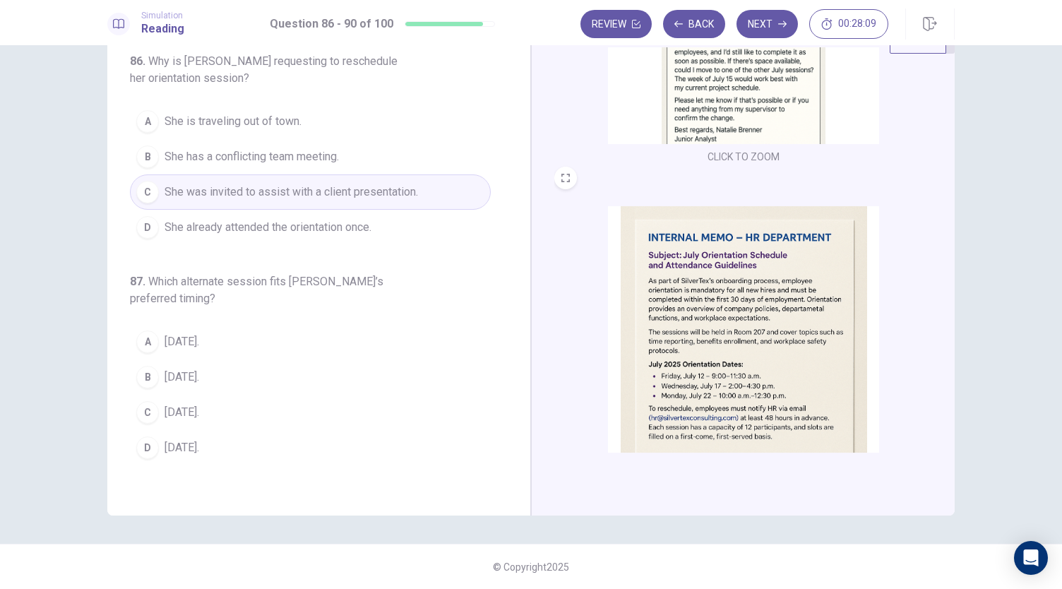
click at [161, 418] on button "C [DATE]." at bounding box center [310, 412] width 361 height 35
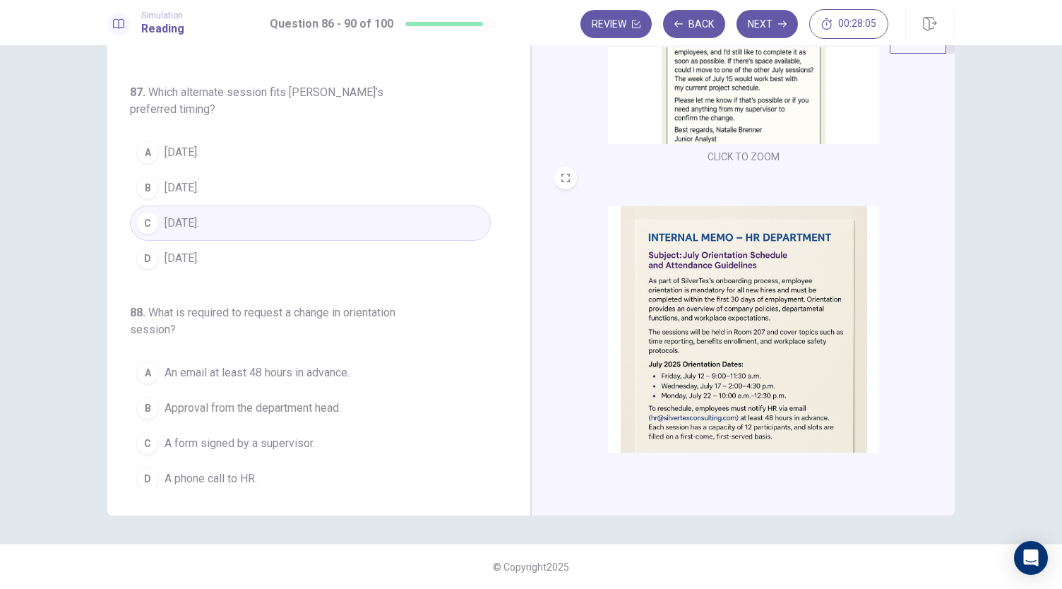
scroll to position [191, 0]
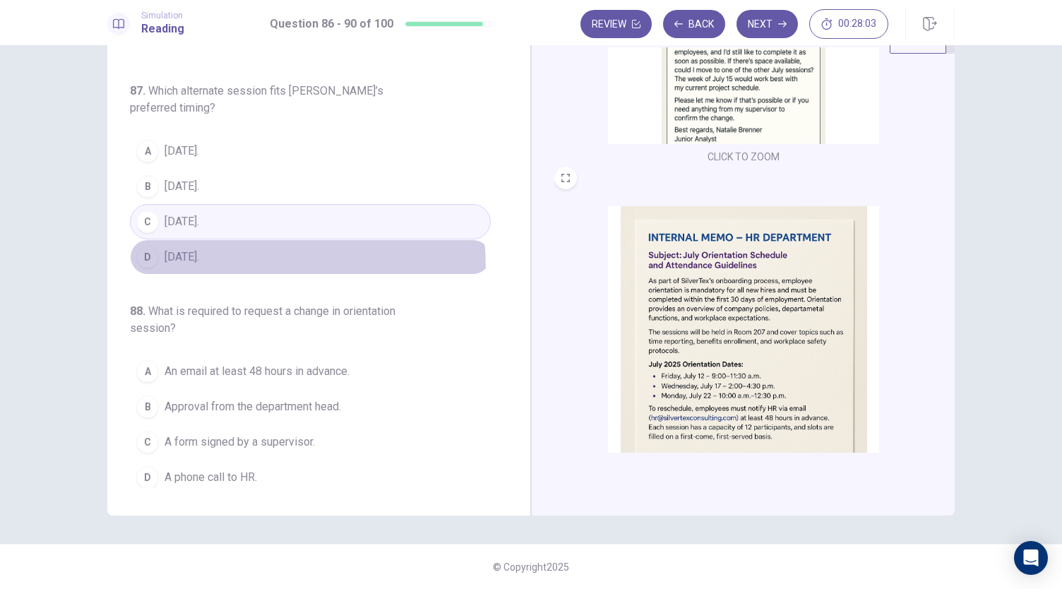
click at [196, 265] on button "D [DATE]." at bounding box center [310, 256] width 361 height 35
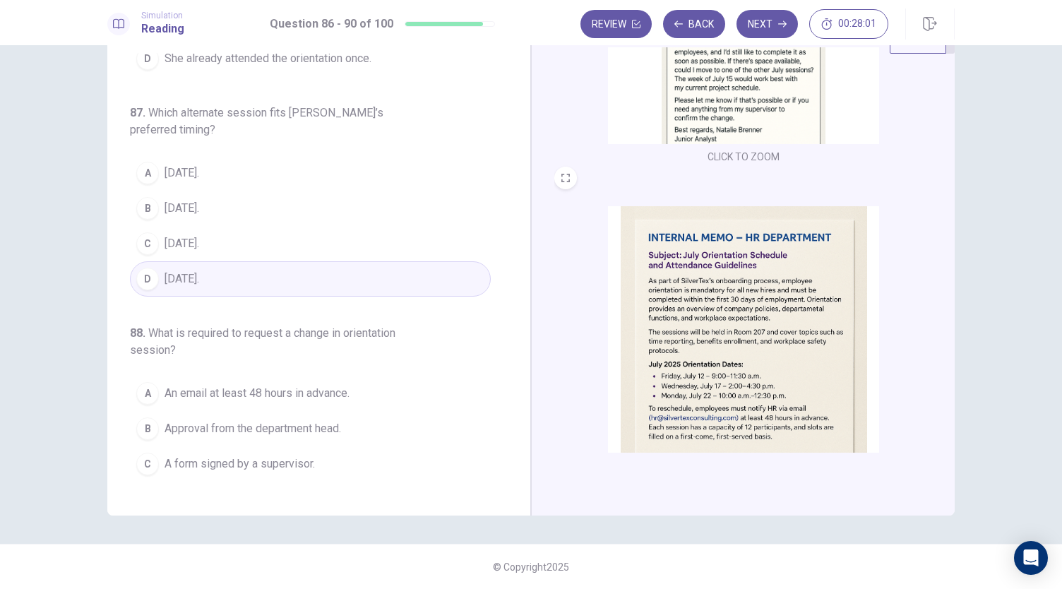
scroll to position [168, 0]
click at [250, 388] on span "An email at least 48 hours in advance." at bounding box center [257, 394] width 185 height 17
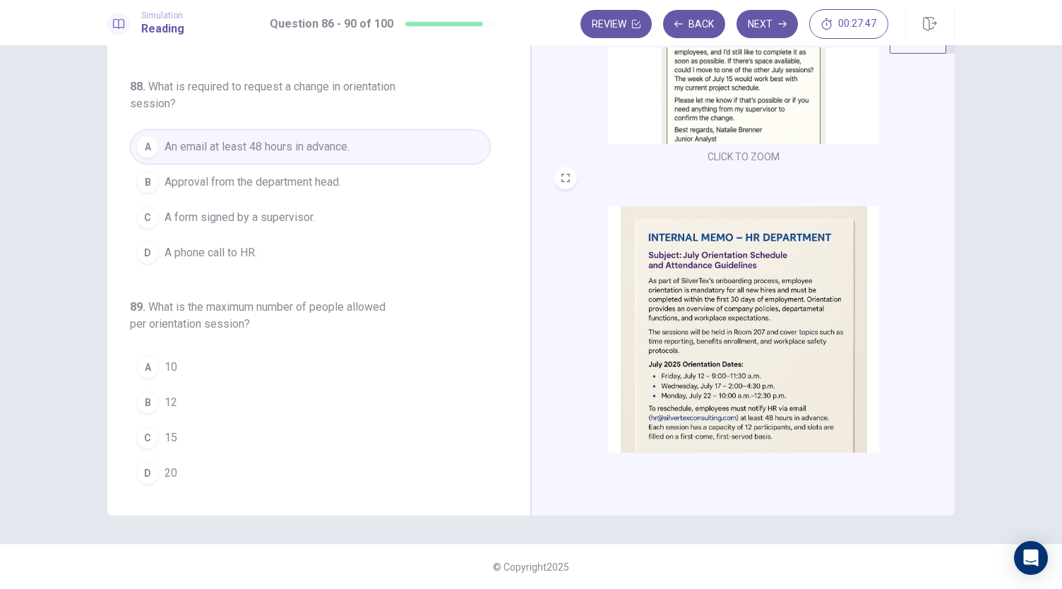
scroll to position [417, 0]
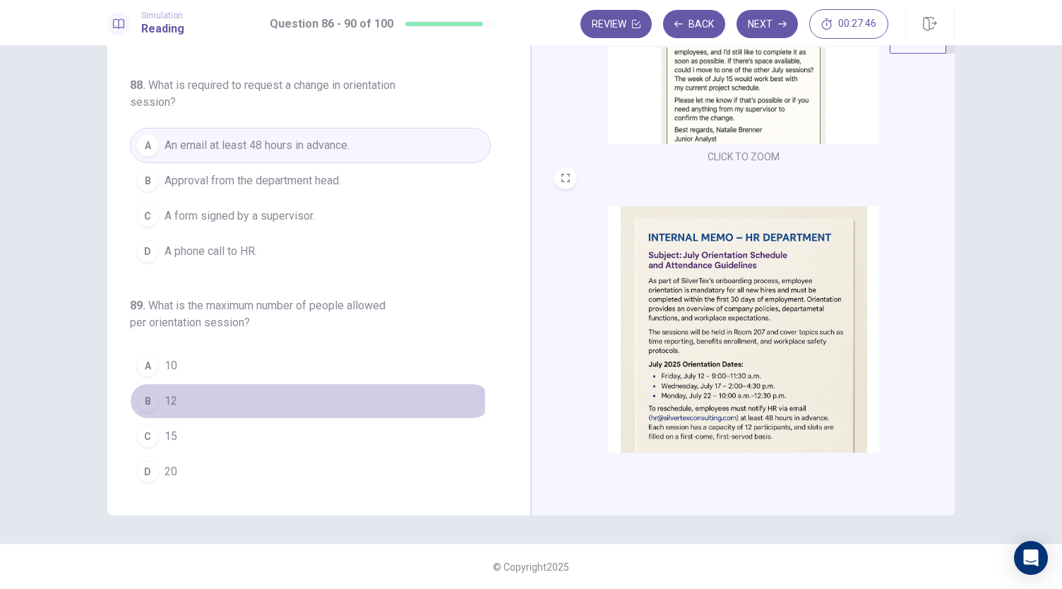
click at [167, 398] on span "12" at bounding box center [171, 401] width 13 height 17
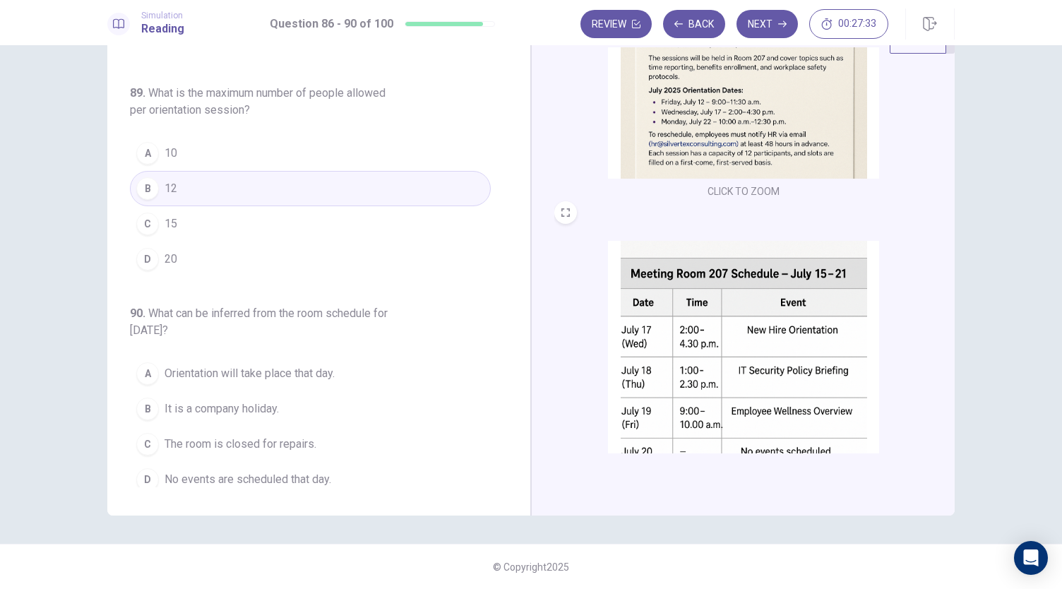
scroll to position [520, 0]
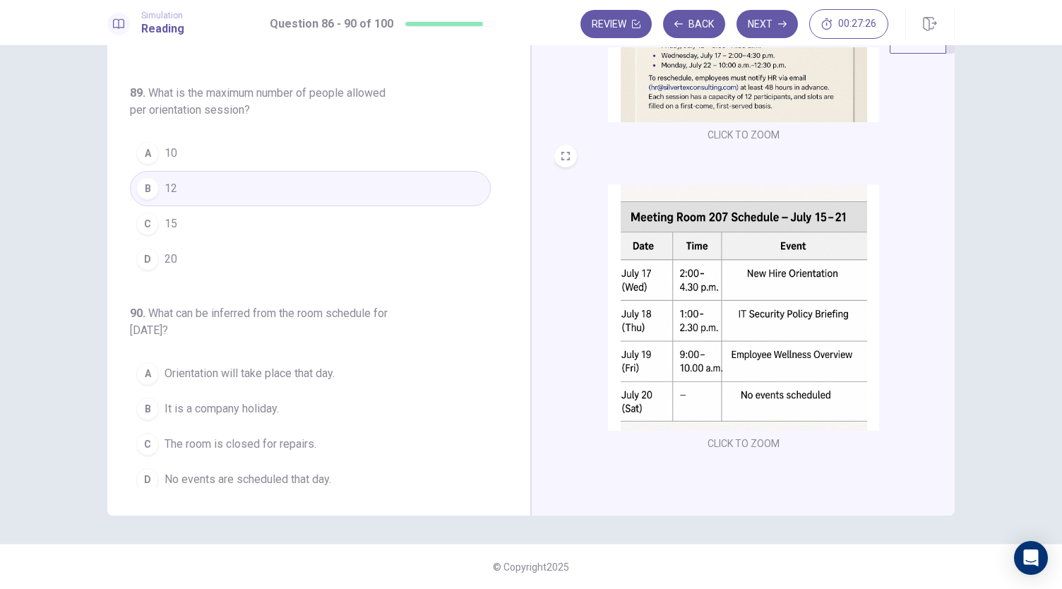
click at [225, 471] on span "No events are scheduled that day." at bounding box center [248, 479] width 167 height 17
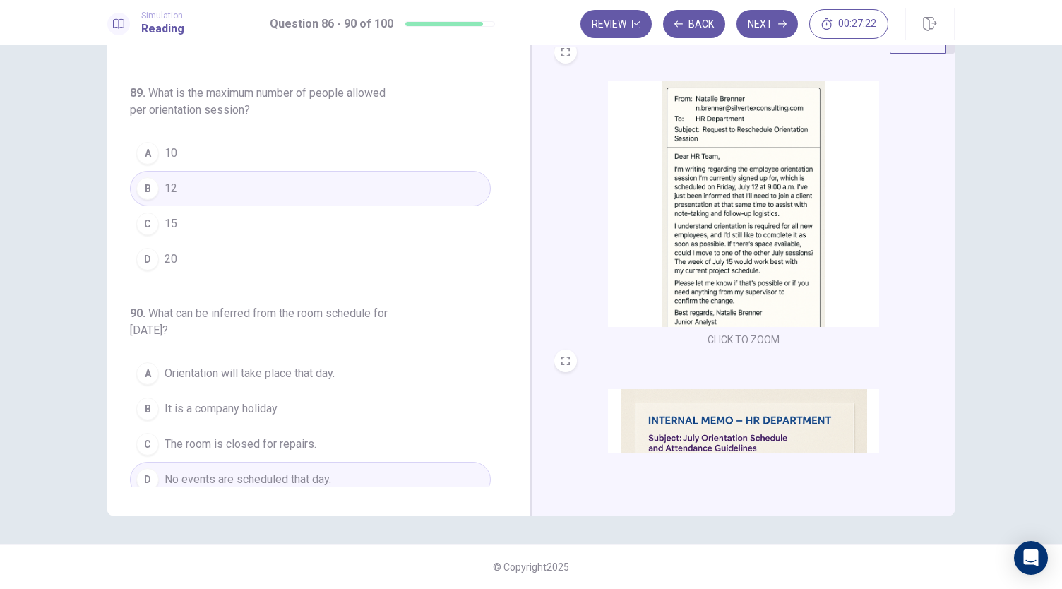
scroll to position [0, 0]
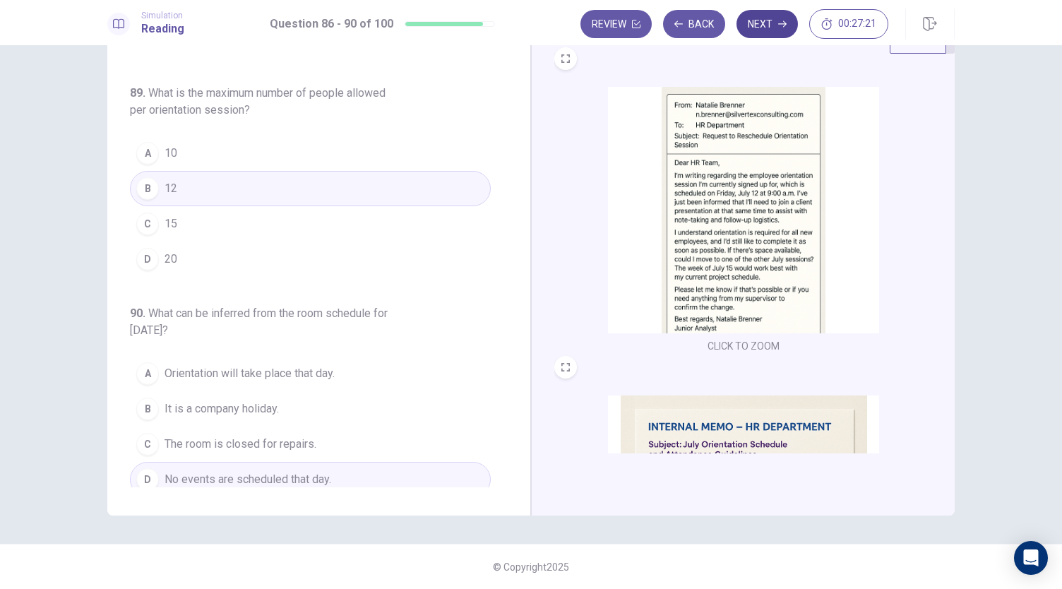
click at [775, 28] on button "Next" at bounding box center [767, 24] width 61 height 28
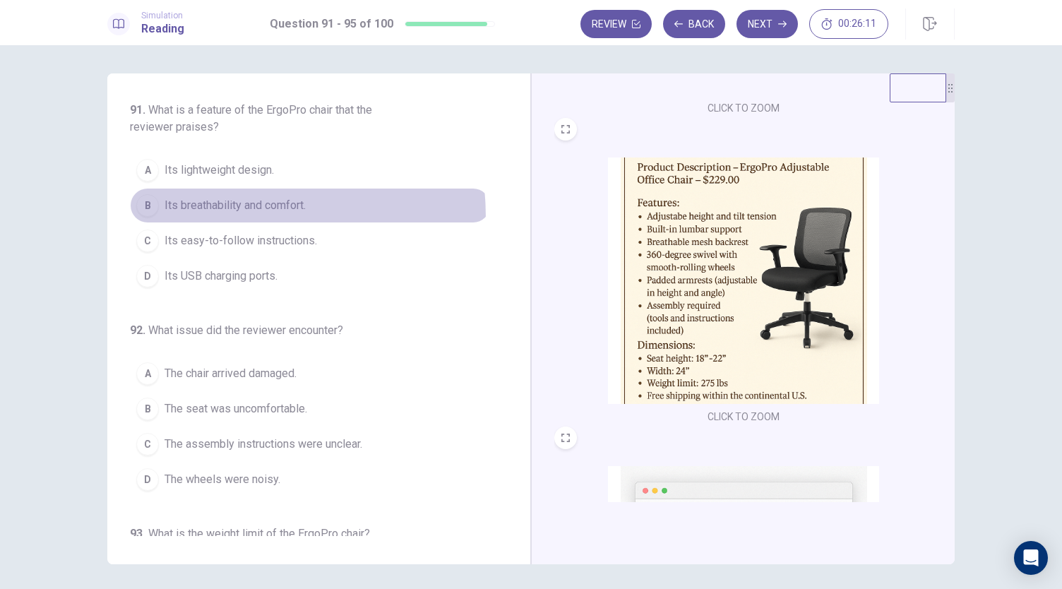
click at [184, 217] on button "B Its breathability and comfort." at bounding box center [310, 205] width 361 height 35
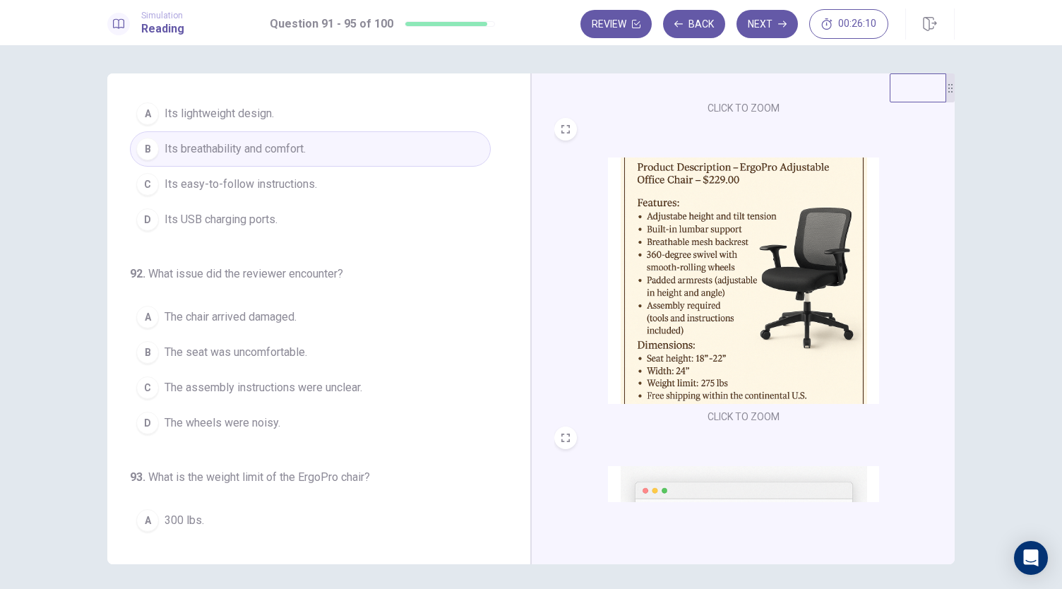
scroll to position [70, 0]
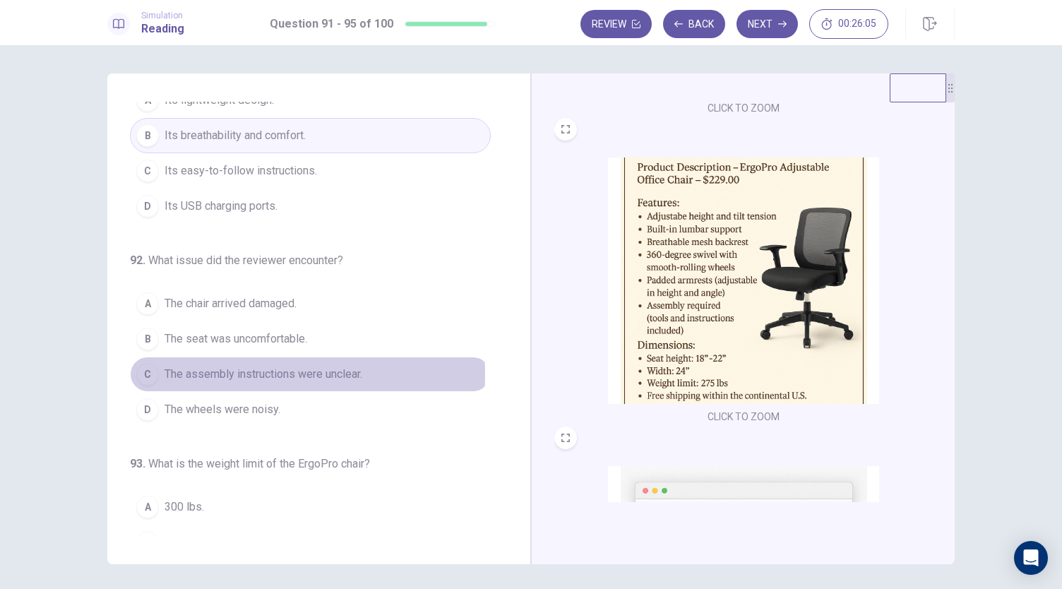
click at [225, 371] on span "The assembly instructions were unclear." at bounding box center [264, 374] width 198 height 17
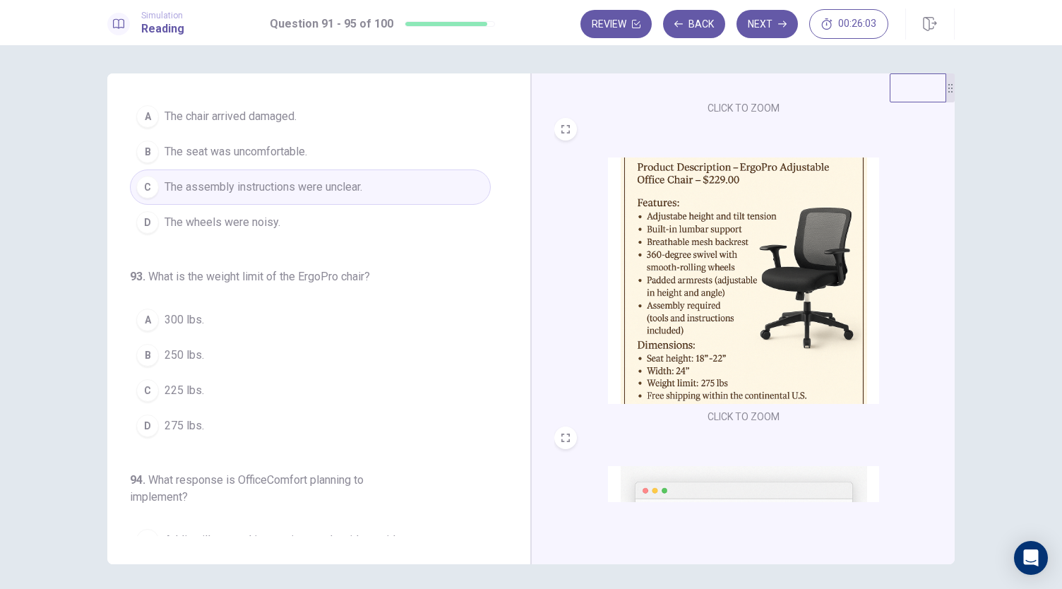
scroll to position [256, 0]
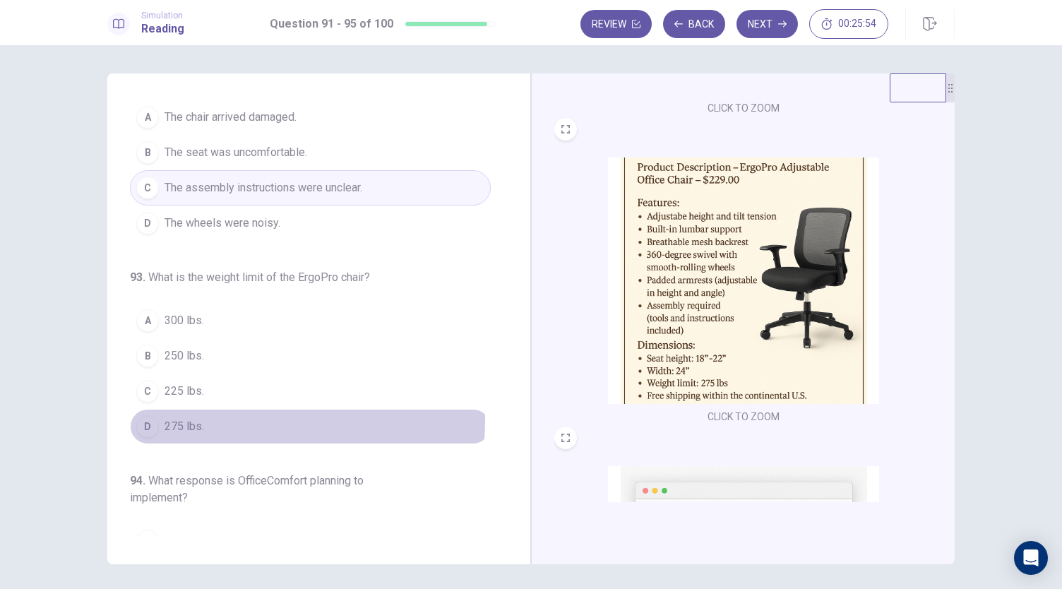
click at [167, 418] on span "275 lbs." at bounding box center [185, 426] width 40 height 17
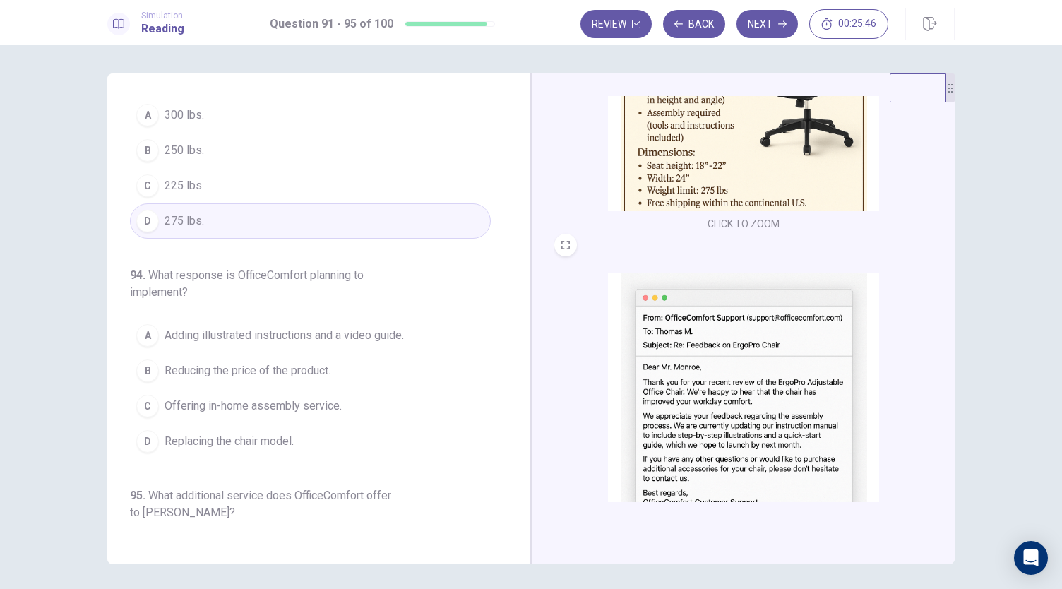
scroll to position [520, 0]
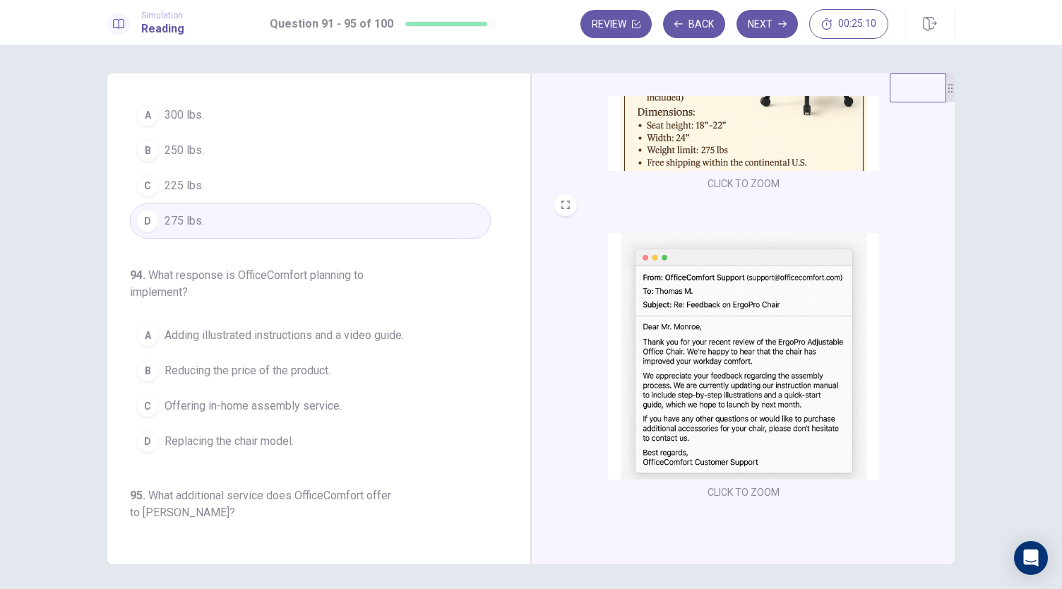
click at [288, 328] on span "Adding illustrated instructions and a video guide." at bounding box center [284, 335] width 239 height 17
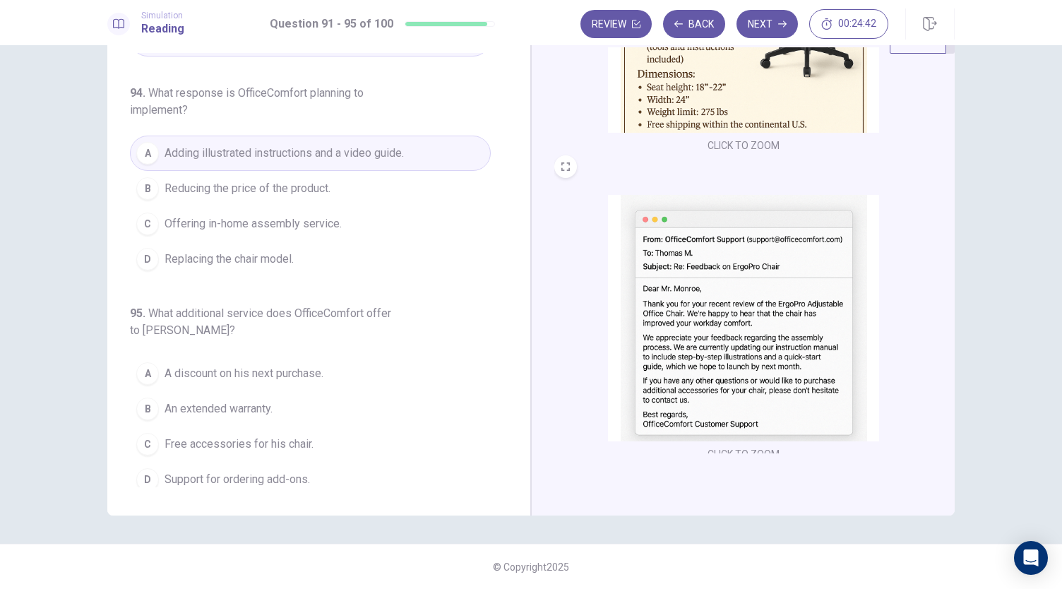
scroll to position [511, 0]
click at [259, 442] on span "Free accessories for his chair." at bounding box center [239, 444] width 149 height 17
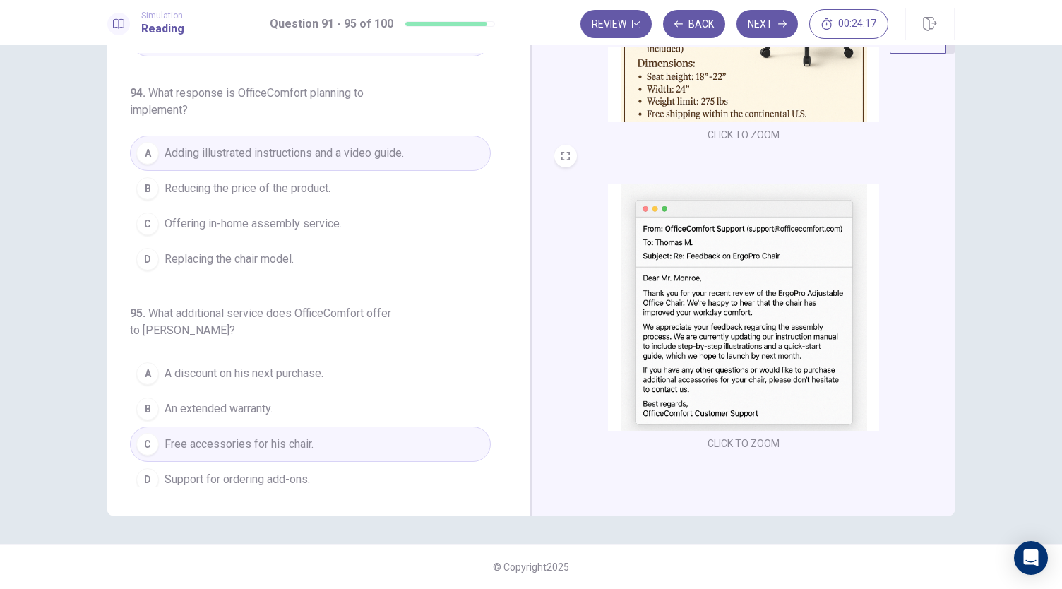
scroll to position [0, 0]
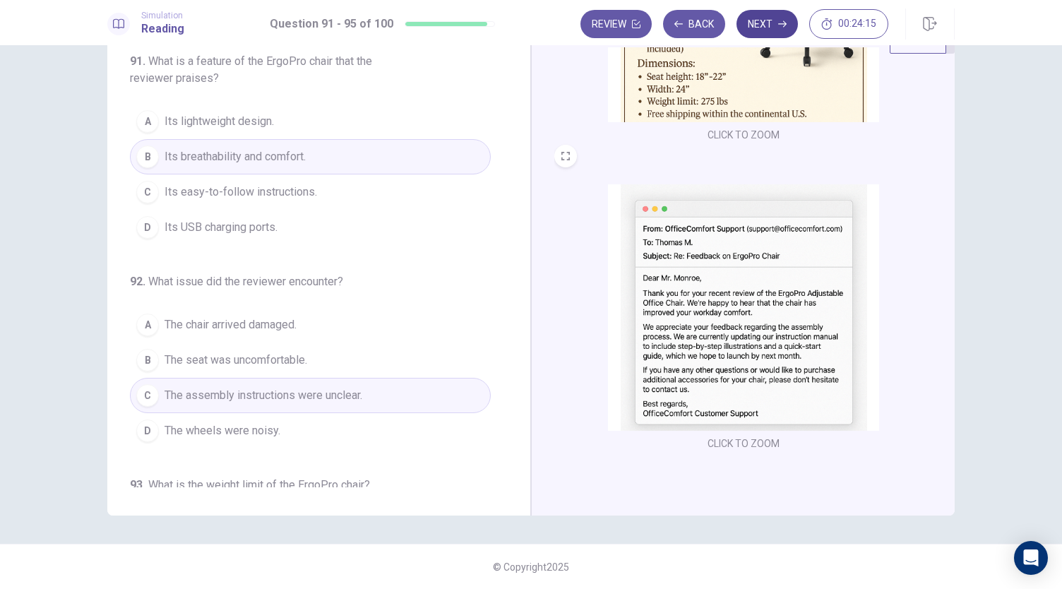
click at [764, 22] on button "Next" at bounding box center [767, 24] width 61 height 28
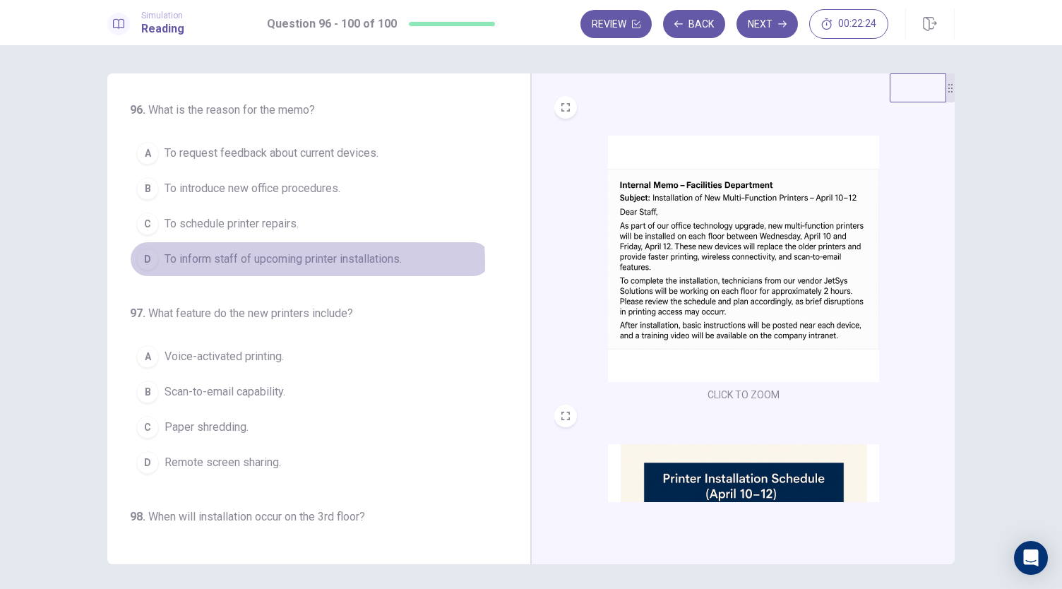
click at [248, 262] on span "To inform staff of upcoming printer installations." at bounding box center [283, 259] width 237 height 17
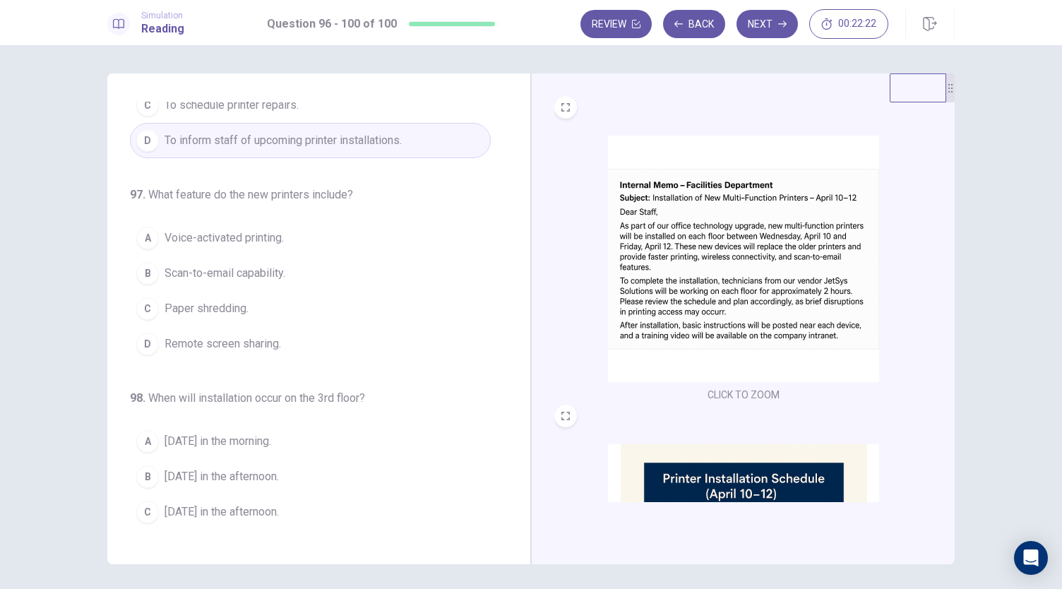
scroll to position [119, 0]
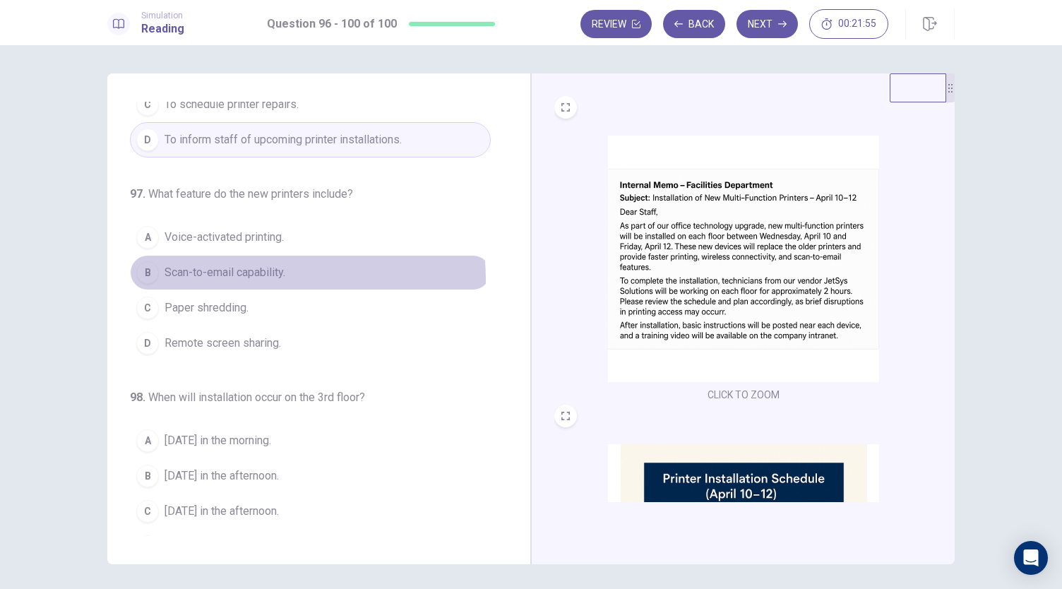
click at [245, 277] on span "Scan-to-email capability." at bounding box center [225, 272] width 121 height 17
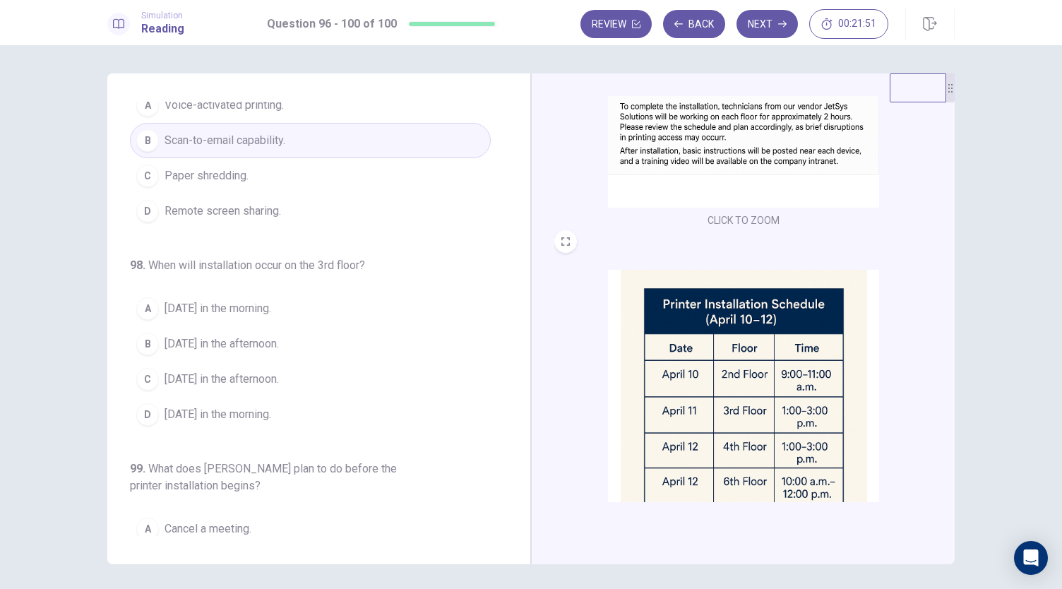
scroll to position [196, 0]
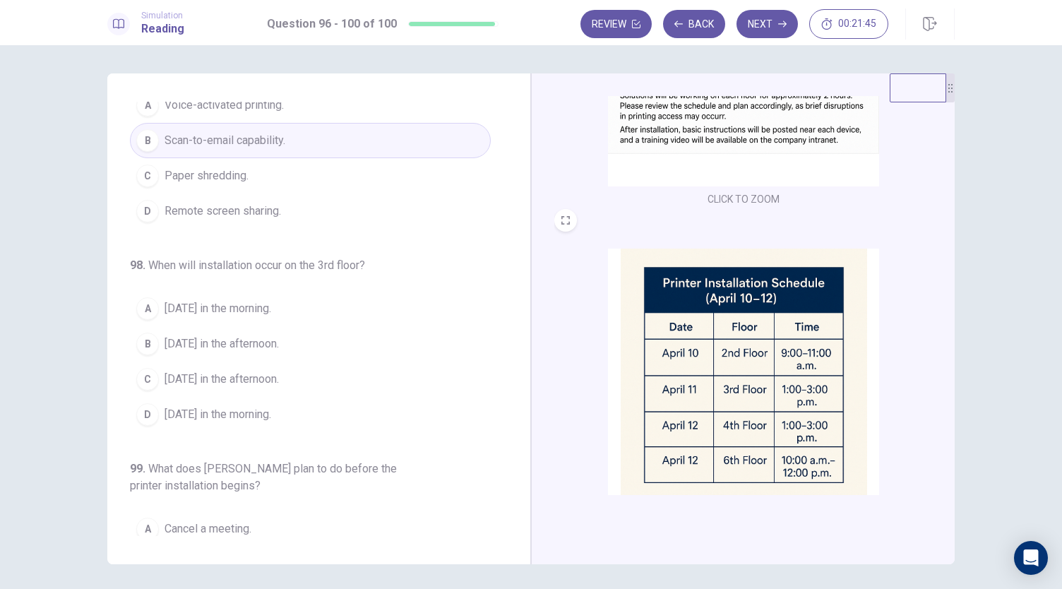
click at [188, 371] on span "[DATE] in the afternoon." at bounding box center [222, 379] width 114 height 17
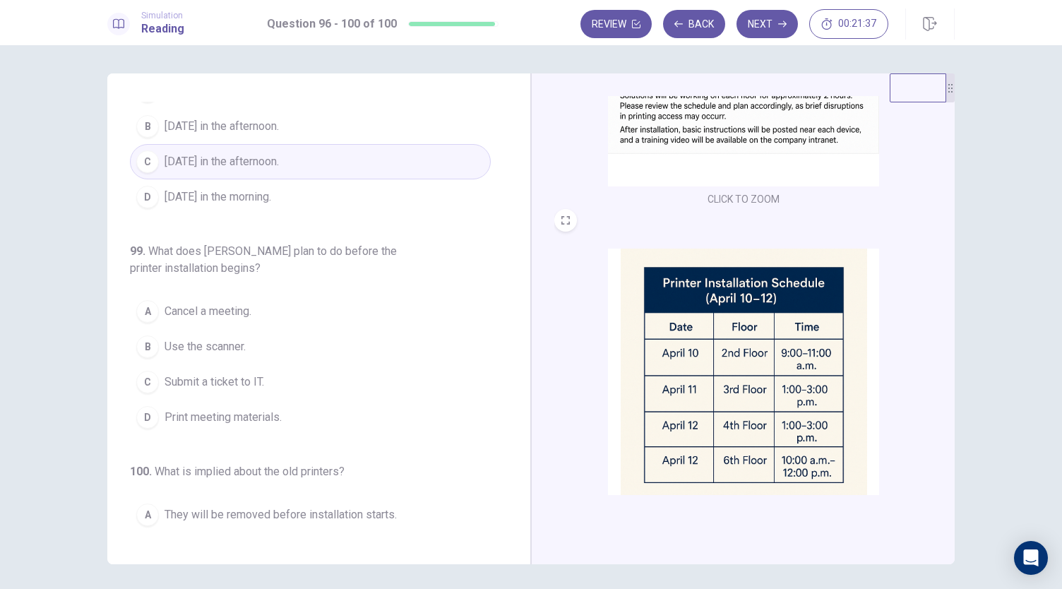
scroll to position [478, 0]
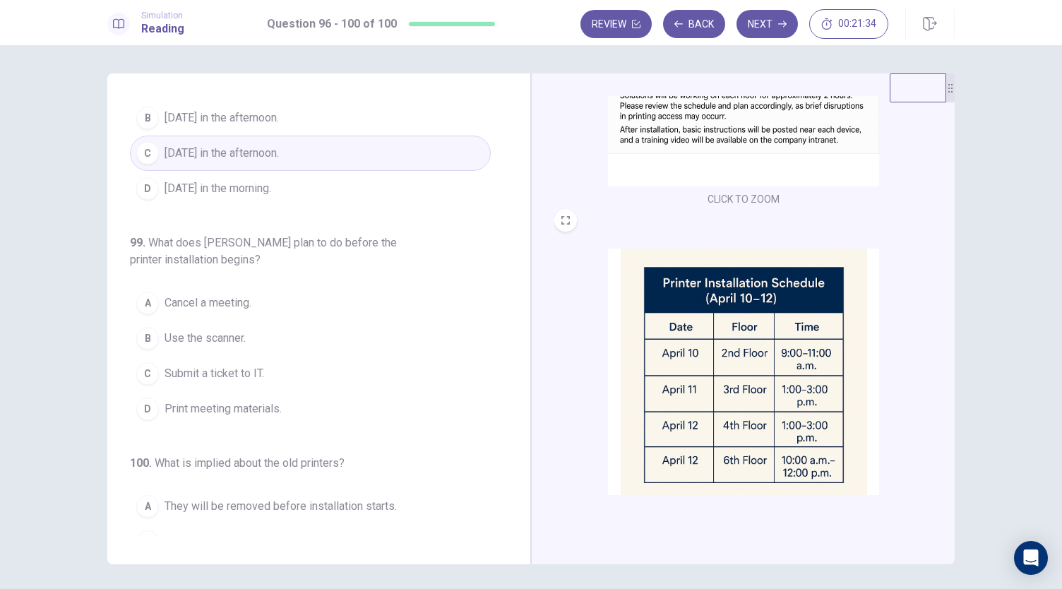
click at [180, 406] on span "Print meeting materials." at bounding box center [223, 409] width 117 height 17
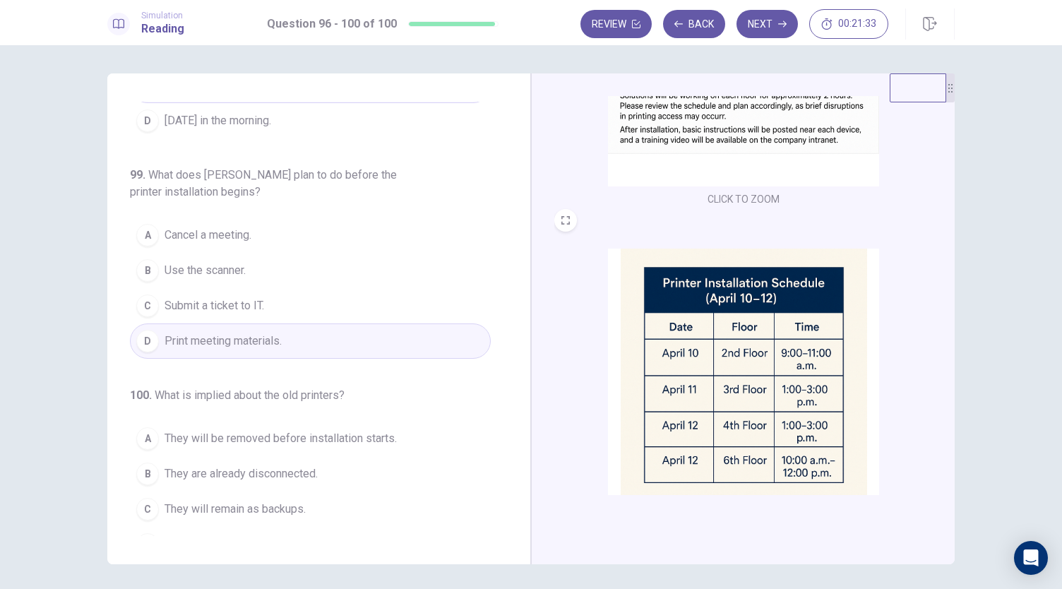
scroll to position [562, 0]
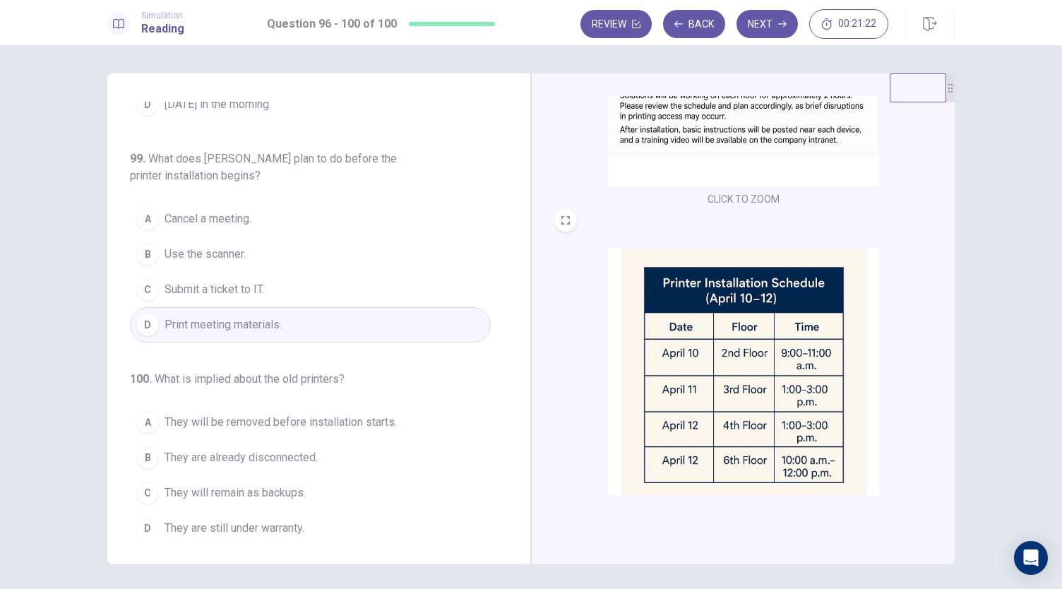
click at [247, 414] on span "They will be removed before installation starts." at bounding box center [281, 422] width 232 height 17
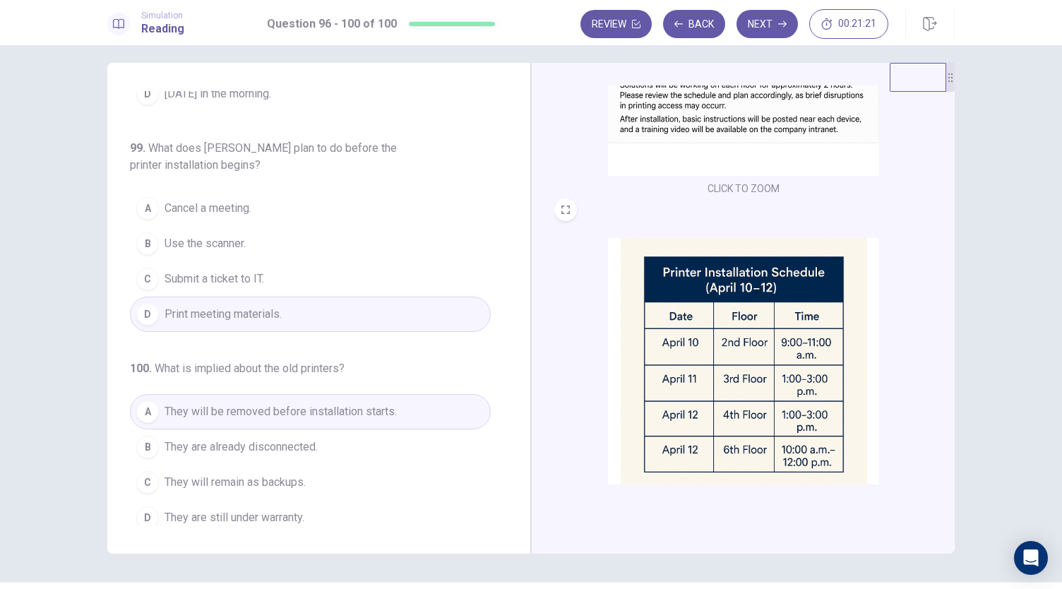
scroll to position [14, 0]
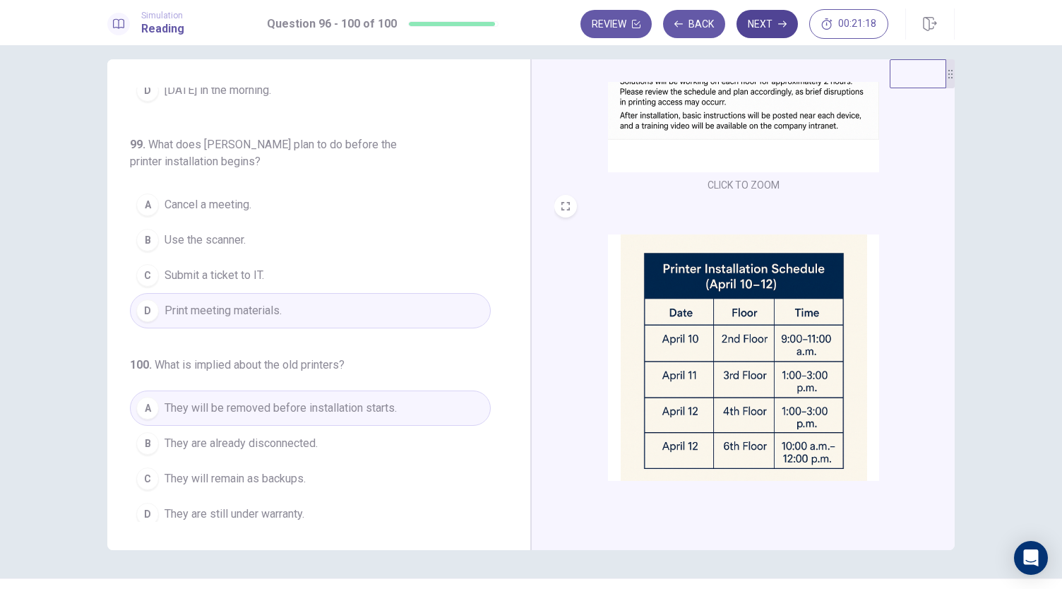
click at [762, 18] on button "Next" at bounding box center [767, 24] width 61 height 28
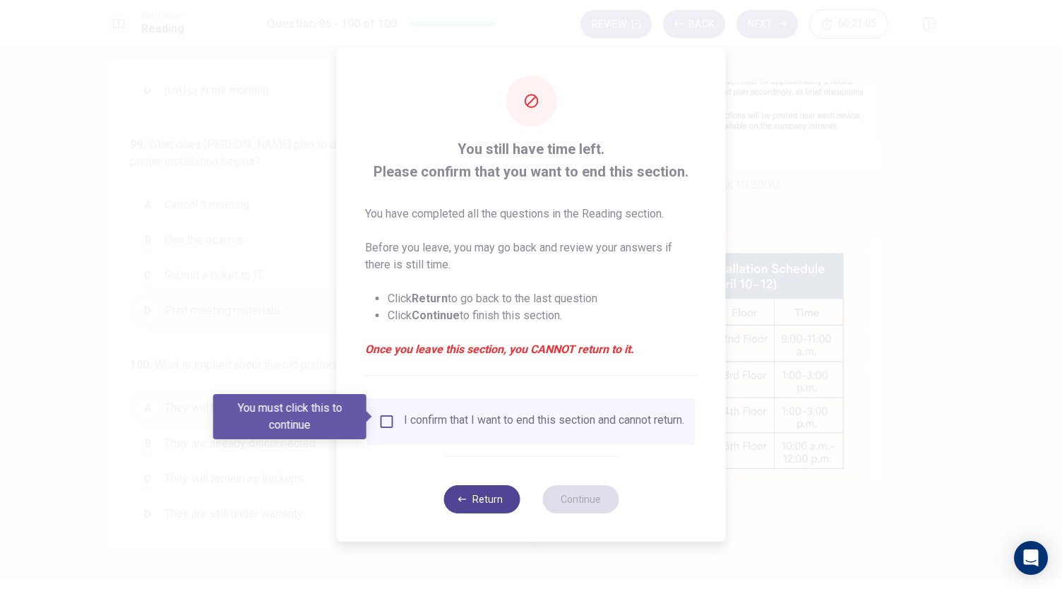
click at [472, 508] on button "Return" at bounding box center [482, 499] width 76 height 28
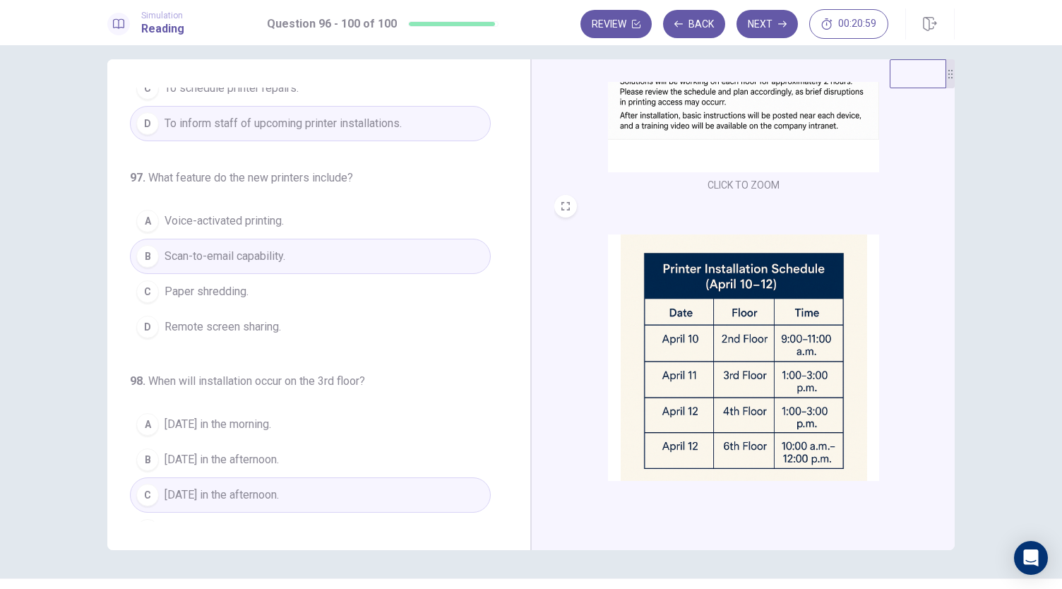
scroll to position [0, 0]
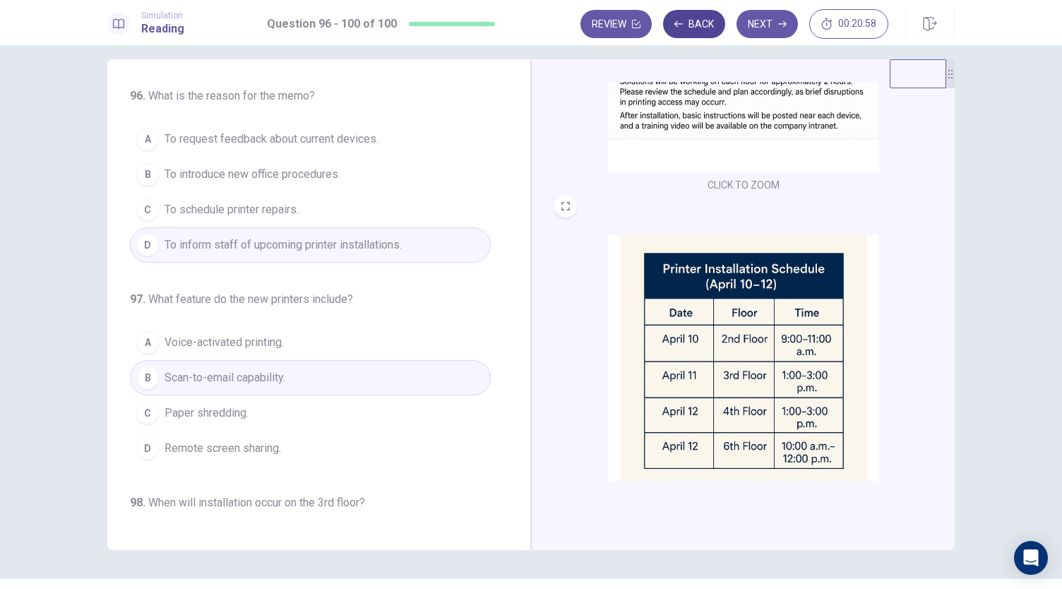
click at [682, 21] on icon "button" at bounding box center [679, 24] width 8 height 8
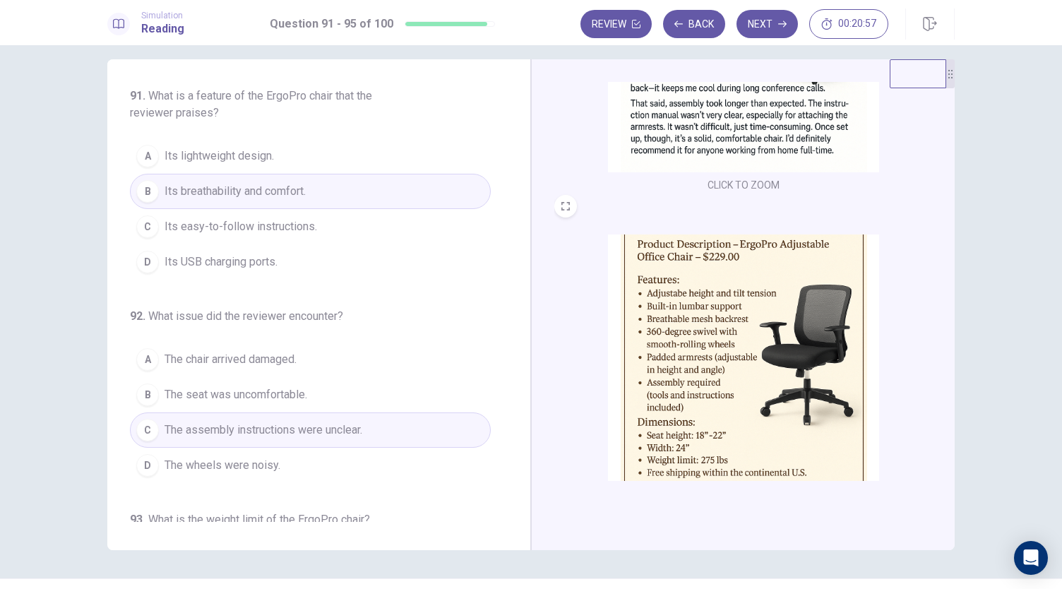
click at [302, 276] on button "D Its USB charging ports." at bounding box center [310, 261] width 361 height 35
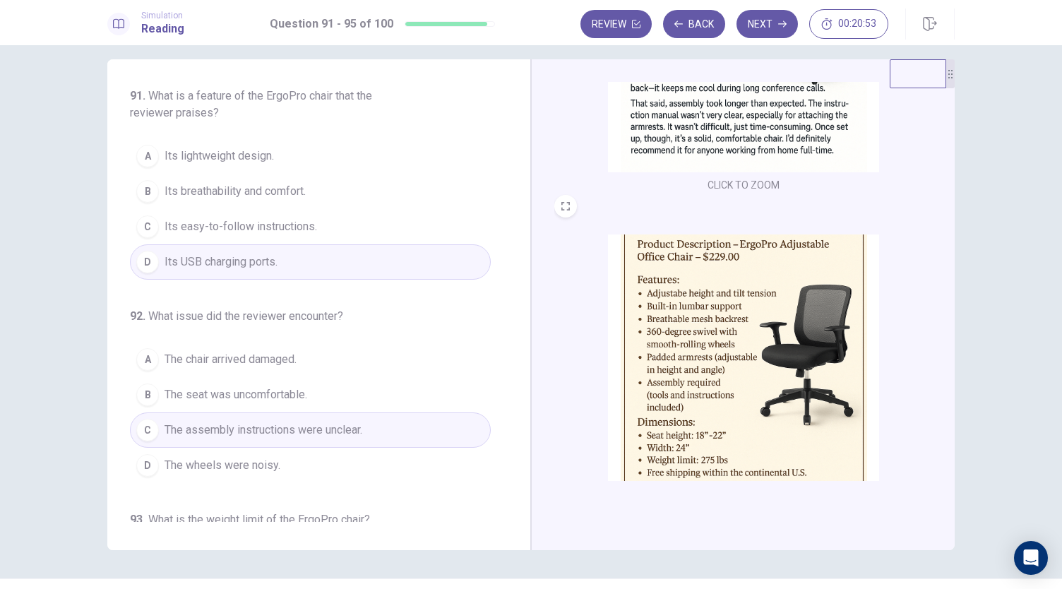
click at [294, 194] on span "Its breathability and comfort." at bounding box center [235, 191] width 141 height 17
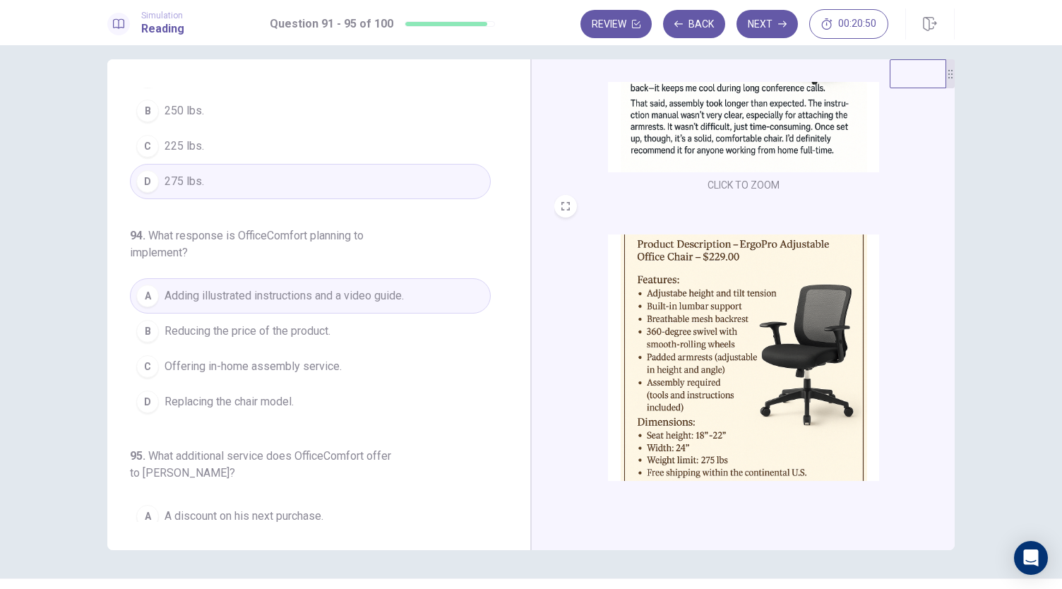
scroll to position [596, 0]
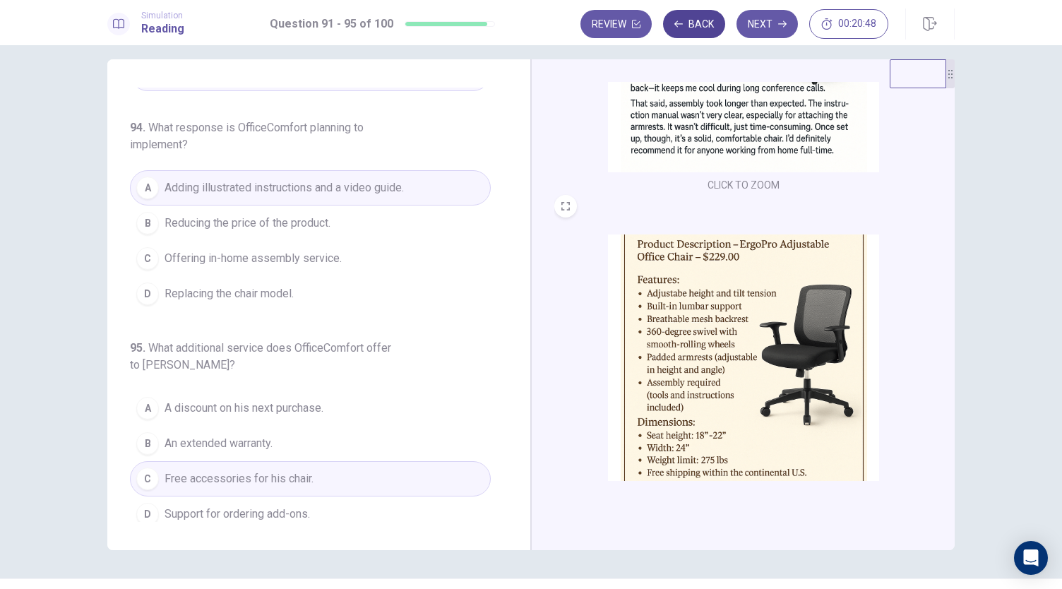
click at [694, 29] on button "Back" at bounding box center [694, 24] width 62 height 28
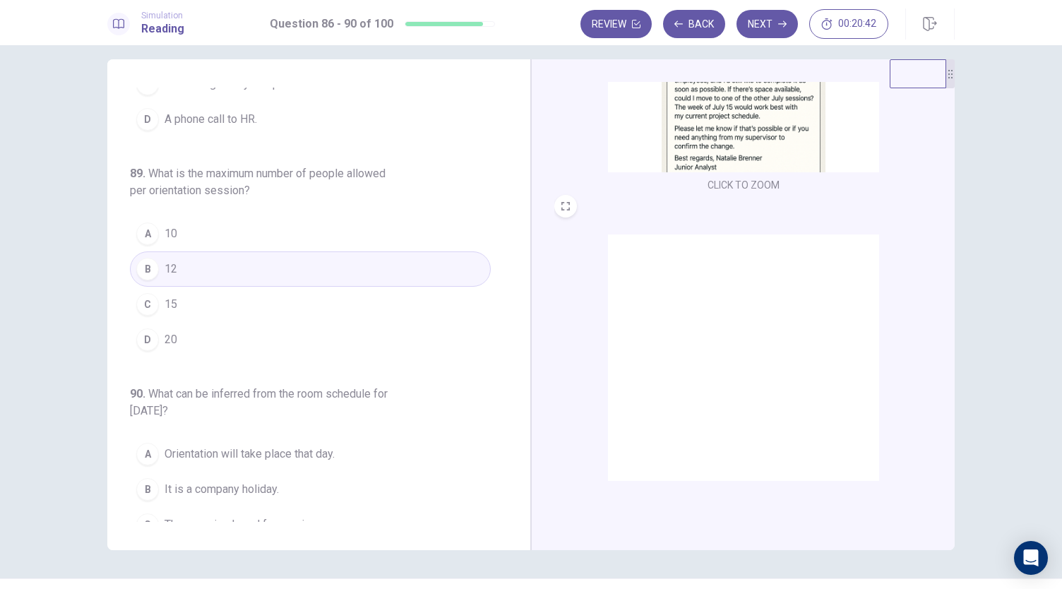
scroll to position [629, 0]
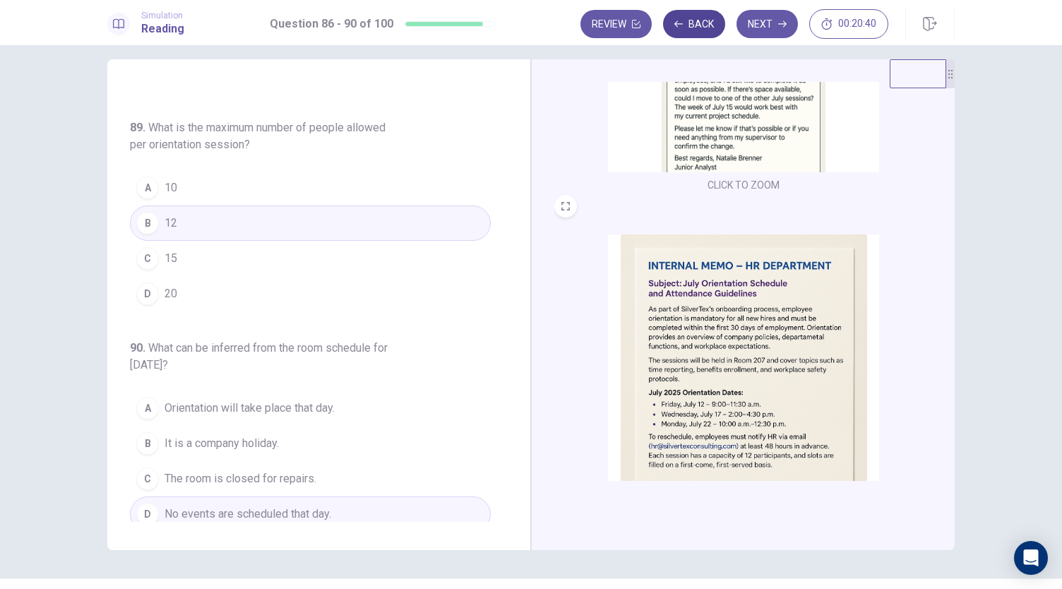
click at [682, 20] on icon "button" at bounding box center [679, 24] width 8 height 8
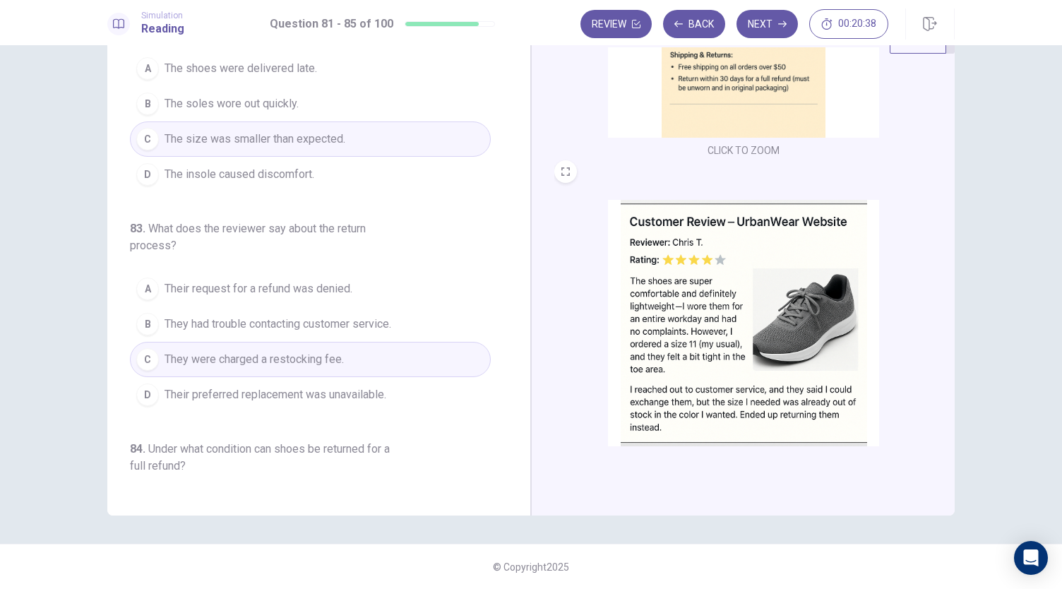
scroll to position [0, 0]
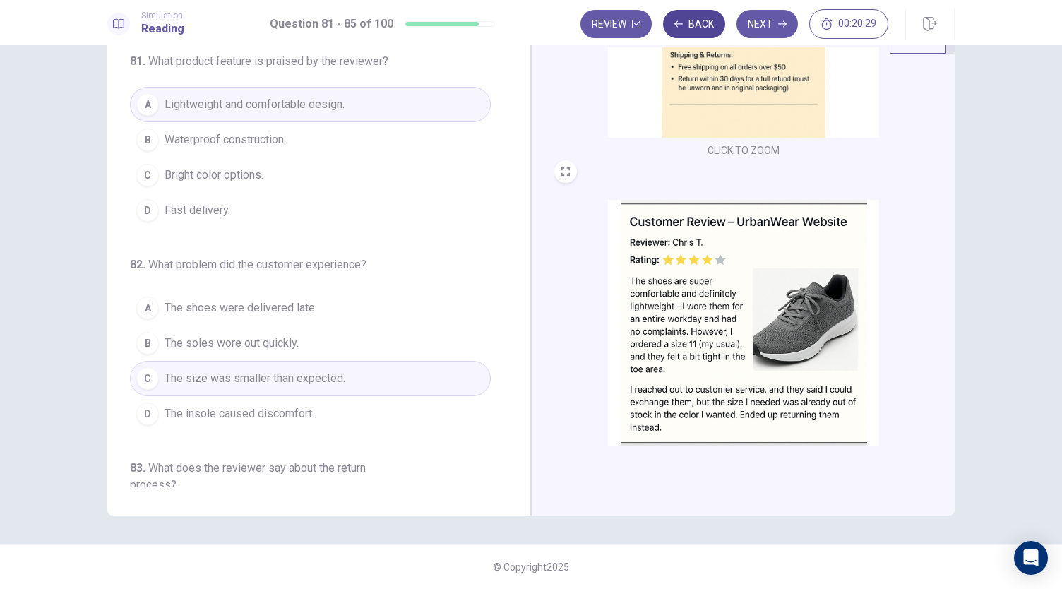
click at [694, 20] on button "Back" at bounding box center [694, 24] width 62 height 28
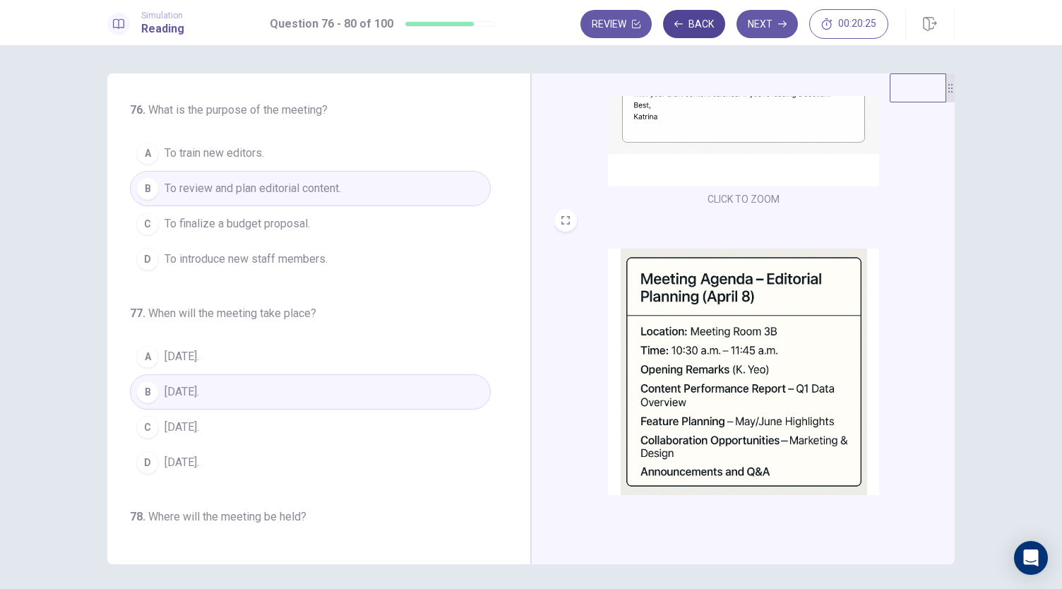
click at [706, 28] on button "Back" at bounding box center [694, 24] width 62 height 28
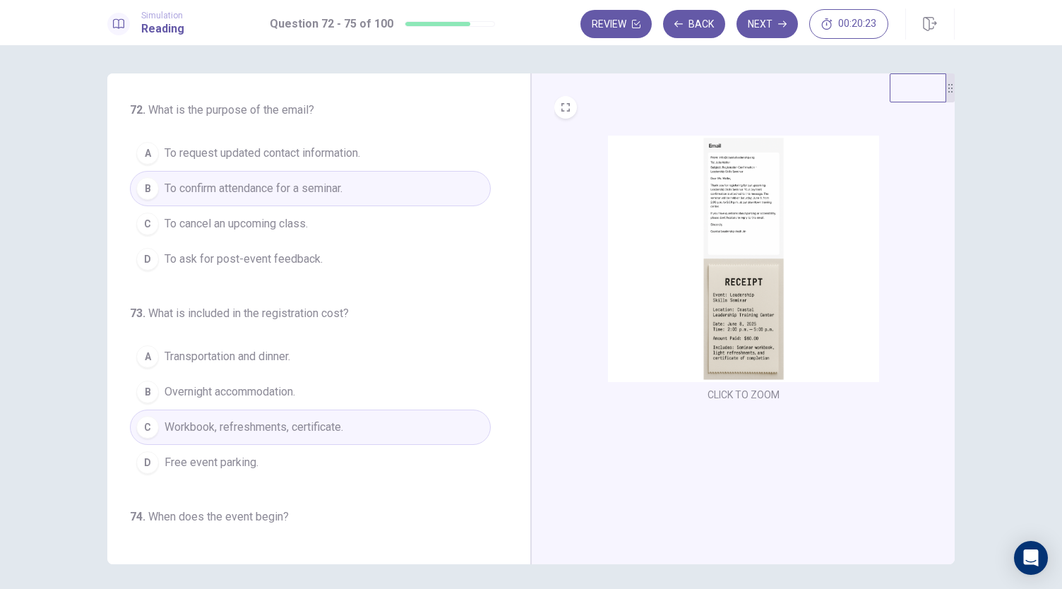
scroll to position [343, 0]
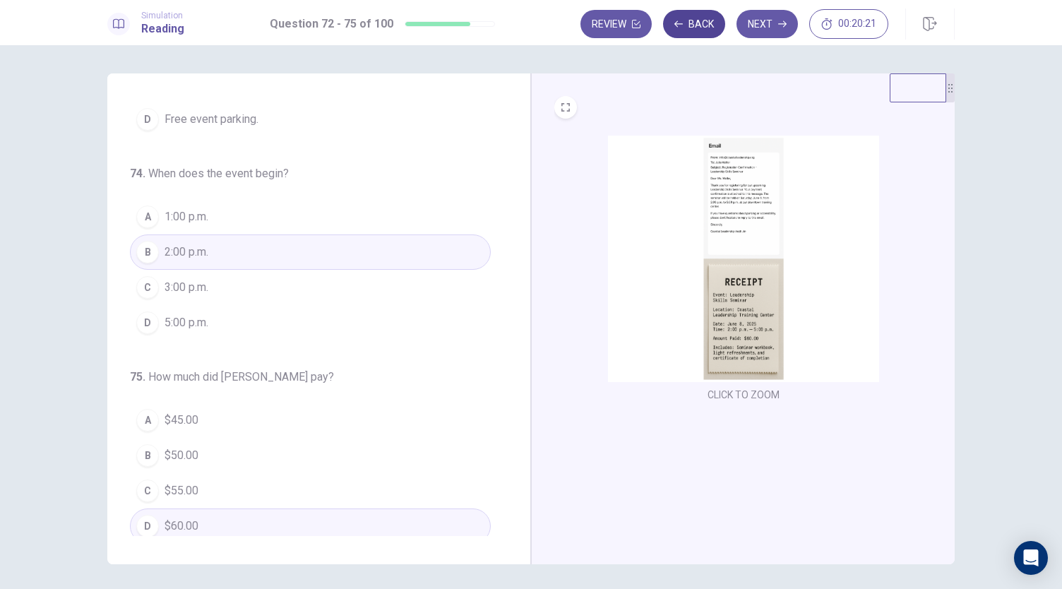
click at [694, 24] on button "Back" at bounding box center [694, 24] width 62 height 28
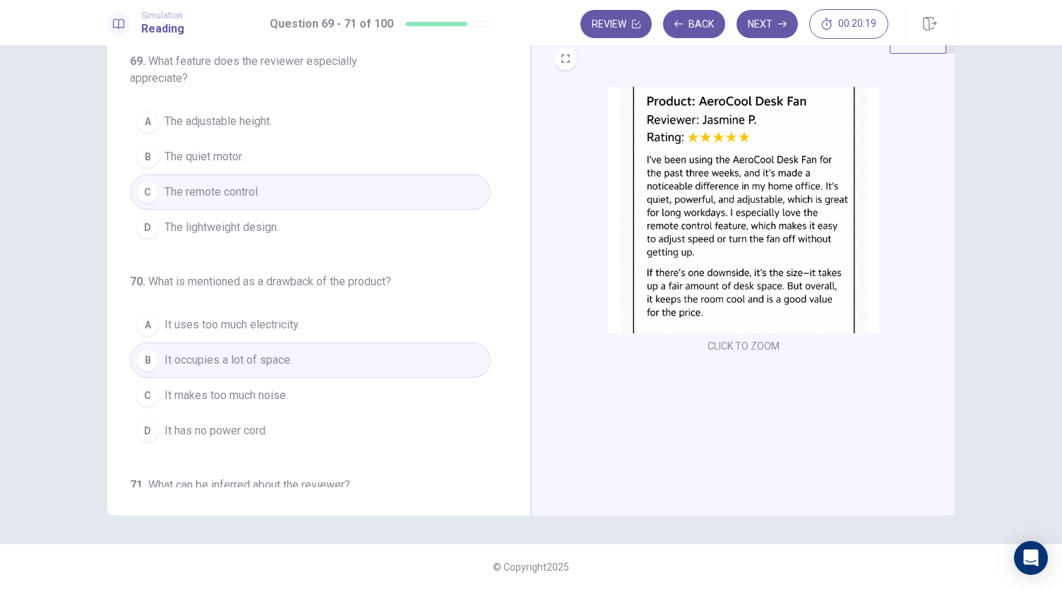
scroll to position [0, 0]
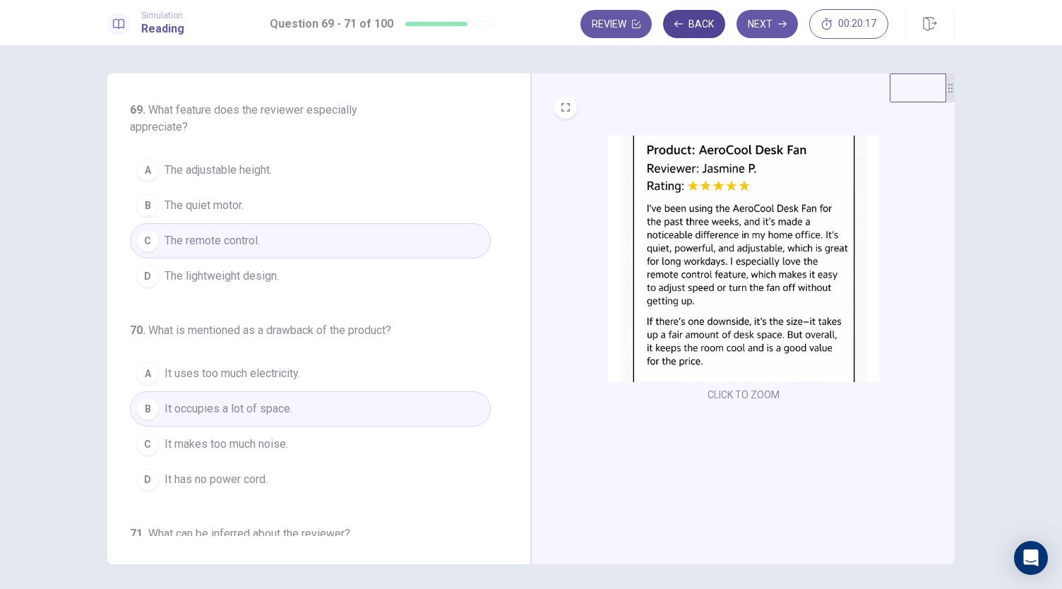
click at [695, 19] on button "Back" at bounding box center [694, 24] width 62 height 28
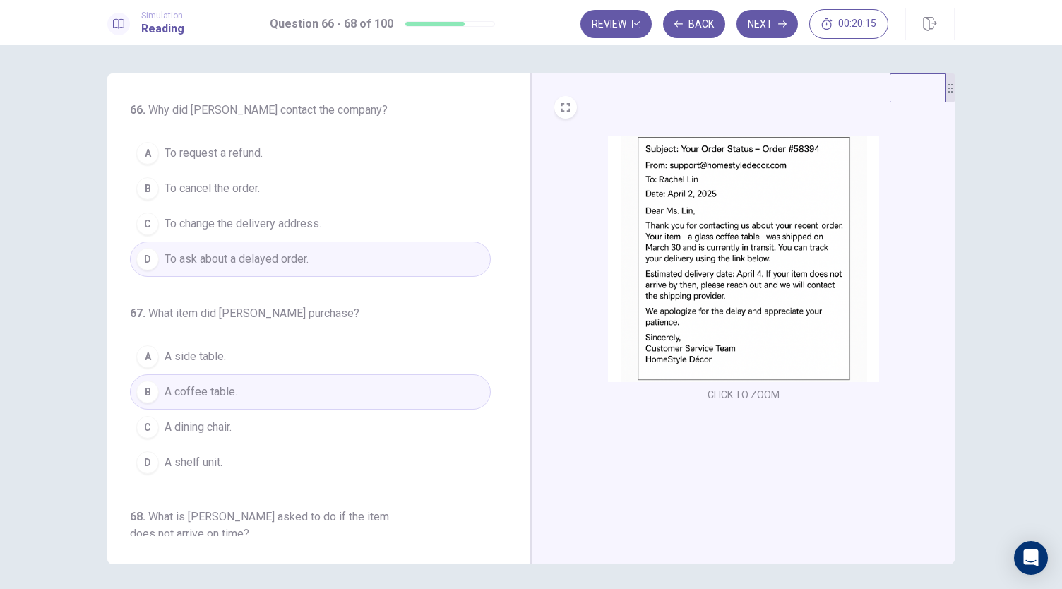
scroll to position [158, 0]
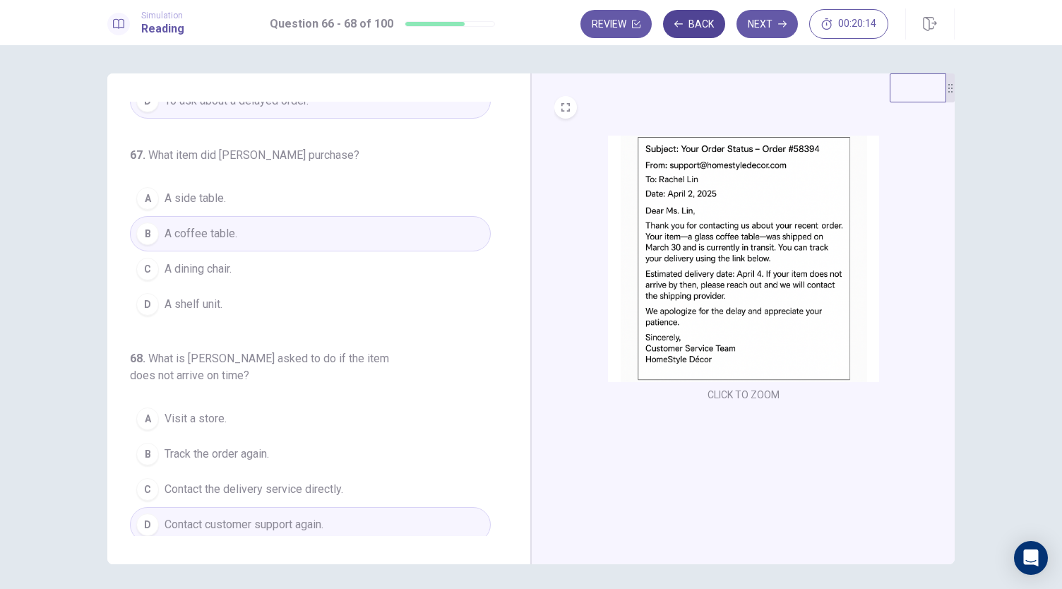
click at [699, 19] on button "Back" at bounding box center [694, 24] width 62 height 28
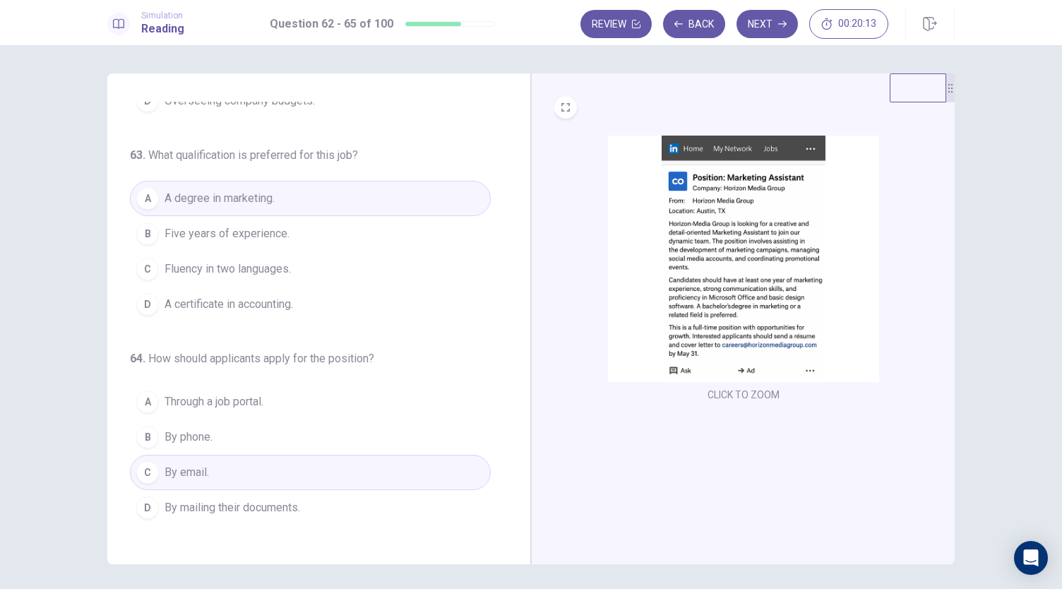
scroll to position [0, 0]
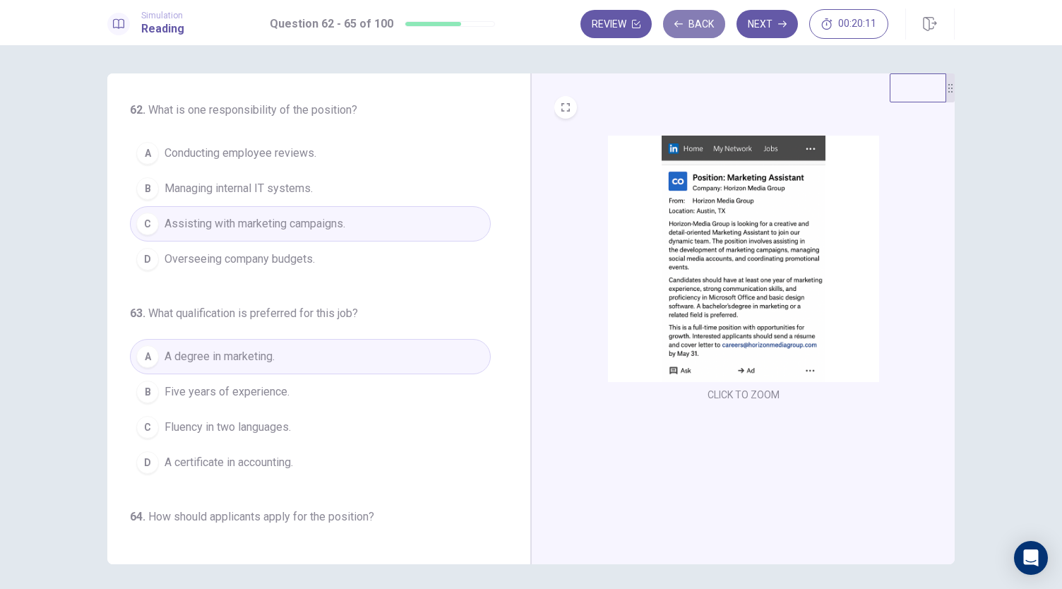
click at [690, 22] on button "Back" at bounding box center [694, 24] width 62 height 28
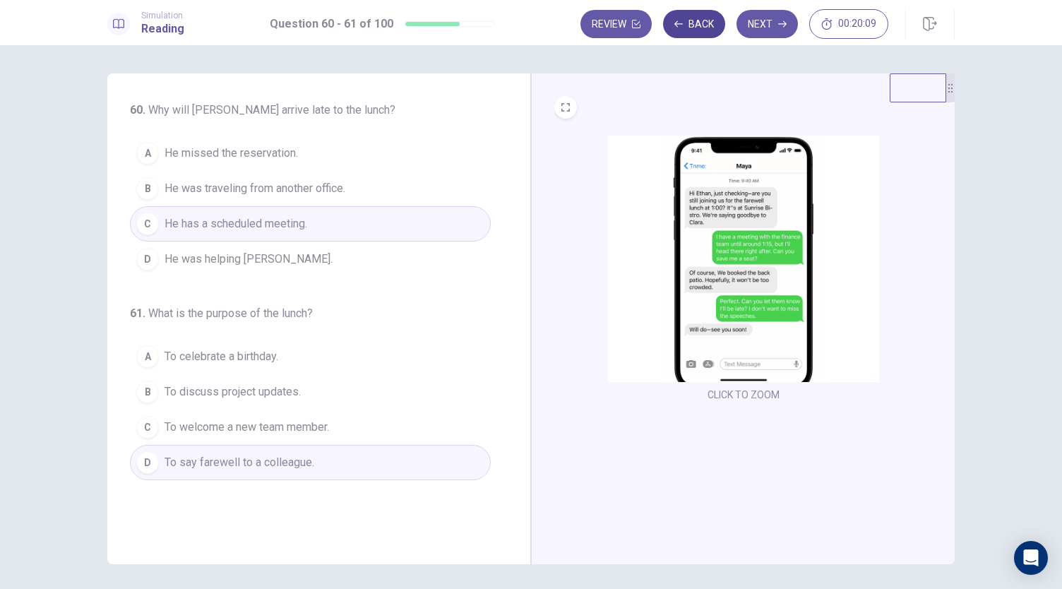
click at [704, 30] on button "Back" at bounding box center [694, 24] width 62 height 28
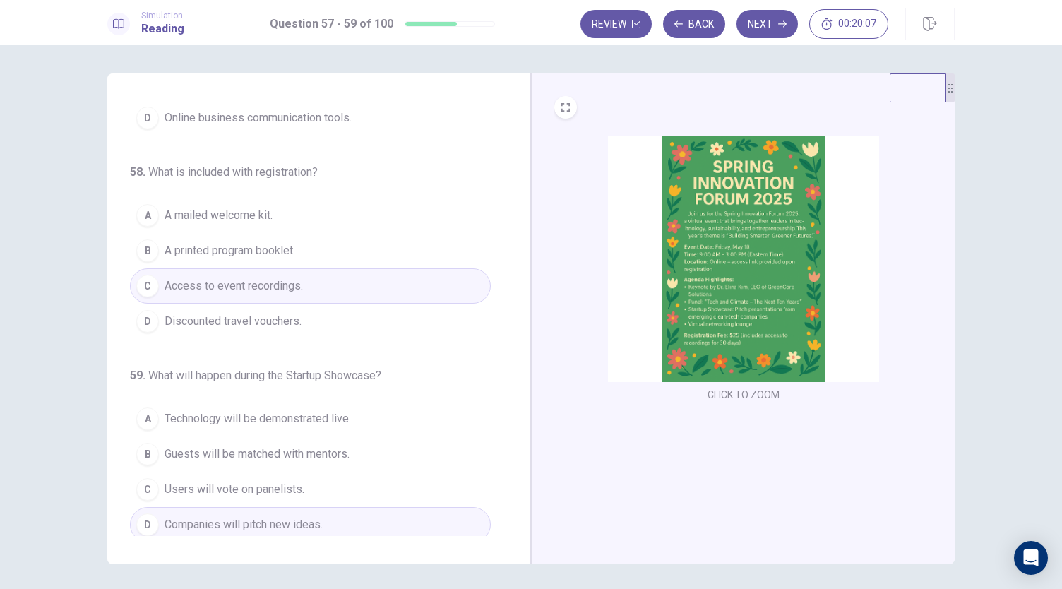
scroll to position [49, 0]
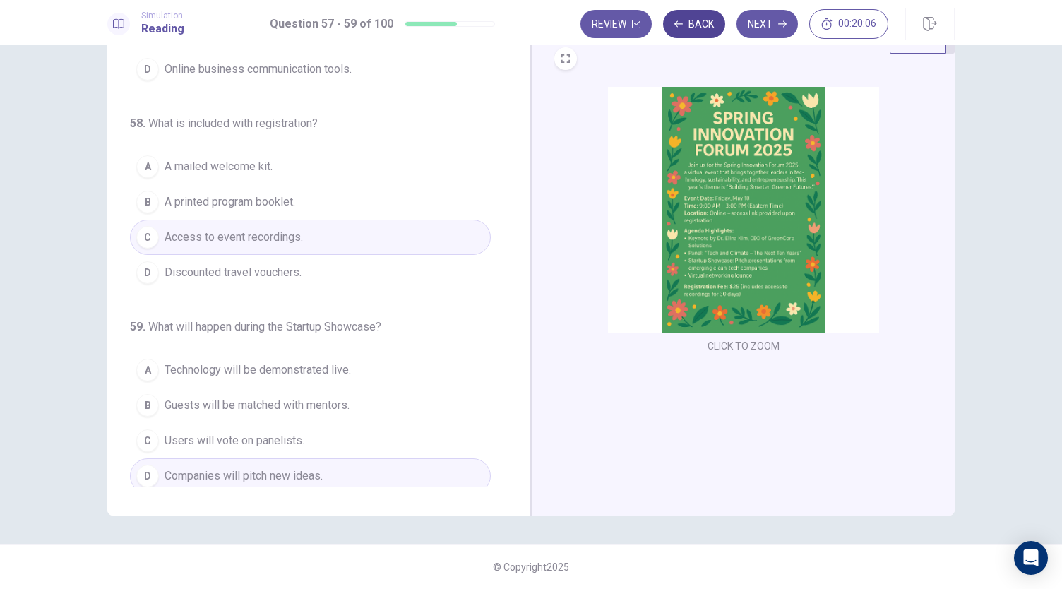
click at [706, 16] on button "Back" at bounding box center [694, 24] width 62 height 28
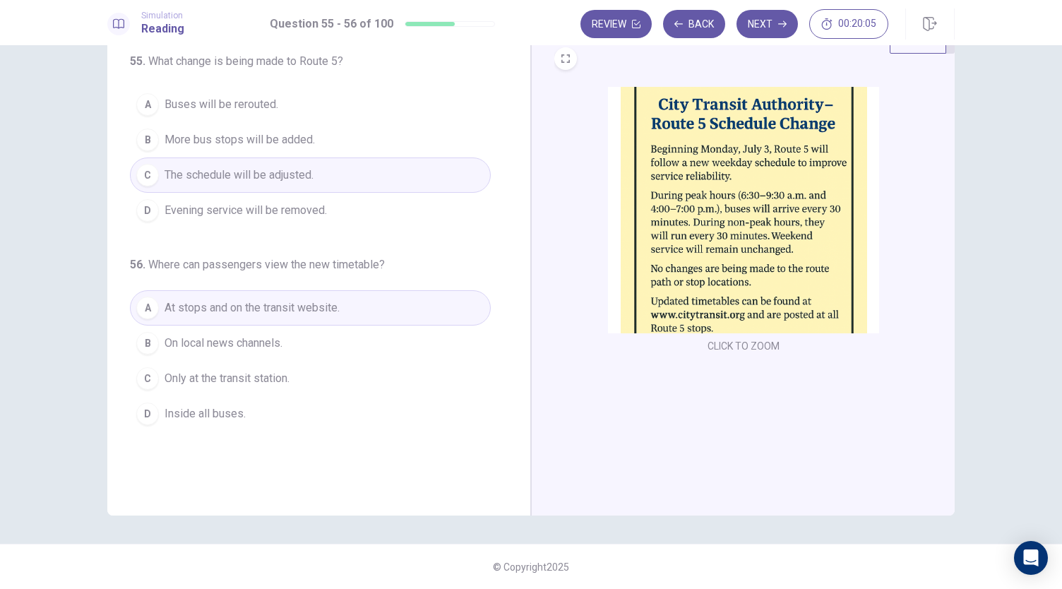
scroll to position [0, 0]
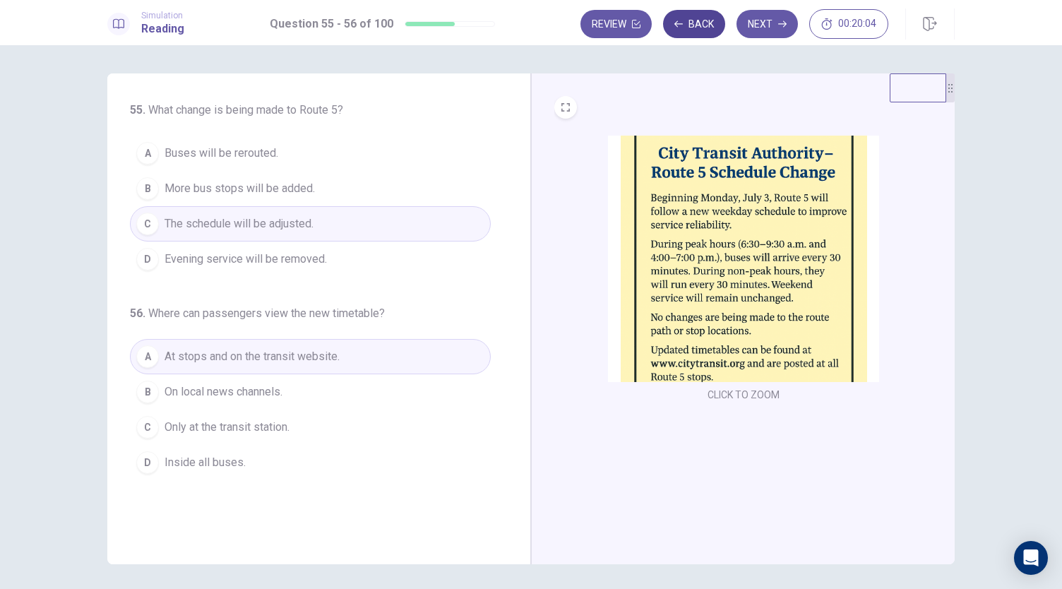
click at [701, 20] on button "Back" at bounding box center [694, 24] width 62 height 28
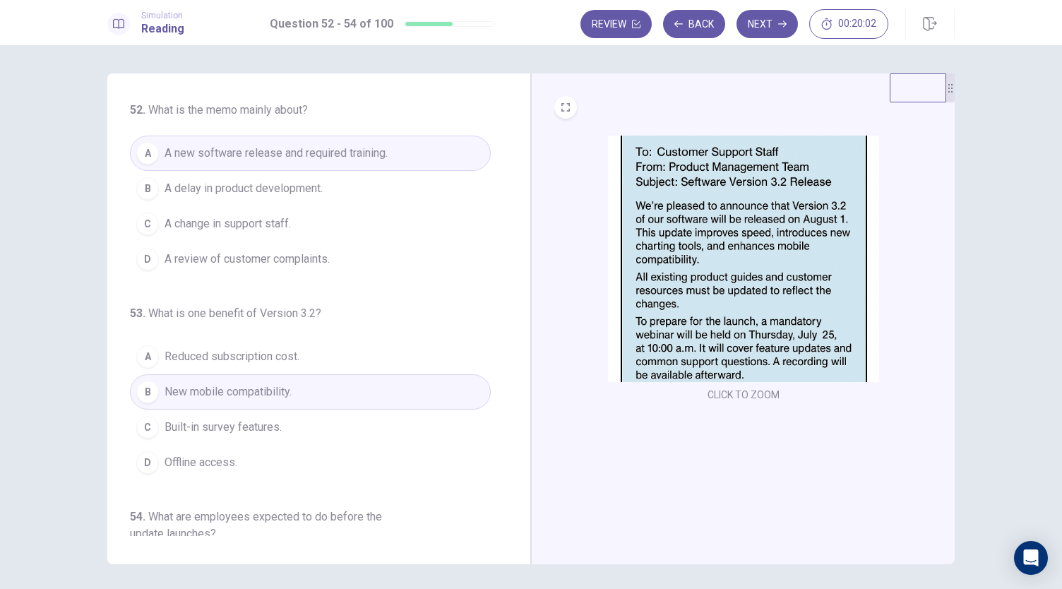
scroll to position [158, 0]
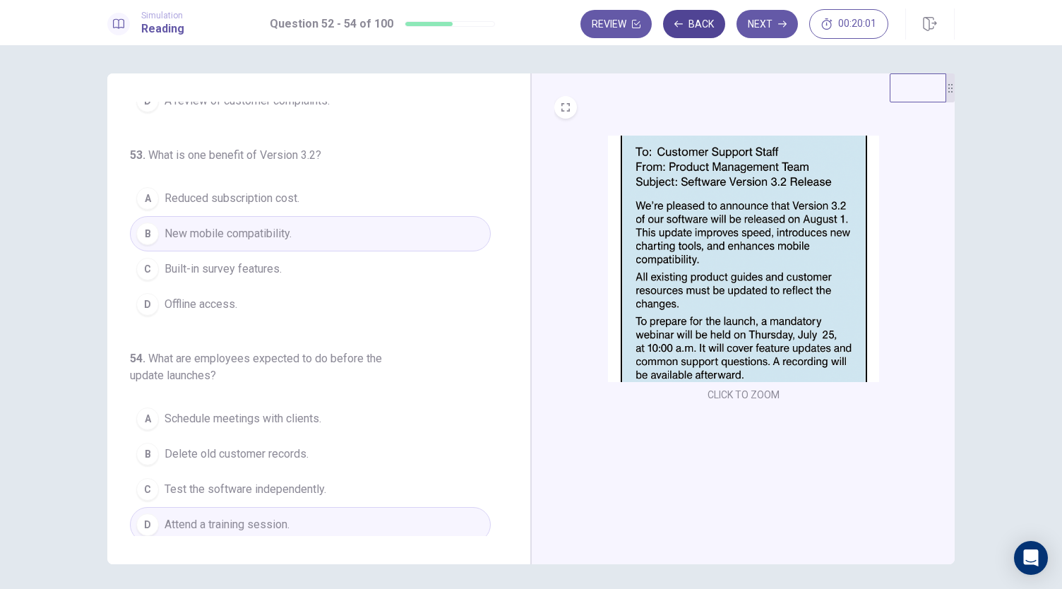
click at [697, 16] on button "Back" at bounding box center [694, 24] width 62 height 28
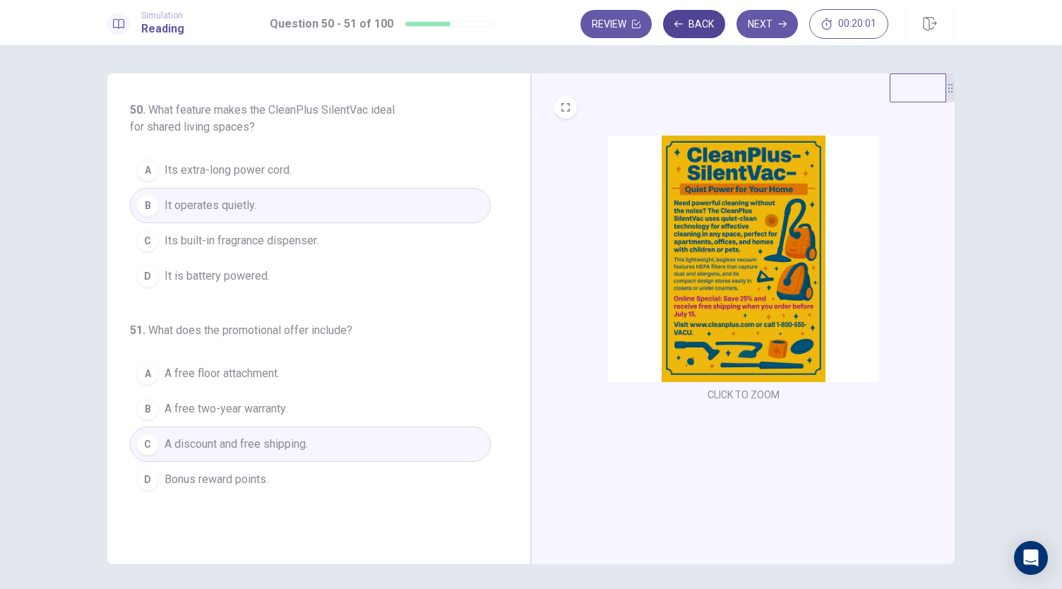
scroll to position [0, 0]
click at [701, 14] on button "Back" at bounding box center [694, 24] width 62 height 28
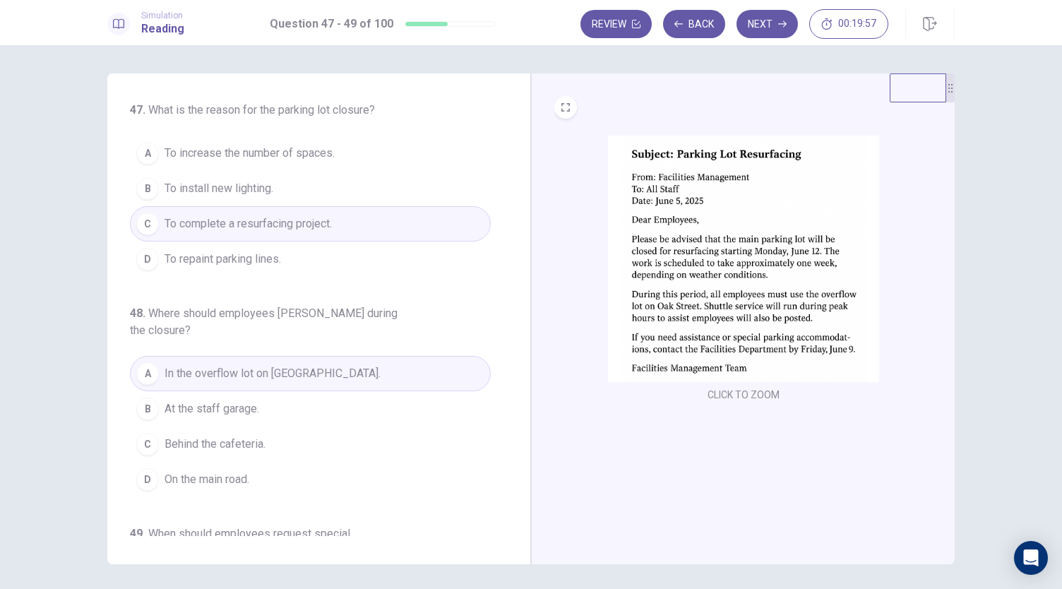
scroll to position [158, 0]
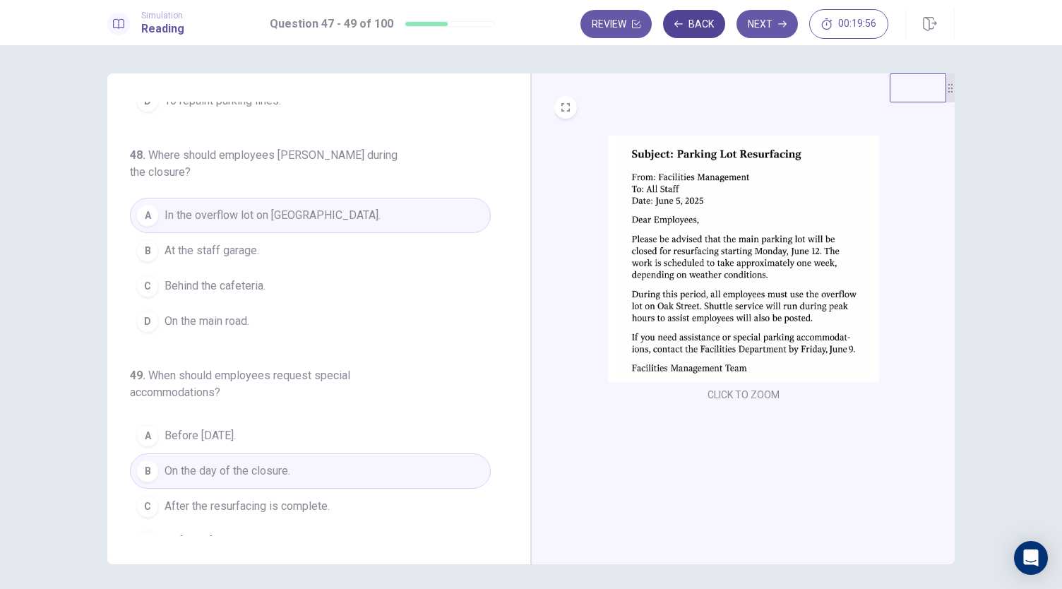
click at [699, 28] on button "Back" at bounding box center [694, 24] width 62 height 28
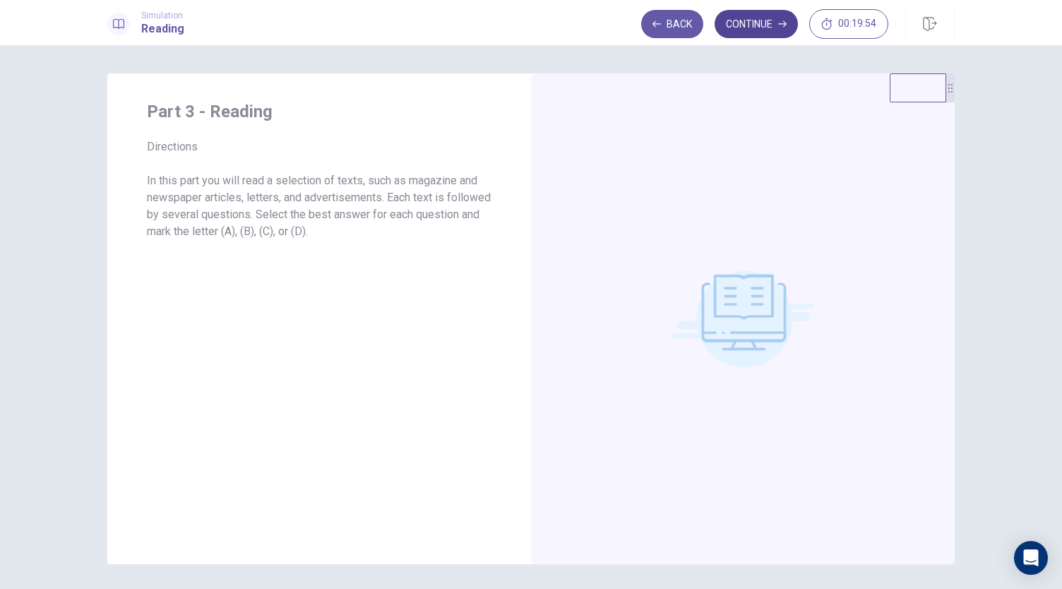
click at [747, 35] on button "Continue" at bounding box center [756, 24] width 83 height 28
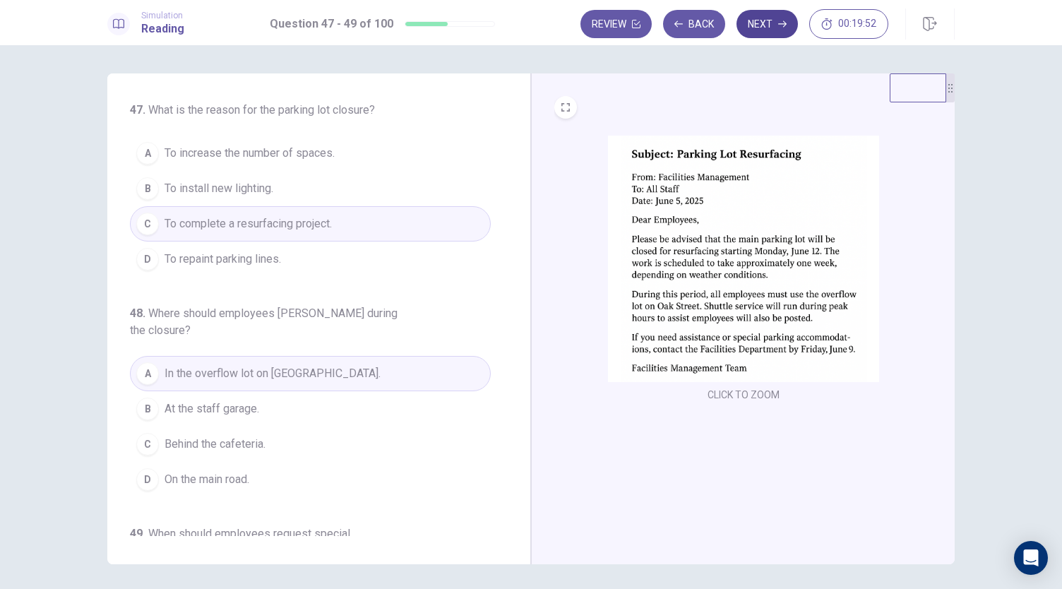
click at [757, 32] on button "Next" at bounding box center [767, 24] width 61 height 28
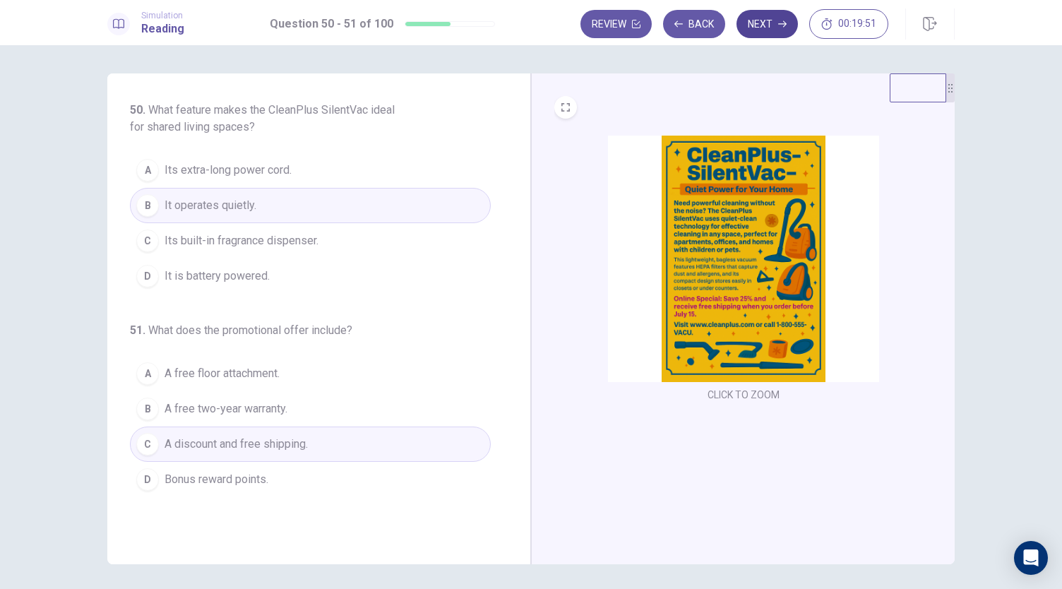
click at [773, 29] on button "Next" at bounding box center [767, 24] width 61 height 28
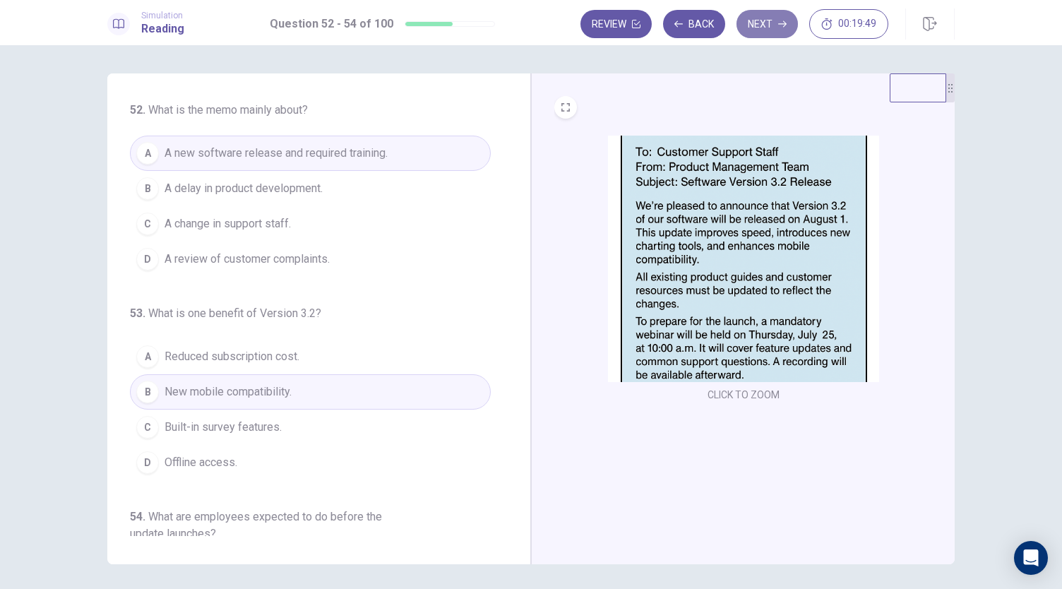
click at [773, 29] on button "Next" at bounding box center [767, 24] width 61 height 28
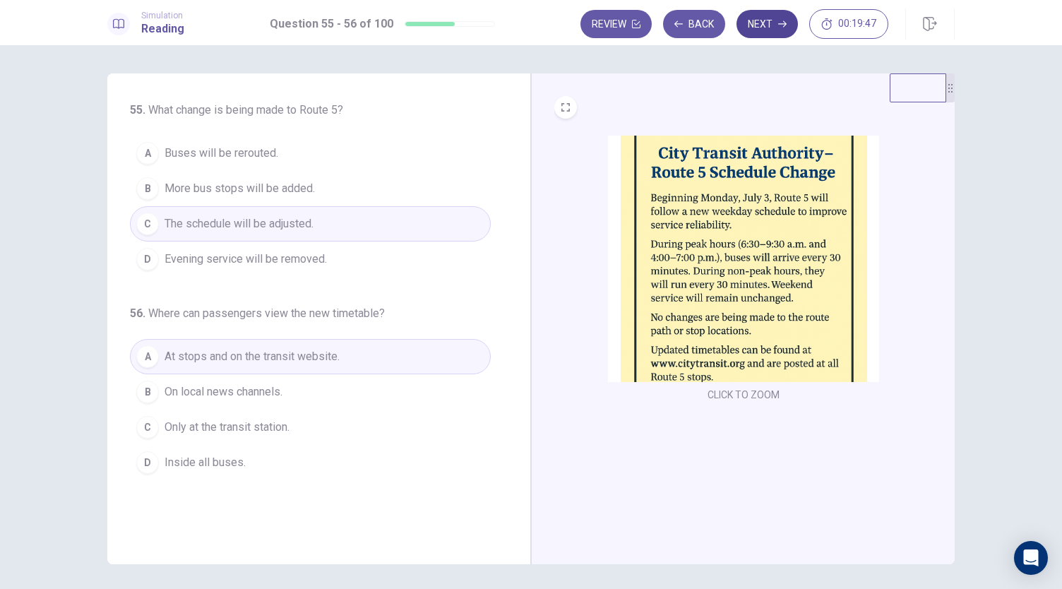
click at [773, 29] on button "Next" at bounding box center [767, 24] width 61 height 28
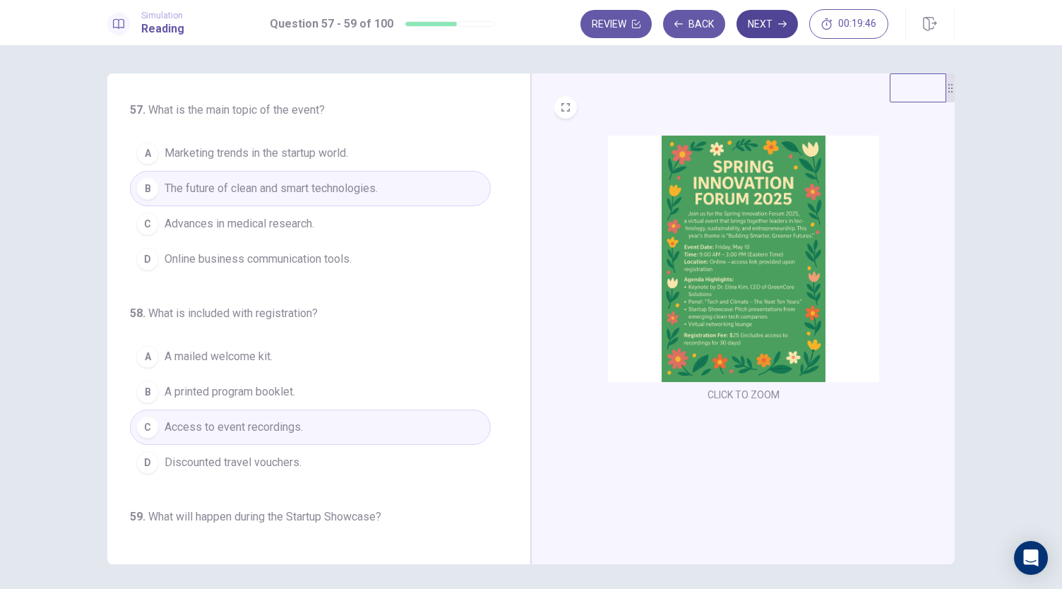
click at [773, 29] on button "Next" at bounding box center [767, 24] width 61 height 28
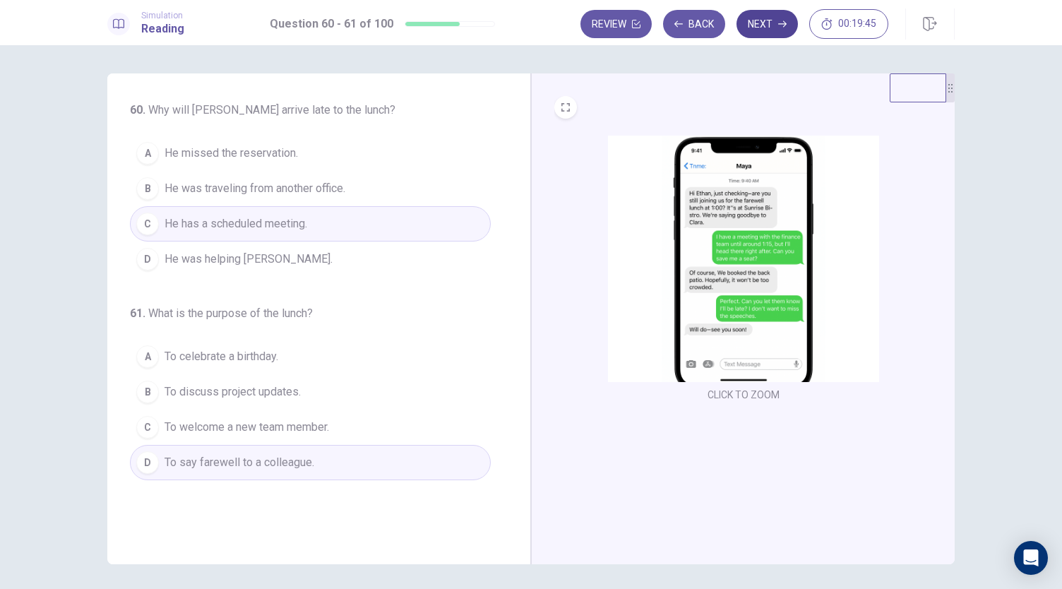
click at [773, 29] on button "Next" at bounding box center [767, 24] width 61 height 28
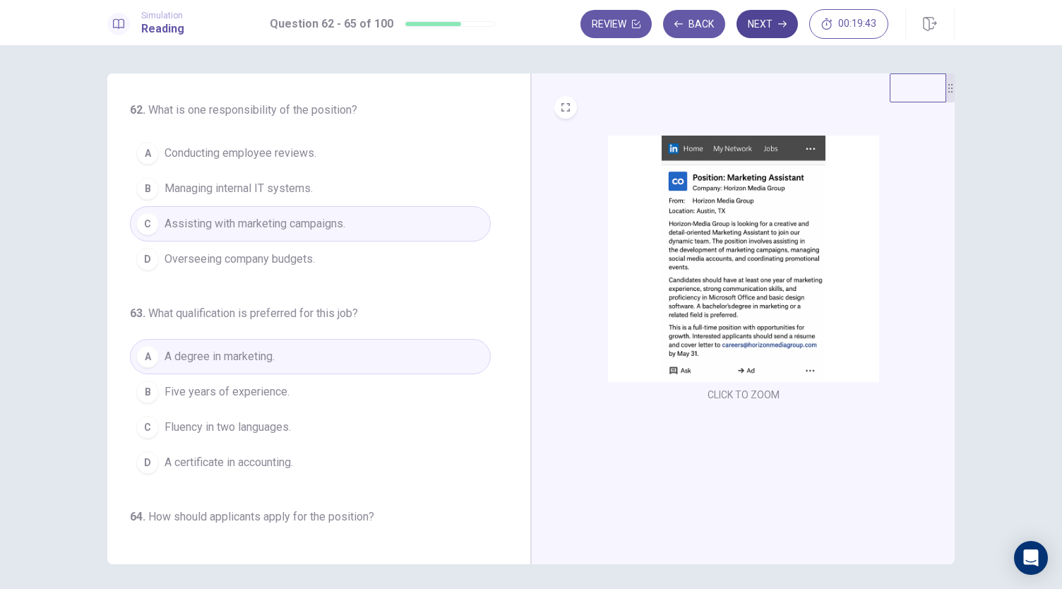
click at [773, 29] on button "Next" at bounding box center [767, 24] width 61 height 28
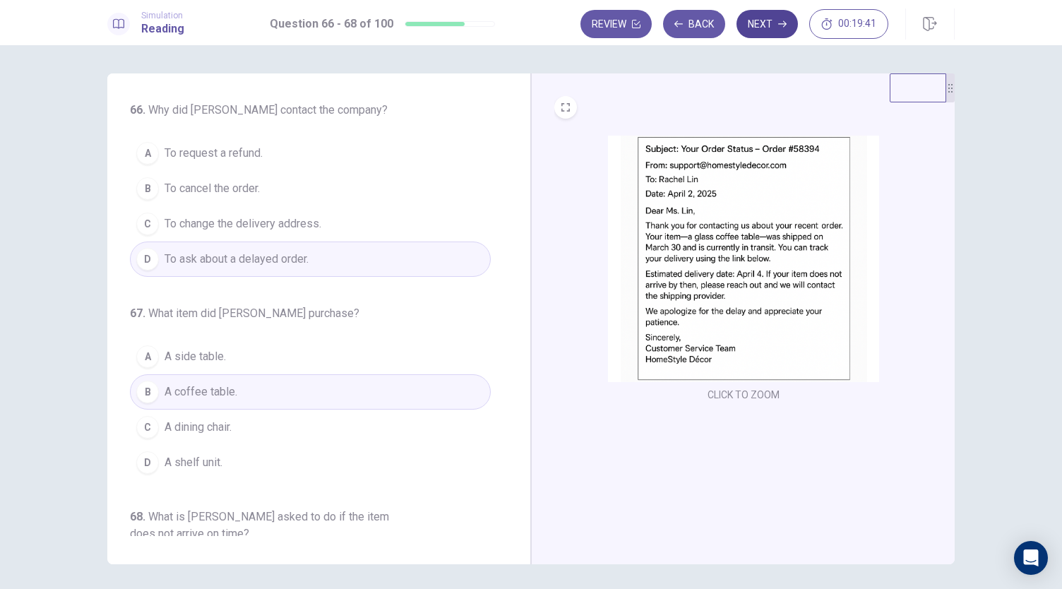
click at [773, 29] on button "Next" at bounding box center [767, 24] width 61 height 28
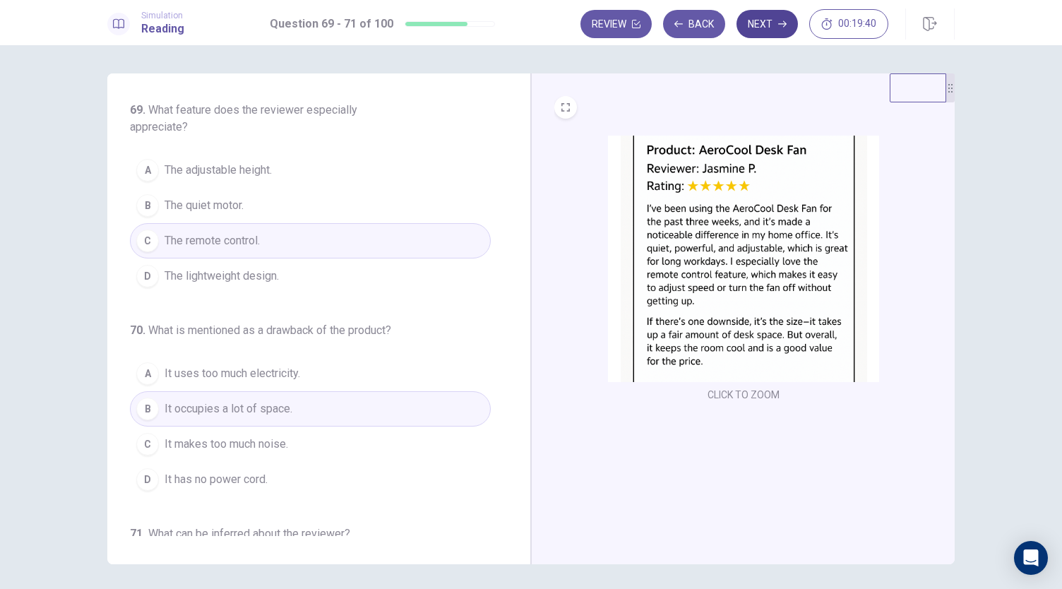
click at [773, 29] on button "Next" at bounding box center [767, 24] width 61 height 28
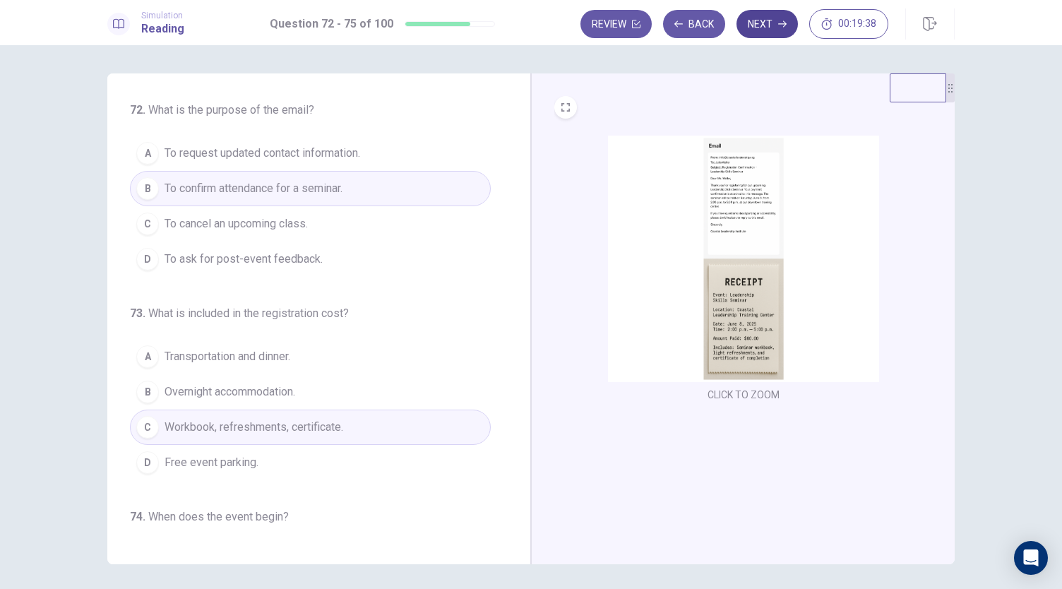
click at [773, 29] on button "Next" at bounding box center [767, 24] width 61 height 28
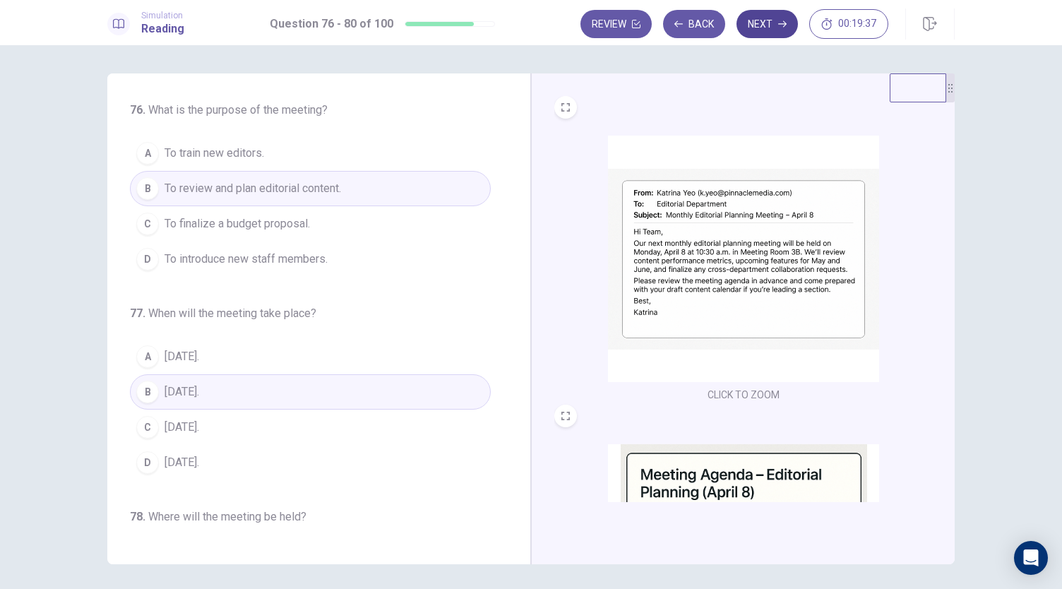
click at [773, 29] on button "Next" at bounding box center [767, 24] width 61 height 28
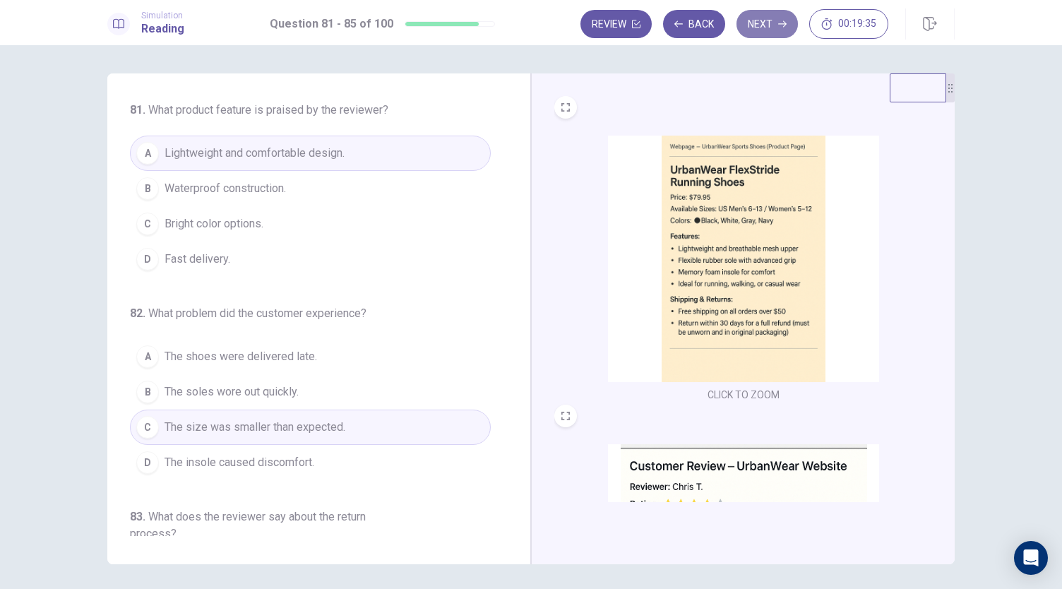
click at [773, 29] on button "Next" at bounding box center [767, 24] width 61 height 28
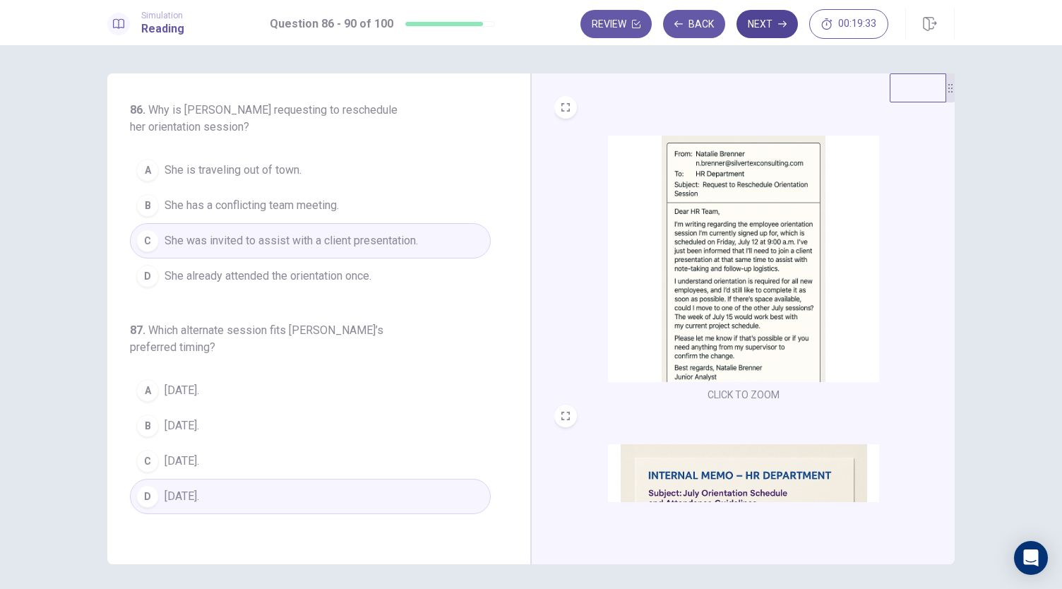
click at [773, 29] on button "Next" at bounding box center [767, 24] width 61 height 28
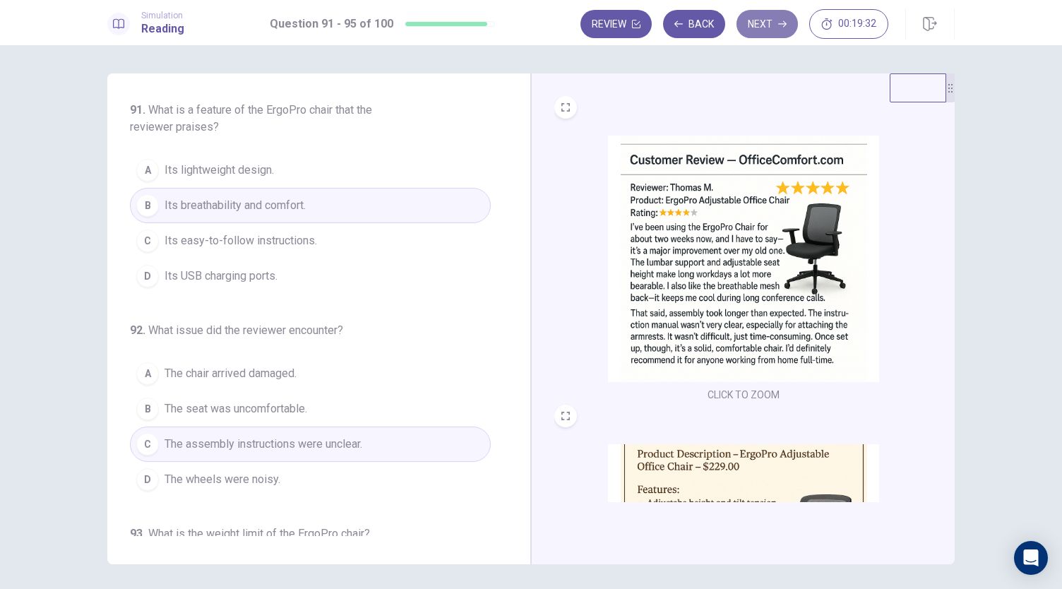
click at [773, 29] on button "Next" at bounding box center [767, 24] width 61 height 28
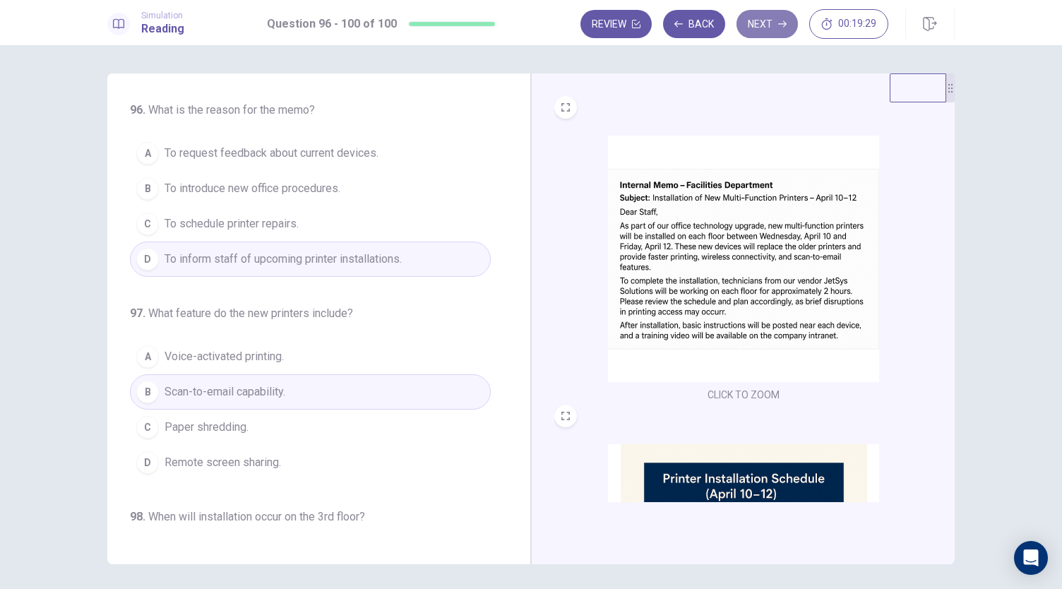
click at [783, 20] on icon "button" at bounding box center [782, 24] width 8 height 8
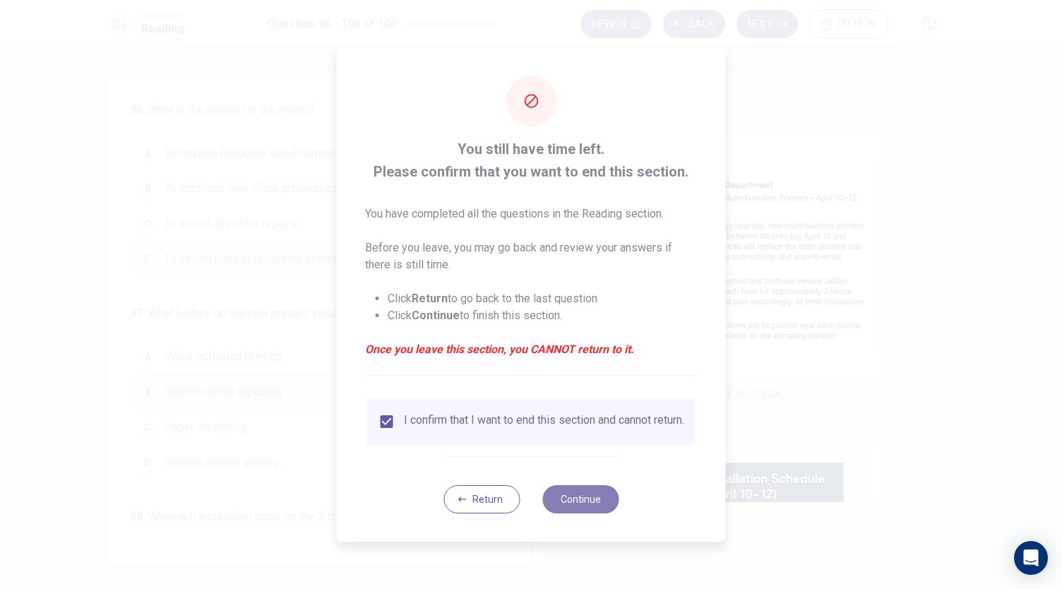
click at [579, 500] on button "Continue" at bounding box center [581, 499] width 76 height 28
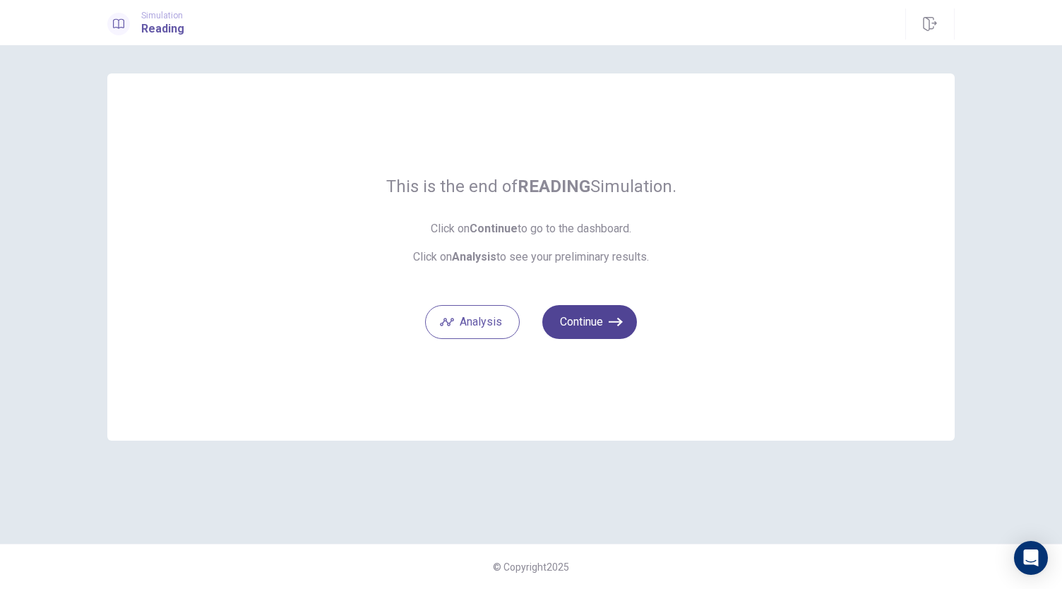
click at [598, 331] on button "Continue" at bounding box center [590, 322] width 95 height 34
